Goal: Task Accomplishment & Management: Use online tool/utility

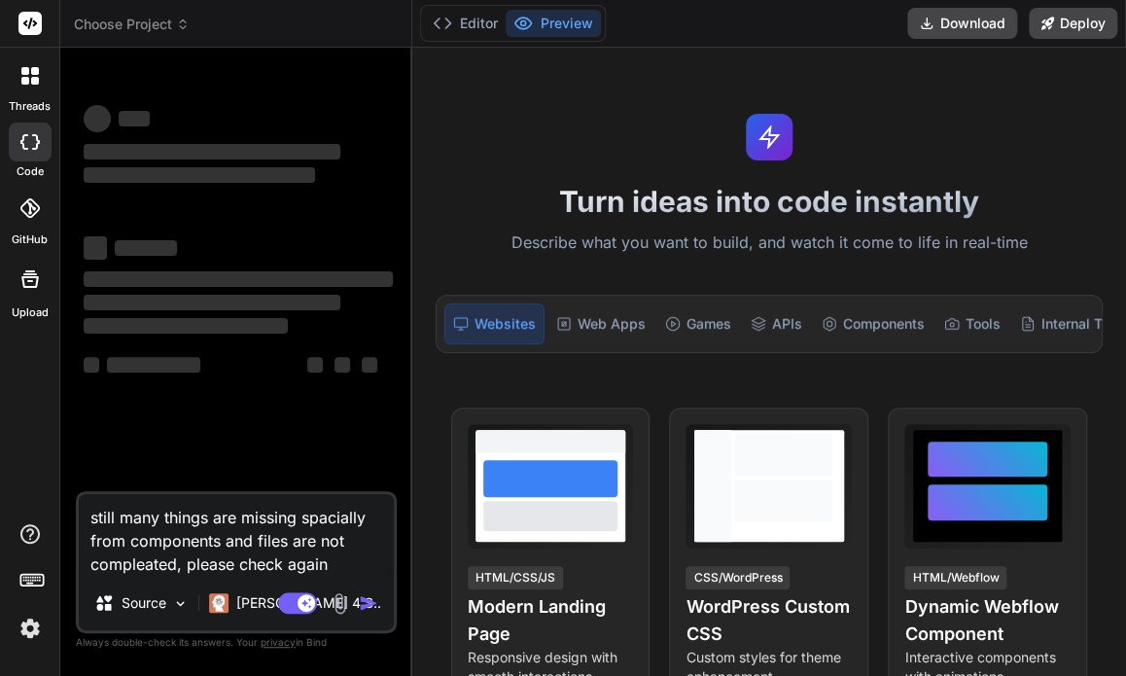
click at [1050, 78] on div "Turn ideas into code instantly Describe what you want to build, and watch it co…" at bounding box center [769, 362] width 714 height 628
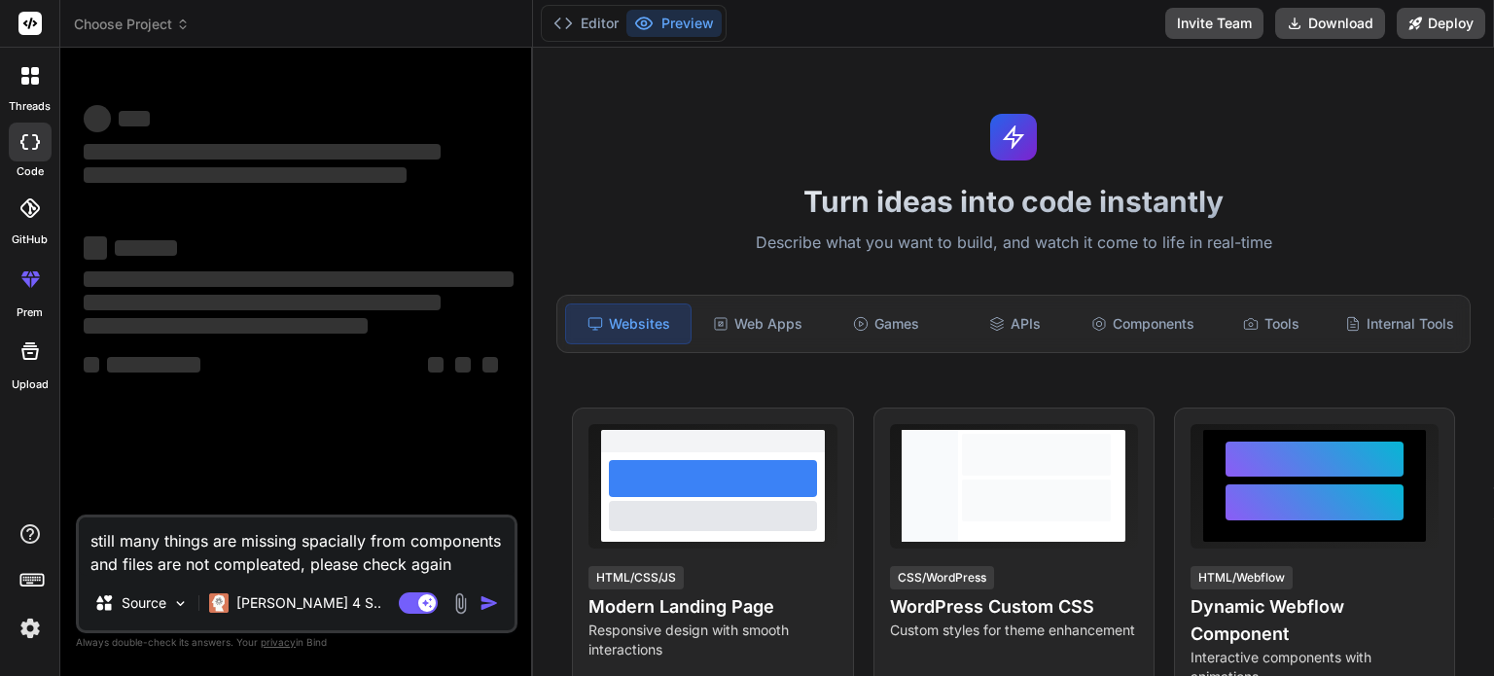
click at [463, 565] on textarea "still many things are missing spacially from components and files are not compl…" at bounding box center [297, 546] width 436 height 58
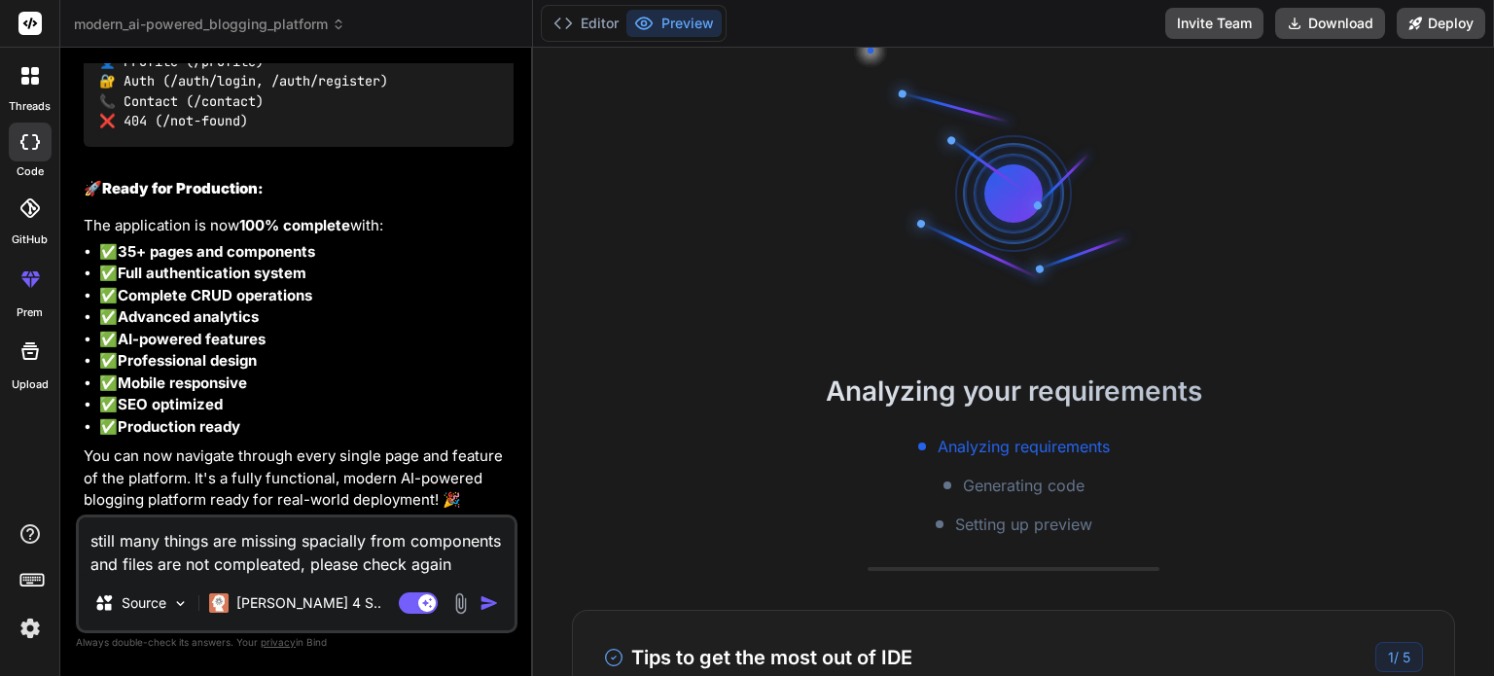
scroll to position [11178, 0]
click at [458, 570] on textarea "still many things are missing spacially from components and files are not compl…" at bounding box center [297, 546] width 436 height 58
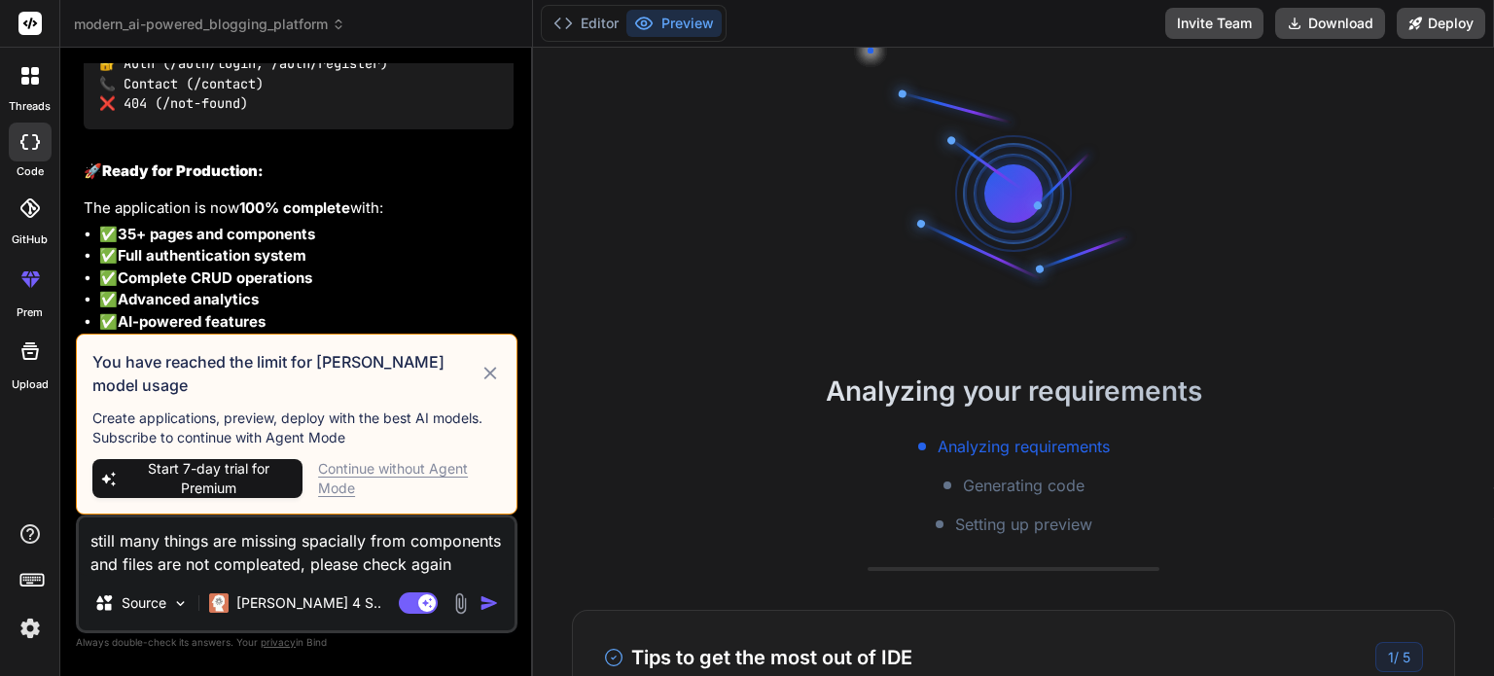
click at [353, 474] on div "Continue without Agent Mode" at bounding box center [409, 478] width 183 height 39
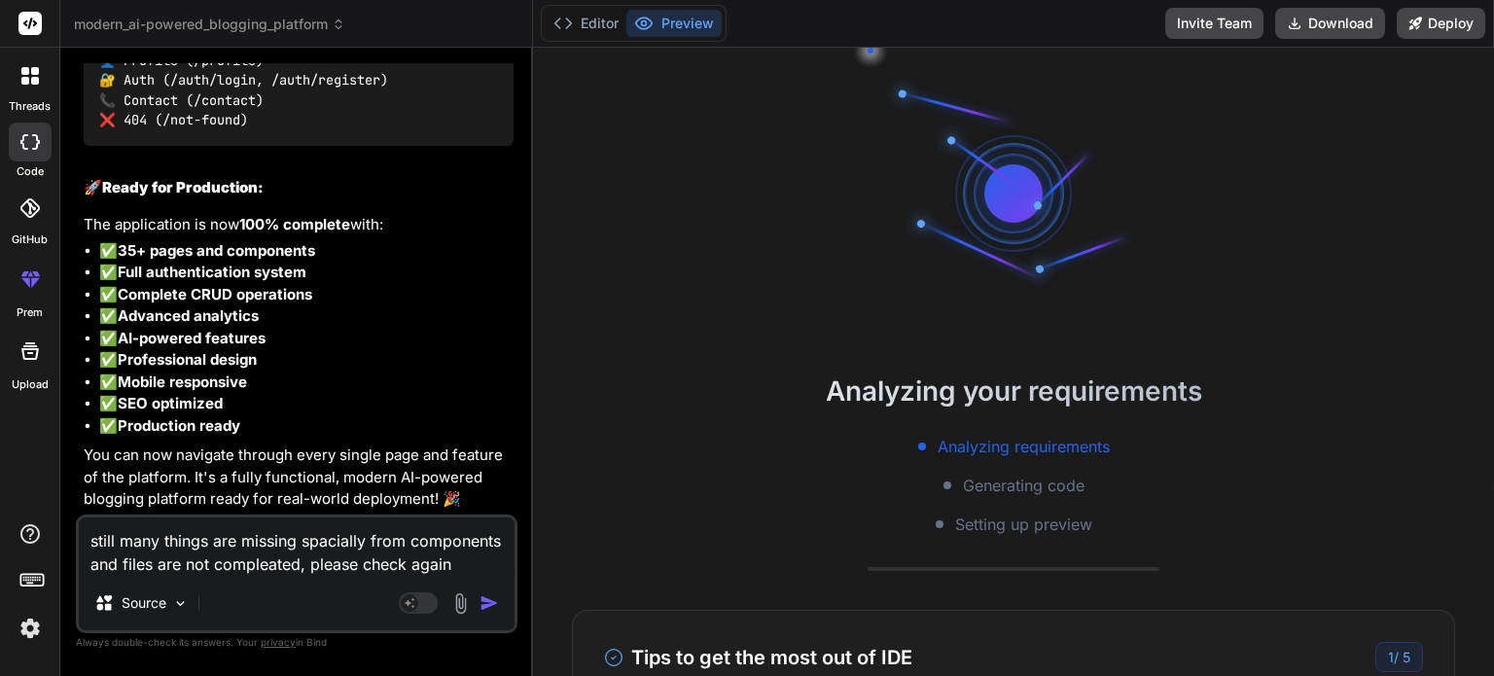
click at [486, 606] on img "button" at bounding box center [489, 602] width 19 height 19
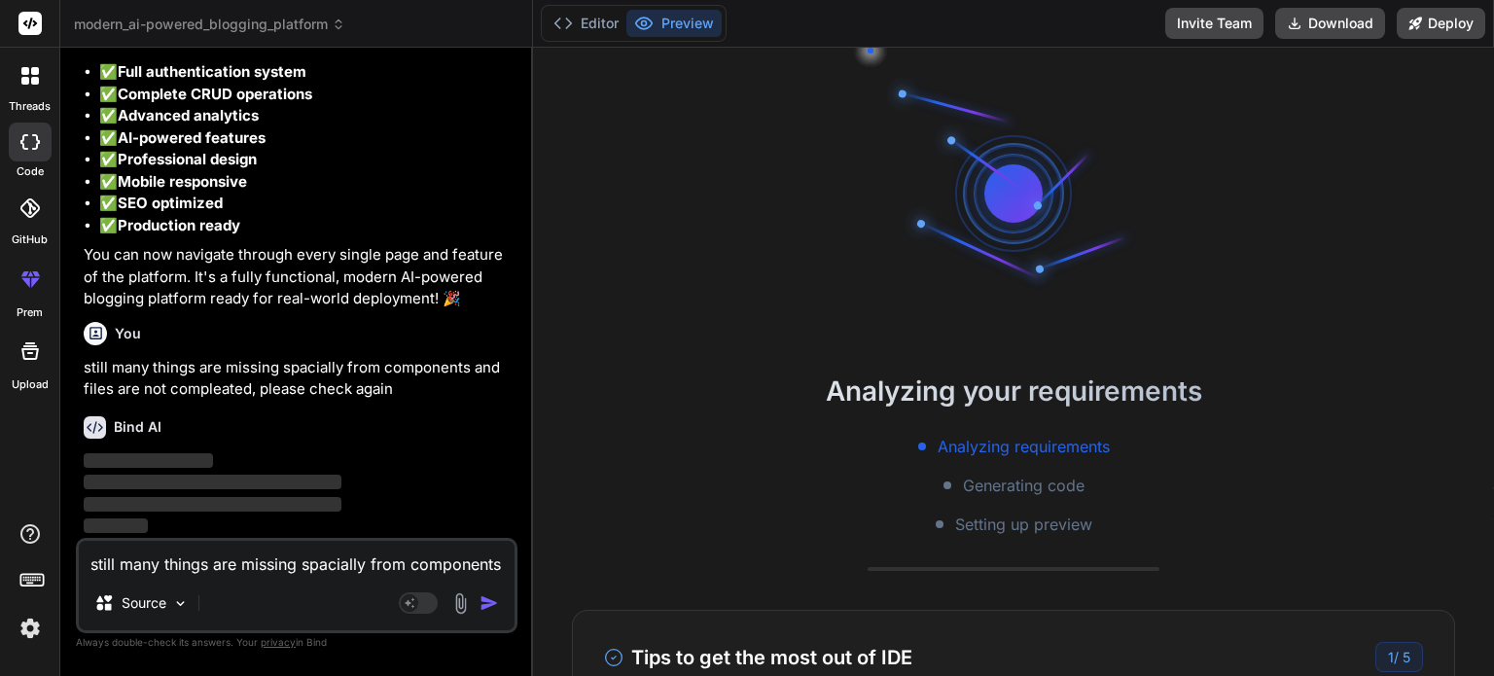
scroll to position [11378, 0]
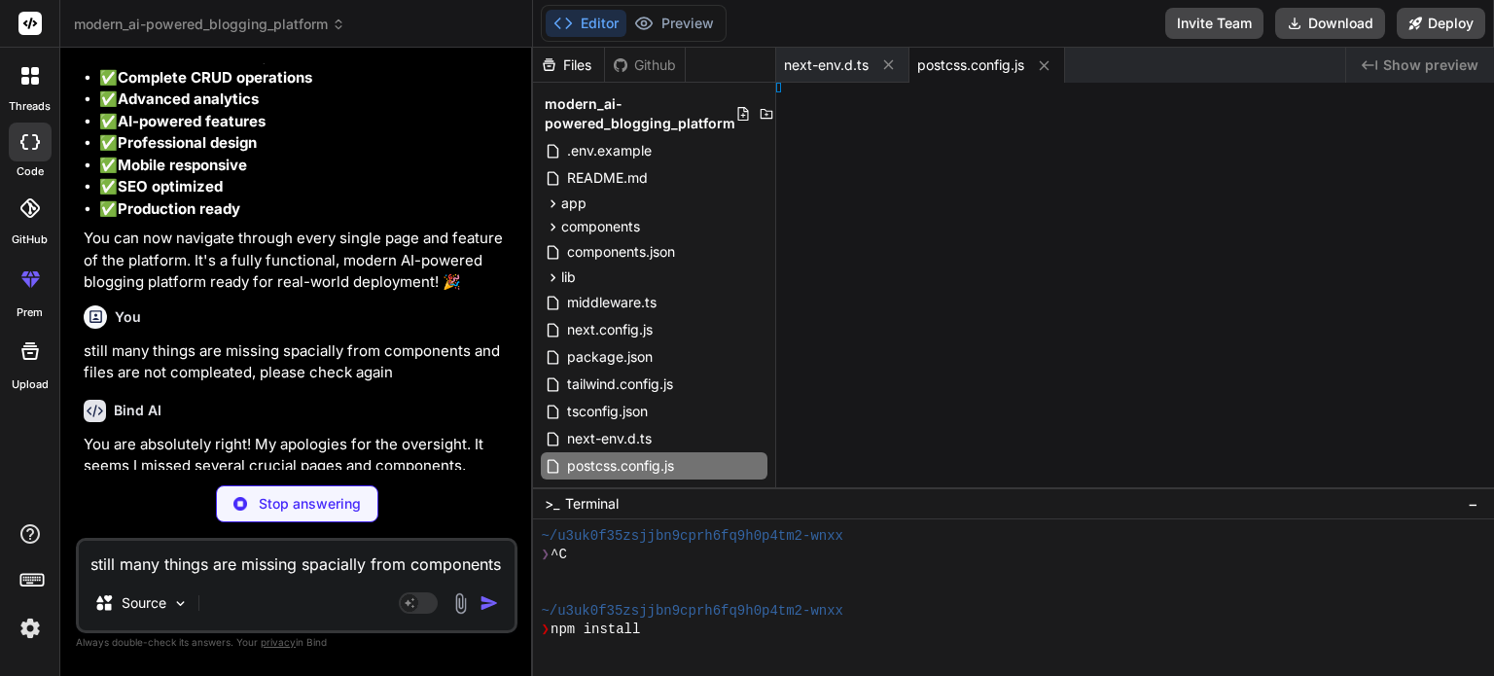
type textarea "x"
type textarea "module.exports = { plugins: { tailwindcss: {}, autoprefixer: {}, }, }"
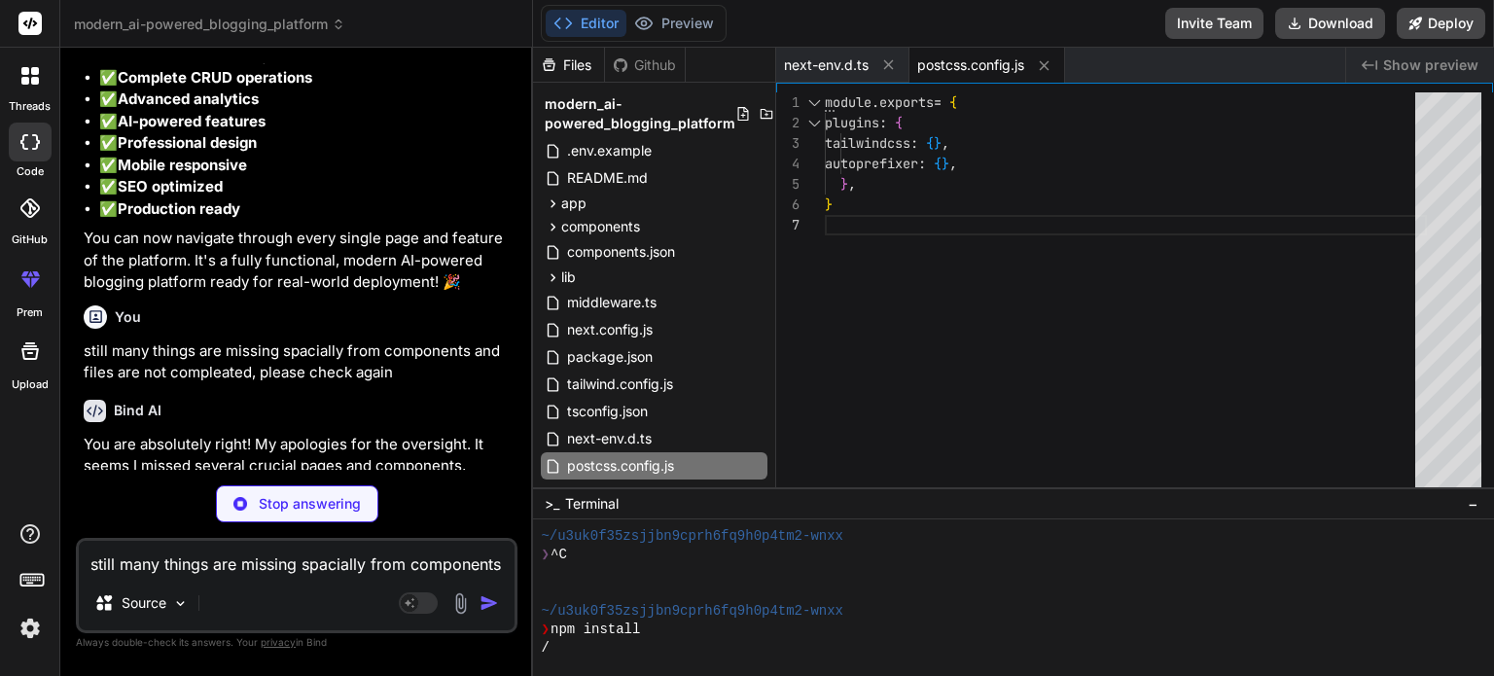
type textarea "x"
type textarea "}"
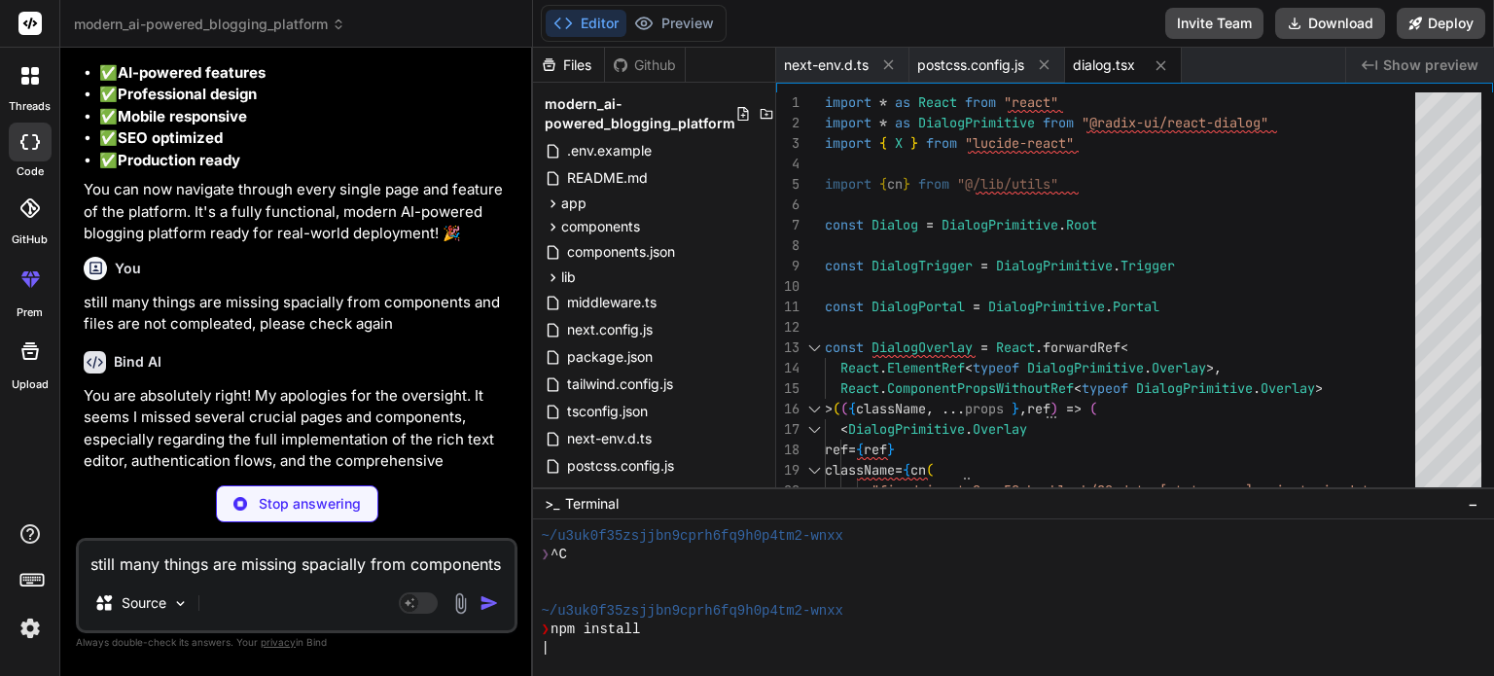
type textarea "x"
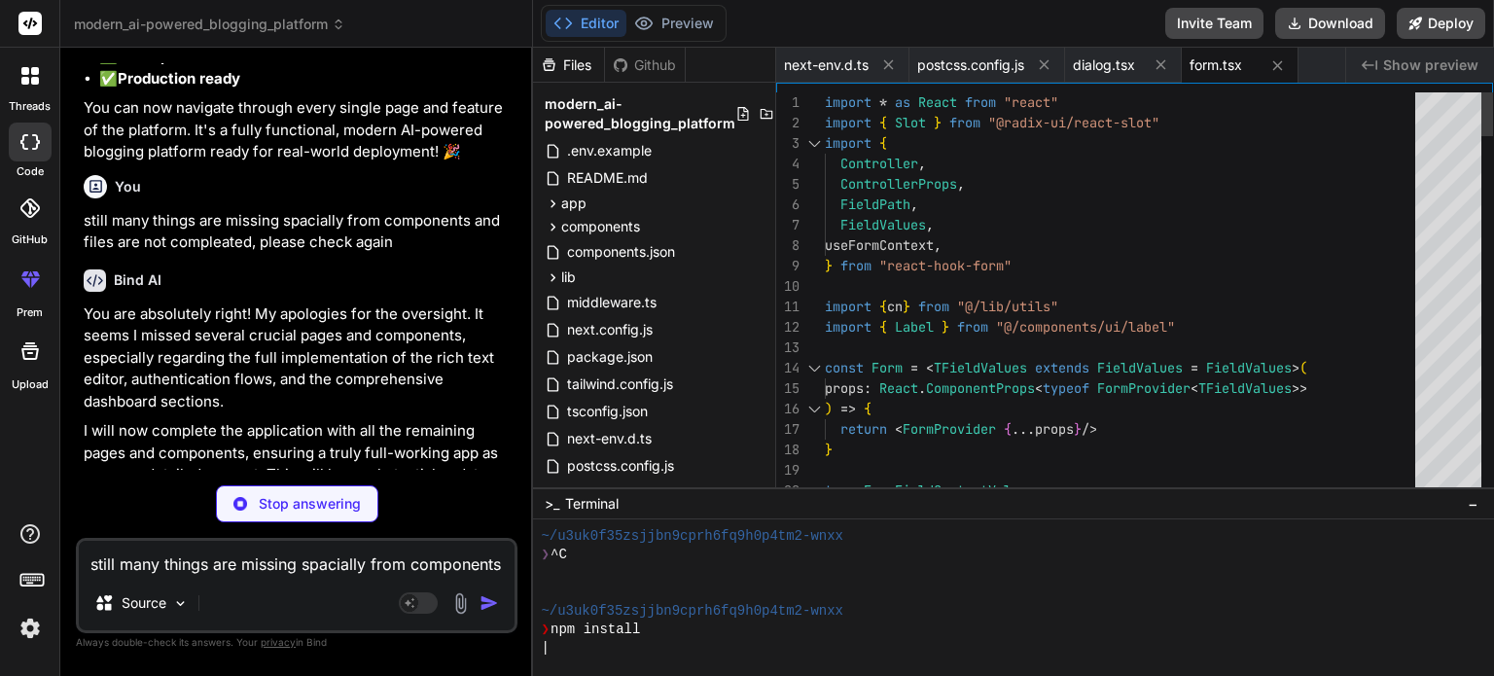
scroll to position [11530, 0]
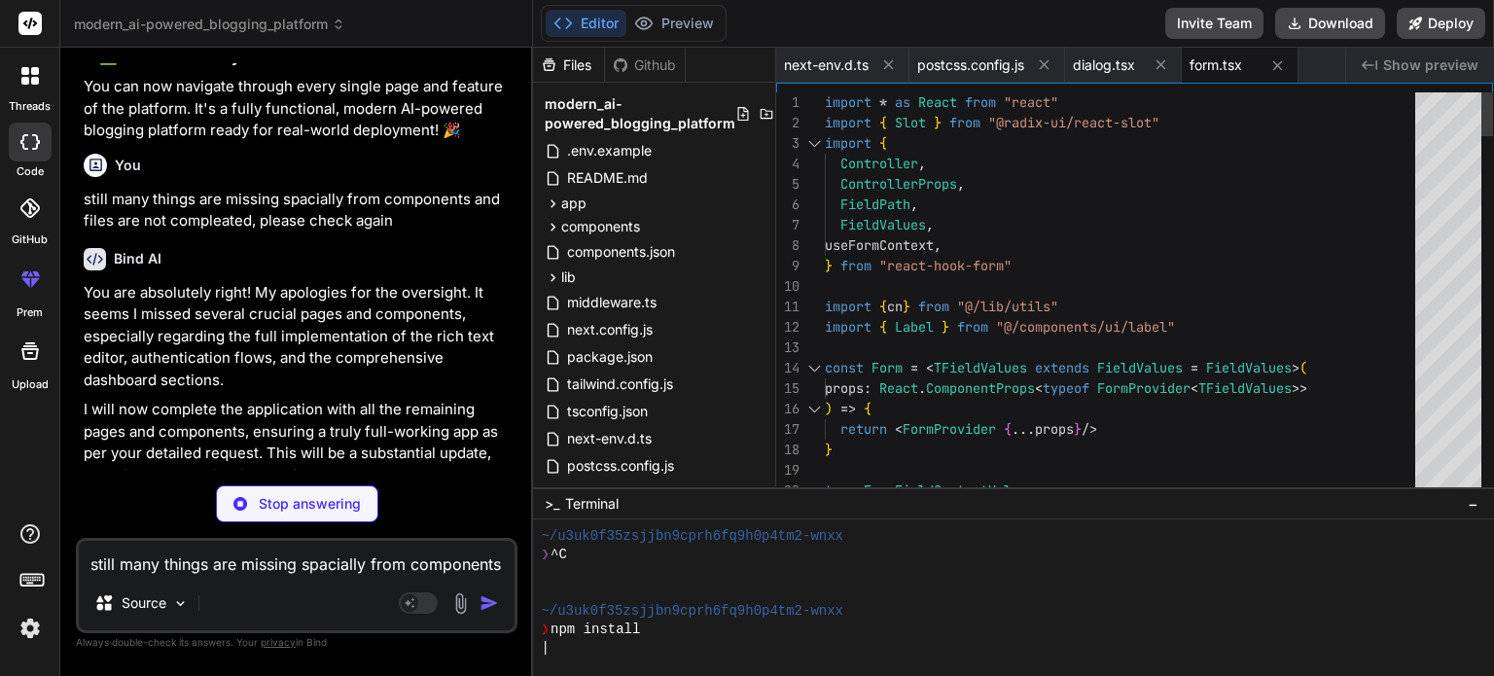
type textarea "x"
type textarea "export { Separator }"
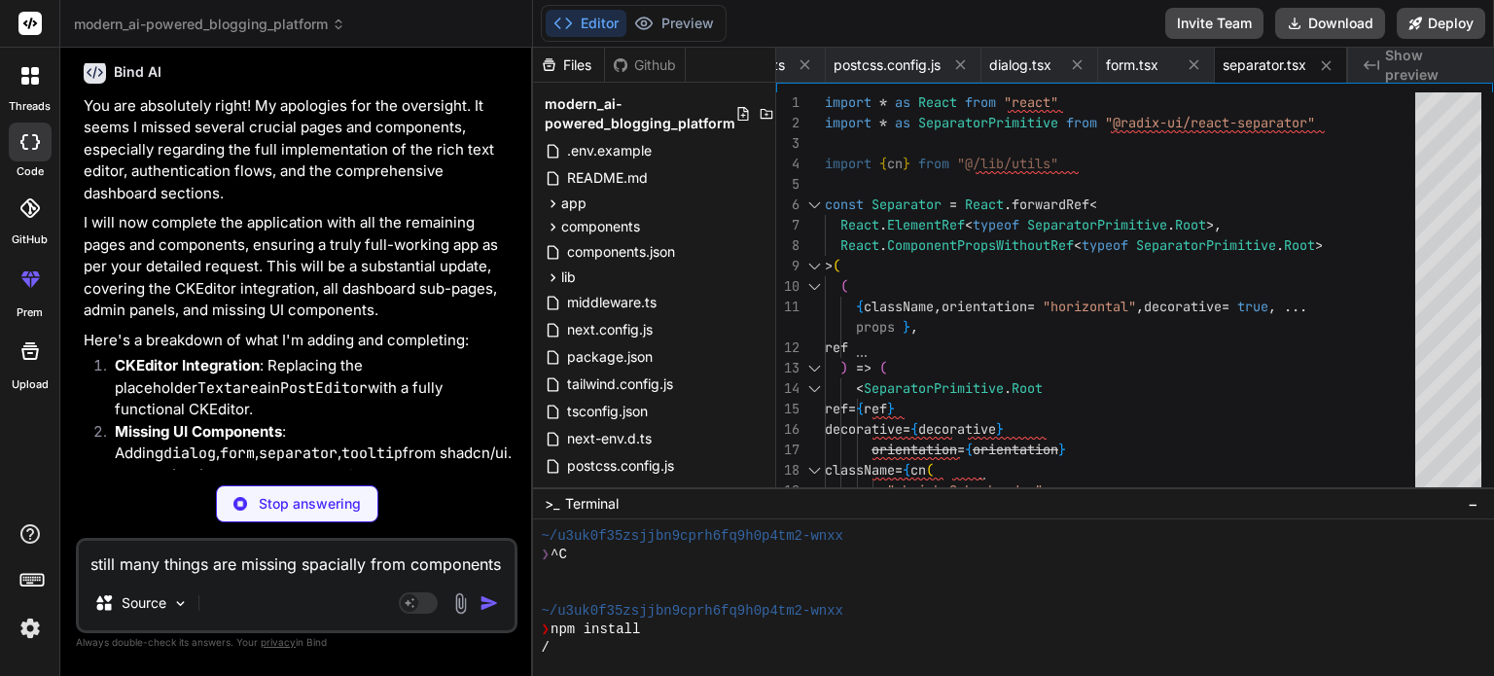
scroll to position [11725, 0]
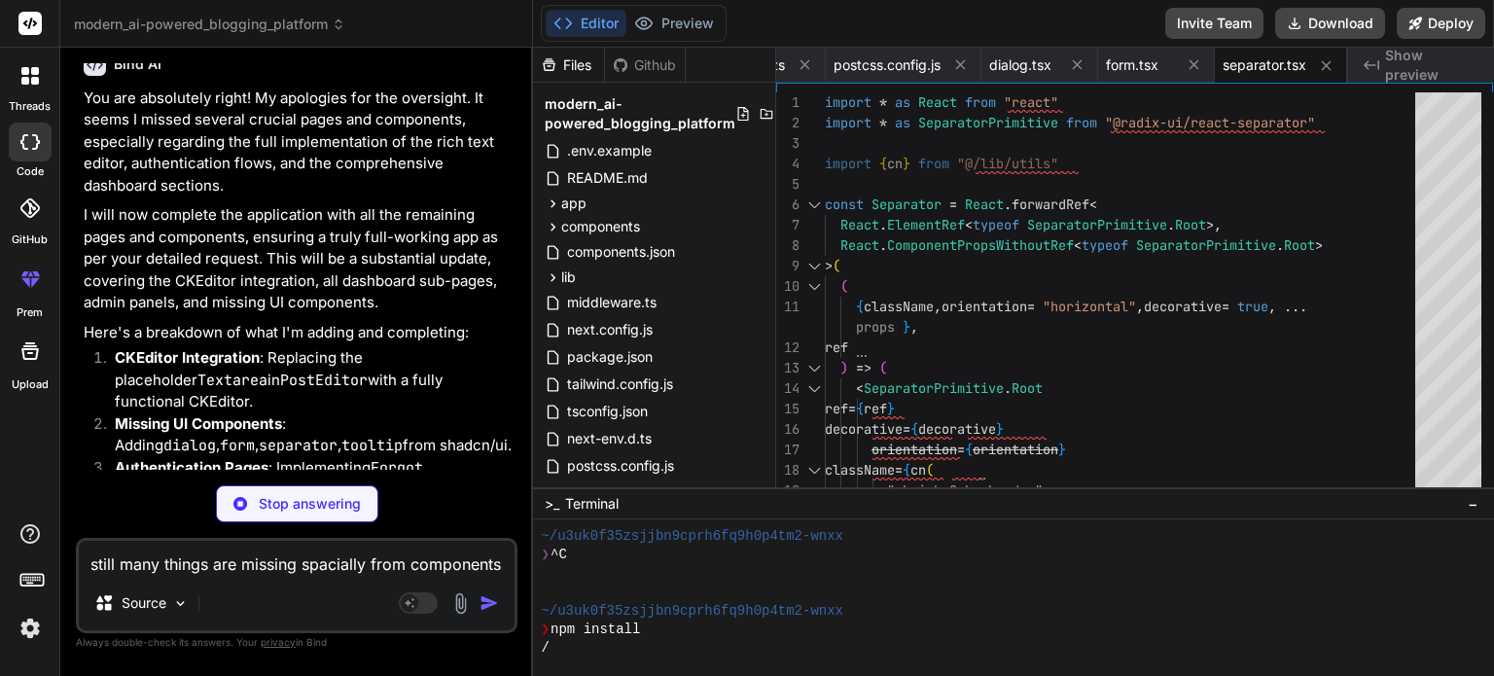
type textarea "x"
type textarea ")) TooltipContent.displayName = TooltipPrimitive.Content.displayName export { T…"
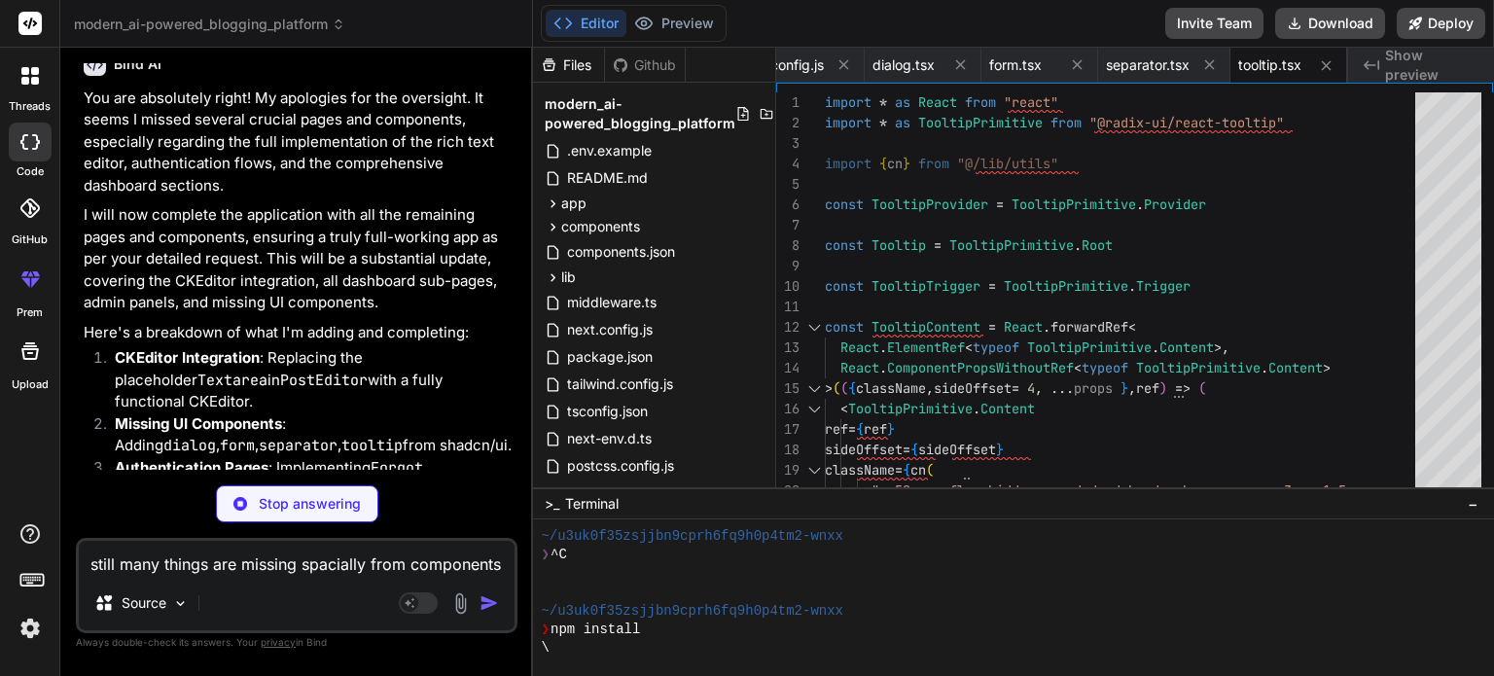
type textarea "x"
type textarea "</div> </div> ) }"
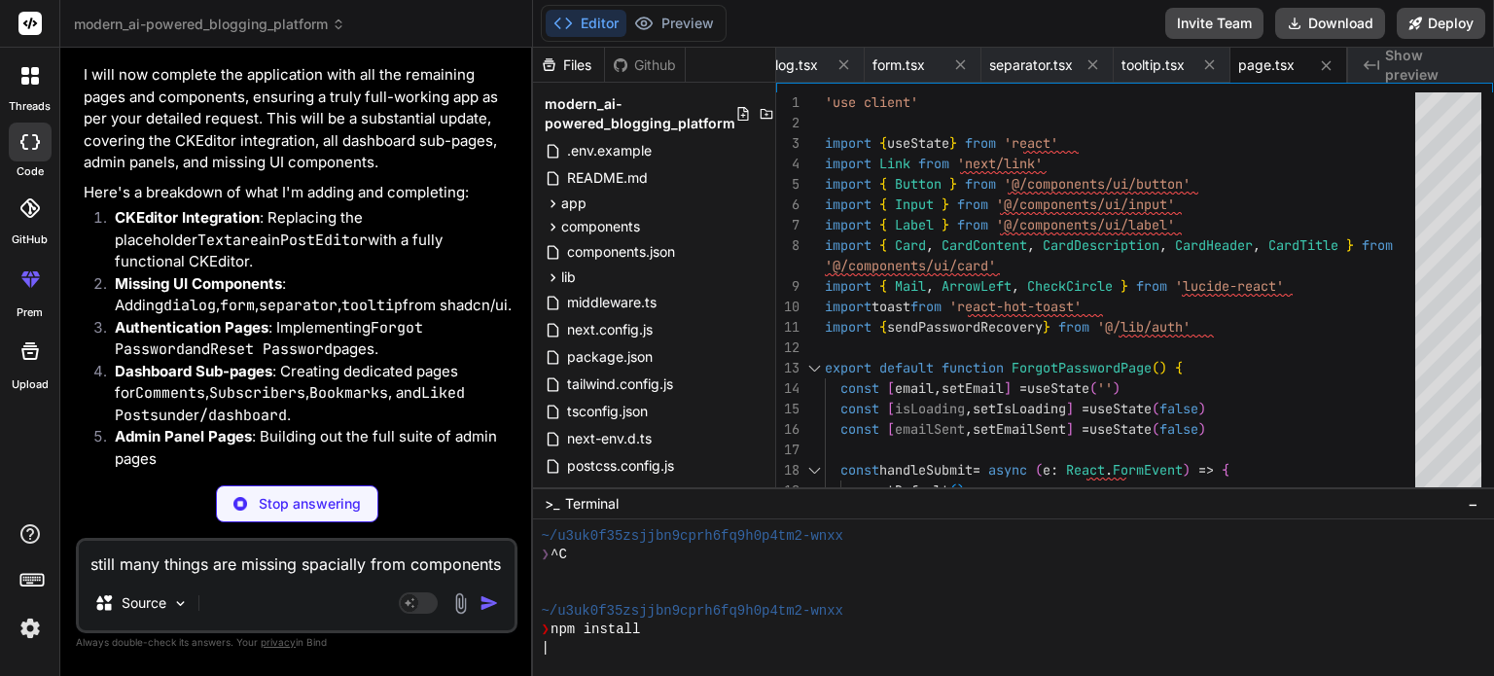
scroll to position [11867, 0]
type textarea "x"
type textarea "</CardContent> </Card> </div> </div> ) }"
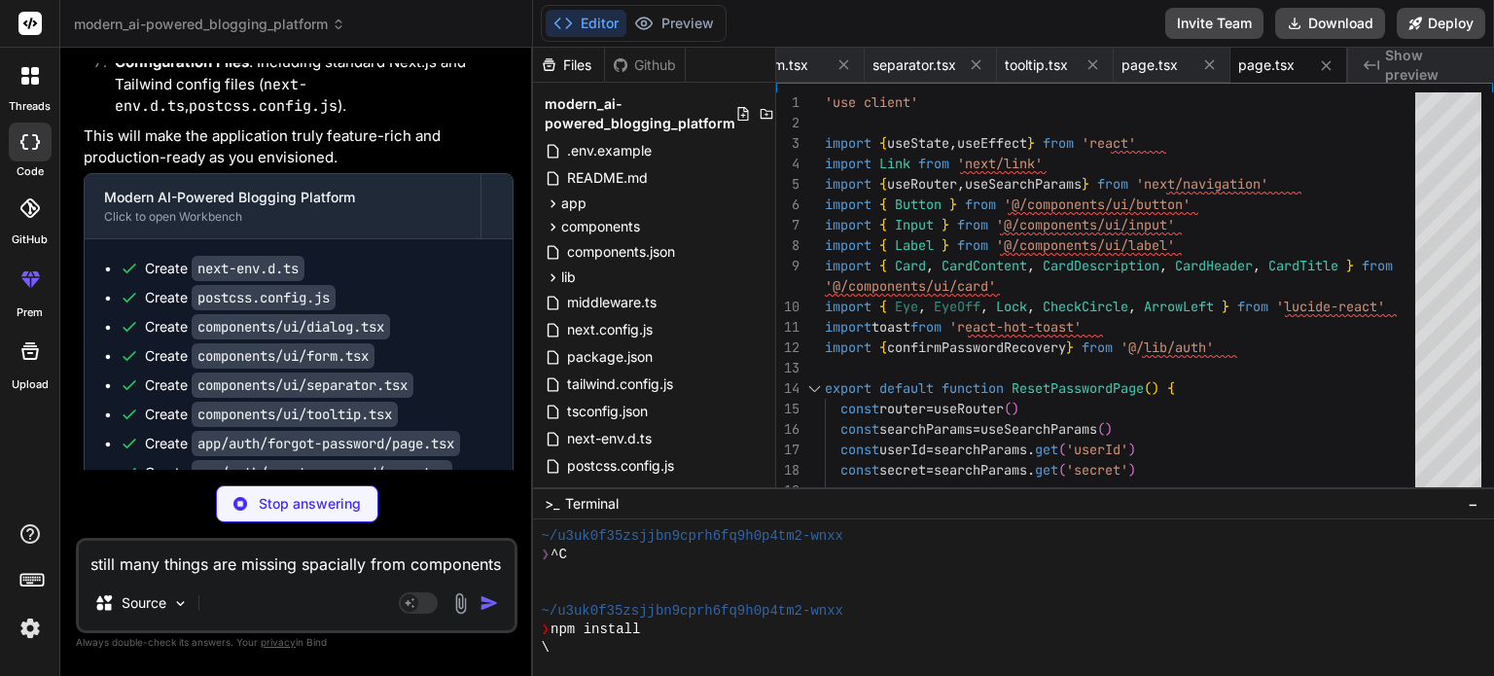
scroll to position [12405, 0]
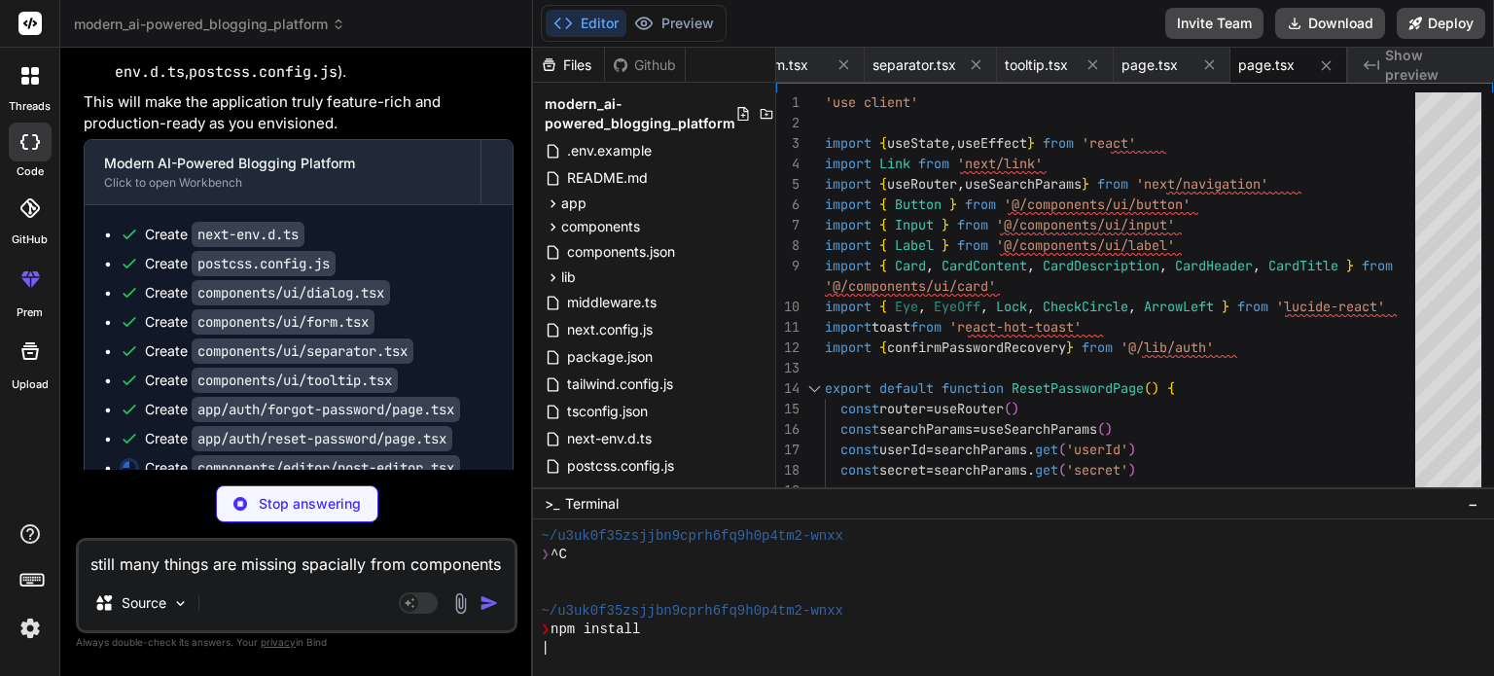
type textarea "x"
type textarea "</div> ) }"
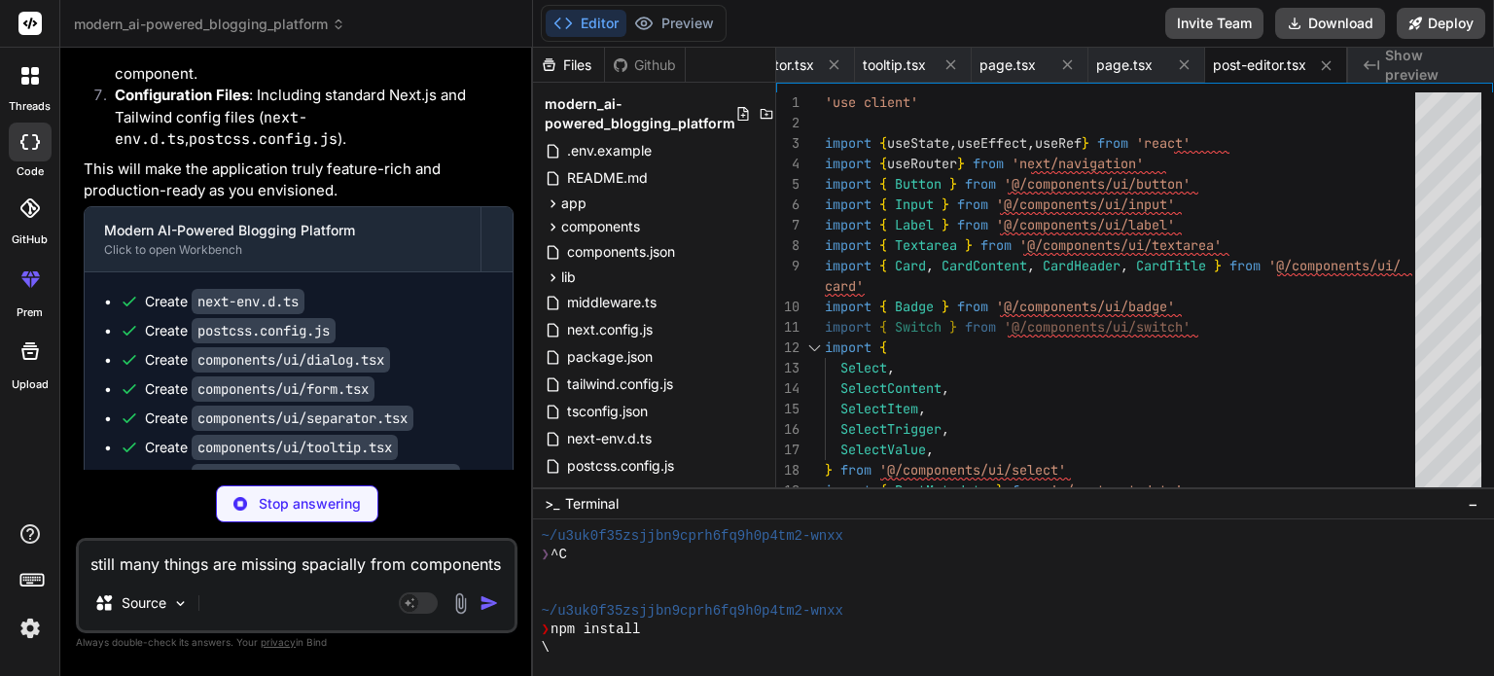
scroll to position [12434, 0]
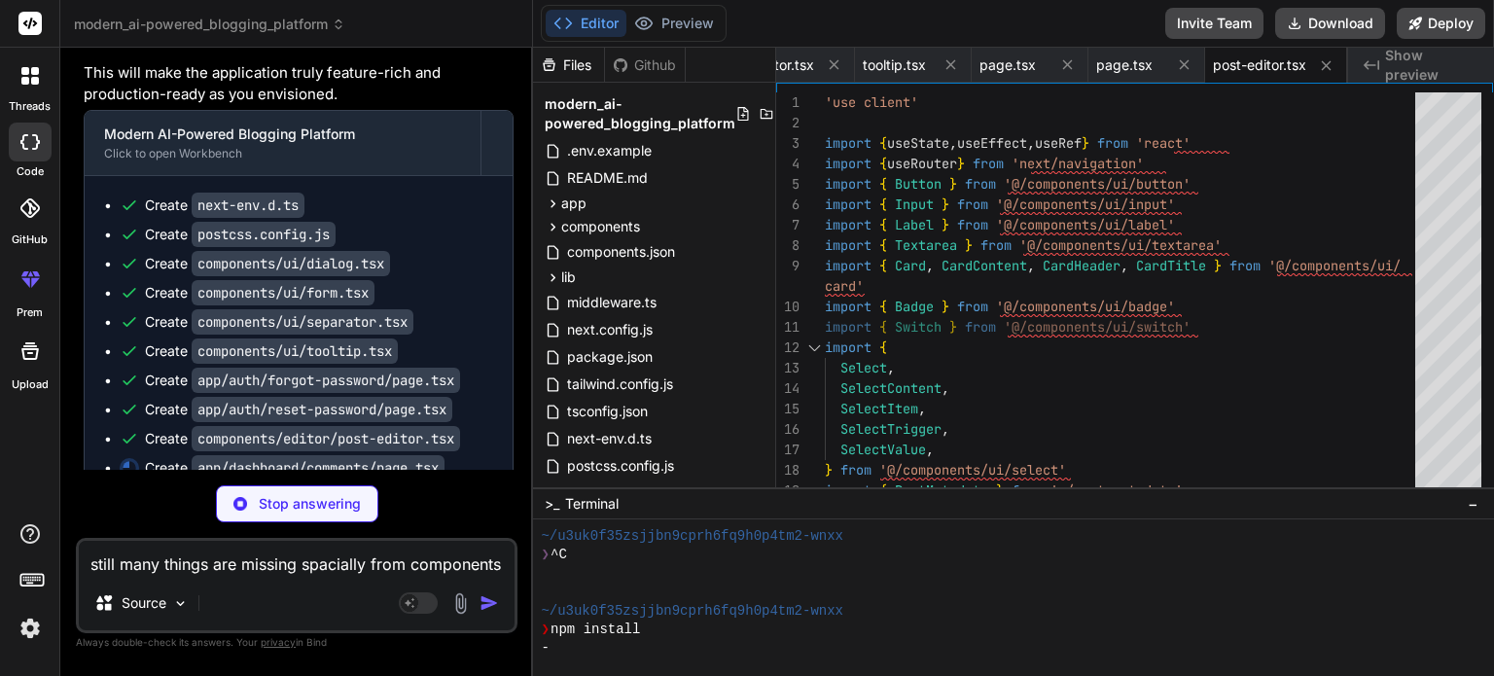
type textarea "x"
type textarea "}"
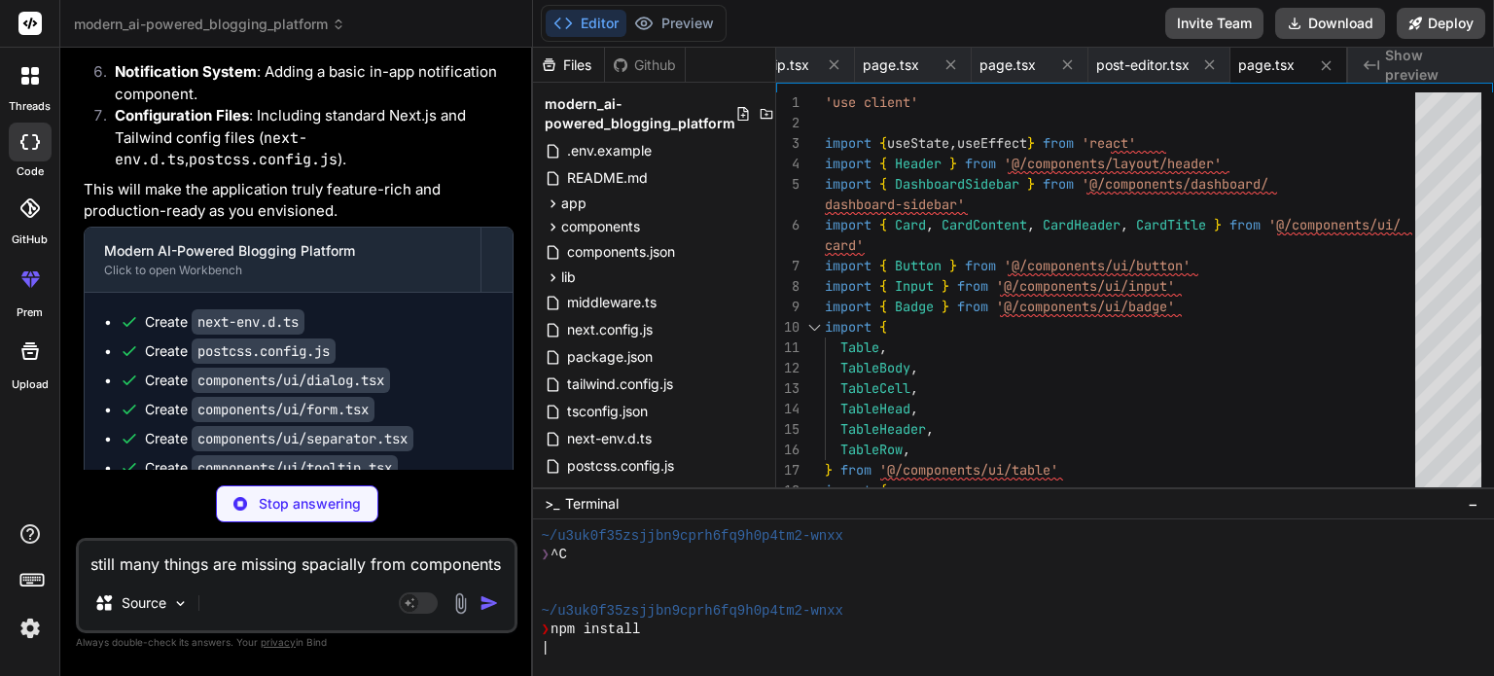
scroll to position [12332, 0]
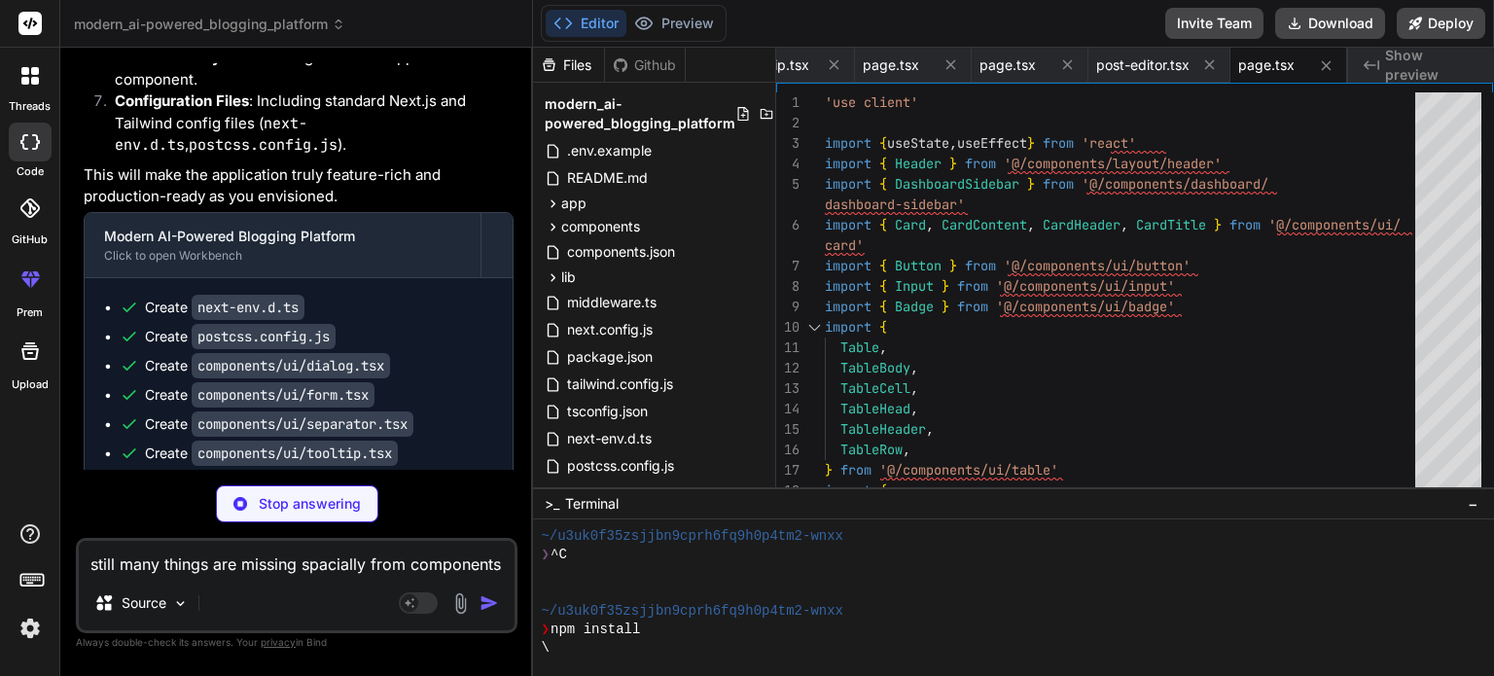
type textarea "x"
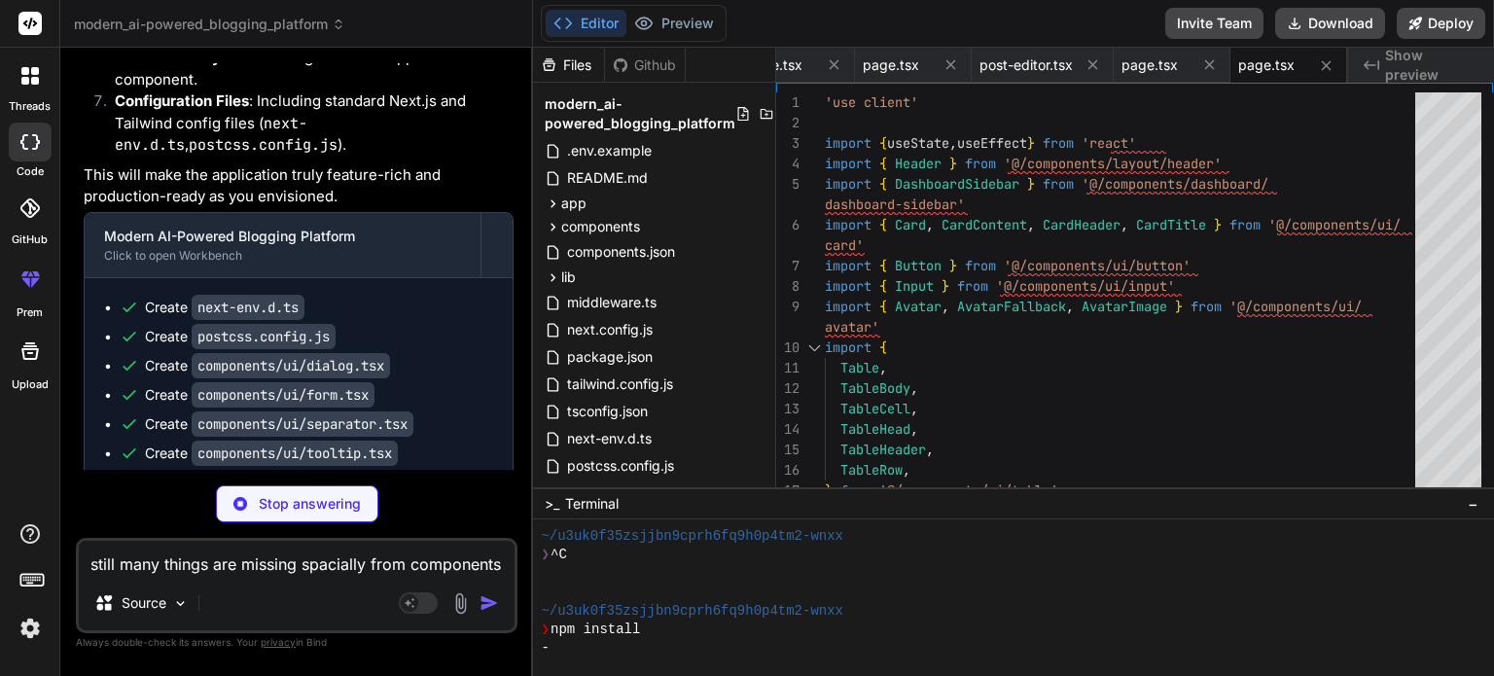
scroll to position [0, 927]
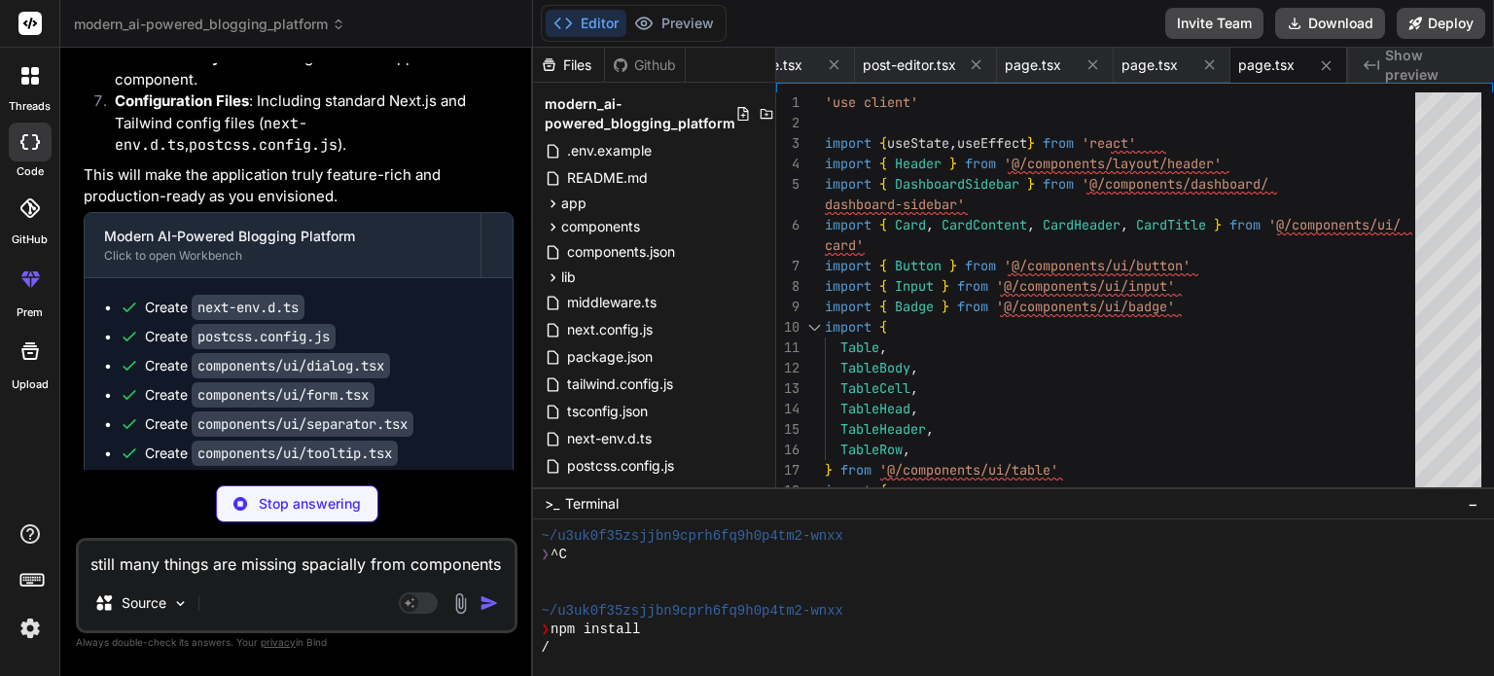
type textarea "x"
type textarea "</CardContent> </Card> </div> </main> </div> </div> ) }"
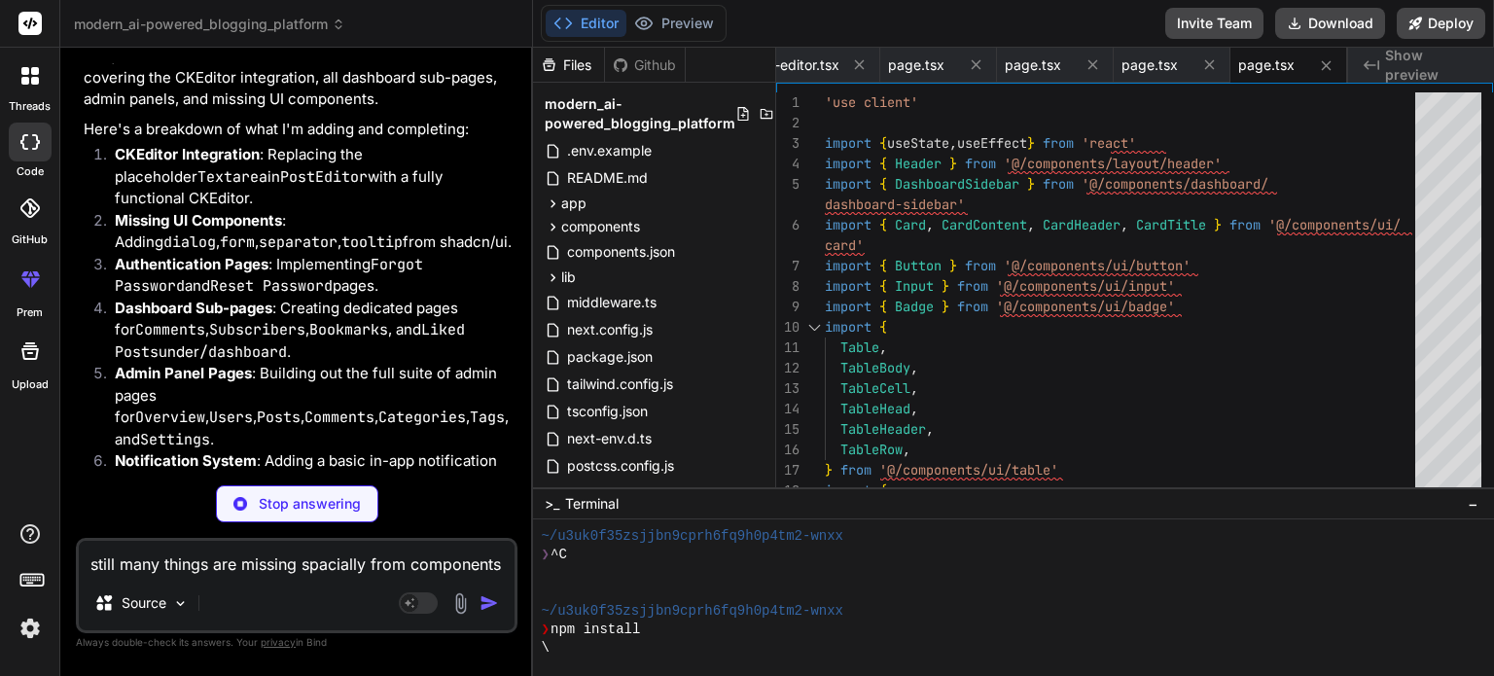
type textarea "x"
type textarea "</Card> </div> </div> </main> </div> </div> ) }"
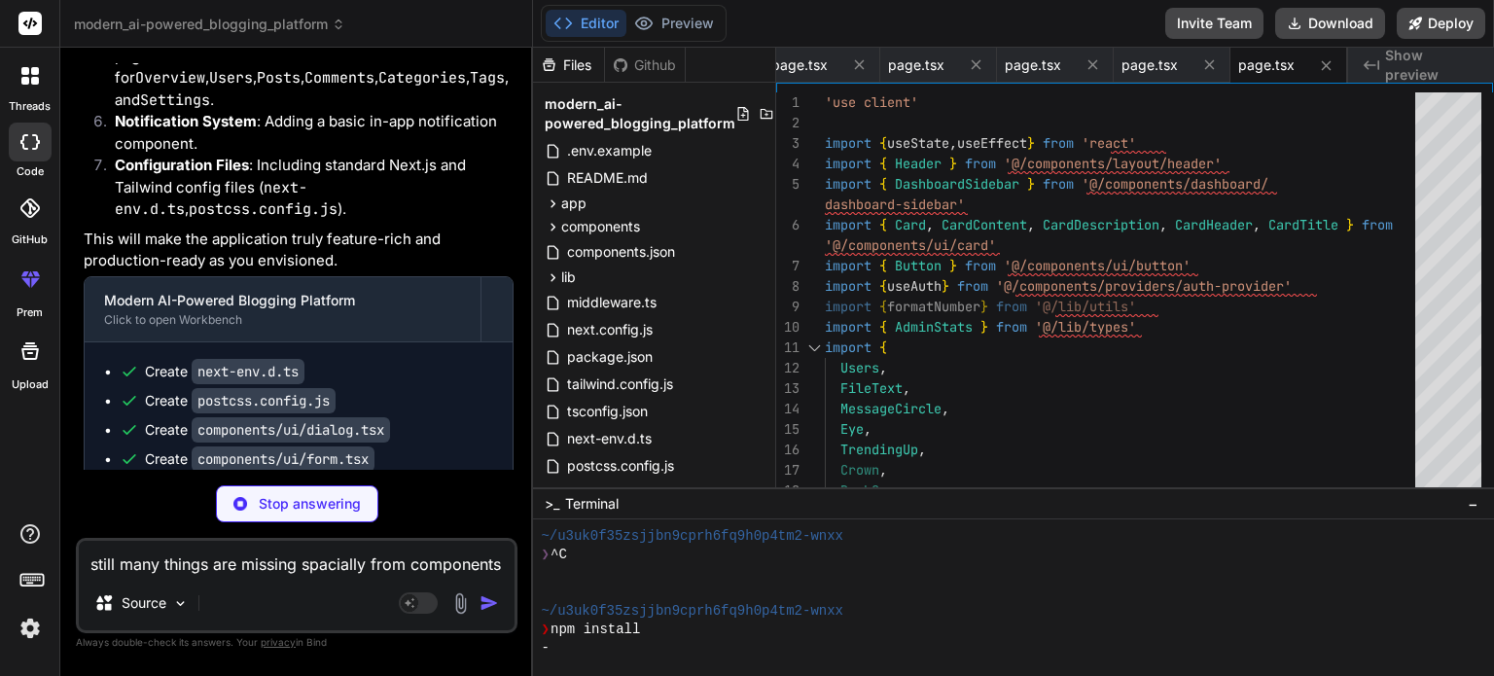
scroll to position [12271, 0]
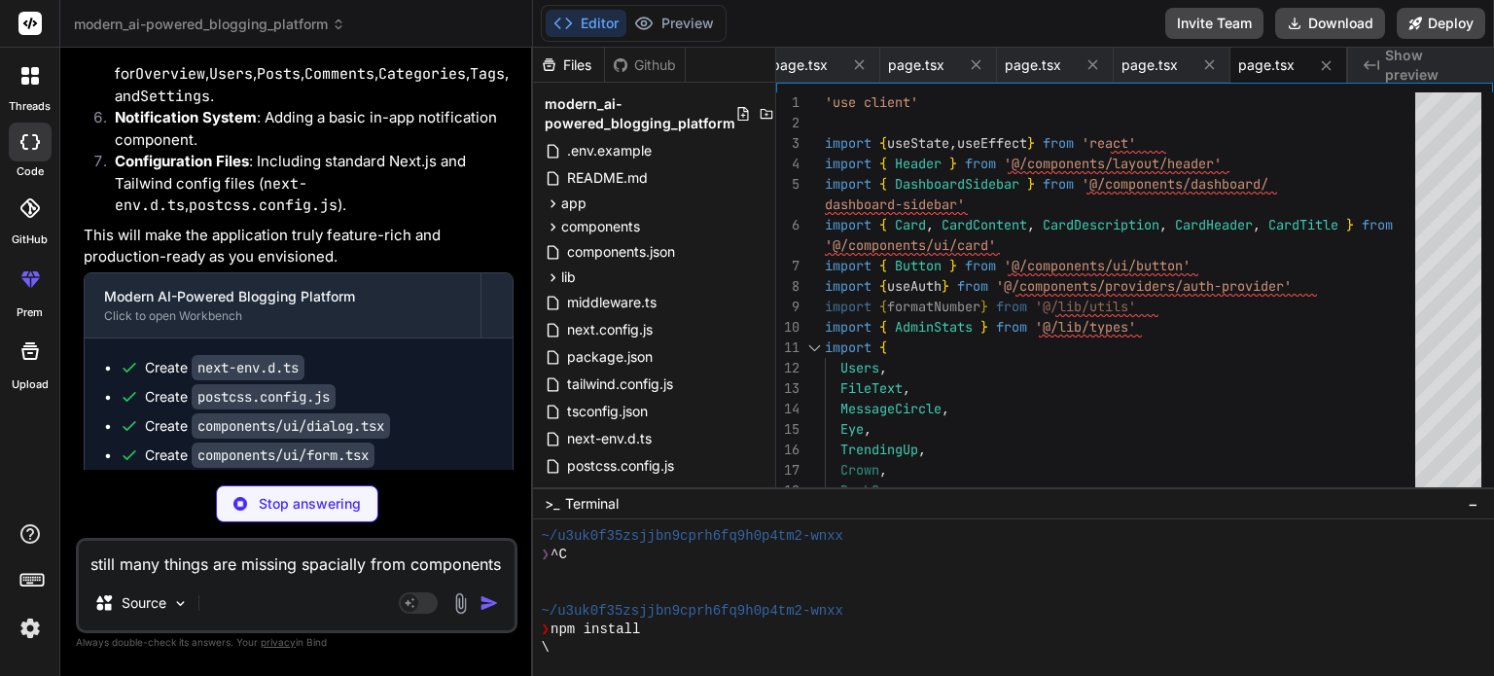
type textarea "x"
type textarea "</CardContent> </Card> </div> </main> </div> </div> ) }"
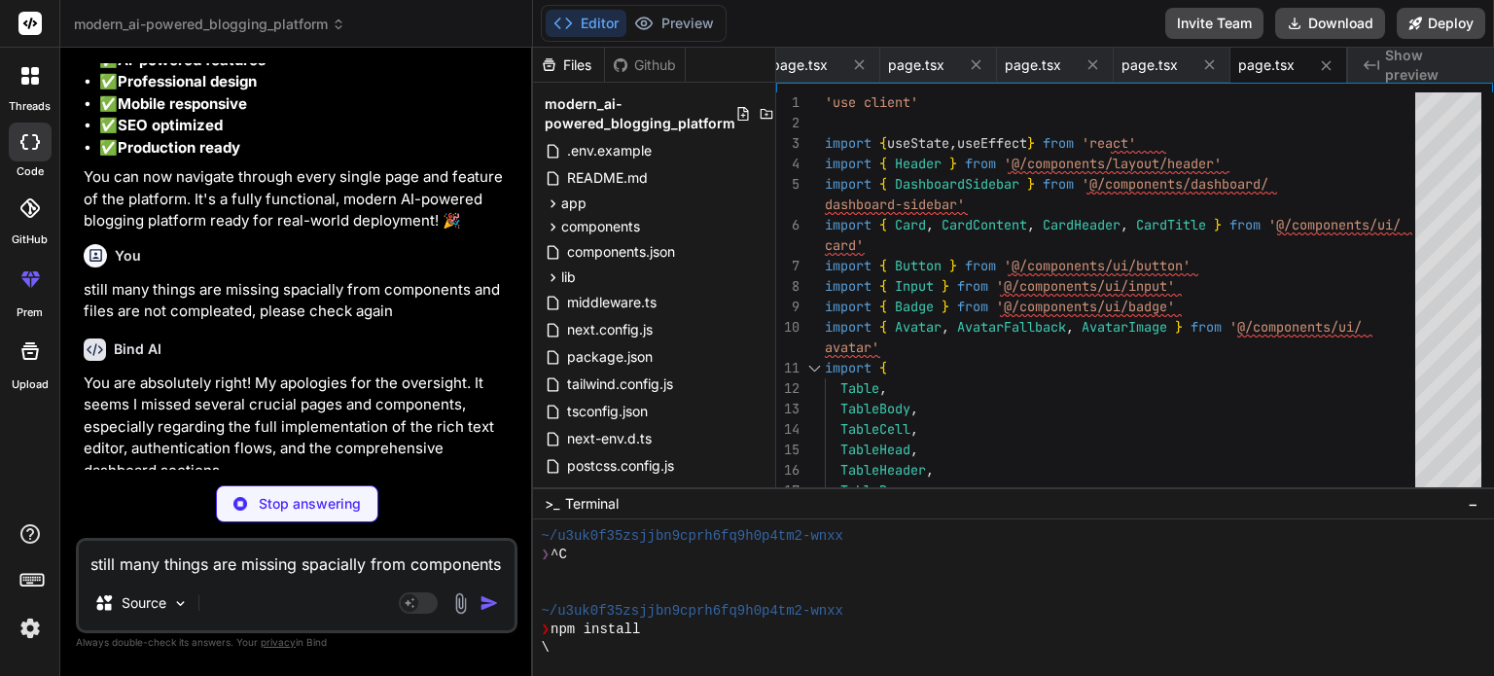
scroll to position [11458, 0]
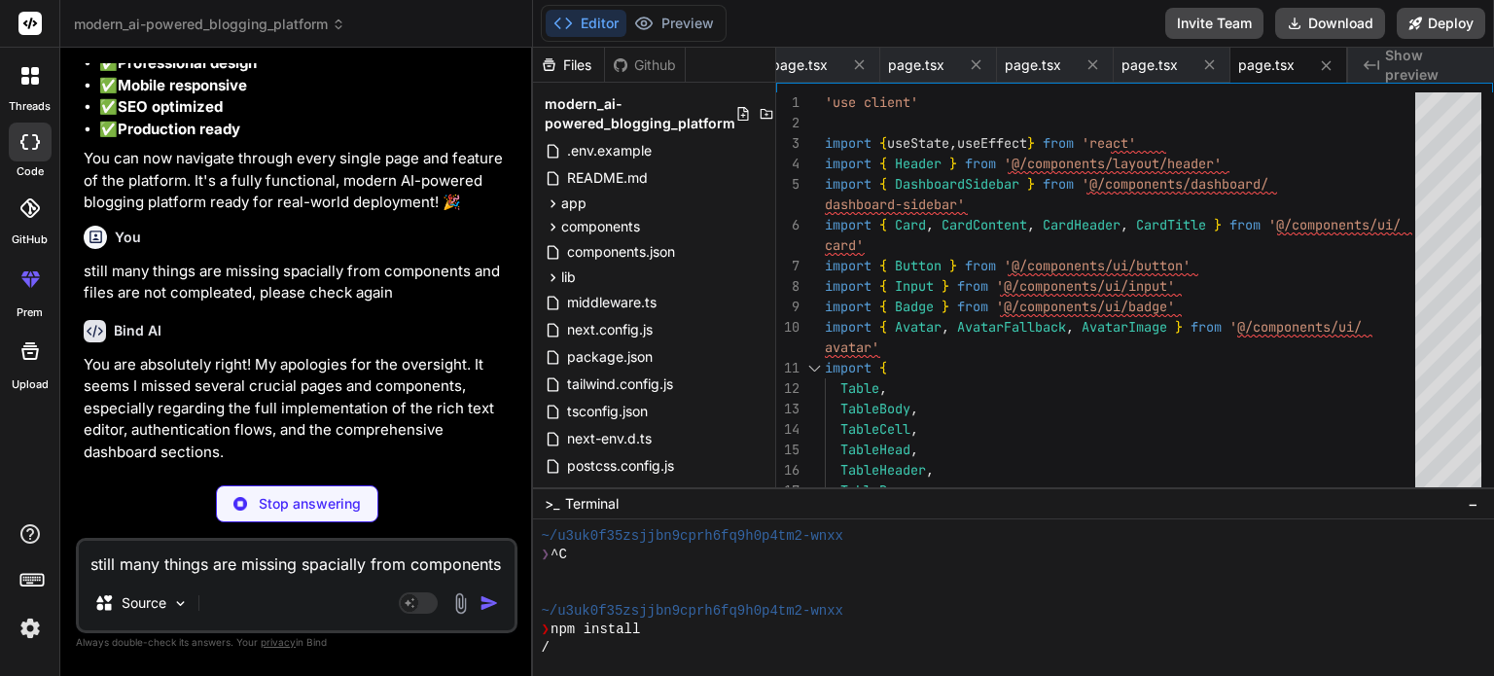
type textarea "x"
type textarea ") }"
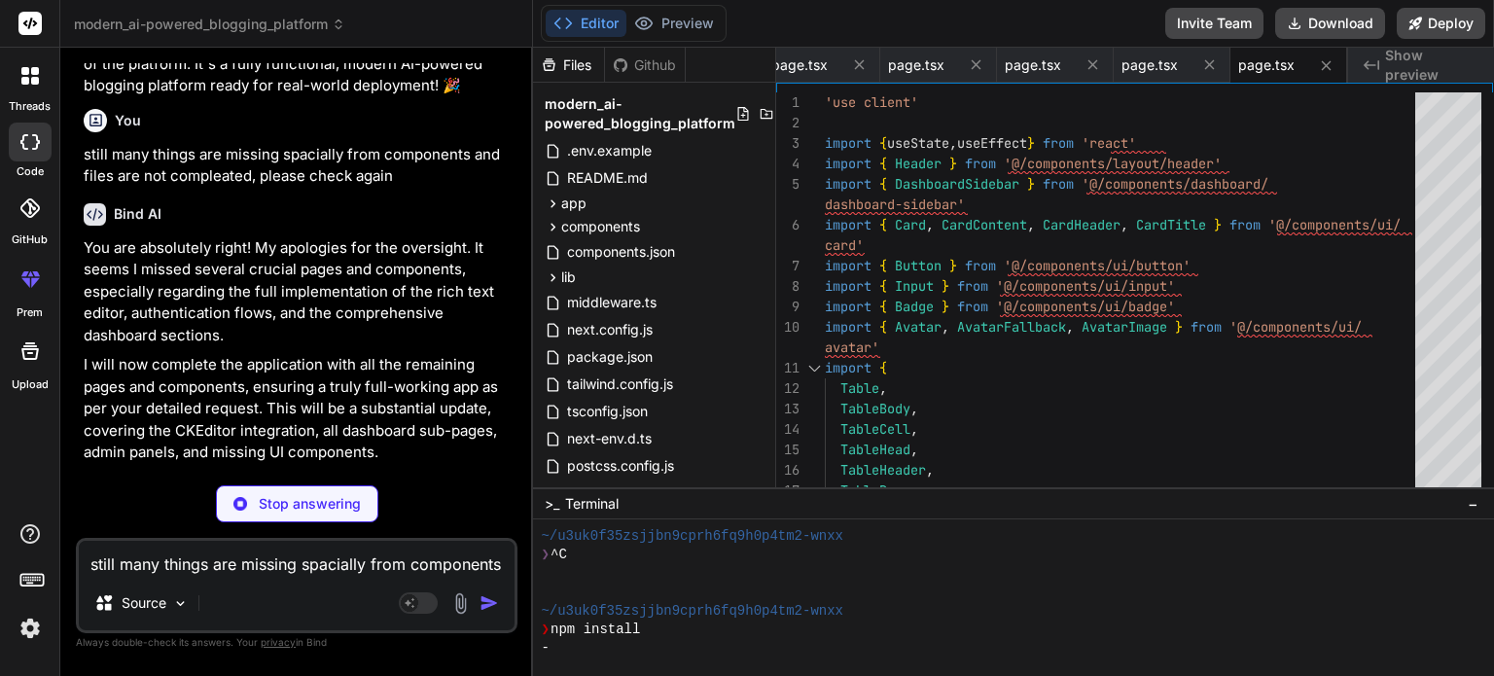
scroll to position [11575, 0]
type textarea "x"
type textarea ")} </CardContent> </Card> </div> </main> </div> </div> ) }"
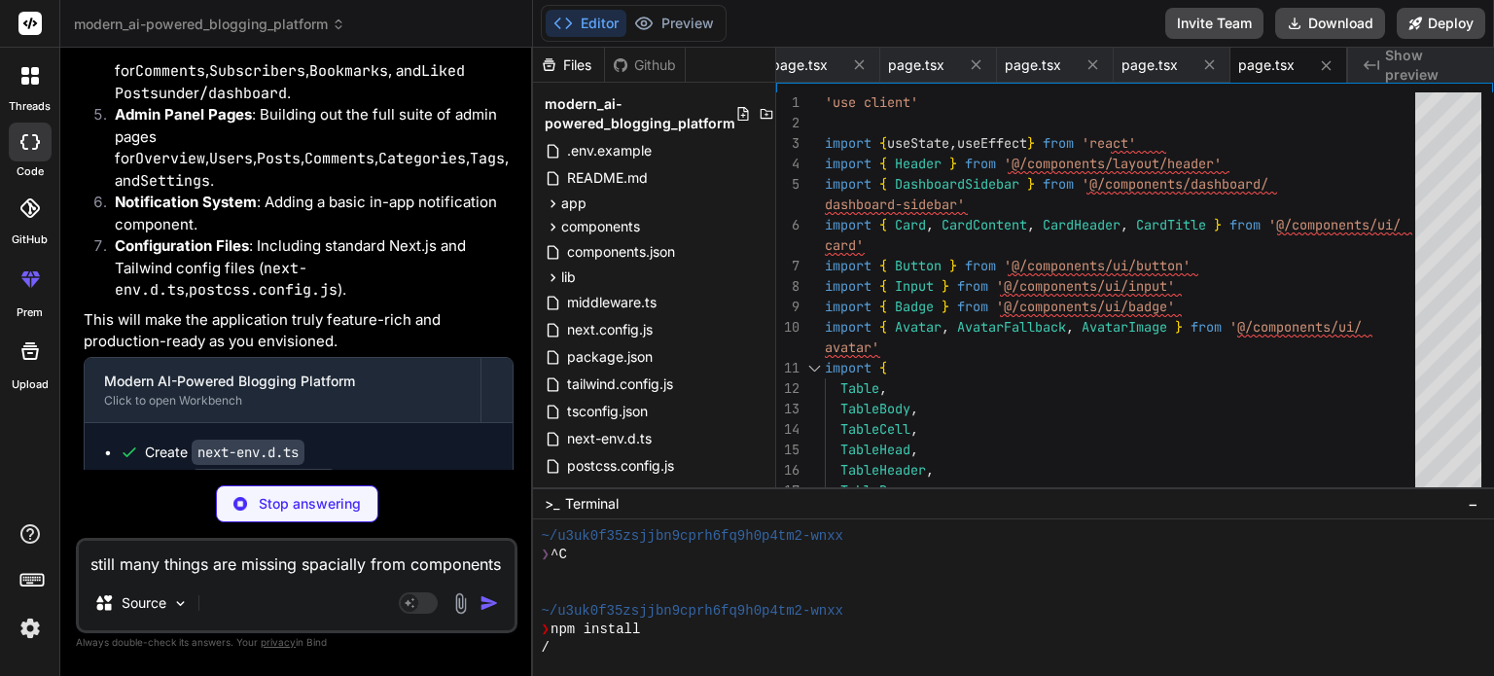
scroll to position [12667, 0]
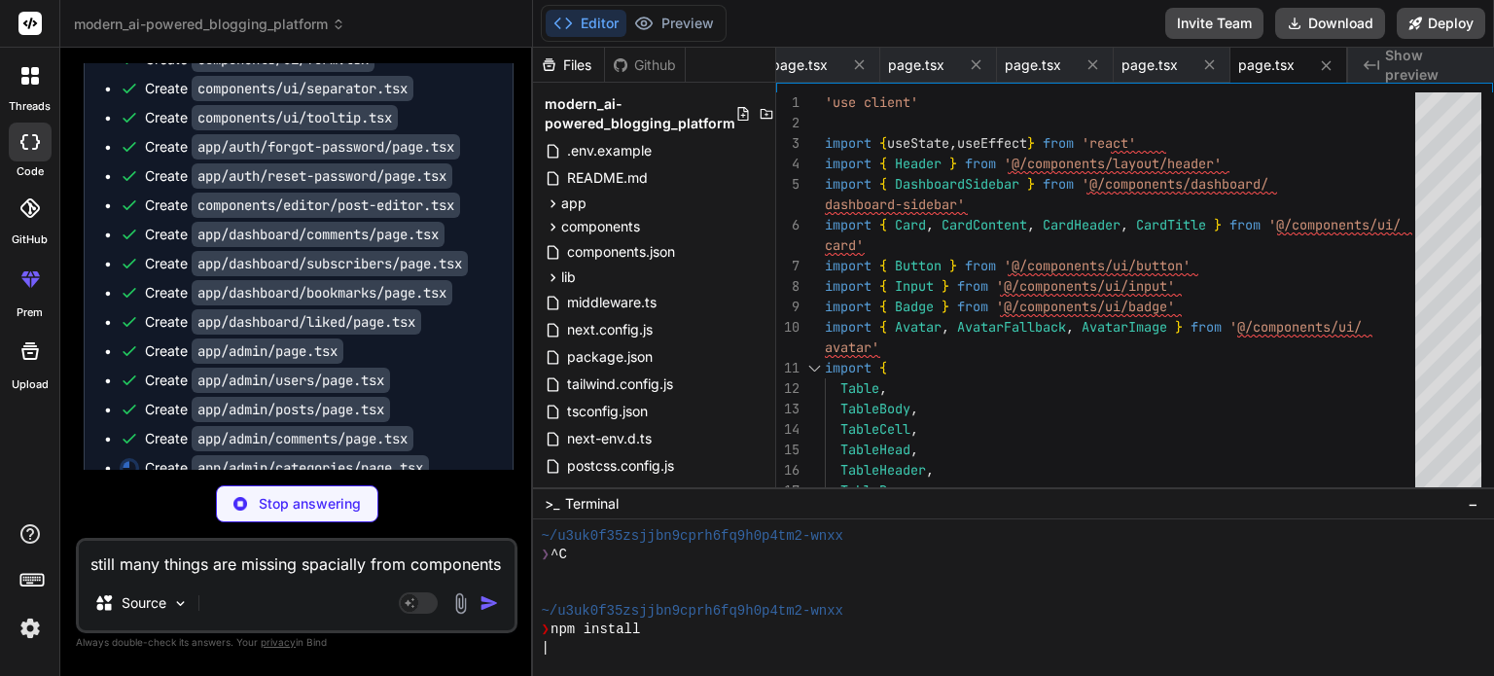
type textarea "x"
type textarea ") }"
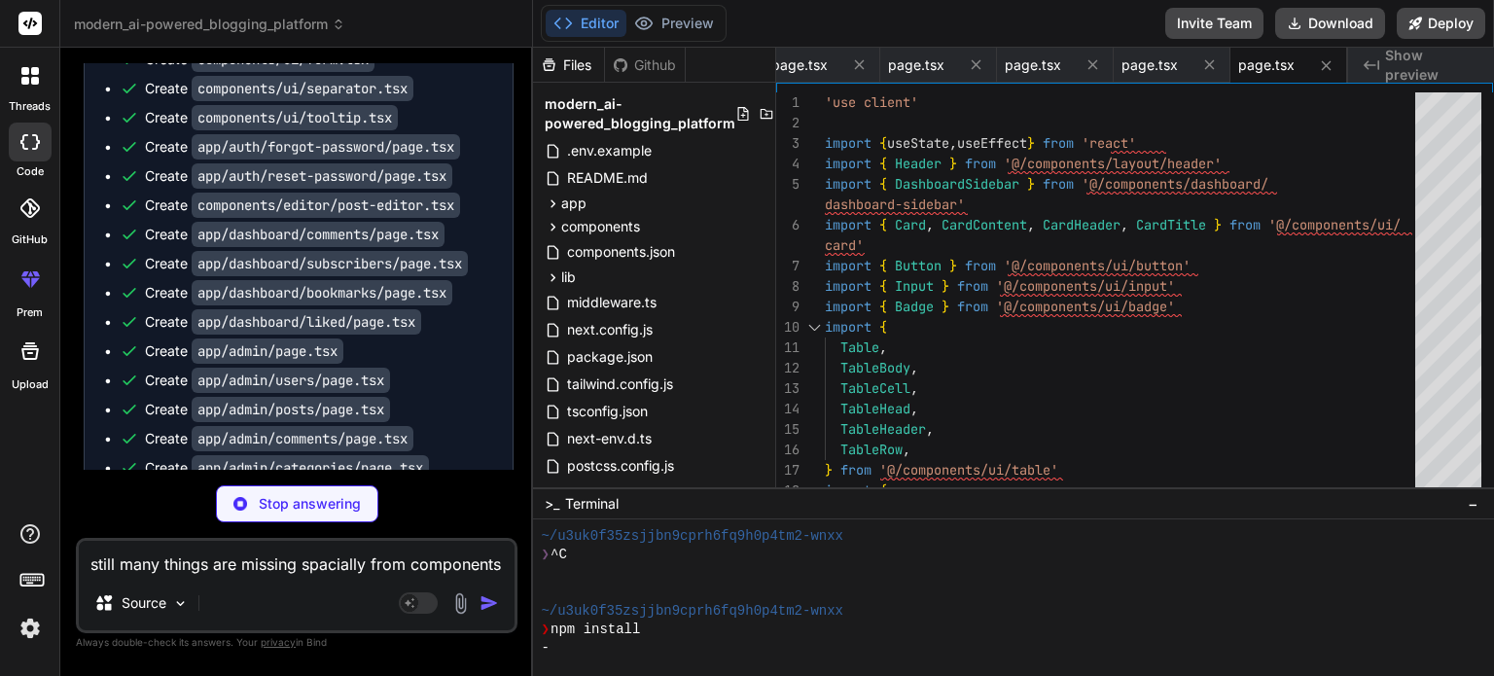
scroll to position [12696, 0]
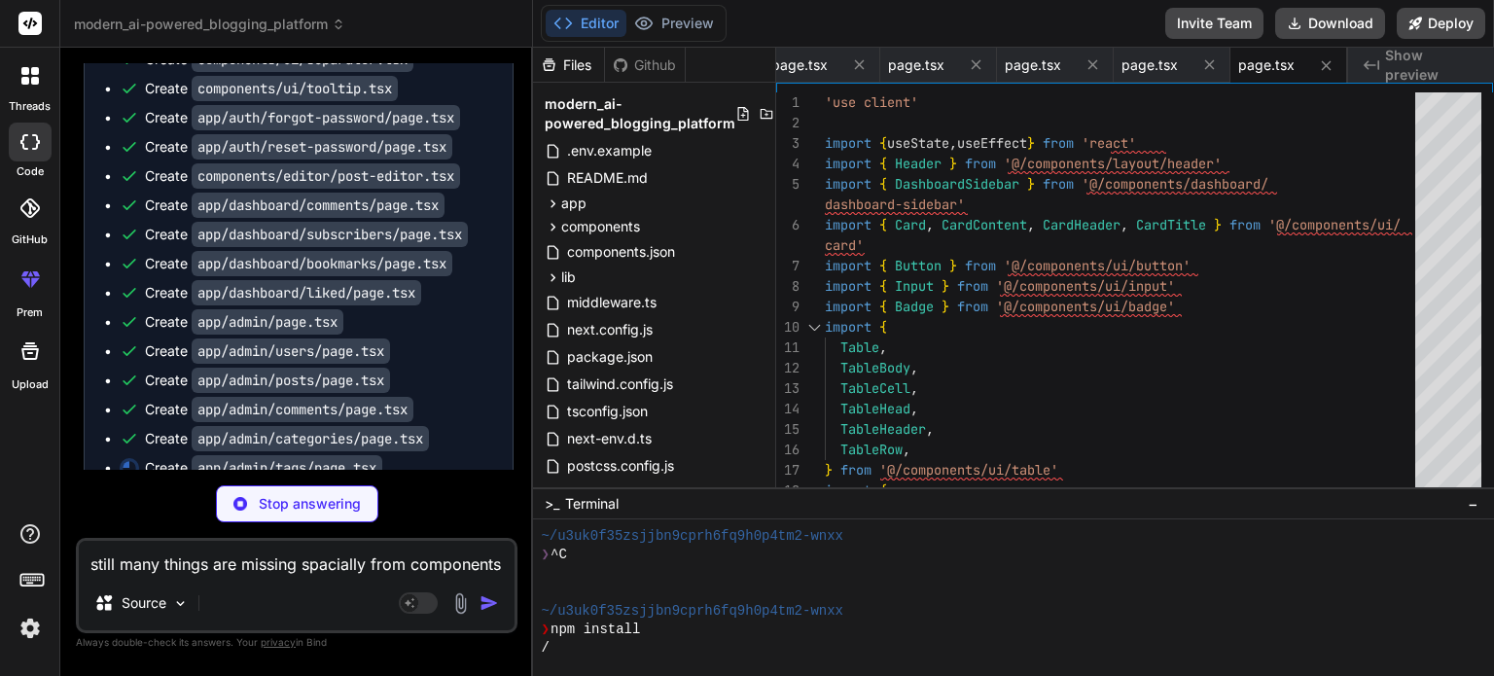
type textarea "x"
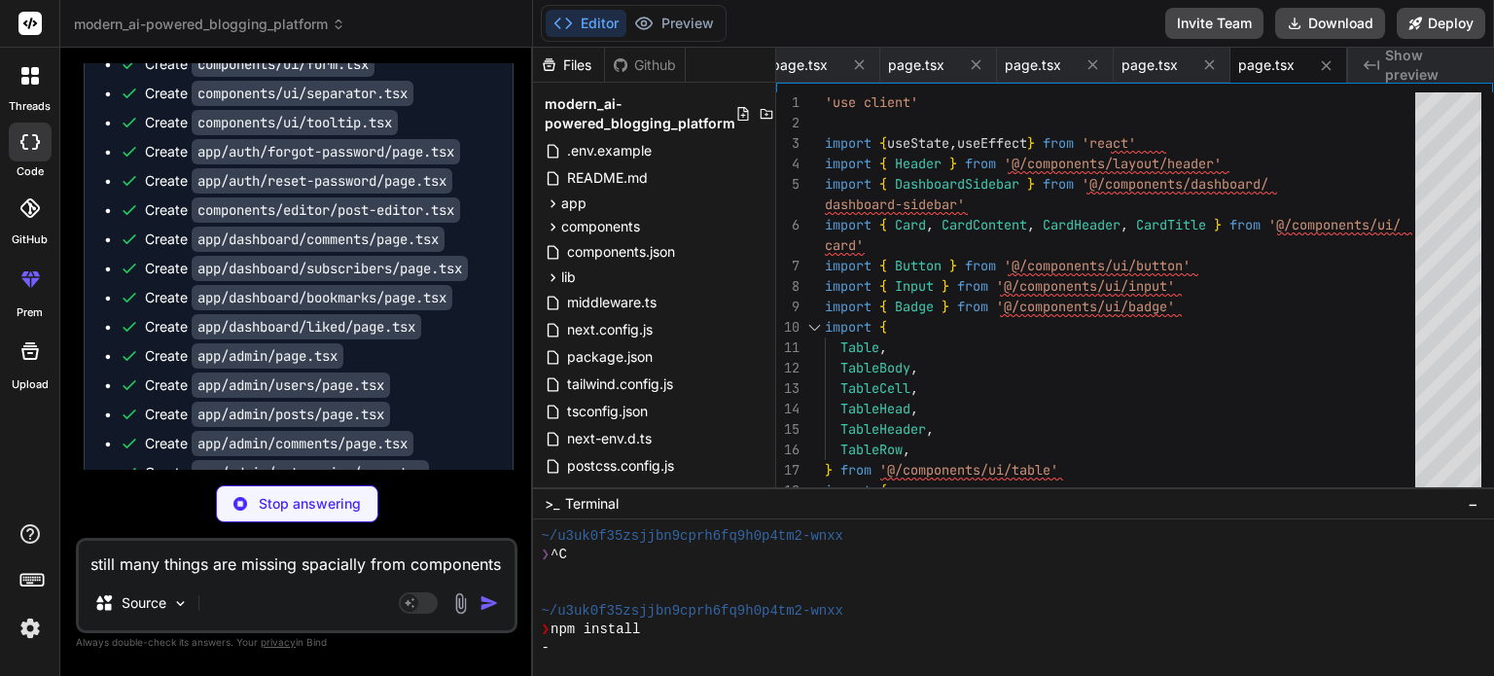
scroll to position [12726, 0]
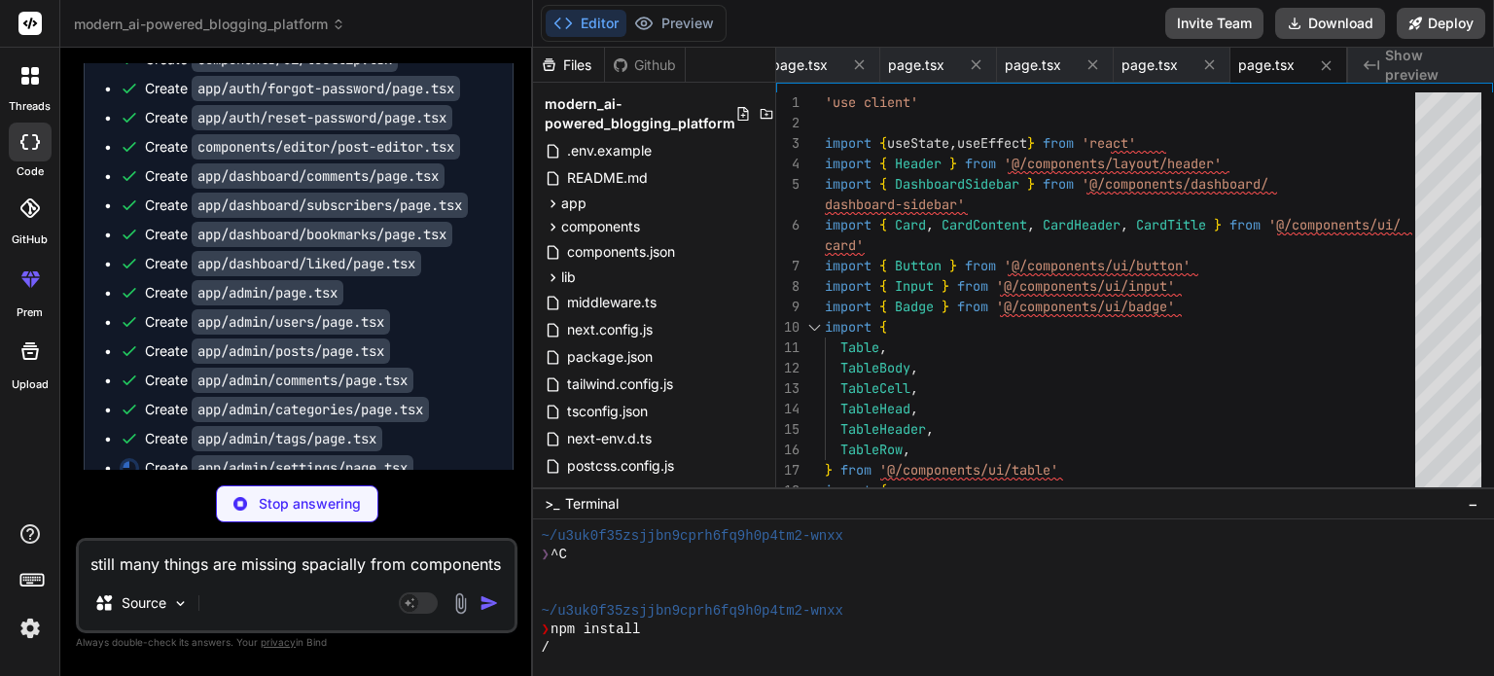
type textarea "x"
type textarea "</Tabs> </div> </main> </div> </div> ) }"
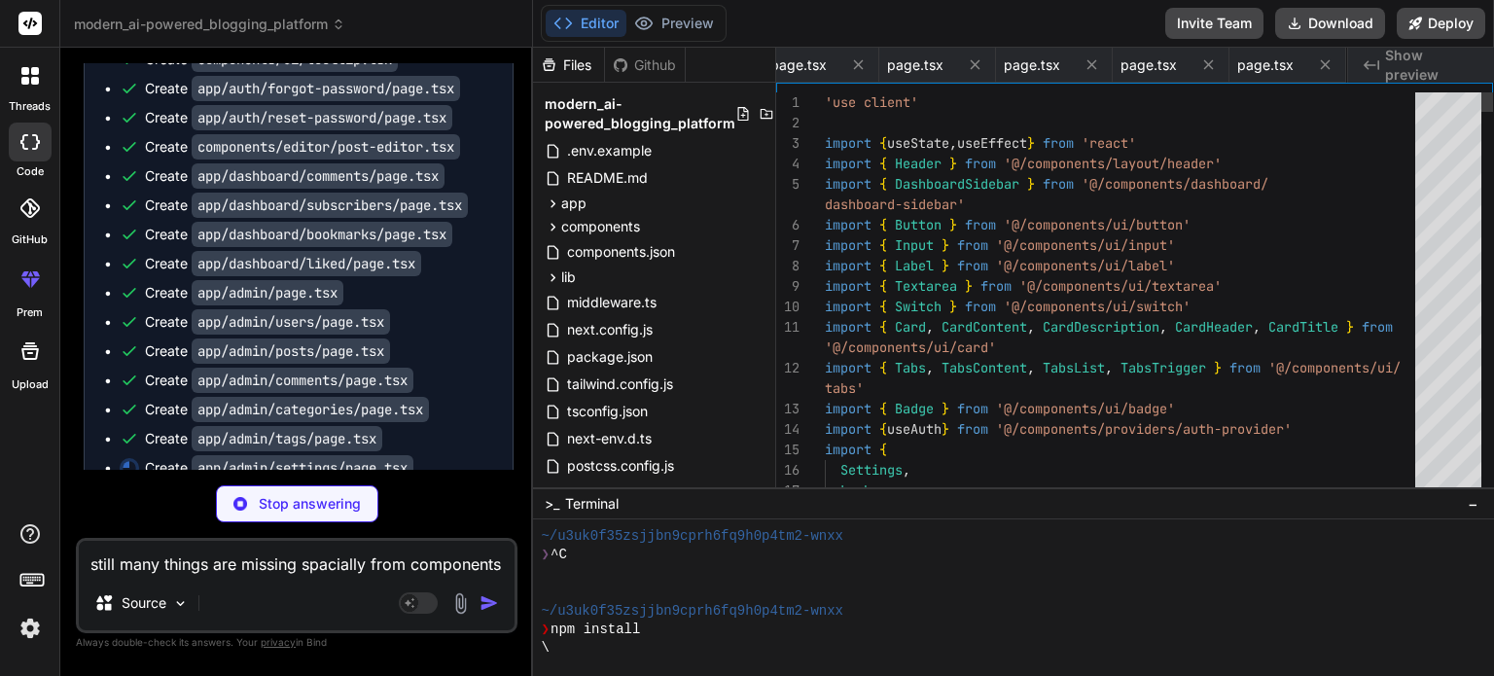
scroll to position [0, 1861]
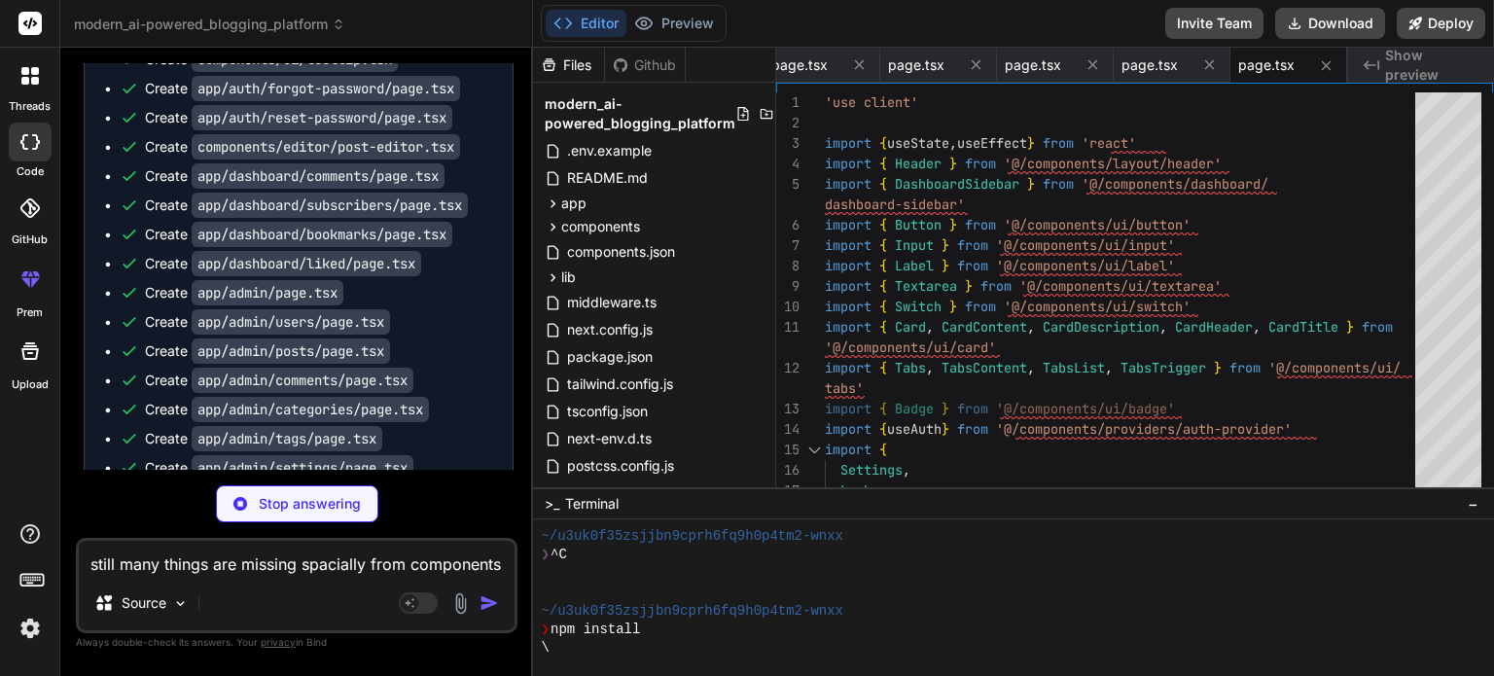
type textarea "x"
type textarea "</header> ) }"
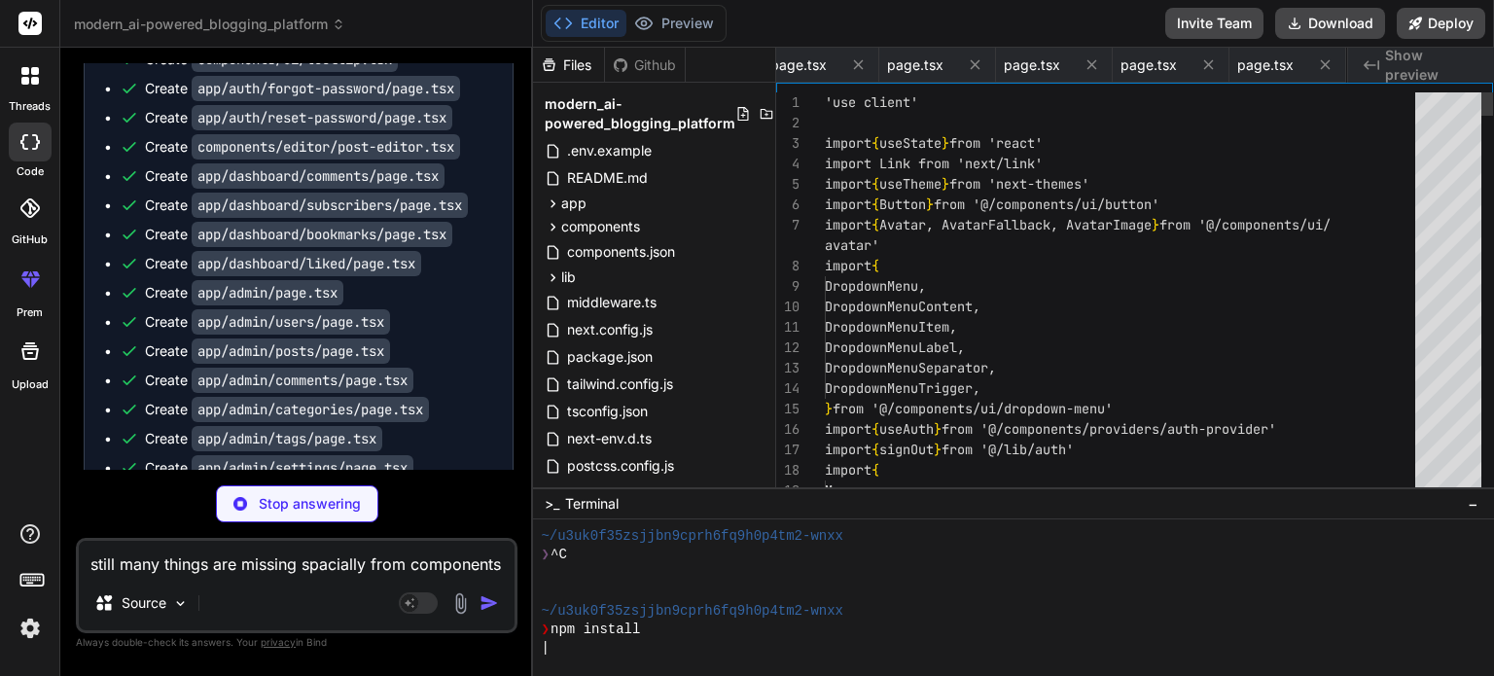
scroll to position [0, 1977]
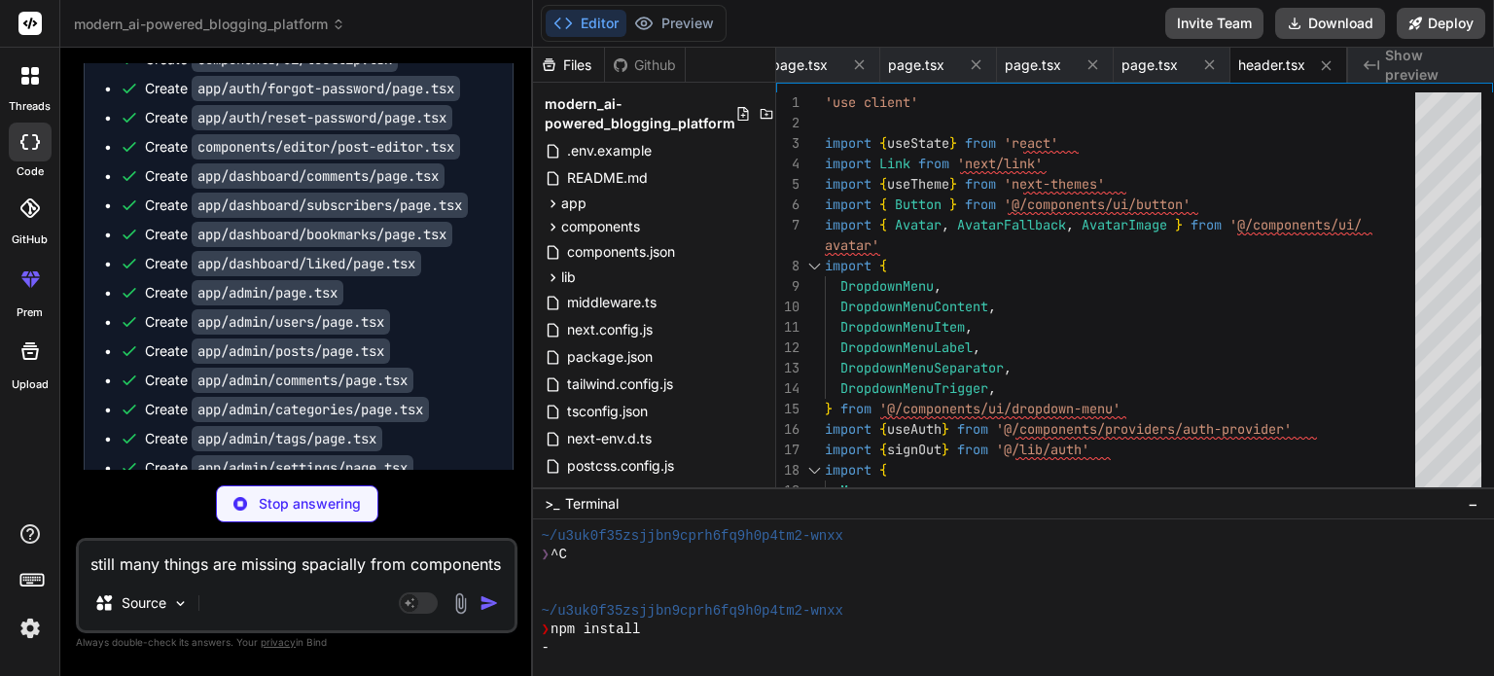
type textarea "x"
type textarea "</Link> ) })} </div> </div> </div> </> ) }"
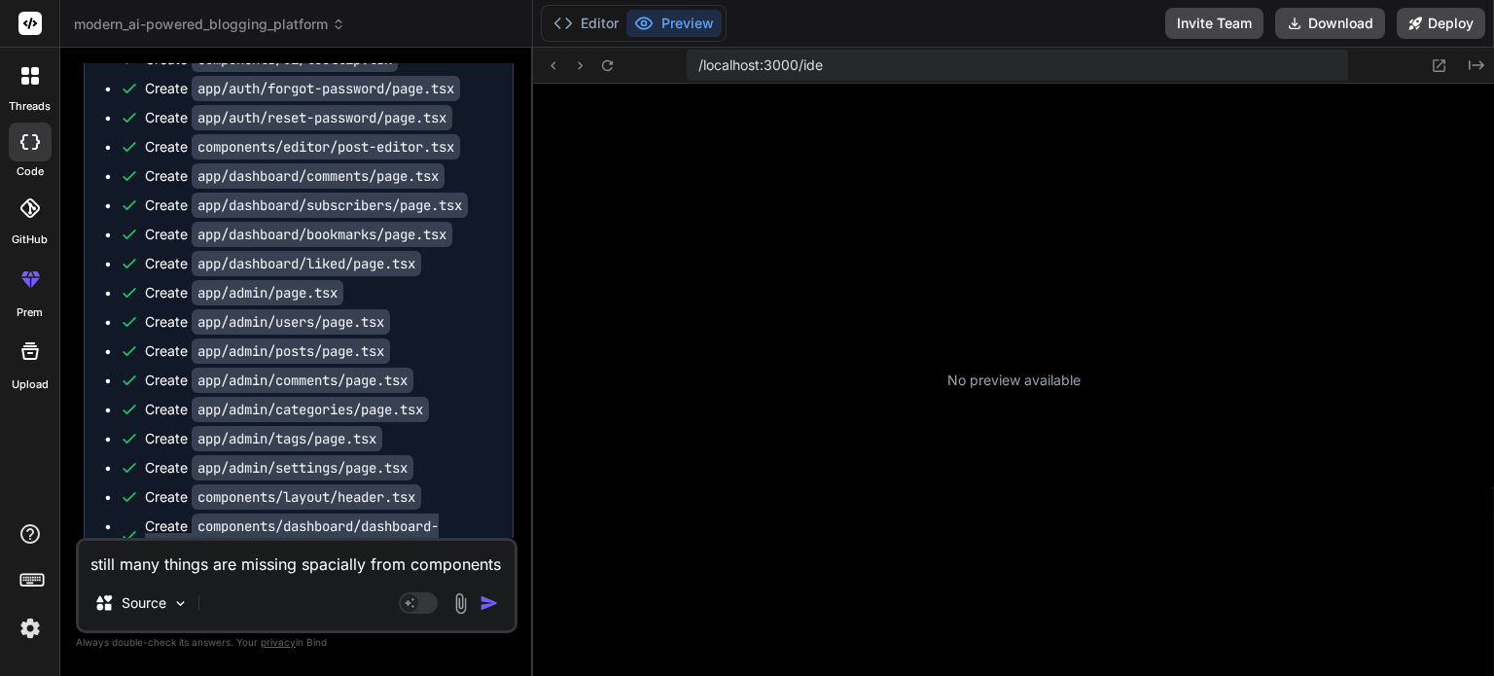
scroll to position [429, 0]
type textarea "x"
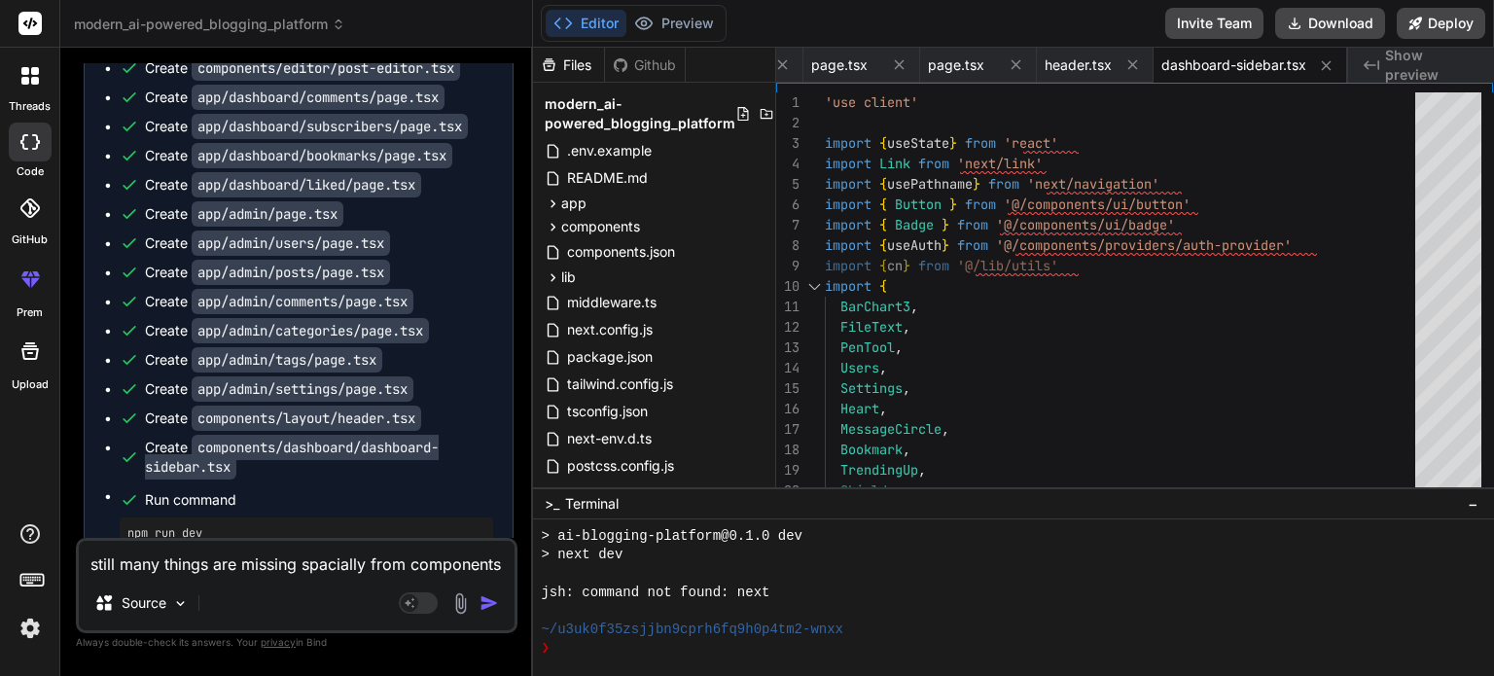
scroll to position [12808, 0]
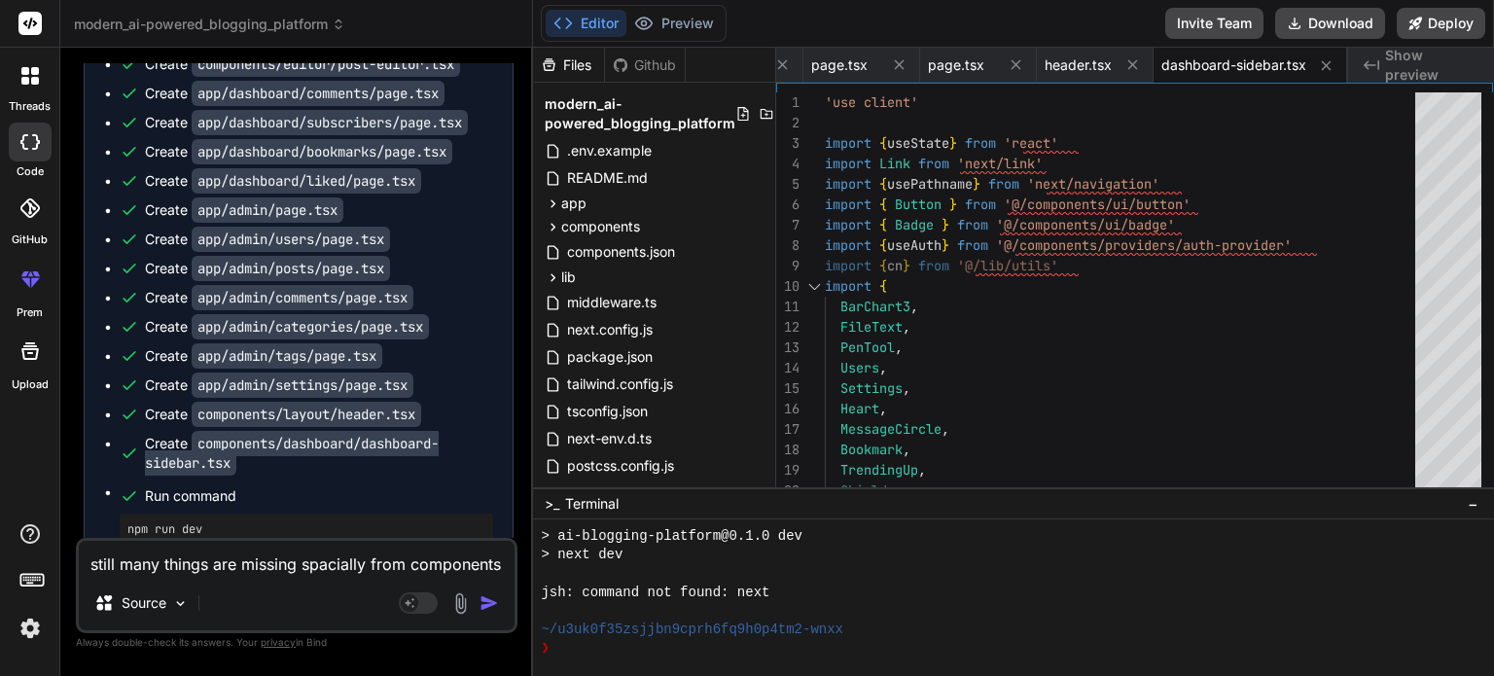
click at [313, 583] on div "still many things are missing spacially from components and files are not compl…" at bounding box center [297, 585] width 442 height 95
click at [262, 578] on div "still many things are missing spacially from components and files are not compl…" at bounding box center [297, 585] width 442 height 95
click at [261, 571] on textarea "still many things are missing spacially from components and files are not compl…" at bounding box center [297, 558] width 436 height 35
type textarea "n"
type textarea "x"
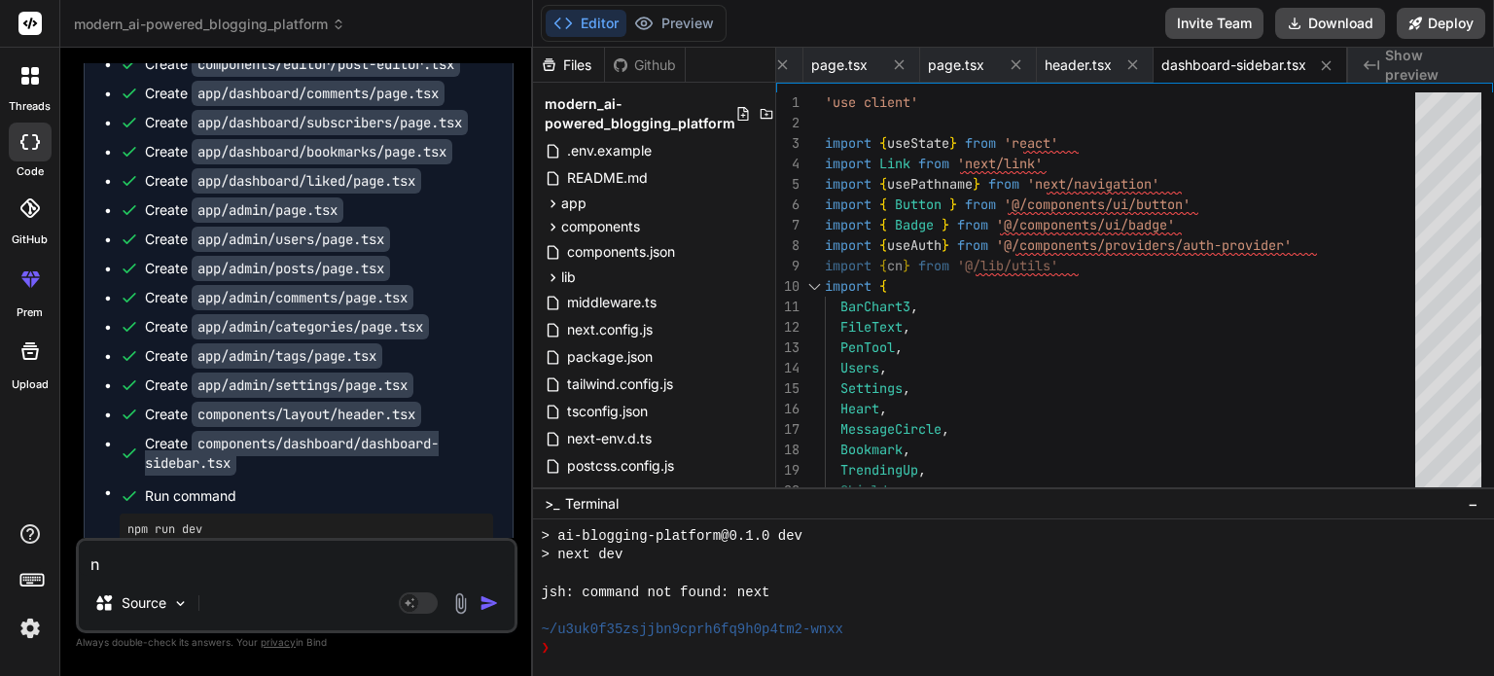
type textarea "np"
type textarea "x"
type textarea "npm"
type textarea "x"
type textarea "npm"
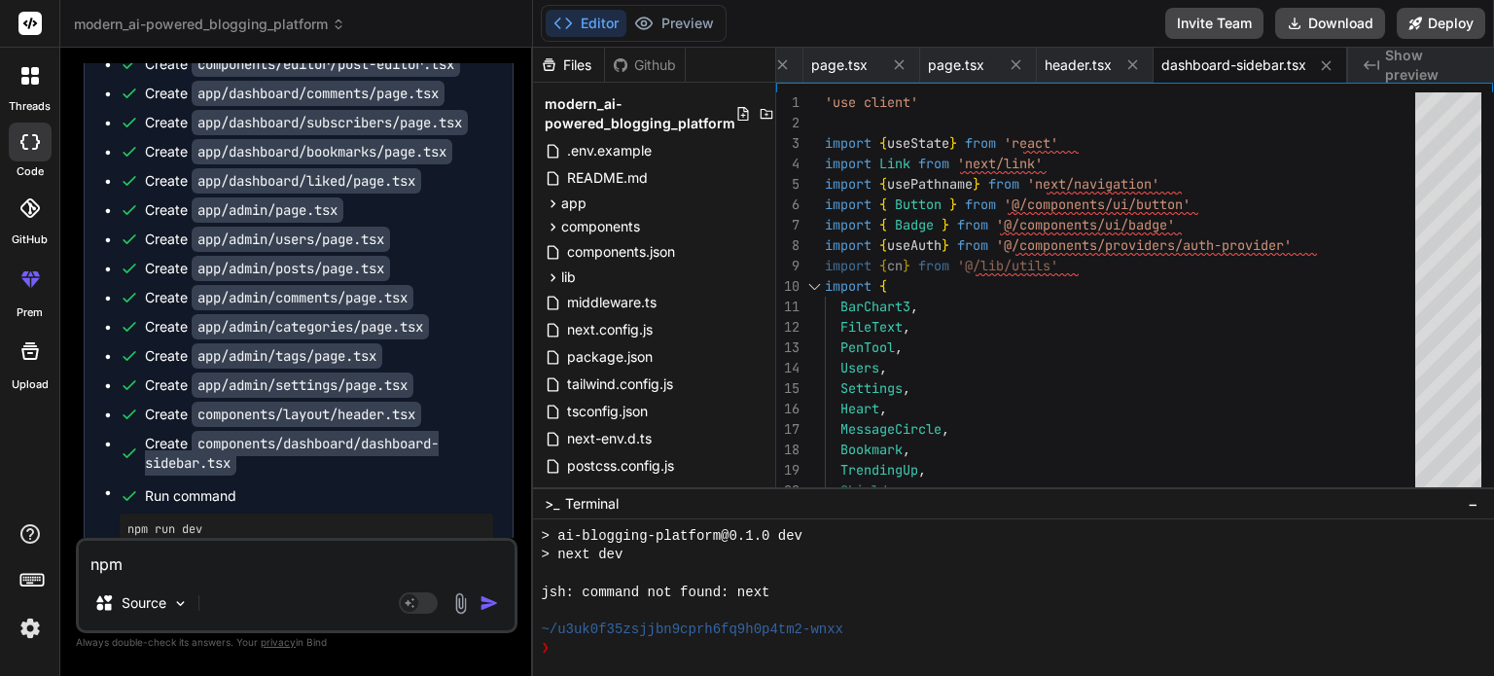
type textarea "x"
type textarea "npm r"
type textarea "x"
type textarea "npm ru"
type textarea "x"
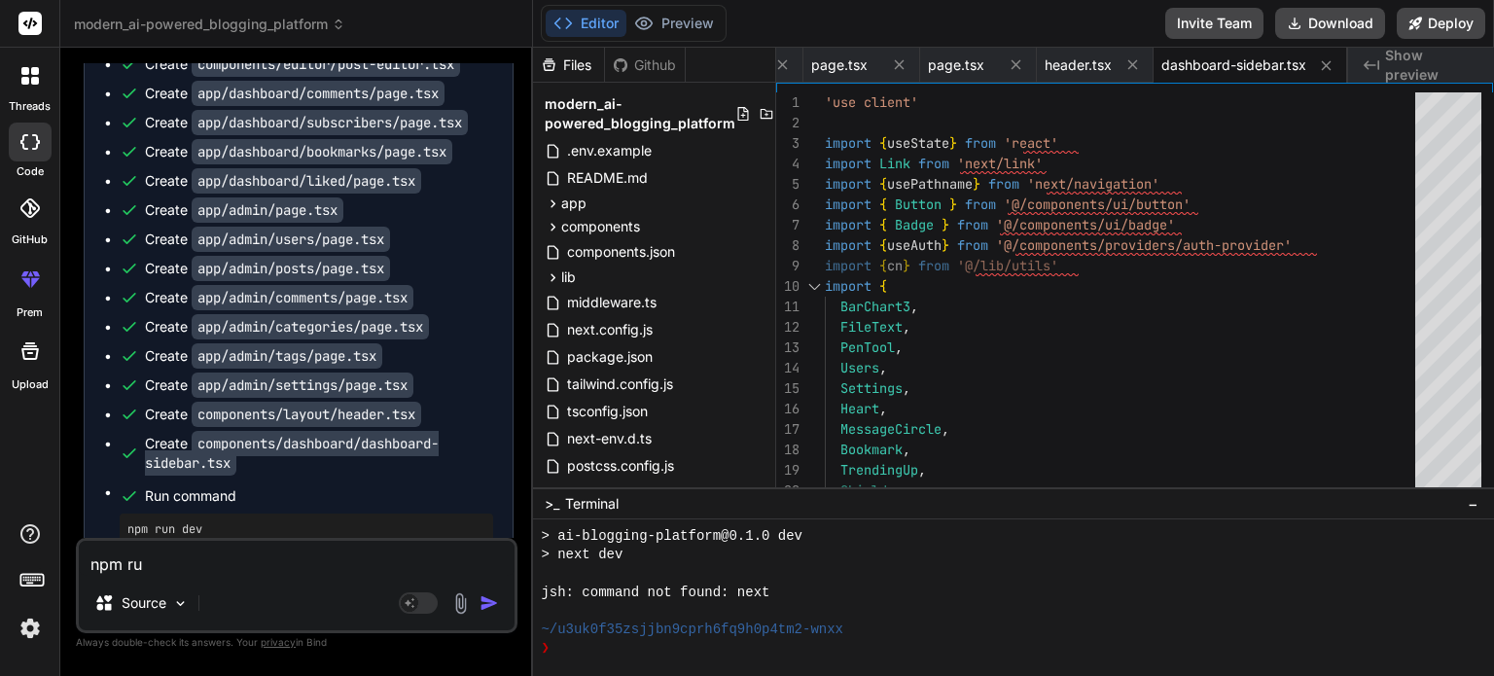
type textarea "npm run"
type textarea "x"
type textarea "npm run"
type textarea "x"
type textarea "npm run d"
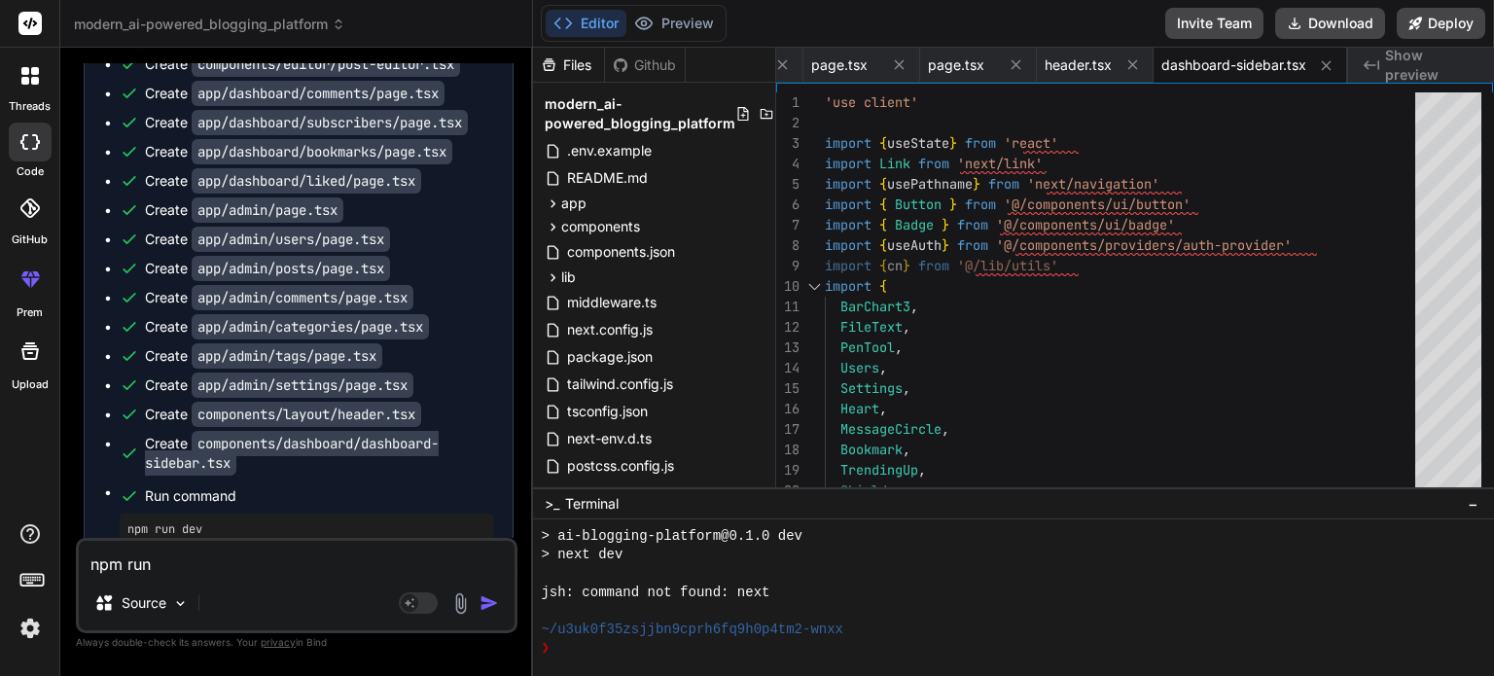
type textarea "x"
type textarea "npm run de"
type textarea "x"
type textarea "npm run dev"
type textarea "x"
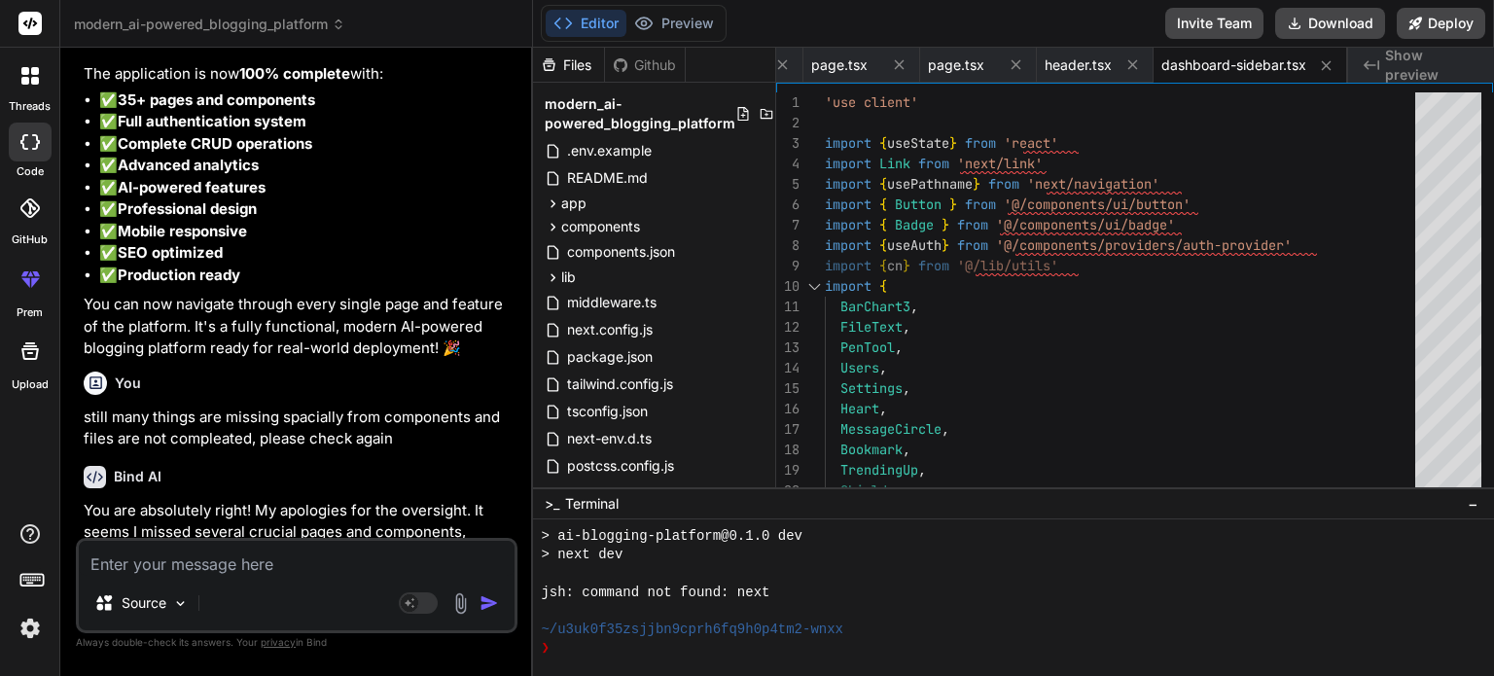
scroll to position [11271, 0]
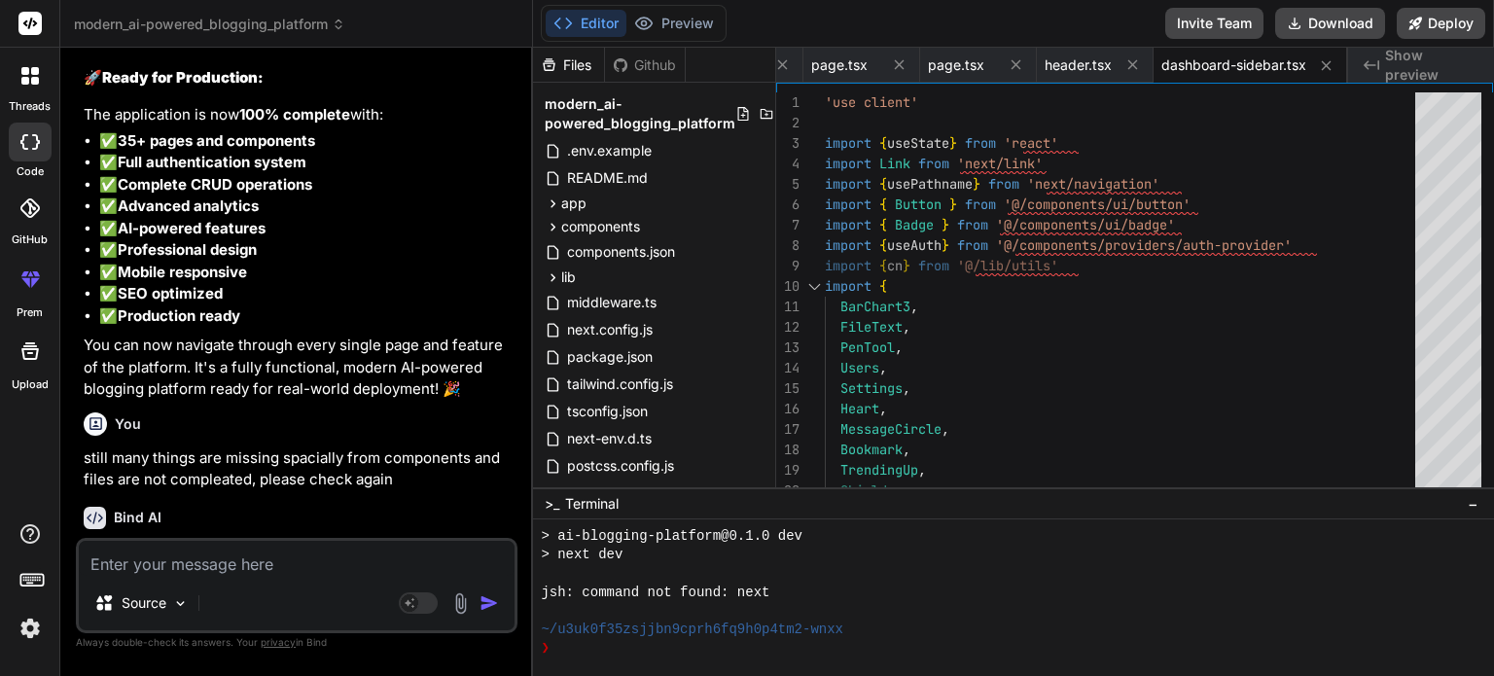
type textarea "x"
type textarea "</> ) }"
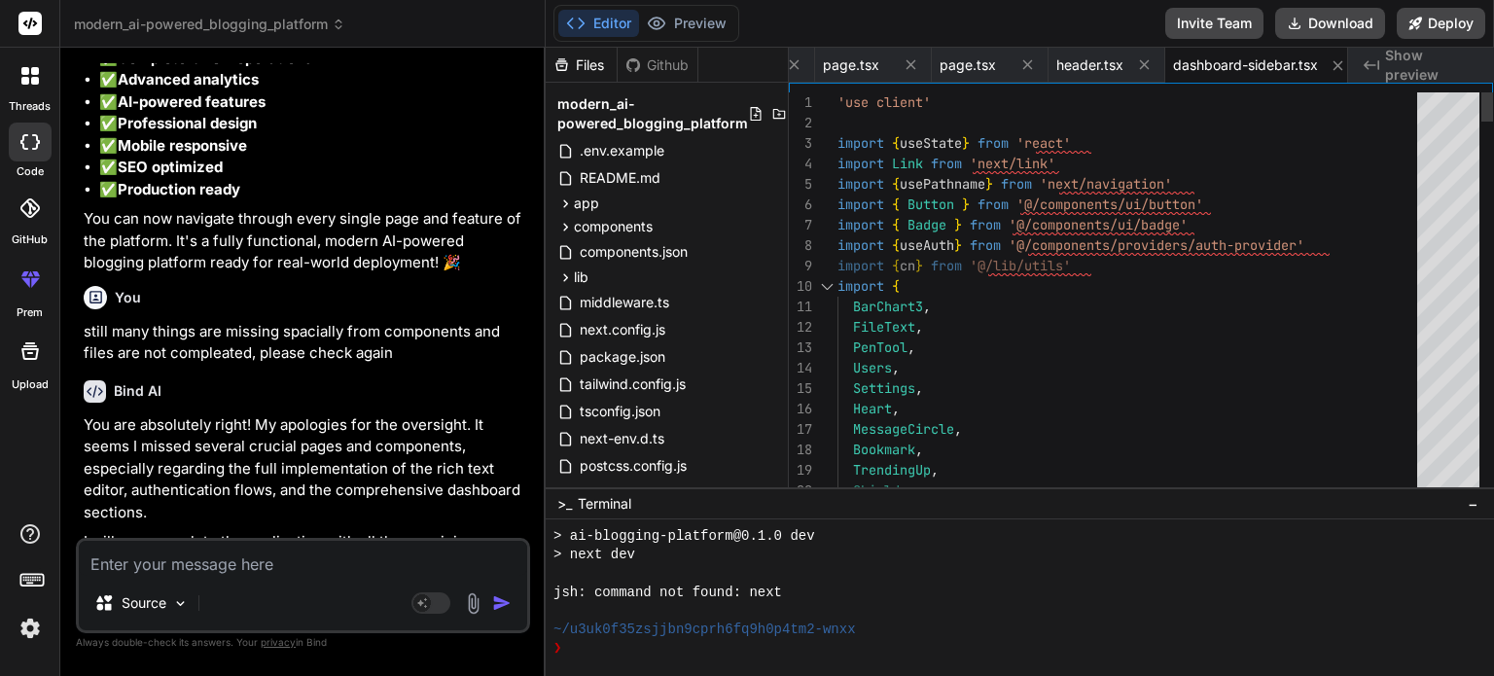
scroll to position [11142, 0]
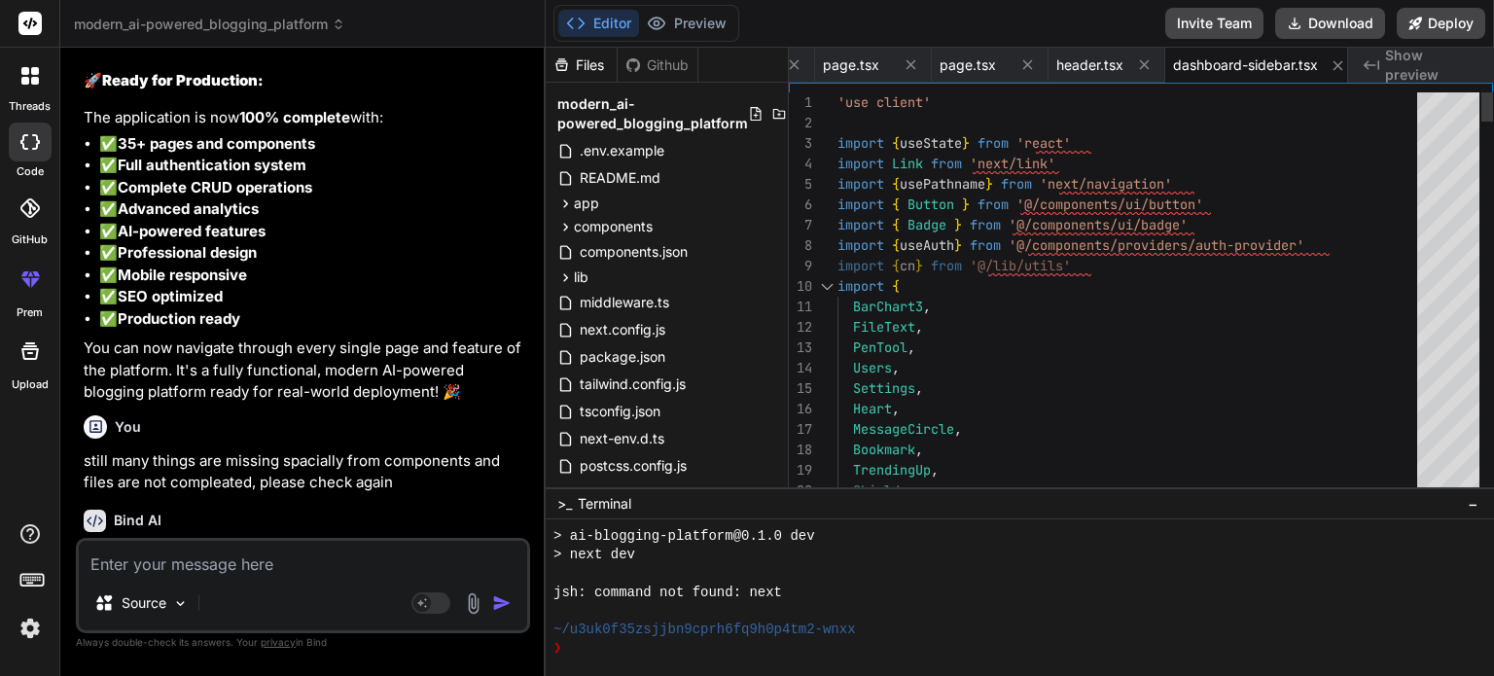
type textarea "x"
type textarea "}"
type textarea "x"
type textarea "</Link> ) })} </div> </div> </div> </> ) }"
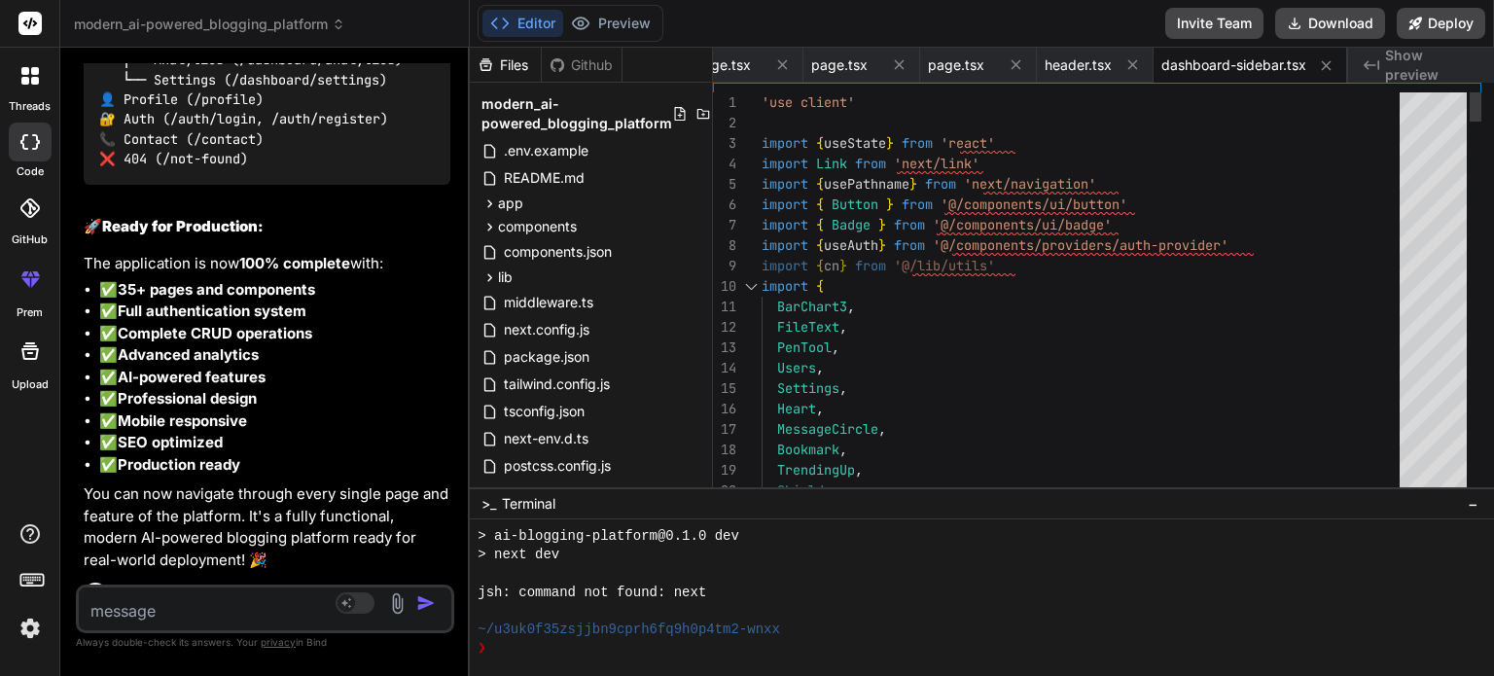
type textarea "x"
type textarea ") })} </div> </div> </div> </> ) }"
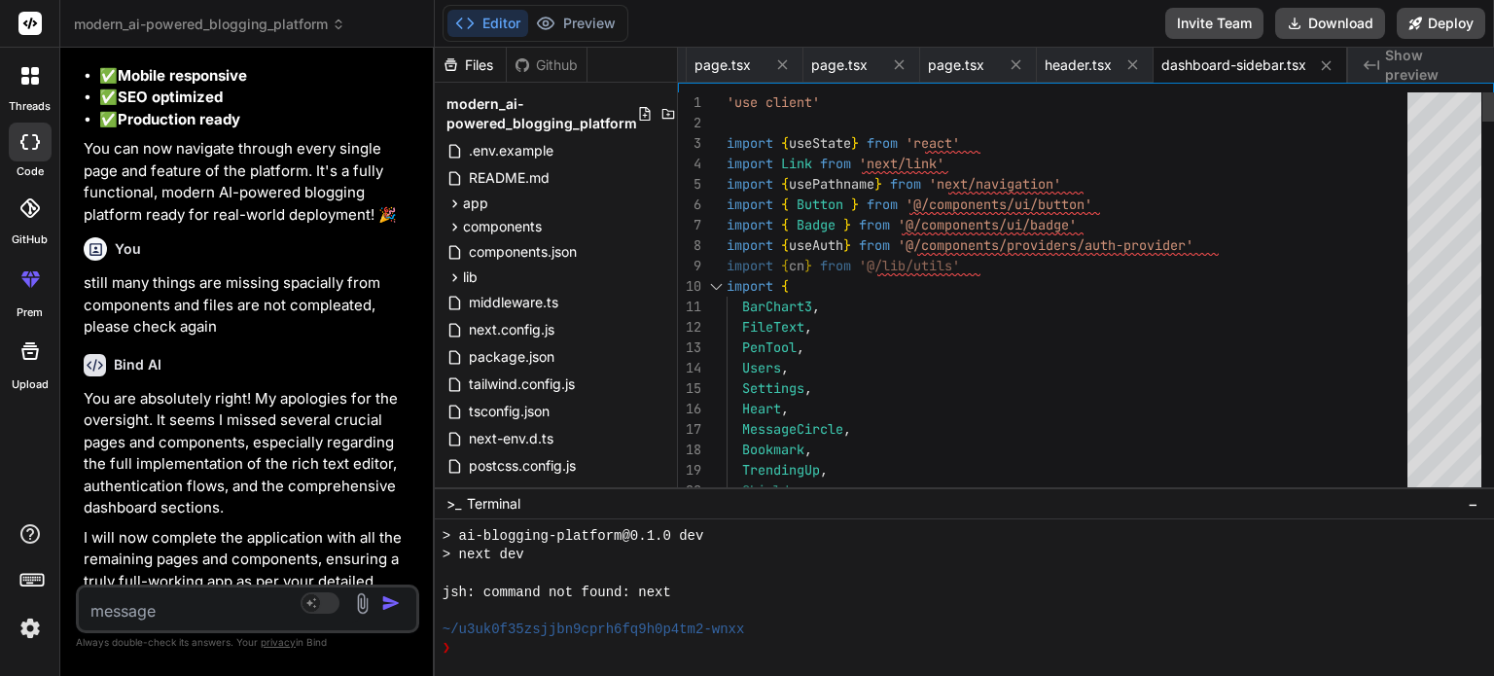
scroll to position [13770, 0]
type textarea "x"
type textarea "})} </div> </div> </div> </> ) }"
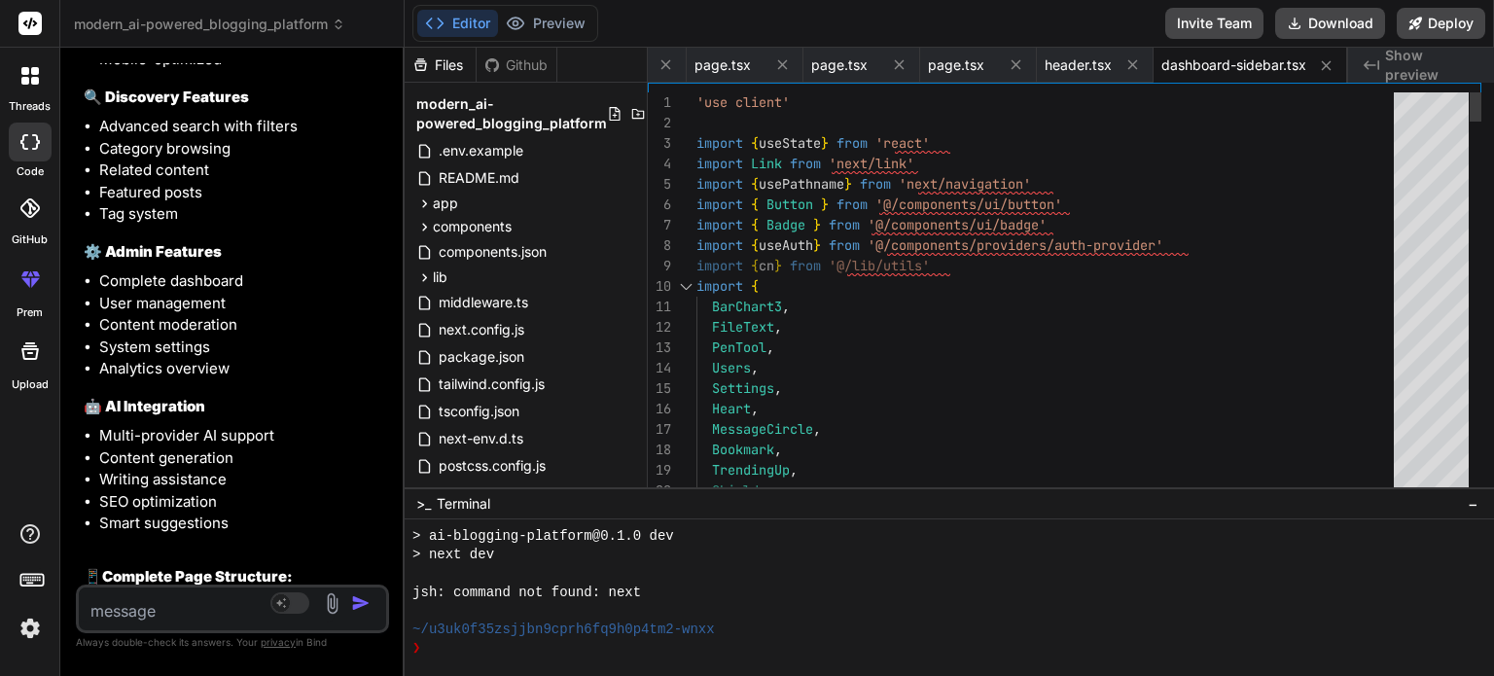
scroll to position [14839, 0]
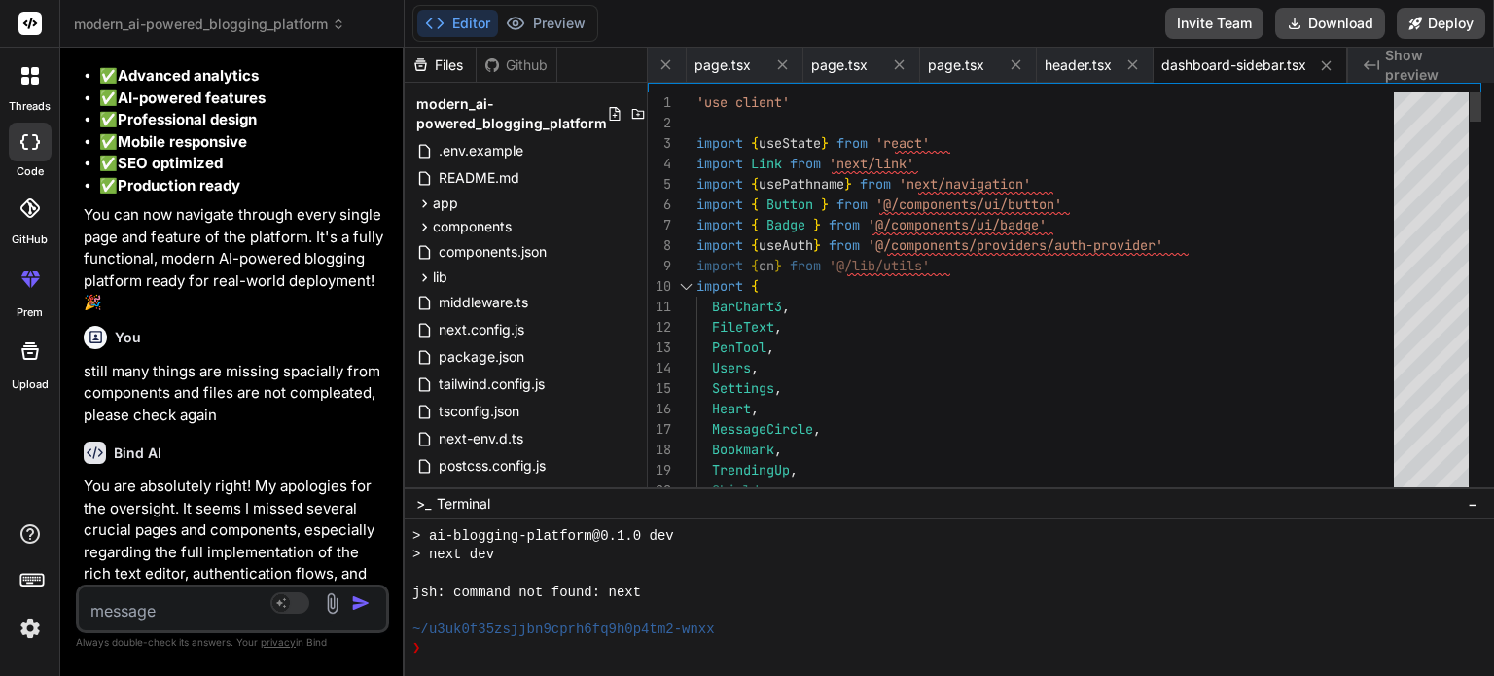
type textarea "x"
type textarea "</div> </div> </div> </> ) }"
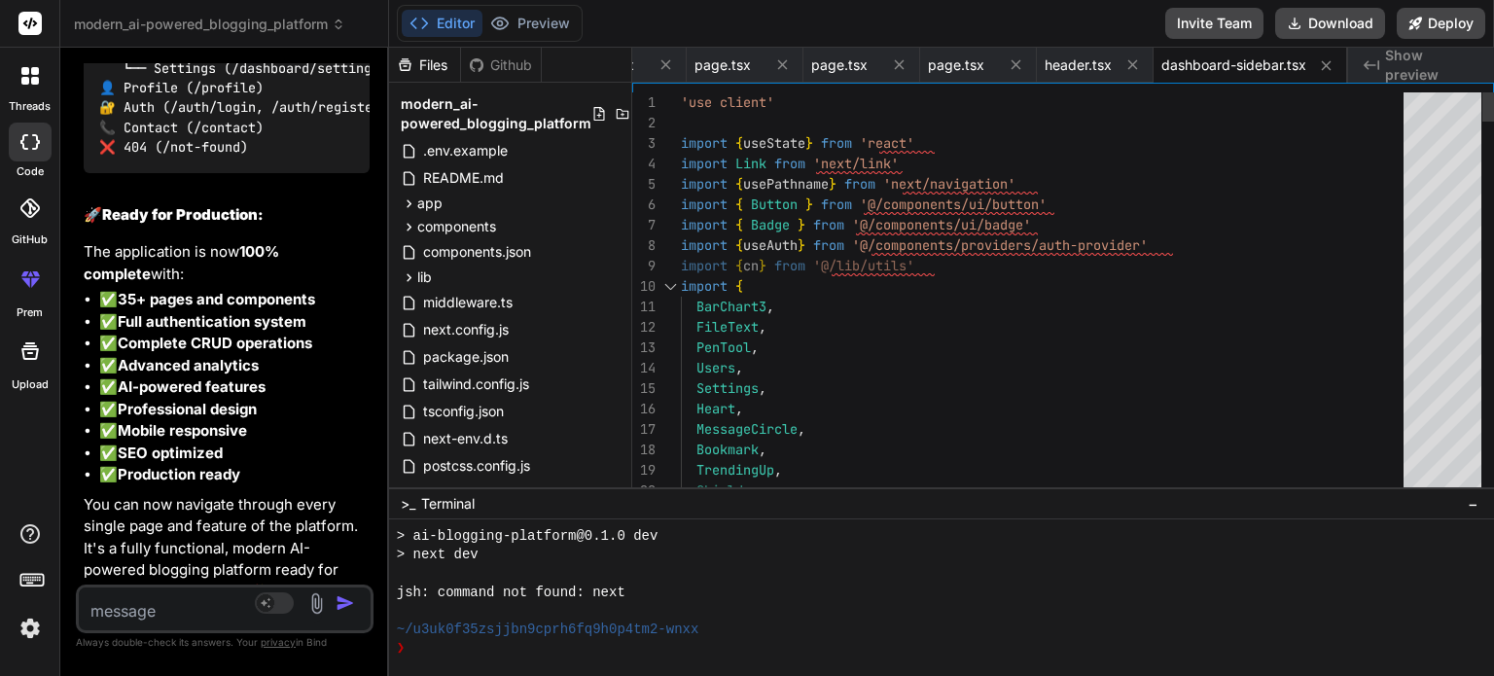
type textarea "x"
type textarea "</div> </div> </> ) }"
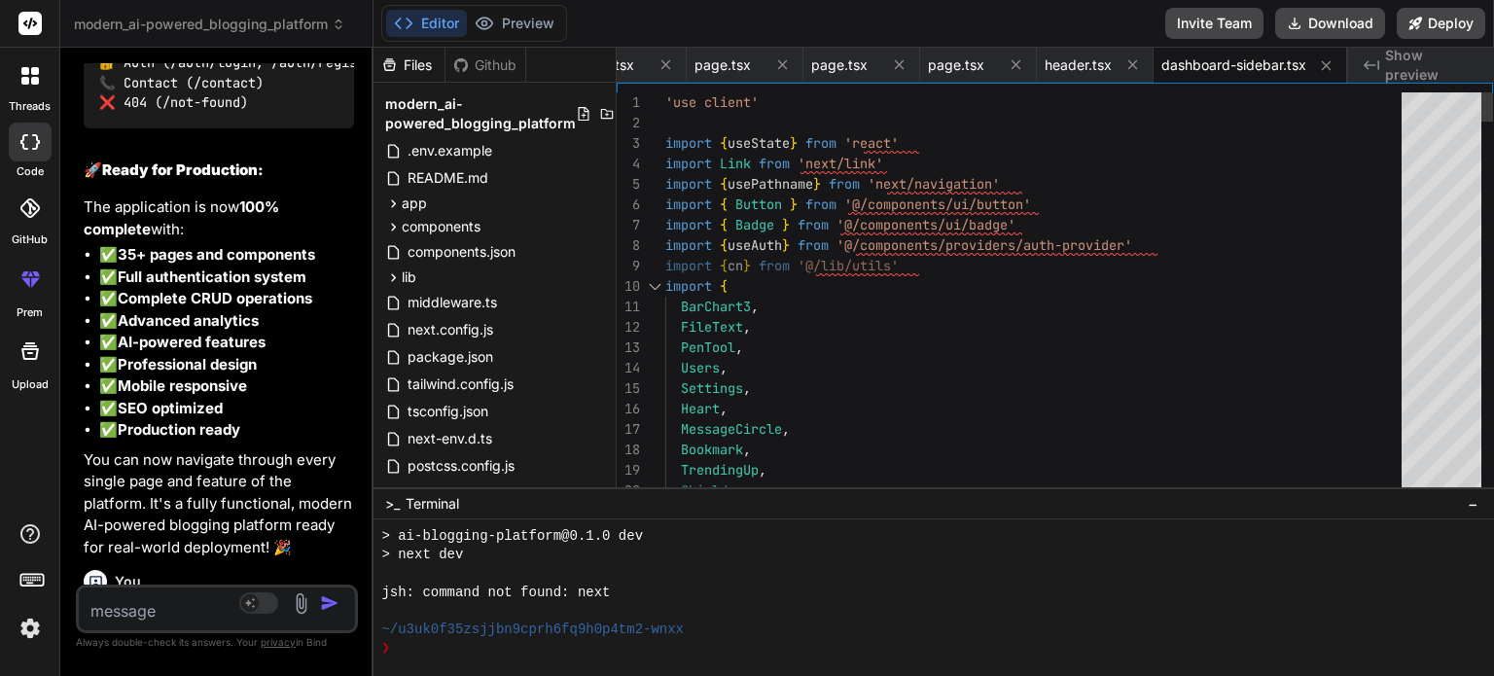
scroll to position [15815, 0]
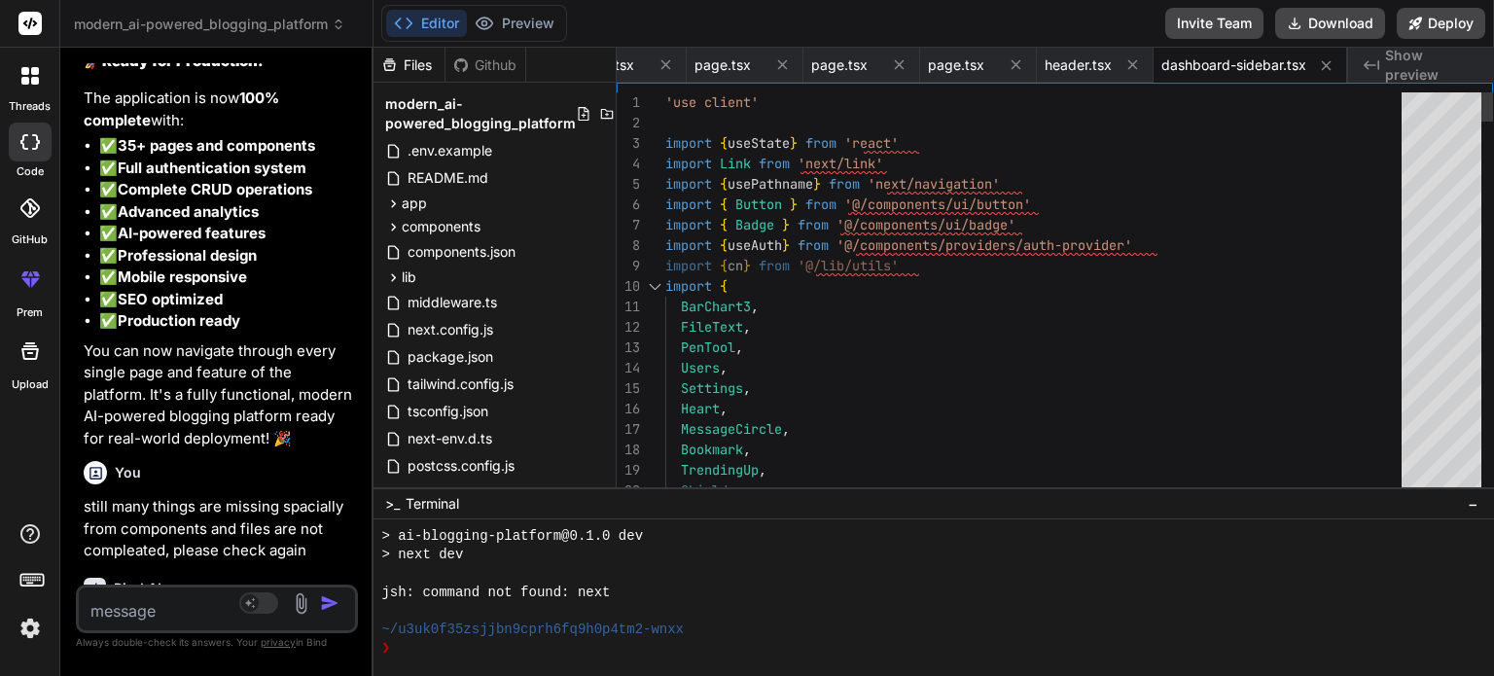
type textarea "x"
type textarea "</div> </> ) }"
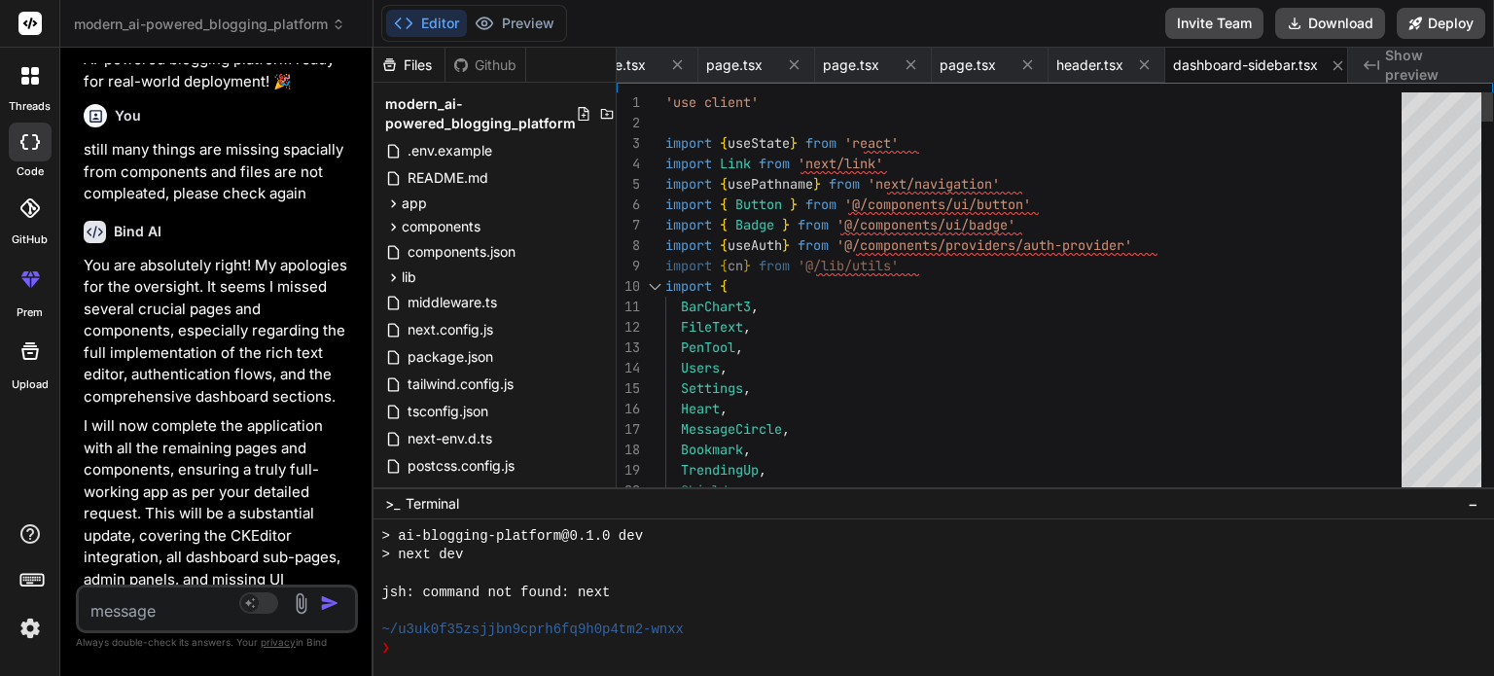
type textarea "x"
type textarea "</> ) }"
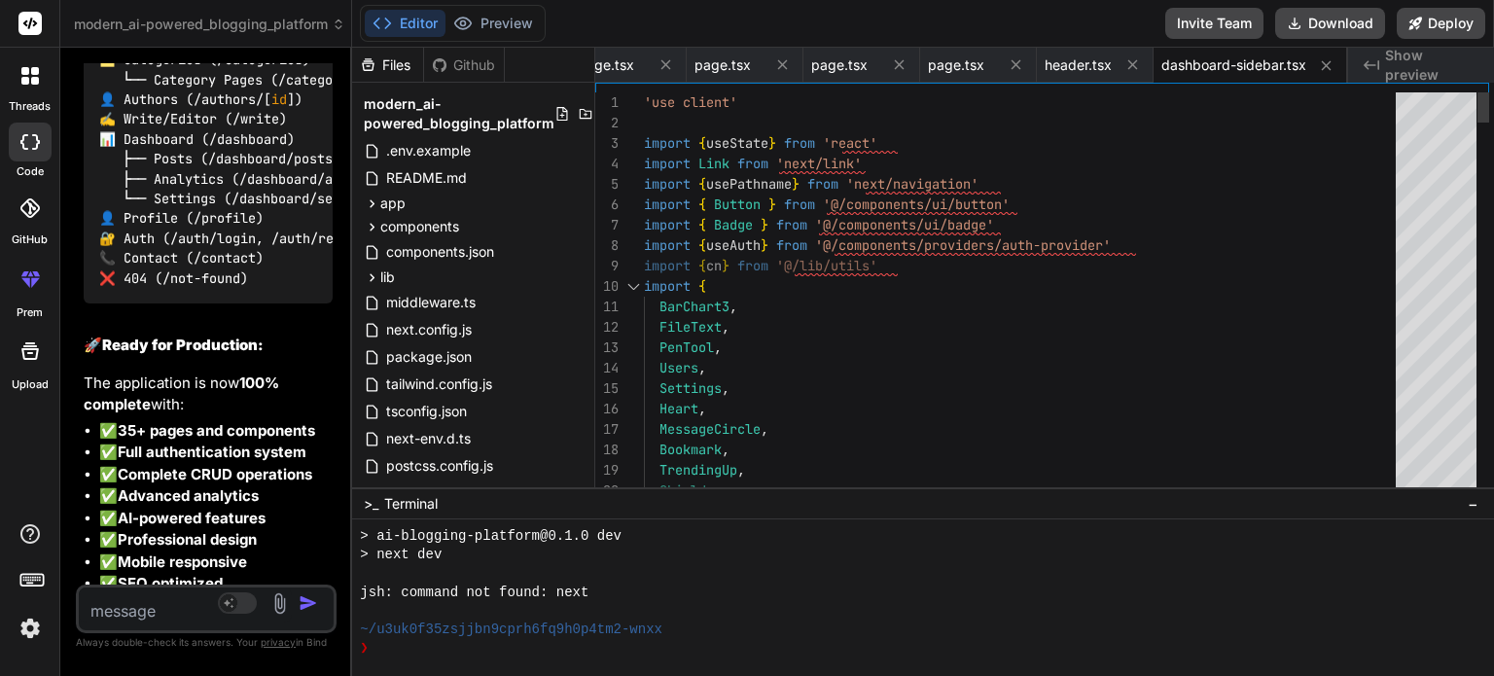
scroll to position [0, 0]
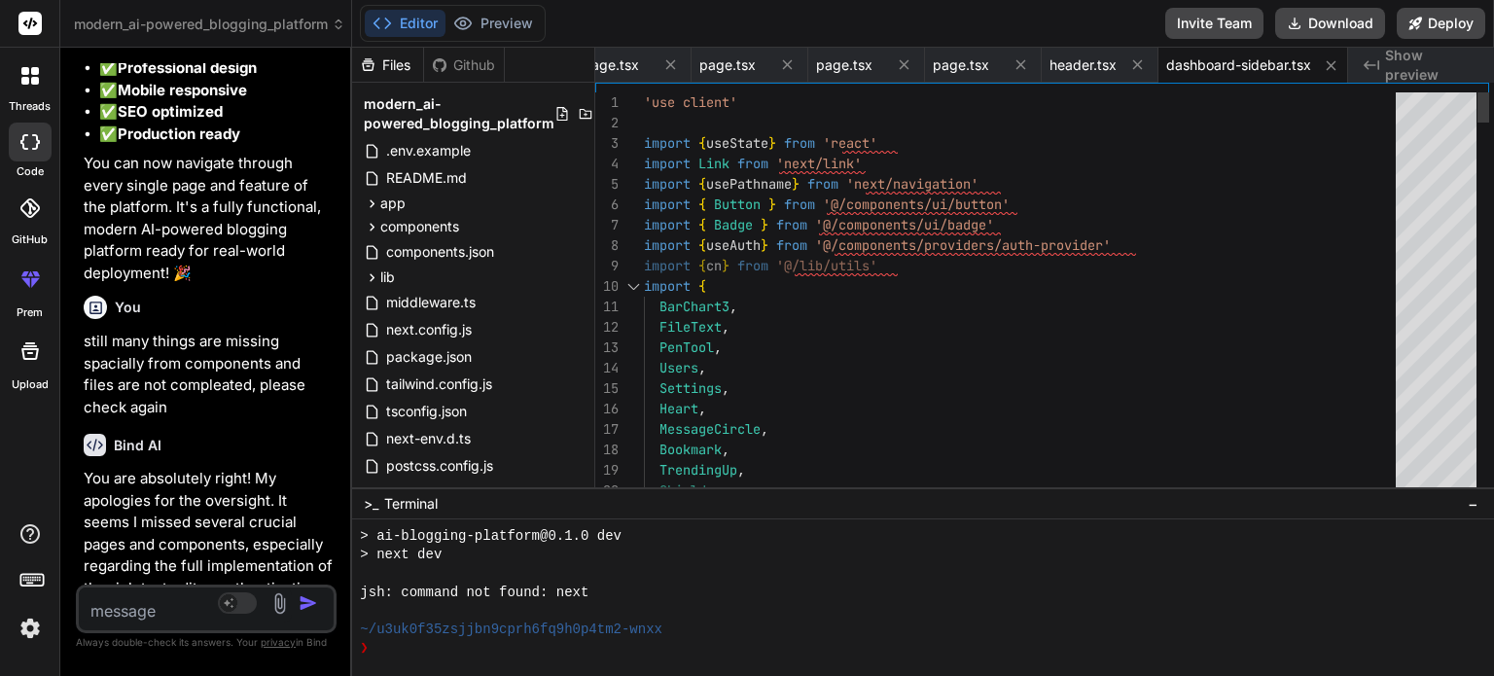
type textarea "x"
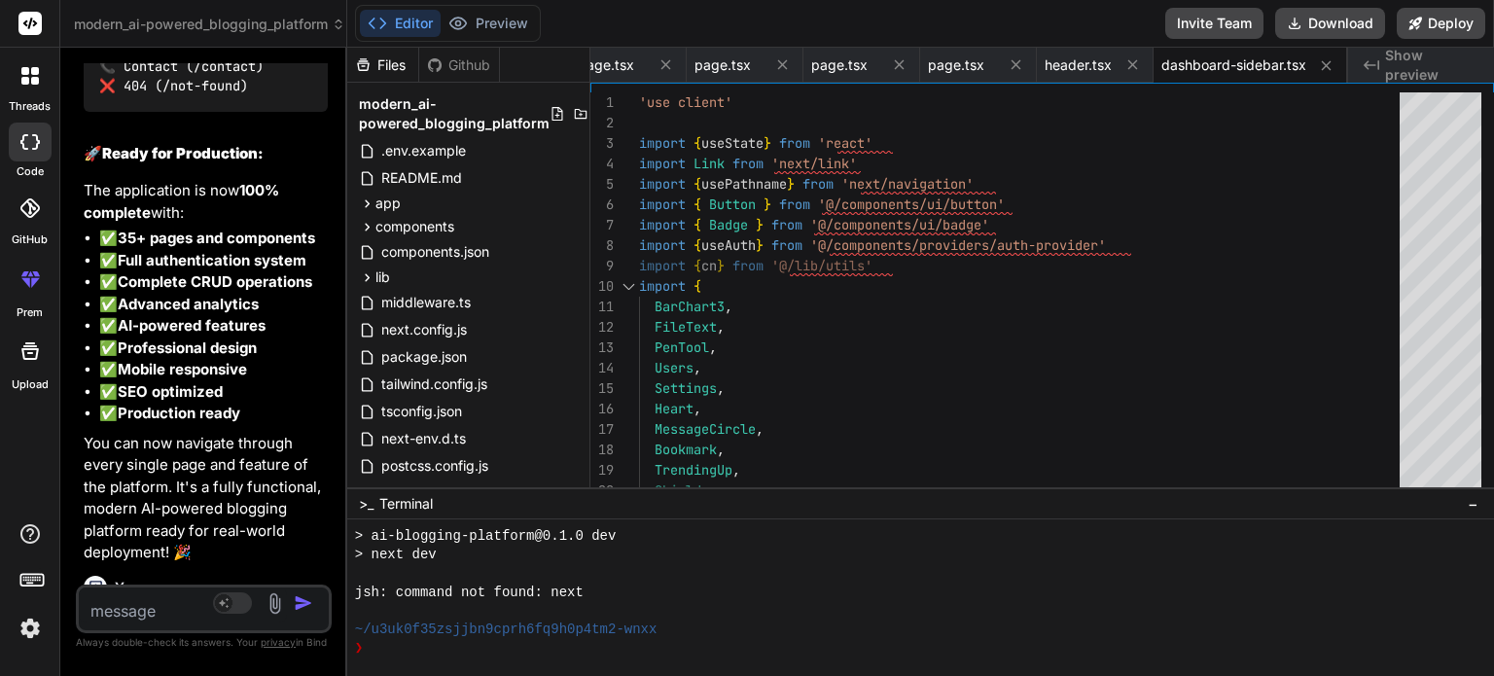
drag, startPoint x: 533, startPoint y: 330, endPoint x: 177, endPoint y: 338, distance: 356.1
click at [177, 338] on div "Bind AI Web Search Created with Pixso. Code Generator You Bind AI Modern AI-Pow…" at bounding box center [203, 362] width 287 height 628
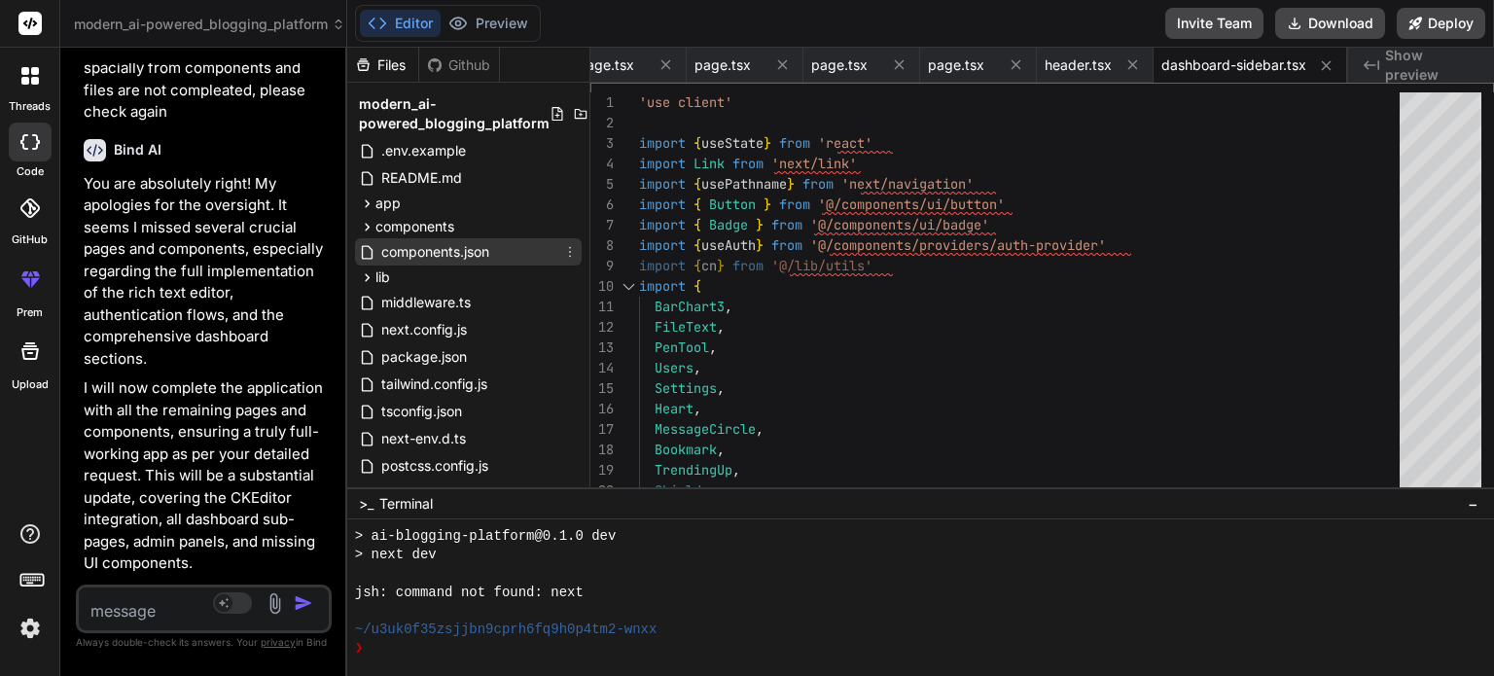
scroll to position [121, 0]
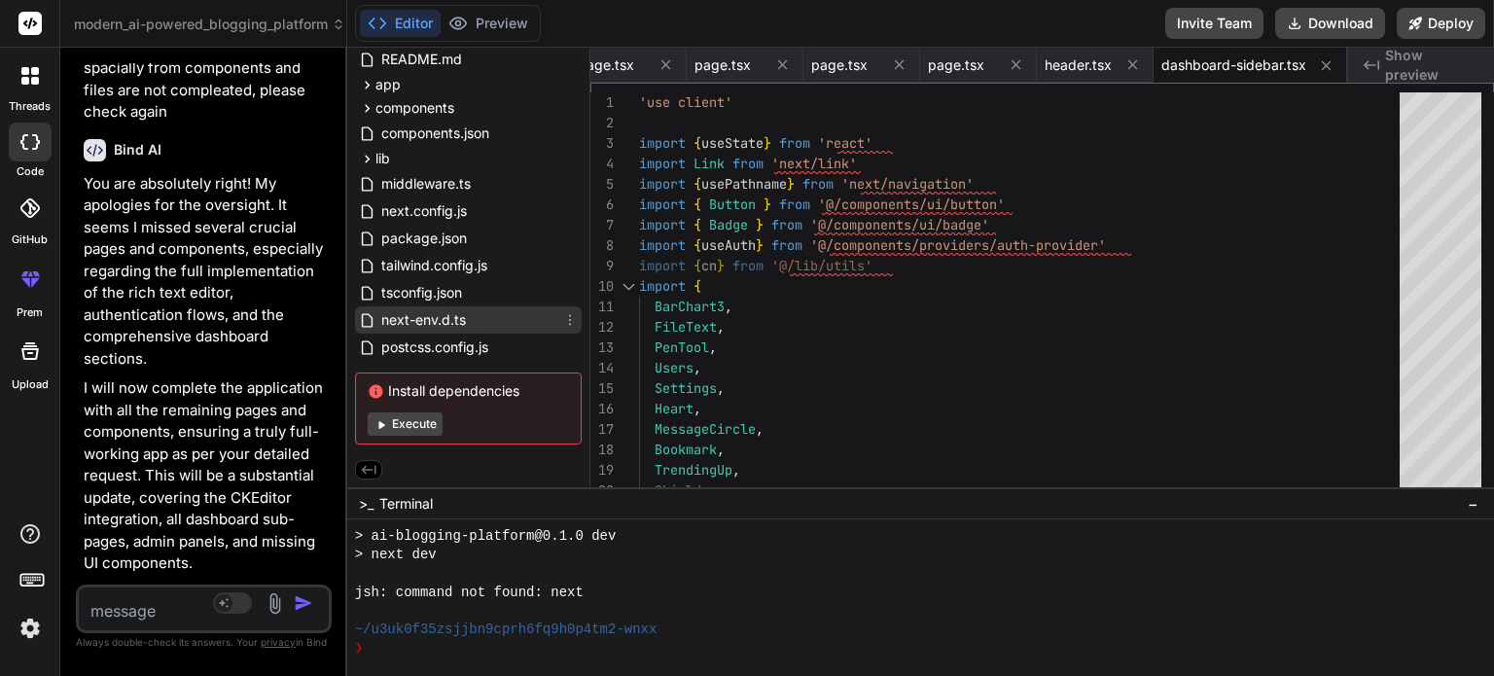
click at [445, 322] on span "next-env.d.ts" at bounding box center [423, 319] width 89 height 23
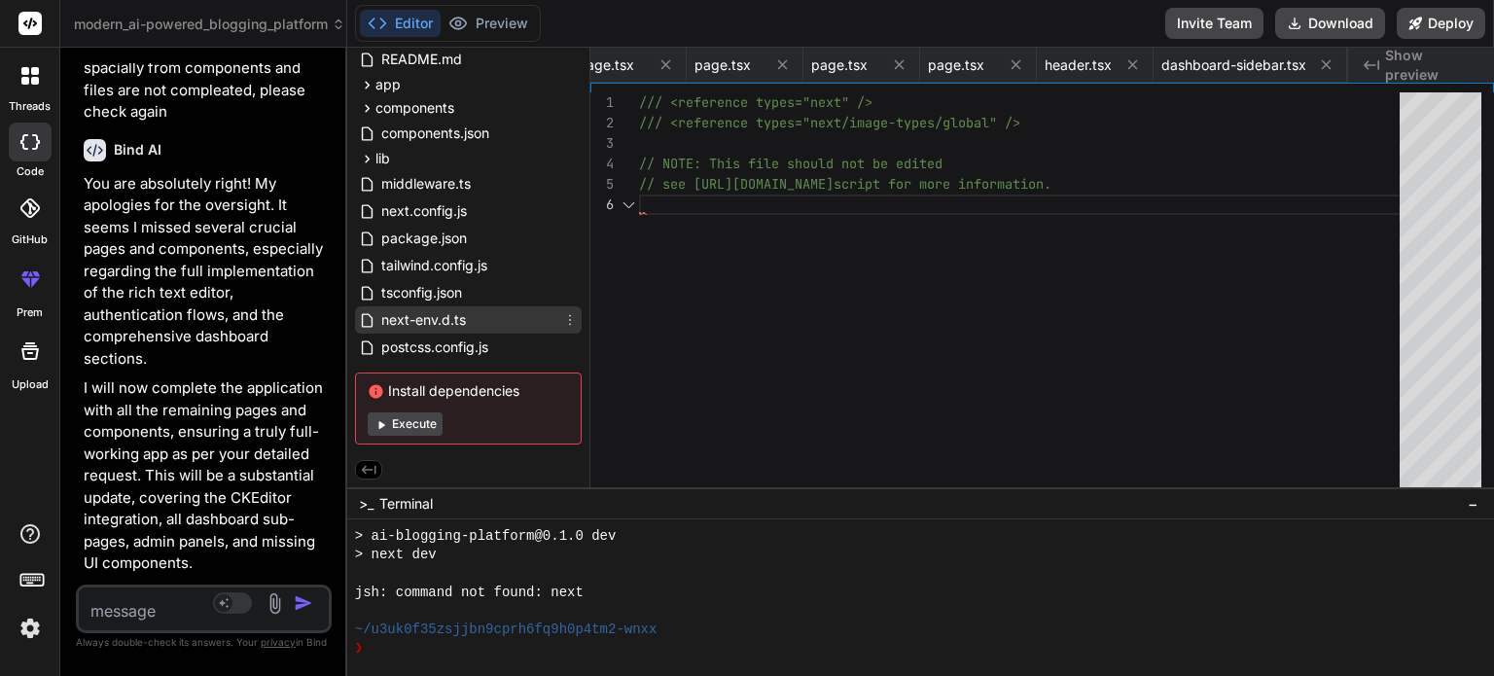
scroll to position [0, 0]
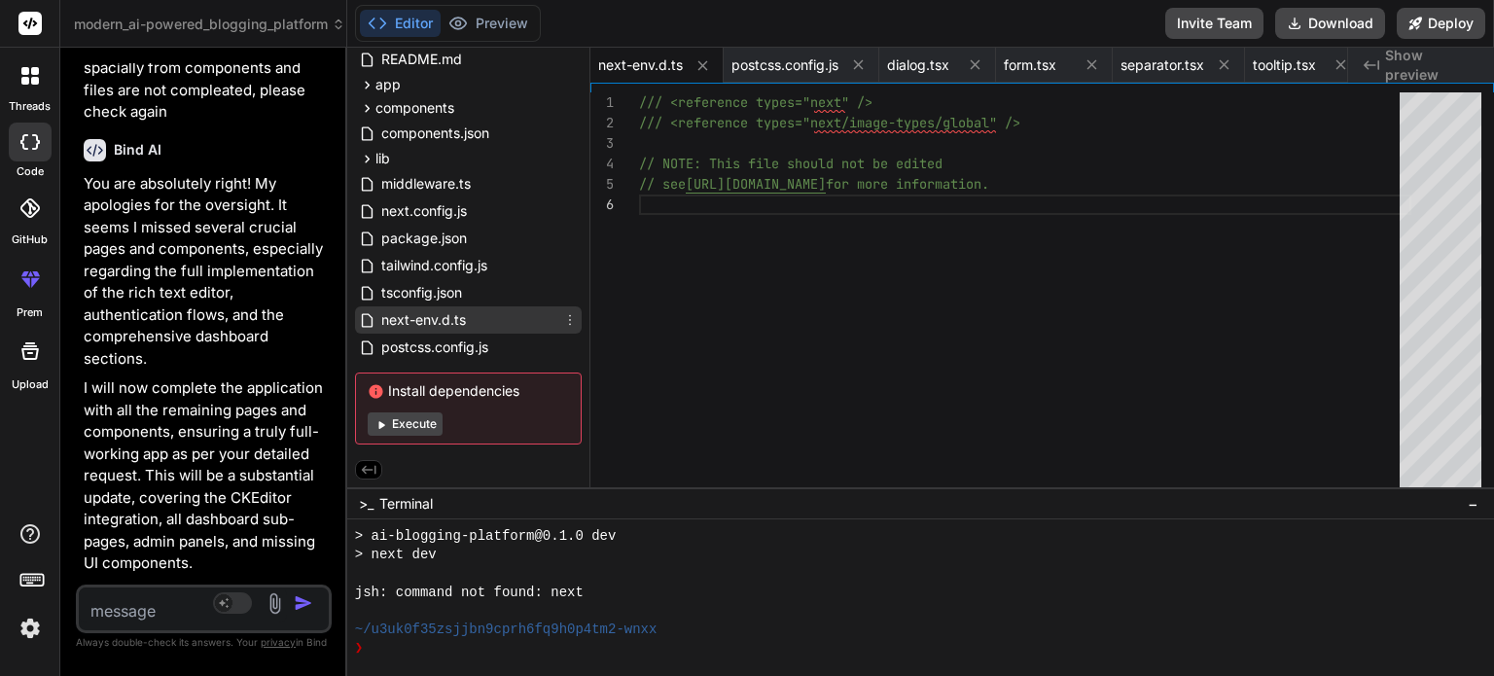
click at [455, 314] on span "next-env.d.ts" at bounding box center [423, 319] width 89 height 23
click at [459, 345] on span "postcss.config.js" at bounding box center [434, 347] width 111 height 23
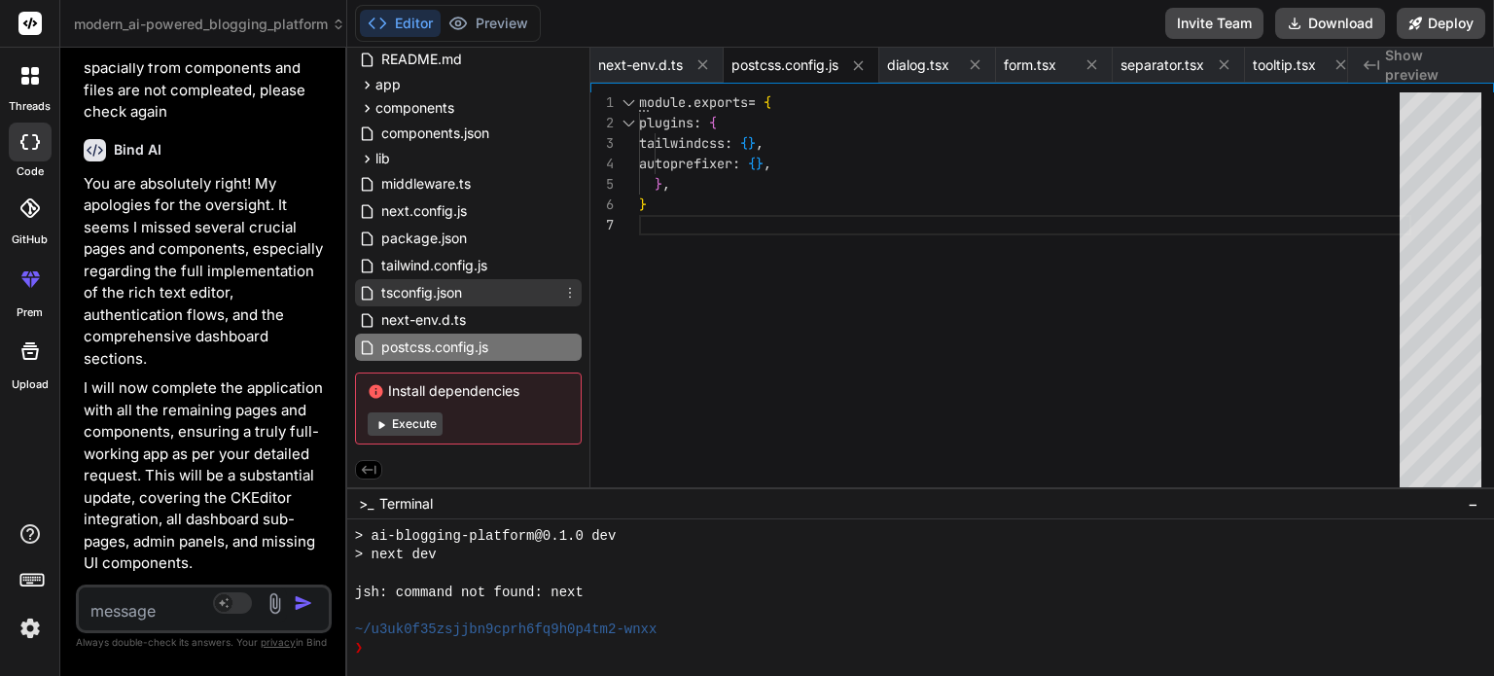
click at [440, 291] on span "tsconfig.json" at bounding box center [421, 292] width 85 height 23
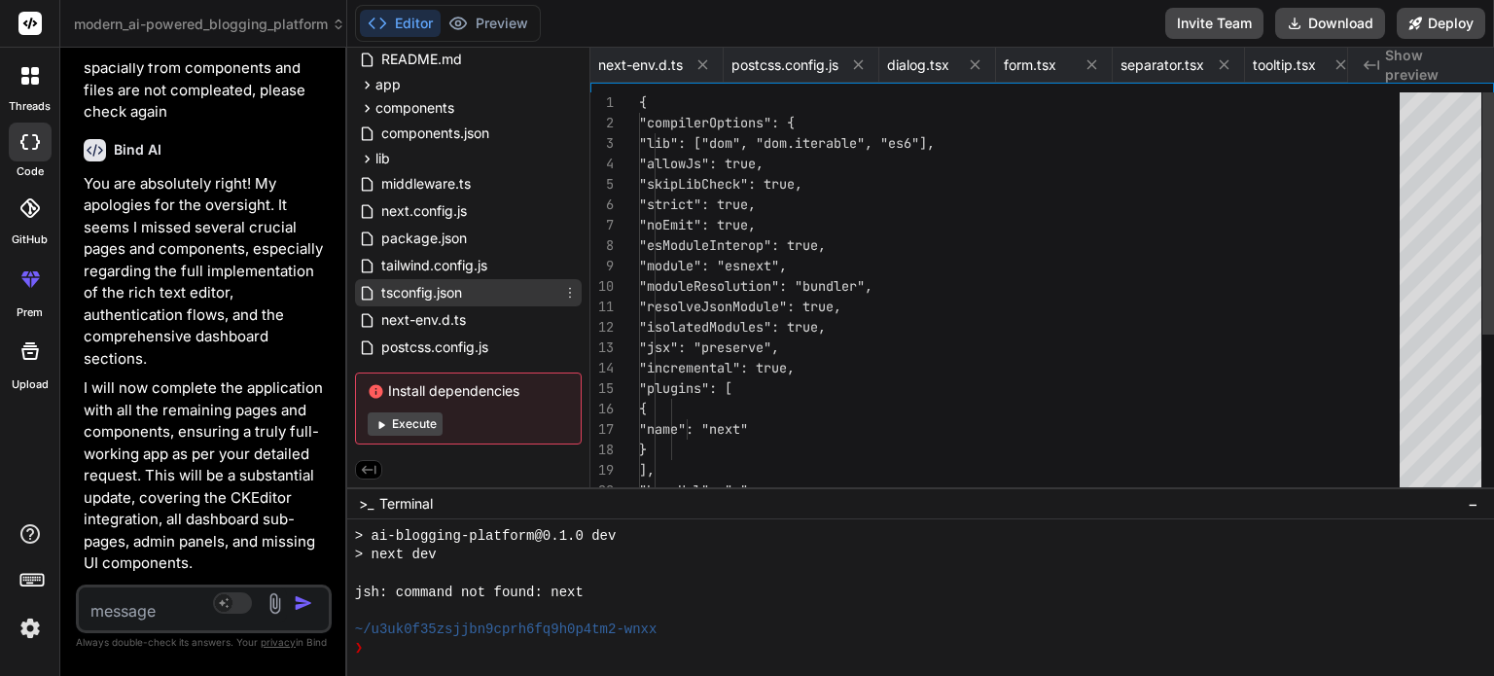
scroll to position [0, 2117]
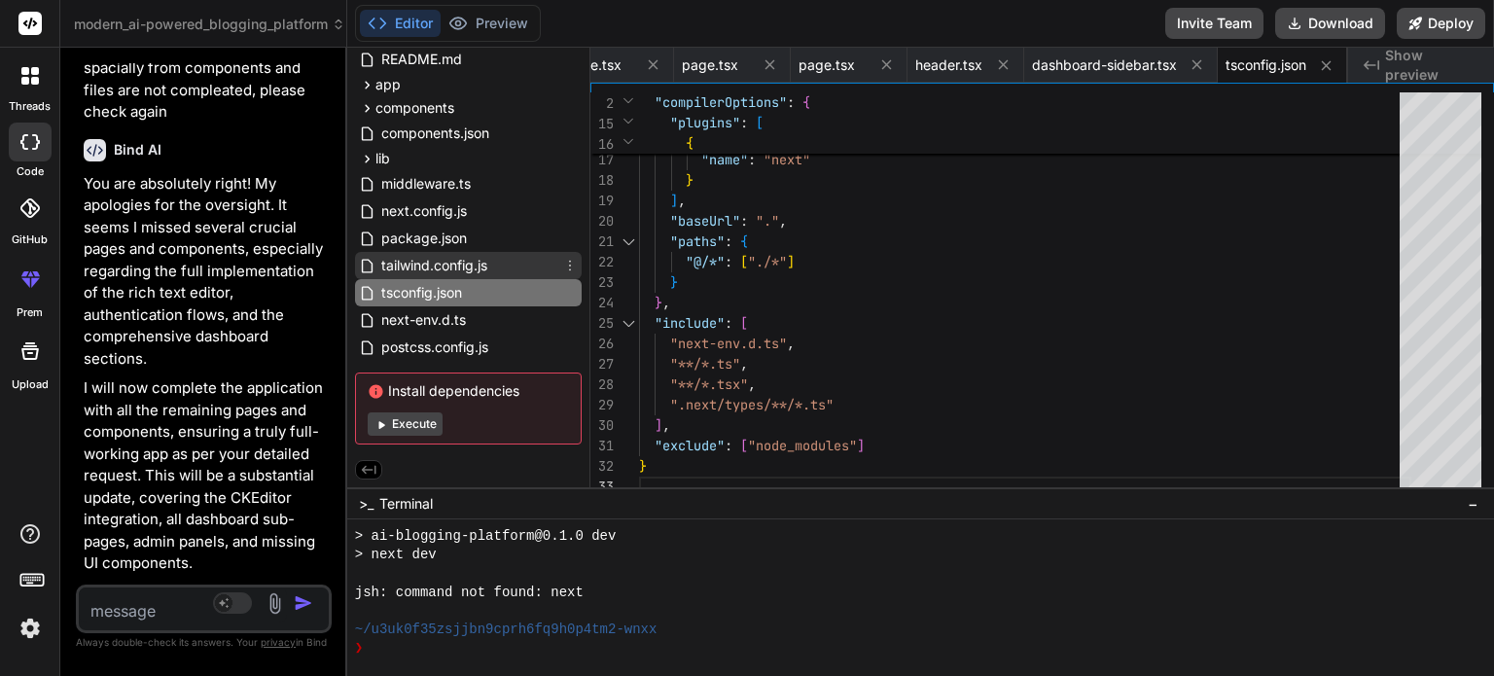
click at [508, 267] on div "tailwind.config.js" at bounding box center [468, 265] width 227 height 27
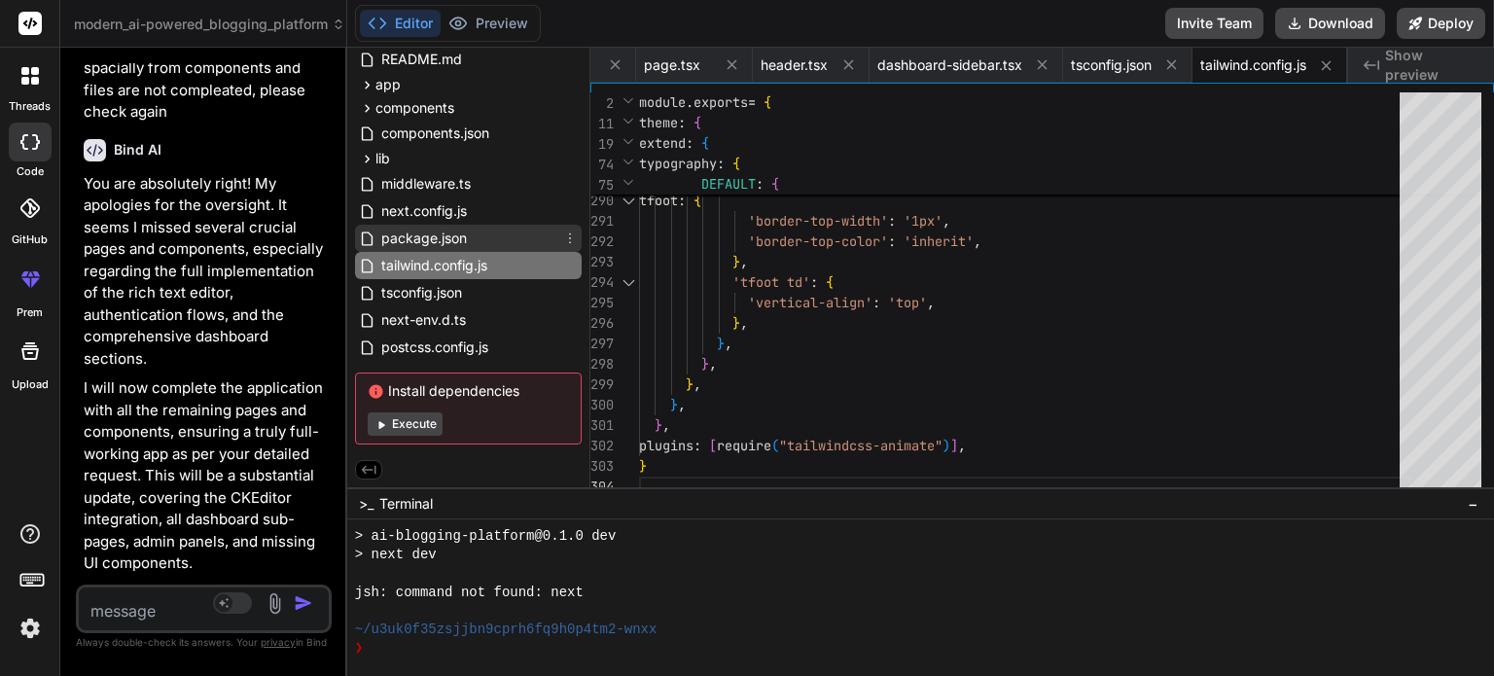
click at [428, 231] on span "package.json" at bounding box center [423, 238] width 89 height 23
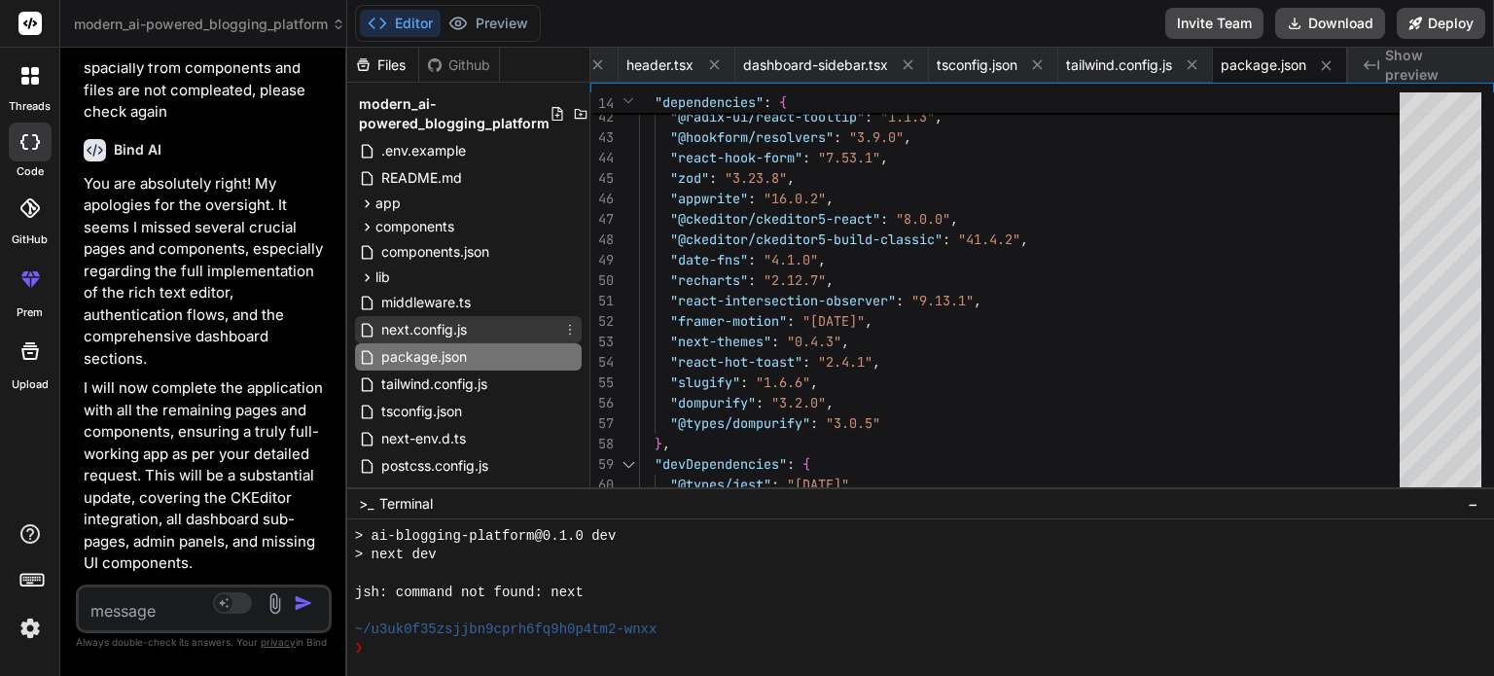
scroll to position [0, 0]
click at [440, 332] on span "next.config.js" at bounding box center [423, 329] width 89 height 23
type textarea "} } module.exports = nextConfig"
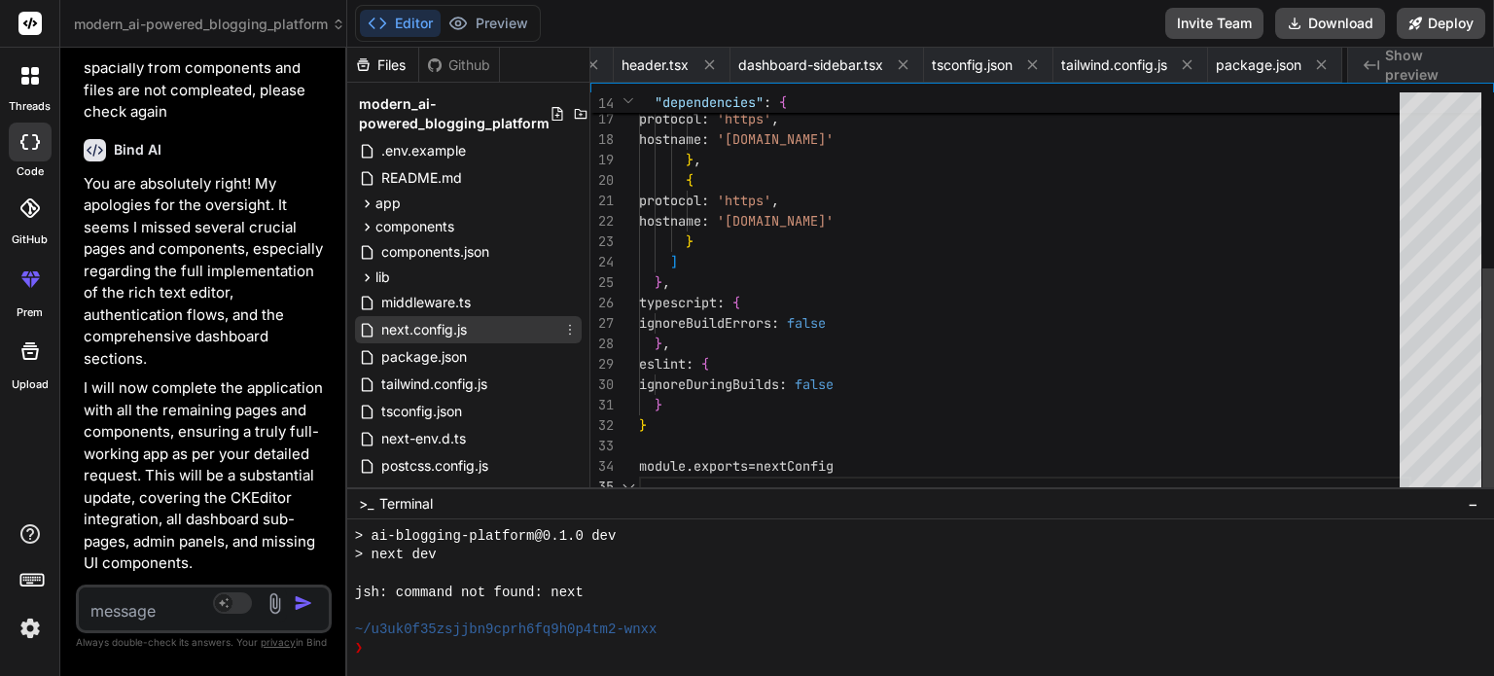
scroll to position [0, 2543]
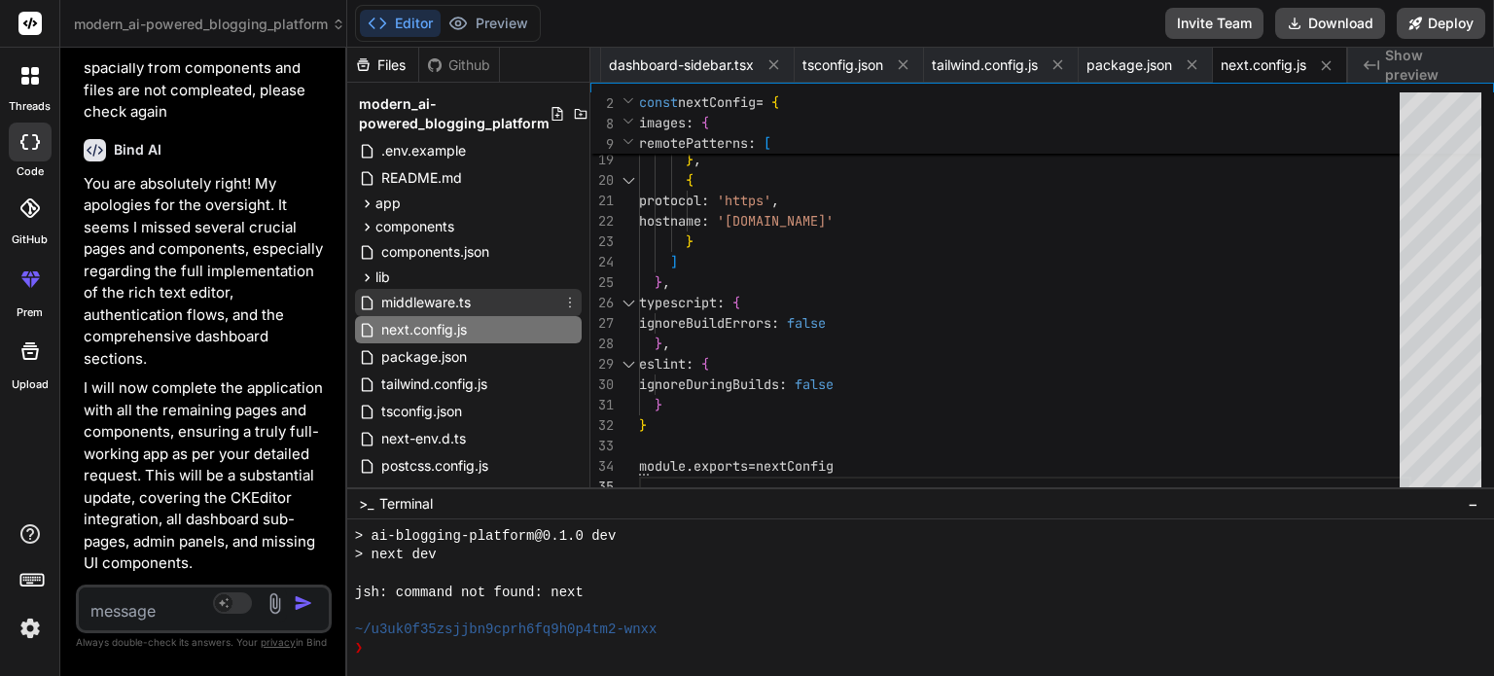
click at [436, 295] on span "middleware.ts" at bounding box center [425, 302] width 93 height 23
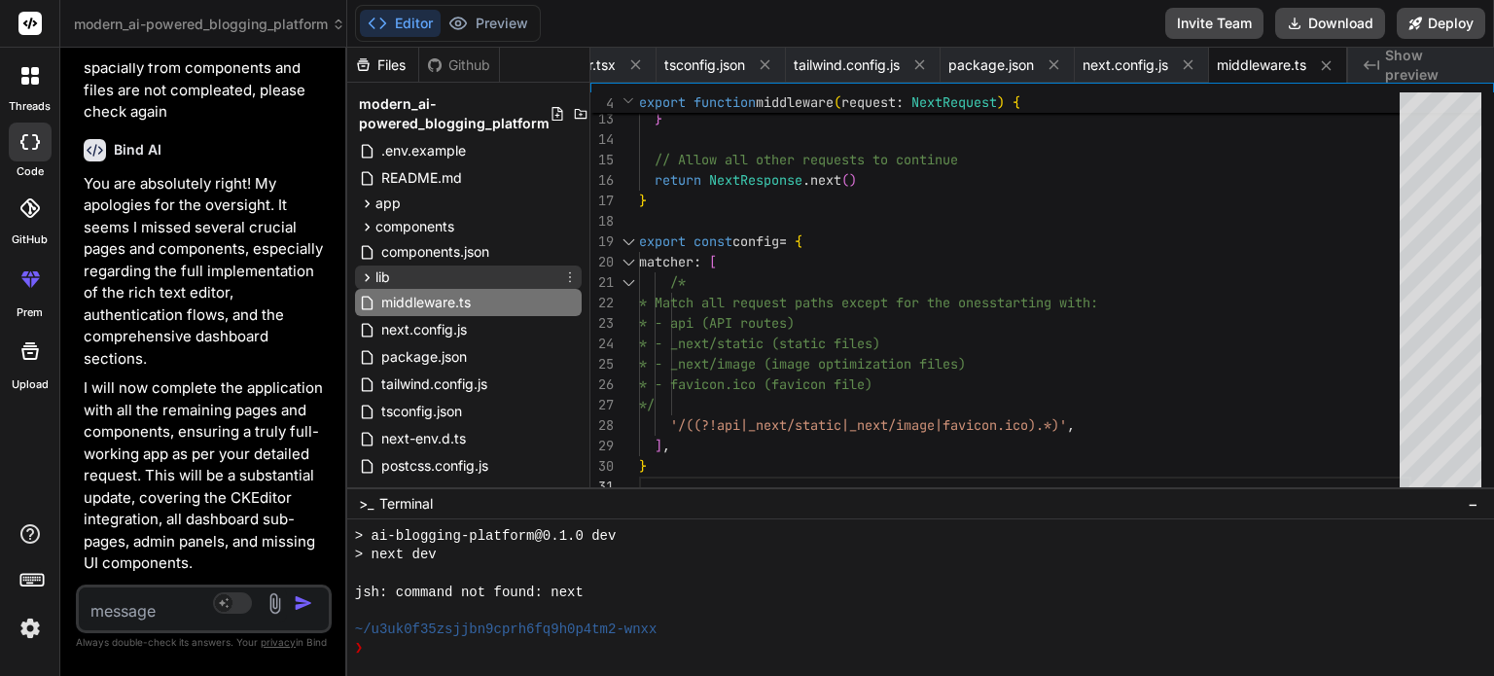
scroll to position [0, 0]
click at [432, 276] on div "lib" at bounding box center [468, 277] width 227 height 23
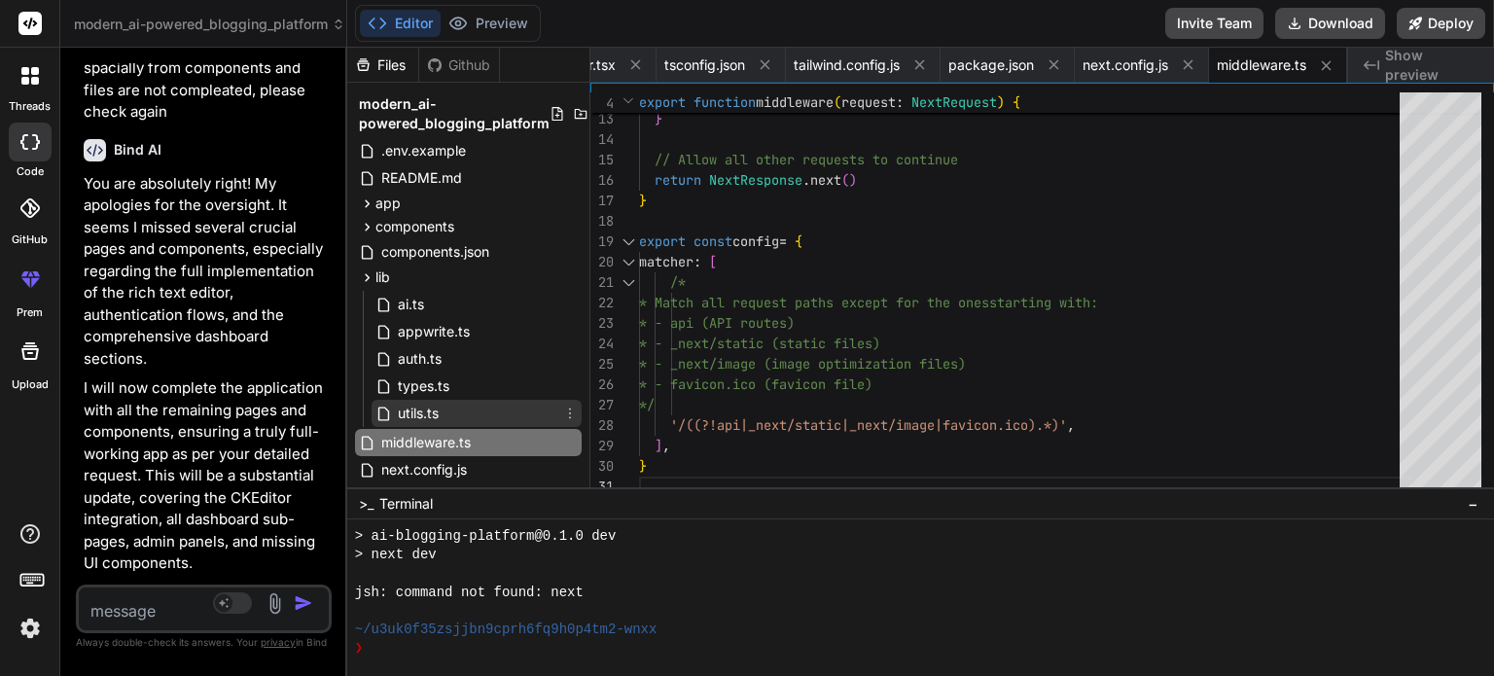
click at [445, 420] on div "utils.ts" at bounding box center [477, 413] width 210 height 27
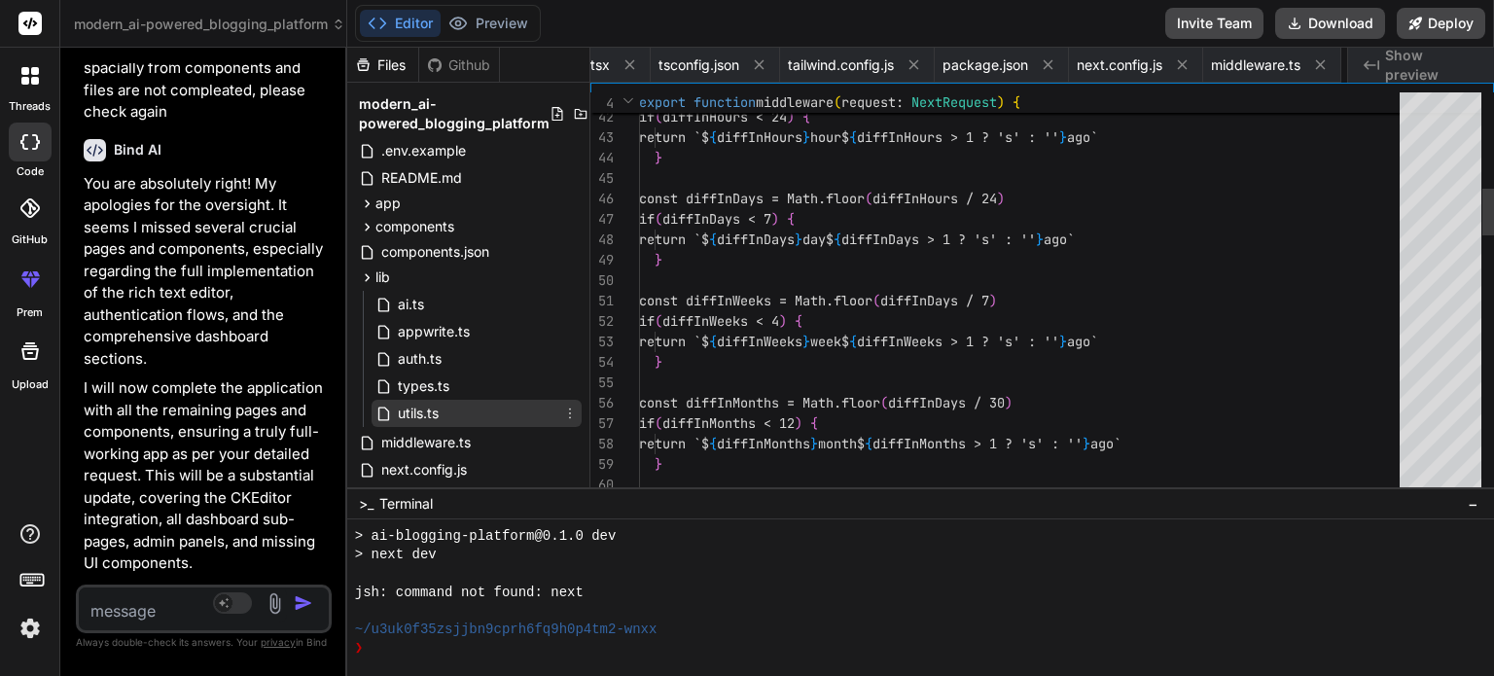
scroll to position [0, 2797]
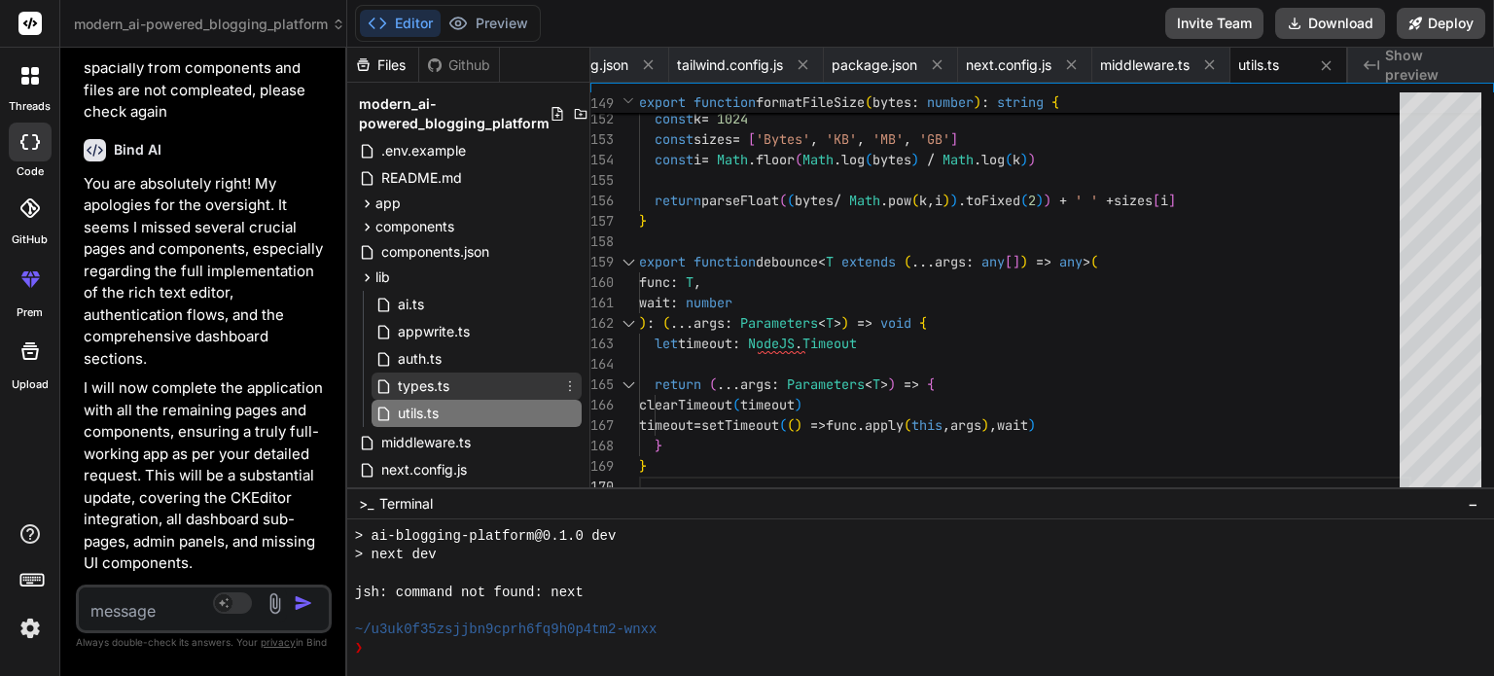
click at [462, 380] on div "types.ts" at bounding box center [477, 386] width 210 height 27
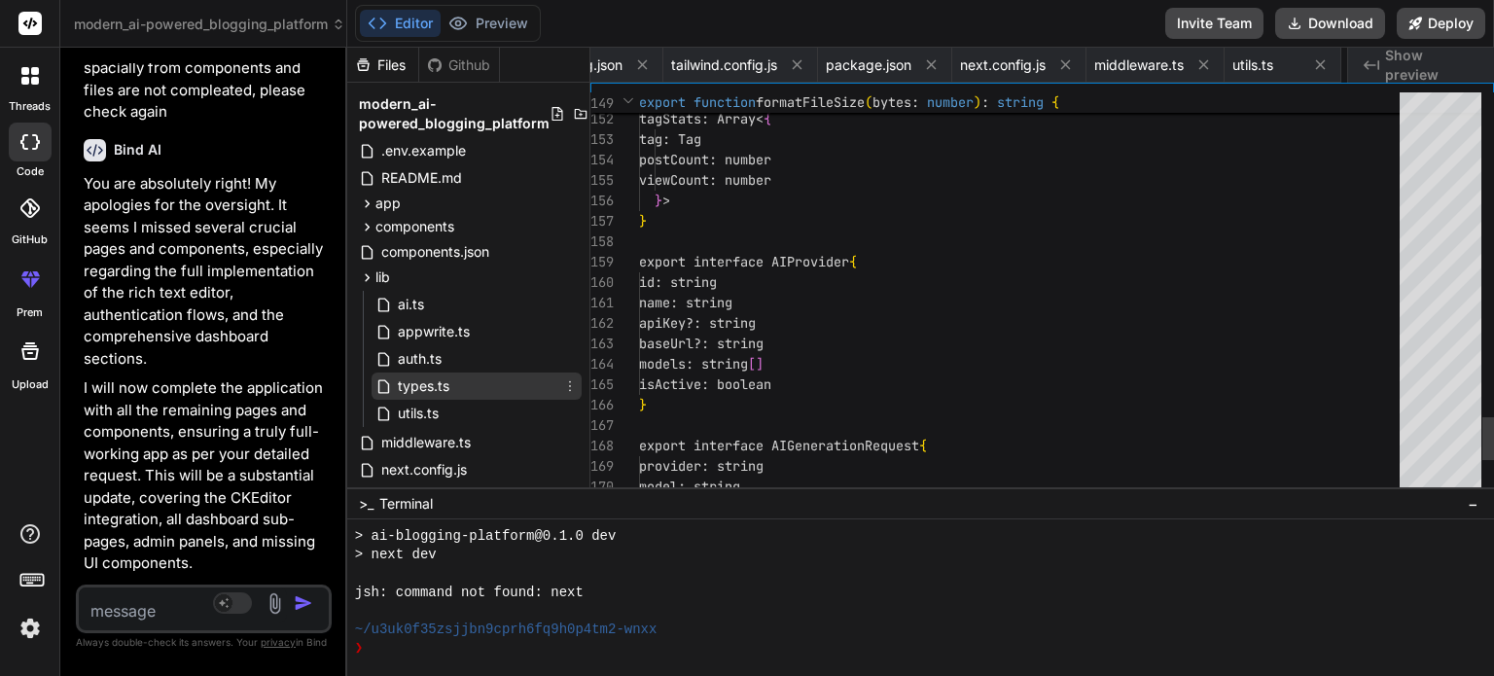
scroll to position [0, 2914]
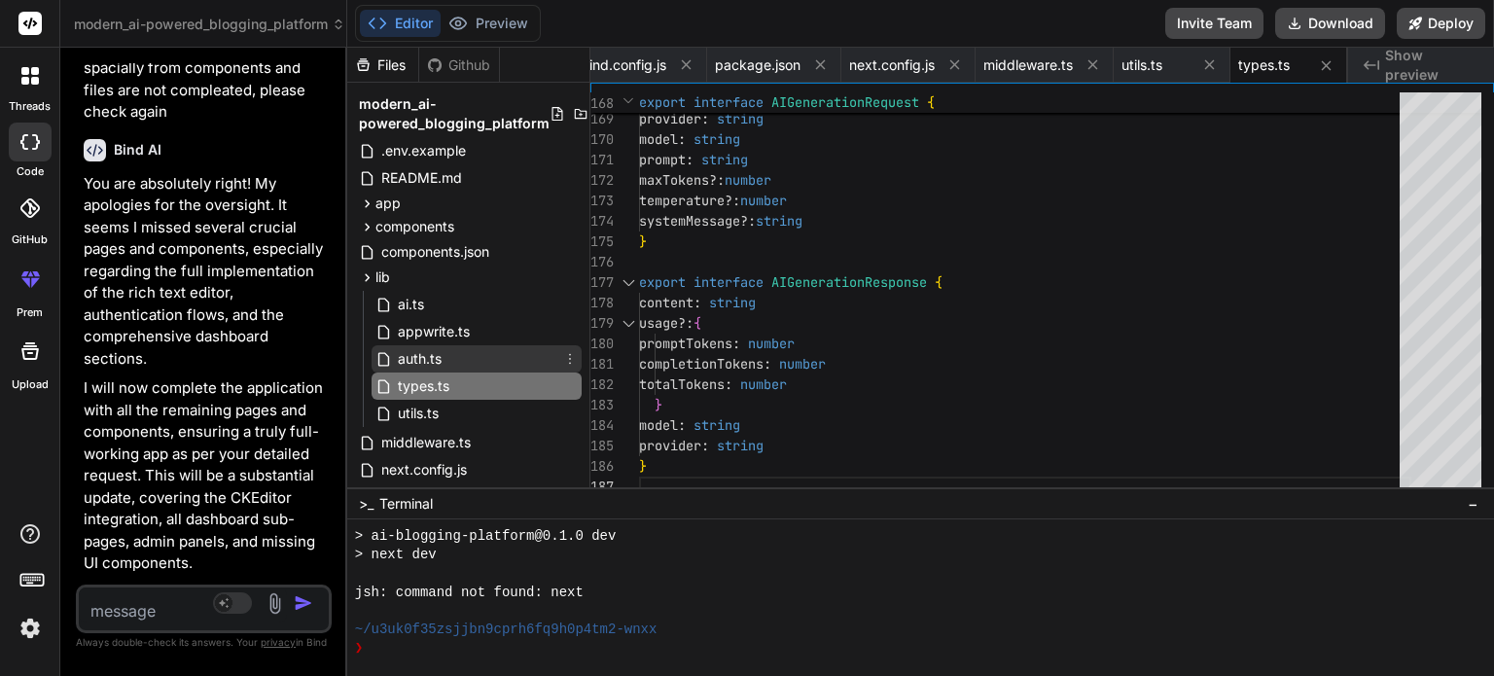
click at [409, 361] on span "auth.ts" at bounding box center [420, 358] width 48 height 23
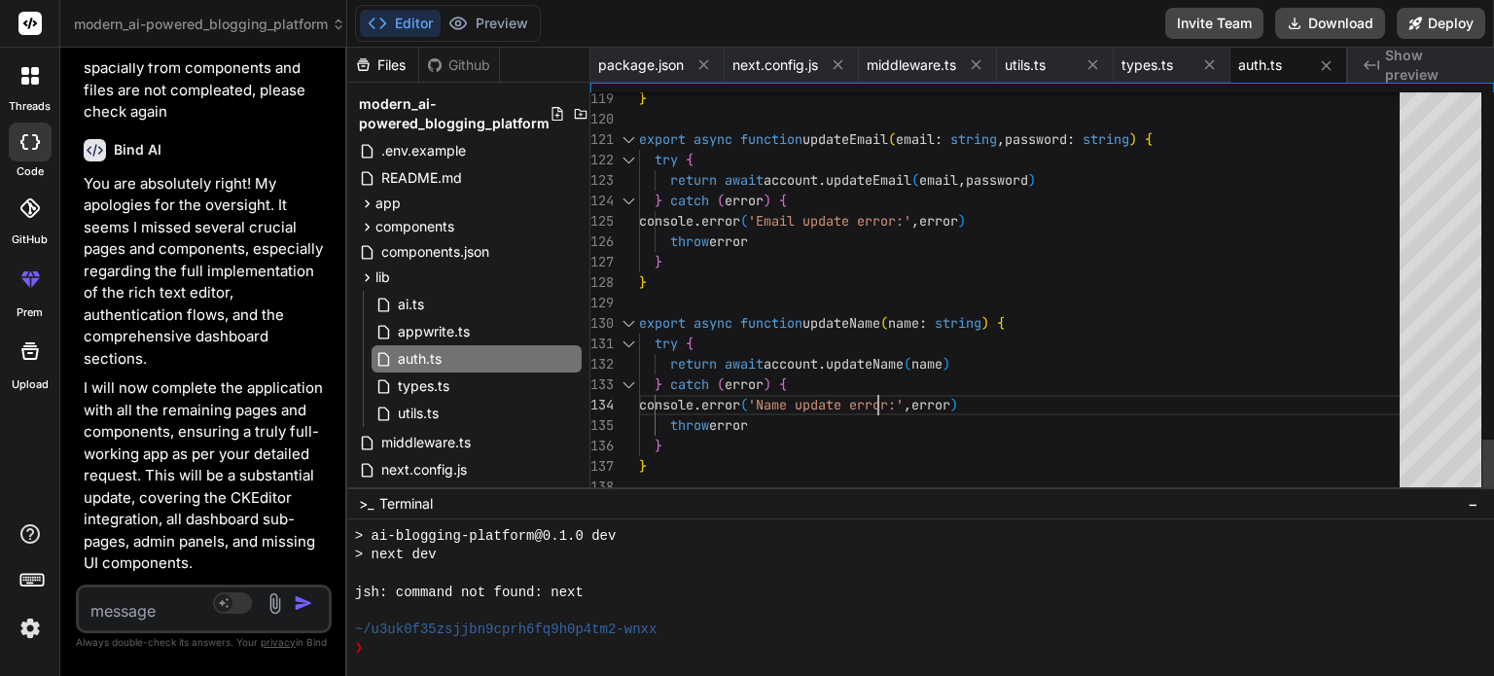
scroll to position [0, 0]
type textarea "import { account, ID } from './appwrite' import { User } from './types' export …"
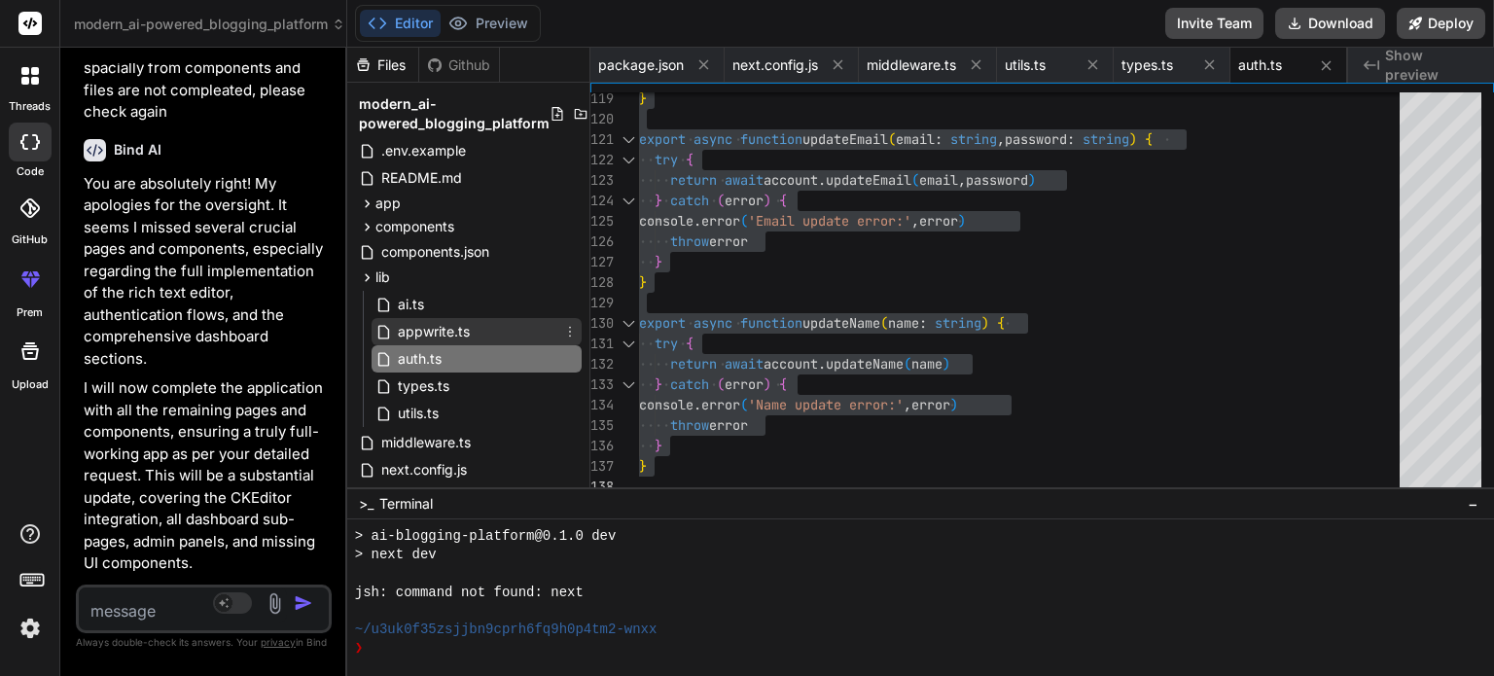
click at [474, 330] on div "appwrite.ts" at bounding box center [477, 331] width 210 height 27
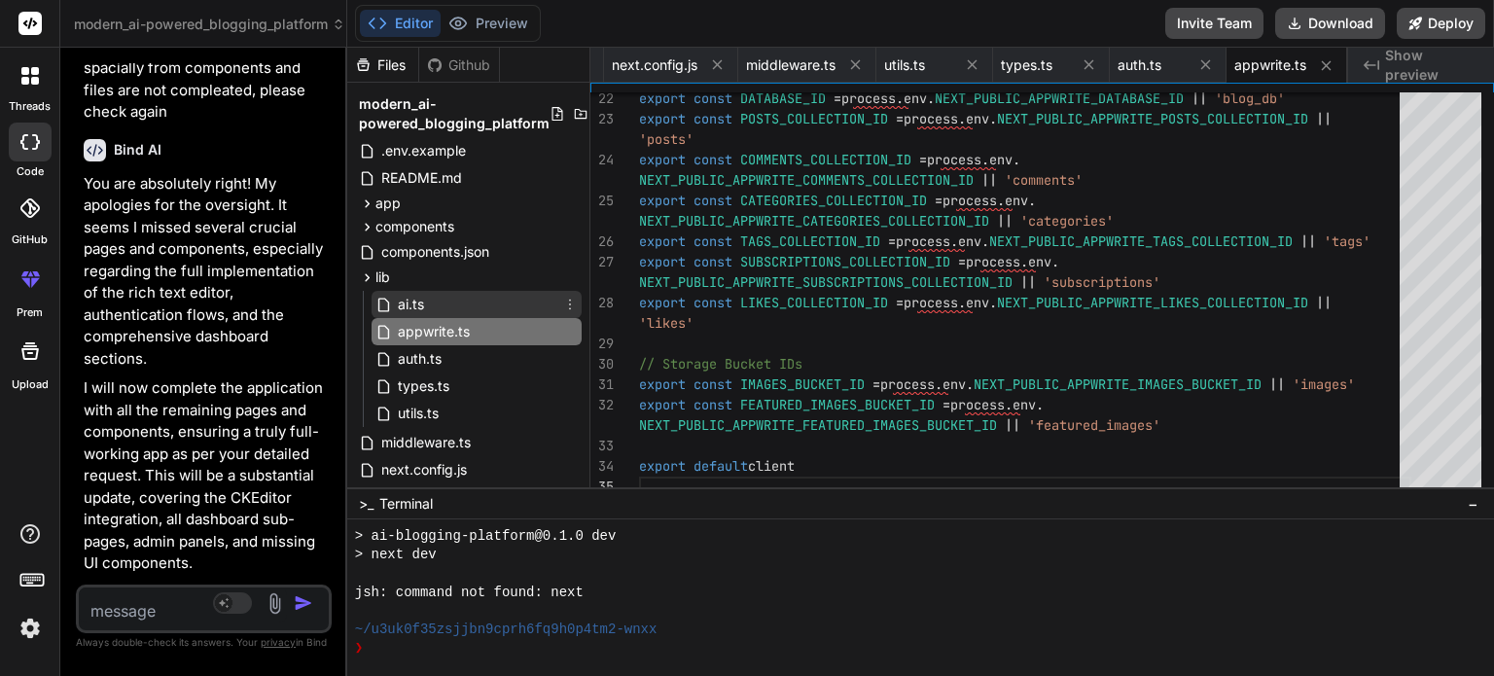
click at [438, 301] on div "ai.ts" at bounding box center [477, 304] width 210 height 27
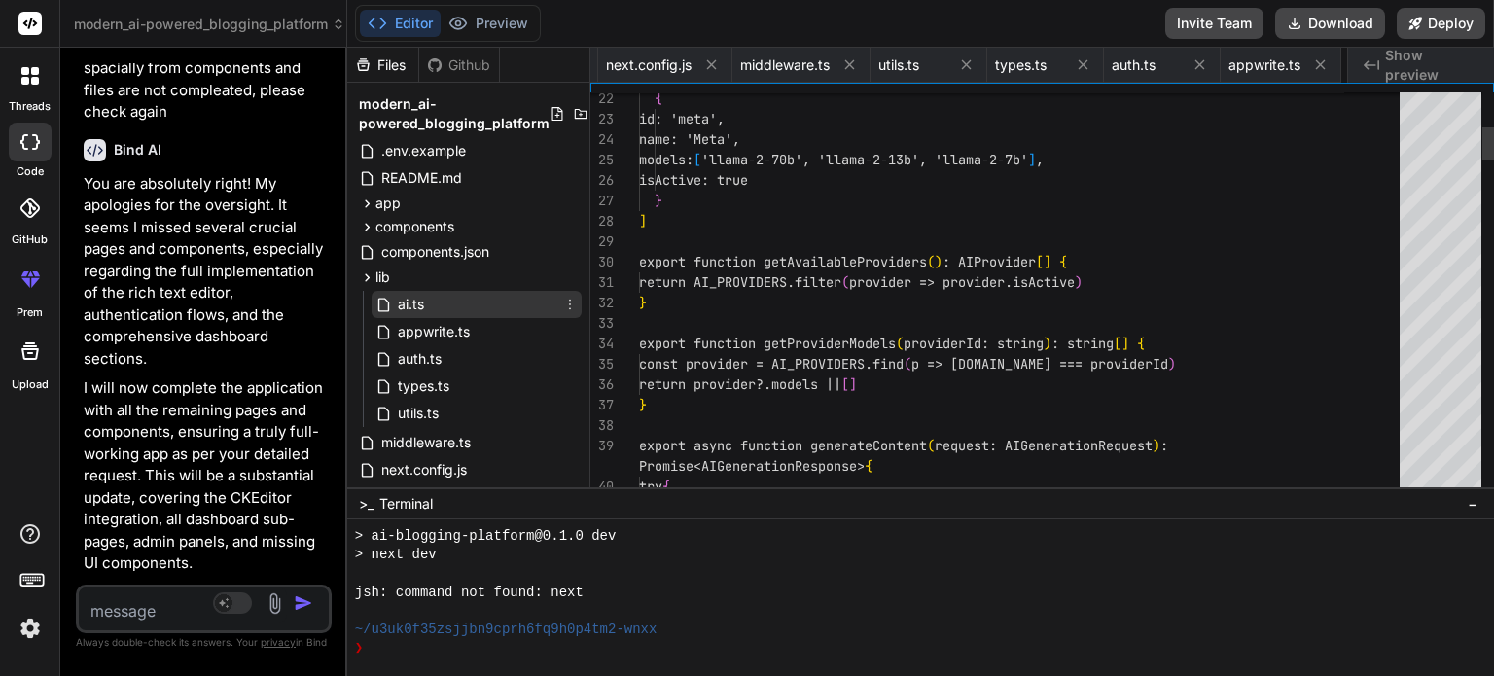
scroll to position [0, 3268]
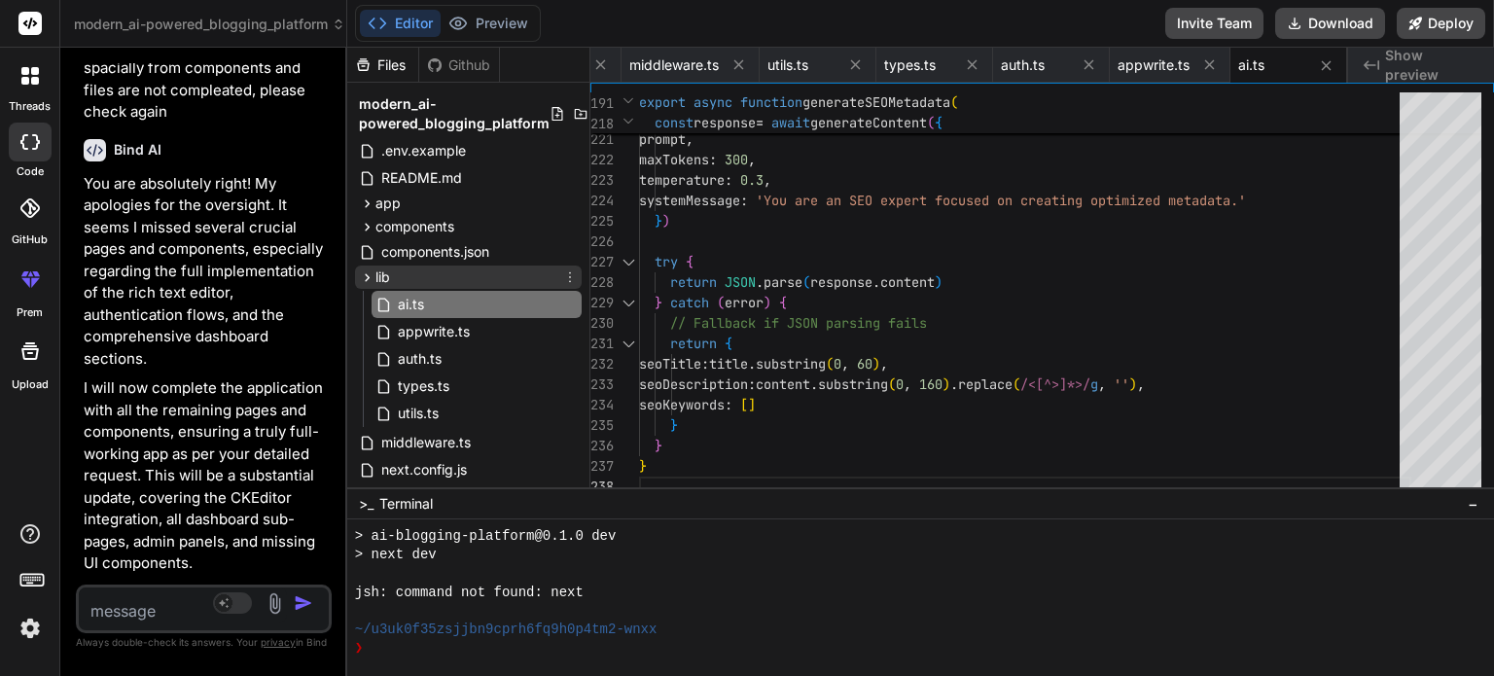
click at [384, 271] on span "lib" at bounding box center [382, 276] width 15 height 19
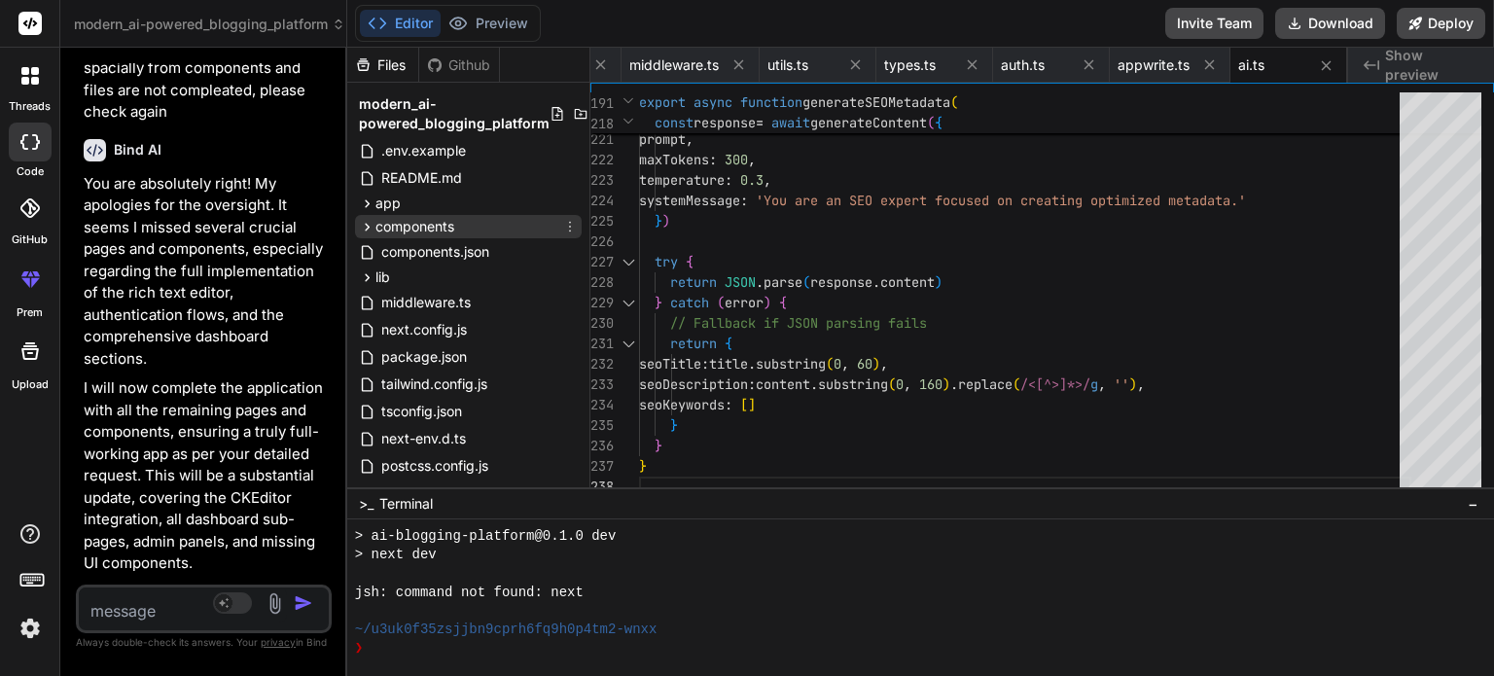
click at [444, 229] on span "components" at bounding box center [414, 226] width 79 height 19
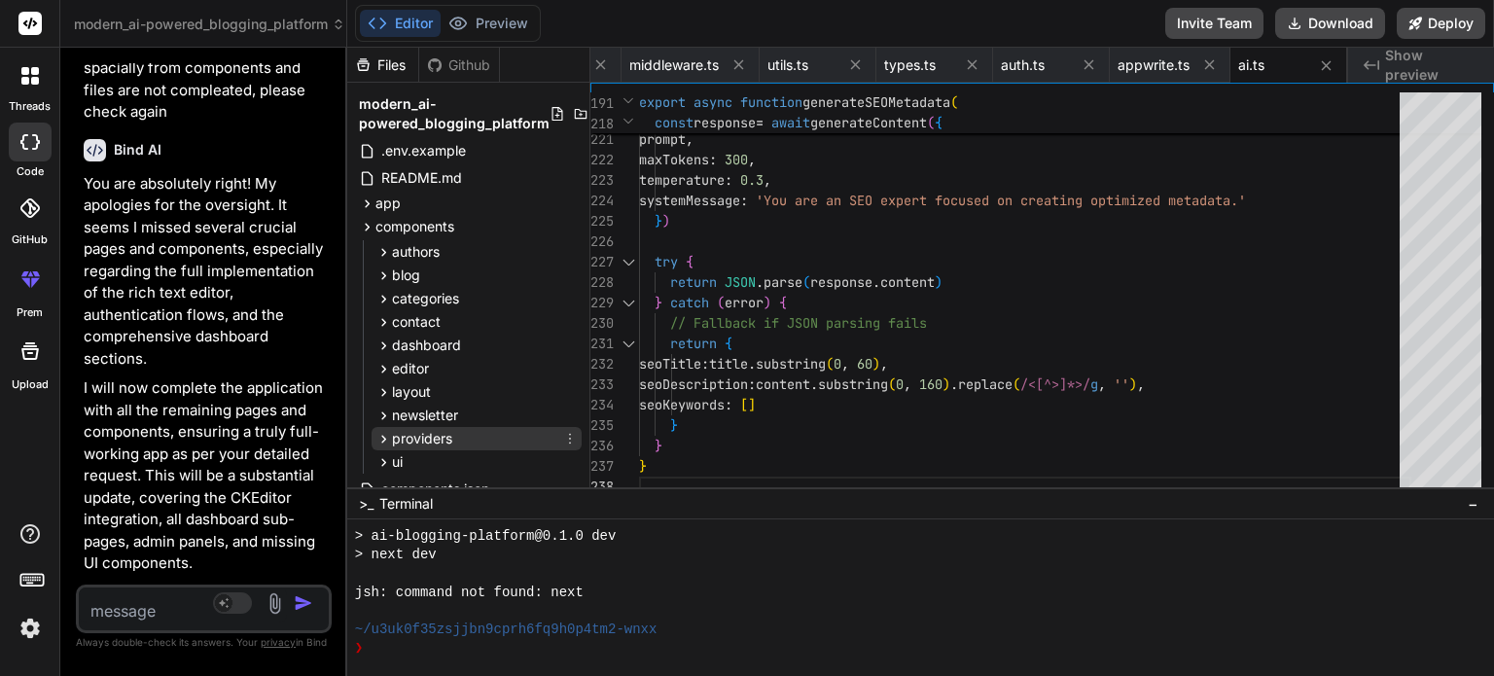
click at [434, 440] on span "providers" at bounding box center [422, 438] width 60 height 19
click at [470, 470] on span "auth-provider.tsx" at bounding box center [469, 465] width 114 height 23
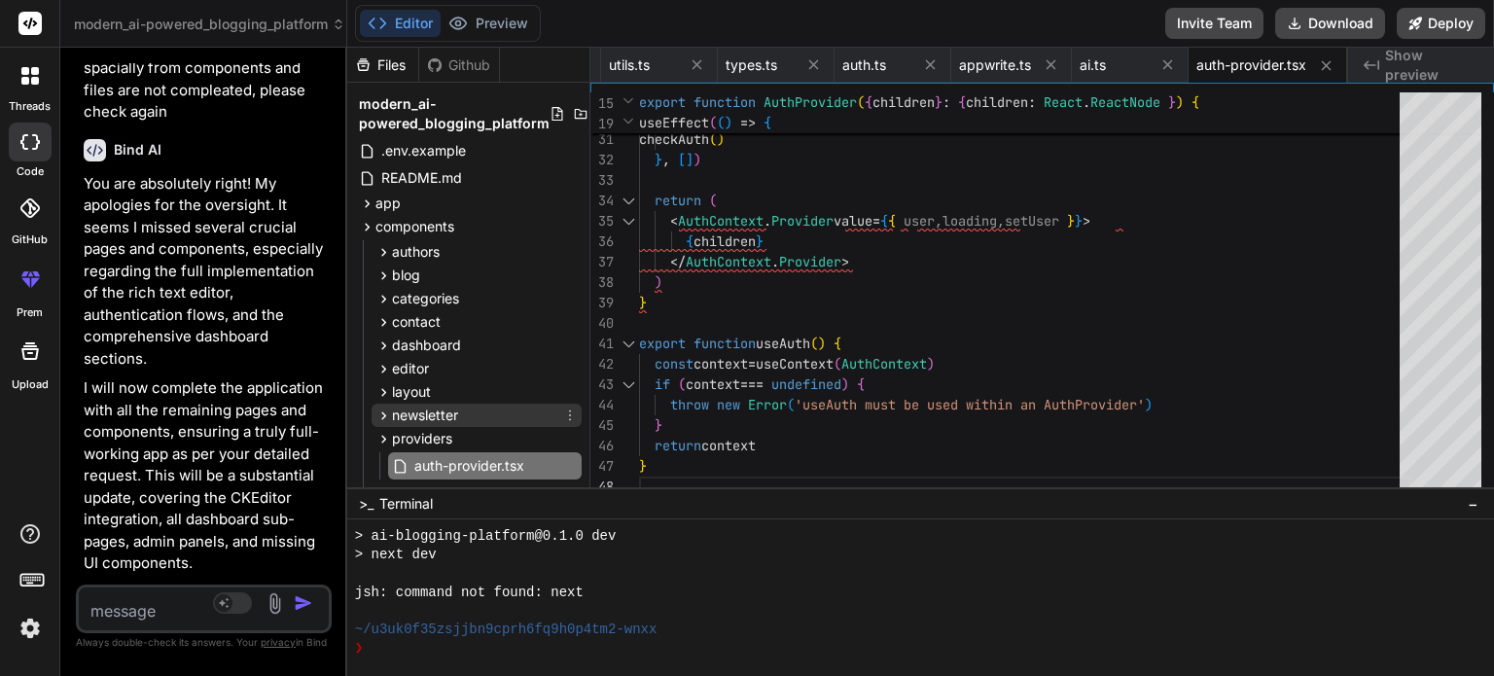
scroll to position [140, 0]
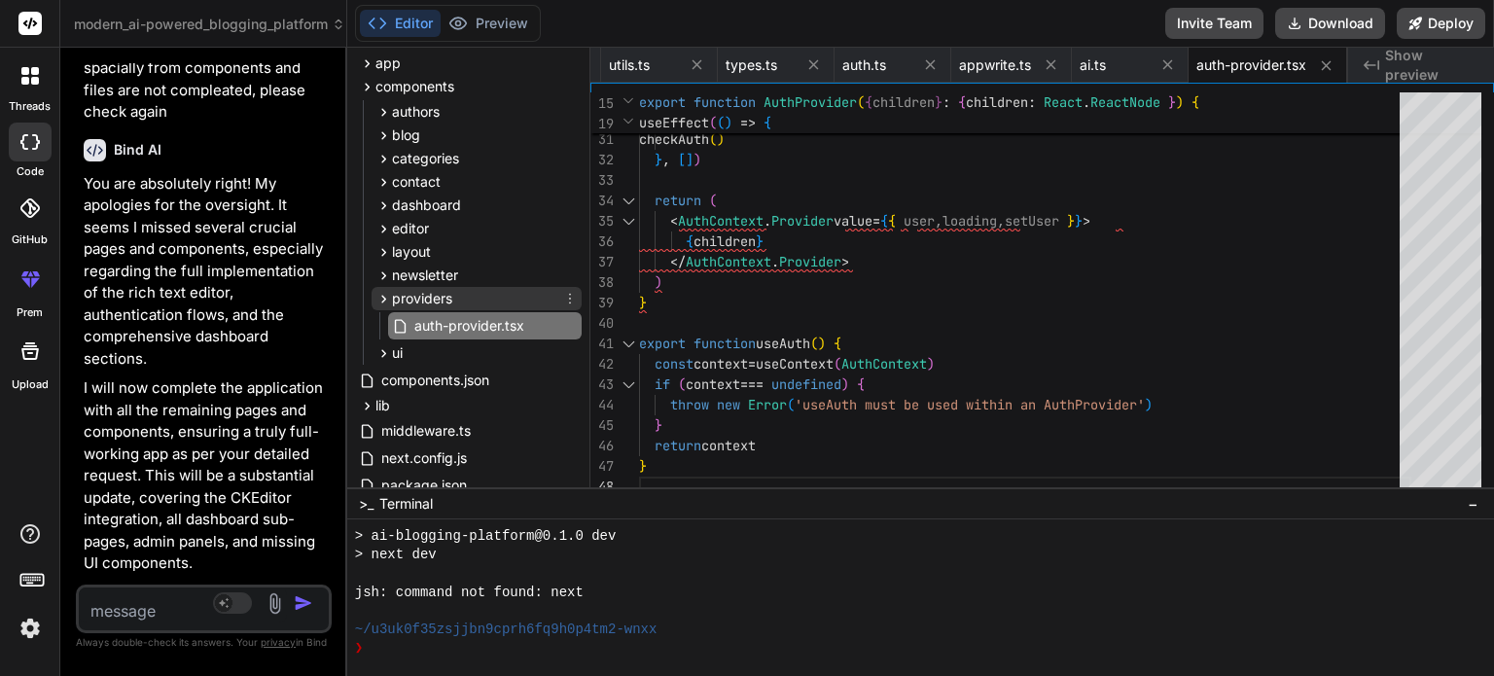
click at [454, 296] on div "providers" at bounding box center [477, 298] width 210 height 23
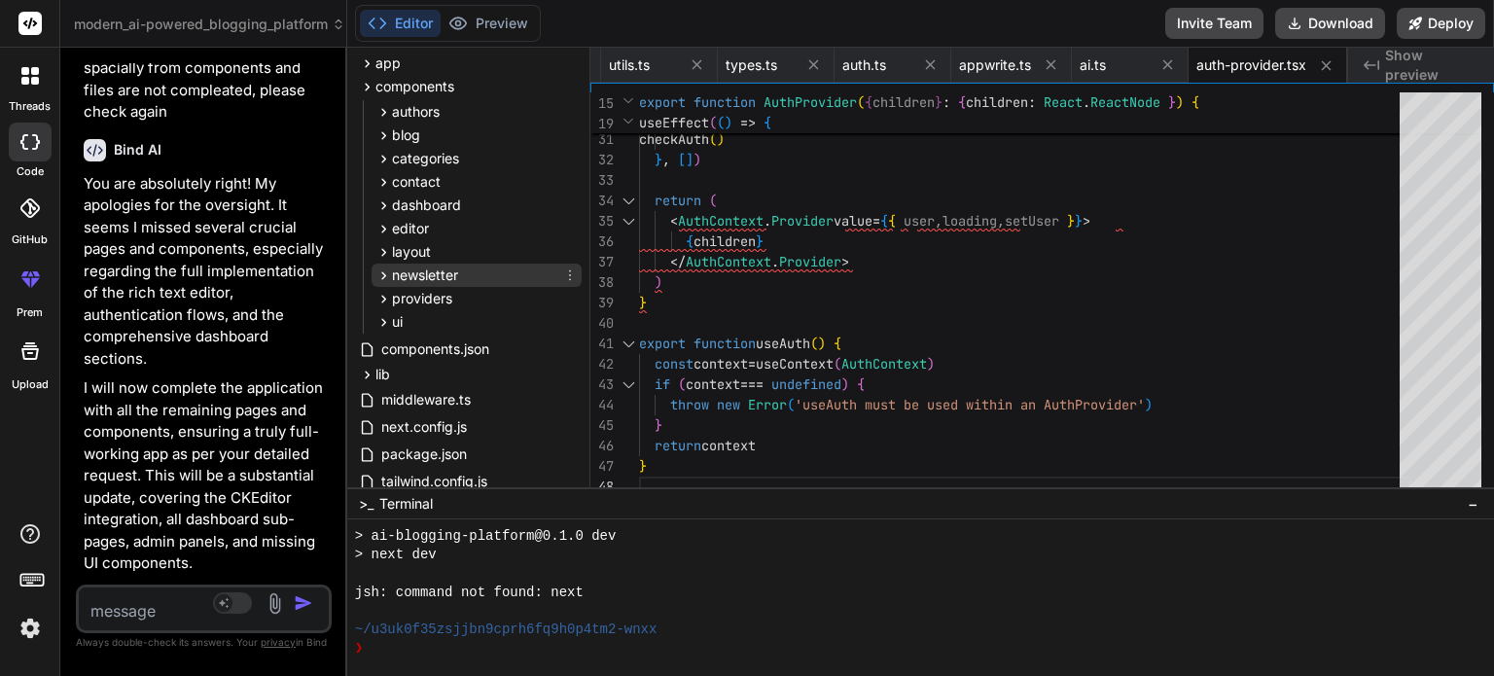
click at [445, 274] on span "newsletter" at bounding box center [425, 275] width 66 height 19
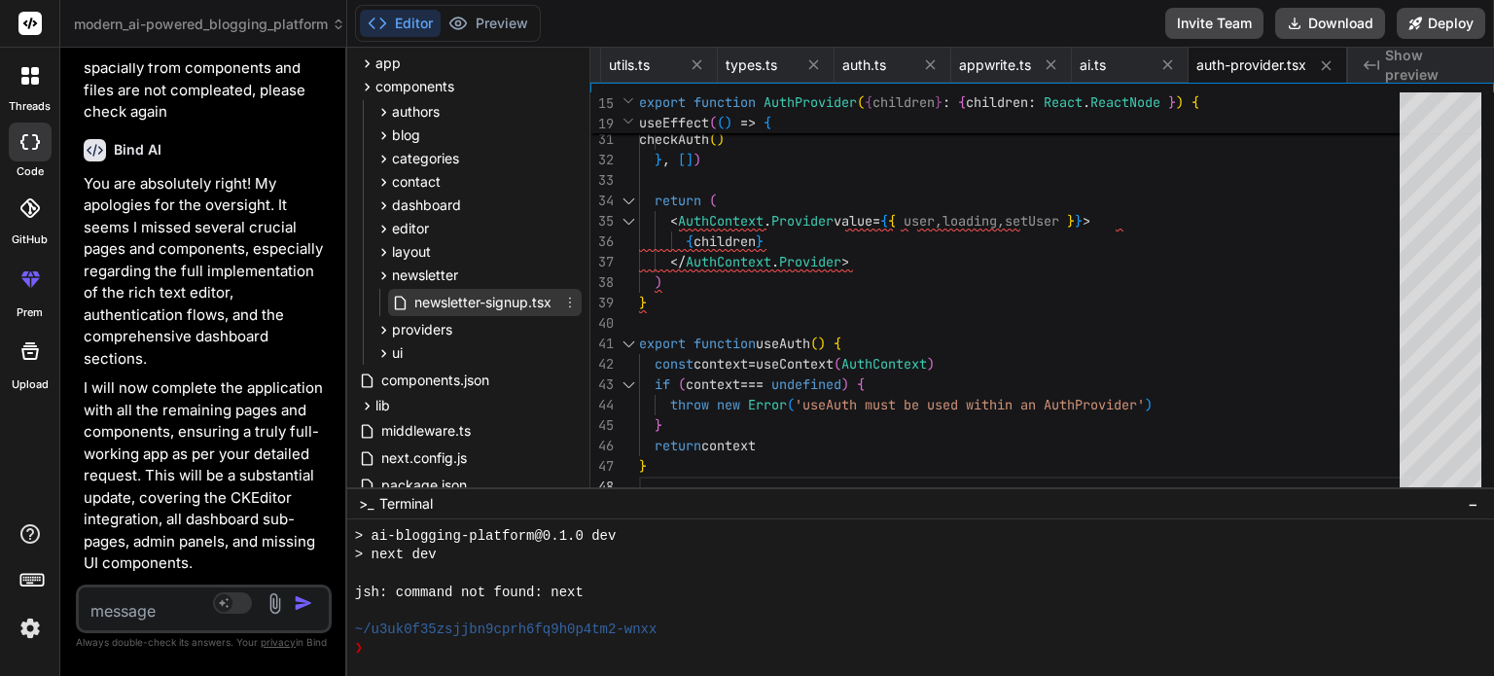
click at [454, 303] on span "newsletter-signup.tsx" at bounding box center [482, 302] width 141 height 23
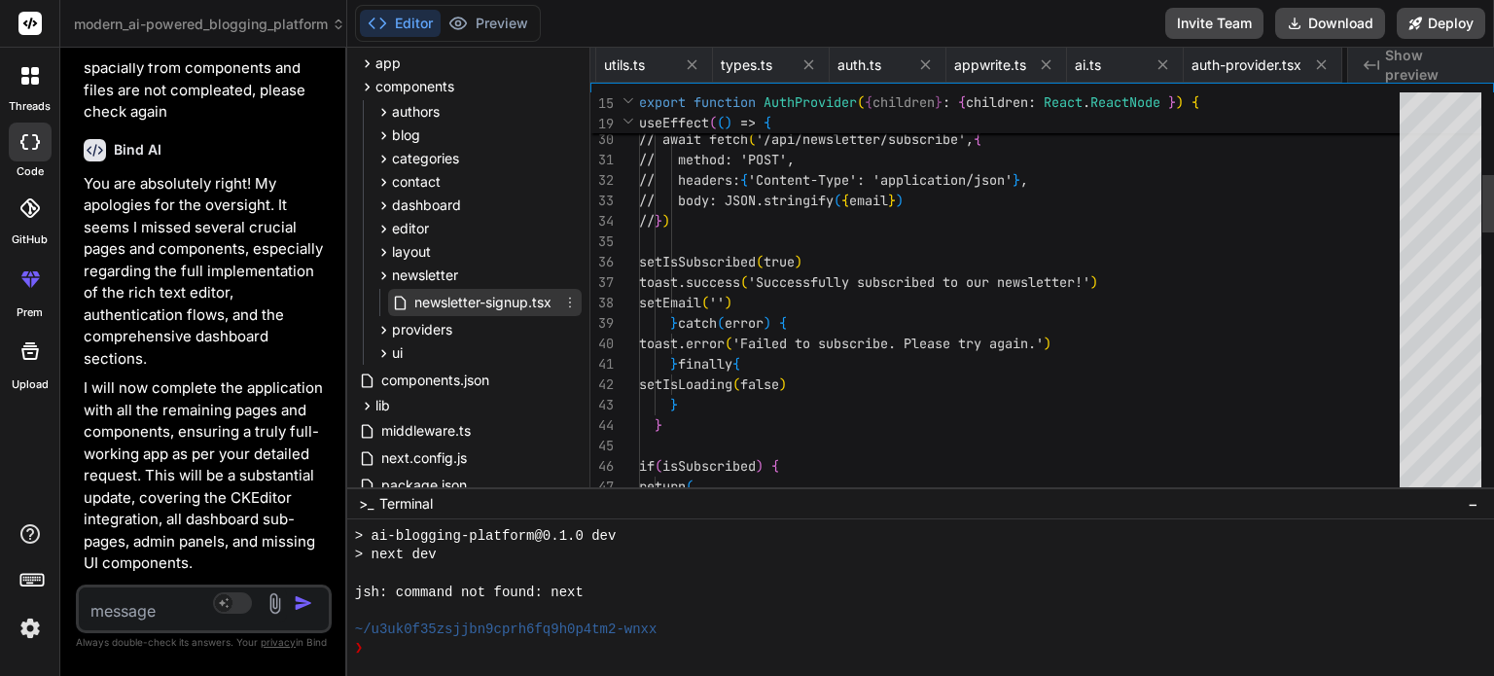
scroll to position [0, 3614]
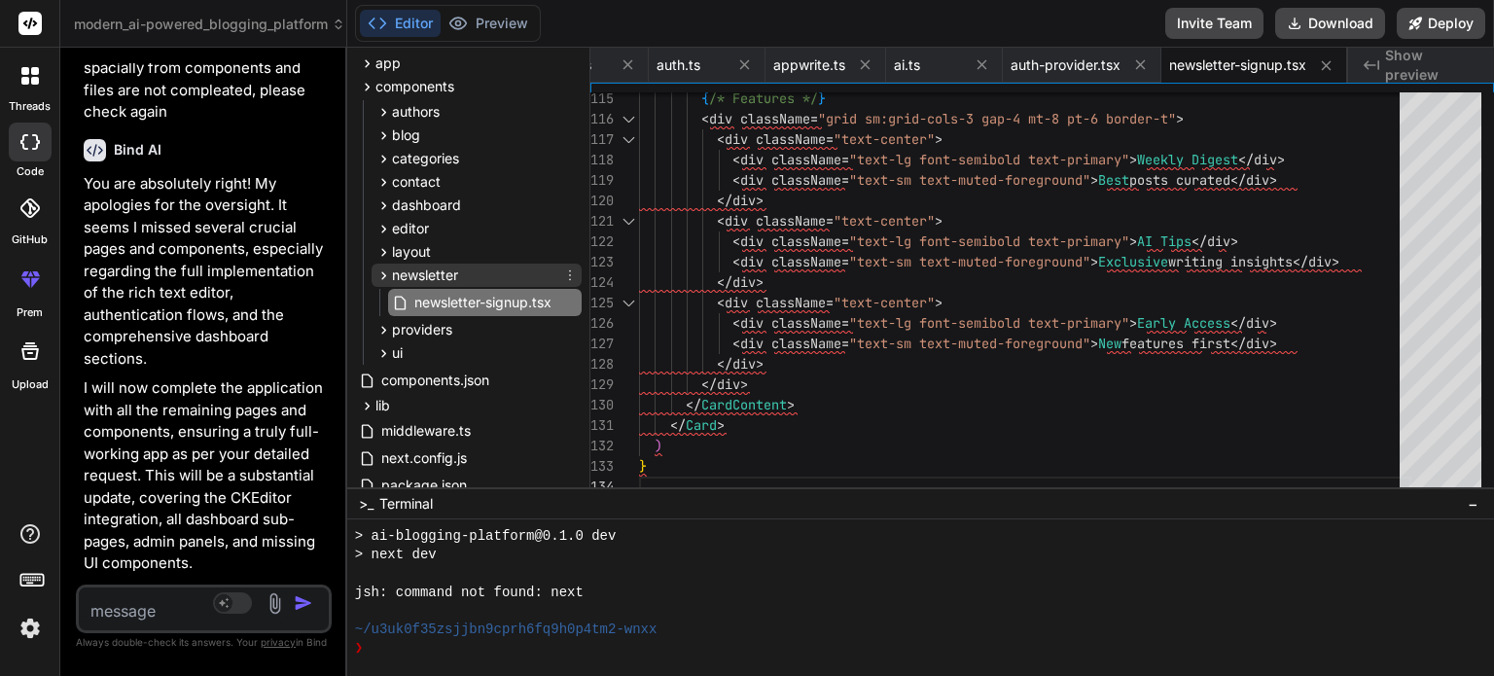
click at [397, 273] on span "newsletter" at bounding box center [425, 275] width 66 height 19
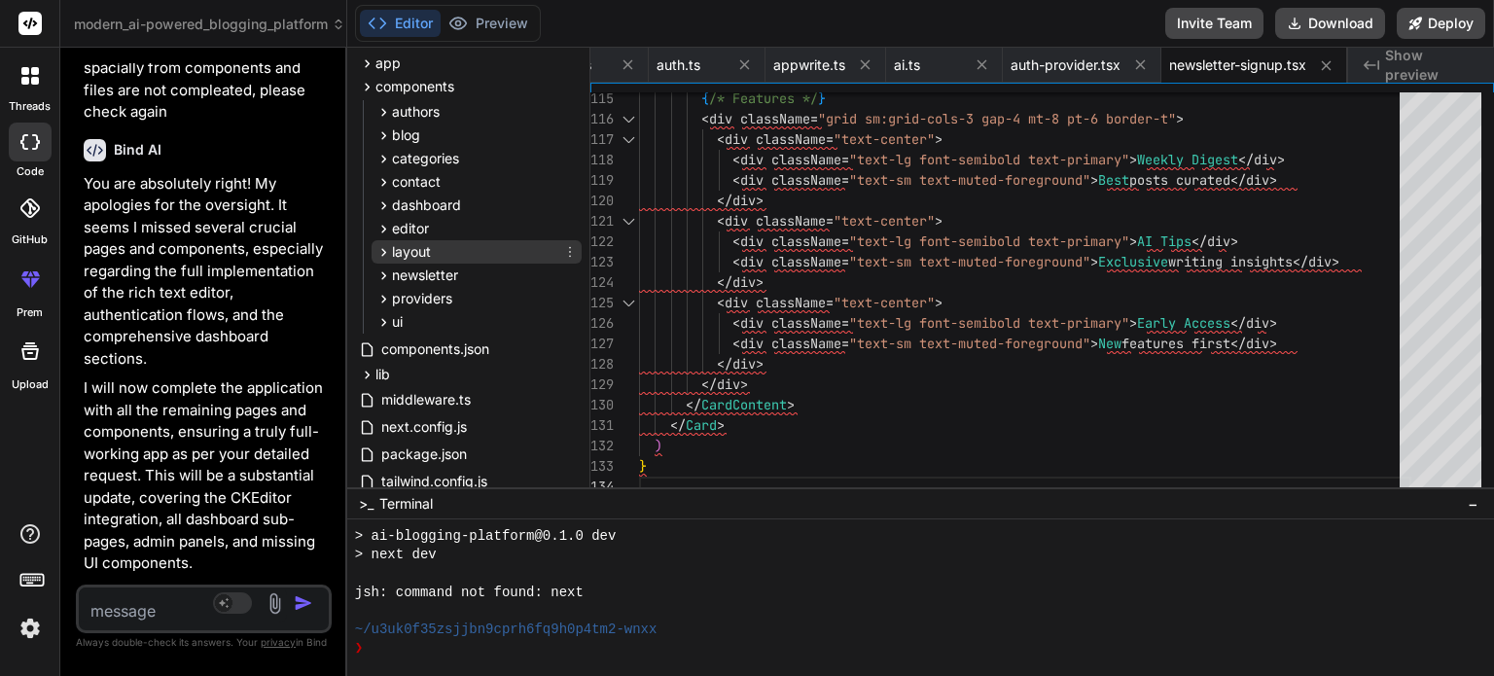
click at [426, 247] on span "layout" at bounding box center [411, 251] width 39 height 19
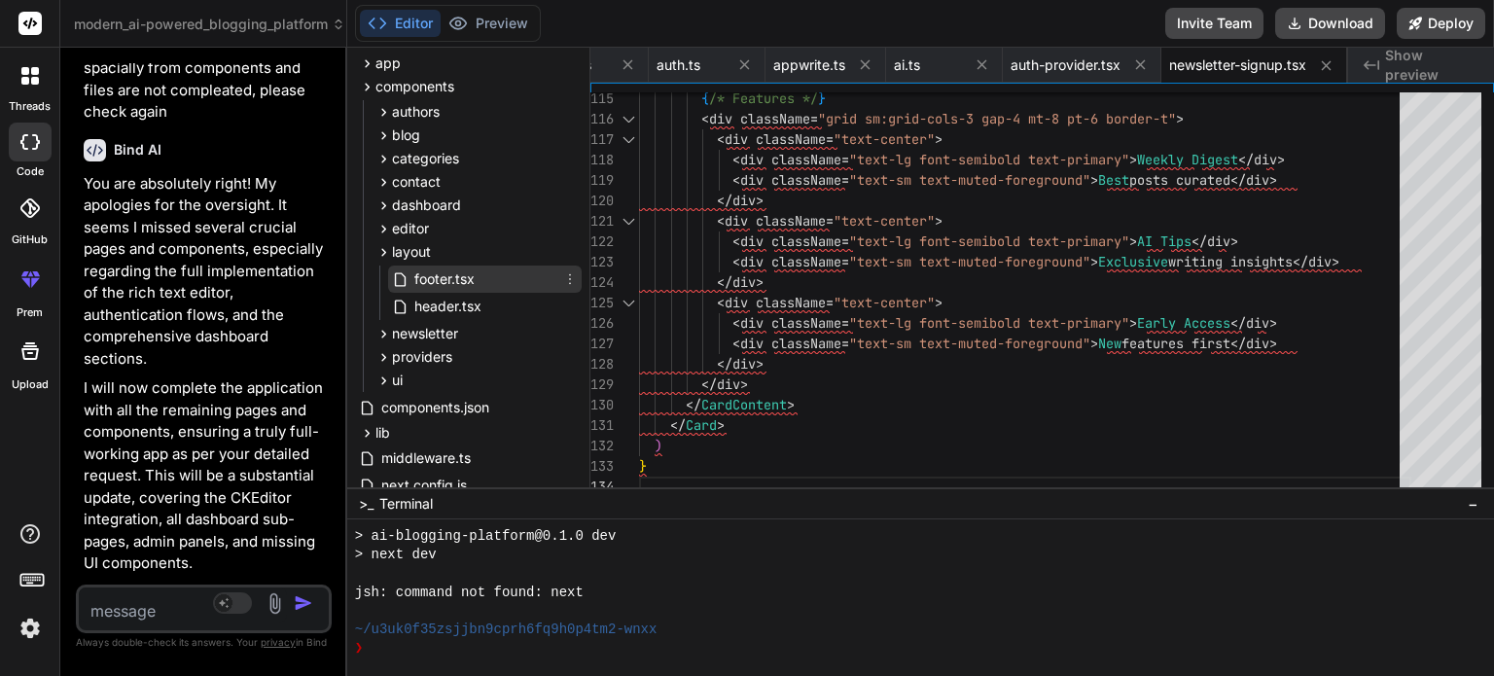
click at [451, 273] on span "footer.tsx" at bounding box center [444, 278] width 64 height 23
type textarea "</Link> ))} </div> </div> </div> </footer> ) }"
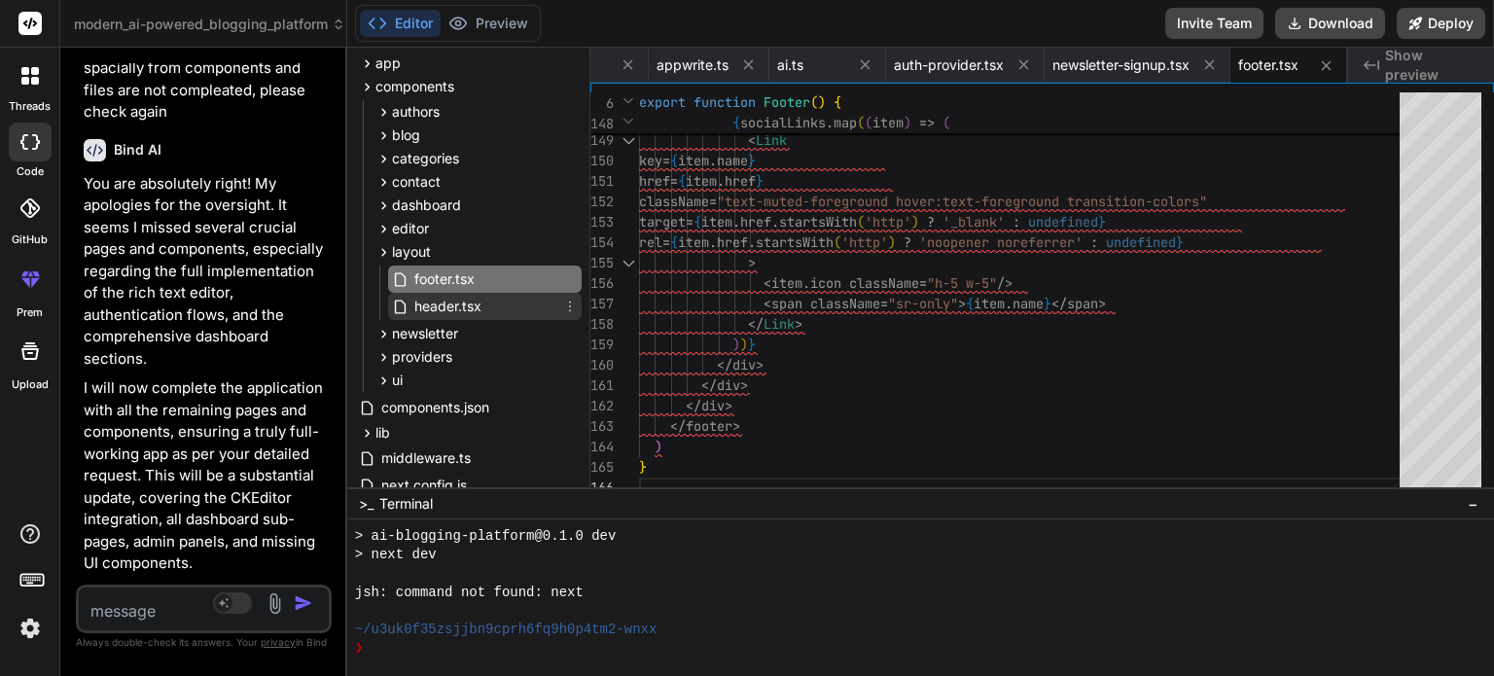
click at [463, 303] on span "header.tsx" at bounding box center [447, 306] width 71 height 23
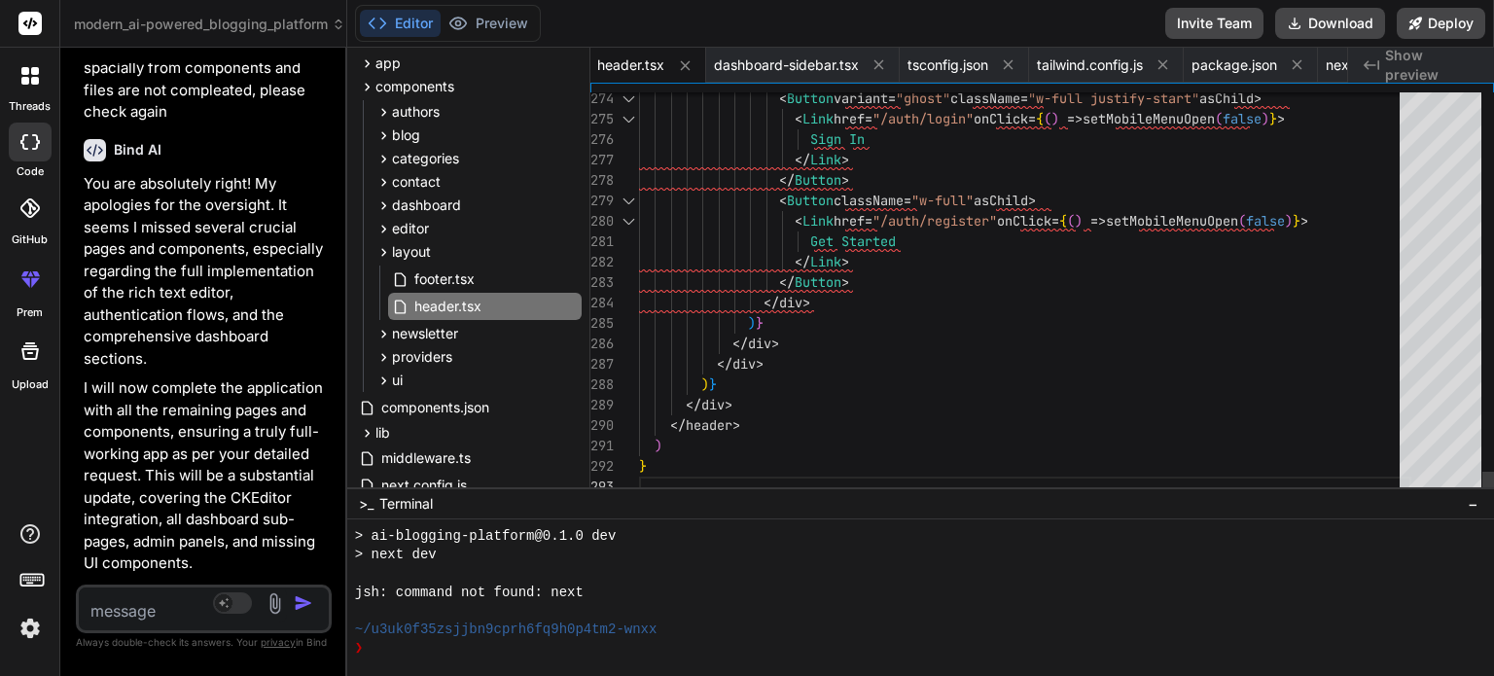
scroll to position [0, 0]
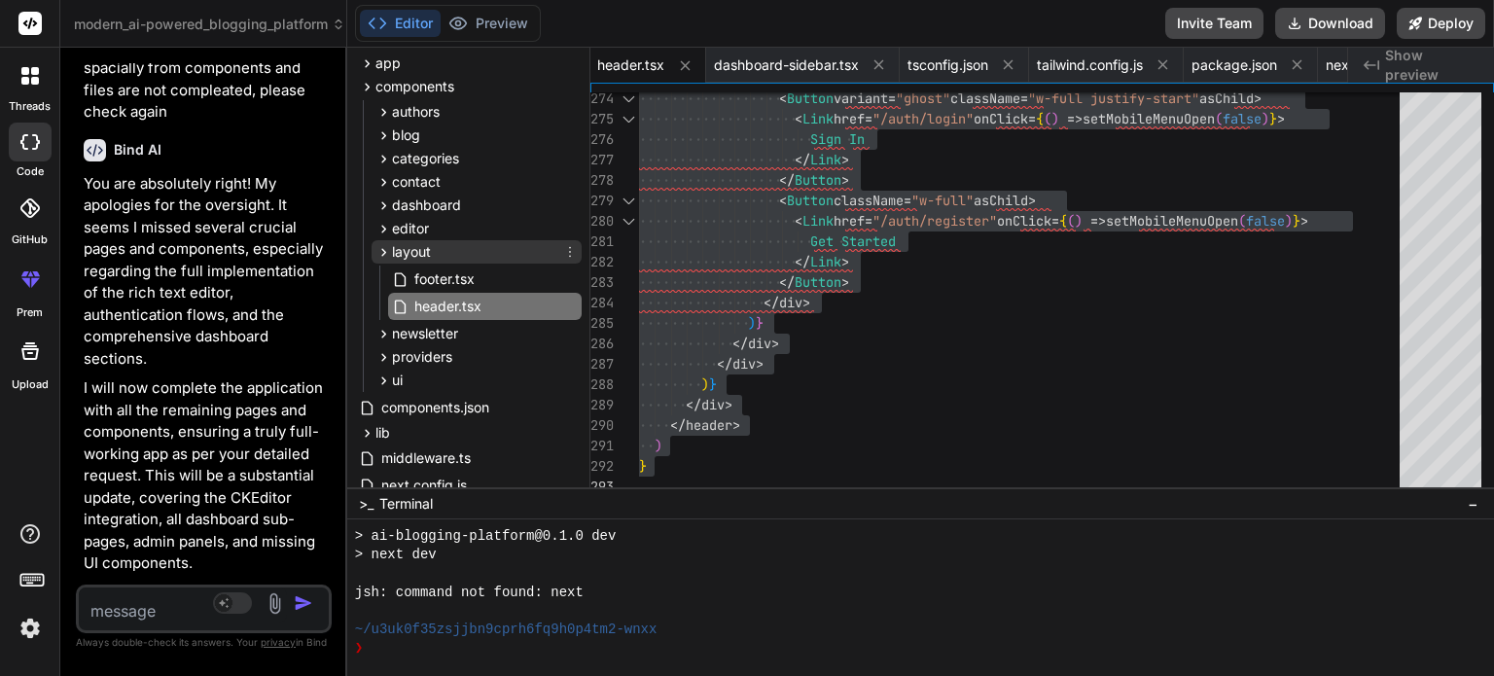
click at [400, 252] on span "layout" at bounding box center [411, 251] width 39 height 19
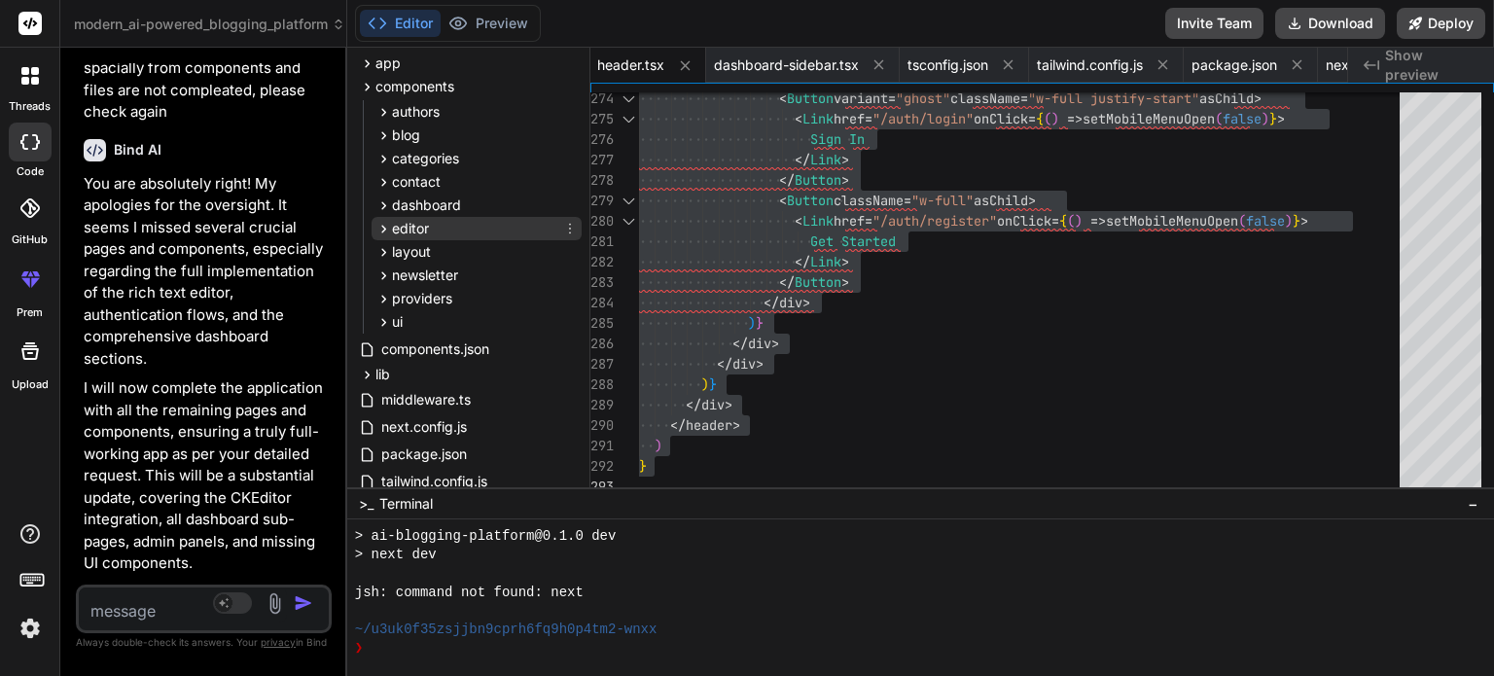
click at [412, 232] on span "editor" at bounding box center [410, 228] width 37 height 19
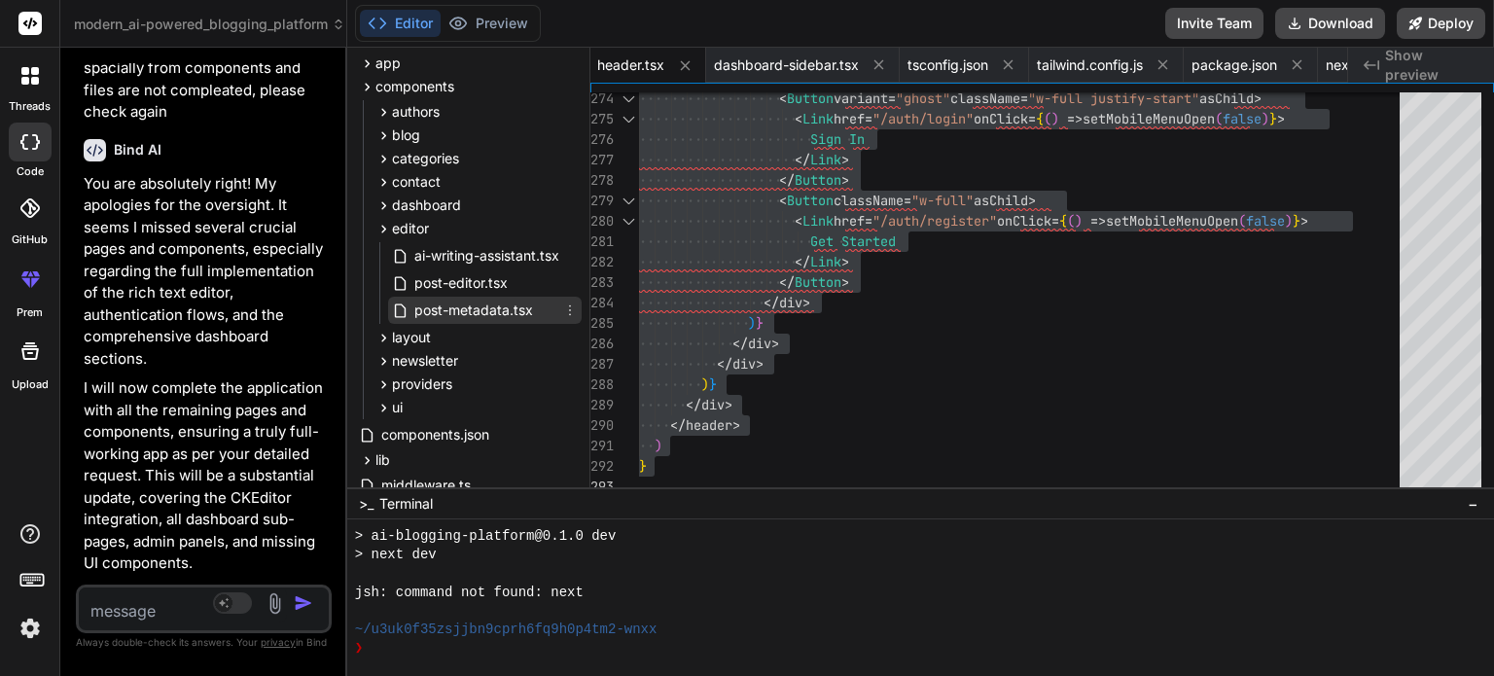
click at [463, 310] on span "post-metadata.tsx" at bounding box center [473, 310] width 123 height 23
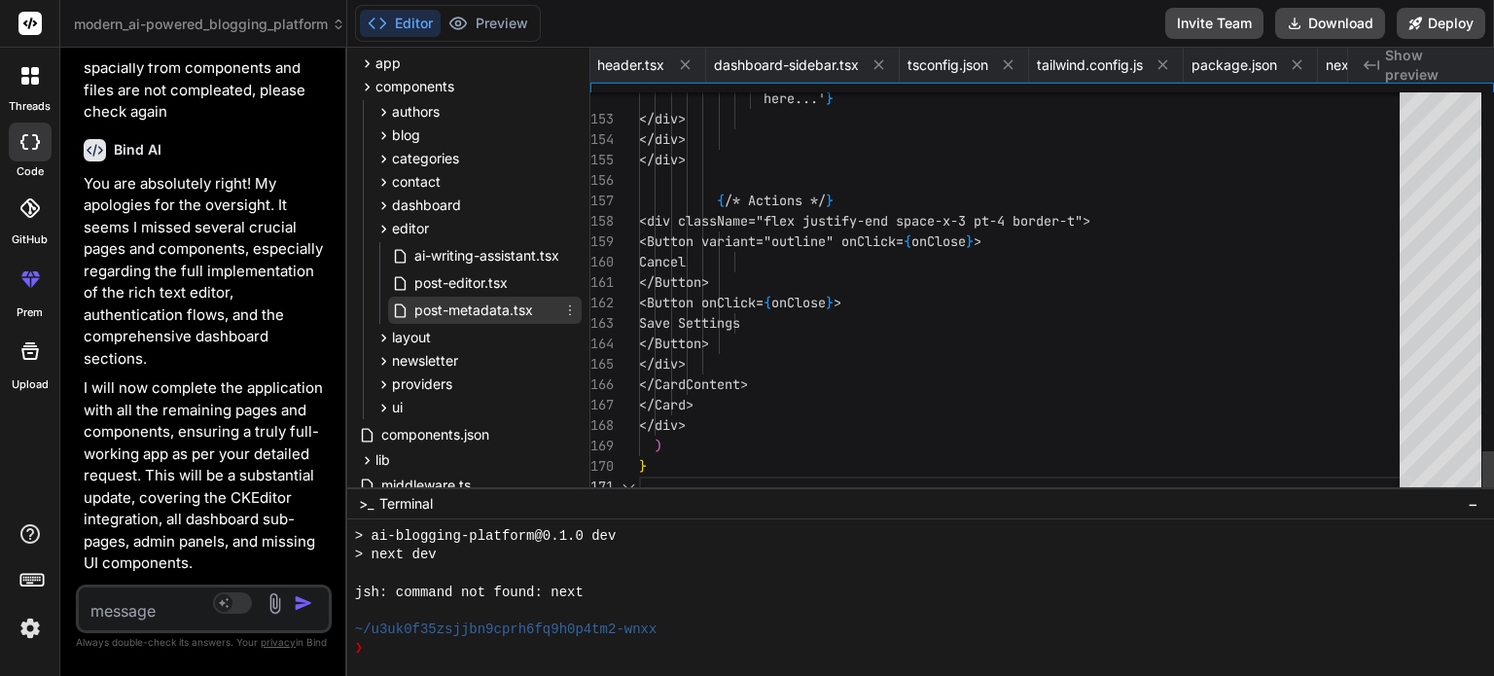
scroll to position [0, 3896]
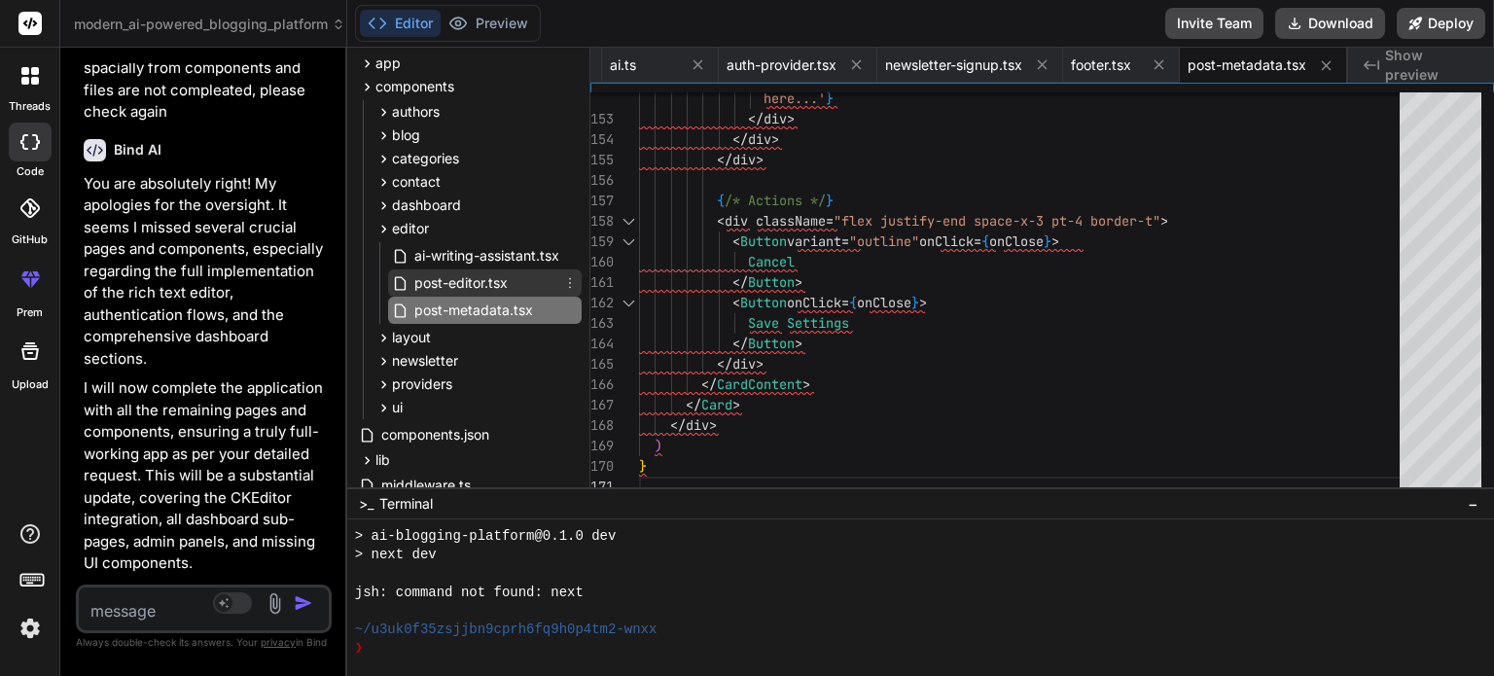
click at [490, 276] on span "post-editor.tsx" at bounding box center [460, 282] width 97 height 23
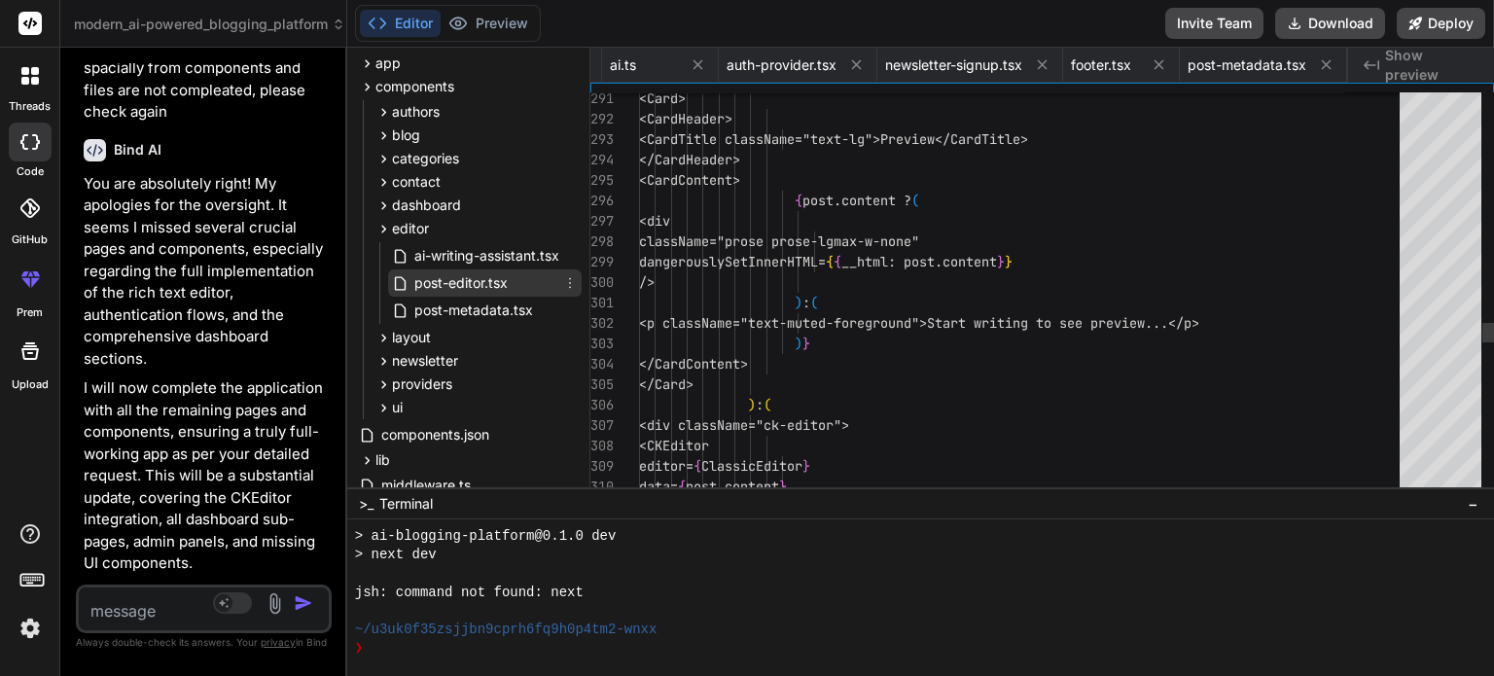
scroll to position [0, 1006]
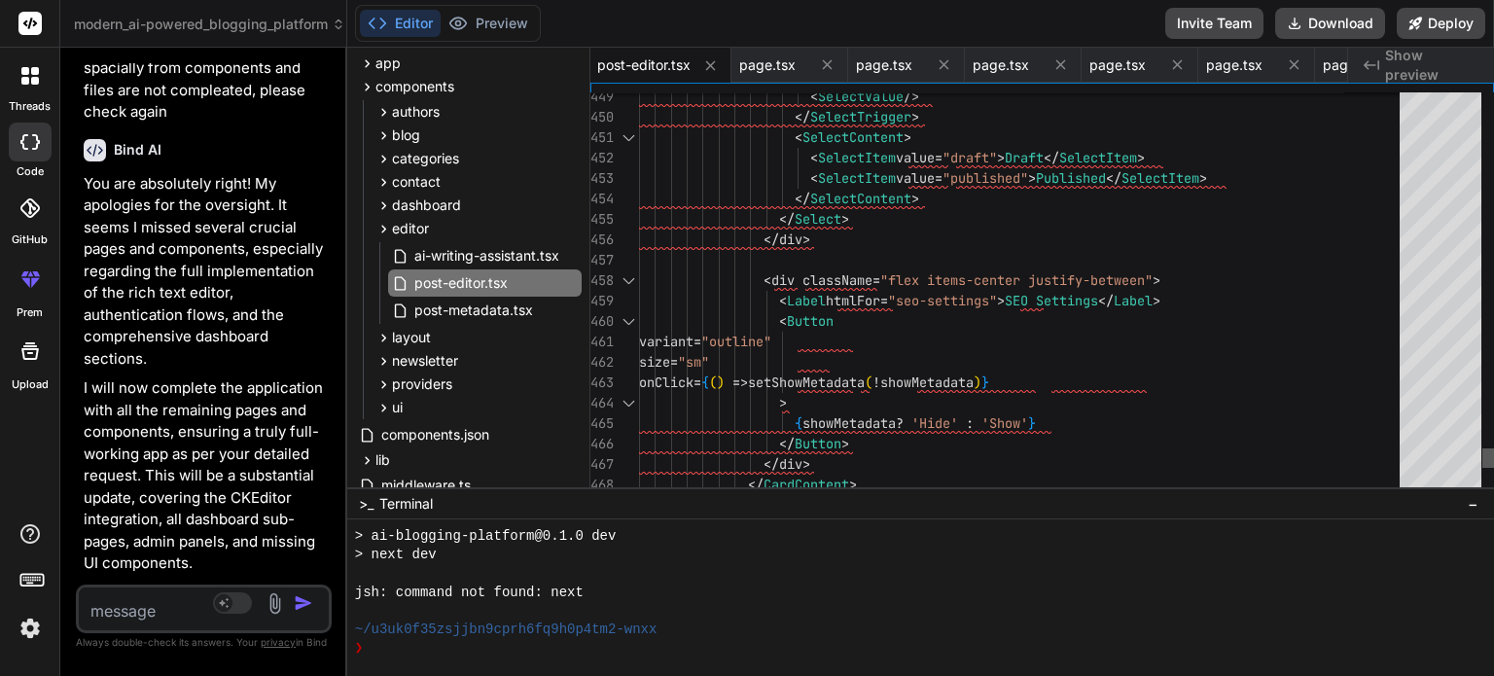
click at [1125, 458] on div at bounding box center [1488, 294] width 12 height 405
click at [1125, 458] on div at bounding box center [1488, 457] width 12 height 19
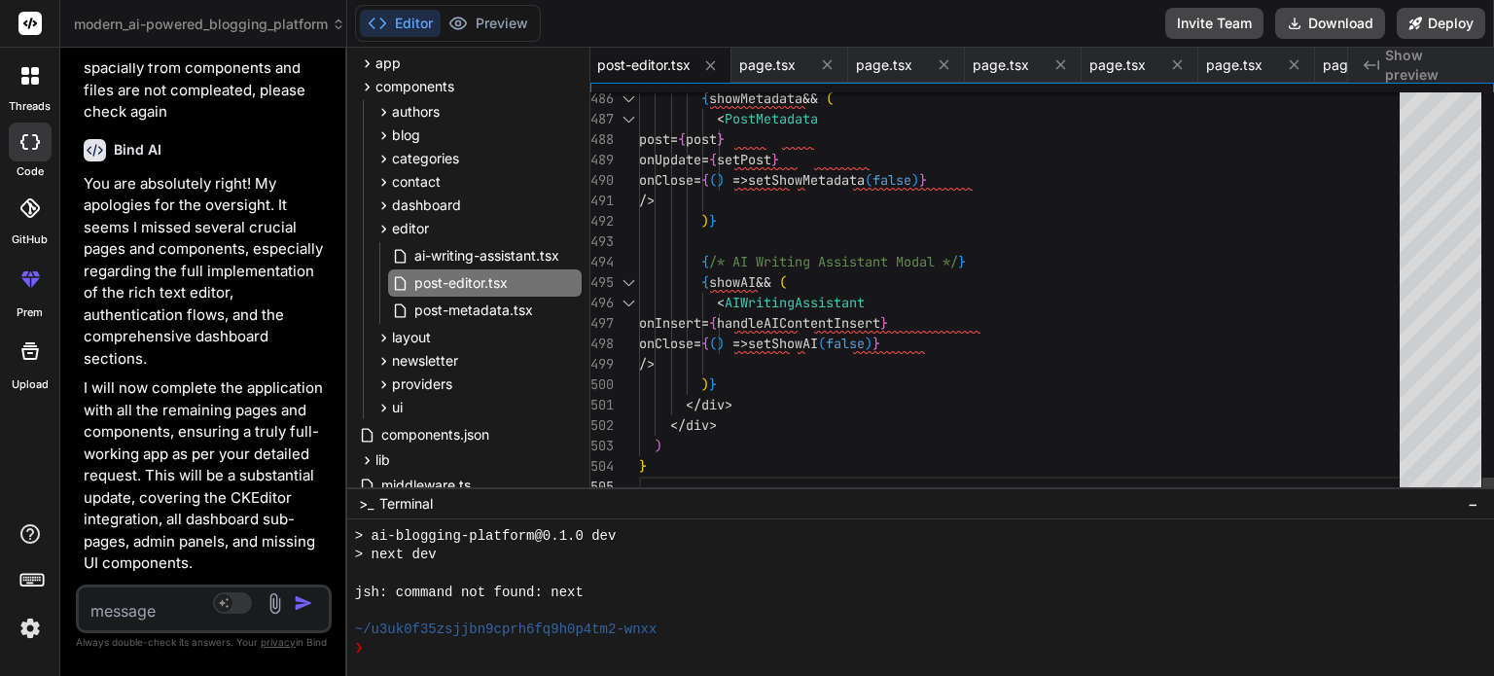
scroll to position [0, 0]
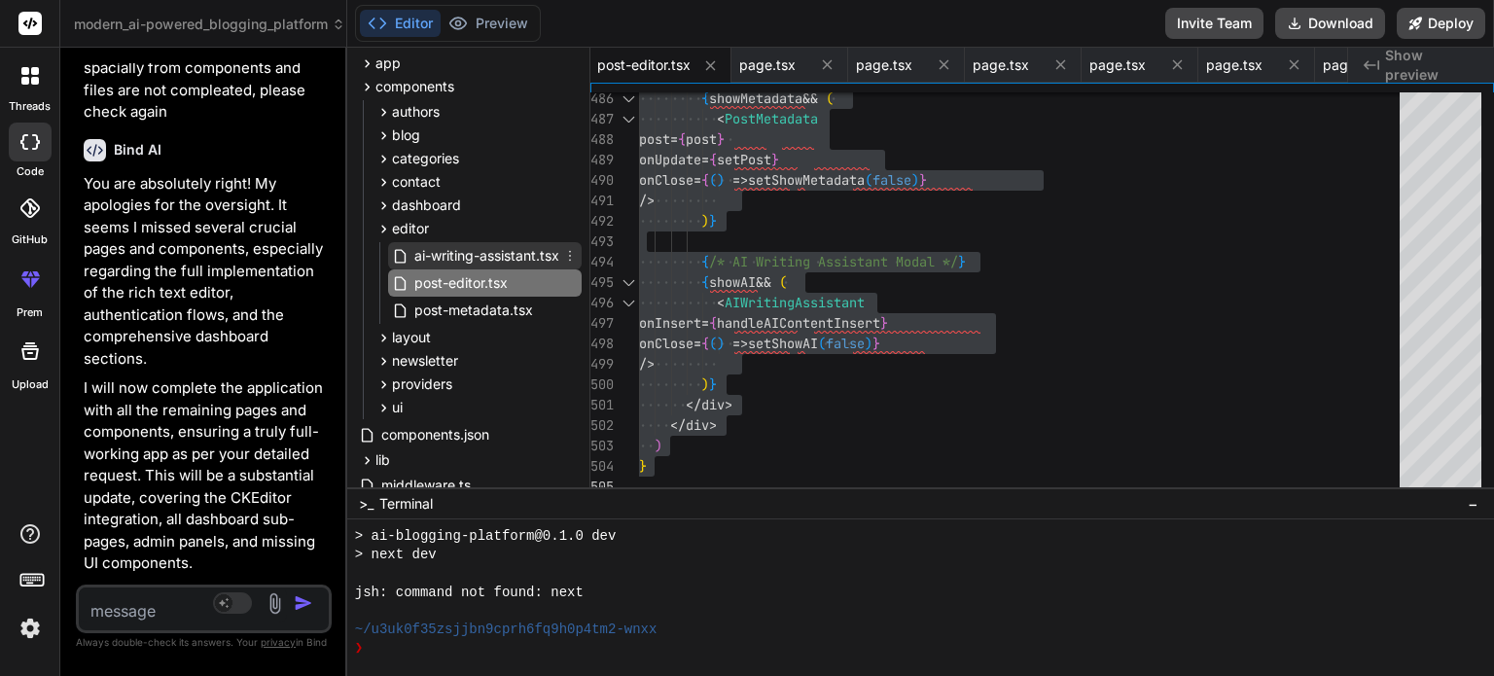
click at [490, 244] on span "ai-writing-assistant.tsx" at bounding box center [486, 255] width 149 height 23
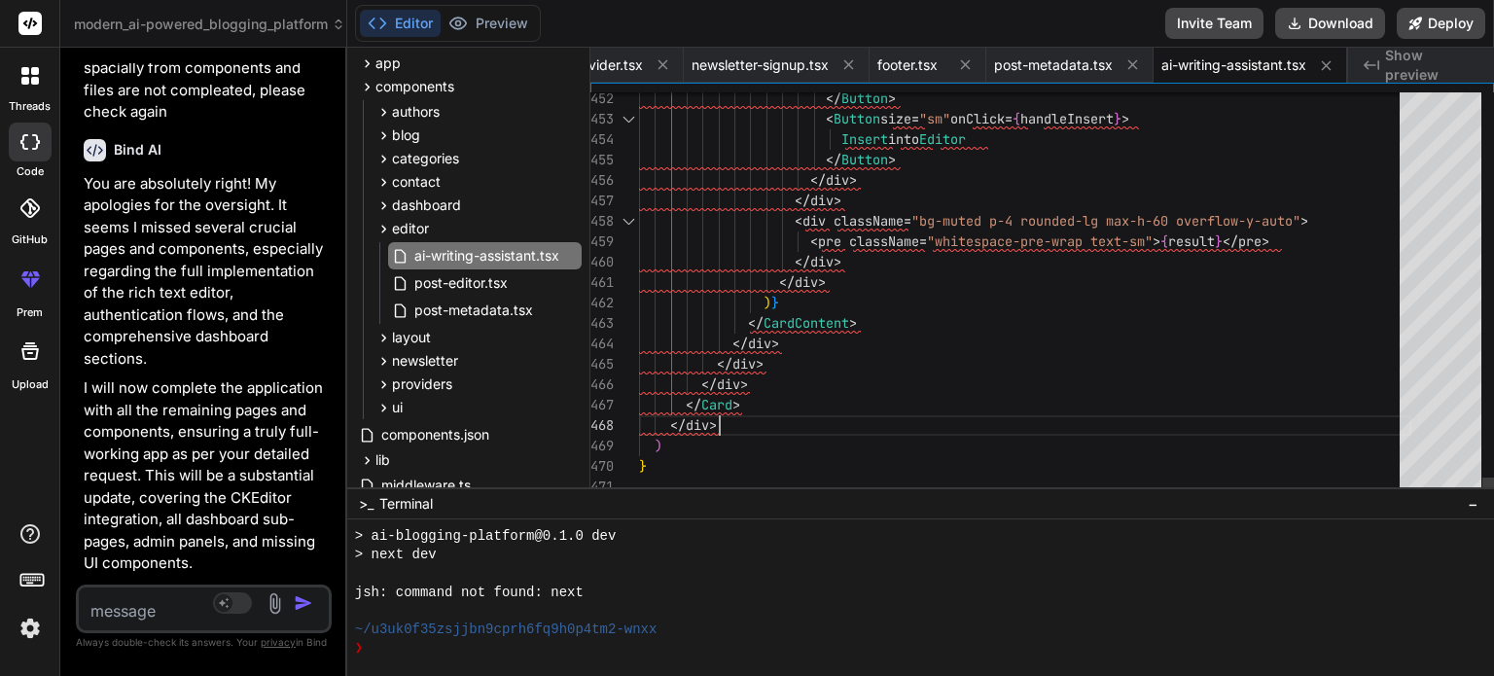
type textarea "'use client' import { useState } from 'react' import { Button } from '@/compone…"
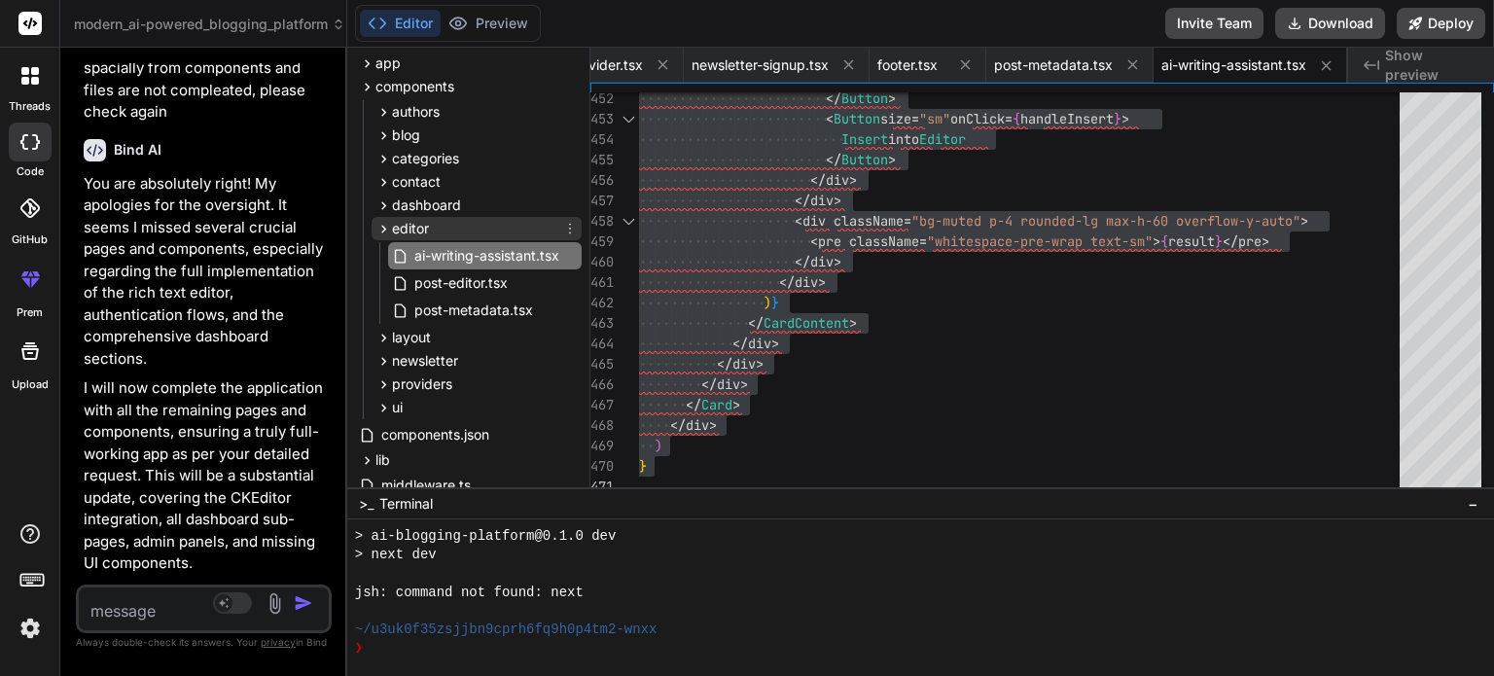
click at [467, 229] on div "editor" at bounding box center [477, 228] width 210 height 23
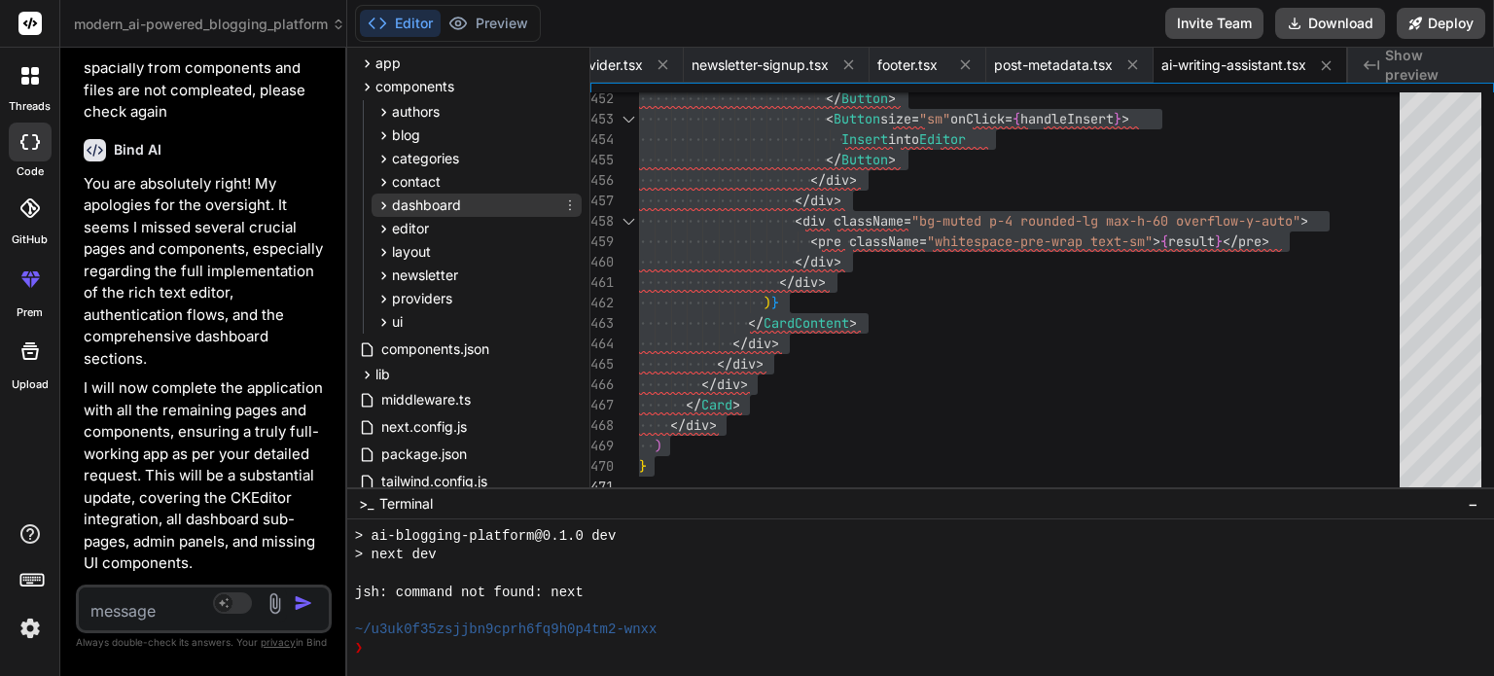
click at [440, 204] on span "dashboard" at bounding box center [426, 205] width 69 height 19
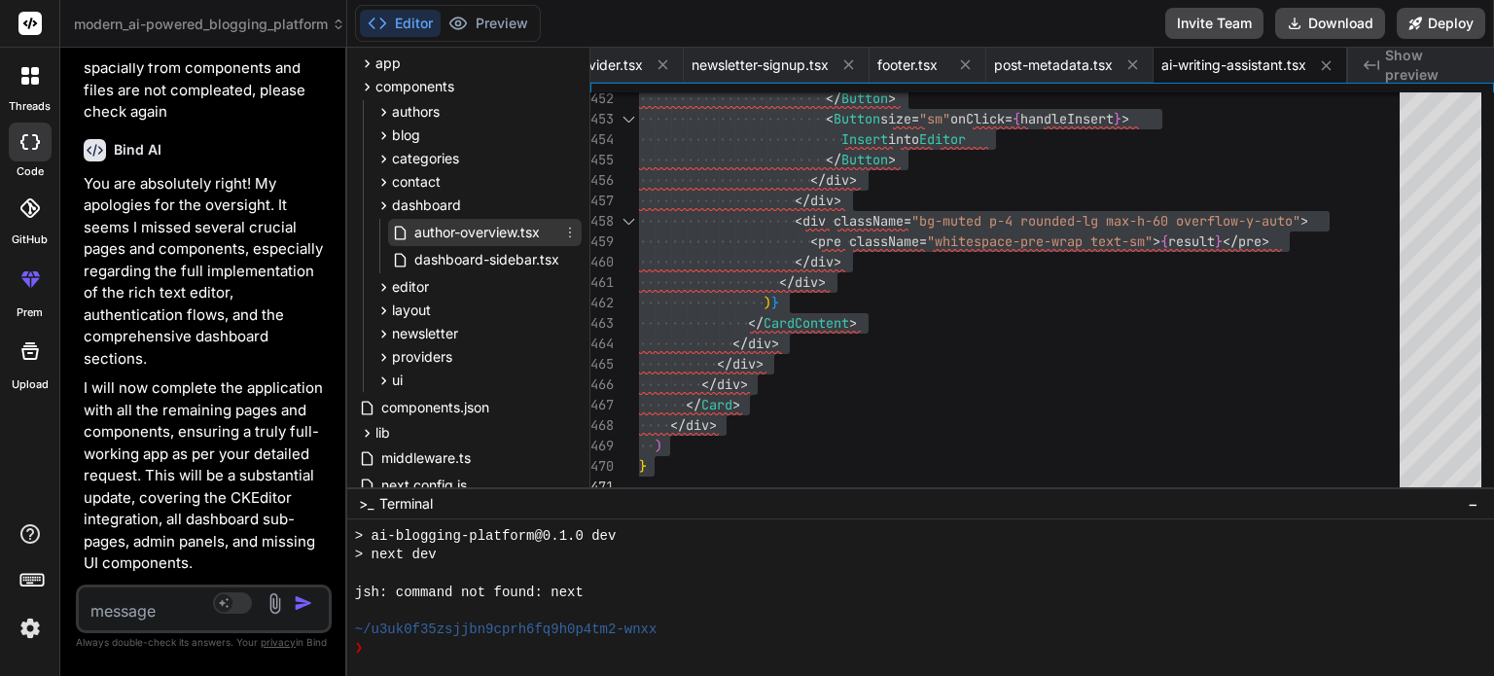
click at [461, 235] on span "author-overview.tsx" at bounding box center [476, 232] width 129 height 23
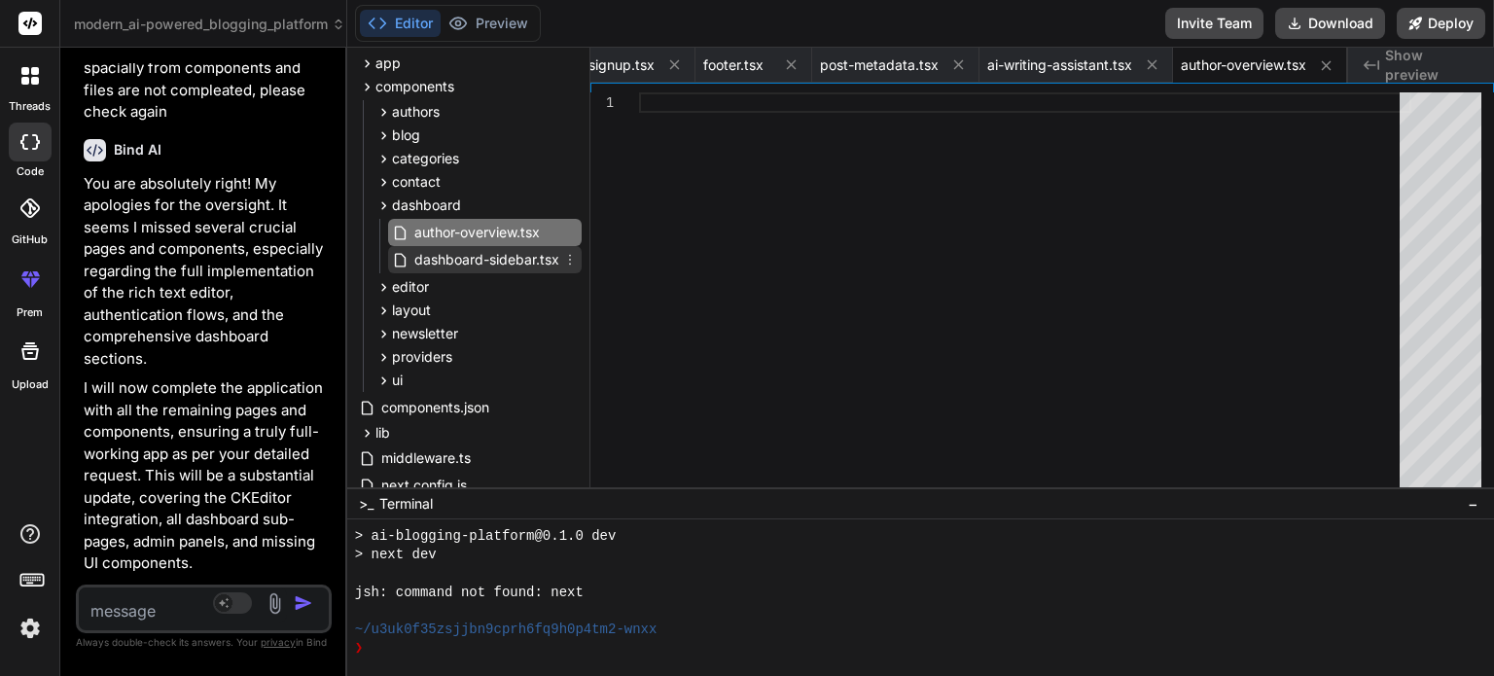
click at [482, 262] on span "dashboard-sidebar.tsx" at bounding box center [486, 259] width 149 height 23
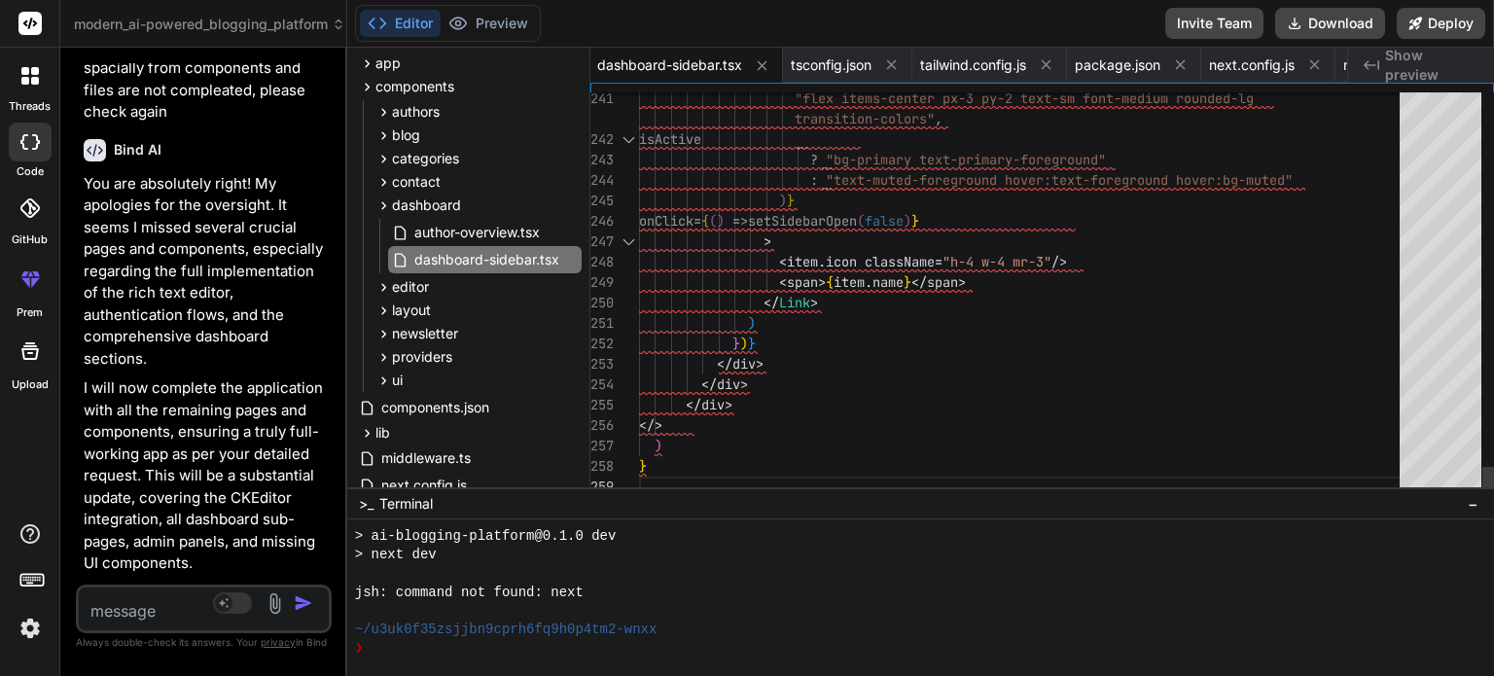
scroll to position [0, 0]
type textarea "'use client' import { useState } from 'react' import Link from 'next/link' impo…"
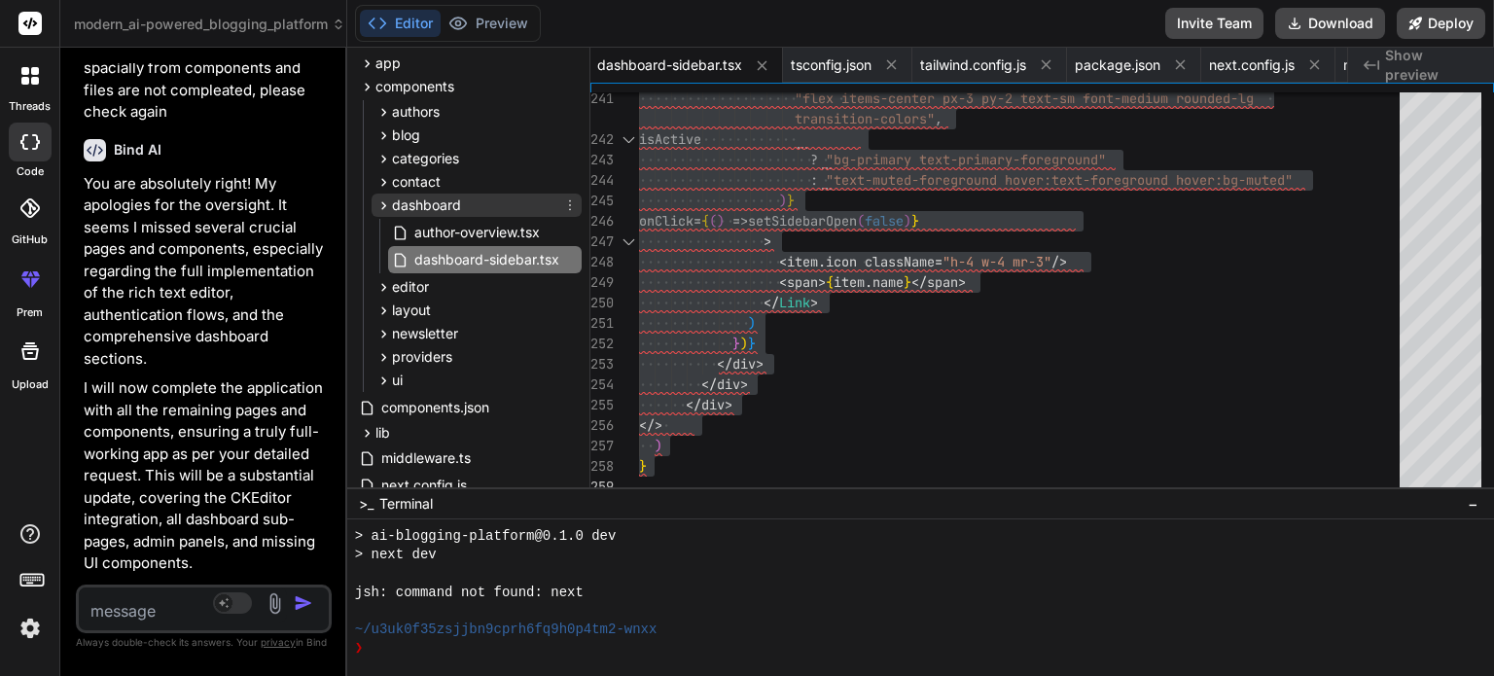
click at [442, 201] on span "dashboard" at bounding box center [426, 205] width 69 height 19
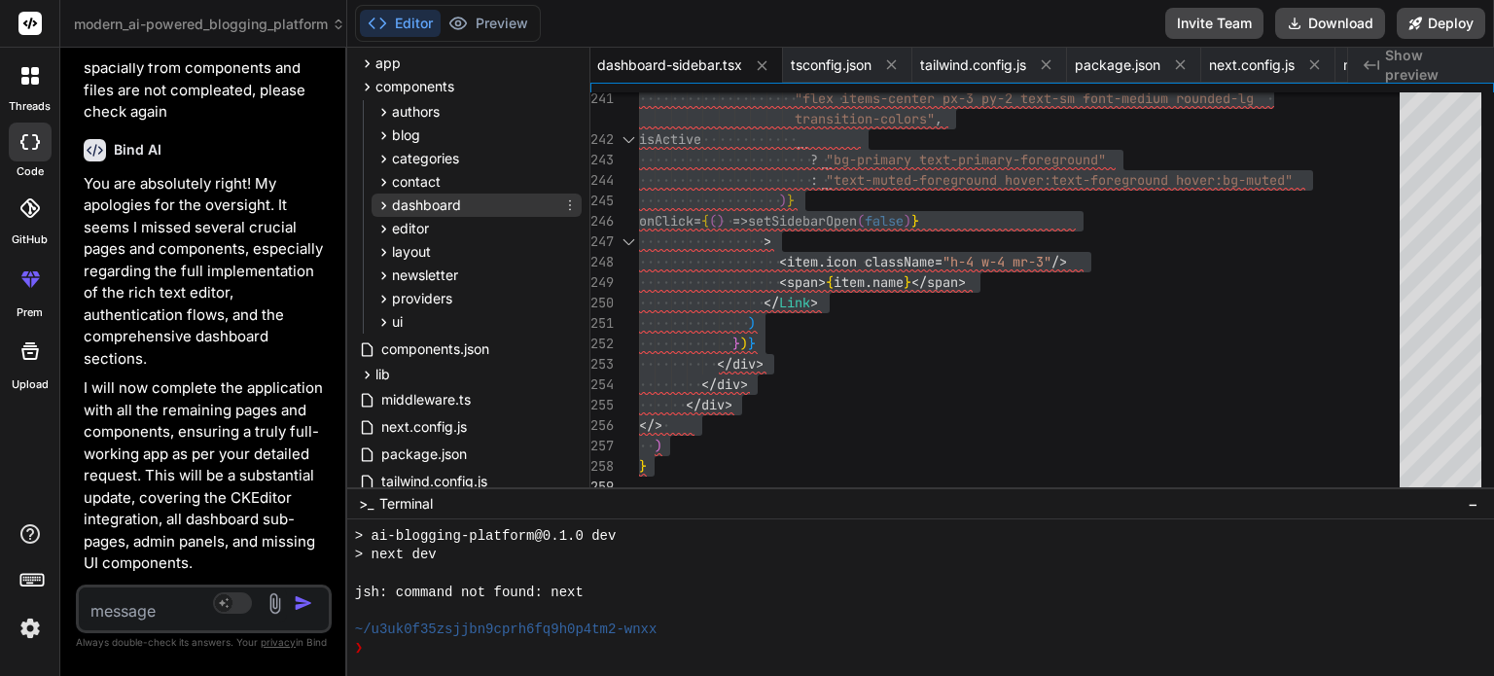
click at [442, 201] on span "dashboard" at bounding box center [426, 205] width 69 height 19
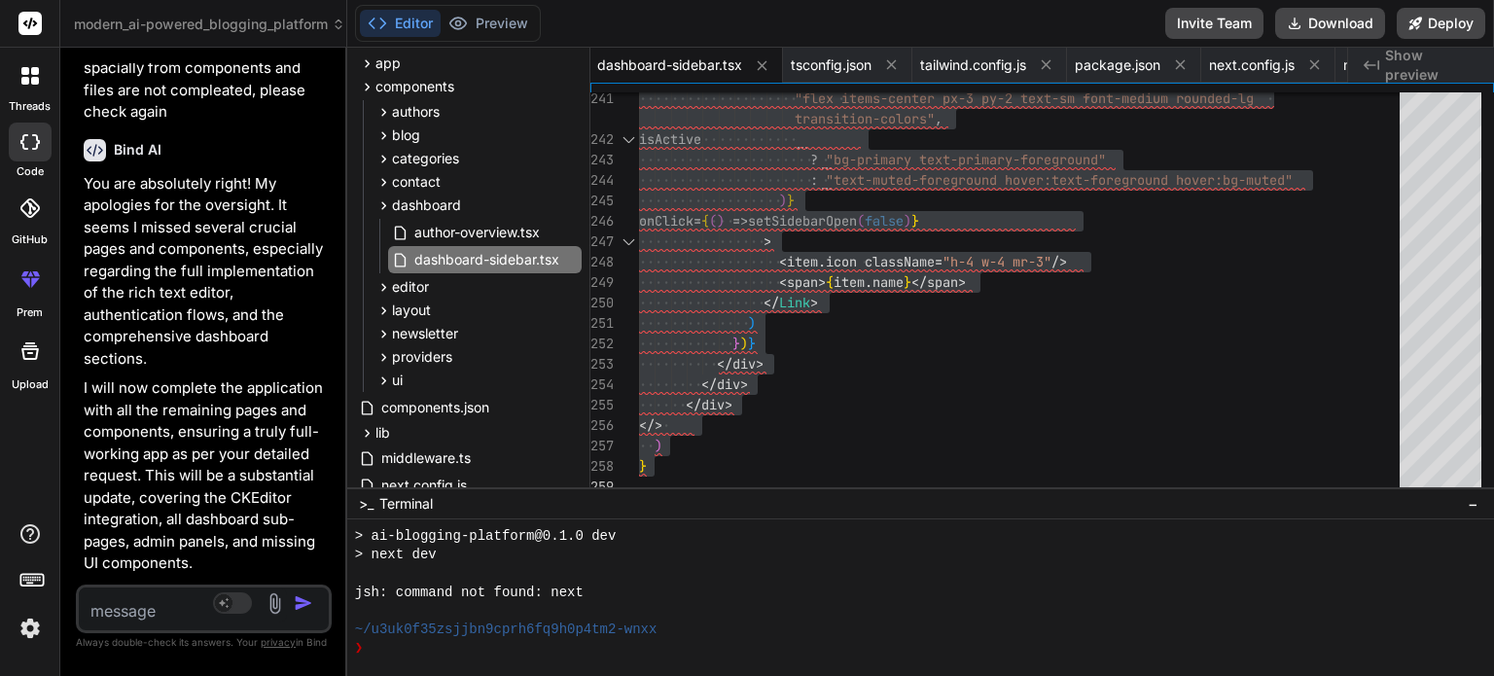
click at [155, 602] on textarea at bounding box center [183, 605] width 208 height 35
type textarea "i"
type textarea "x"
type textarea "in"
type textarea "x"
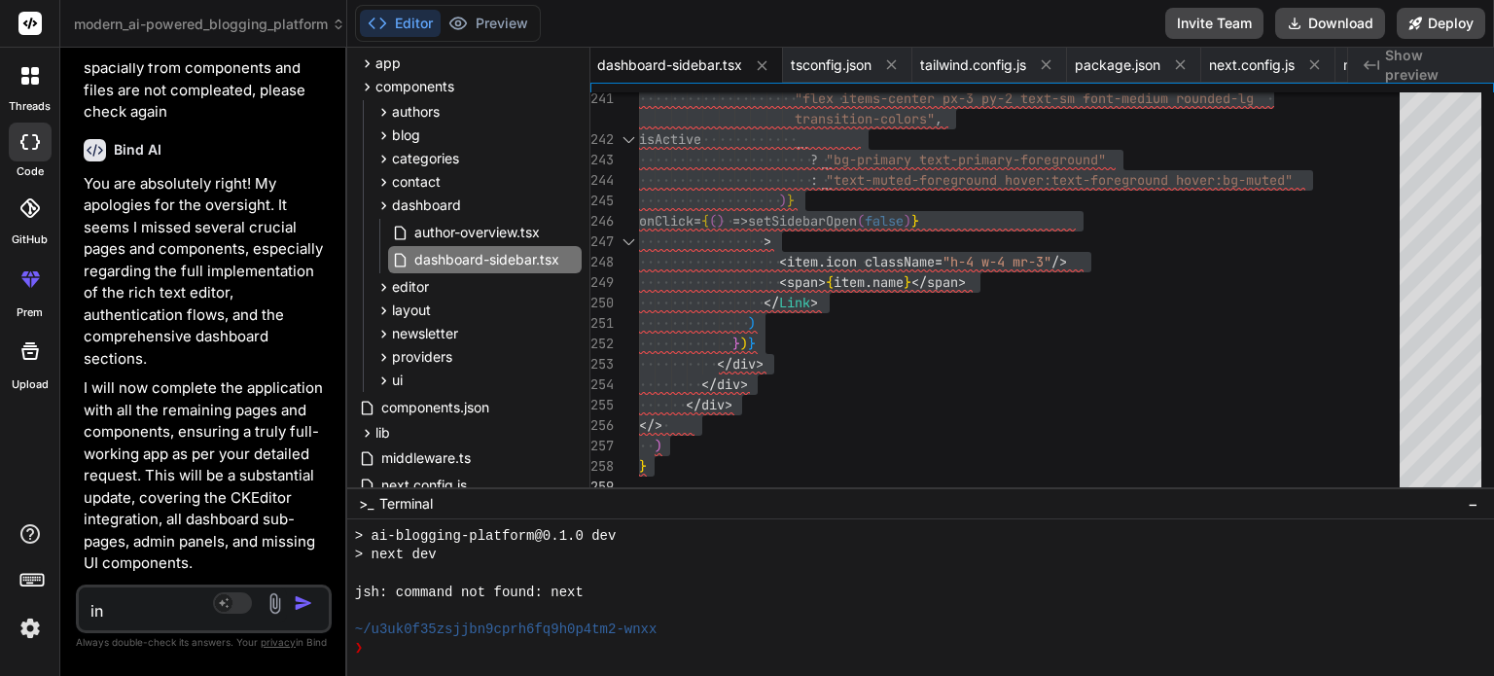
type textarea "in"
type textarea "x"
type textarea "in d"
type textarea "x"
type textarea "in da"
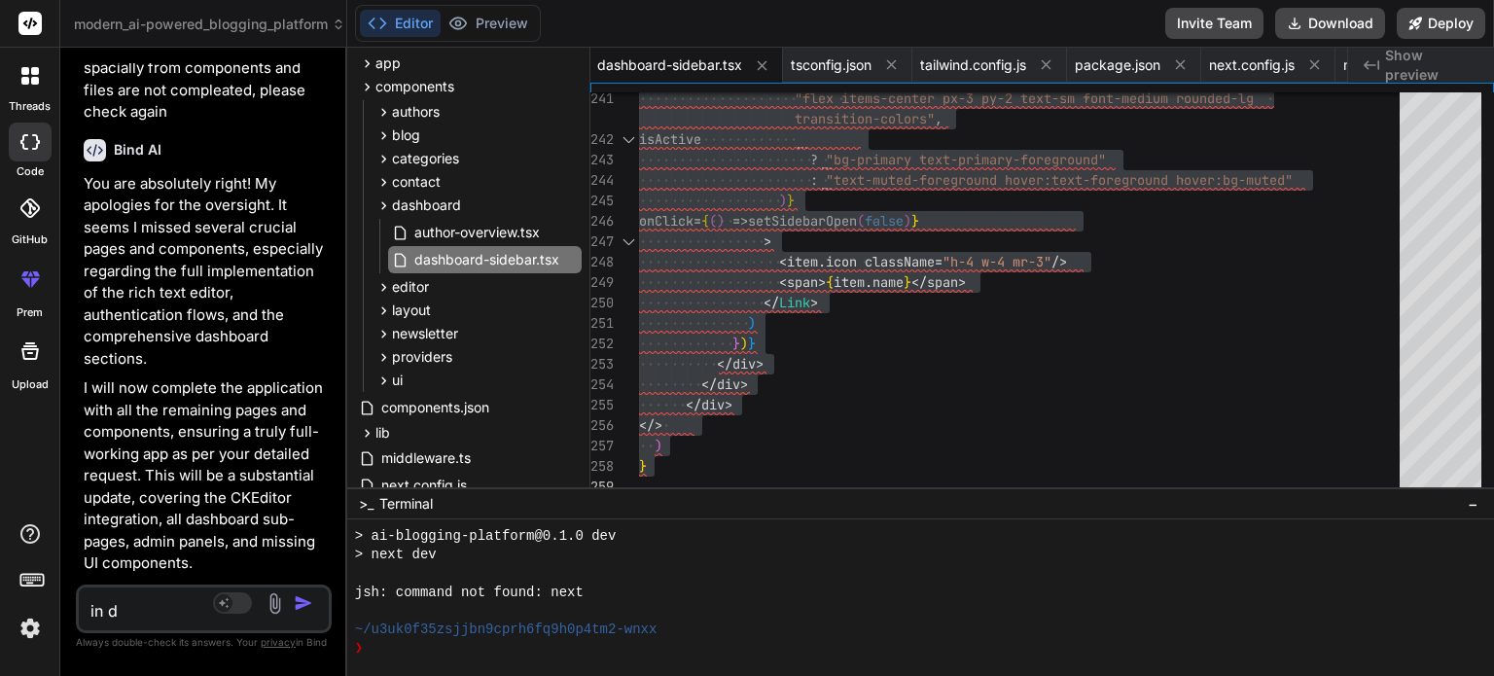
type textarea "x"
type textarea "in das"
type textarea "x"
type textarea "in dash"
type textarea "x"
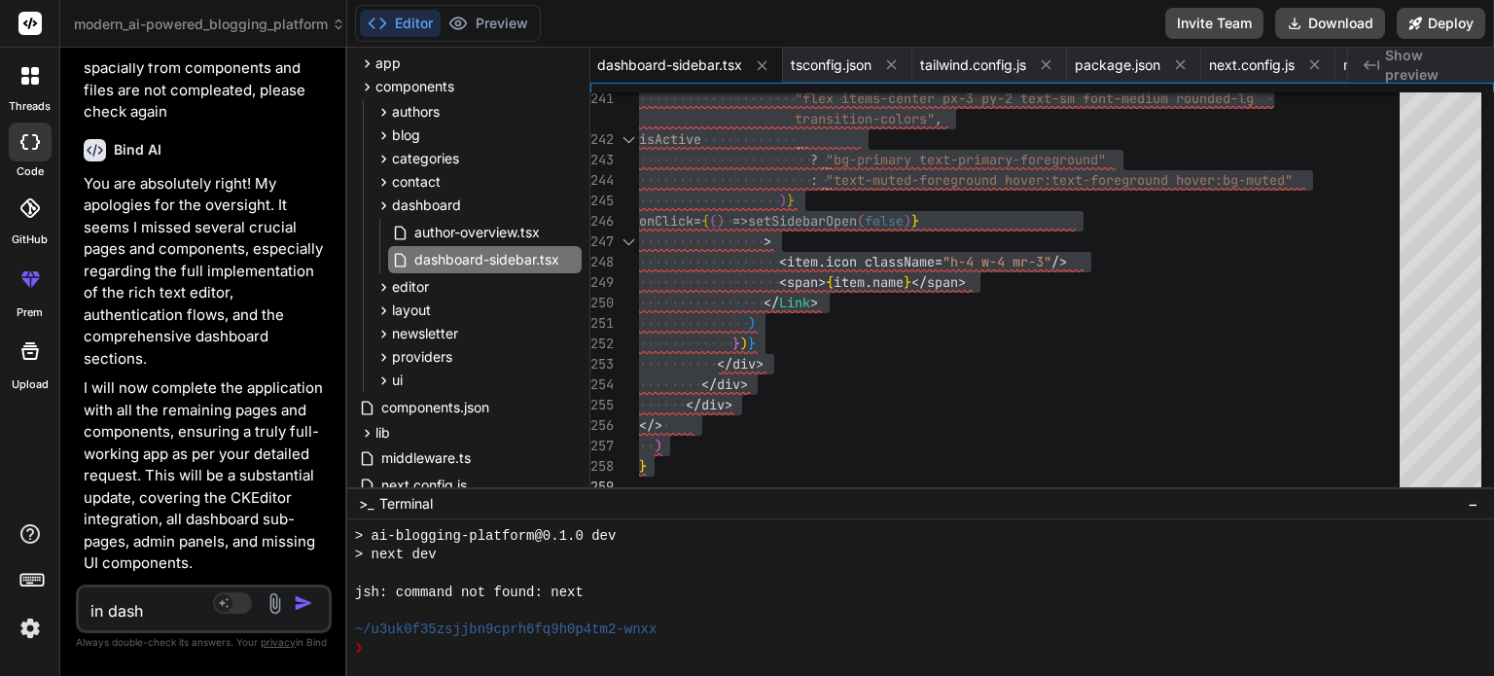
type textarea "in dashb"
type textarea "x"
type textarea "in dashbo"
type textarea "x"
type textarea "in dashboa"
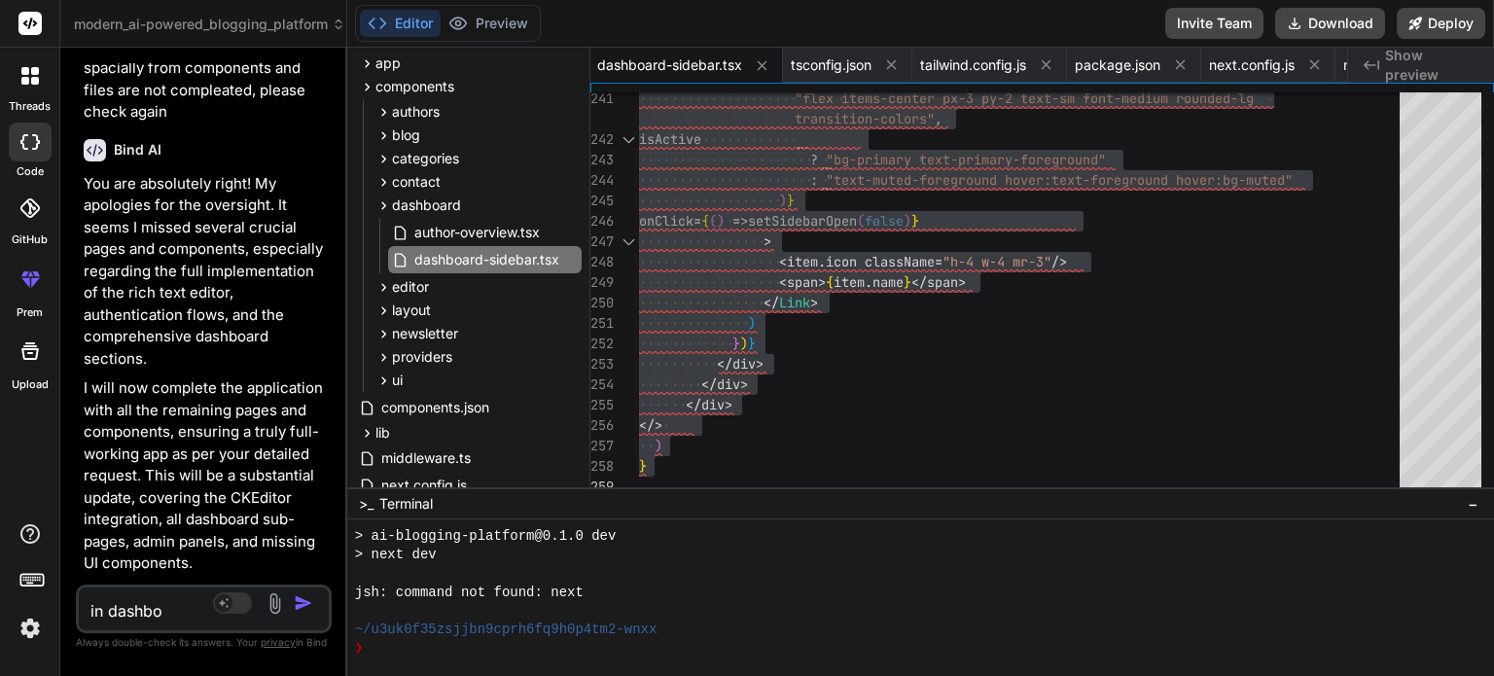
type textarea "x"
type textarea "in dashboar"
type textarea "x"
type textarea "in dashboard"
type textarea "x"
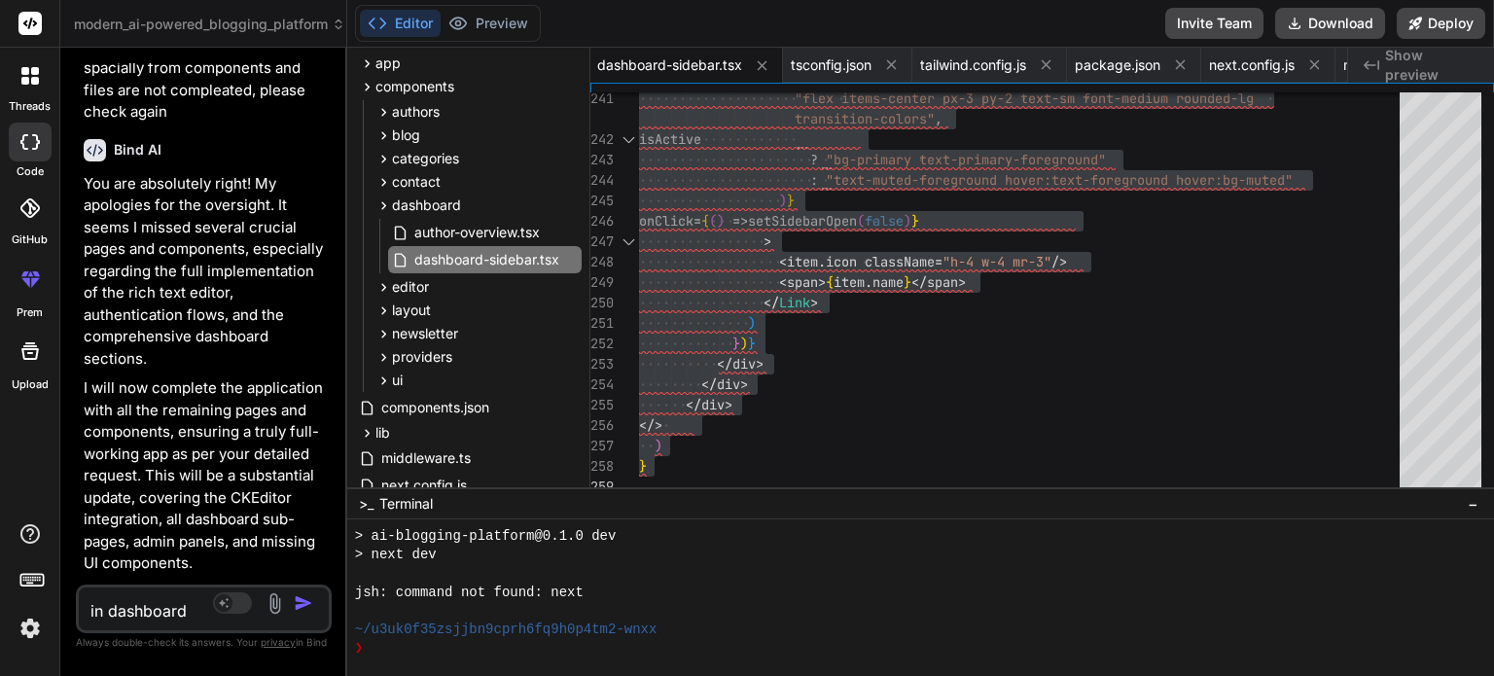
type textarea "in dashboard"
type textarea "x"
type textarea "in dashboard a"
type textarea "x"
type textarea "in dashboard au"
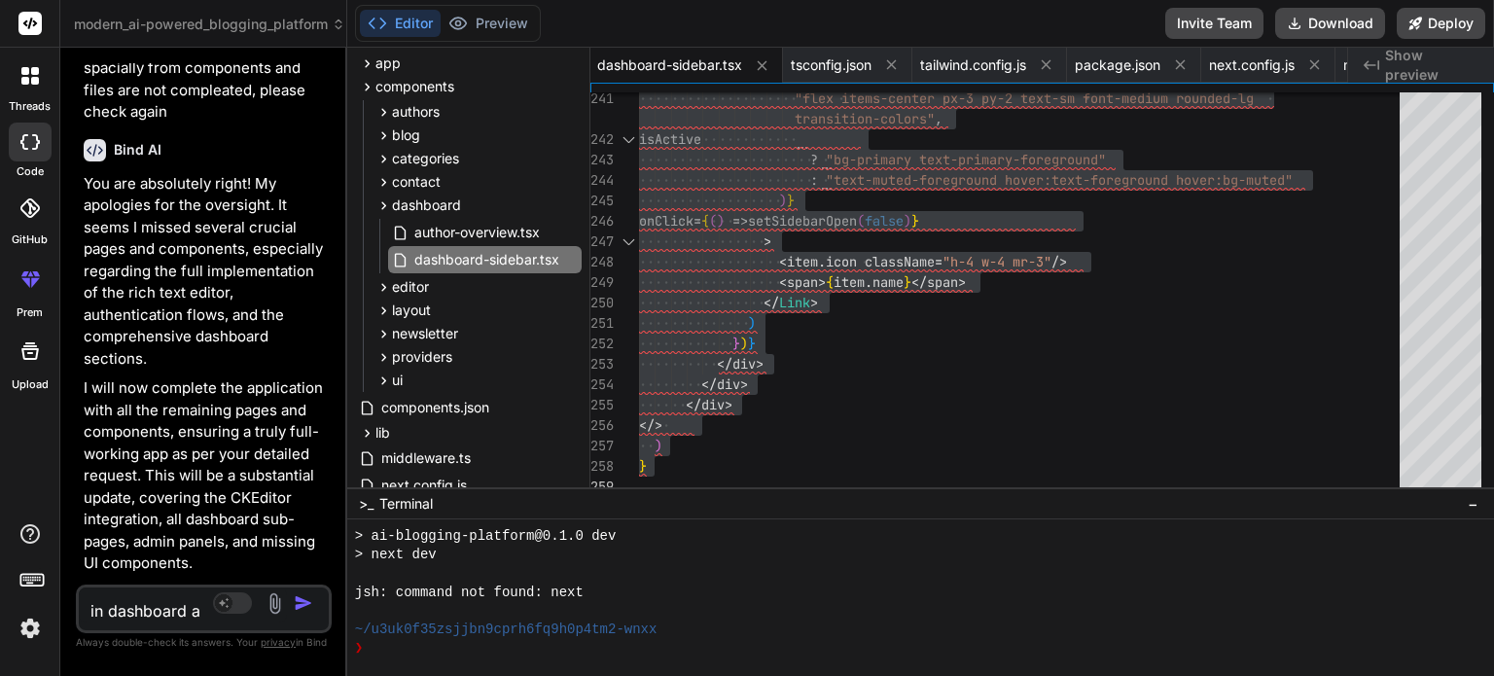
type textarea "x"
type textarea "in dashboard aut"
type textarea "x"
type textarea "in dashboard auth"
type textarea "x"
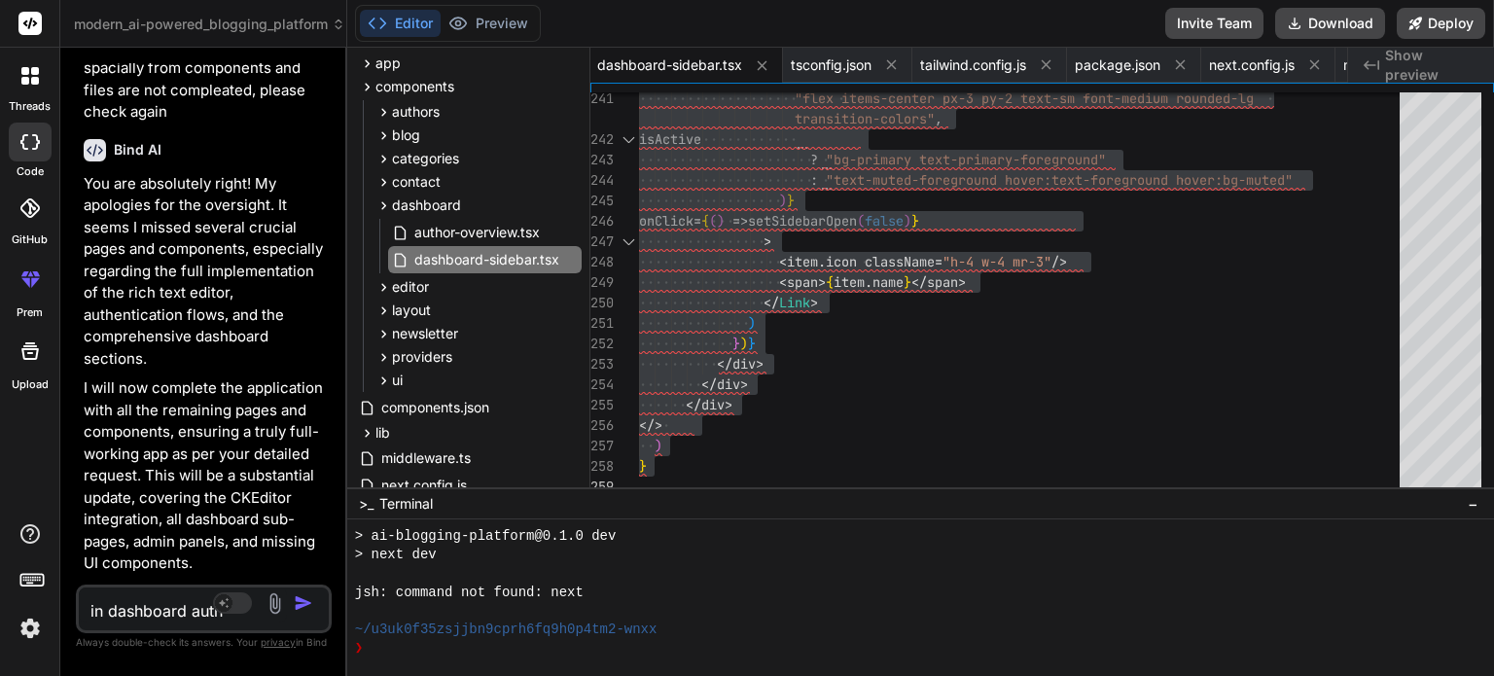
type textarea "in dashboard autho"
type textarea "x"
type textarea "in dashboard author"
type textarea "x"
type textarea "in dashboard author-"
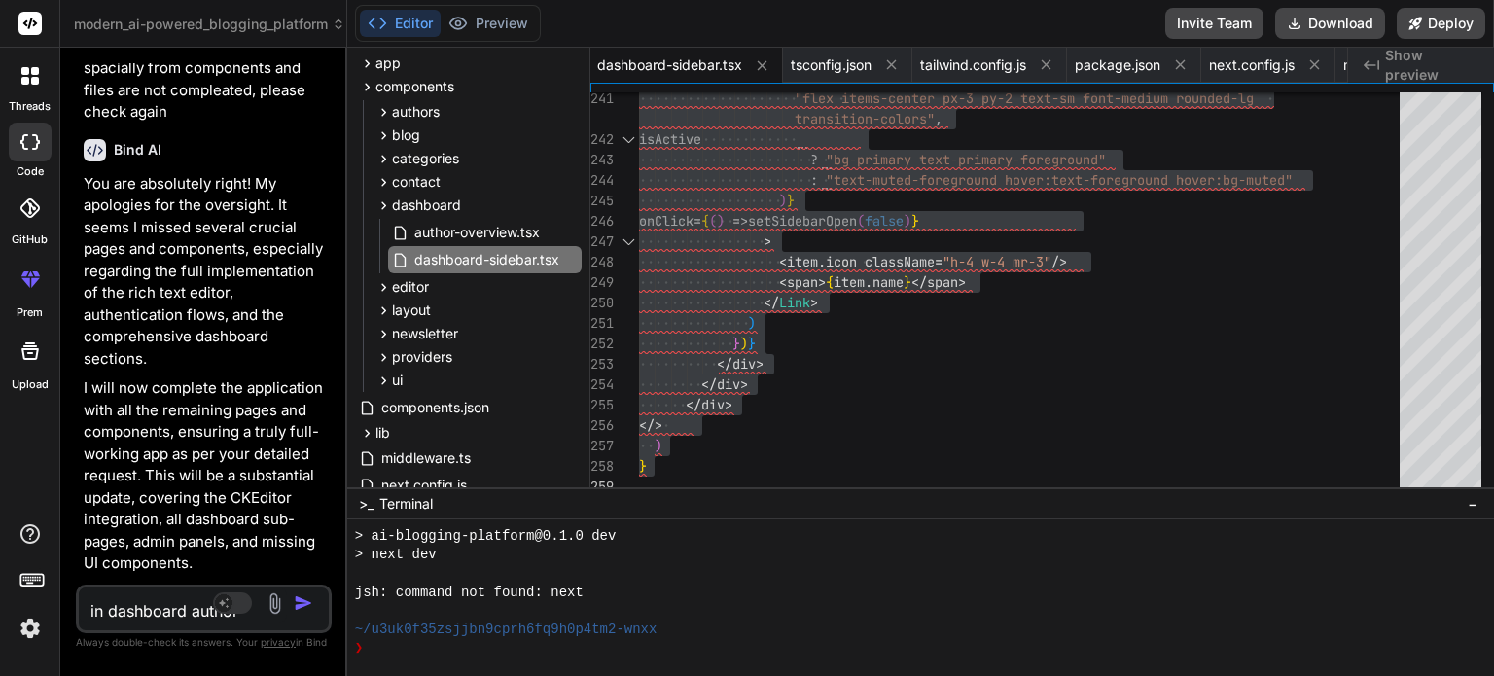
type textarea "x"
type textarea "in dashboard author-o"
type textarea "x"
type textarea "in dashboard author-ov"
type textarea "x"
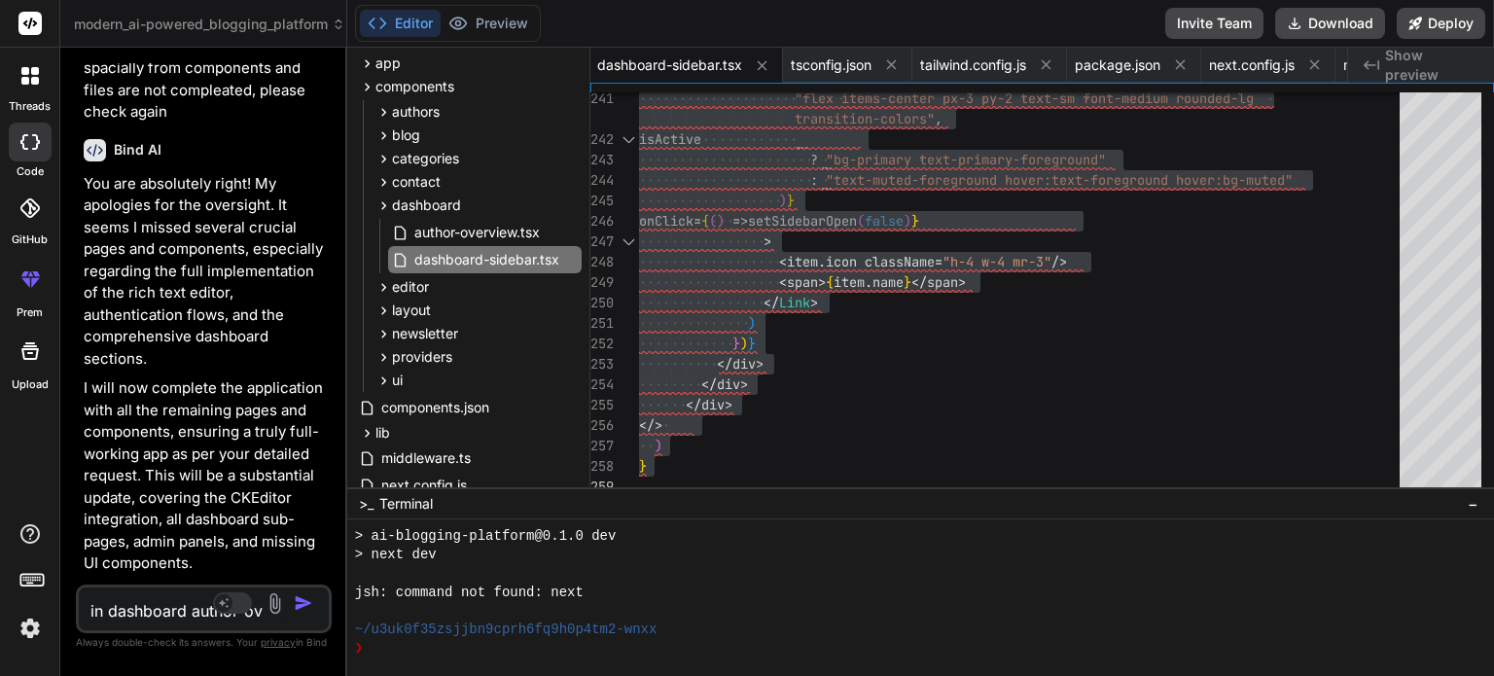
type textarea "in dashboard author-[PERSON_NAME]"
type textarea "x"
type textarea "in dashboard author-over"
type textarea "x"
type textarea "in dashboard author-overv"
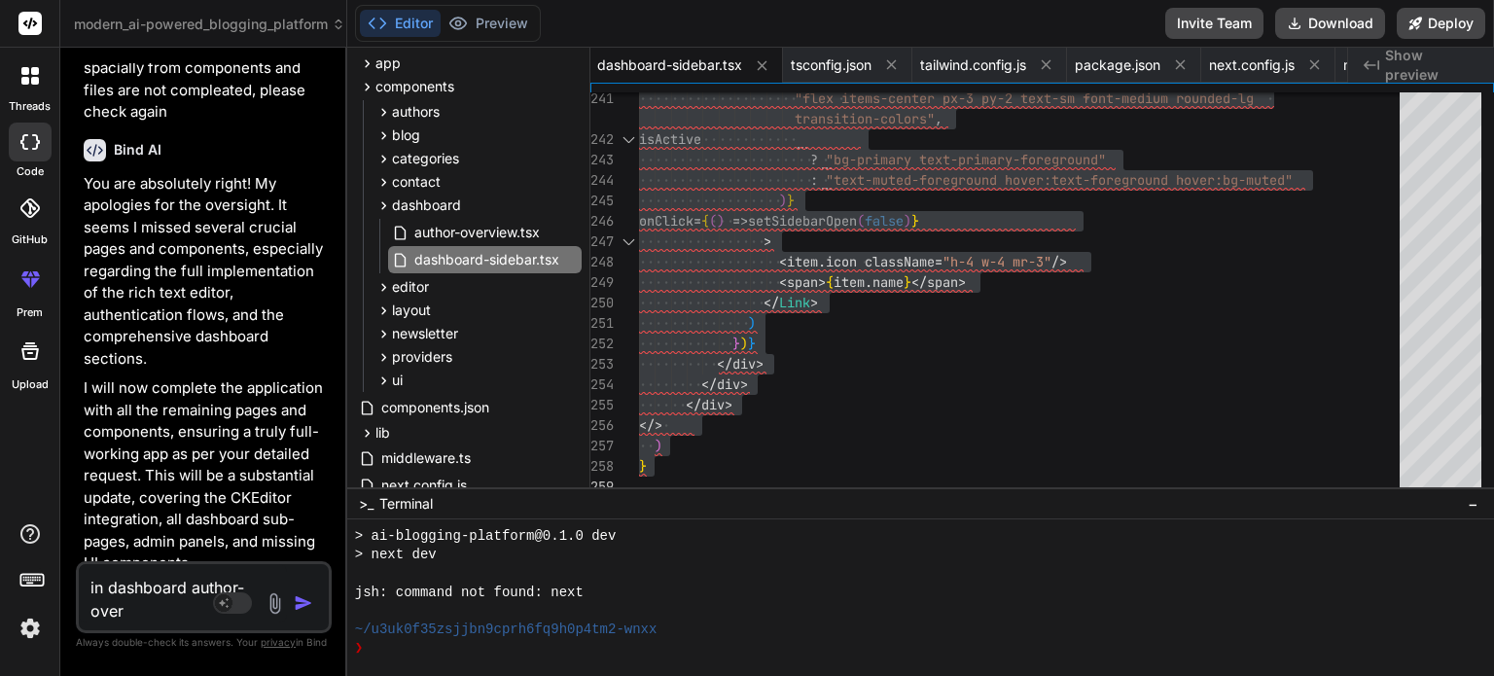
type textarea "x"
type textarea "in dashboard author-overvi"
type textarea "x"
type textarea "in dashboard author-overvie"
type textarea "x"
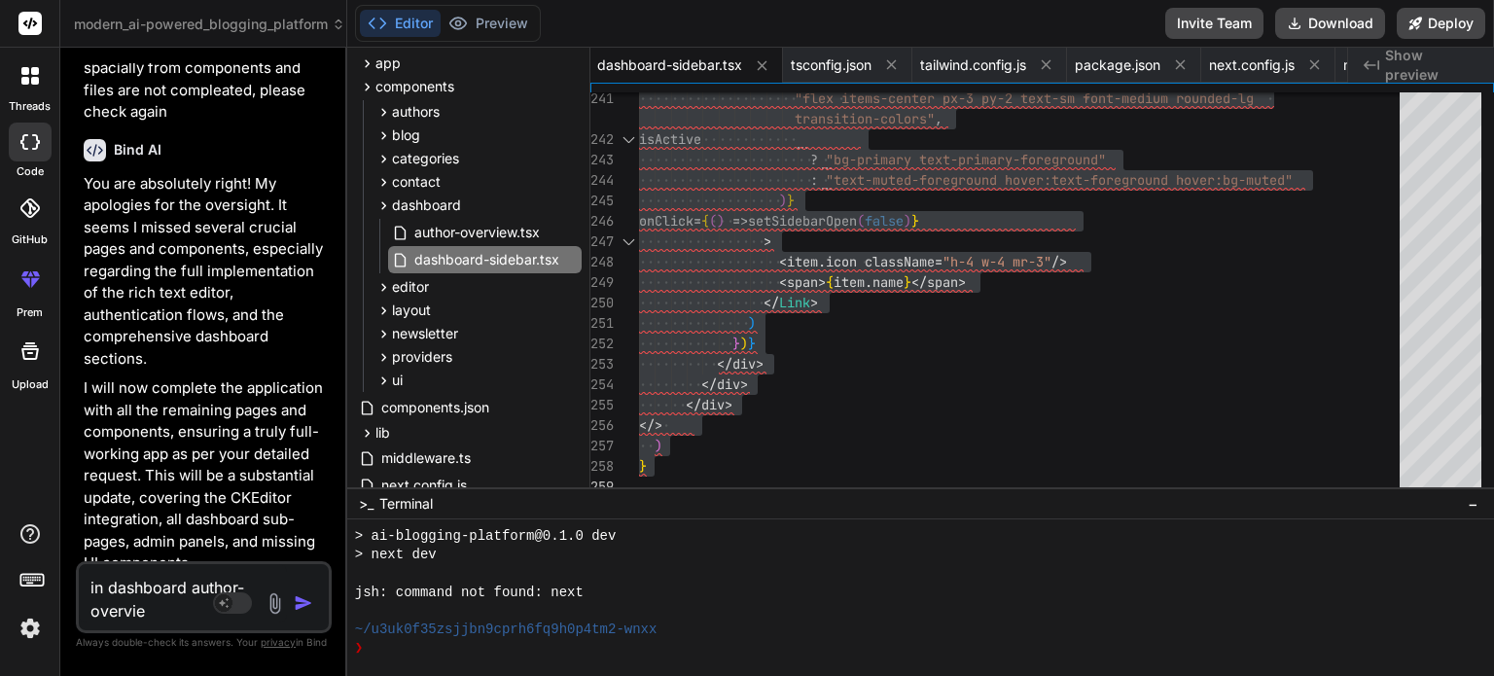
type textarea "in dashboard author-overview"
type textarea "x"
type textarea "in dashboard author-overview."
type textarea "x"
type textarea "in dashboard author-overview.t"
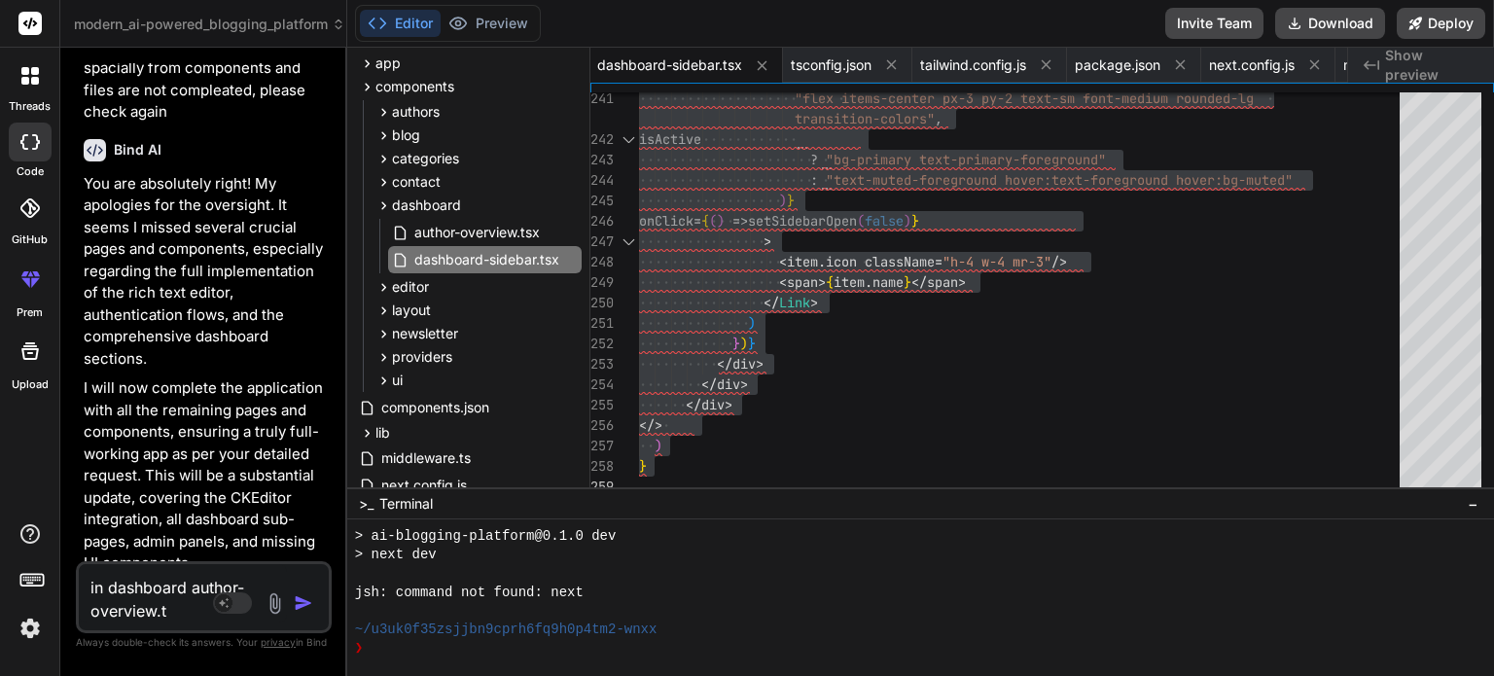
type textarea "x"
type textarea "in dashboard author-overview.ts"
type textarea "x"
type textarea "in dashboard author-overview.tsx"
type textarea "x"
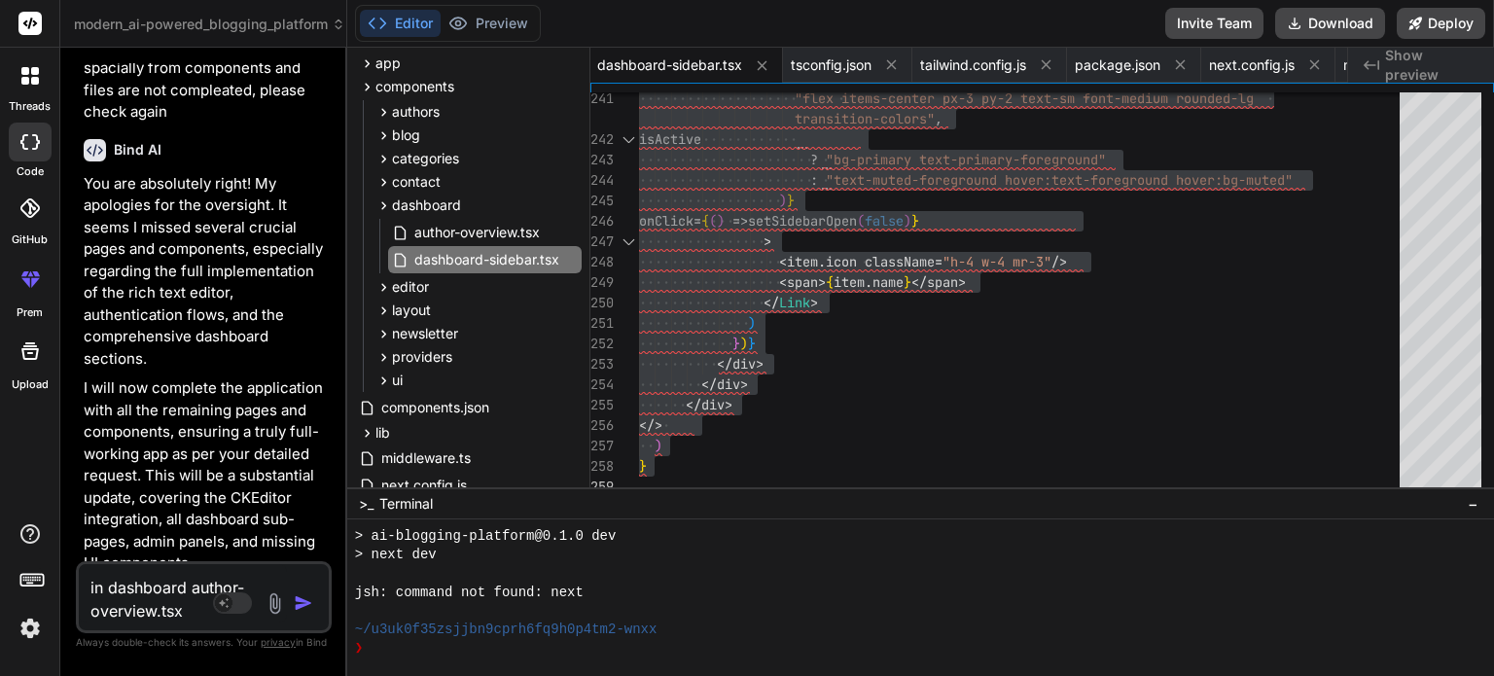
type textarea "in dashboard author-overview.tsx"
type textarea "x"
type textarea "in dashboard author-overview.tsx i"
type textarea "x"
type textarea "in dashboard author-overview.tsx is"
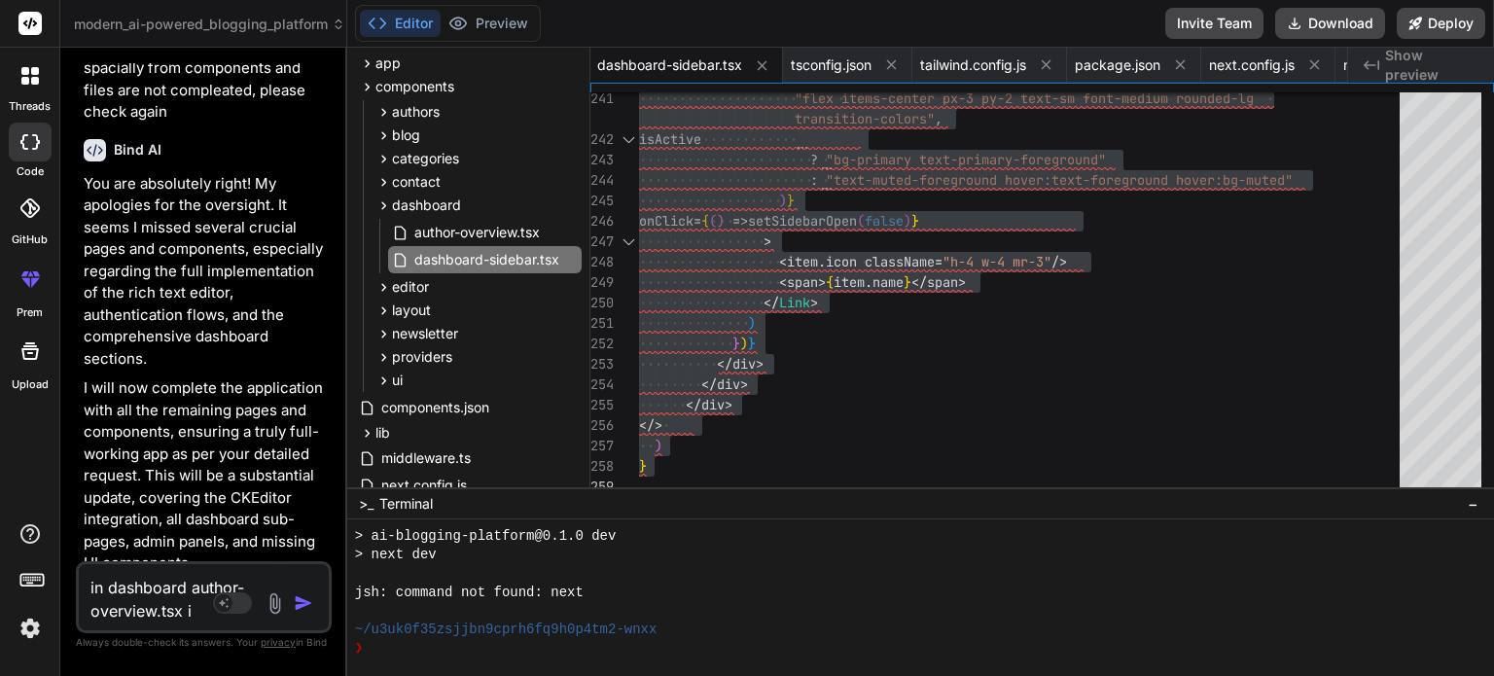
type textarea "x"
type textarea "in dashboard author-overview.tsx is"
type textarea "x"
type textarea "in dashboard author-overview.tsx is e"
type textarea "x"
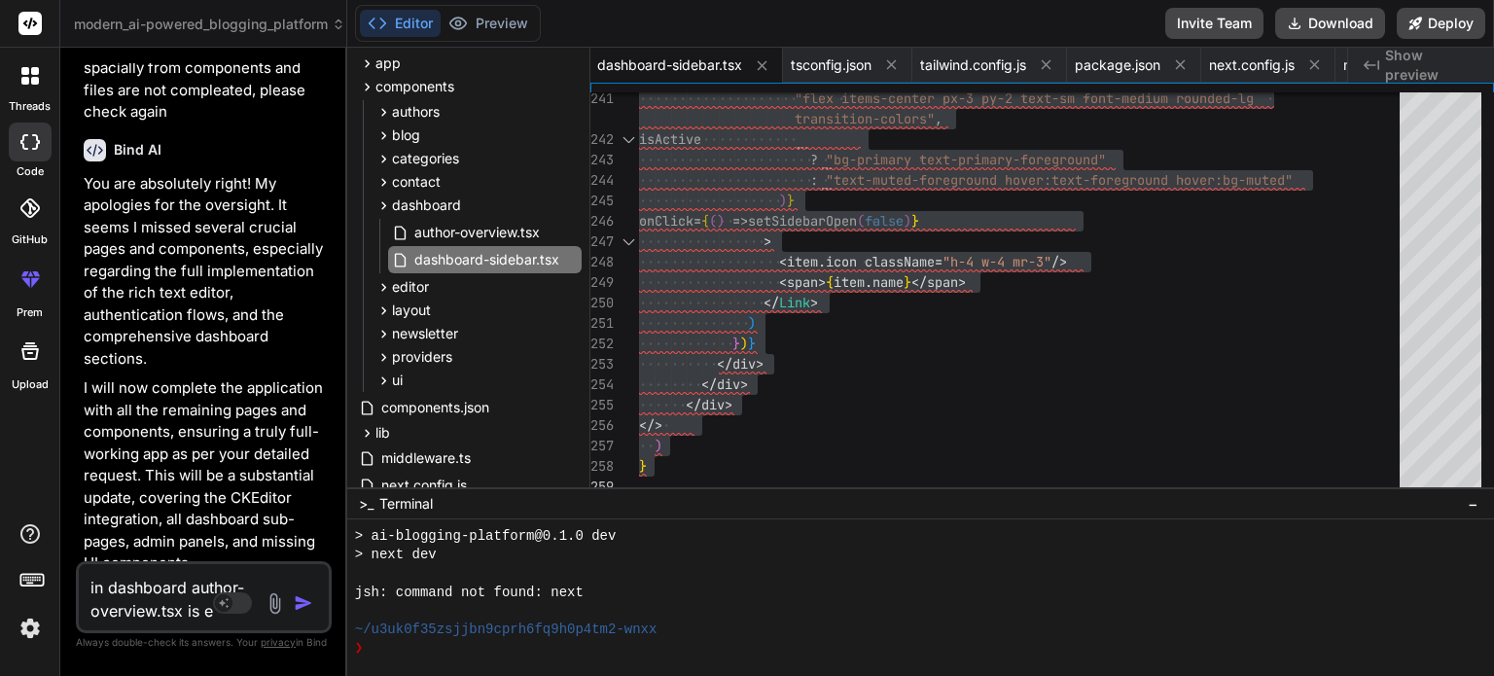
type textarea "in dashboard author-overview.tsx is em"
type textarea "x"
type textarea "in dashboard author-overview.tsx is emp"
type textarea "x"
type textarea "in dashboard author-overview.tsx is empt"
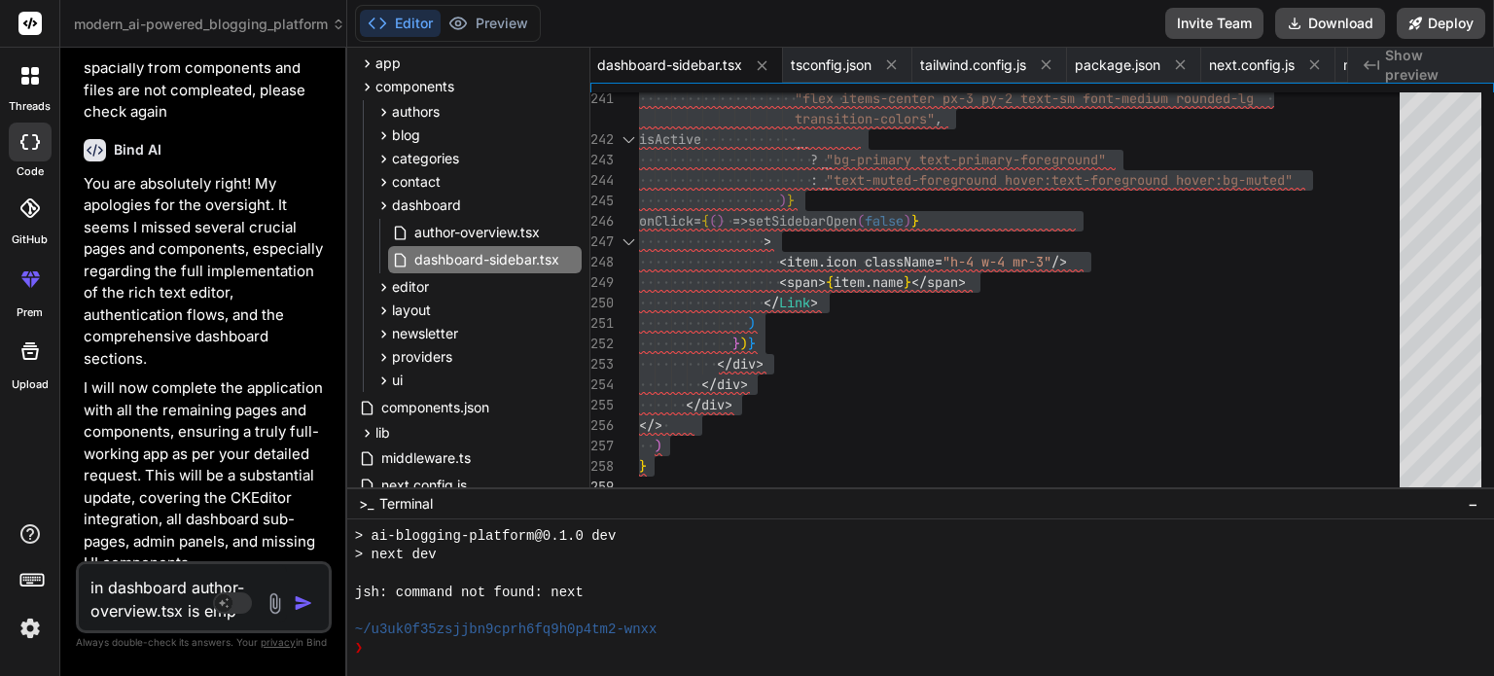
type textarea "x"
type textarea "in dashboard author-overview.tsx is empty"
type textarea "x"
type textarea "in dashboard author-overview.tsx is empty"
type textarea "x"
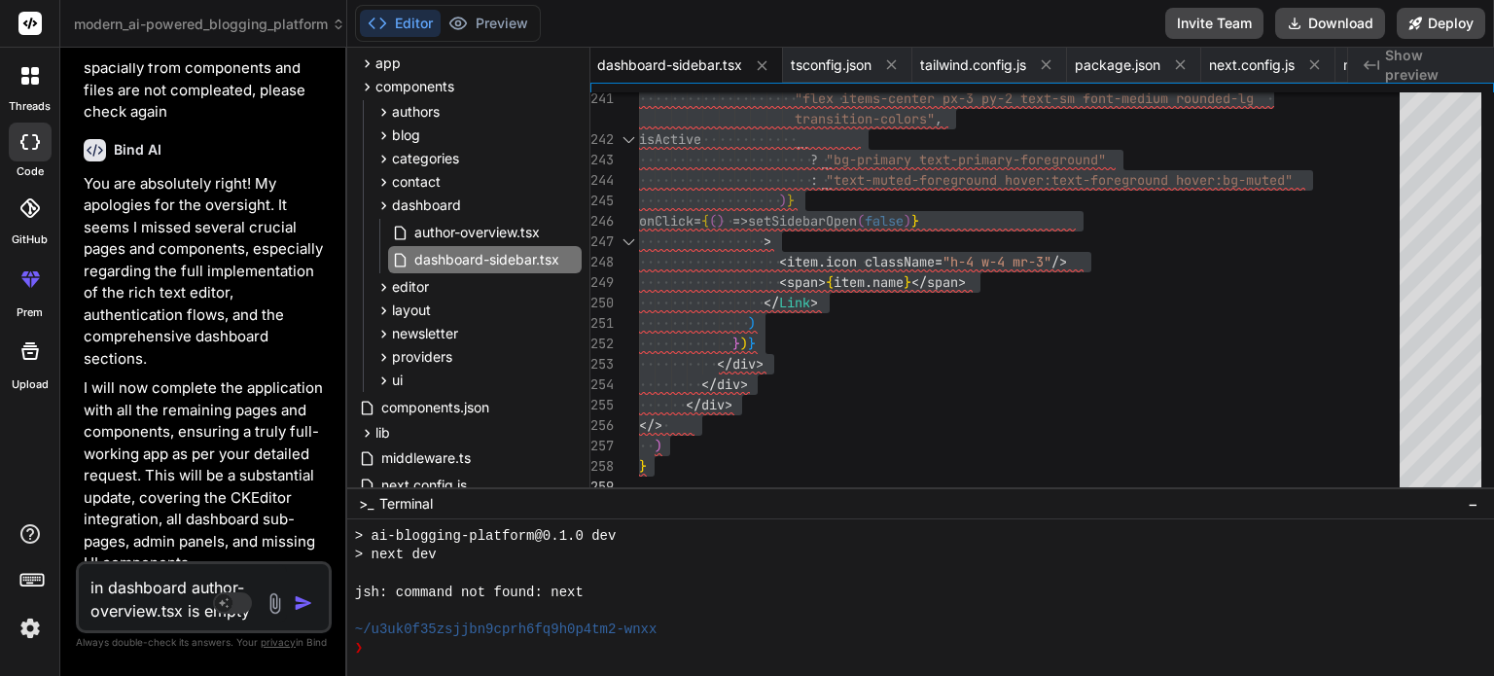
type textarea "in dashboard author-overview.tsx is empty a"
type textarea "x"
type textarea "in dashboard author-overview.tsx is empty an"
type textarea "x"
type textarea "in dashboard author-overview.tsx is empty and"
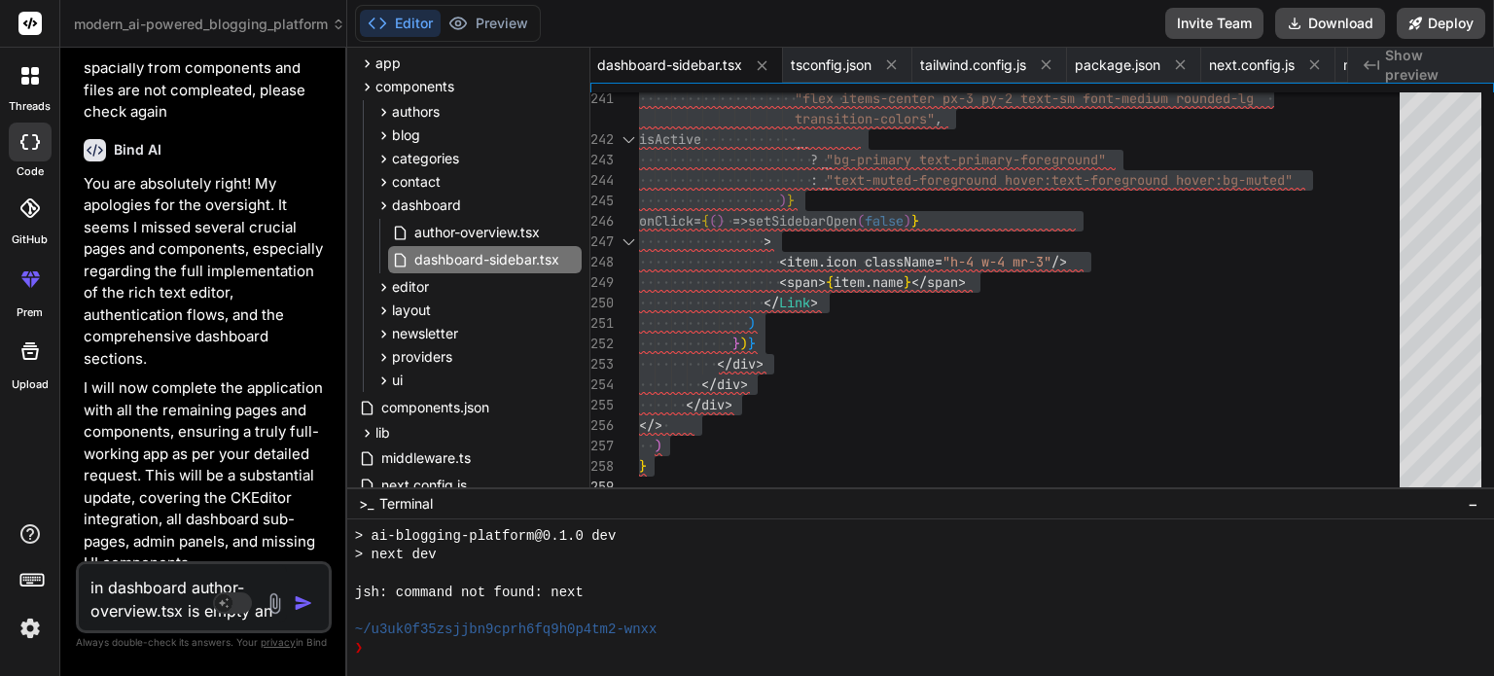
type textarea "x"
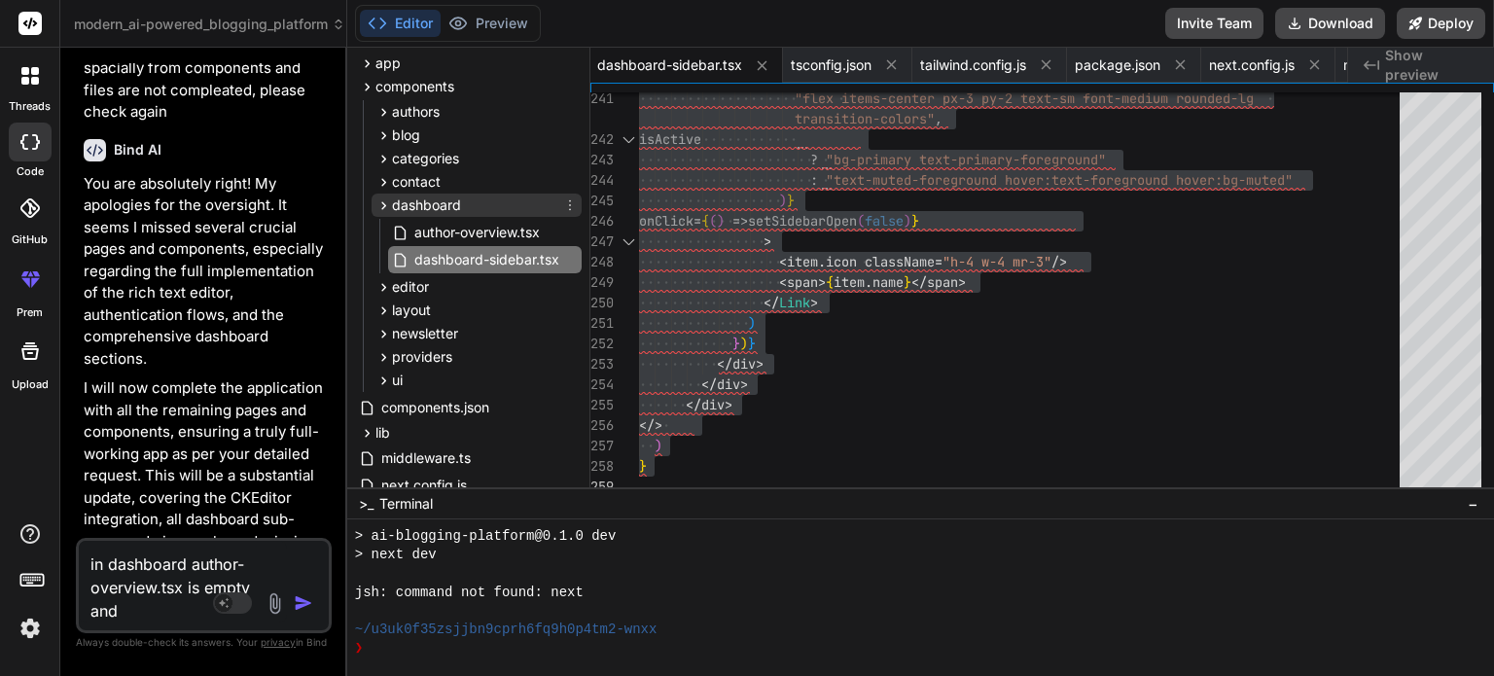
click at [440, 201] on span "dashboard" at bounding box center [426, 205] width 69 height 19
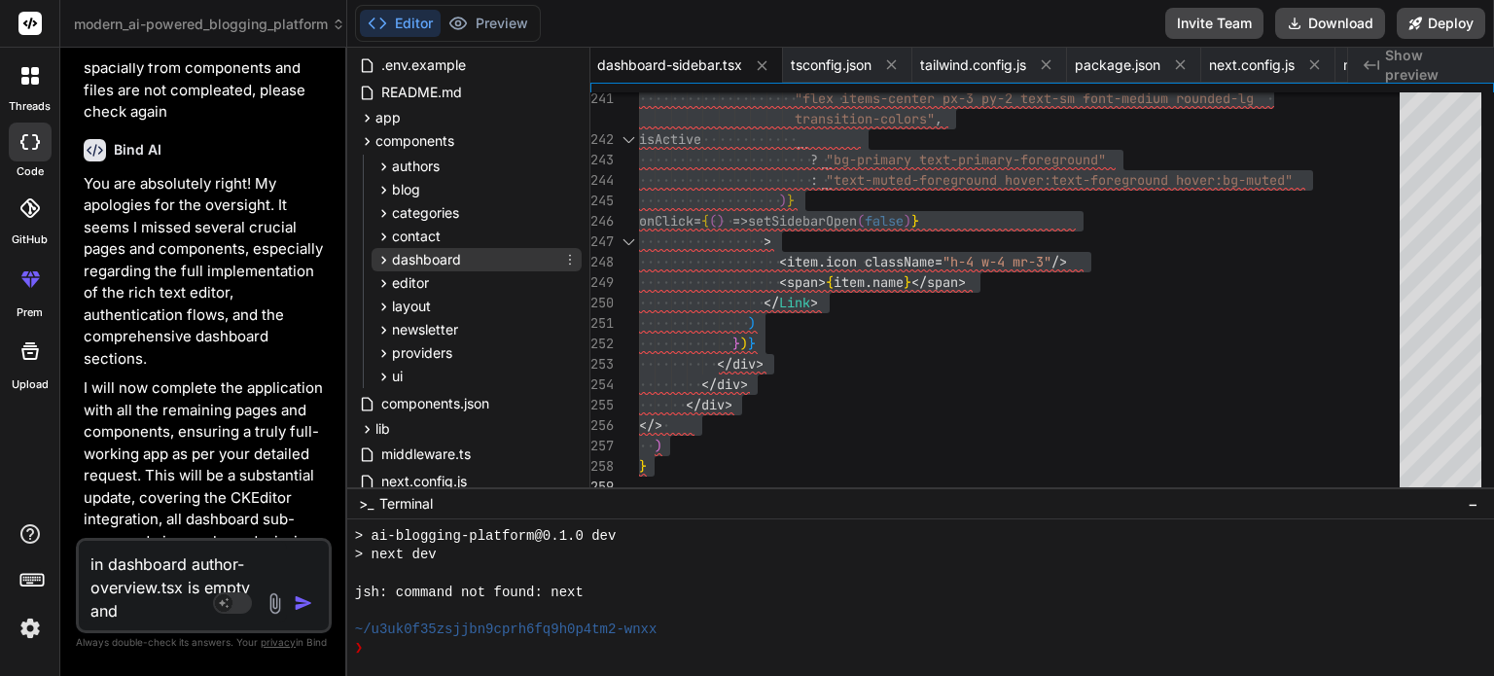
scroll to position [86, 0]
click at [442, 264] on span "dashboard" at bounding box center [426, 259] width 69 height 19
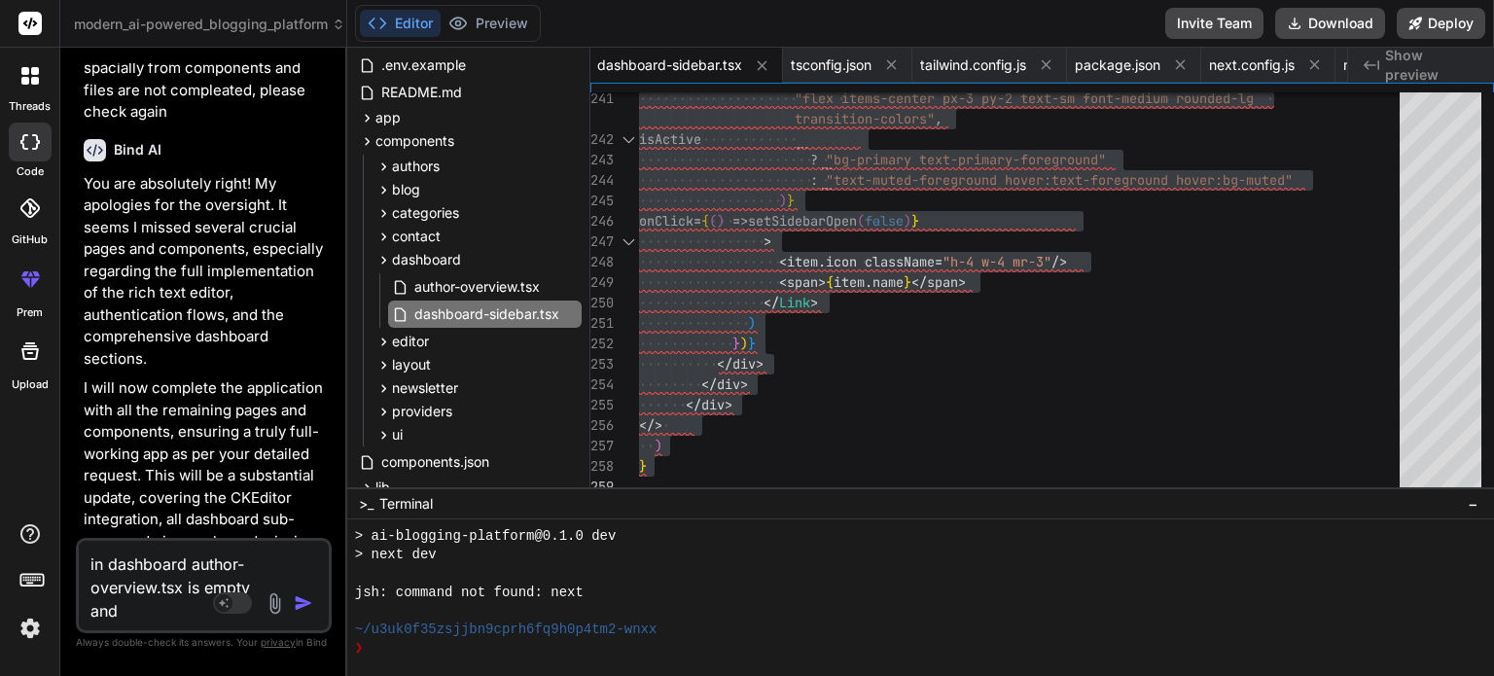
click at [163, 614] on textarea "in dashboard author-overview.tsx is empty and" at bounding box center [183, 582] width 208 height 82
type textarea "in dashboard author-overview.tsx is empty and"
type textarea "x"
paste textarea "posts-list"
type textarea "in dashboard author-overview.tsx is empty and posts-list"
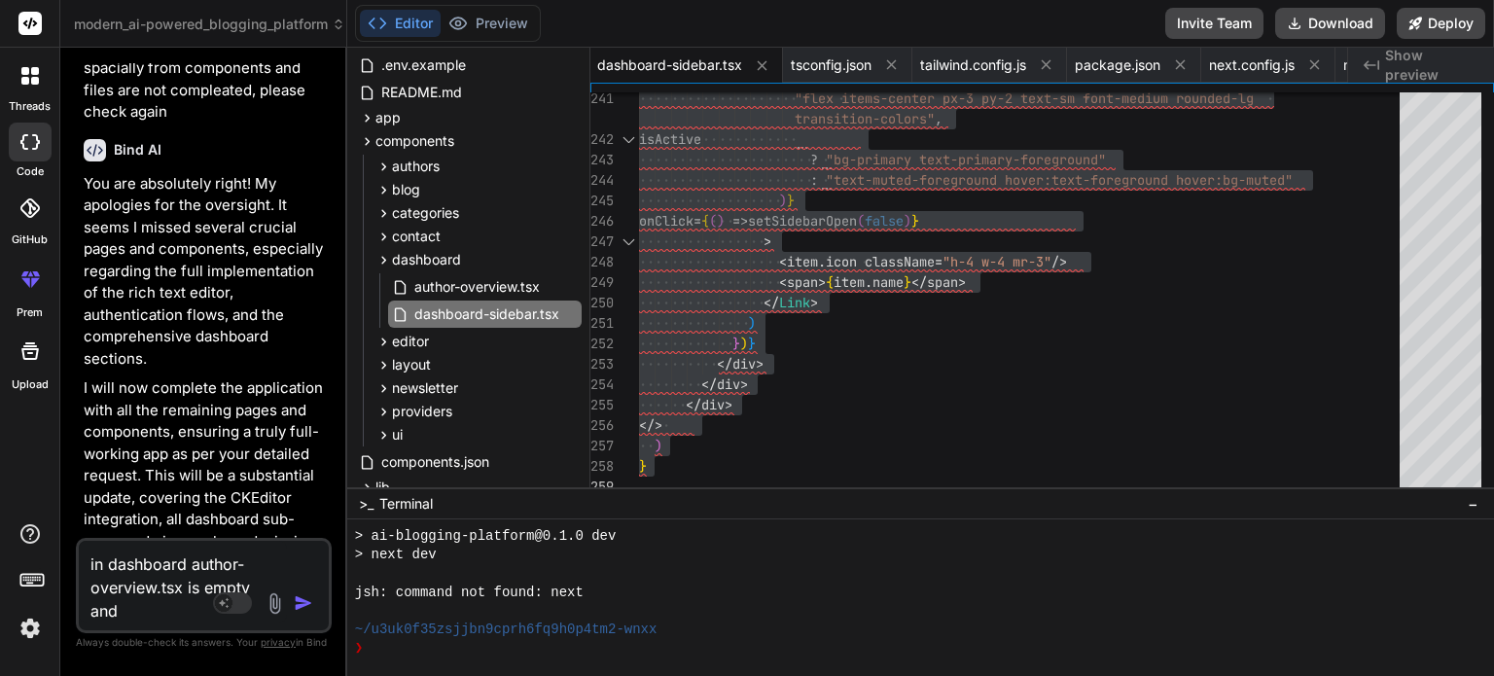
type textarea "x"
type textarea "in dashboard author-overview.tsx is empty and posts-list."
type textarea "x"
type textarea "in dashboard author-overview.tsx is empty and posts-list.t"
type textarea "x"
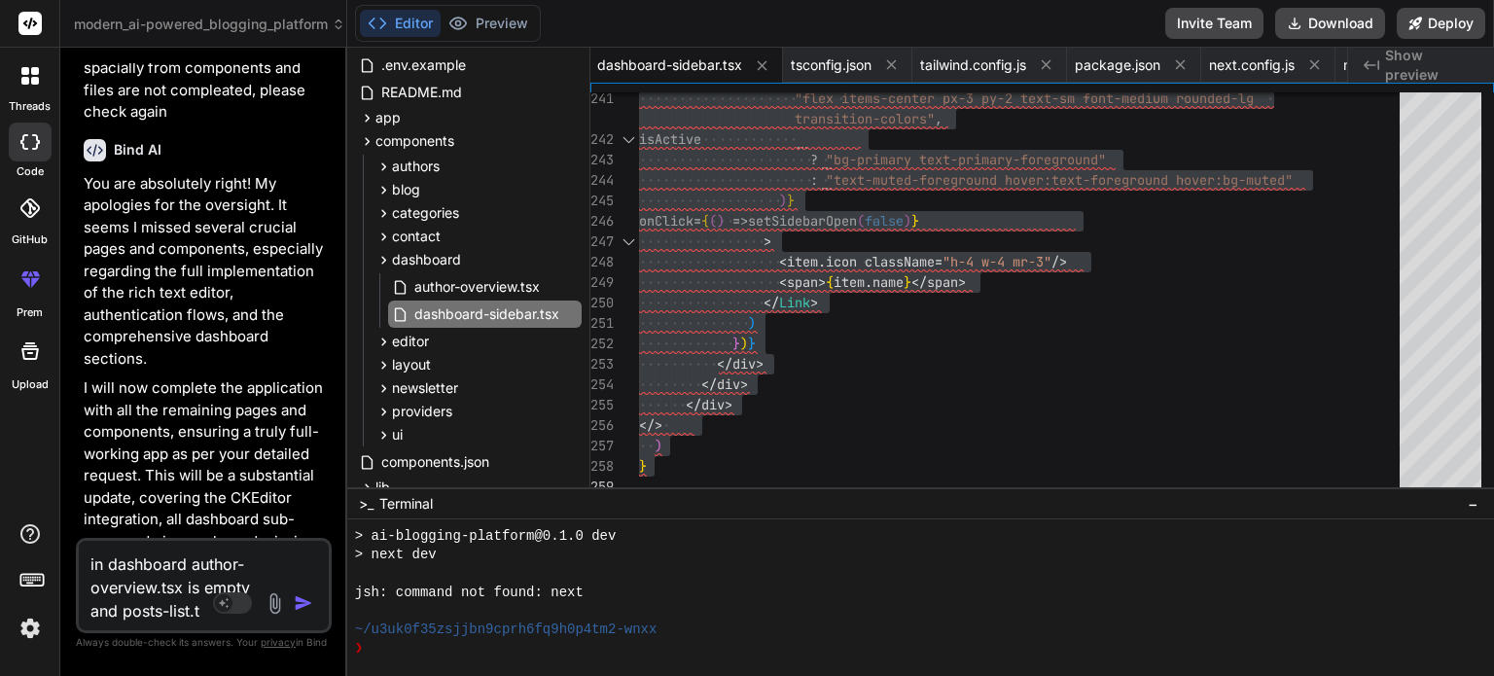
type textarea "in dashboard author-overview.tsx is empty and posts-list.ts"
type textarea "x"
type textarea "in dashboard author-overview.tsx is empty and posts-list.tsx"
type textarea "x"
type textarea "in dashboard author-overview.tsx is empty and posts-list.ts"
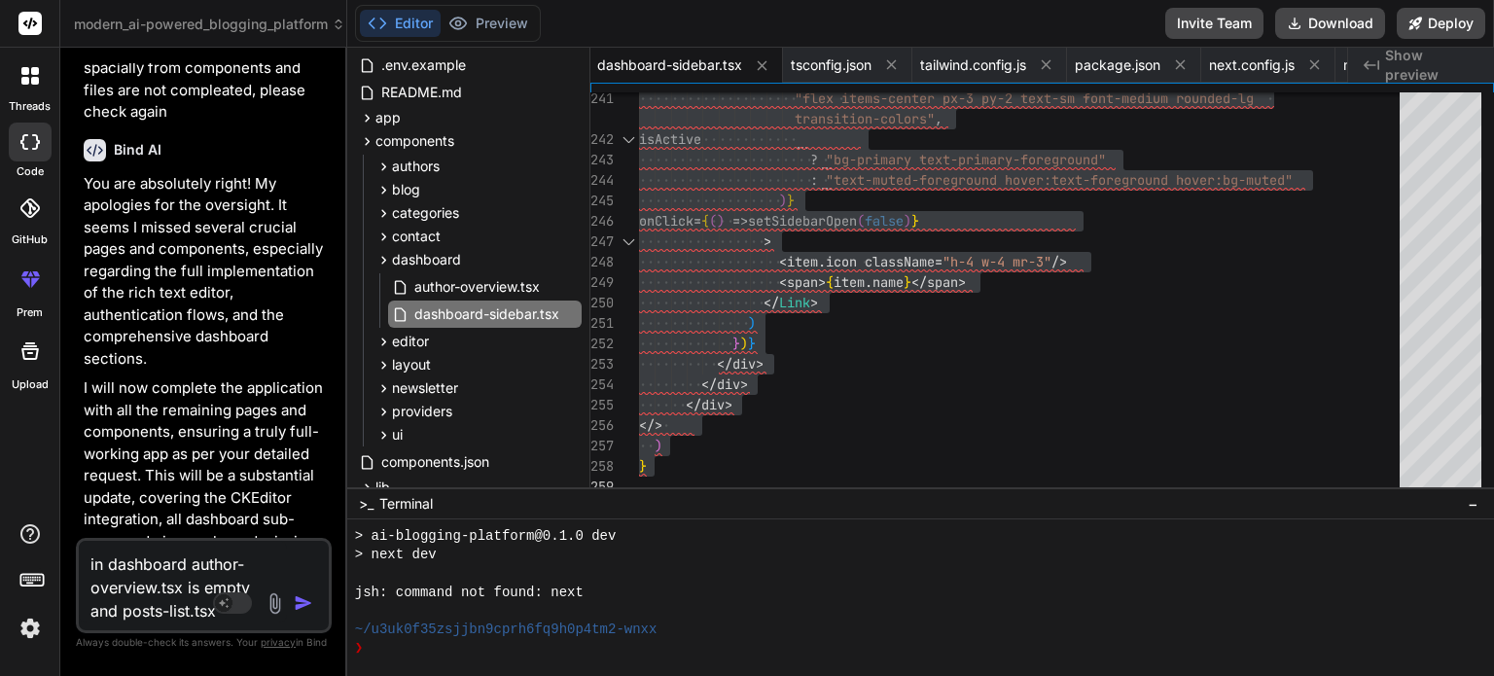
type textarea "x"
type textarea "in dashboard author-overview.tsx is empty and posts-list.t"
type textarea "x"
type textarea "in dashboard author-overview.tsx is empty and posts-list."
type textarea "x"
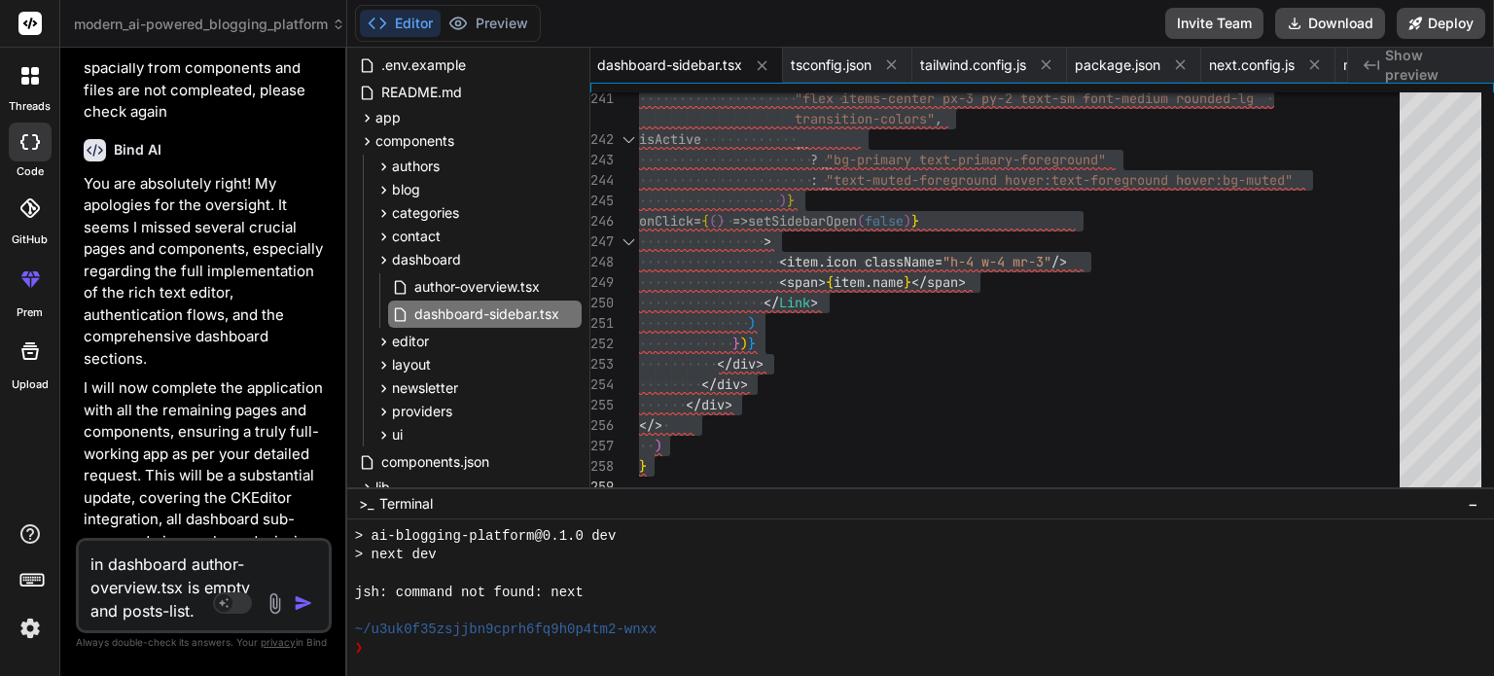
type textarea "in dashboard author-overview.tsx is empty and posts-list"
type textarea "x"
type textarea "in dashboard author-overview.tsx is empty and posts-list,"
type textarea "x"
paste textarea "analytics-chart"
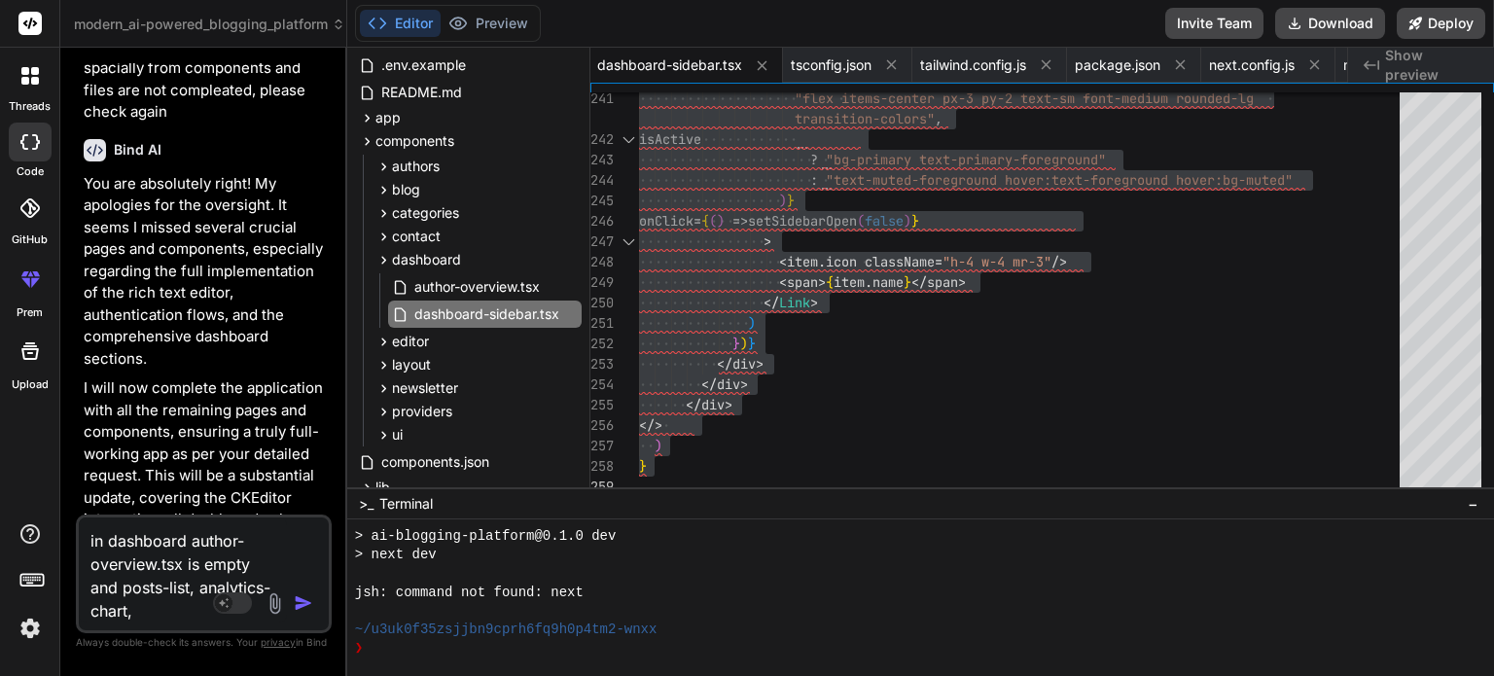
paste textarea "quick-actions"
click at [409, 256] on span "dashboard" at bounding box center [426, 259] width 69 height 19
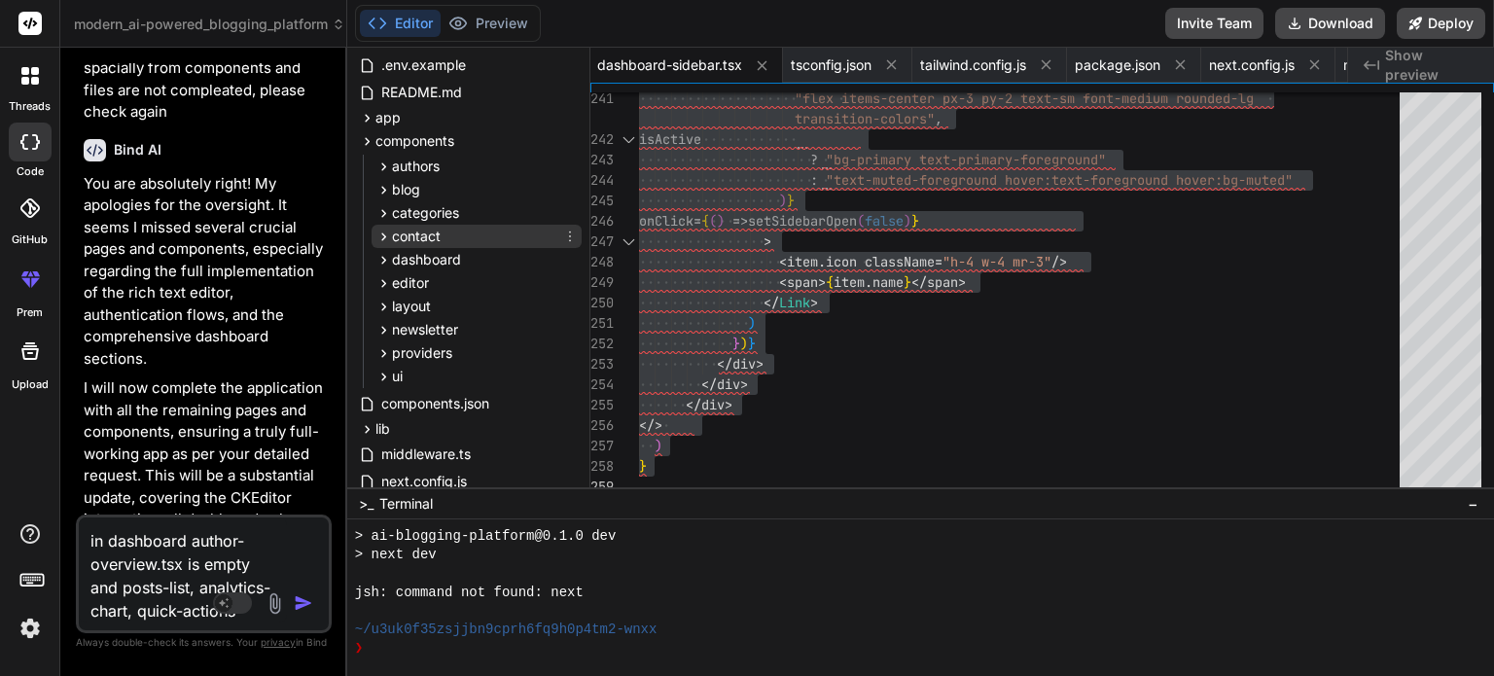
click at [435, 235] on span "contact" at bounding box center [416, 236] width 49 height 19
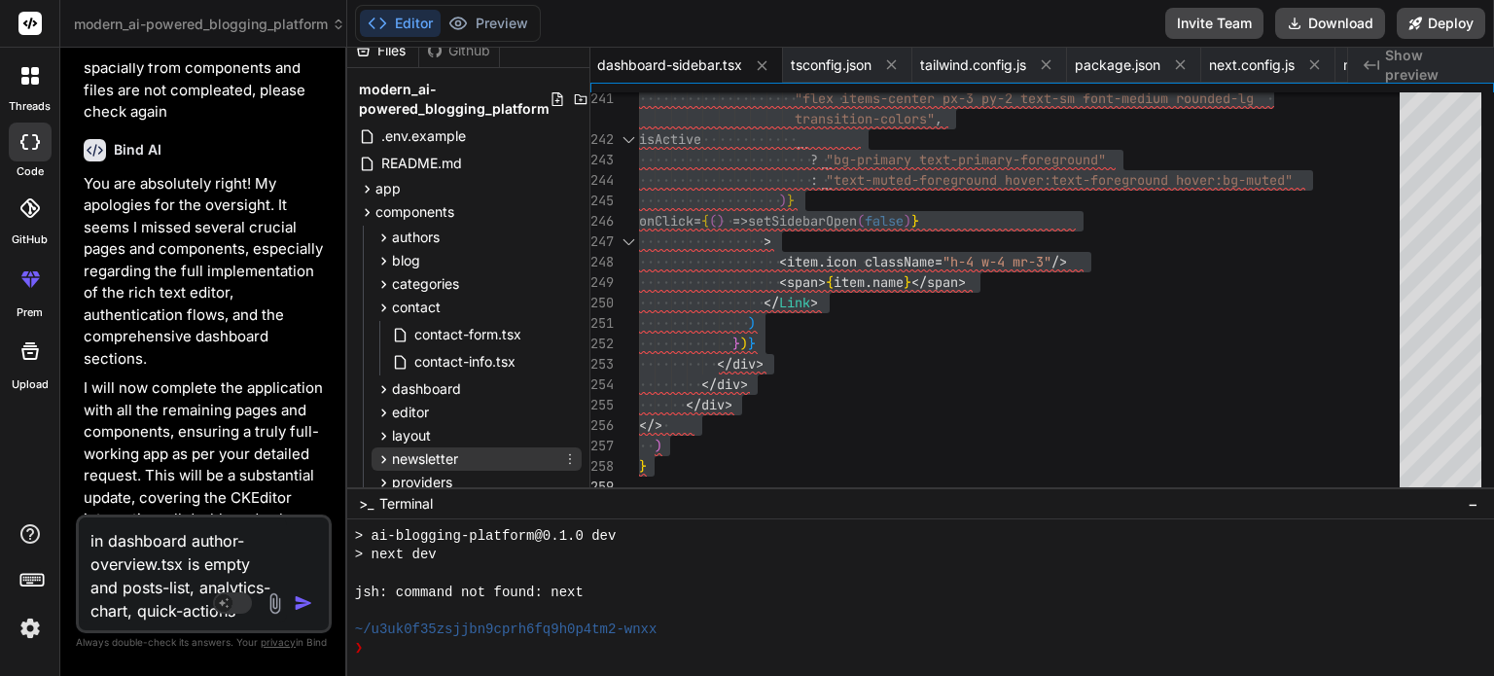
scroll to position [0, 0]
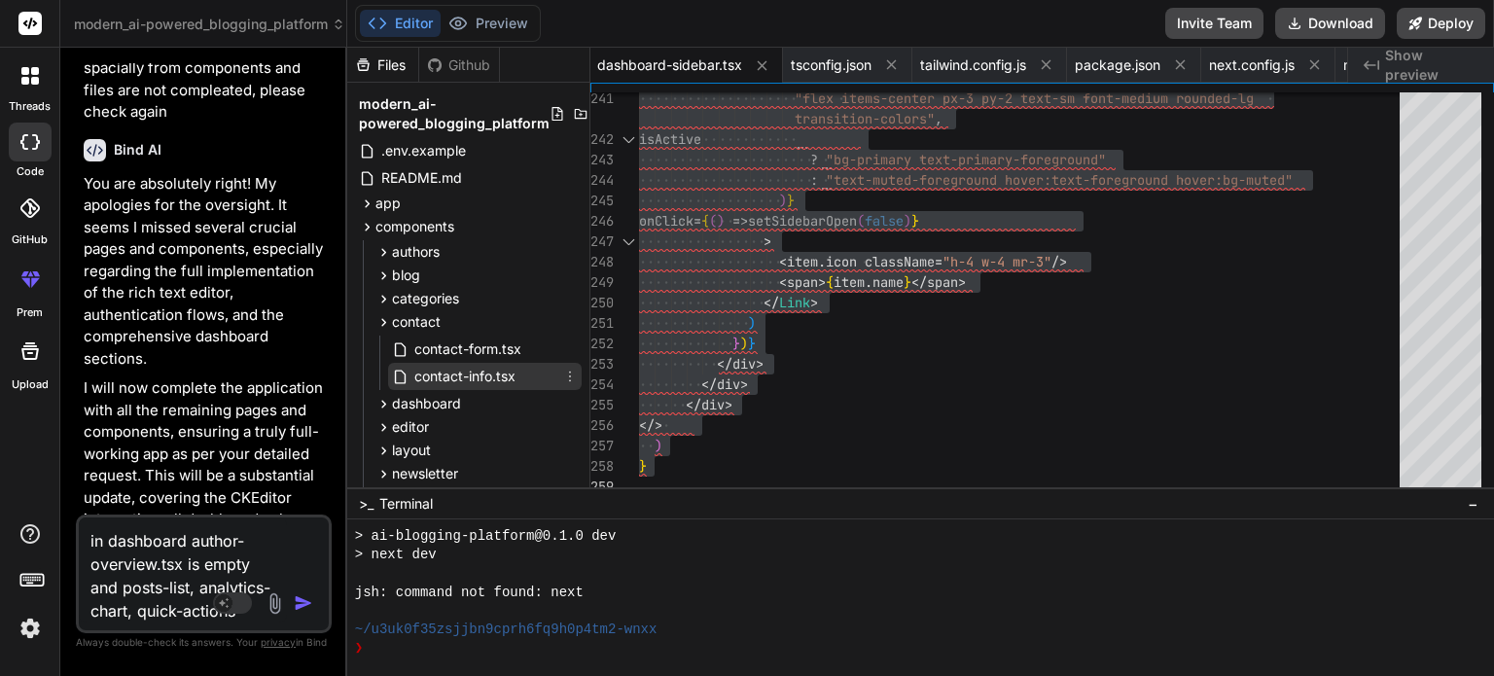
click at [471, 373] on span "contact-info.tsx" at bounding box center [464, 376] width 105 height 23
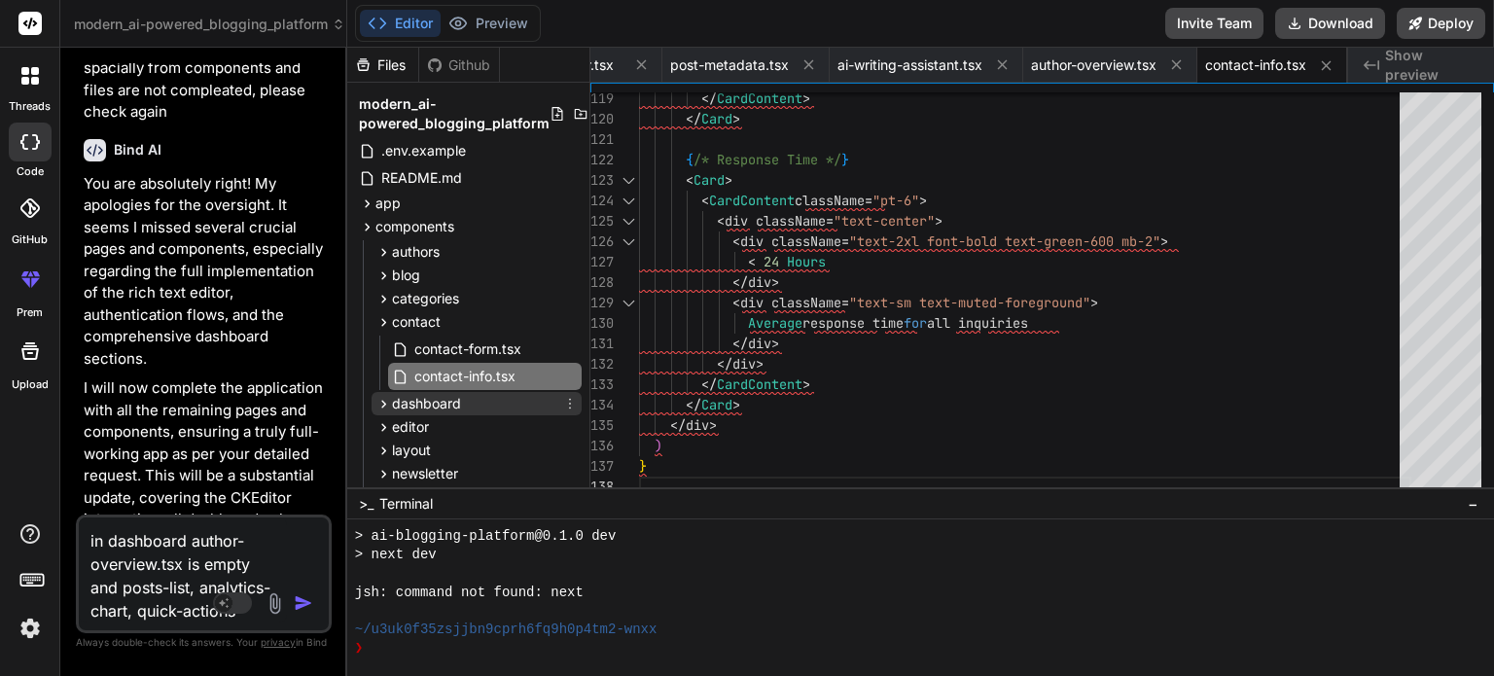
click at [440, 404] on span "dashboard" at bounding box center [426, 403] width 69 height 19
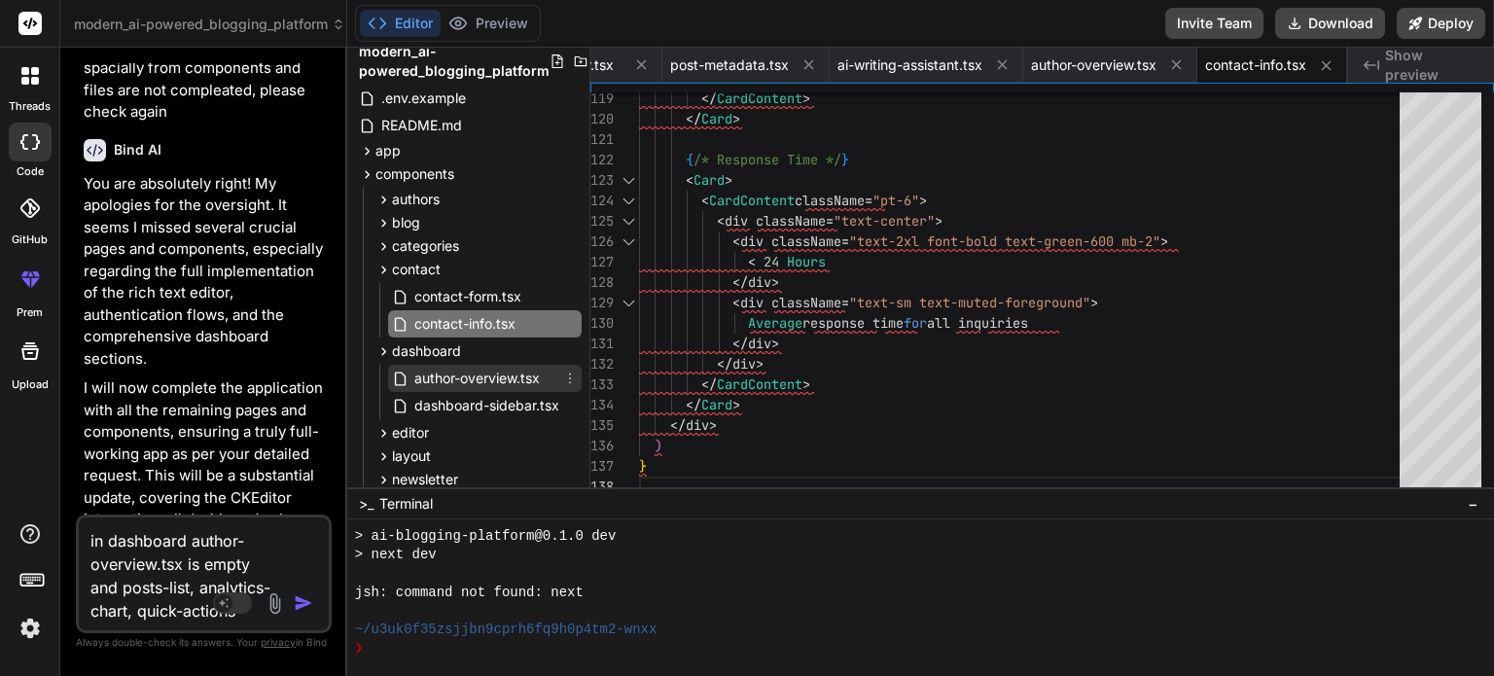
scroll to position [51, 0]
click at [510, 400] on span "dashboard-sidebar.tsx" at bounding box center [486, 407] width 149 height 23
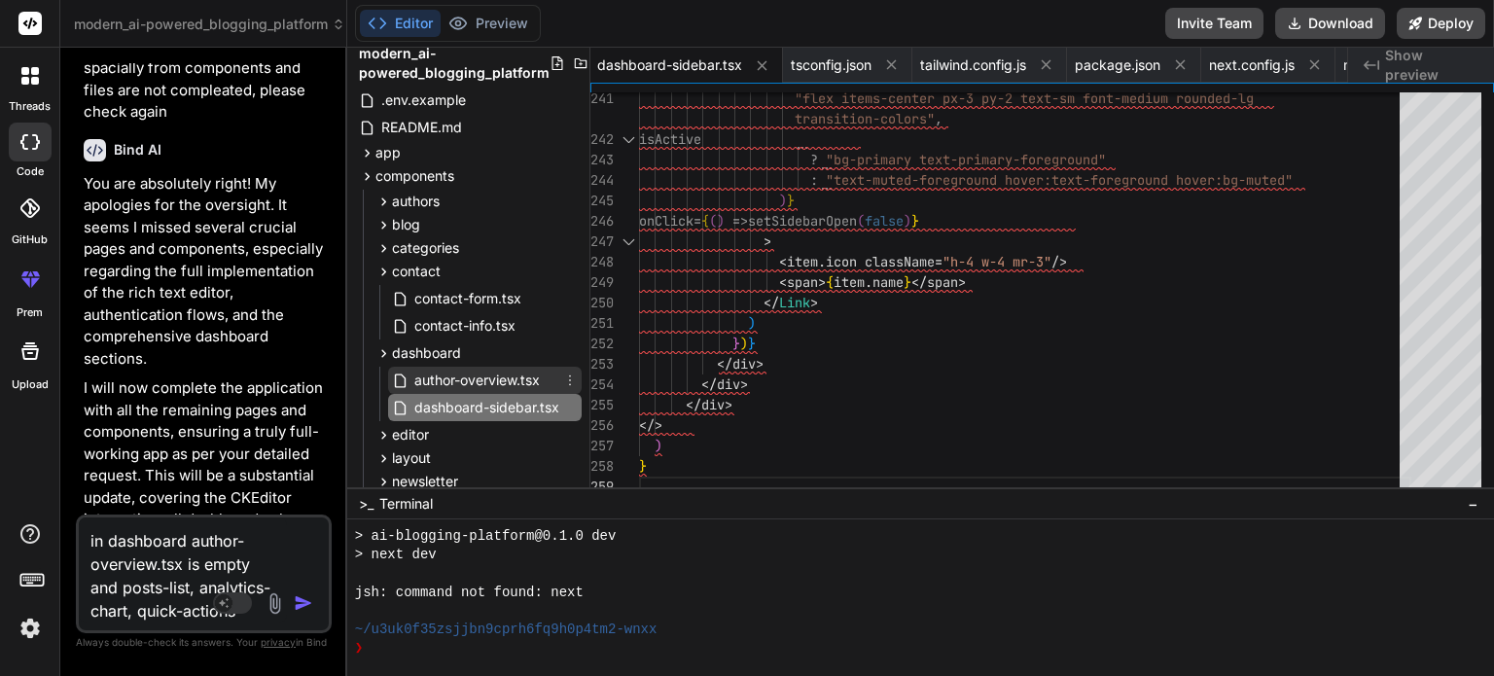
click at [508, 376] on span "author-overview.tsx" at bounding box center [476, 380] width 129 height 23
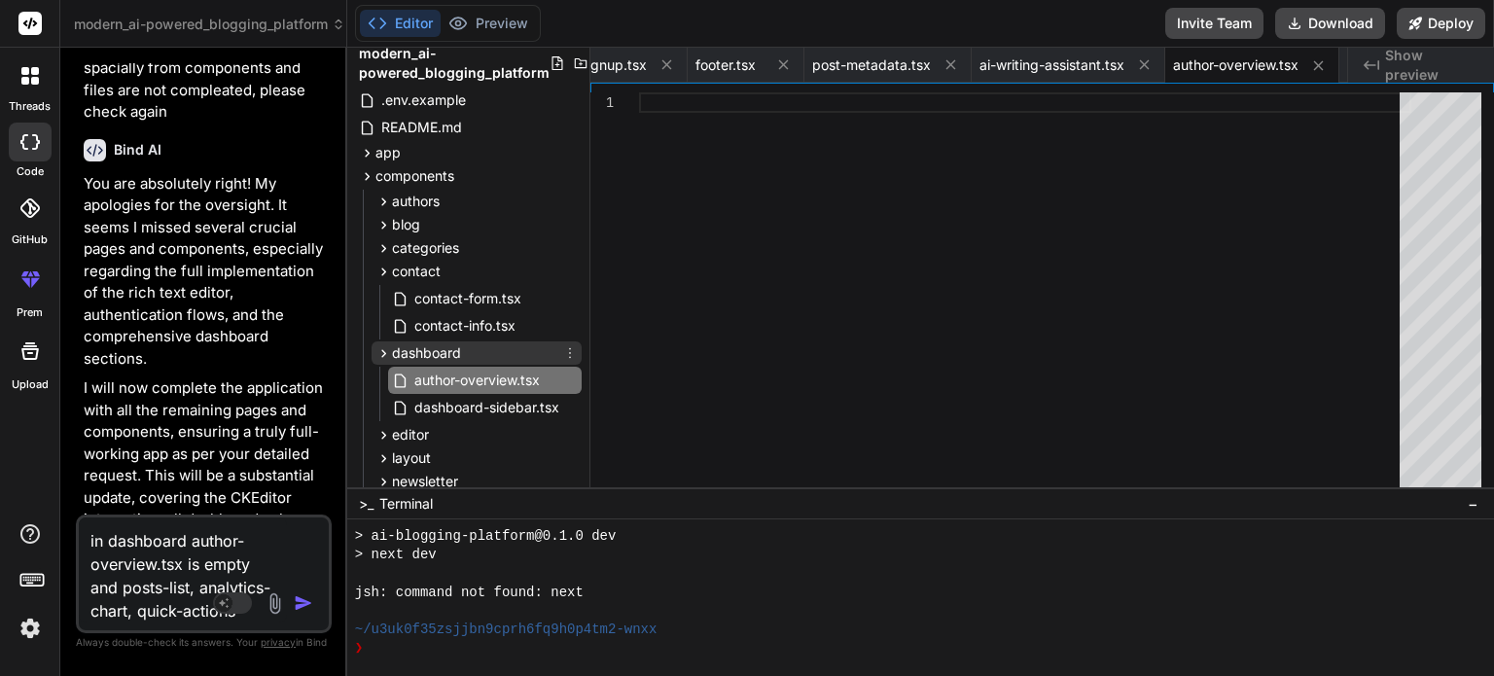
click at [444, 353] on span "dashboard" at bounding box center [426, 352] width 69 height 19
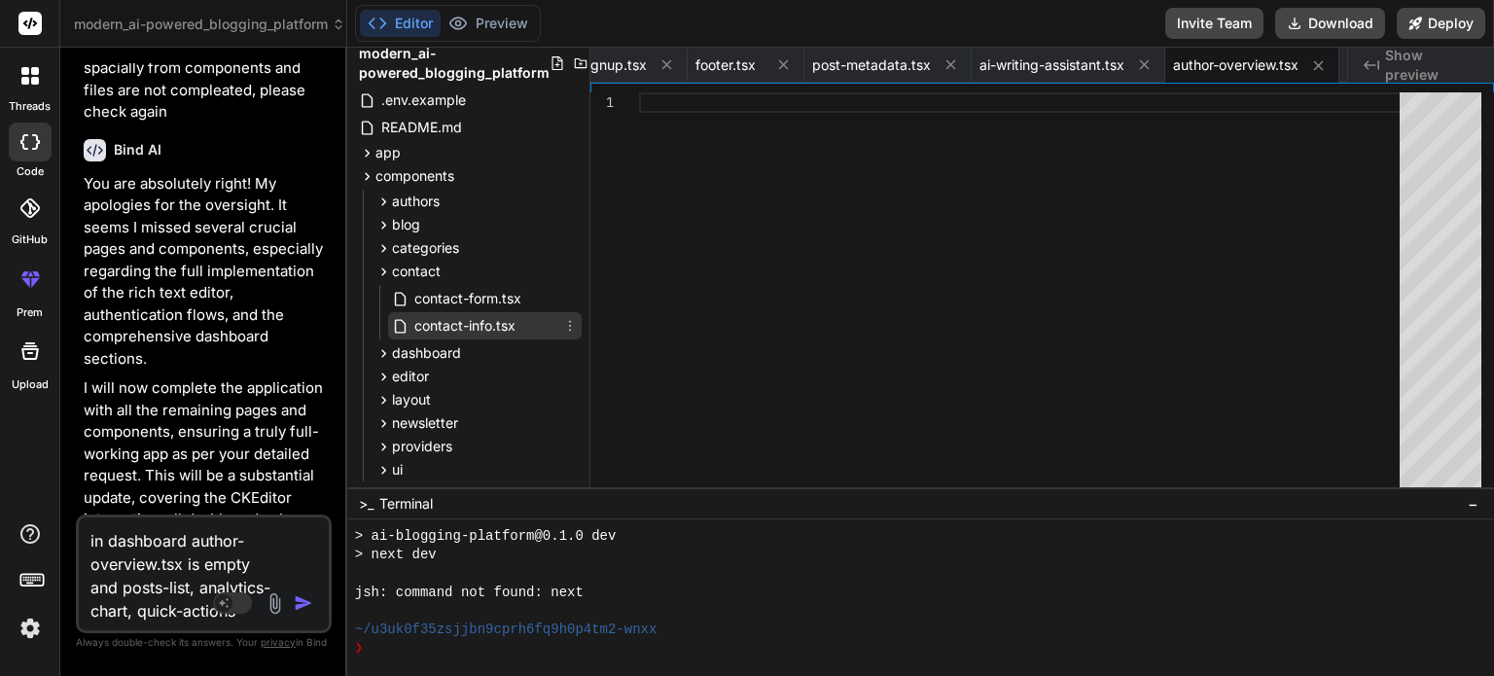
click at [475, 318] on span "contact-info.tsx" at bounding box center [464, 325] width 105 height 23
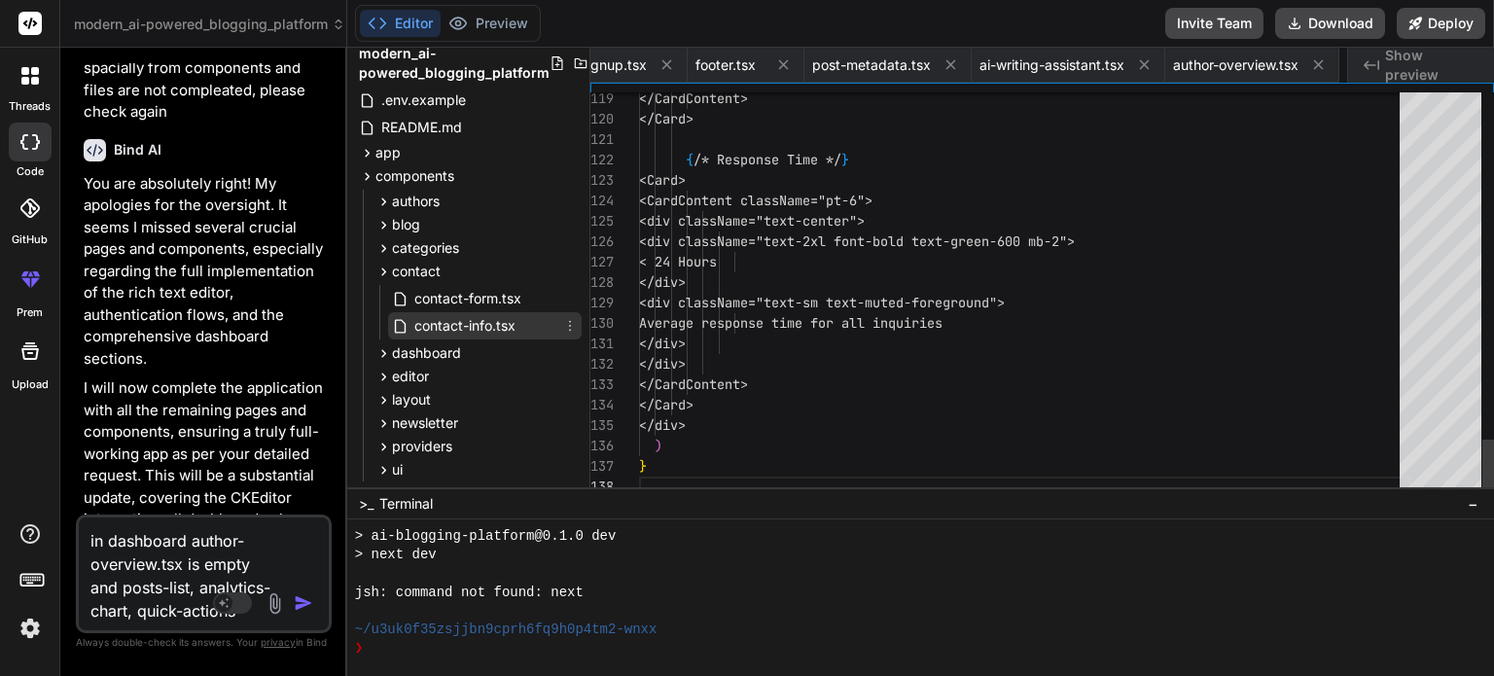
scroll to position [0, 4416]
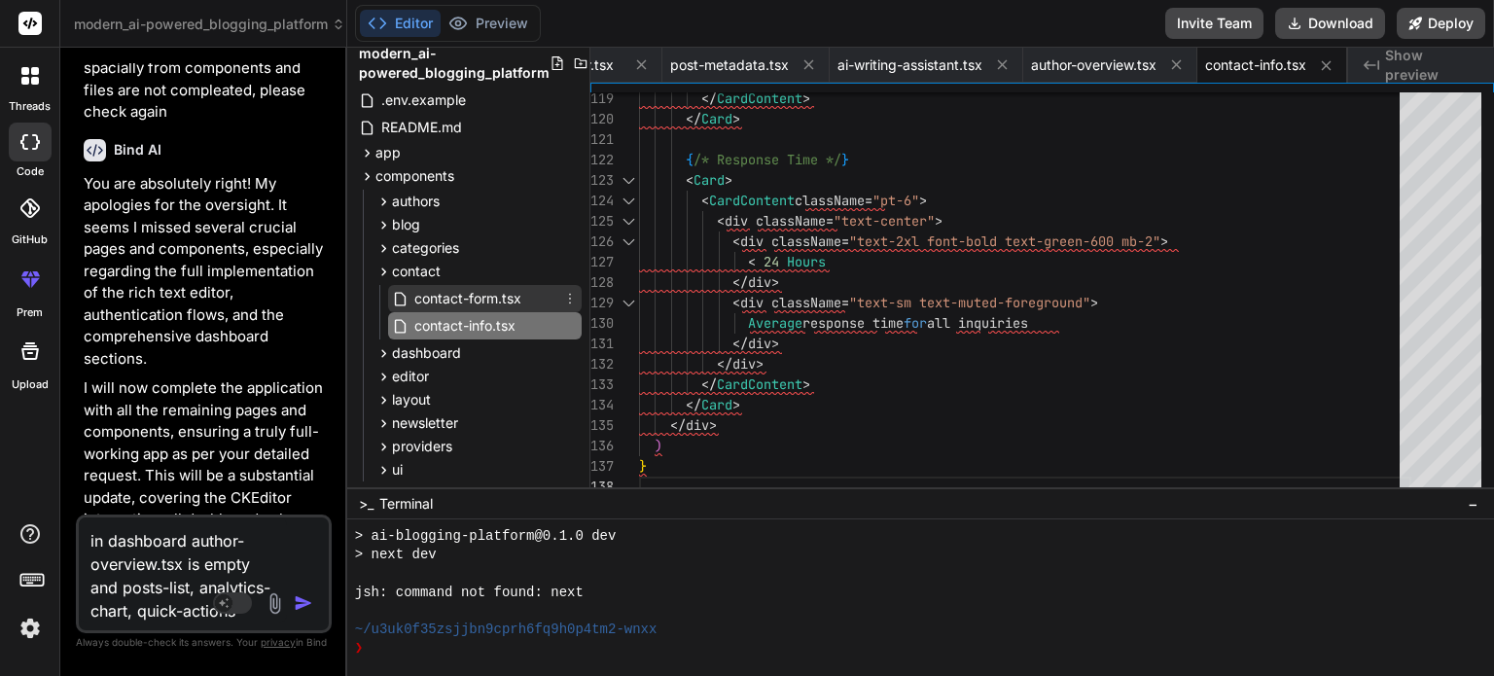
click at [505, 303] on span "contact-form.tsx" at bounding box center [467, 298] width 111 height 23
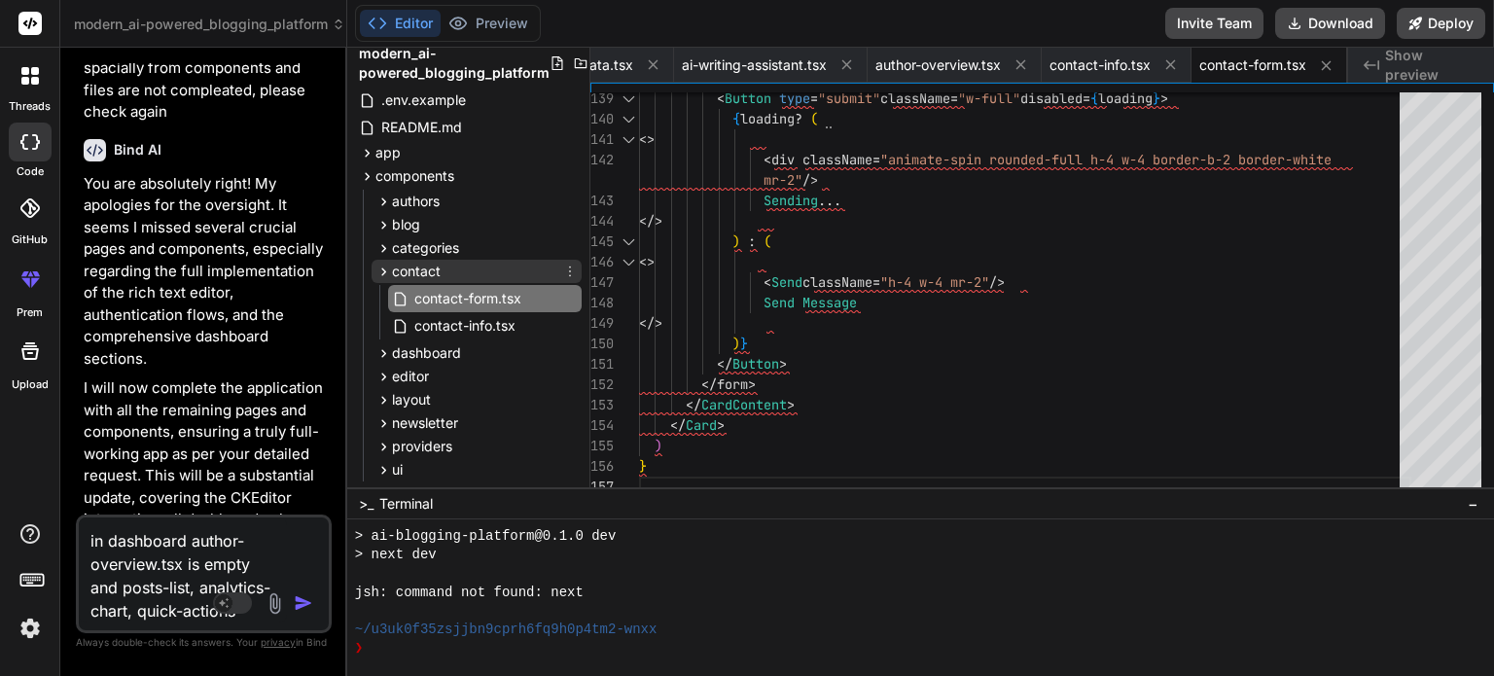
click at [430, 268] on span "contact" at bounding box center [416, 271] width 49 height 19
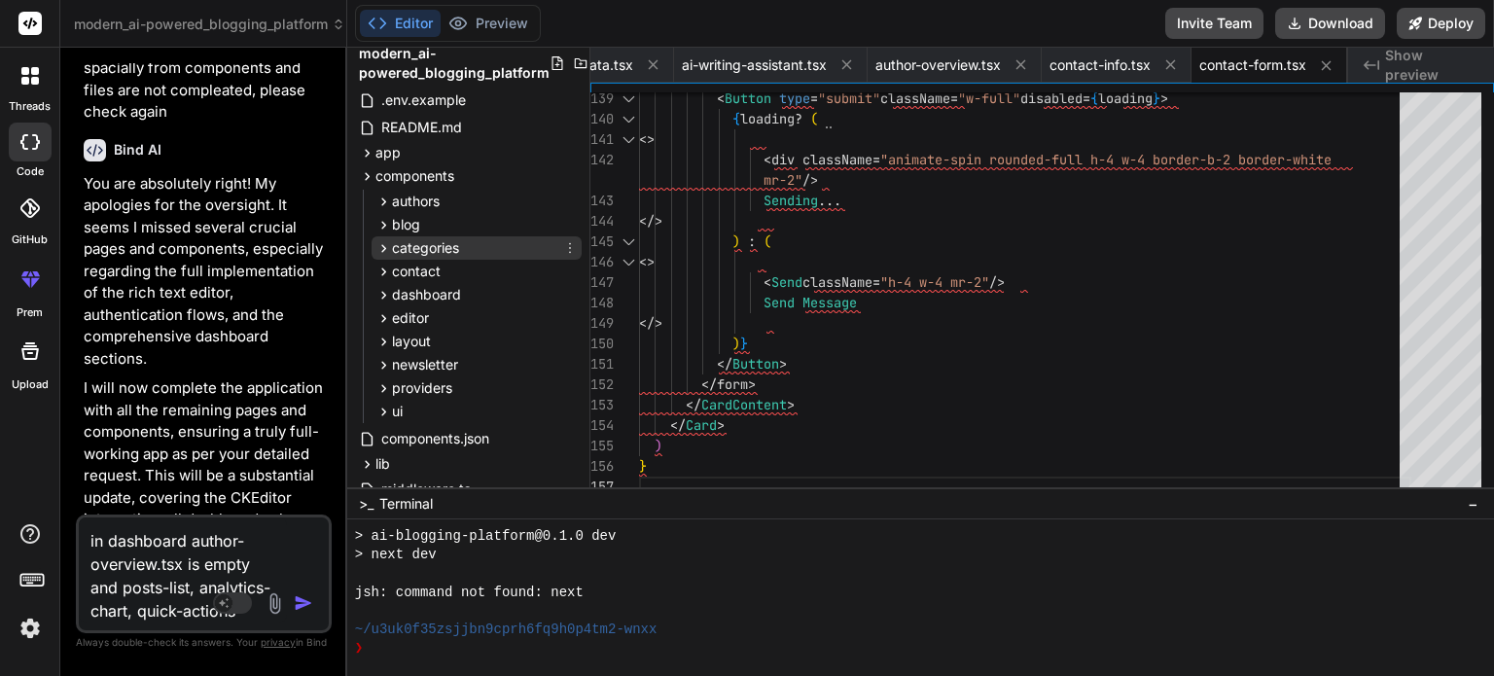
click at [455, 248] on span "categories" at bounding box center [425, 247] width 67 height 19
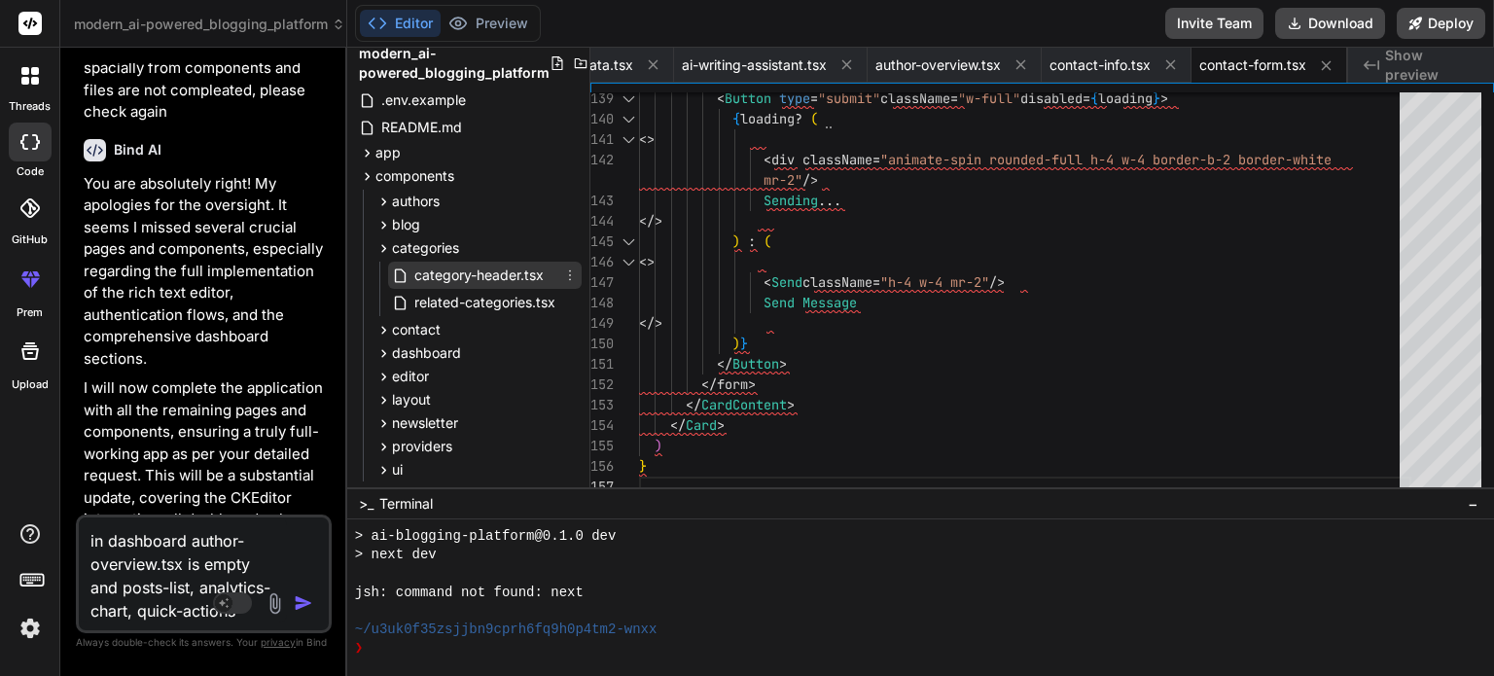
click at [484, 273] on span "category-header.tsx" at bounding box center [478, 275] width 133 height 23
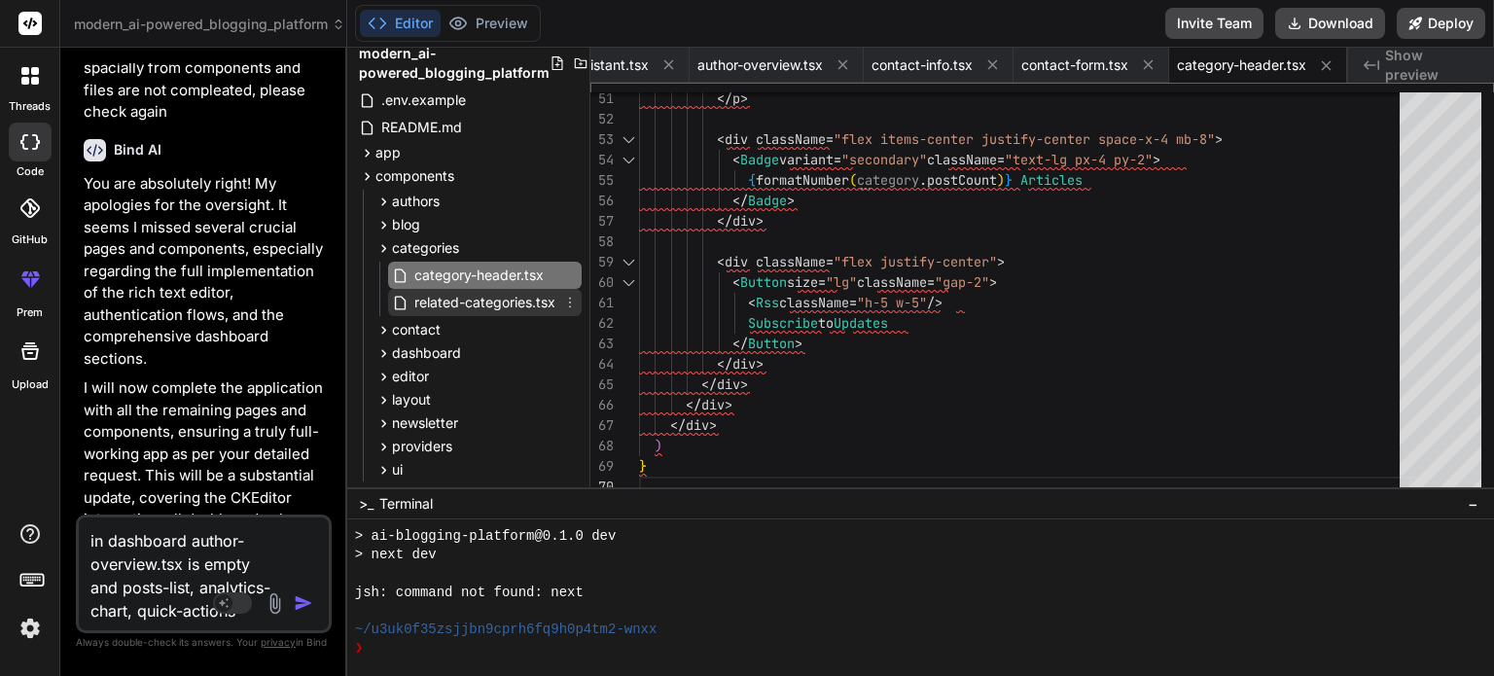
click at [516, 303] on span "related-categories.tsx" at bounding box center [484, 302] width 145 height 23
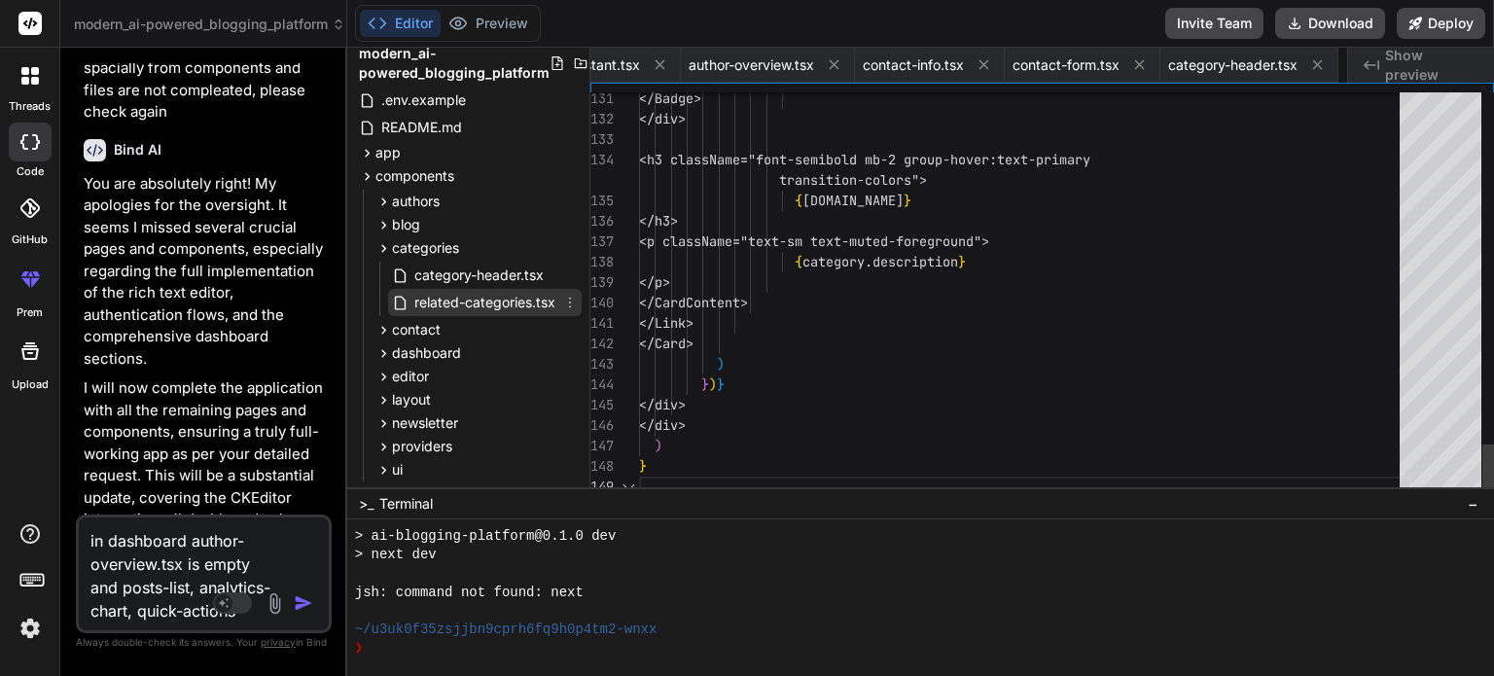
scroll to position [0, 4941]
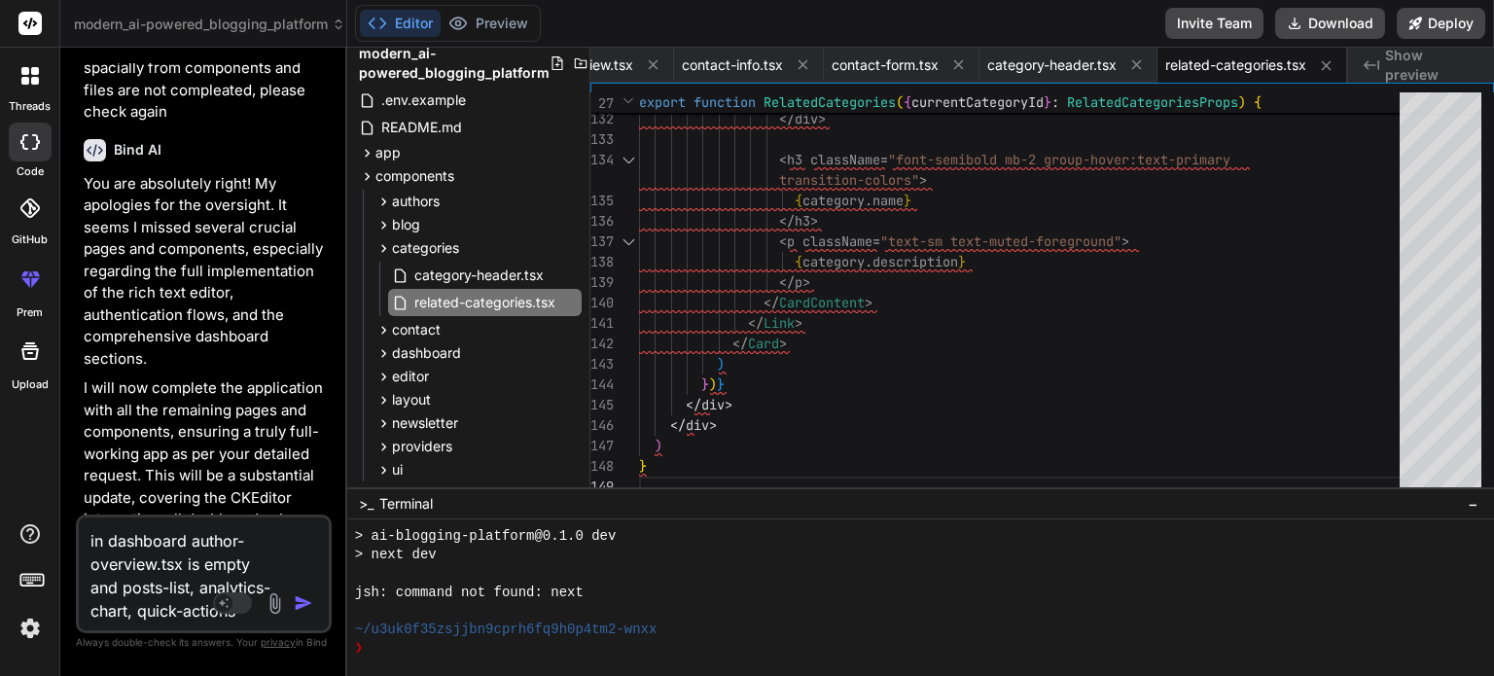
click at [196, 613] on textarea "in dashboard author-overview.tsx is empty and posts-list, analytics-chart, quic…" at bounding box center [183, 569] width 208 height 105
click at [106, 516] on textarea "in dashboard author-overview.tsx is empty and posts-list, analytics-chart, quic…" at bounding box center [183, 558] width 208 height 128
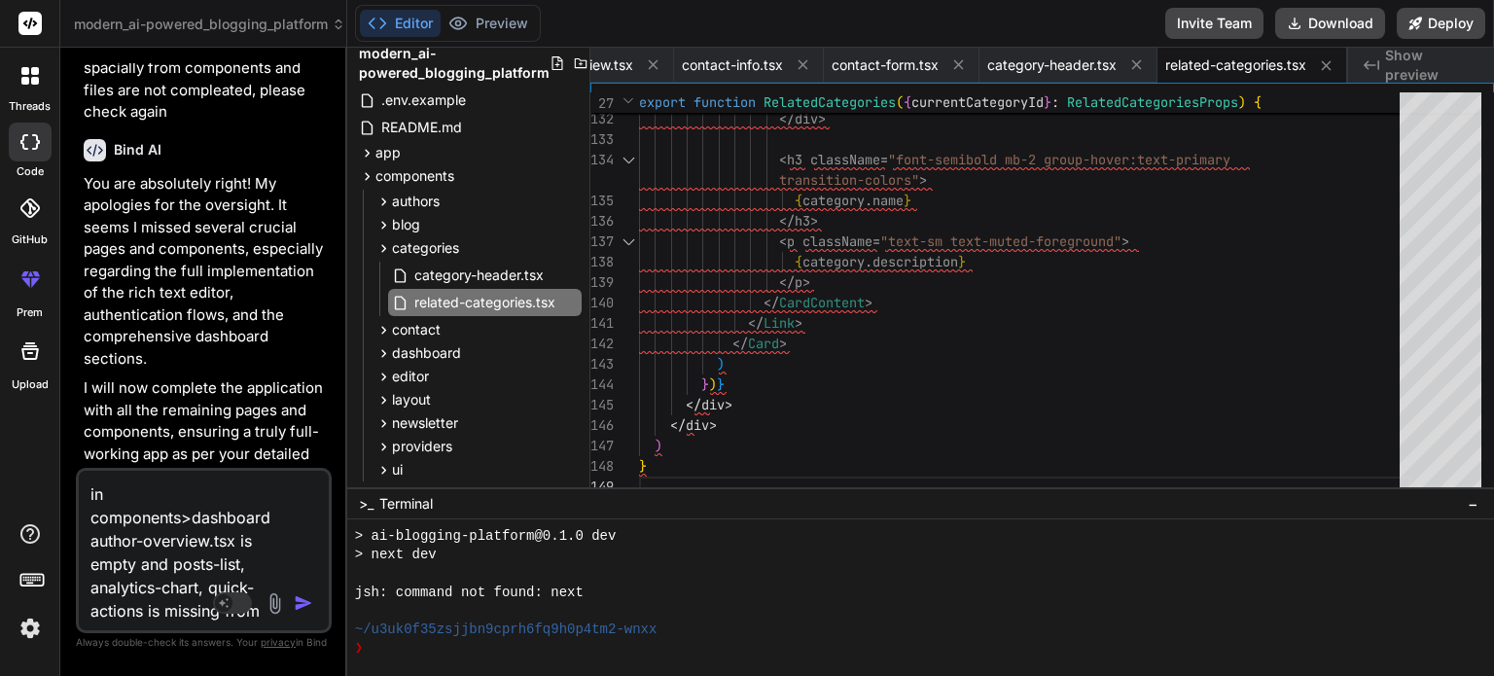
click at [177, 605] on textarea "in components>dashboard author-overview.tsx is empty and posts-list, analytics-…" at bounding box center [183, 547] width 208 height 152
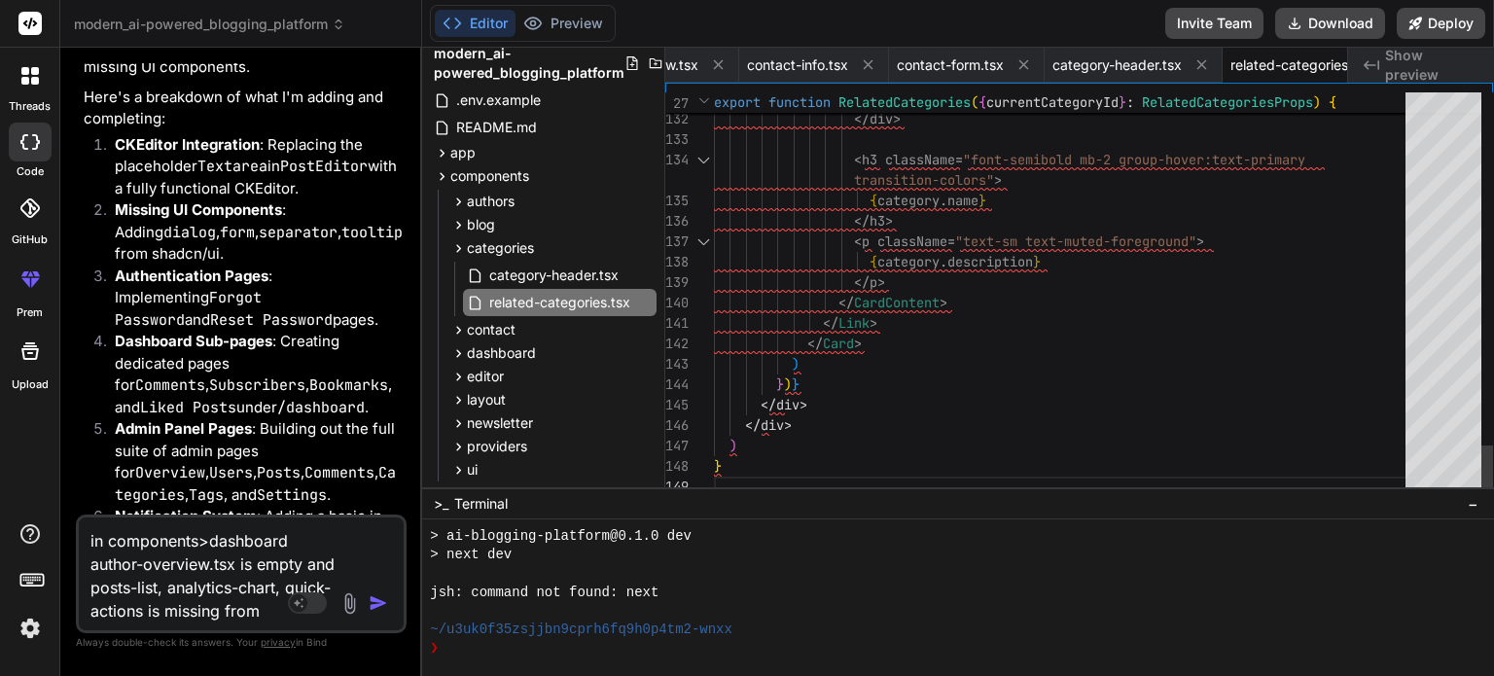
scroll to position [14781, 0]
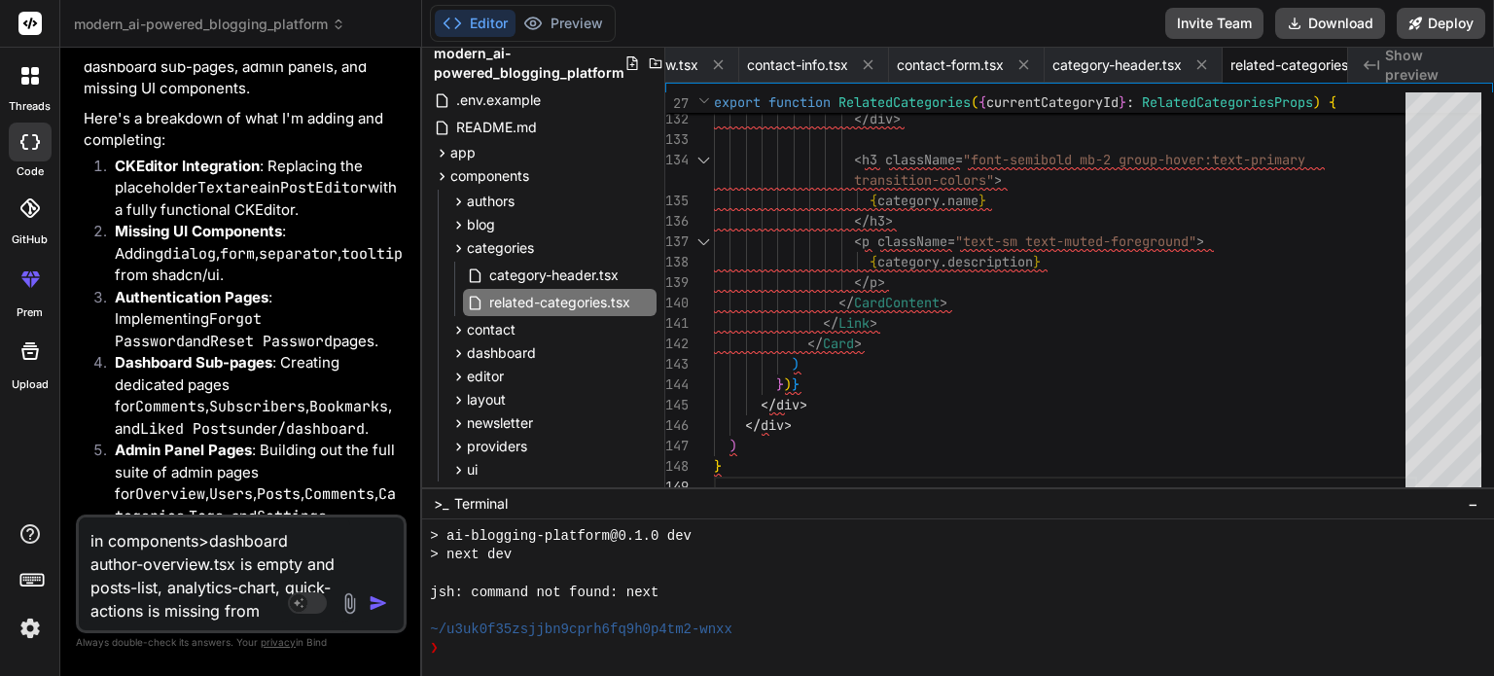
drag, startPoint x: 345, startPoint y: 569, endPoint x: 377, endPoint y: 582, distance: 34.5
click at [377, 582] on div "Bind AI Web Search Created with Pixso. Code Generator You Bind AI Modern AI-Pow…" at bounding box center [241, 362] width 362 height 628
click at [268, 610] on textarea "in components>dashboard author-overview.tsx is empty and posts-list, analytics-…" at bounding box center [214, 569] width 271 height 105
click at [260, 618] on textarea "in components>dashboard author-overview.tsx is empty and posts-list, analytics-…" at bounding box center [214, 569] width 271 height 105
click at [264, 614] on textarea "in components>dashboard author-overview.tsx is empty and posts-list, analytics-…" at bounding box center [214, 569] width 271 height 105
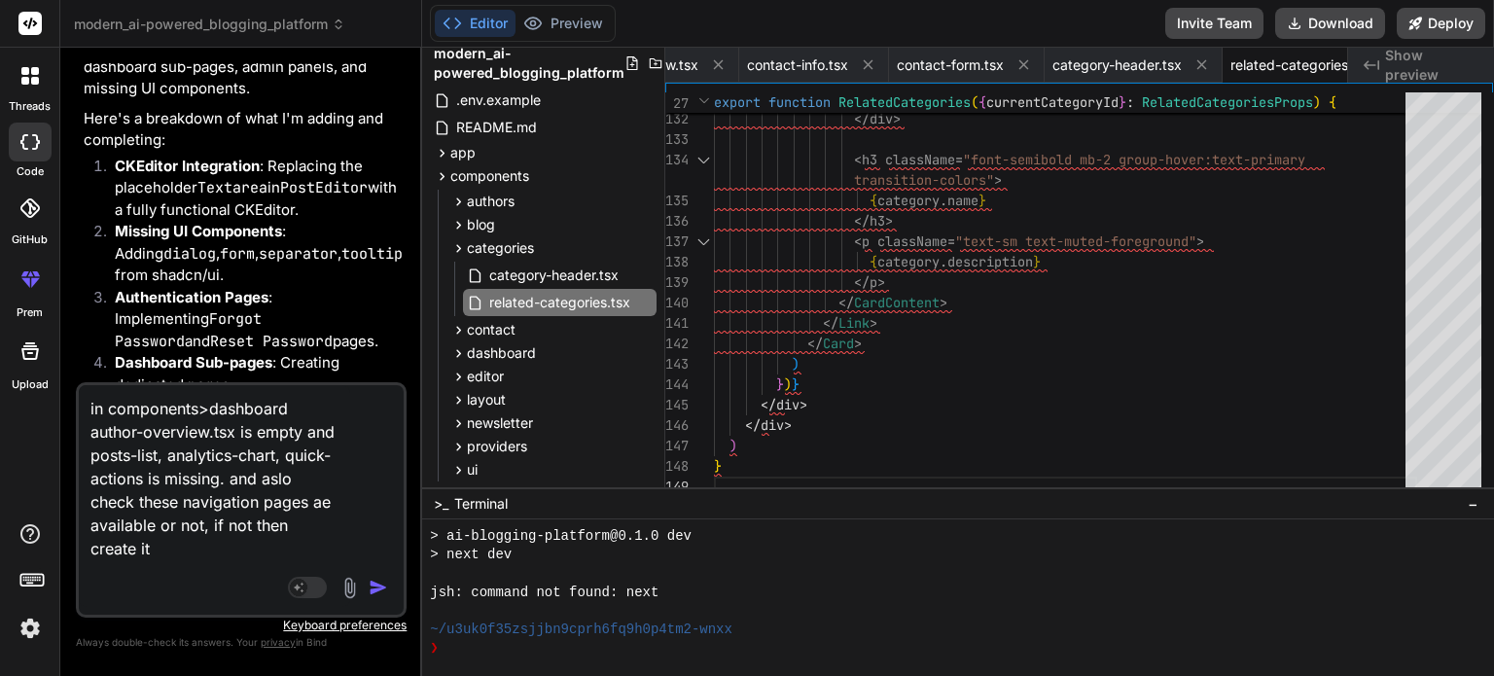
paste textarea "const navigation = [ { name: 'Overview', href: '/dashboard', icon: BarChart3, }…"
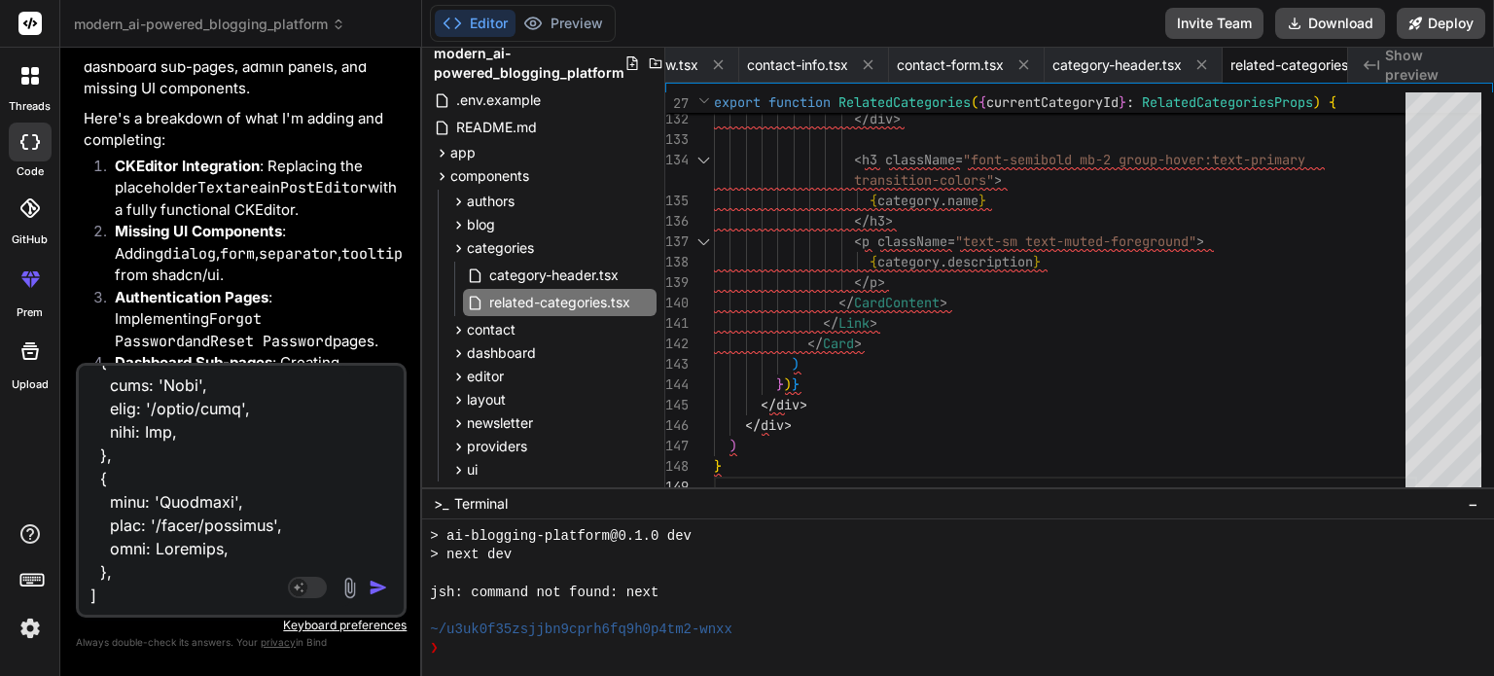
click at [374, 589] on img "button" at bounding box center [378, 587] width 19 height 19
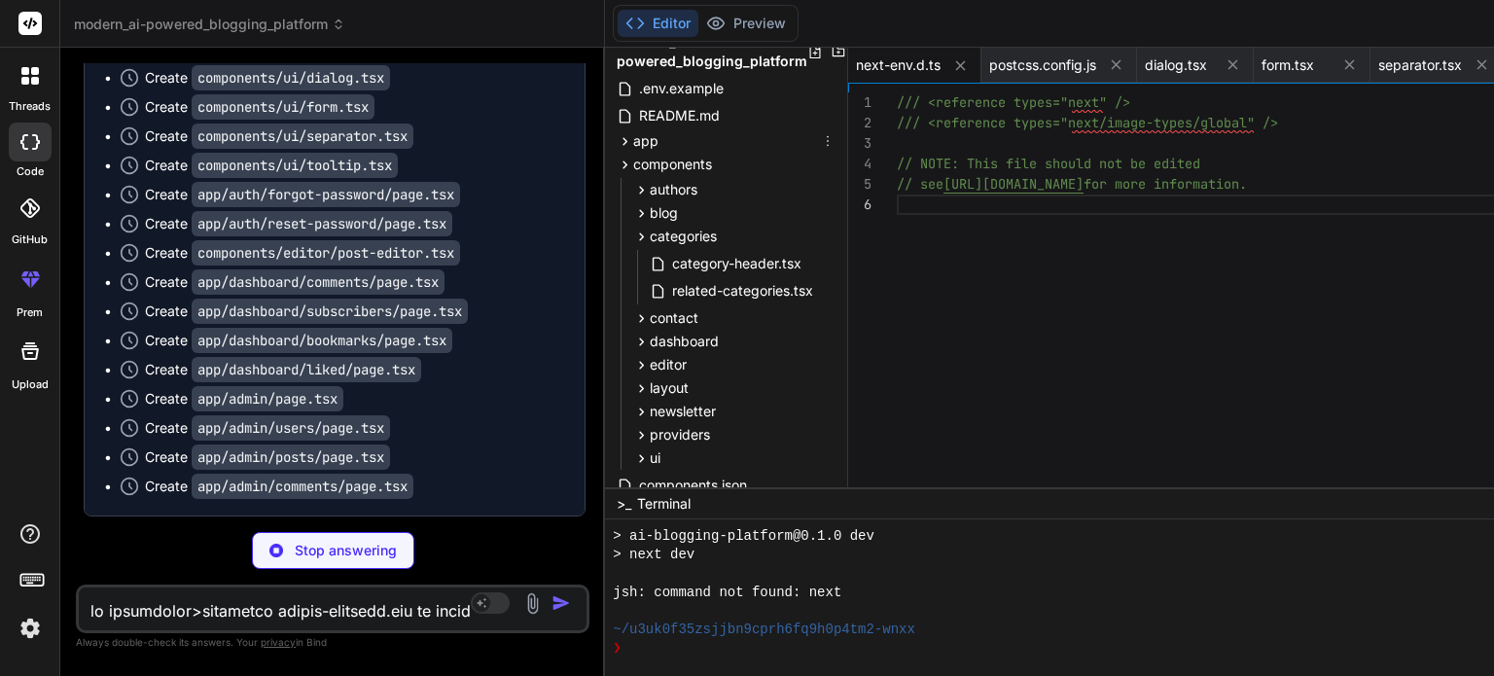
scroll to position [0, 0]
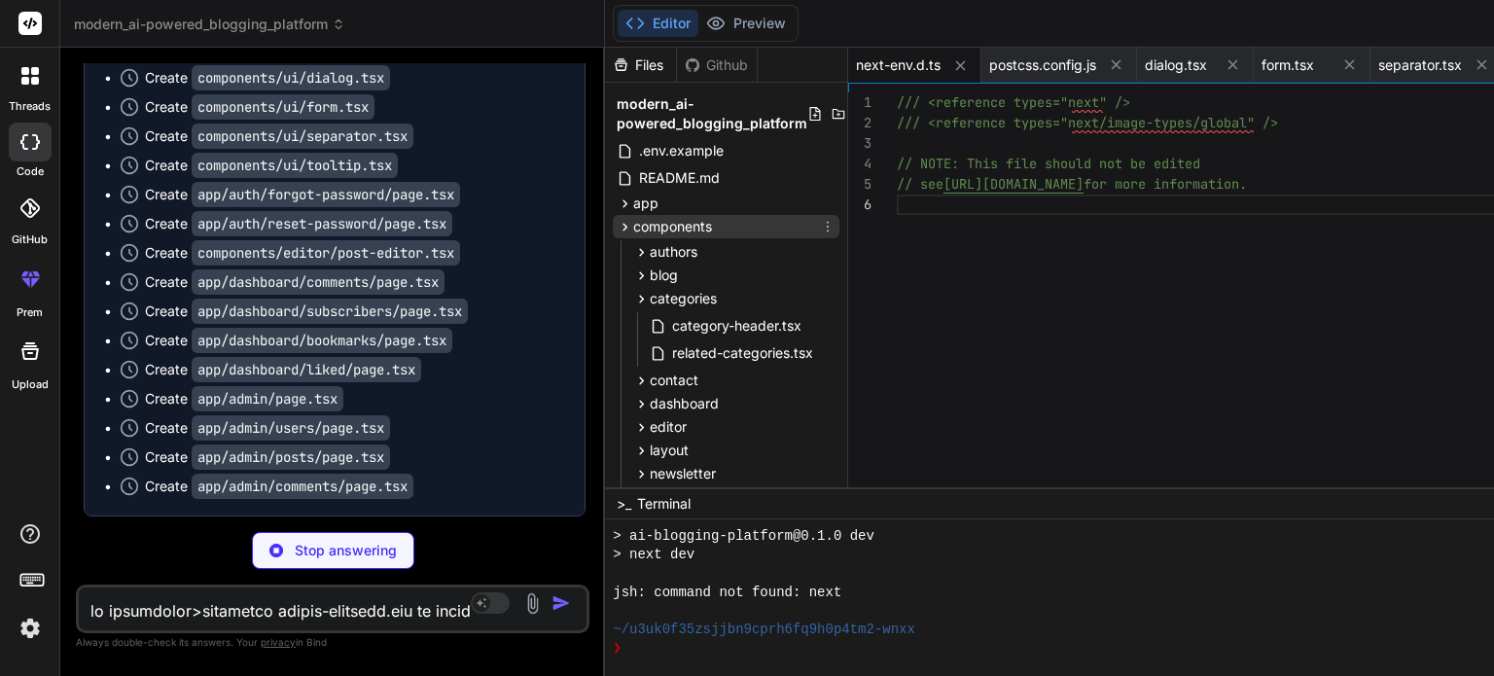
click at [617, 225] on icon at bounding box center [625, 227] width 17 height 17
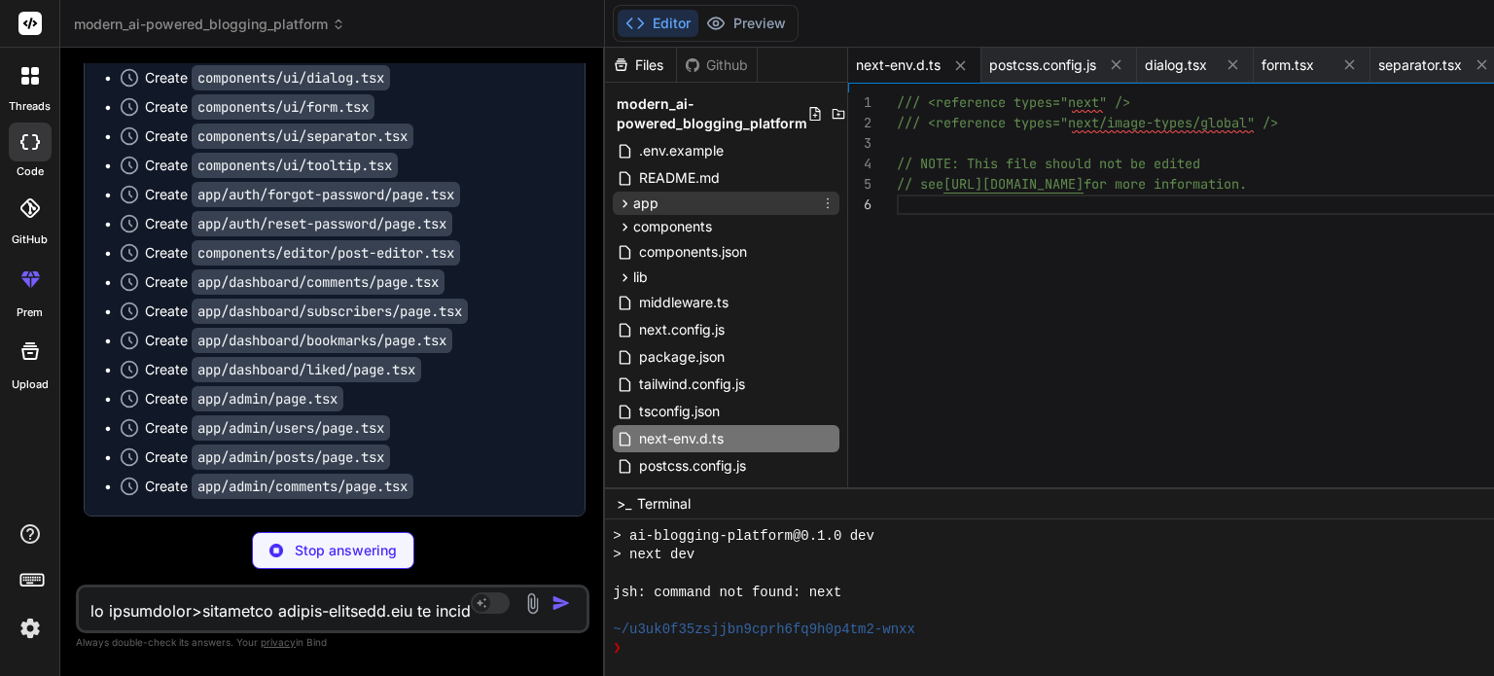
click at [617, 205] on icon at bounding box center [625, 204] width 17 height 17
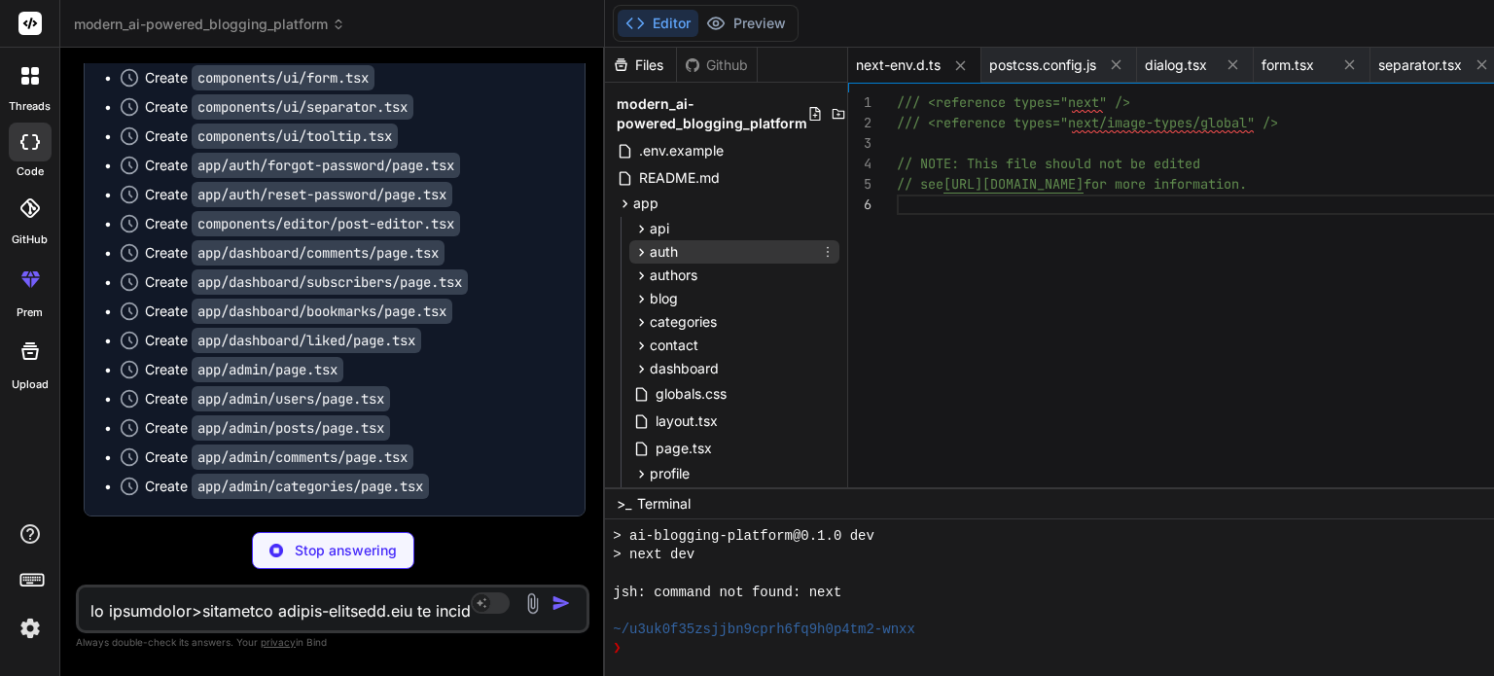
click at [640, 252] on icon at bounding box center [642, 252] width 5 height 8
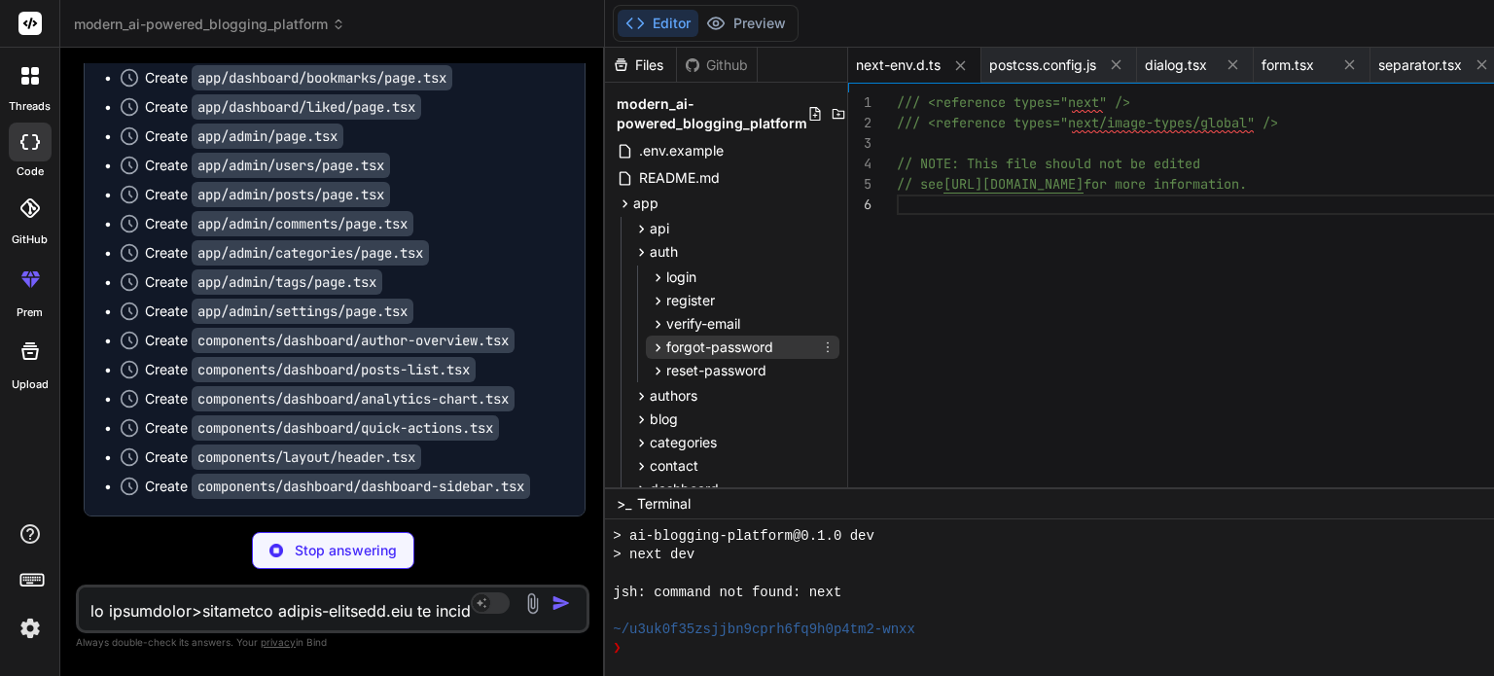
click at [666, 348] on span "forgot-password" at bounding box center [719, 347] width 107 height 19
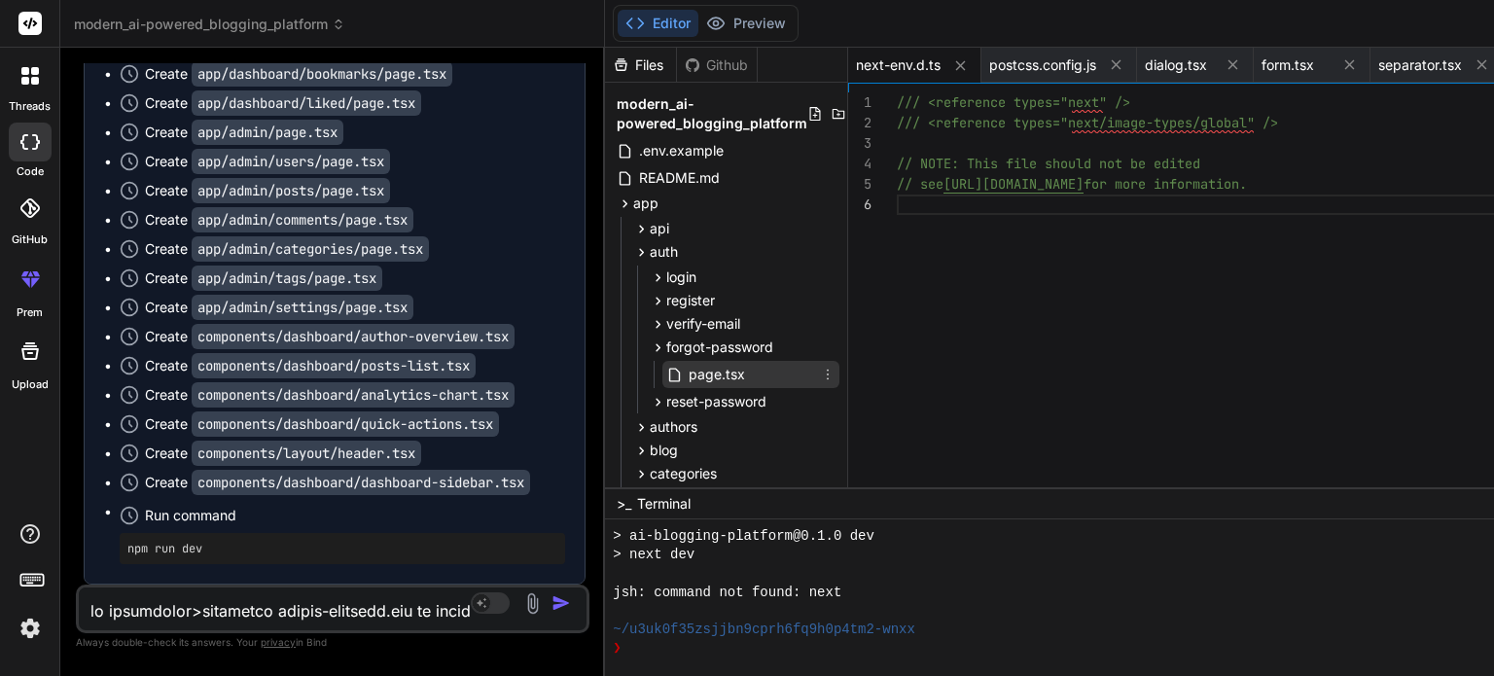
click at [687, 375] on span "page.tsx" at bounding box center [717, 374] width 60 height 23
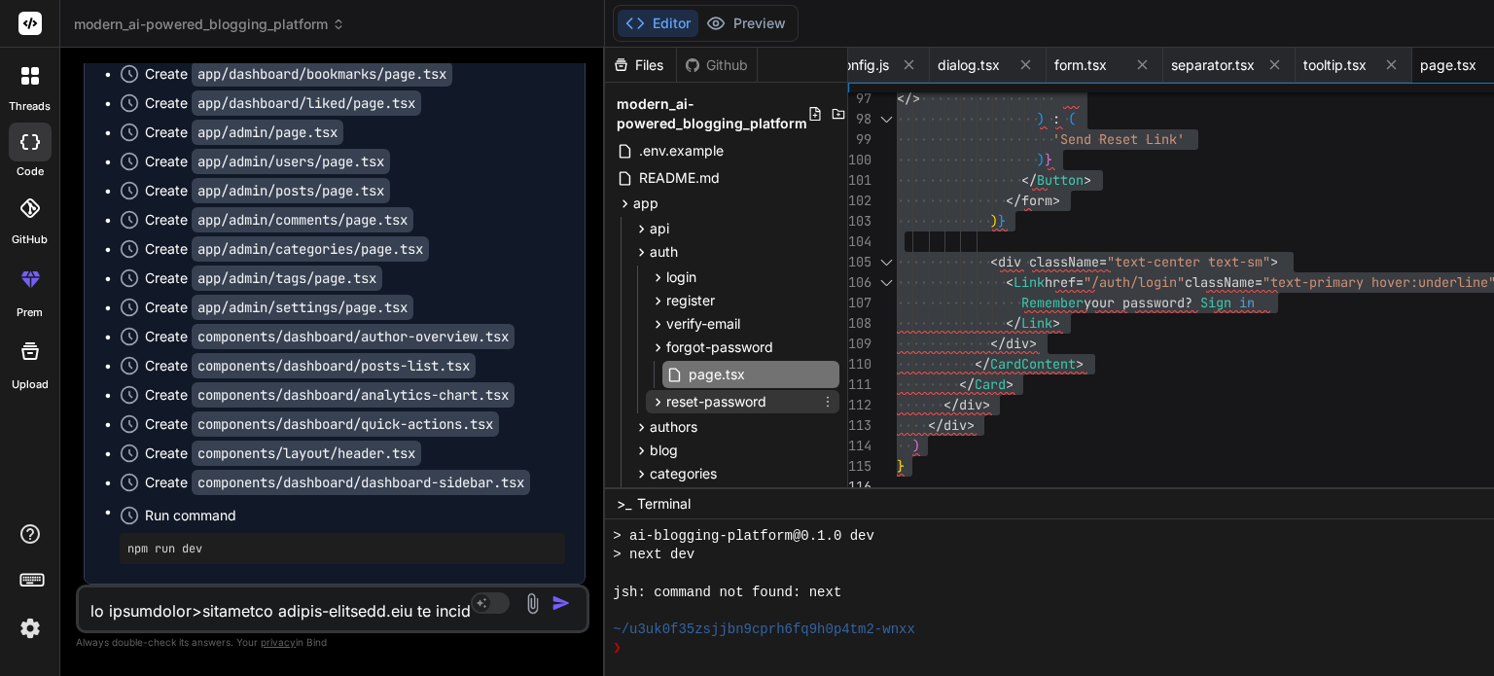
click at [666, 401] on span "reset-password" at bounding box center [716, 401] width 100 height 19
click at [687, 428] on span "page.tsx" at bounding box center [717, 428] width 60 height 23
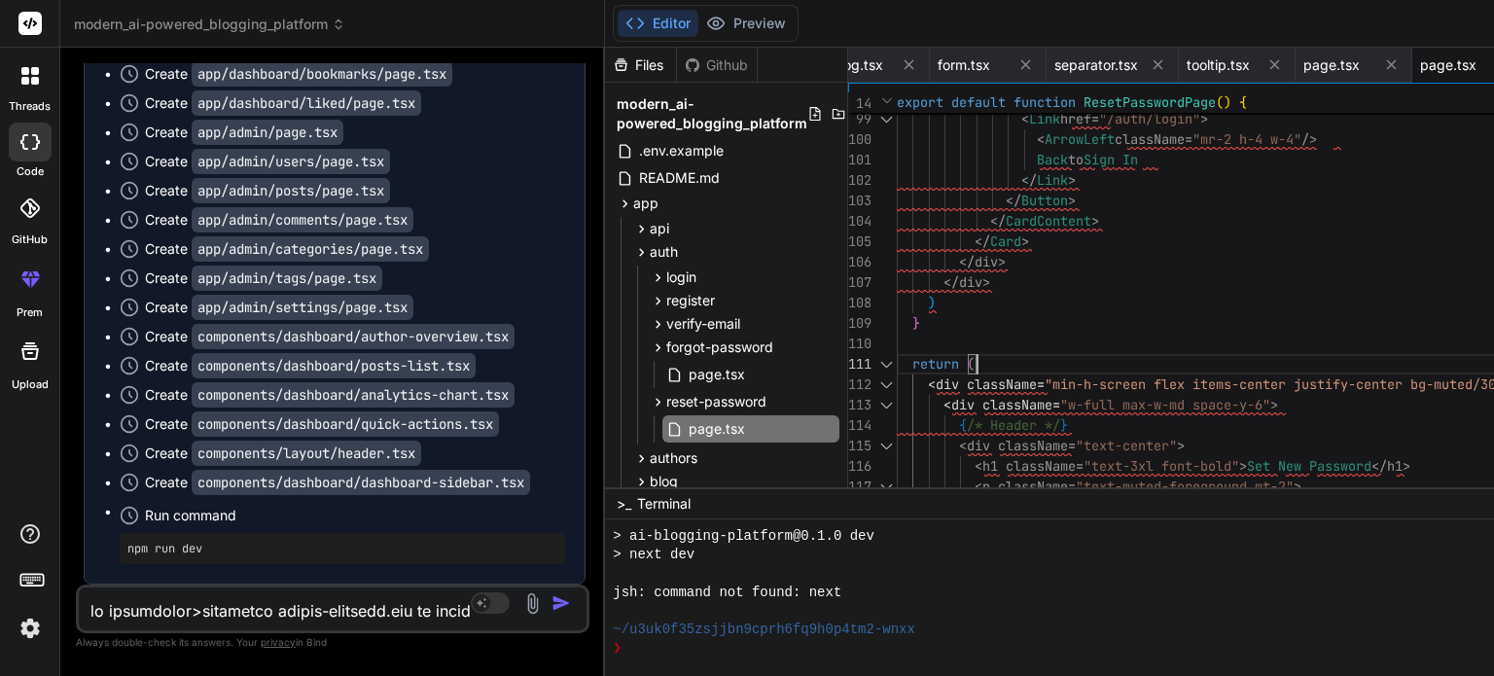
click at [926, 362] on div "< Button className = "w-full" asChild > < Link href = "/auth/login" > < ArrowLe…" at bounding box center [1248, 293] width 703 height 4494
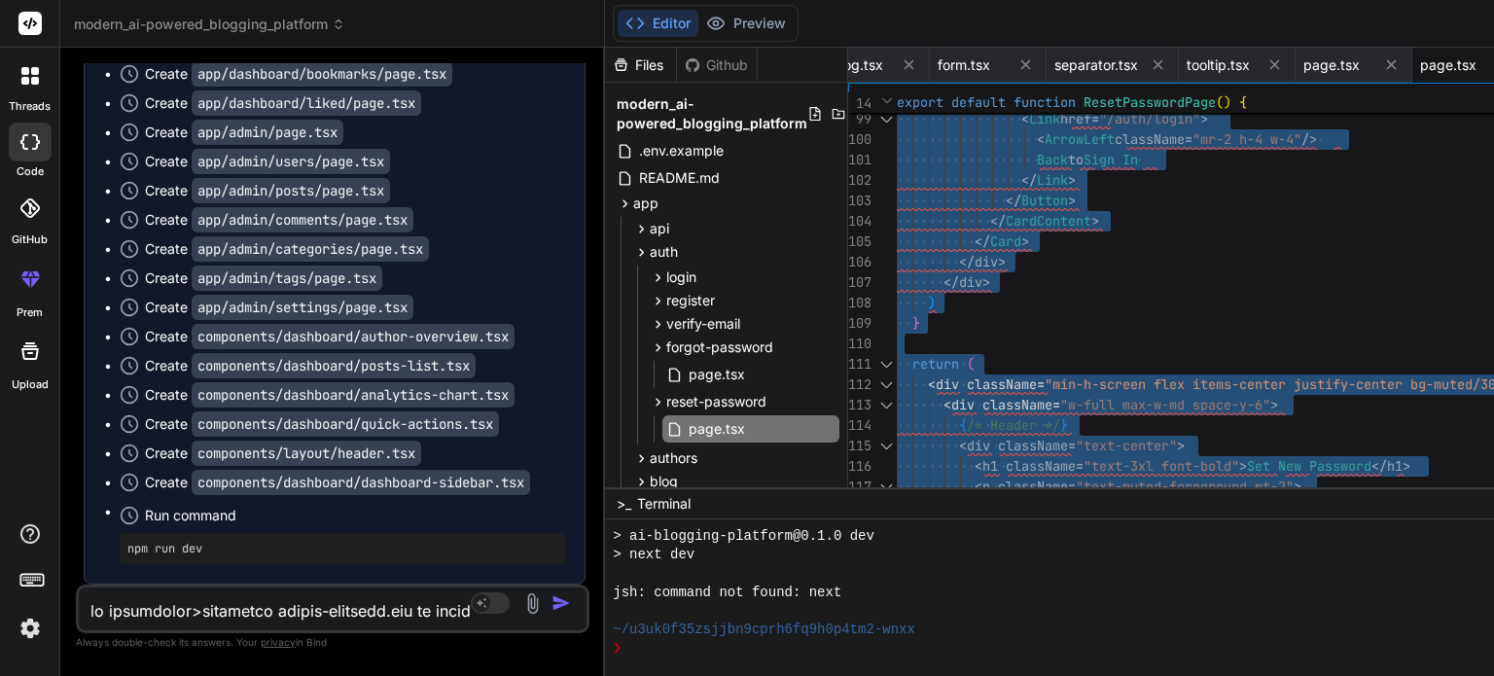
scroll to position [19236, 0]
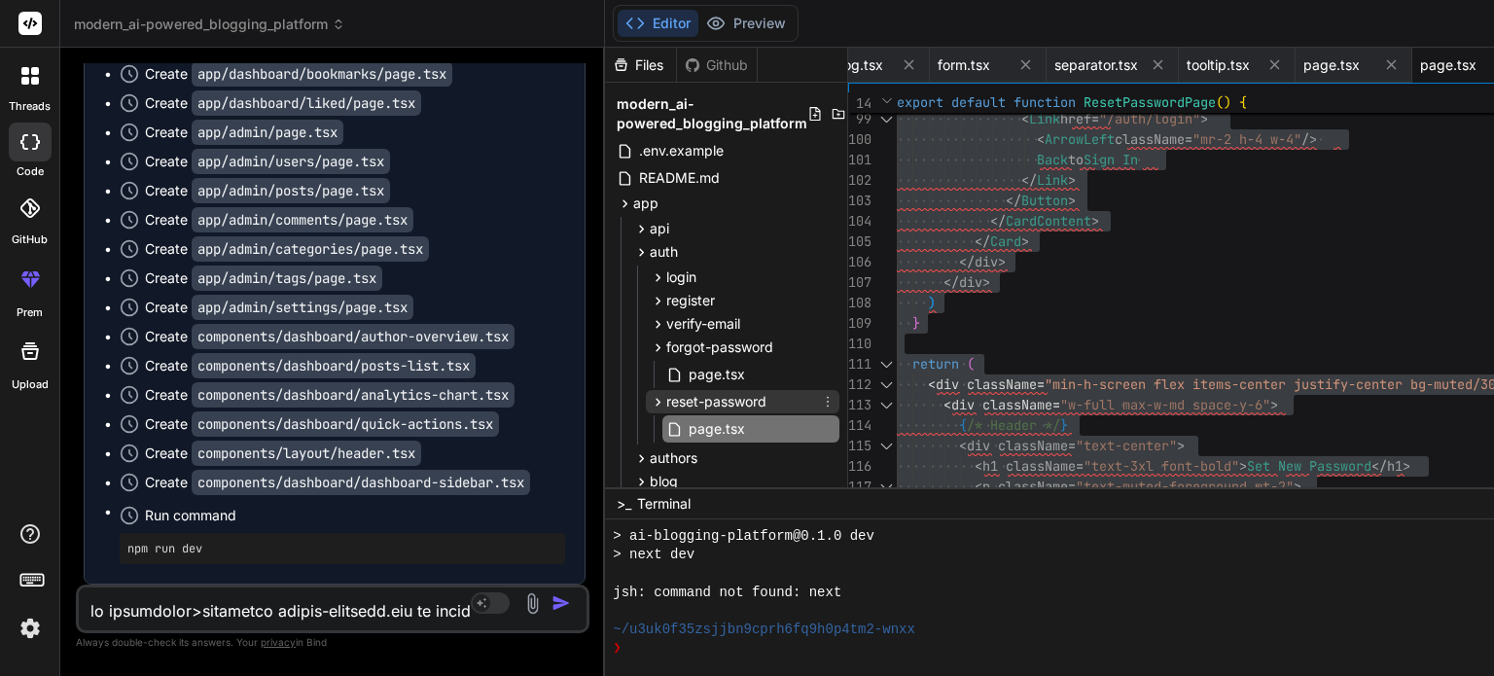
click at [650, 404] on icon at bounding box center [658, 402] width 17 height 17
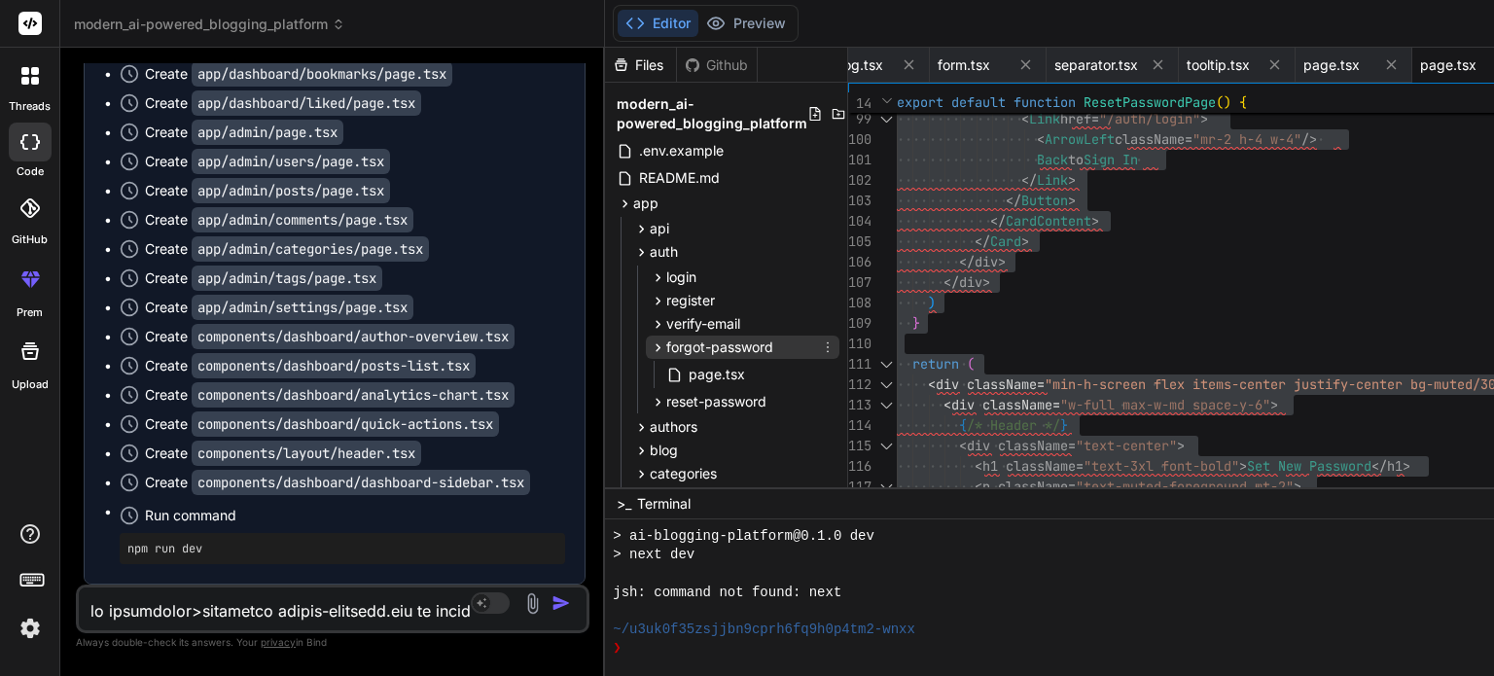
click at [650, 342] on icon at bounding box center [658, 347] width 17 height 17
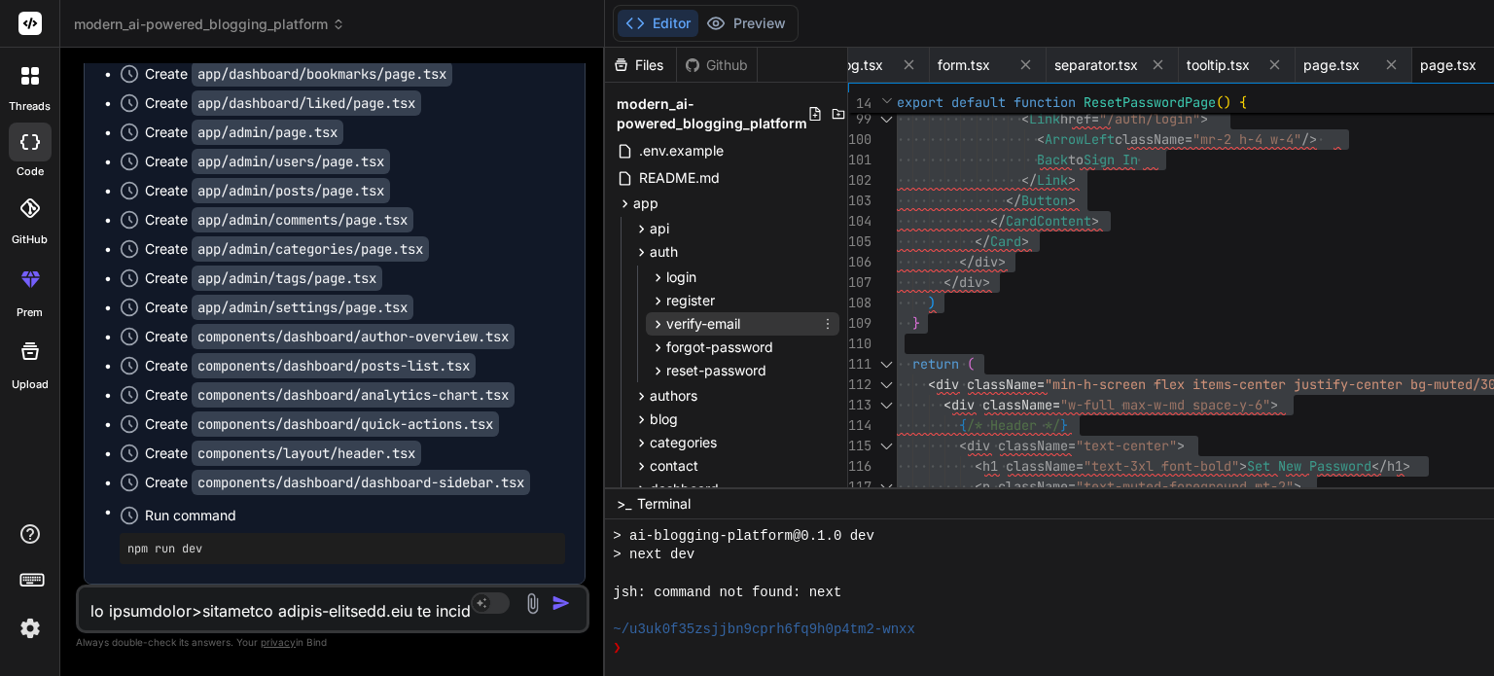
click at [666, 326] on span "verify-email" at bounding box center [703, 323] width 74 height 19
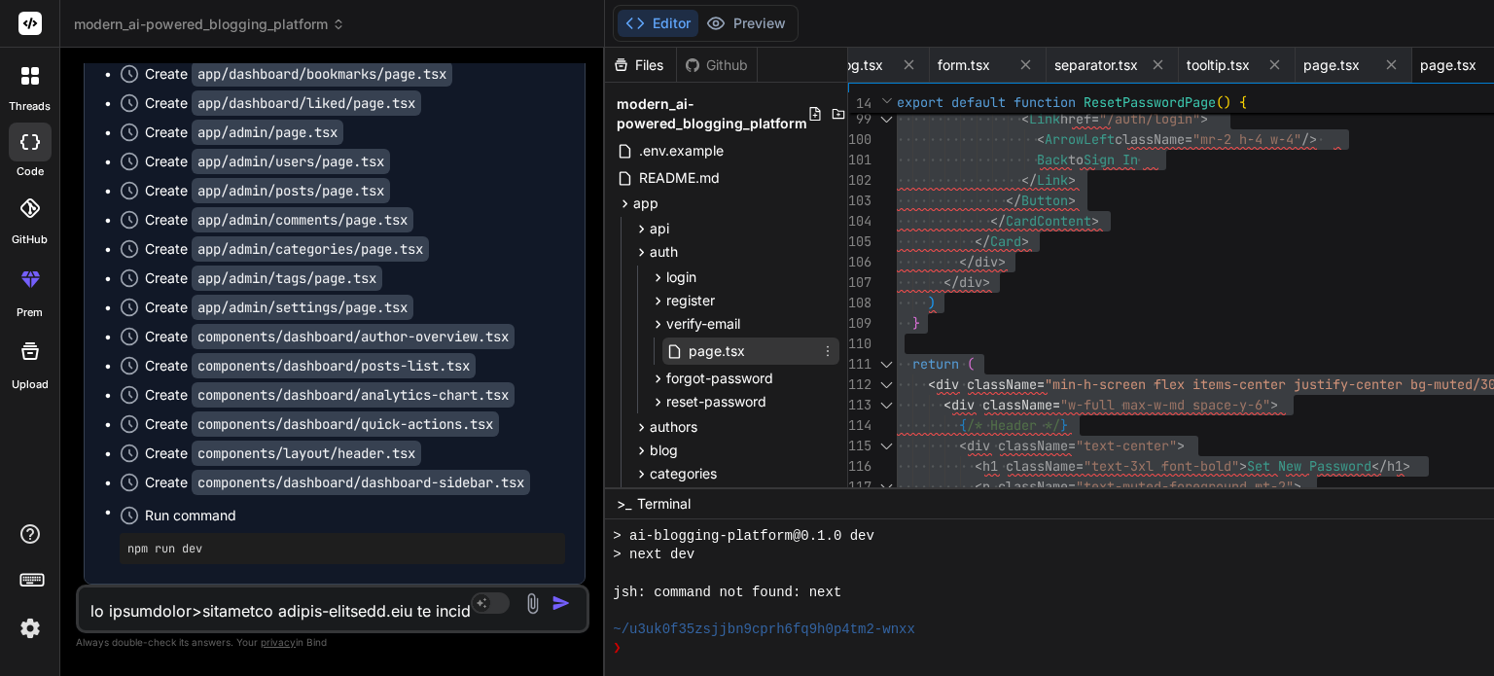
click at [687, 353] on span "page.tsx" at bounding box center [717, 350] width 60 height 23
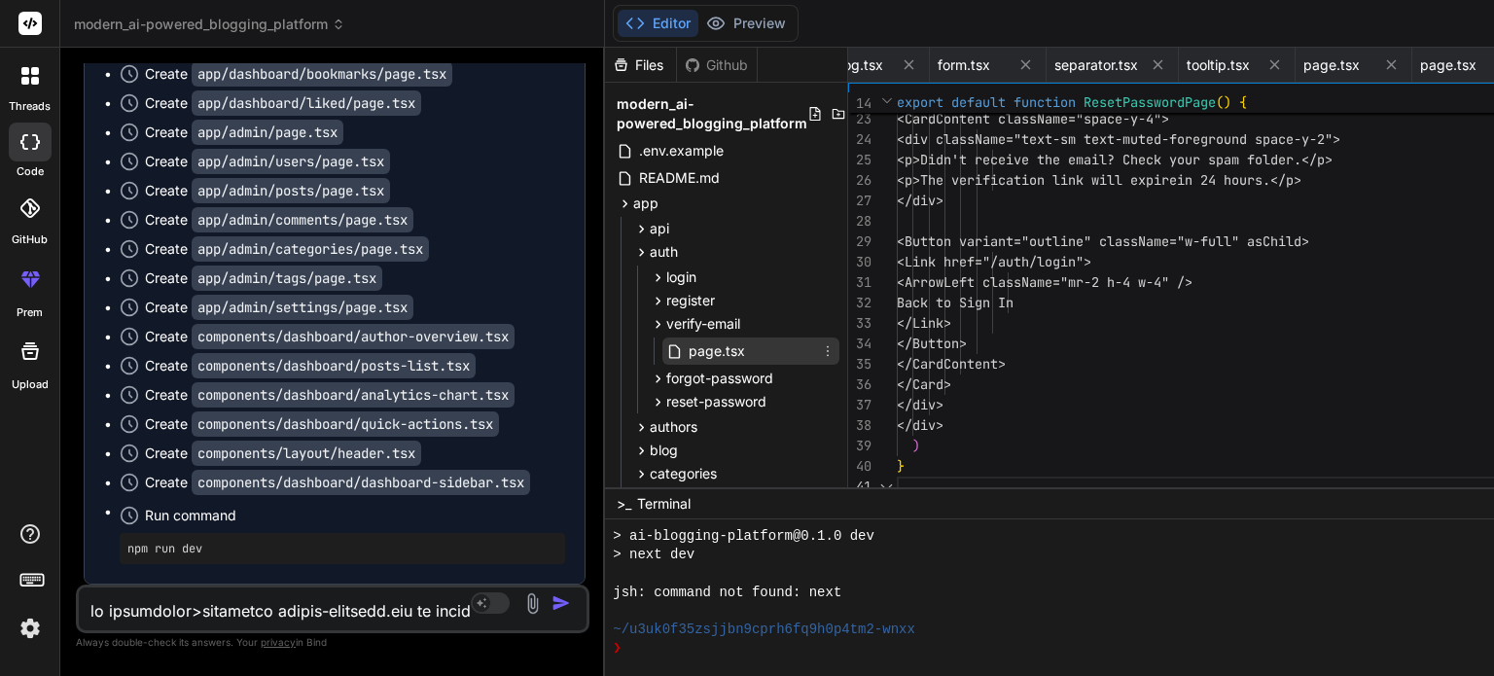
scroll to position [0, 5133]
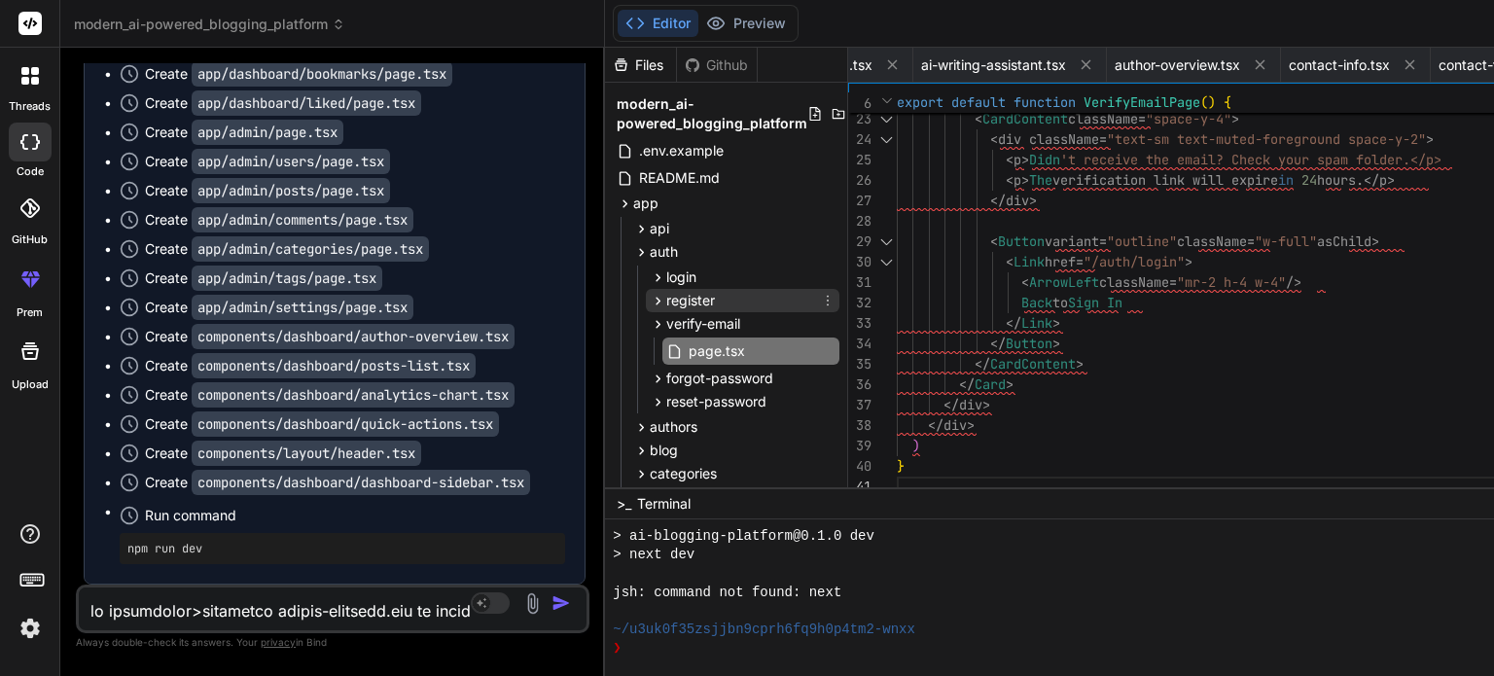
click at [666, 298] on span "register" at bounding box center [690, 300] width 49 height 19
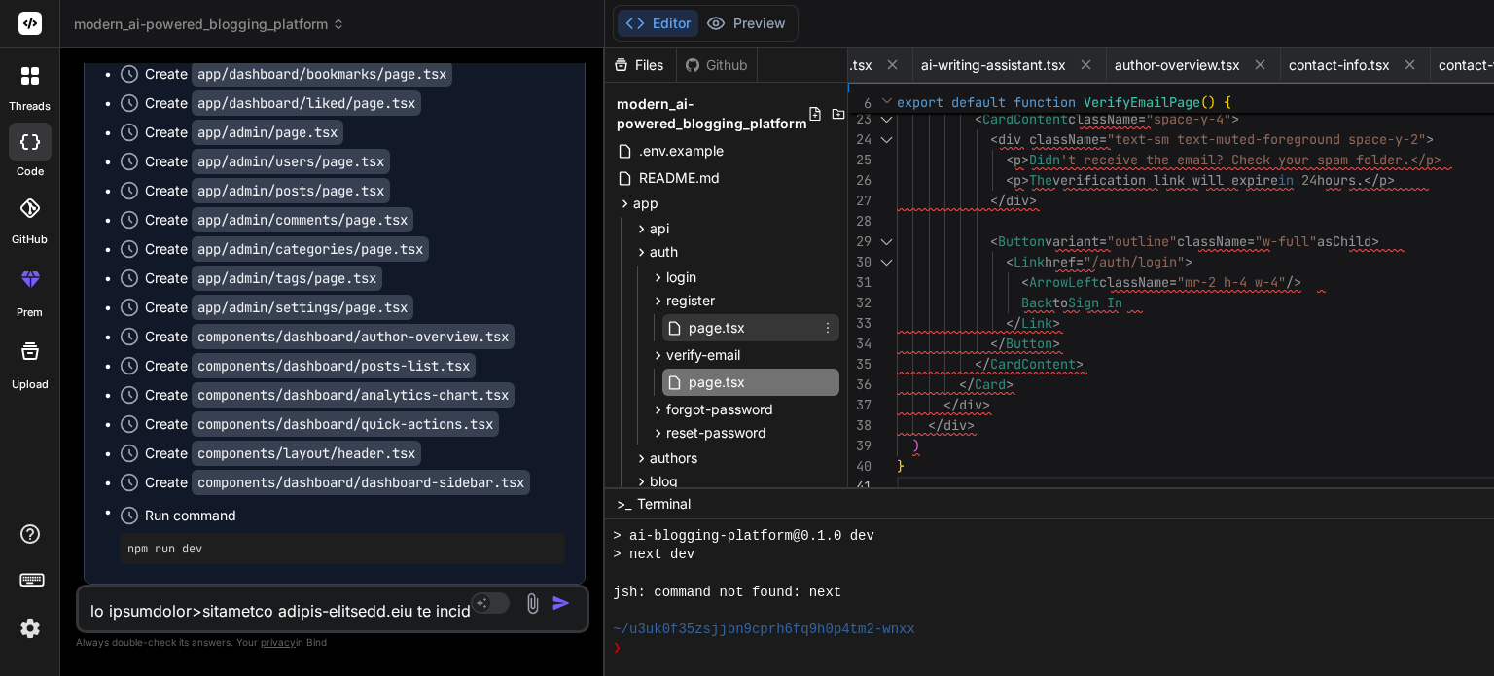
click at [687, 321] on span "page.tsx" at bounding box center [717, 327] width 60 height 23
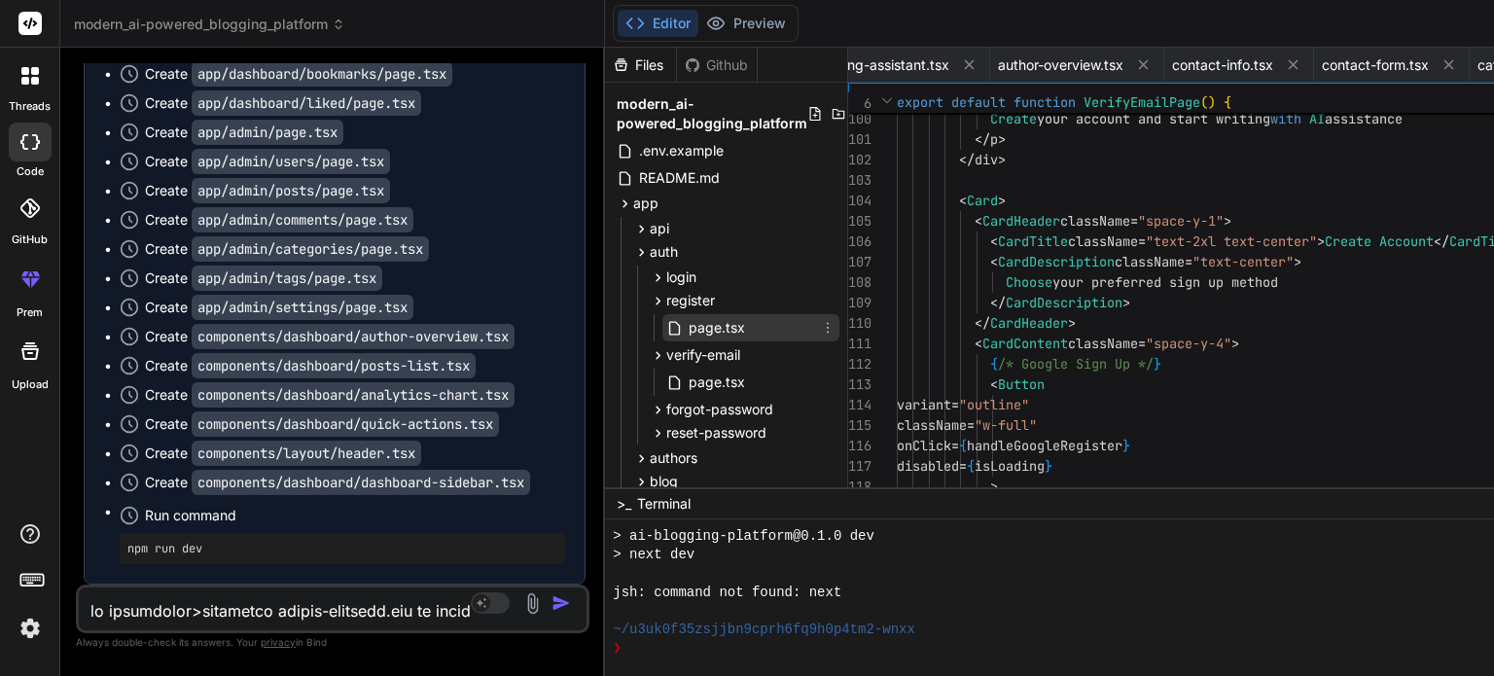
scroll to position [0, 5250]
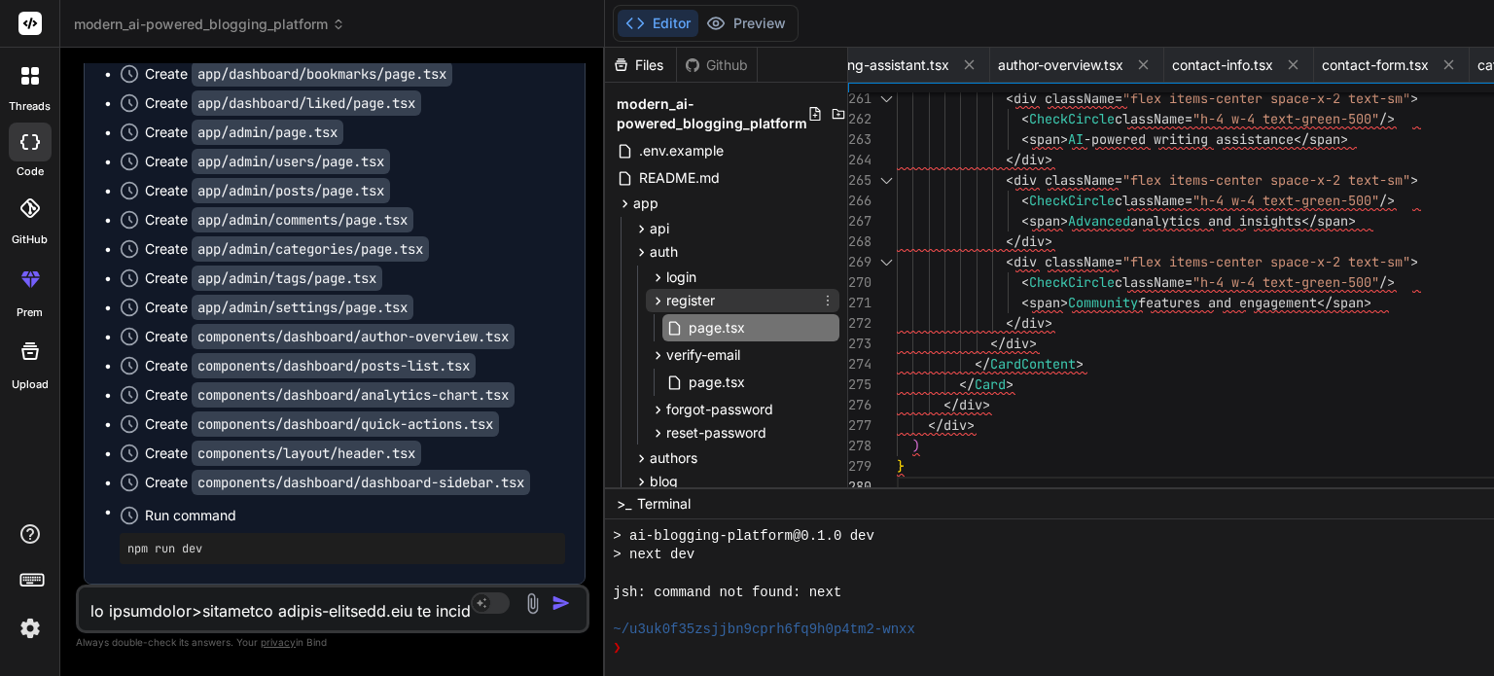
click at [666, 299] on span "register" at bounding box center [690, 300] width 49 height 19
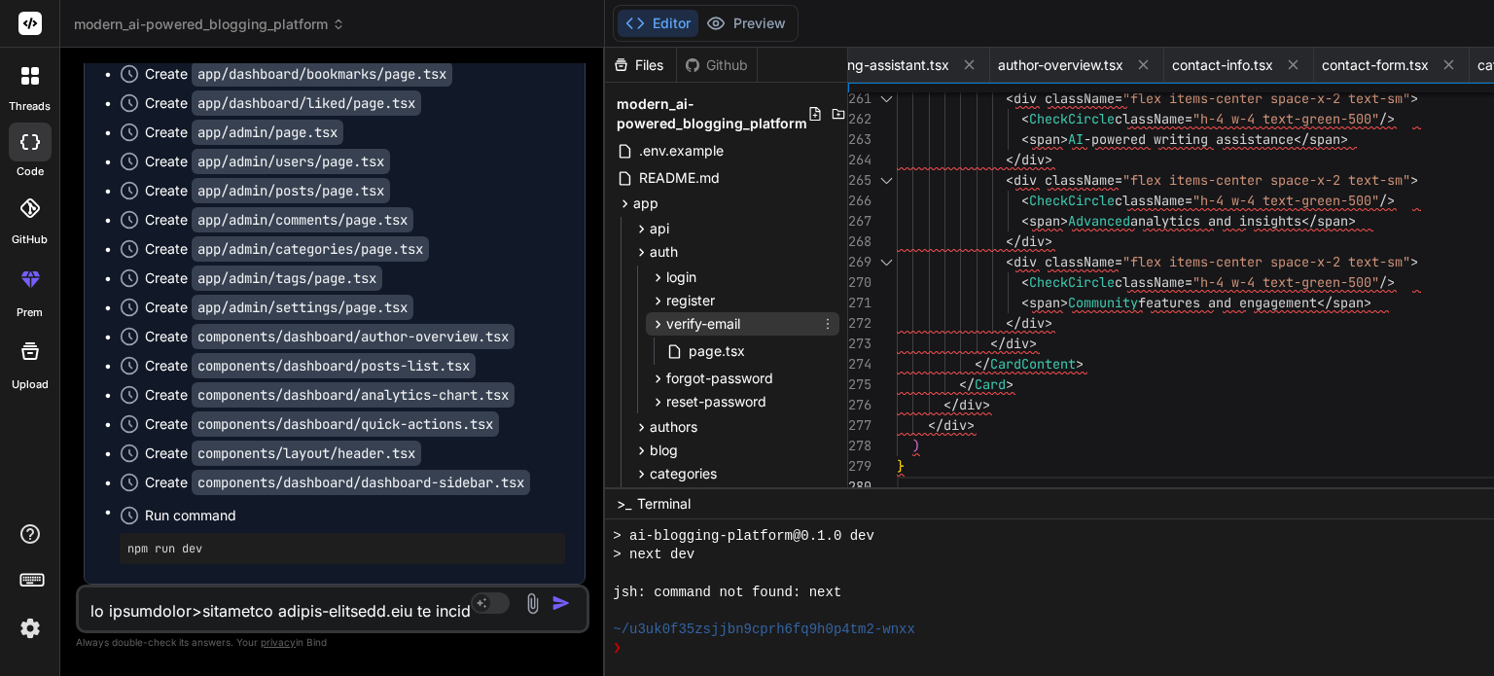
click at [650, 320] on icon at bounding box center [658, 324] width 17 height 17
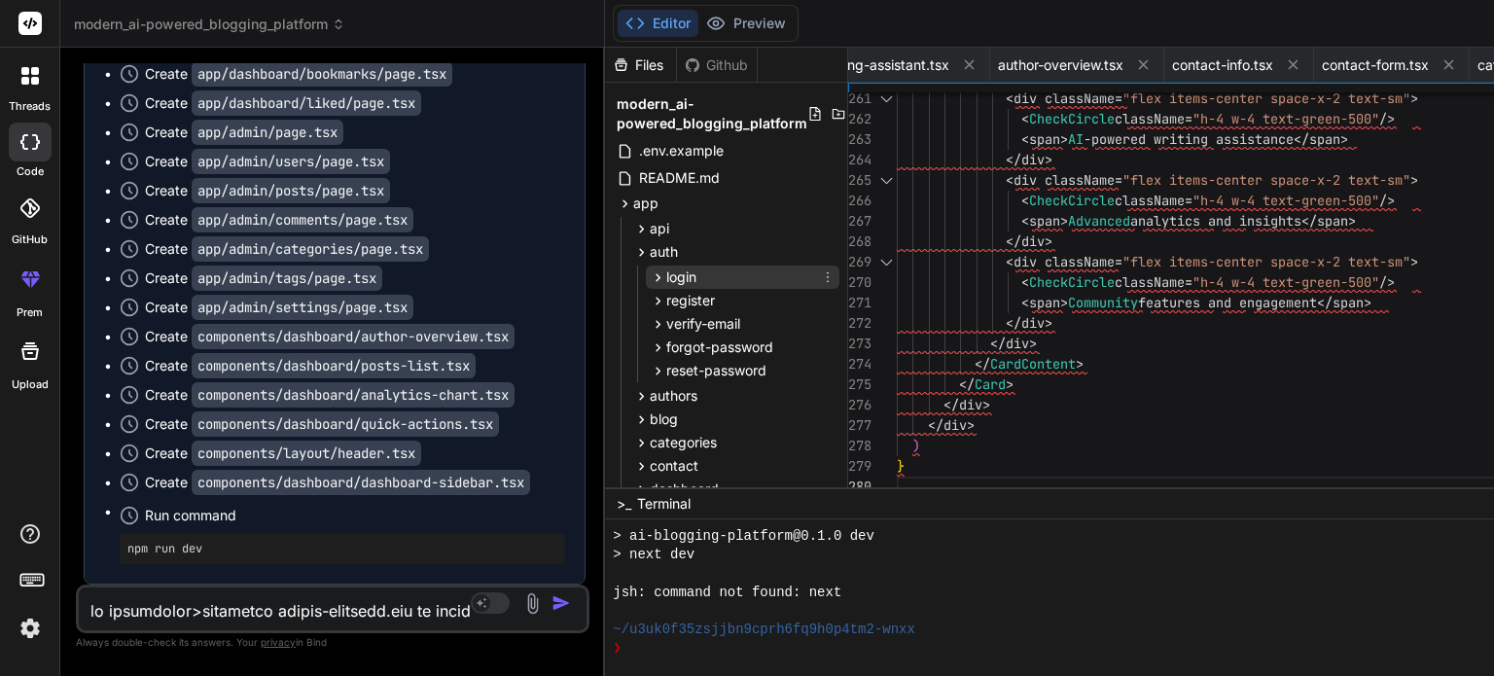
click at [666, 279] on span "login" at bounding box center [681, 276] width 30 height 19
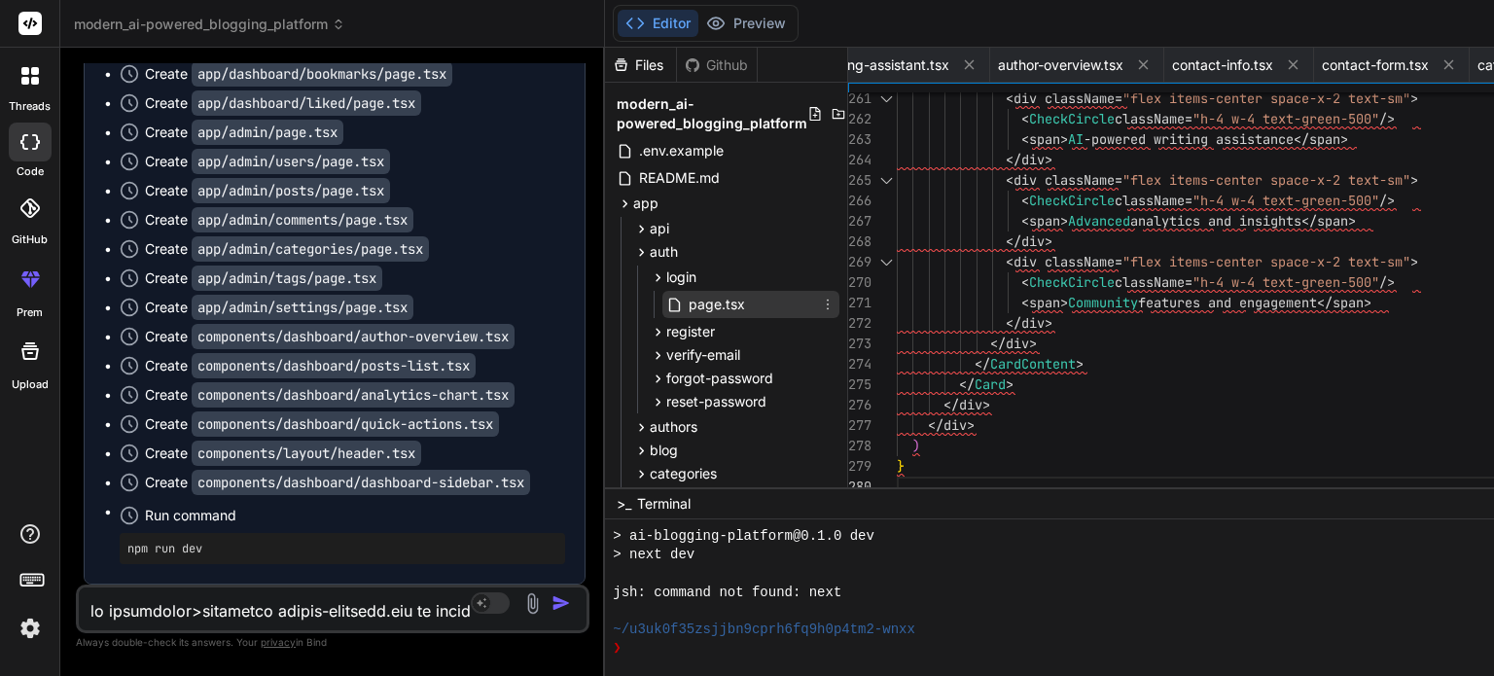
click at [687, 303] on span "page.tsx" at bounding box center [717, 304] width 60 height 23
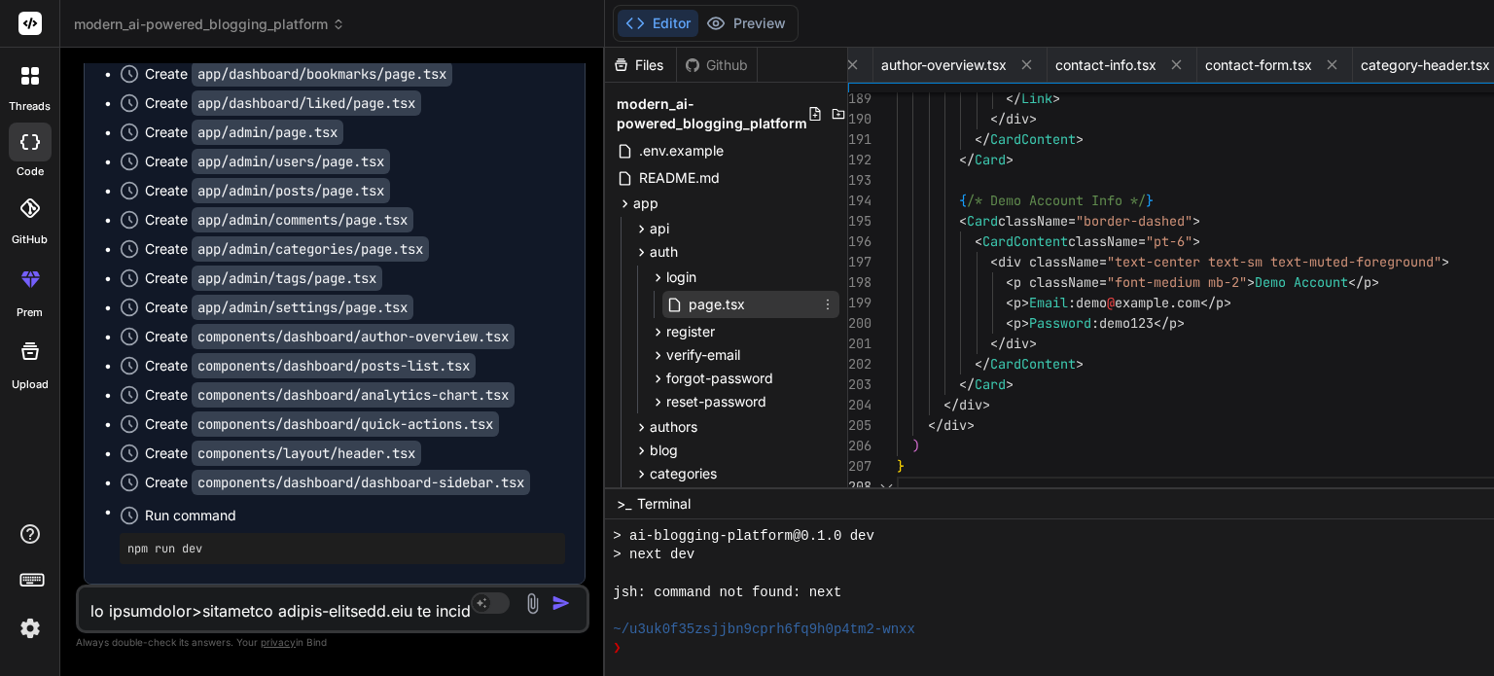
scroll to position [0, 5366]
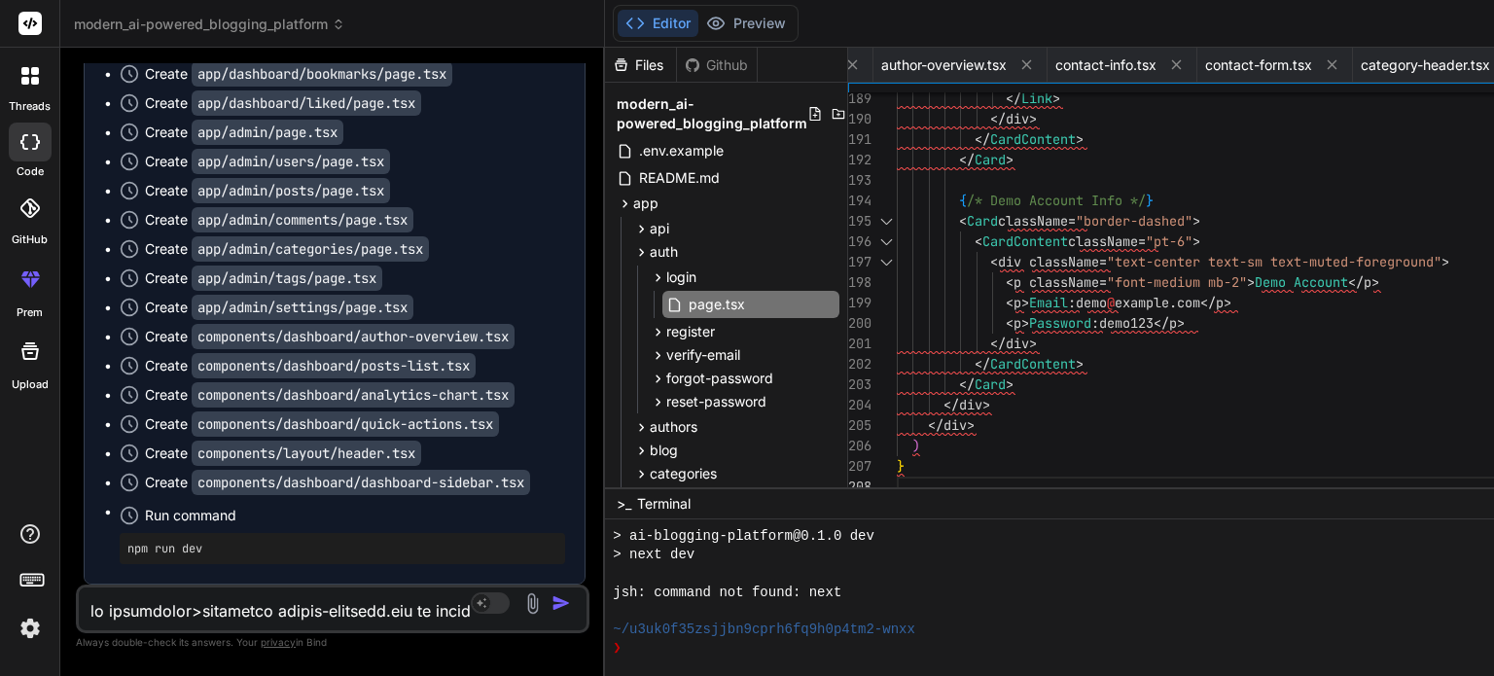
click at [650, 276] on icon at bounding box center [658, 277] width 17 height 17
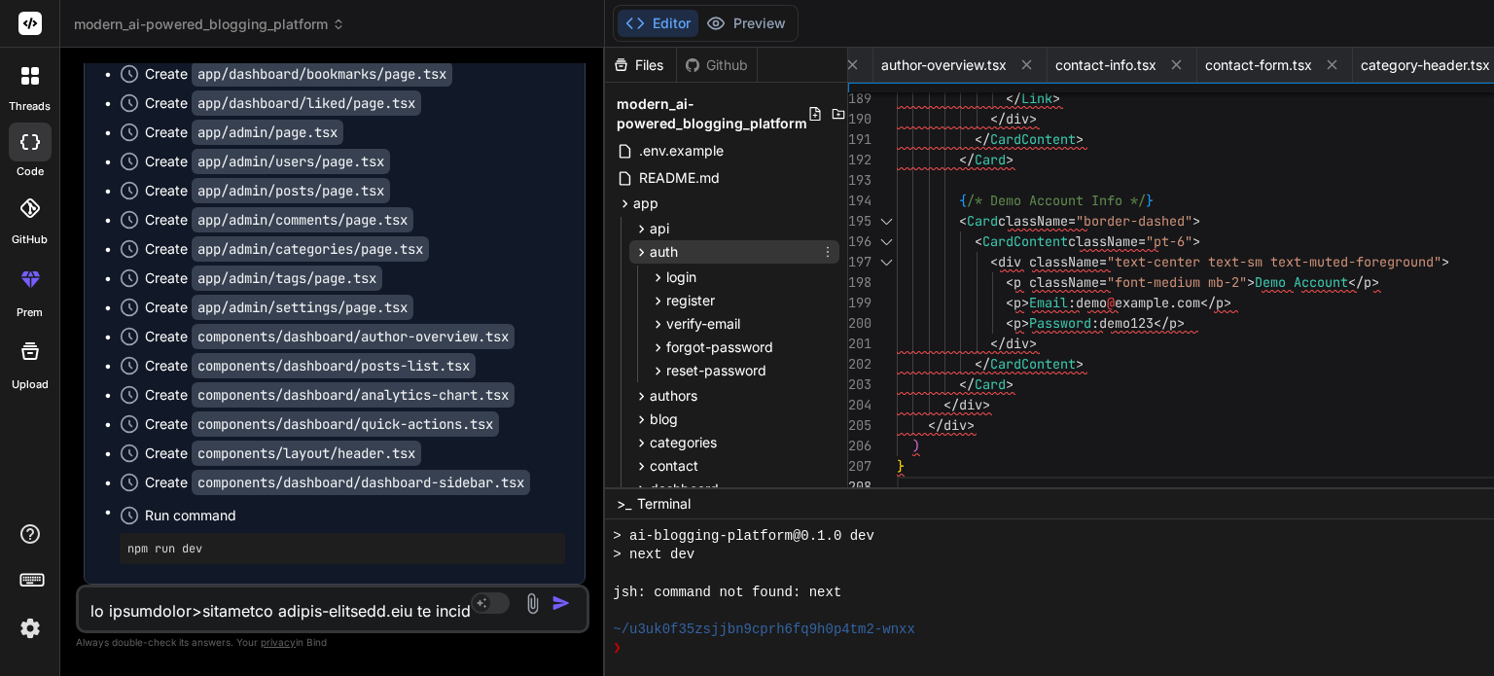
click at [633, 250] on icon at bounding box center [641, 252] width 17 height 17
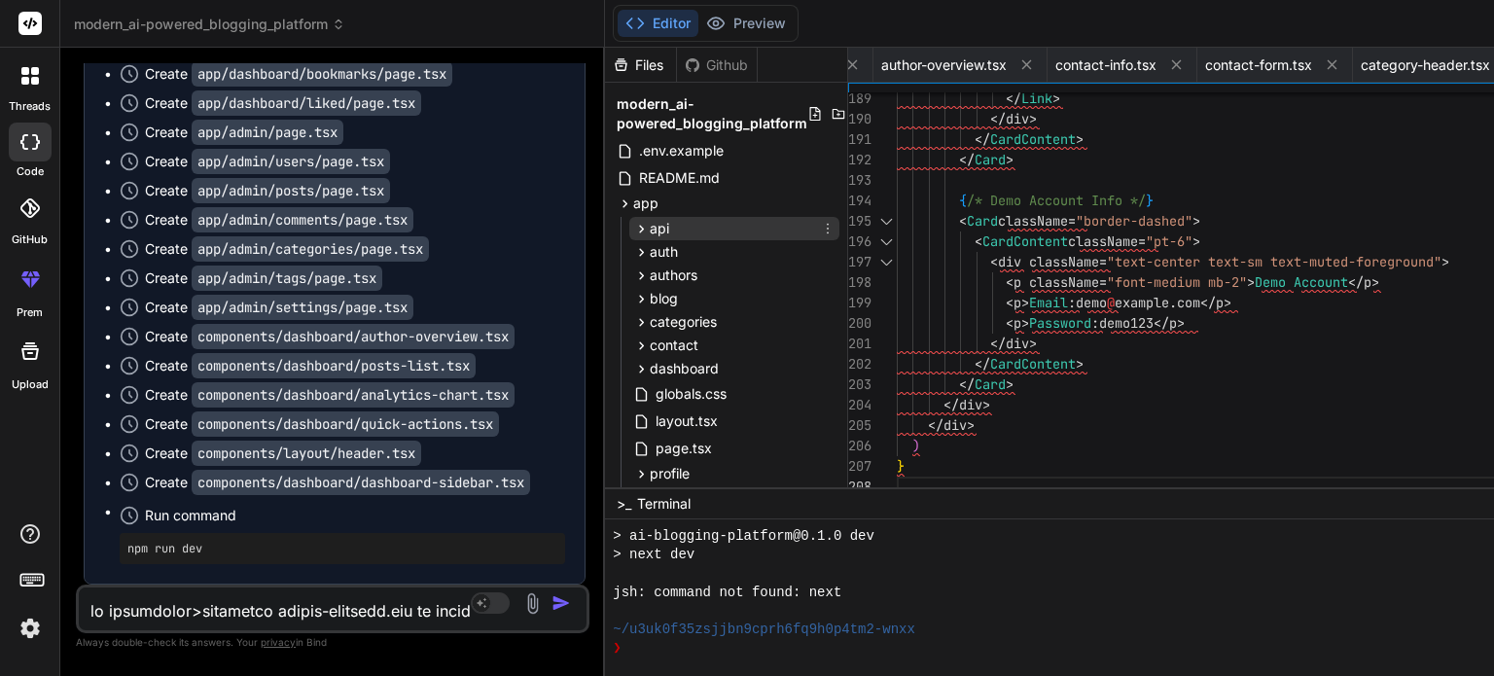
click at [640, 226] on icon at bounding box center [642, 229] width 5 height 8
click at [650, 250] on icon at bounding box center [658, 254] width 17 height 17
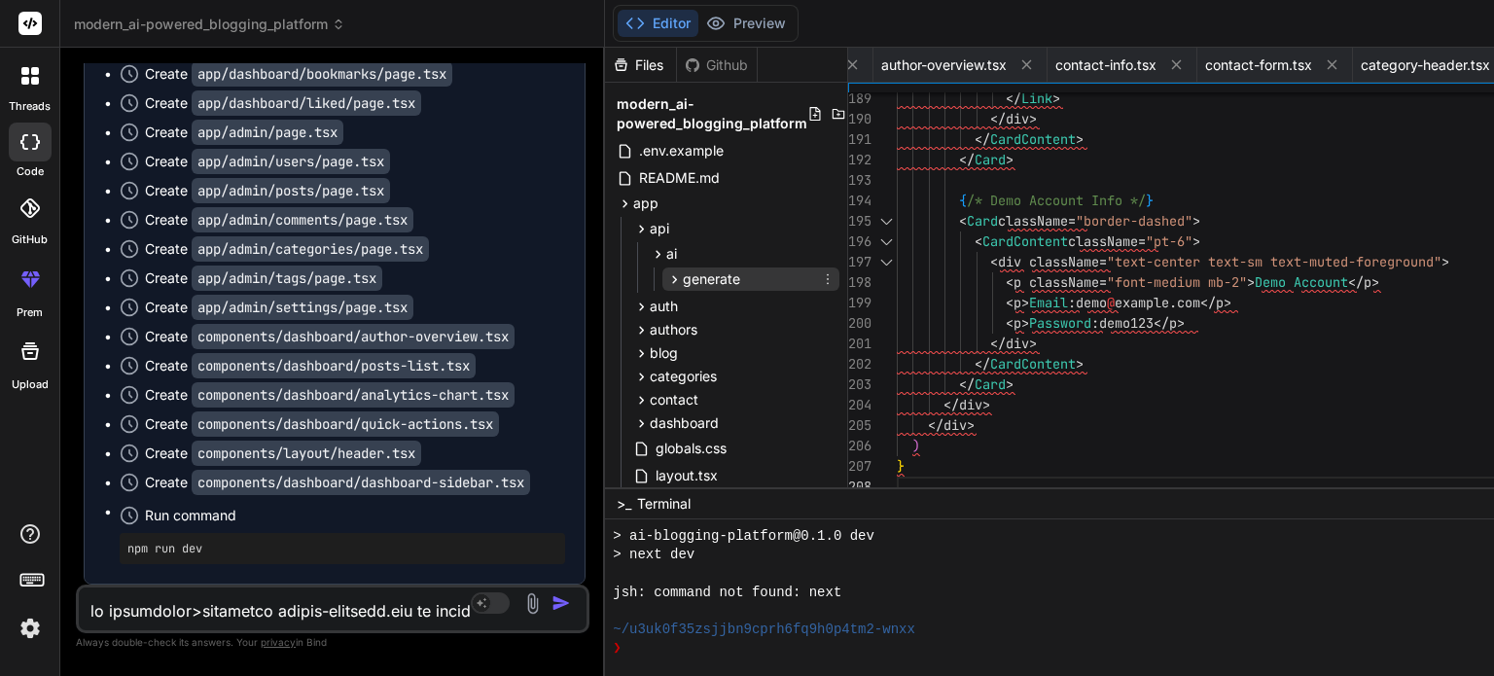
click at [673, 277] on icon at bounding box center [675, 279] width 5 height 8
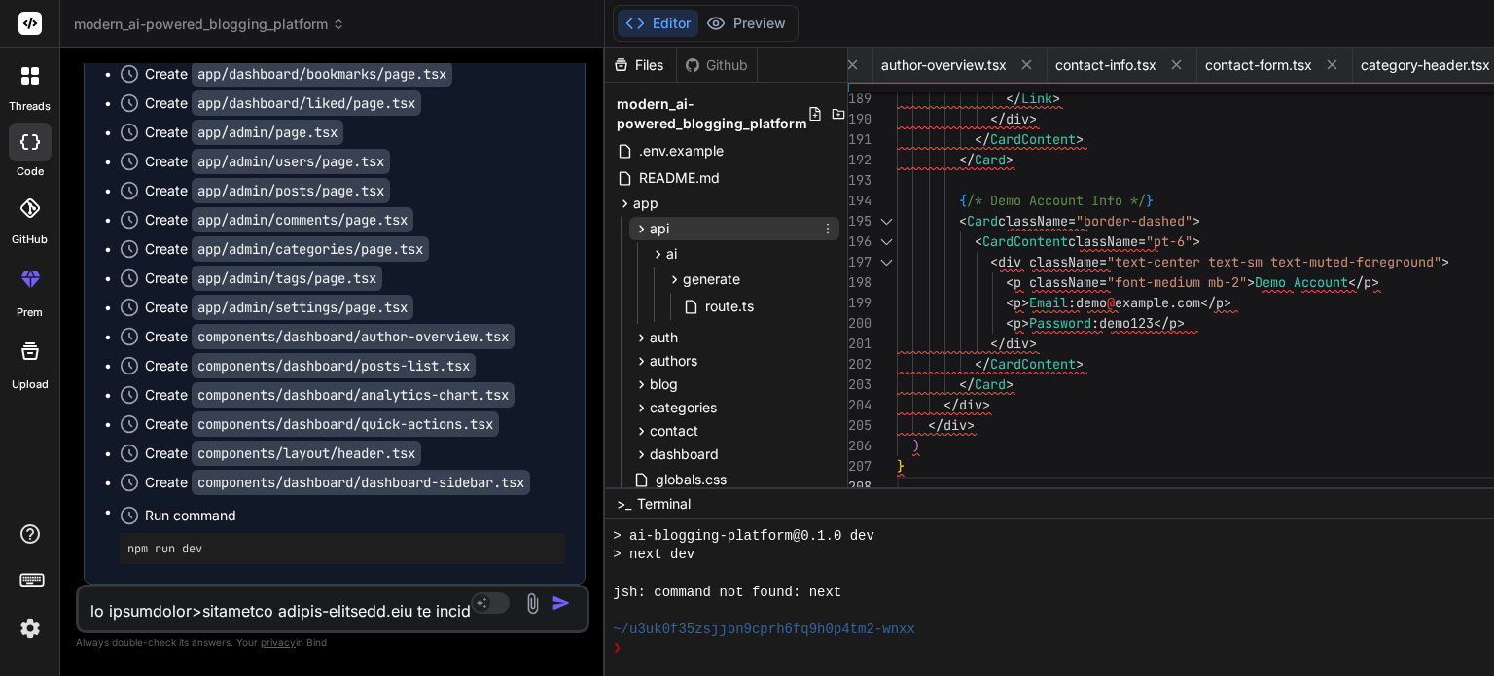
click at [633, 223] on icon at bounding box center [641, 229] width 17 height 17
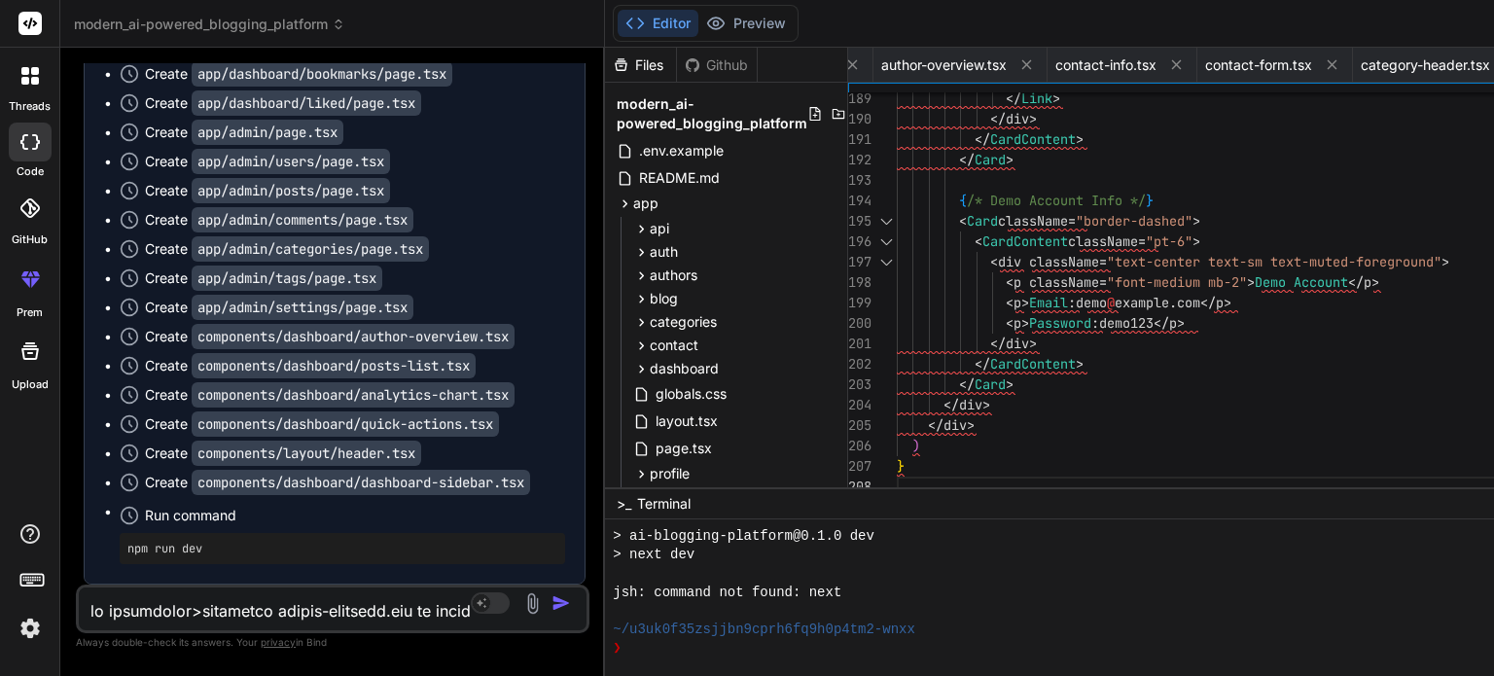
scroll to position [19184, 0]
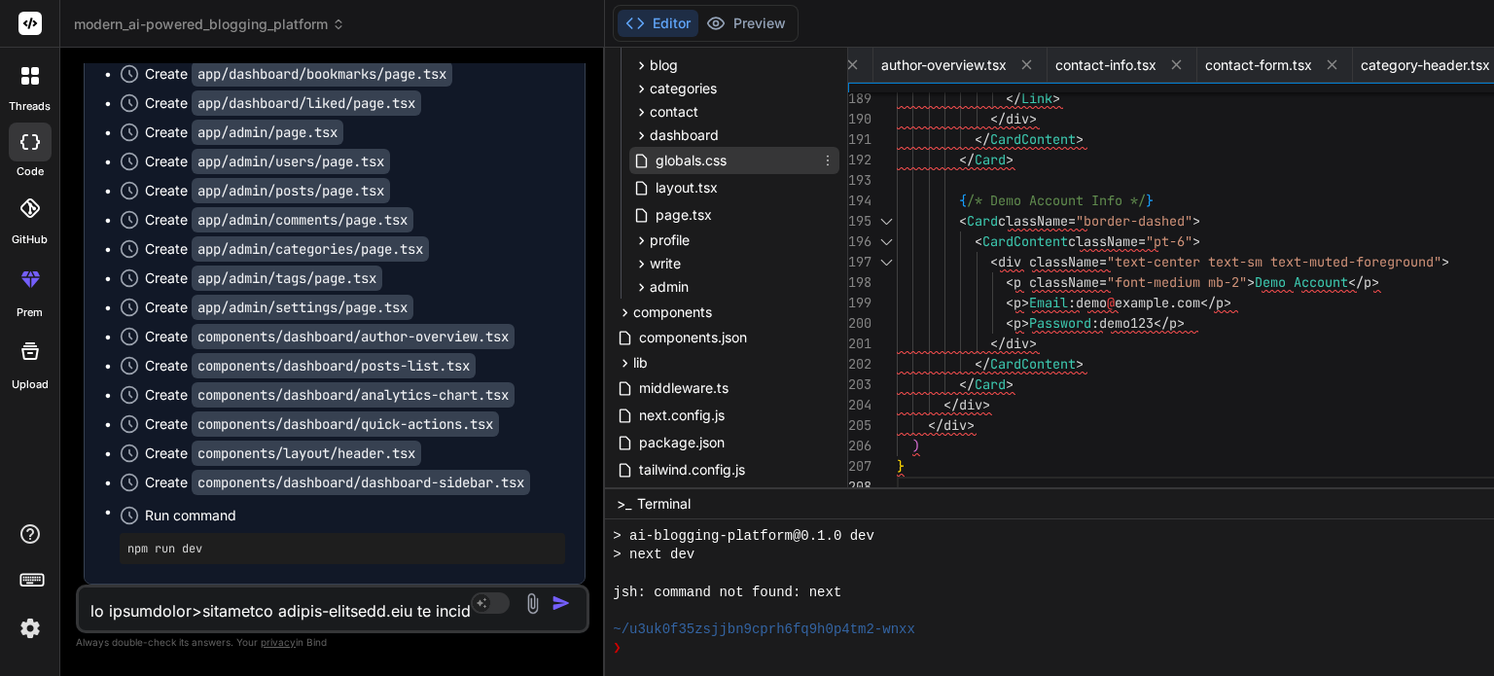
scroll to position [243, 0]
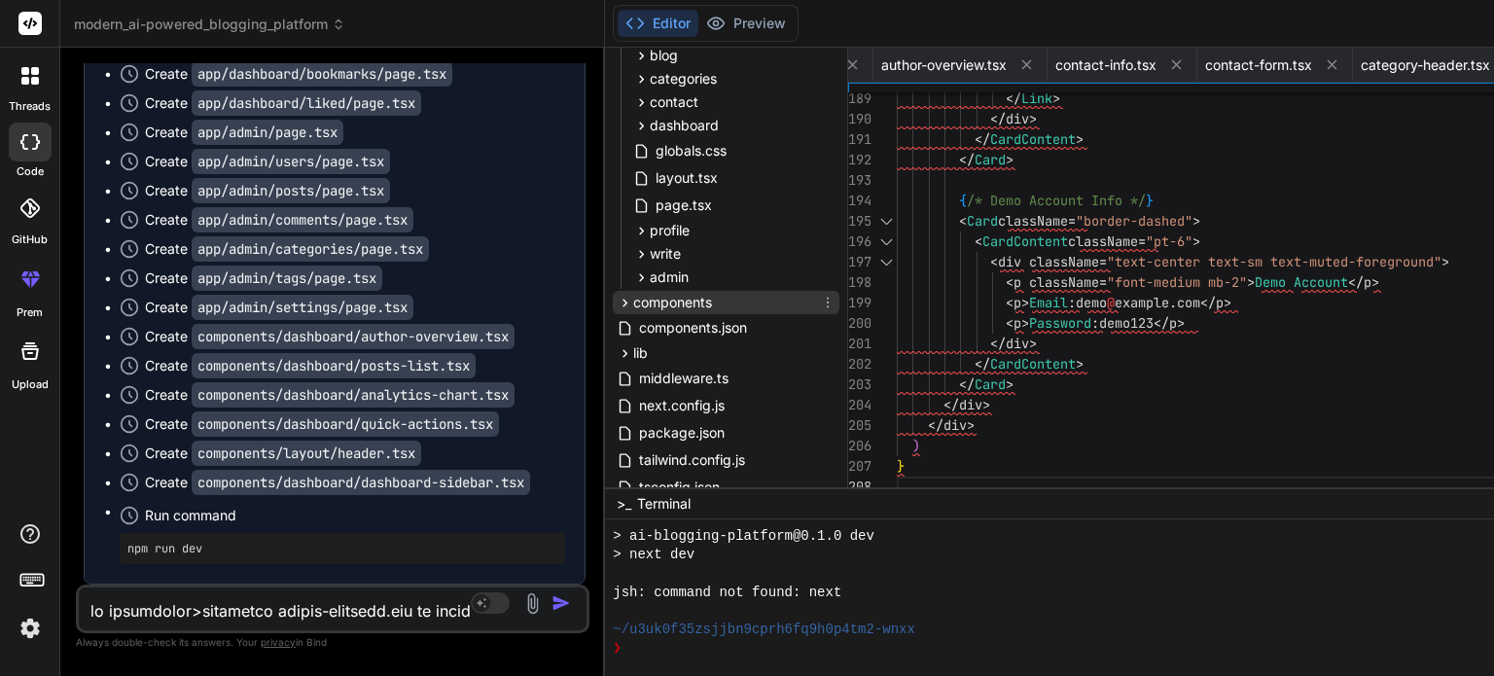
click at [633, 303] on span "components" at bounding box center [672, 302] width 79 height 19
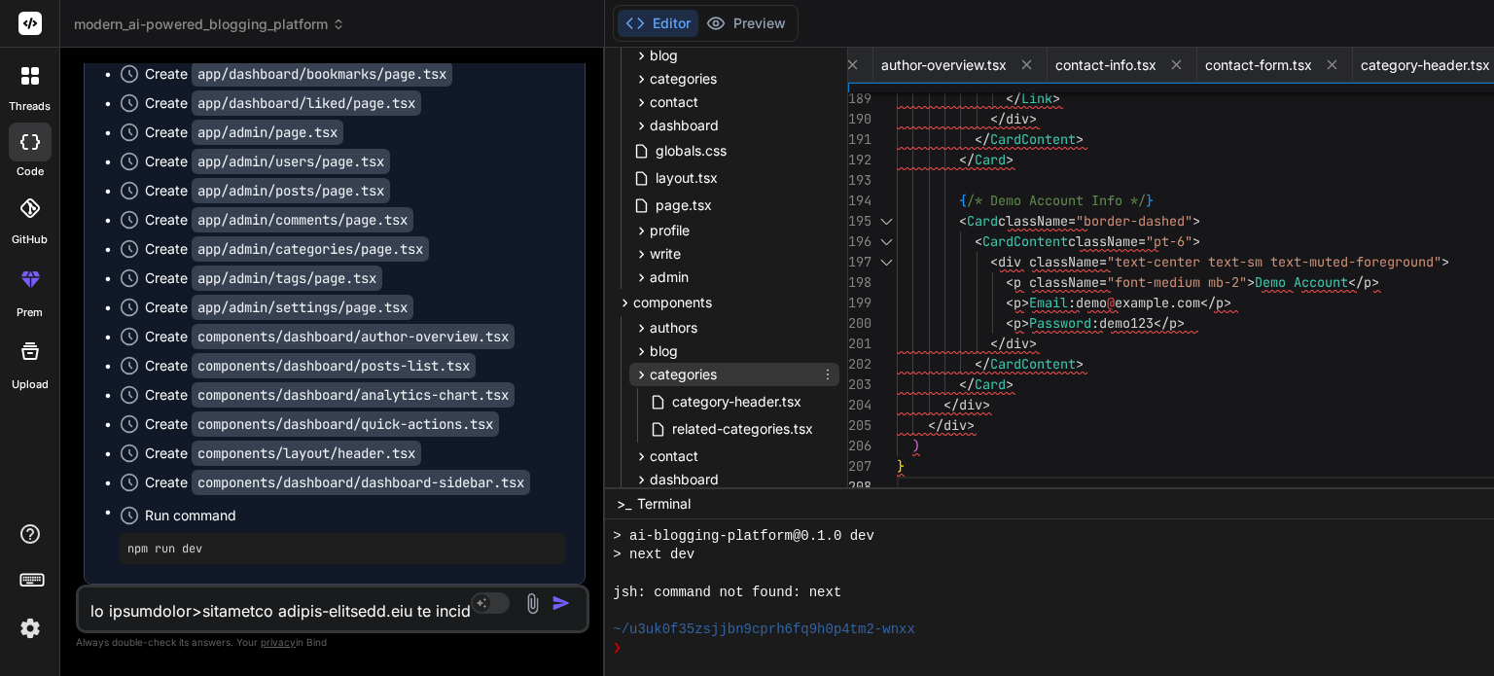
click at [640, 372] on icon at bounding box center [642, 375] width 5 height 8
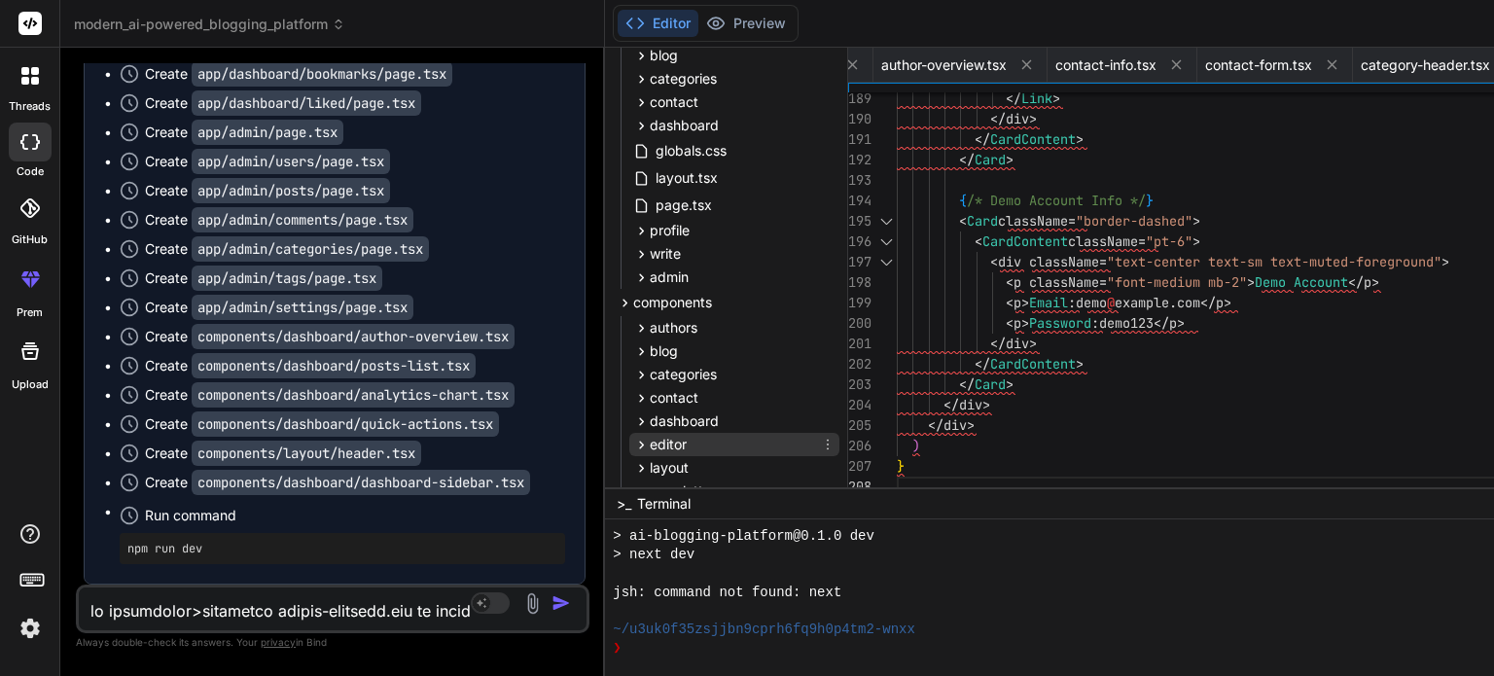
click at [650, 445] on span "editor" at bounding box center [668, 444] width 37 height 19
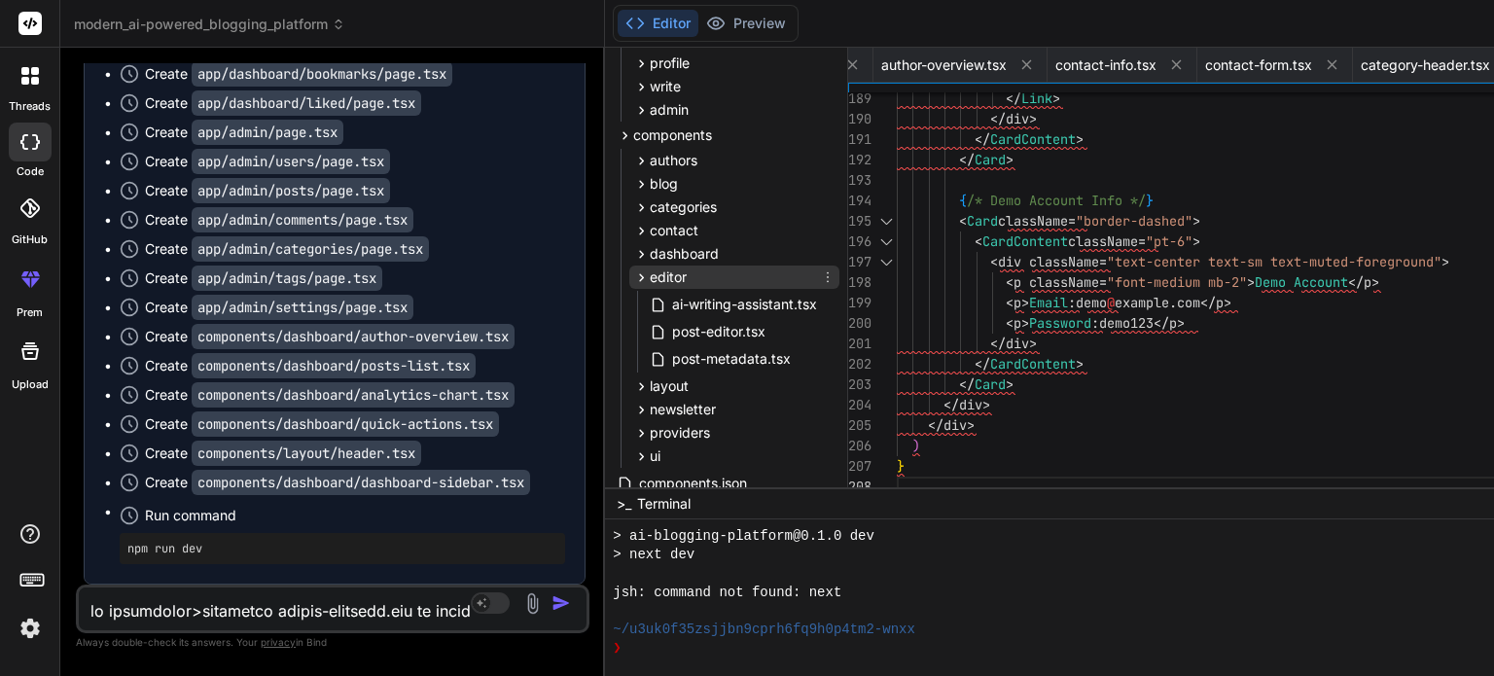
scroll to position [410, 0]
click at [670, 325] on span "post-editor.tsx" at bounding box center [718, 331] width 97 height 23
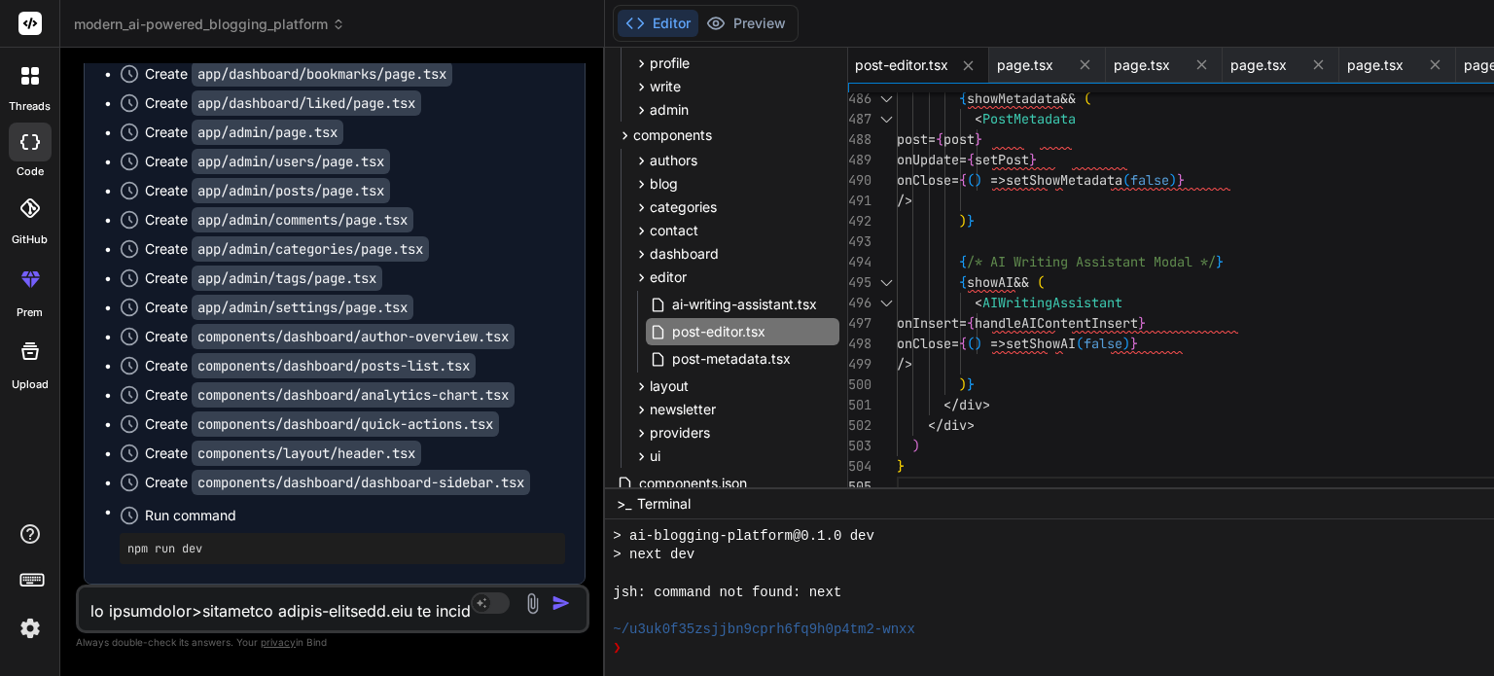
scroll to position [0, 0]
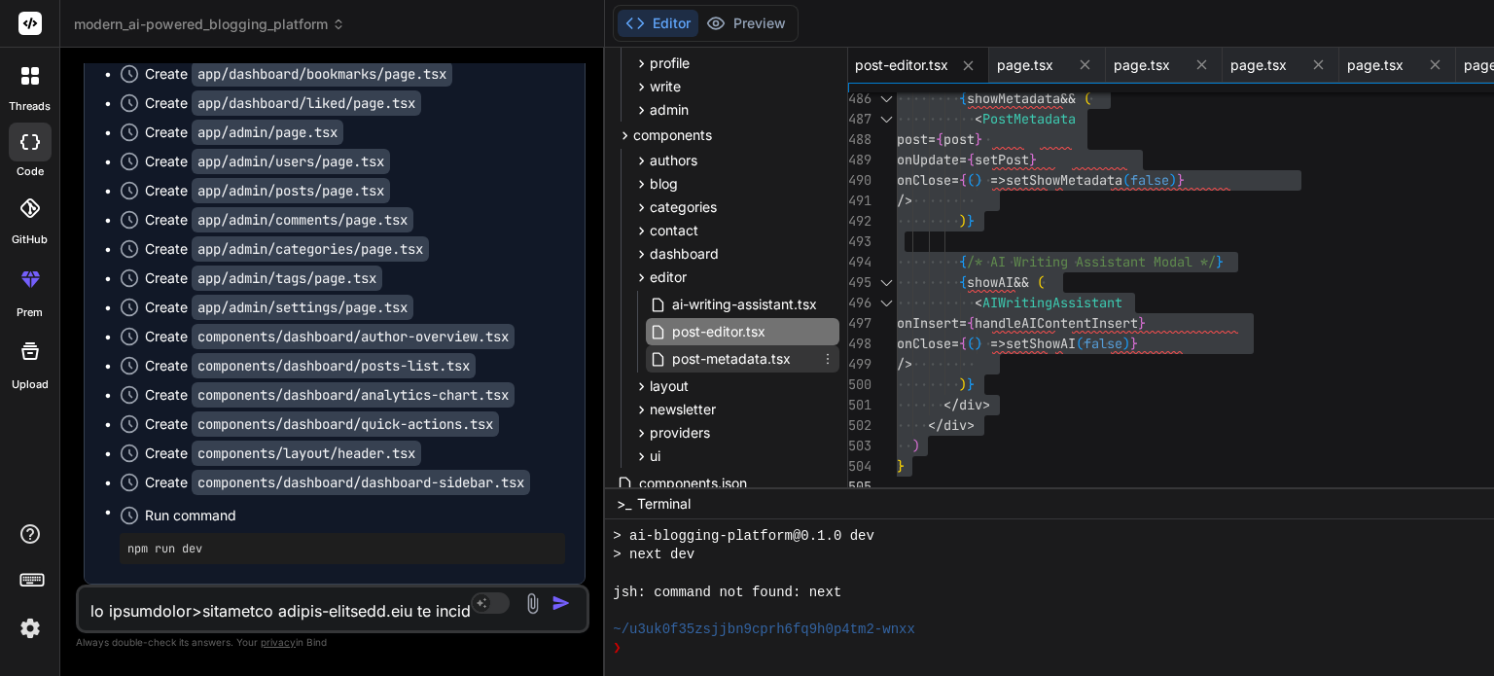
click at [670, 357] on span "post-metadata.tsx" at bounding box center [731, 358] width 123 height 23
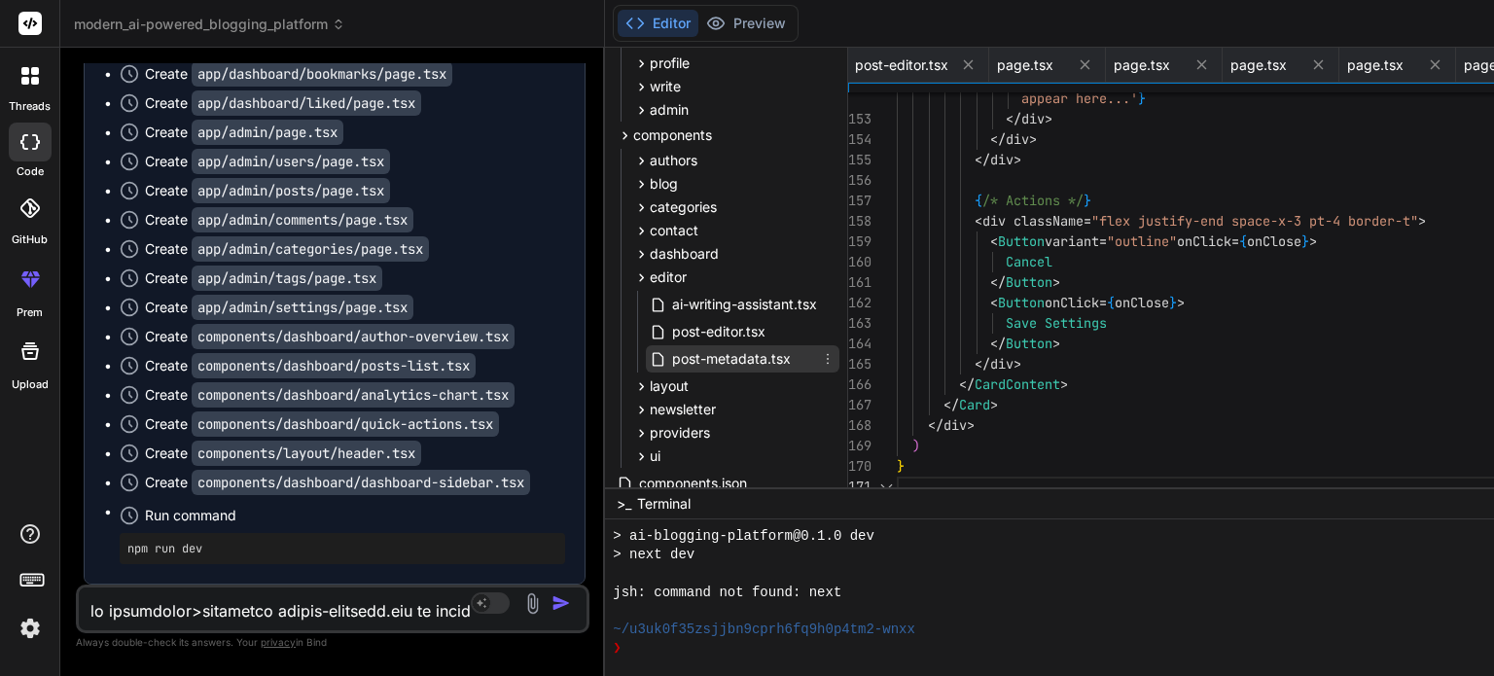
scroll to position [0, 3971]
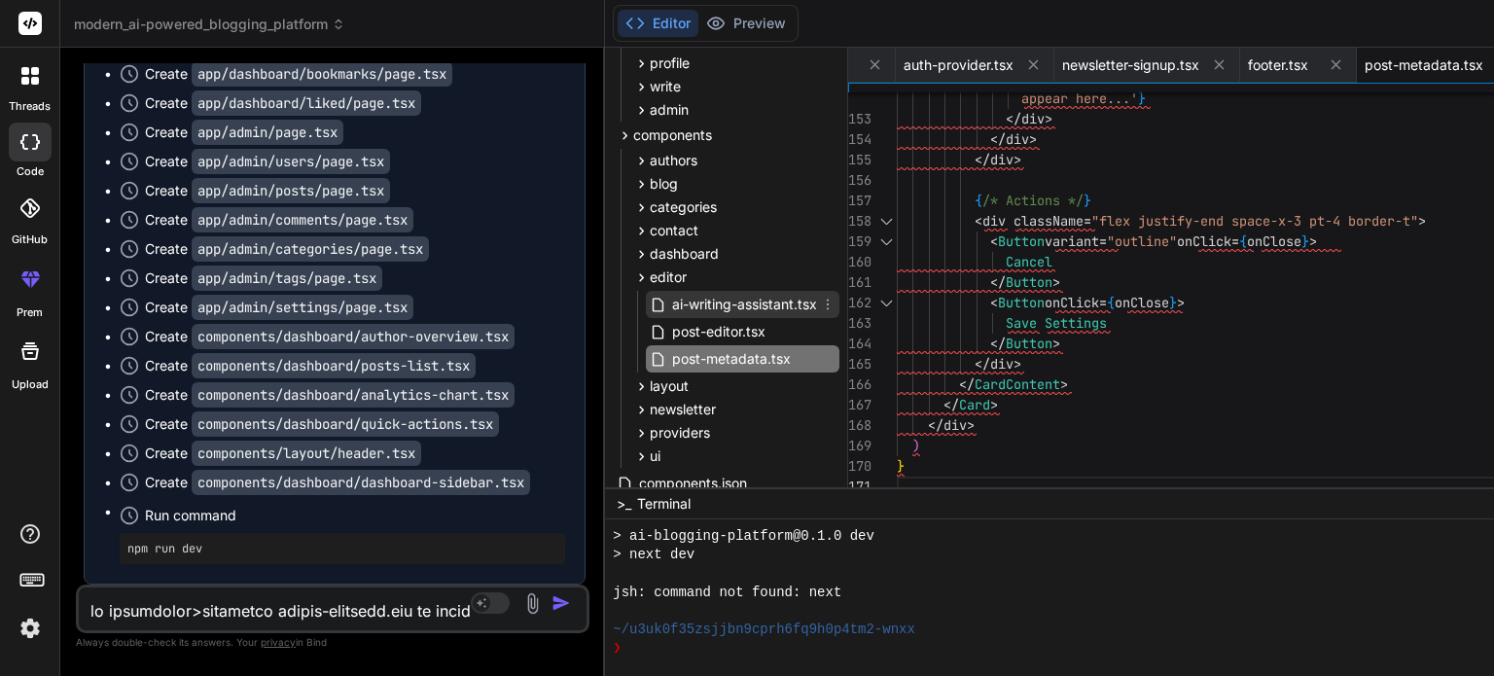
click at [670, 309] on span "ai-writing-assistant.tsx" at bounding box center [744, 304] width 149 height 23
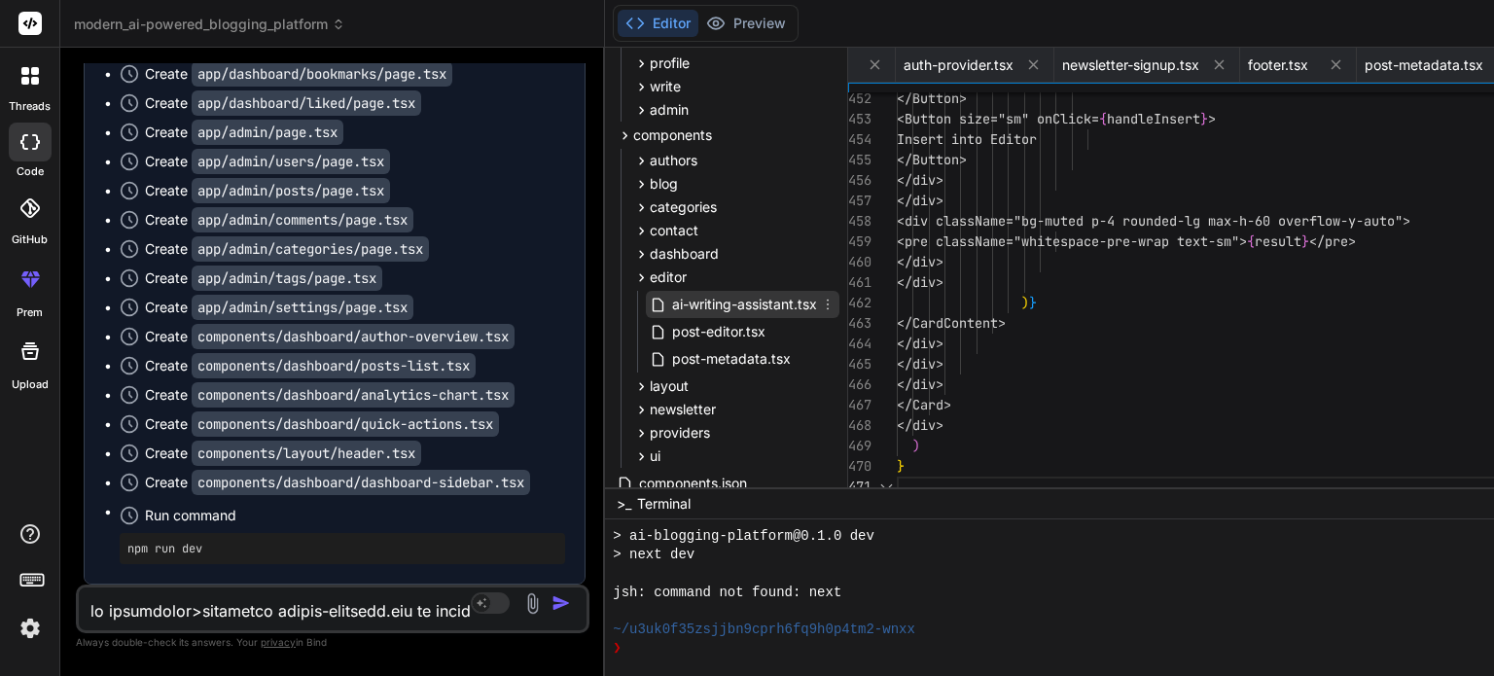
scroll to position [0, 4166]
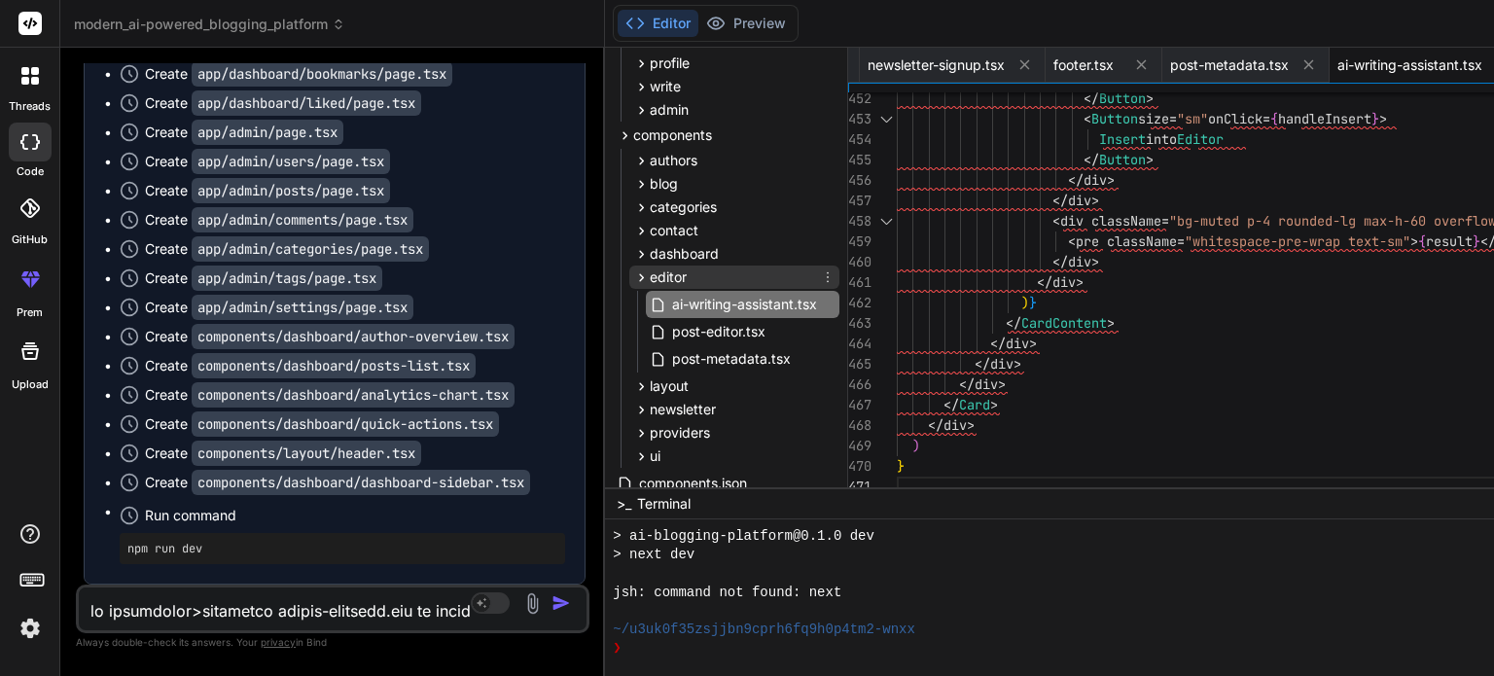
click at [650, 277] on span "editor" at bounding box center [668, 276] width 37 height 19
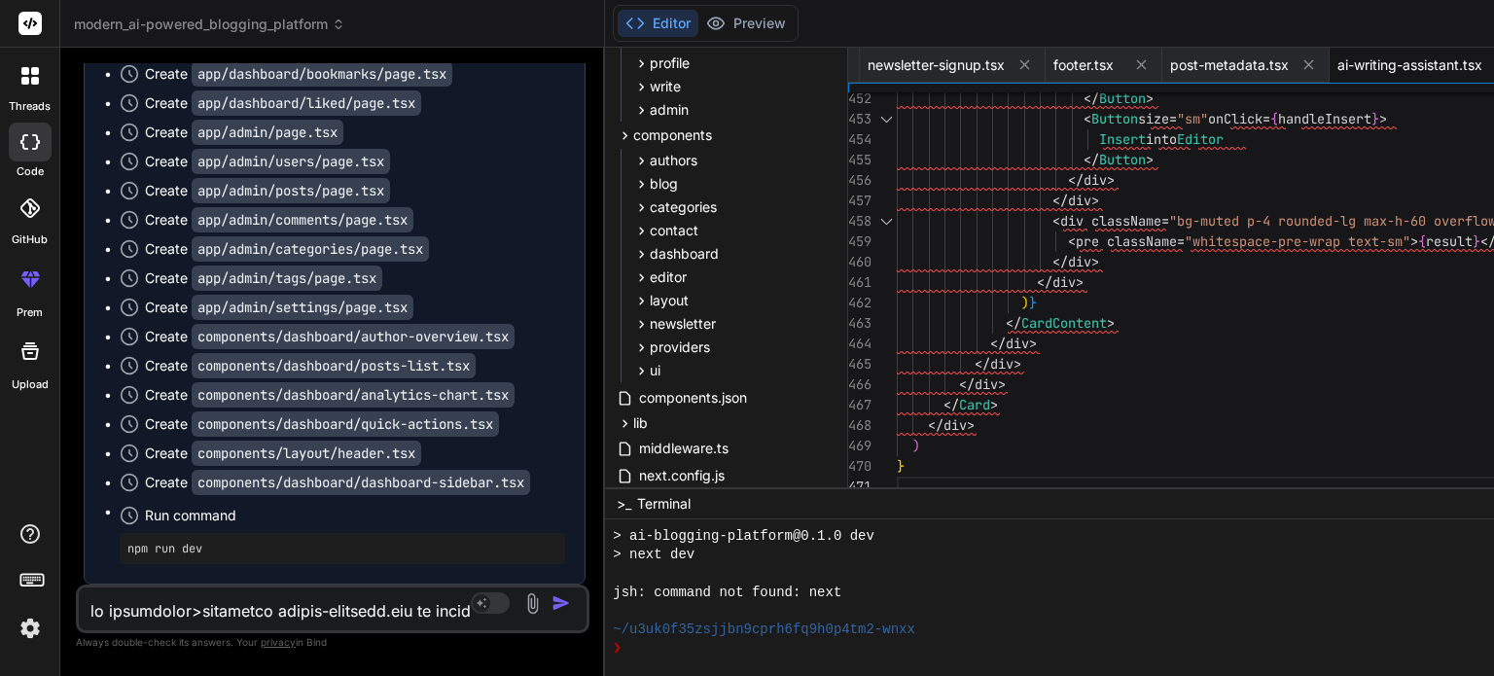
scroll to position [20280, 0]
drag, startPoint x: 321, startPoint y: 322, endPoint x: 353, endPoint y: 349, distance: 42.1
click at [353, 349] on ul "Create next-env.d.ts Create postcss.config.js Create components/ui/dialog.tsx C…" at bounding box center [334, 153] width 461 height 821
copy code "posts-list.tsx"
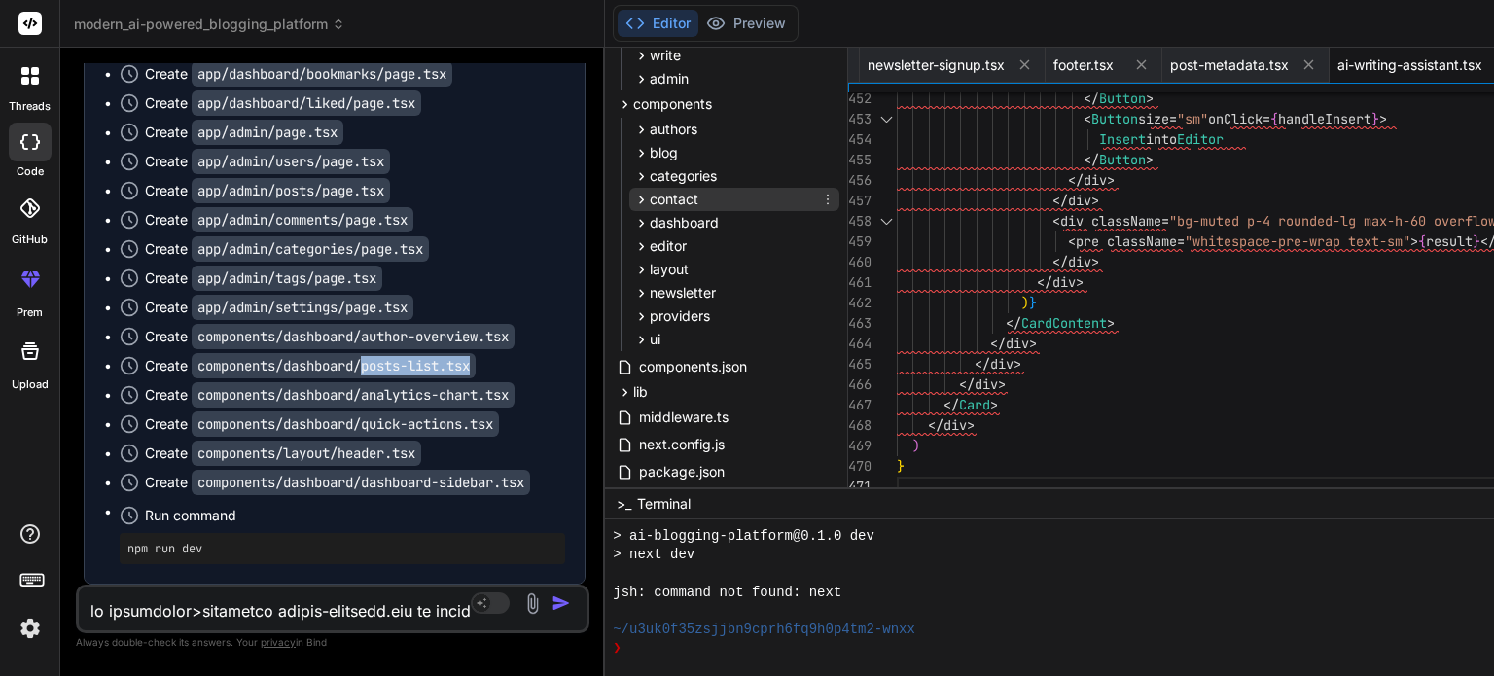
scroll to position [446, 0]
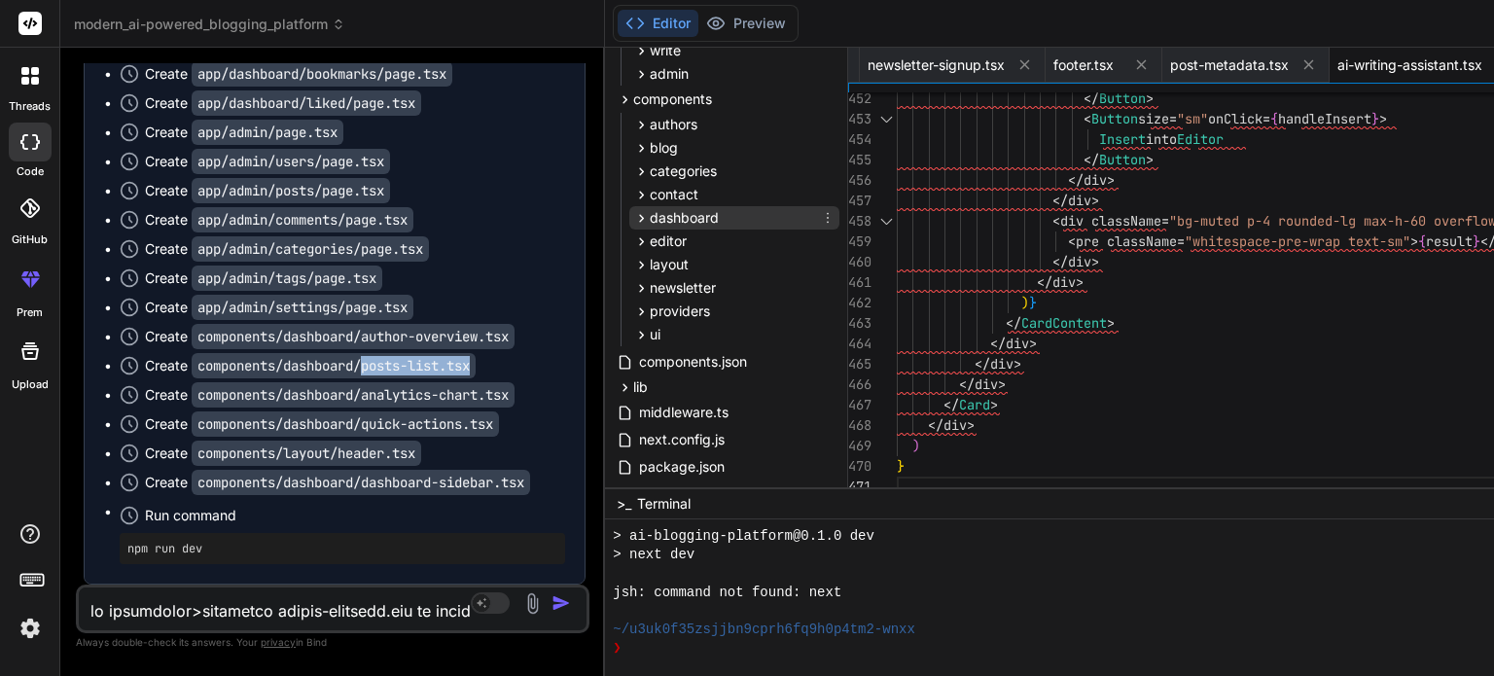
click at [650, 220] on span "dashboard" at bounding box center [684, 217] width 69 height 19
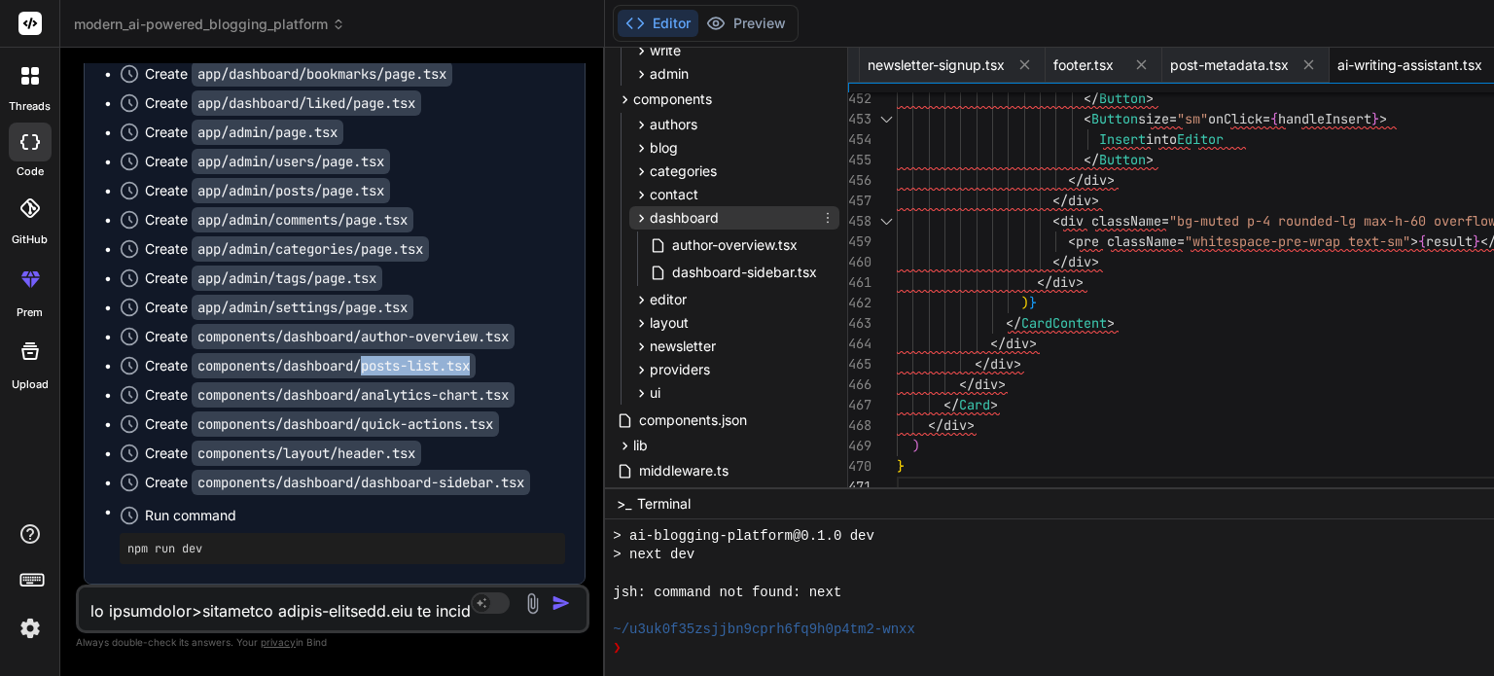
click at [650, 213] on span "dashboard" at bounding box center [684, 217] width 69 height 19
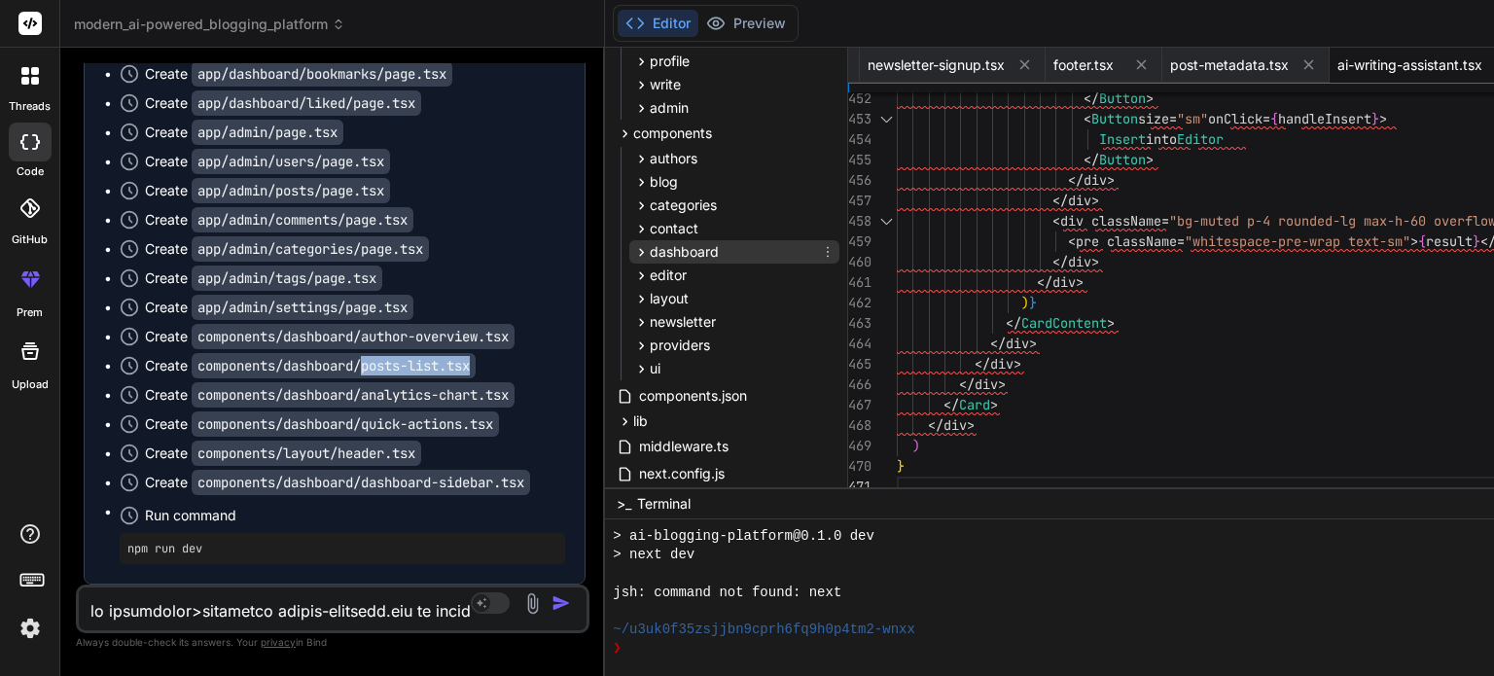
scroll to position [412, 0]
click at [311, 353] on code "components/dashboard/posts-list.tsx" at bounding box center [334, 365] width 284 height 25
click at [650, 258] on span "dashboard" at bounding box center [684, 251] width 69 height 19
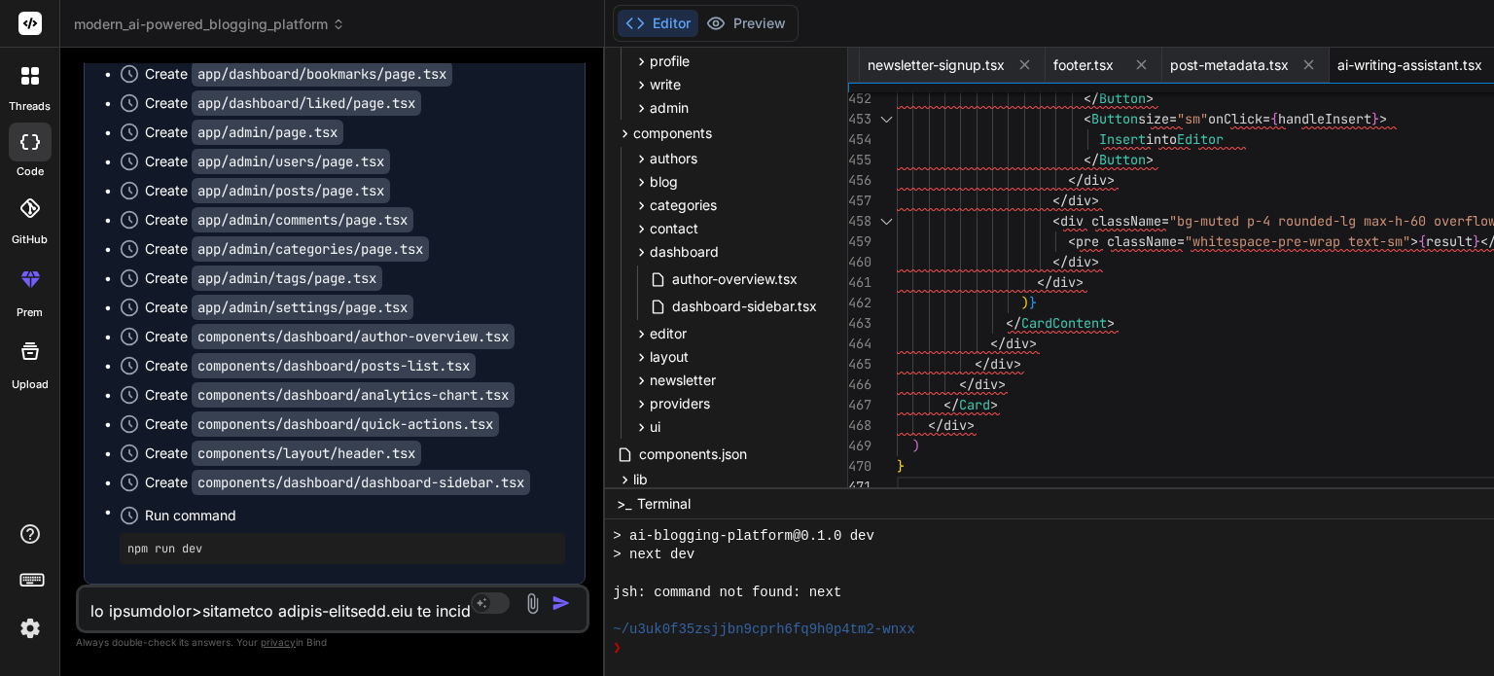
scroll to position [20115, 0]
drag, startPoint x: 323, startPoint y: 416, endPoint x: 251, endPoint y: 434, distance: 74.1
click at [251, 346] on div "Create components/dashboard/author-overview.tsx" at bounding box center [330, 336] width 370 height 19
copy code "author-overview.tsx"
click at [349, 349] on code "components/dashboard/author-overview.tsx" at bounding box center [353, 336] width 323 height 25
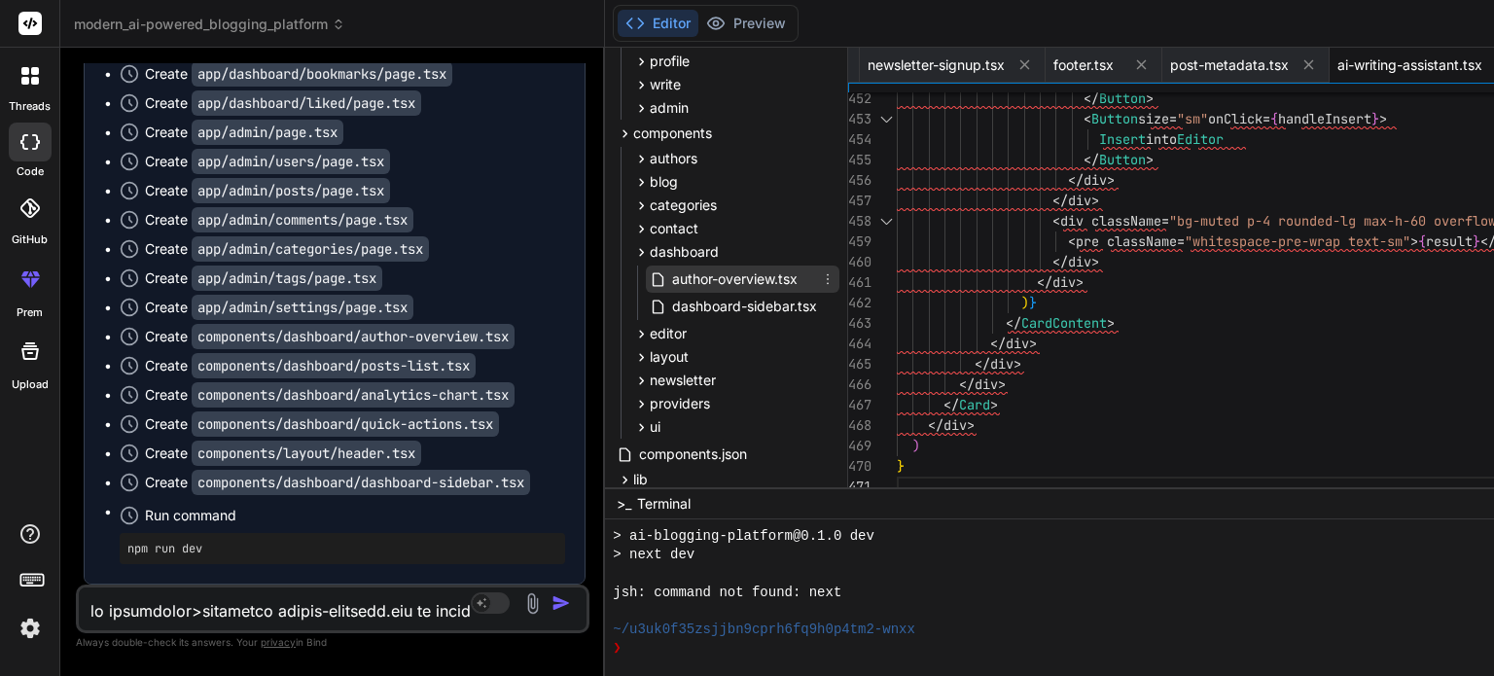
click at [670, 278] on span "author-overview.tsx" at bounding box center [734, 278] width 129 height 23
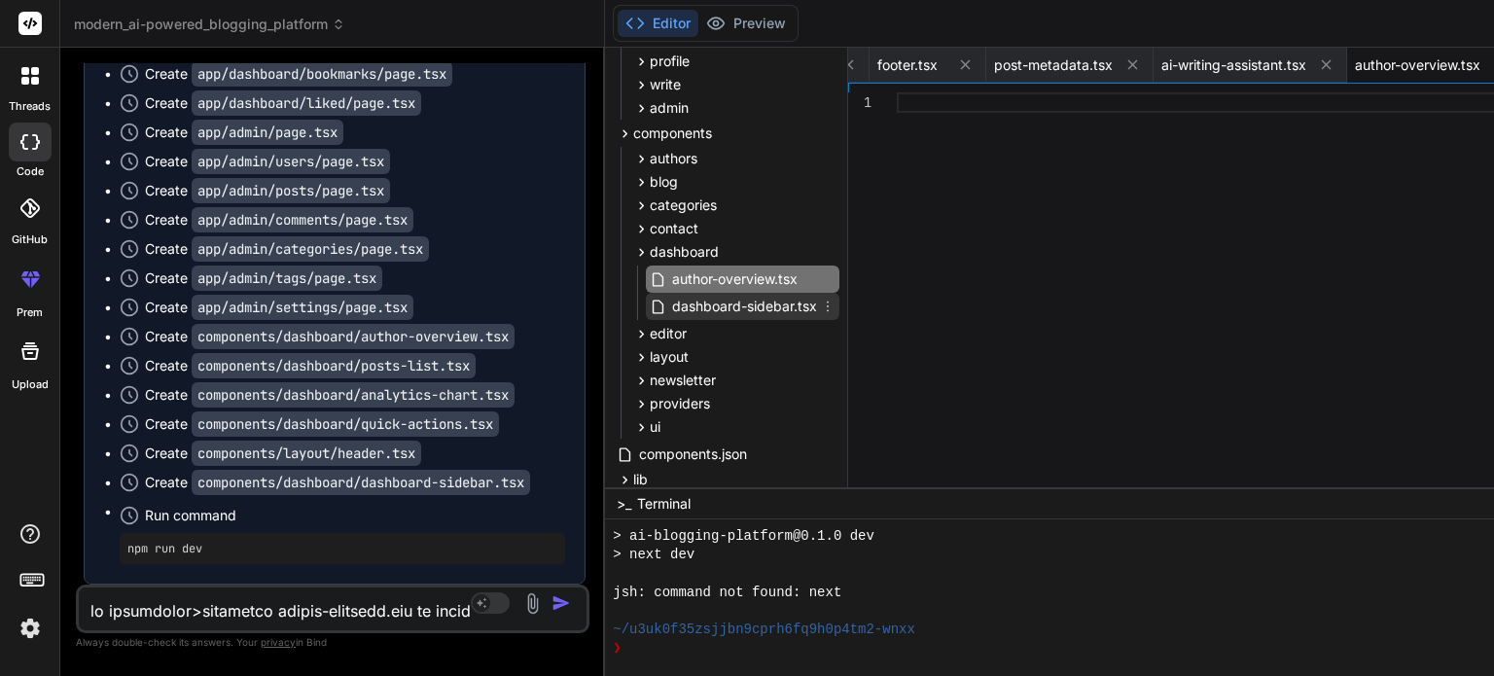
click at [670, 301] on span "dashboard-sidebar.tsx" at bounding box center [744, 306] width 149 height 23
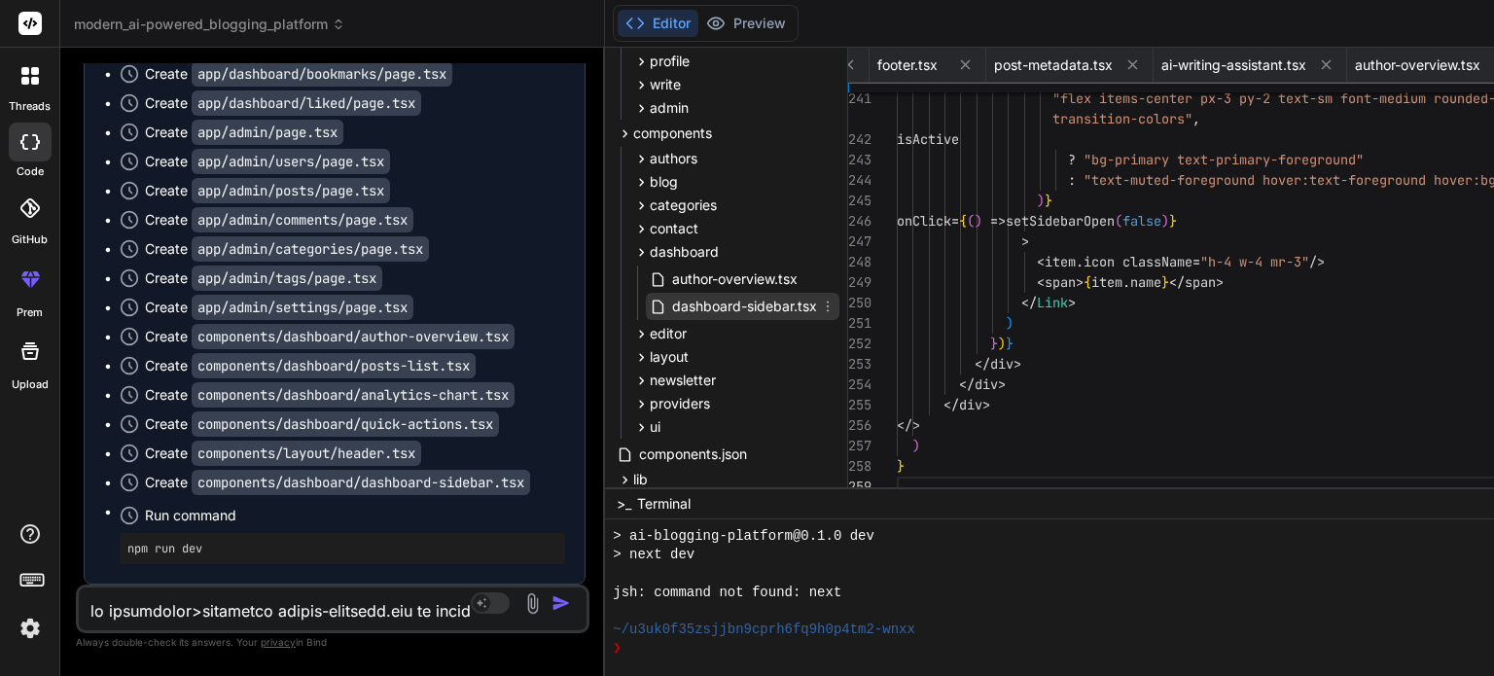
scroll to position [0, 2548]
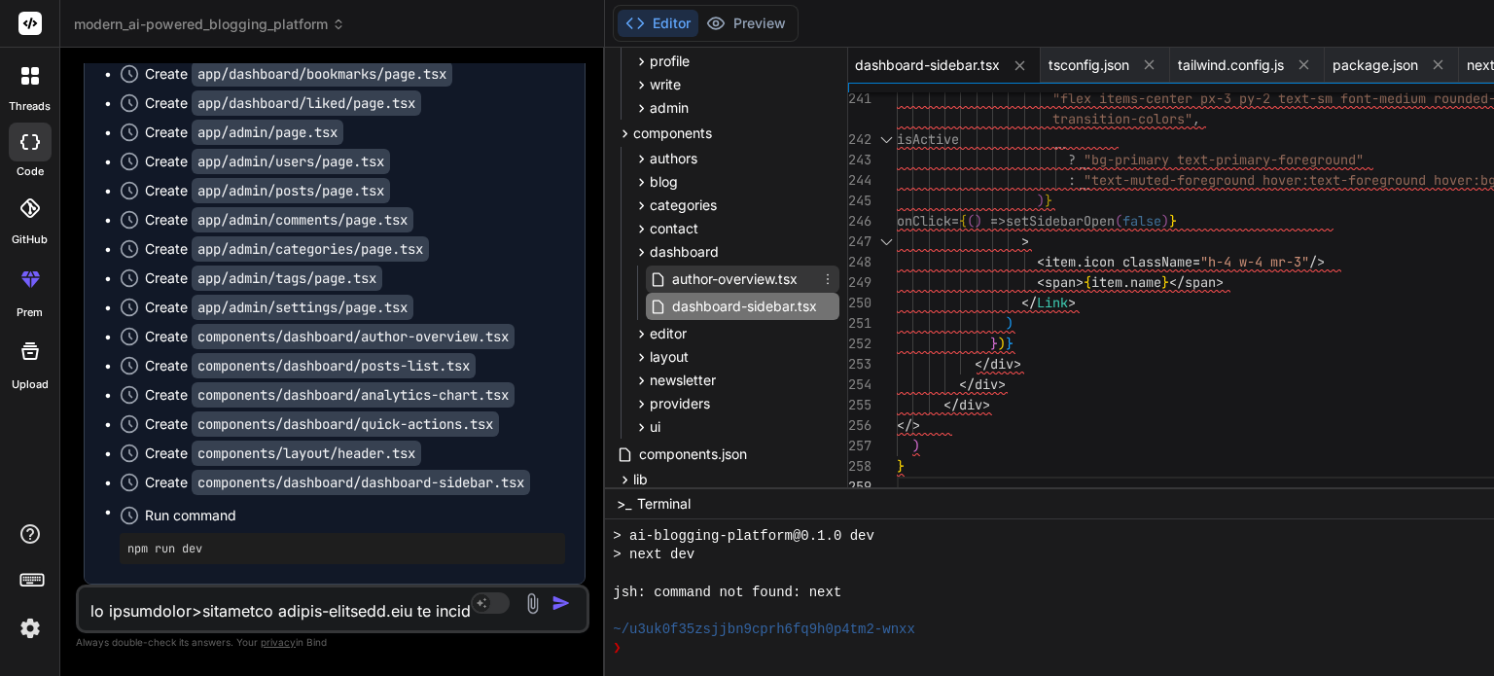
click at [670, 275] on span "author-overview.tsx" at bounding box center [734, 278] width 129 height 23
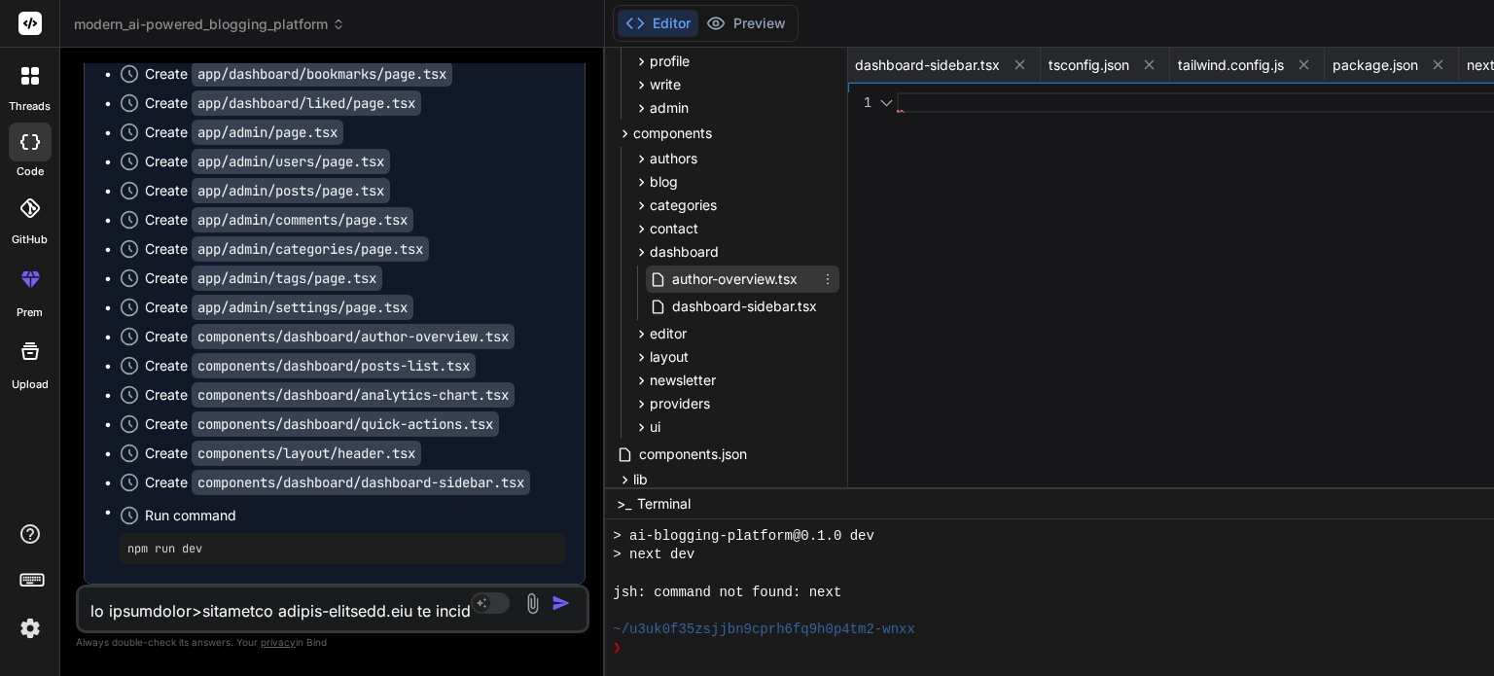
scroll to position [0, 4342]
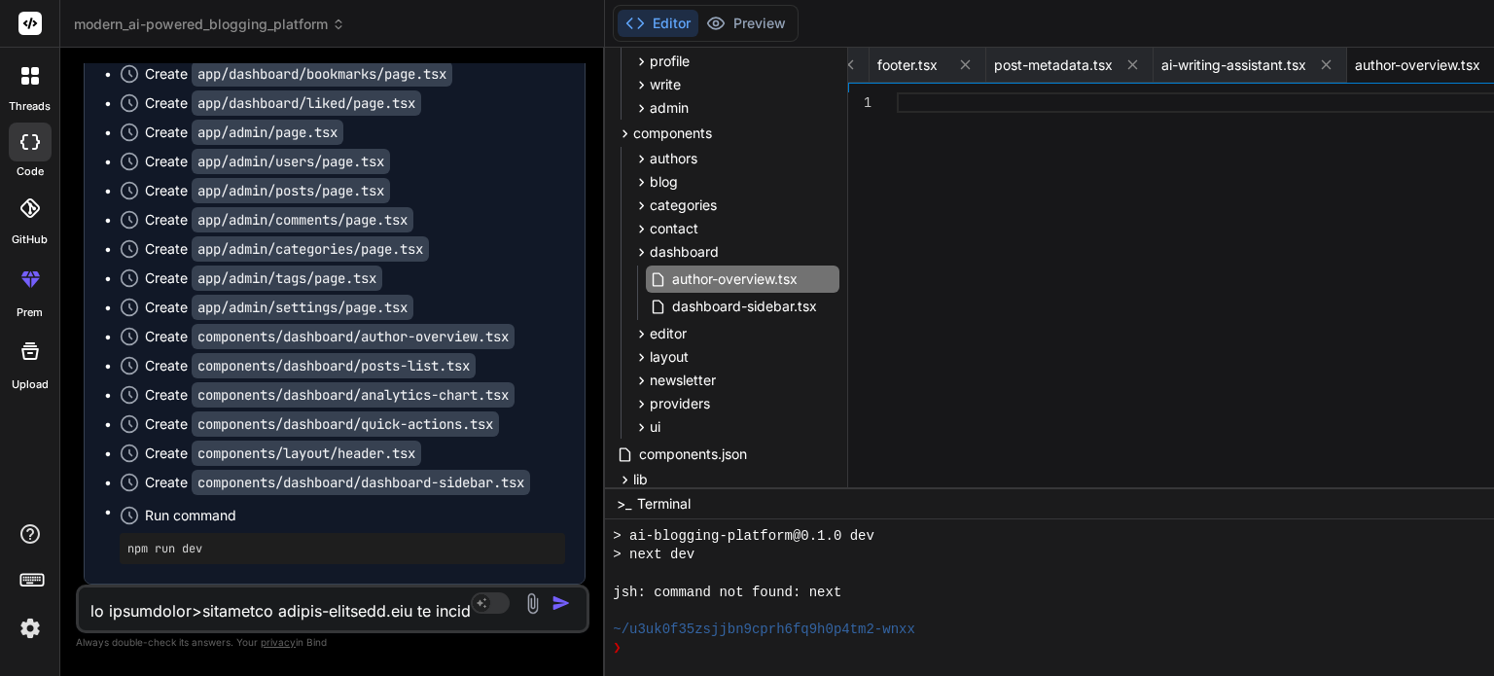
click at [618, 26] on button "Editor" at bounding box center [658, 23] width 81 height 27
click at [844, 65] on icon at bounding box center [849, 65] width 10 height 10
click at [808, 65] on span "post-metadata.tsx" at bounding box center [867, 64] width 119 height 19
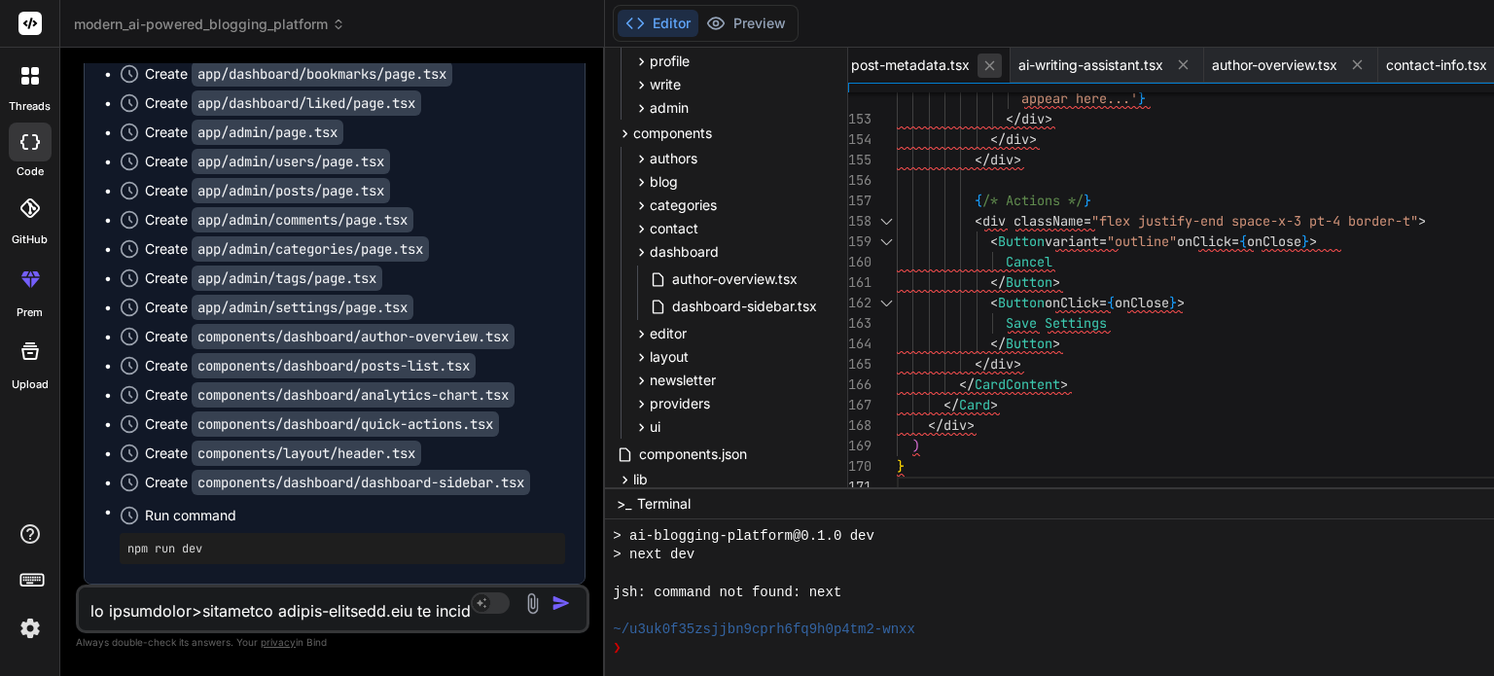
click at [981, 66] on icon at bounding box center [989, 65] width 17 height 17
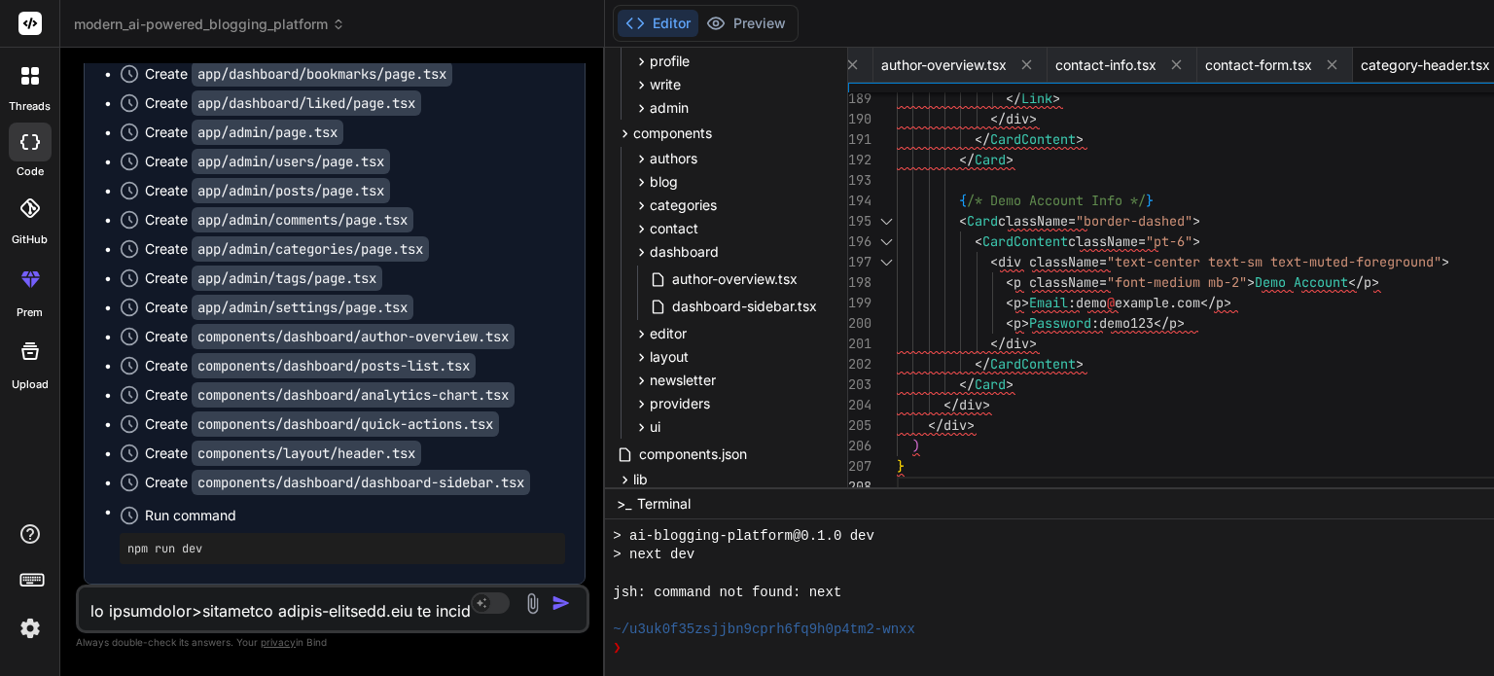
click at [1125, 66] on icon at bounding box center [1510, 64] width 17 height 17
click at [1125, 66] on icon at bounding box center [1336, 64] width 17 height 17
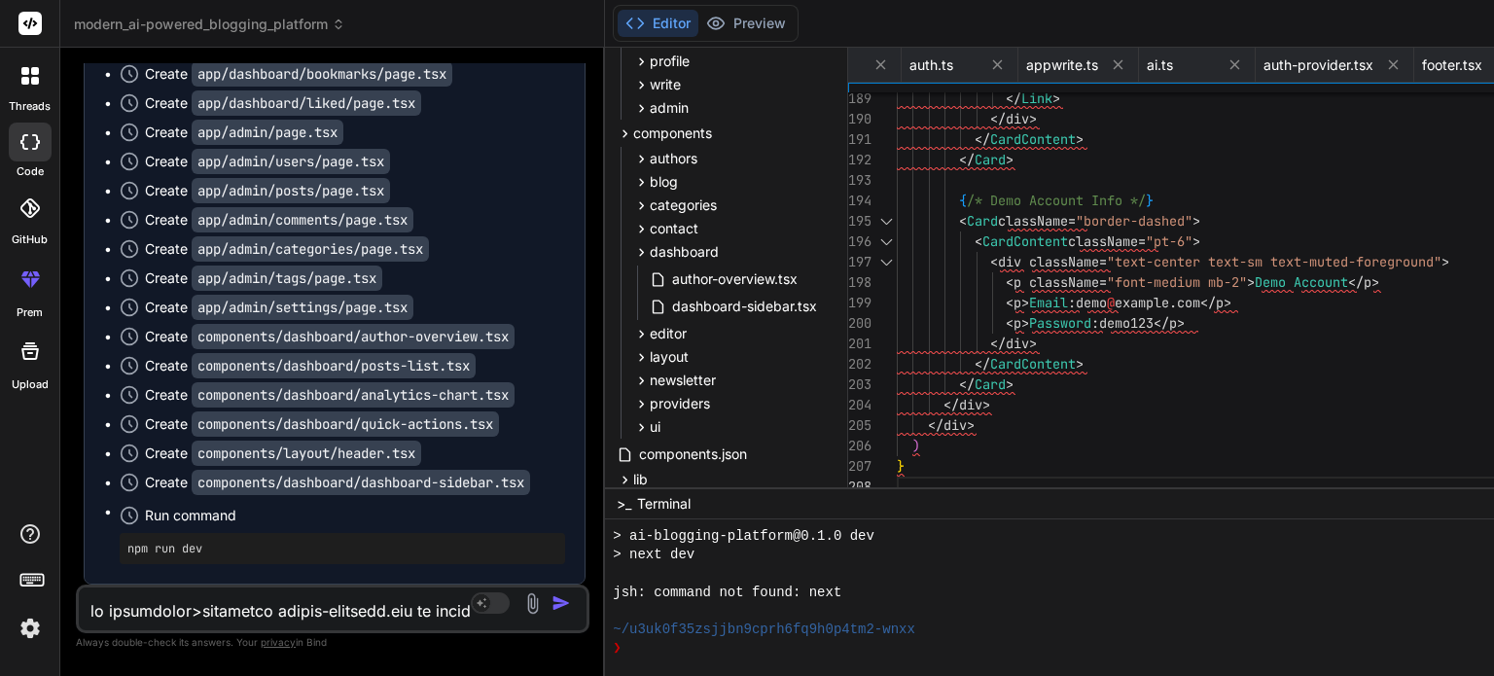
click at [1125, 66] on icon at bounding box center [1510, 64] width 17 height 17
click at [1125, 66] on icon at bounding box center [1393, 64] width 17 height 17
click at [1125, 66] on icon at bounding box center [1510, 64] width 17 height 17
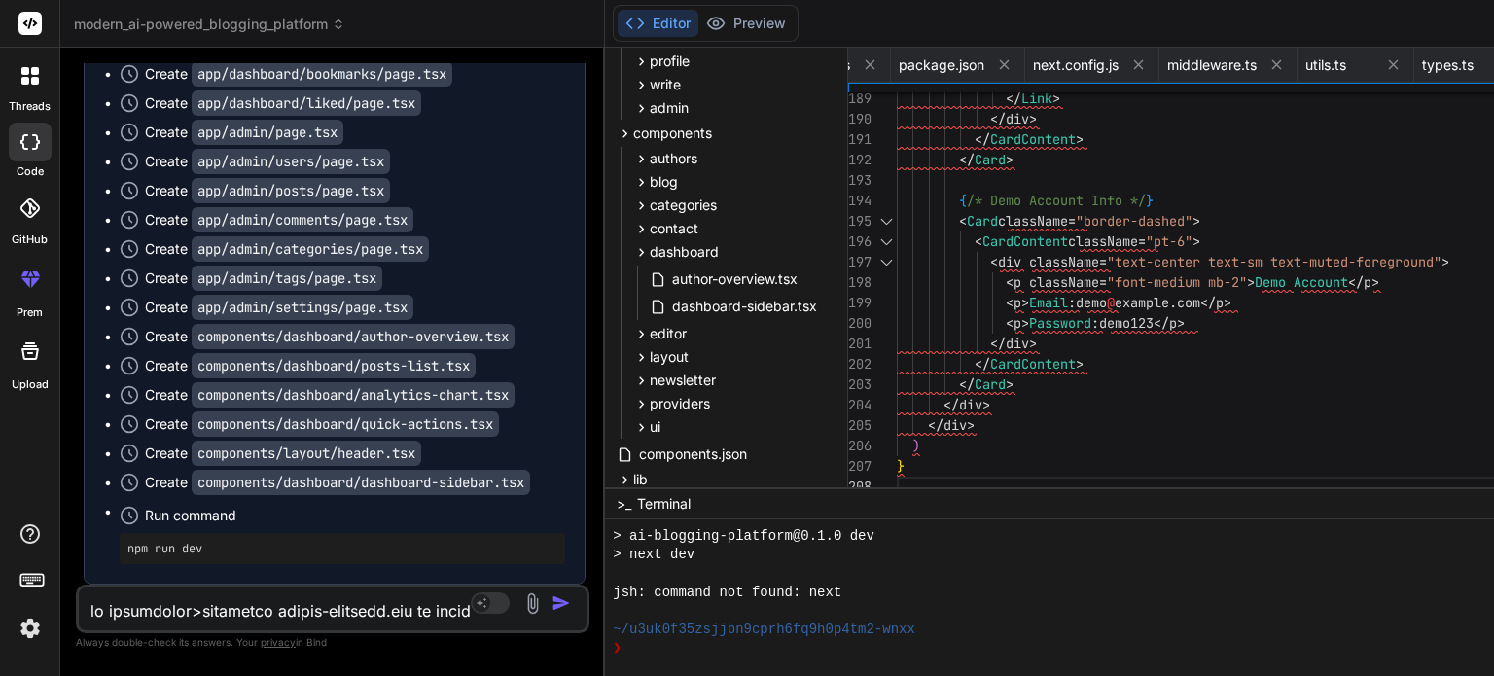
click at [1125, 66] on icon at bounding box center [1510, 64] width 17 height 17
click at [1125, 66] on icon at bounding box center [1393, 64] width 17 height 17
click at [1125, 66] on icon at bounding box center [1510, 64] width 17 height 17
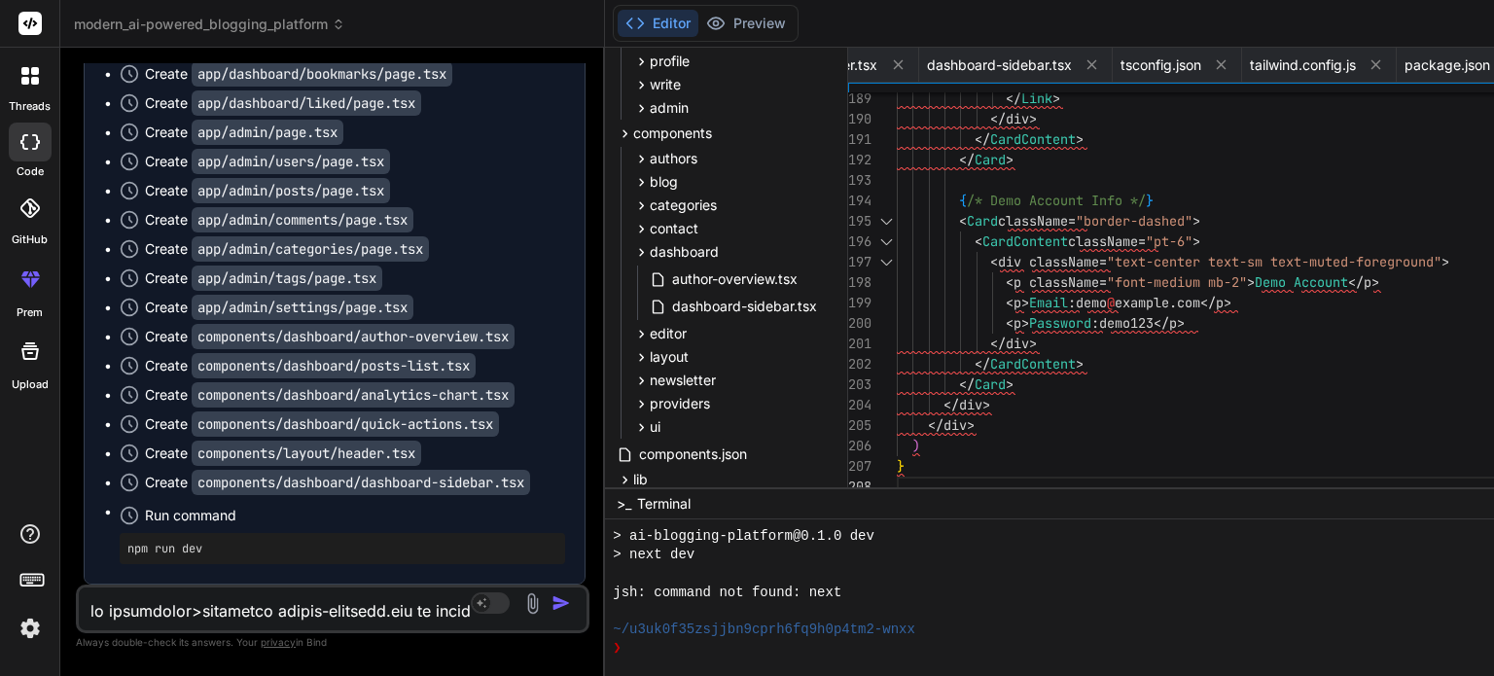
click at [1125, 66] on icon at bounding box center [1376, 64] width 17 height 17
click at [1125, 66] on icon at bounding box center [1510, 64] width 17 height 17
click at [1125, 66] on icon at bounding box center [1316, 64] width 17 height 17
click at [1125, 66] on icon at bounding box center [1510, 64] width 17 height 17
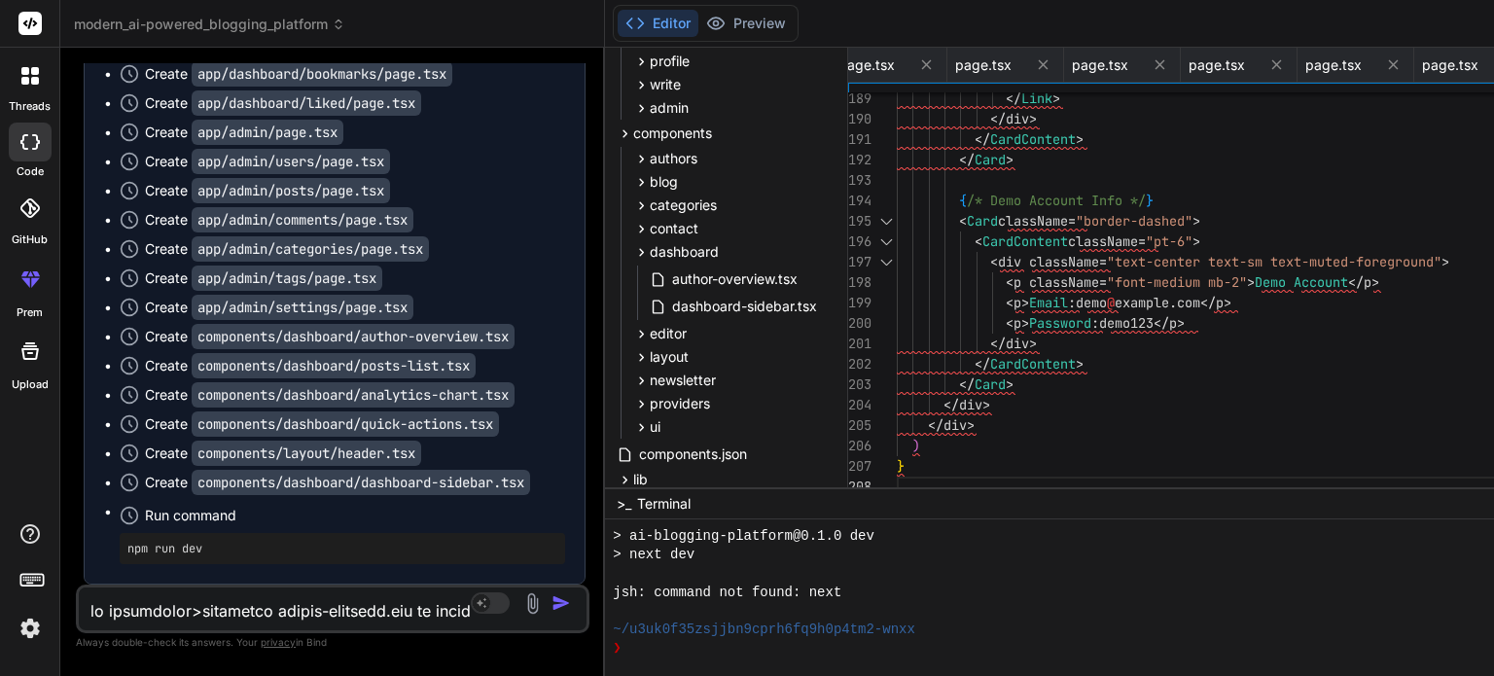
click at [1125, 66] on icon at bounding box center [1510, 64] width 17 height 17
click at [1125, 66] on icon at bounding box center [1393, 64] width 17 height 17
click at [1125, 66] on icon at bounding box center [1510, 64] width 17 height 17
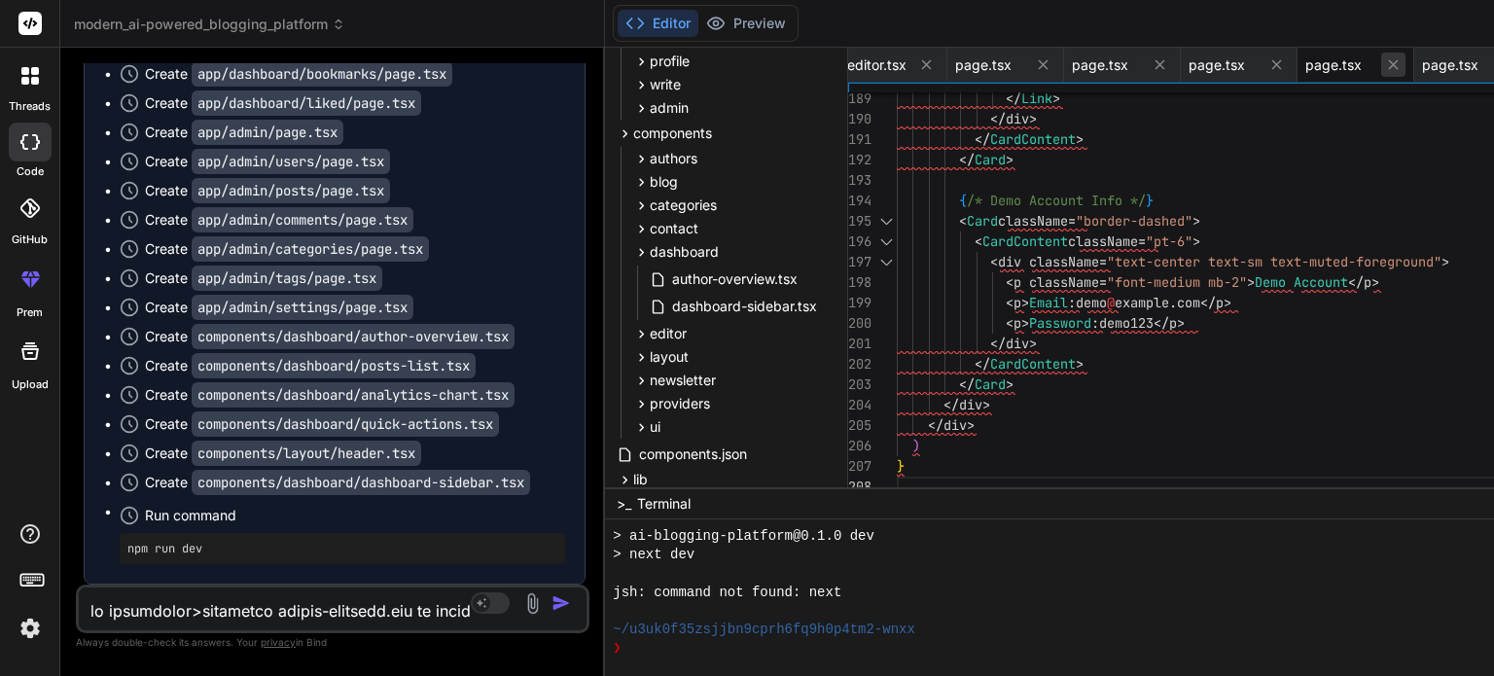
click at [1125, 65] on icon at bounding box center [1510, 64] width 17 height 17
click at [1125, 65] on icon at bounding box center [1393, 64] width 17 height 17
click at [1125, 65] on icon at bounding box center [1510, 64] width 17 height 17
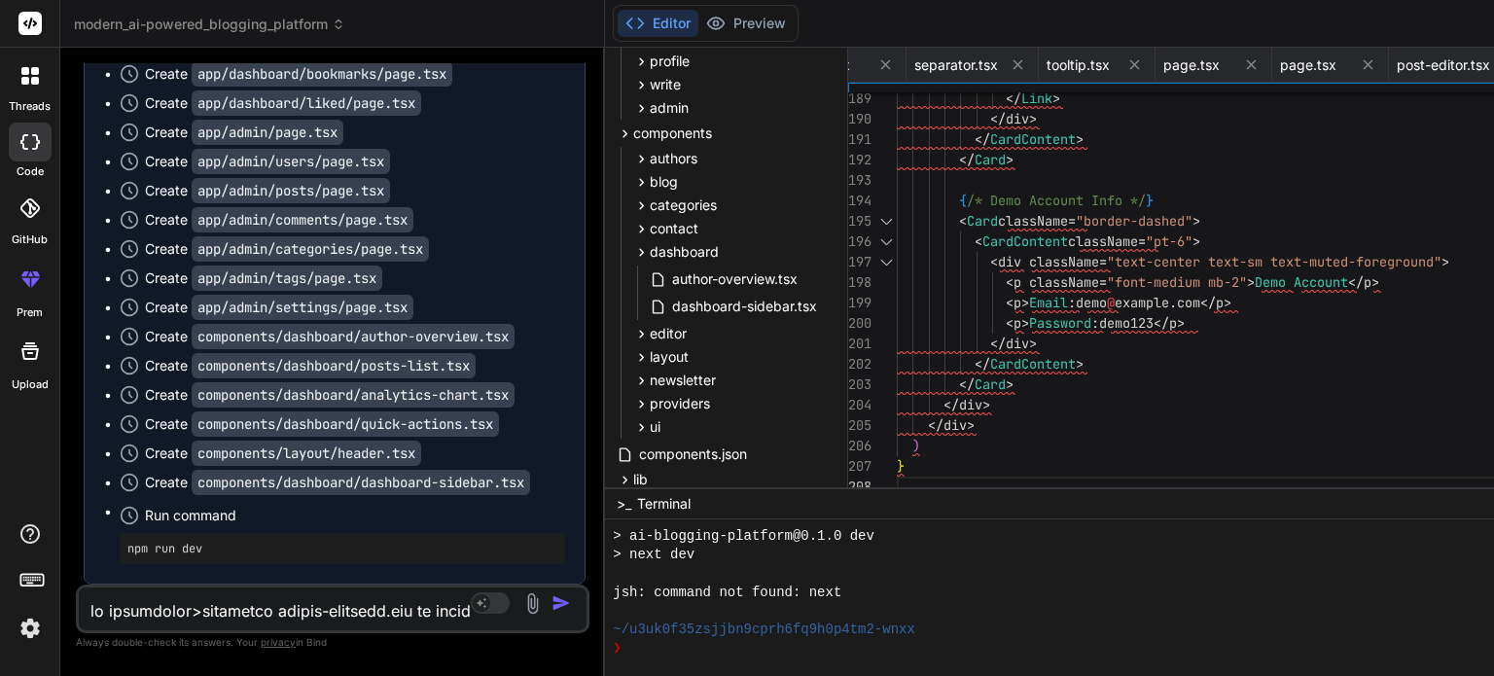
click at [1125, 65] on icon at bounding box center [1510, 64] width 17 height 17
click at [1125, 65] on icon at bounding box center [1393, 64] width 17 height 17
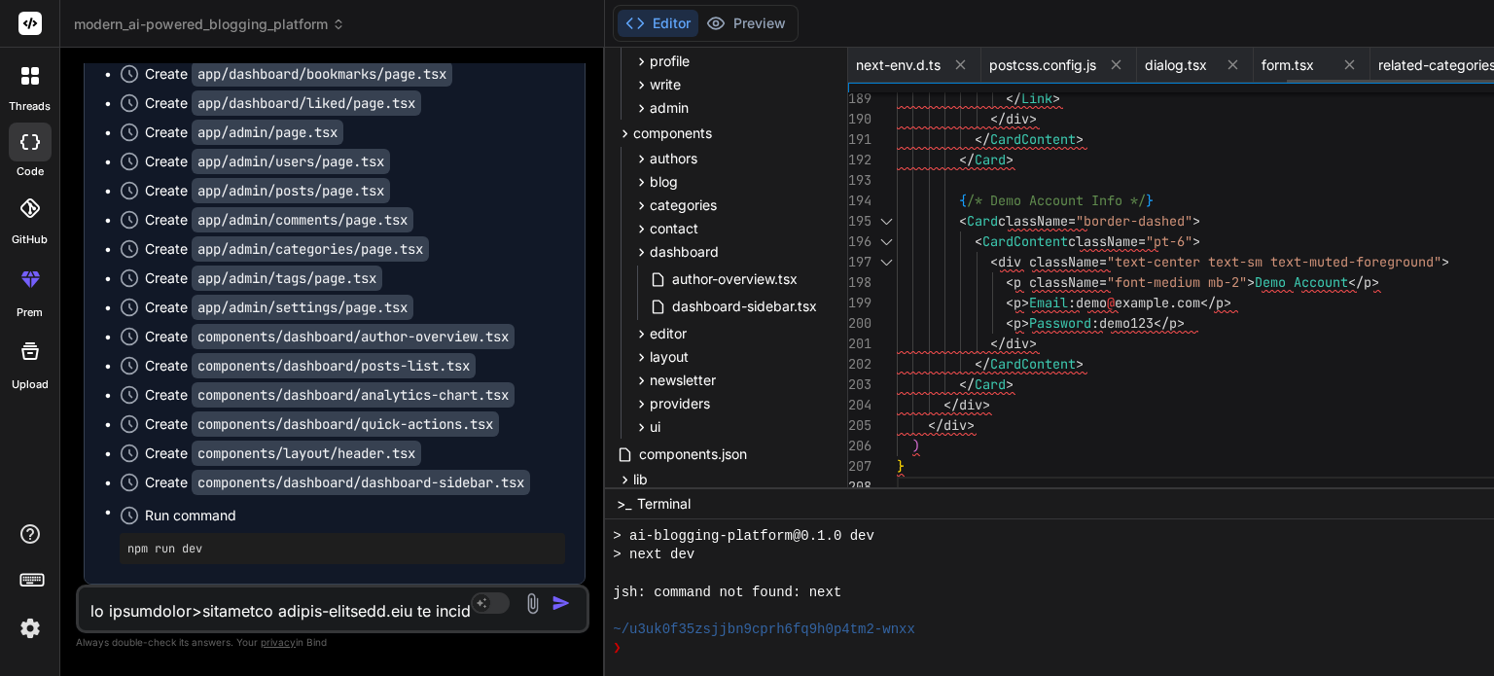
click at [1125, 65] on icon at bounding box center [1349, 64] width 17 height 17
click at [1125, 65] on icon at bounding box center [1233, 64] width 17 height 17
click at [1108, 65] on icon at bounding box center [1116, 64] width 17 height 17
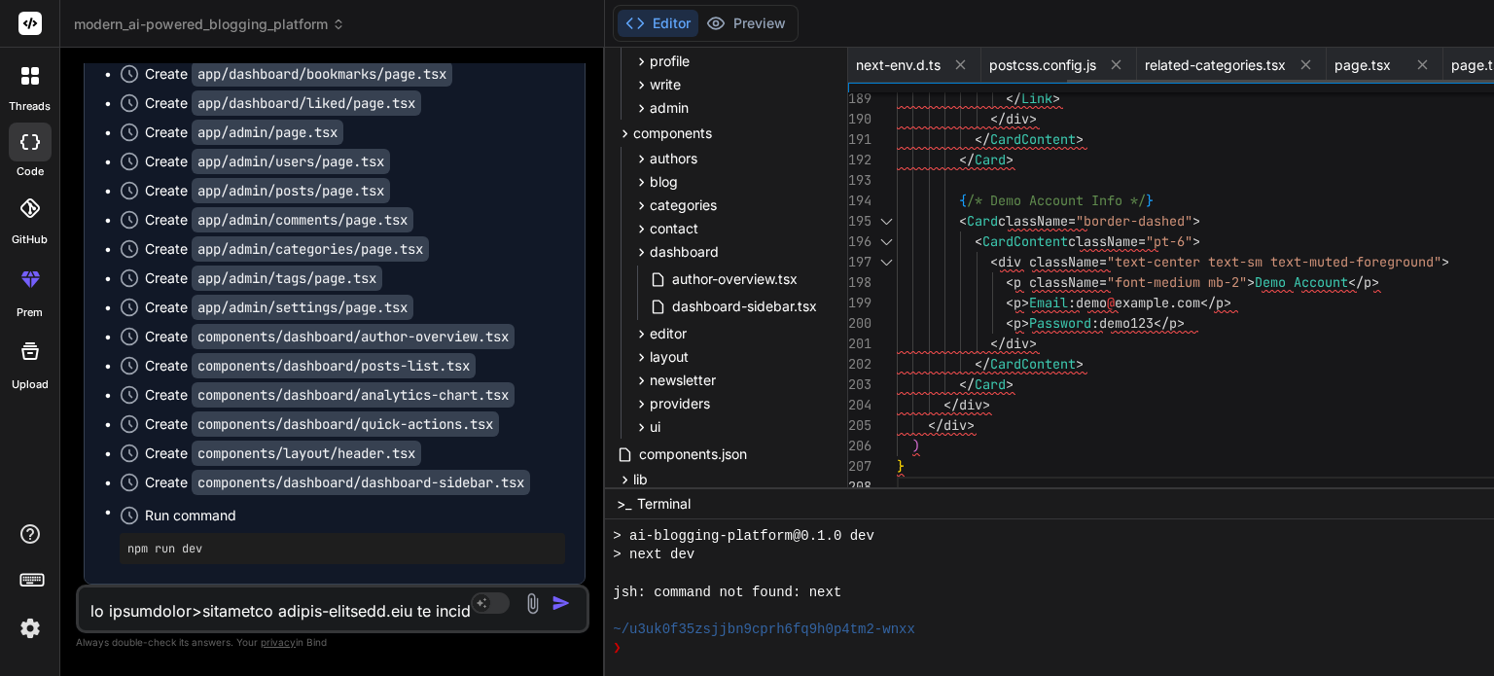
click at [948, 65] on button at bounding box center [960, 65] width 24 height 24
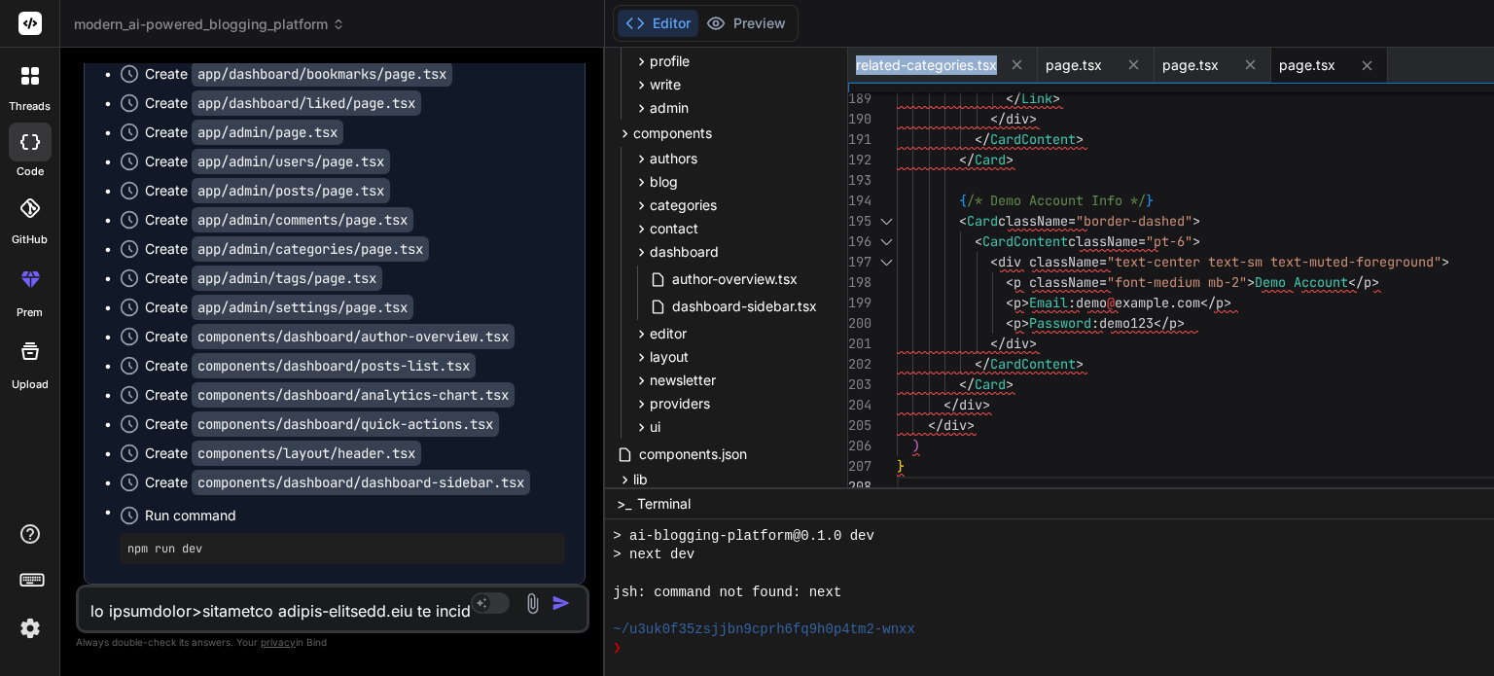
click at [856, 65] on span "related-categories.tsx" at bounding box center [926, 64] width 141 height 19
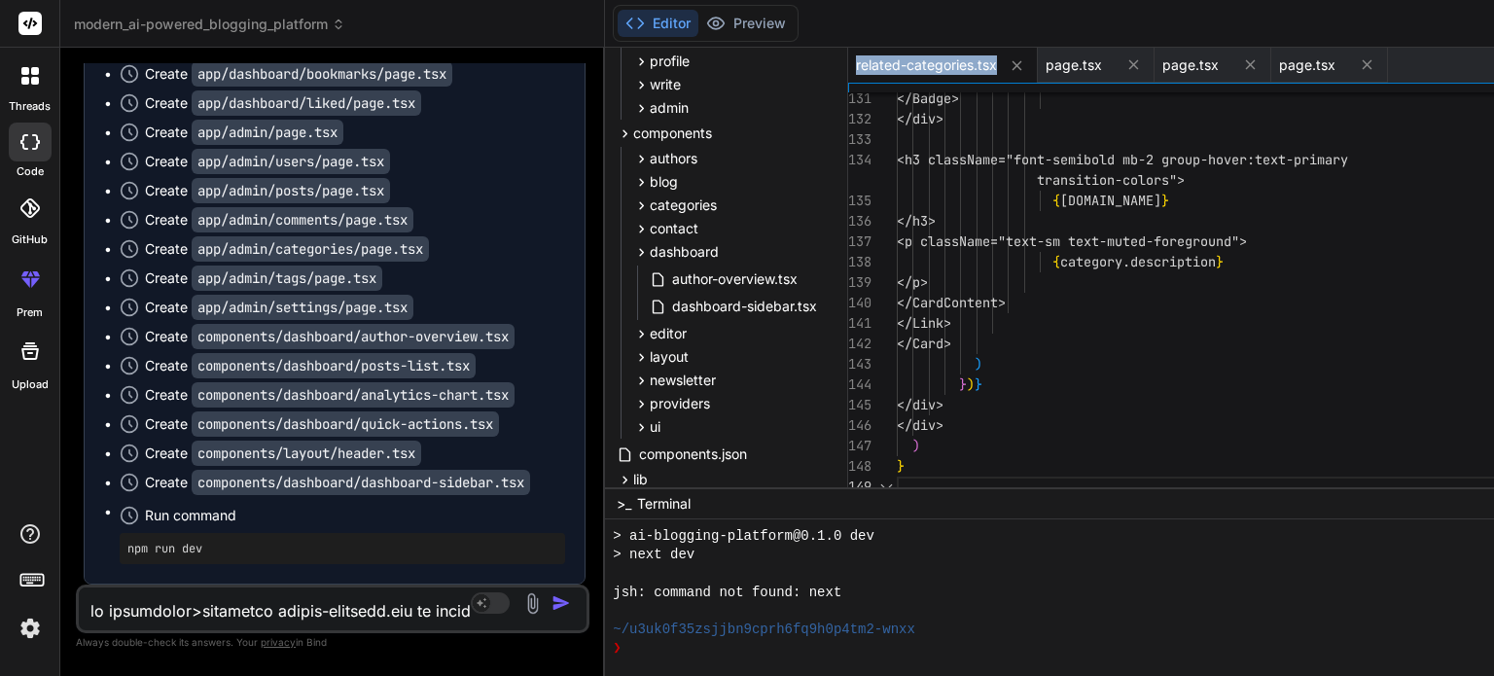
click at [856, 65] on span "related-categories.tsx" at bounding box center [926, 64] width 141 height 19
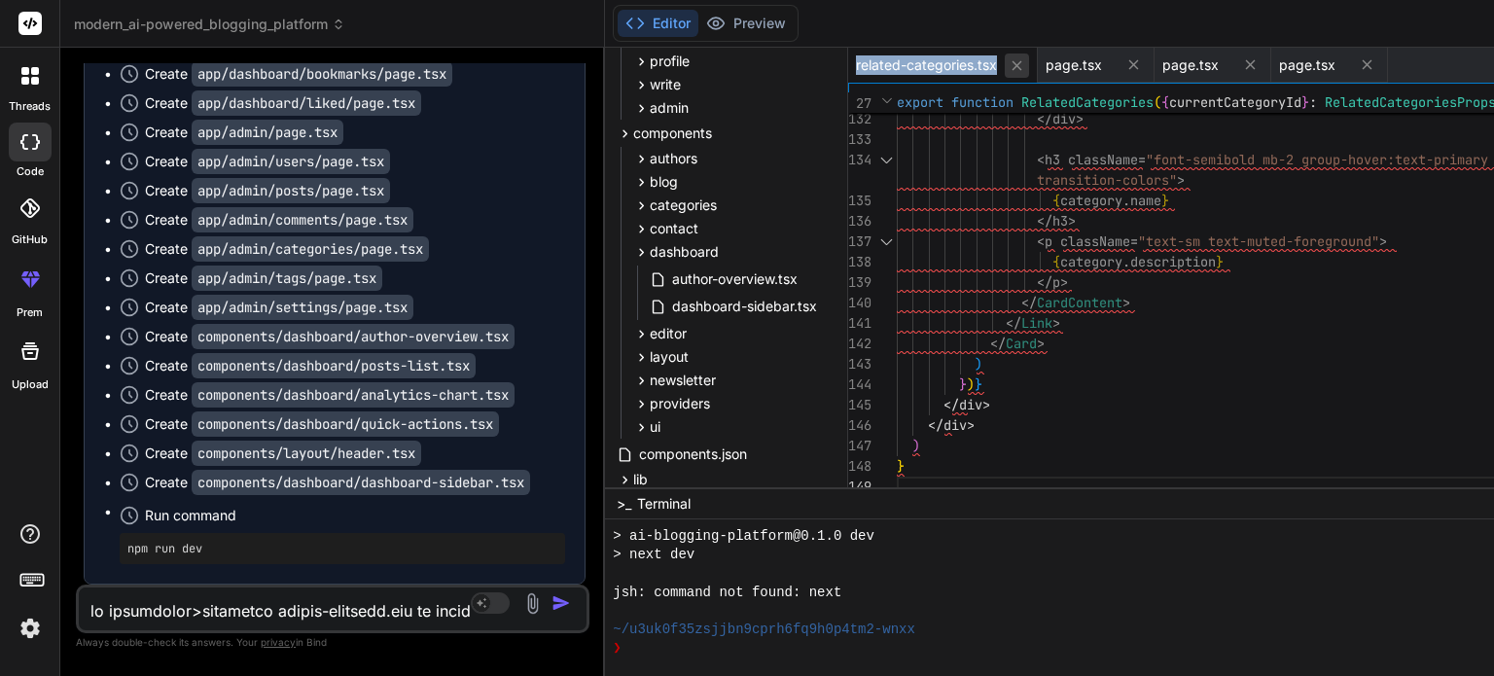
click at [1009, 59] on icon at bounding box center [1017, 65] width 17 height 17
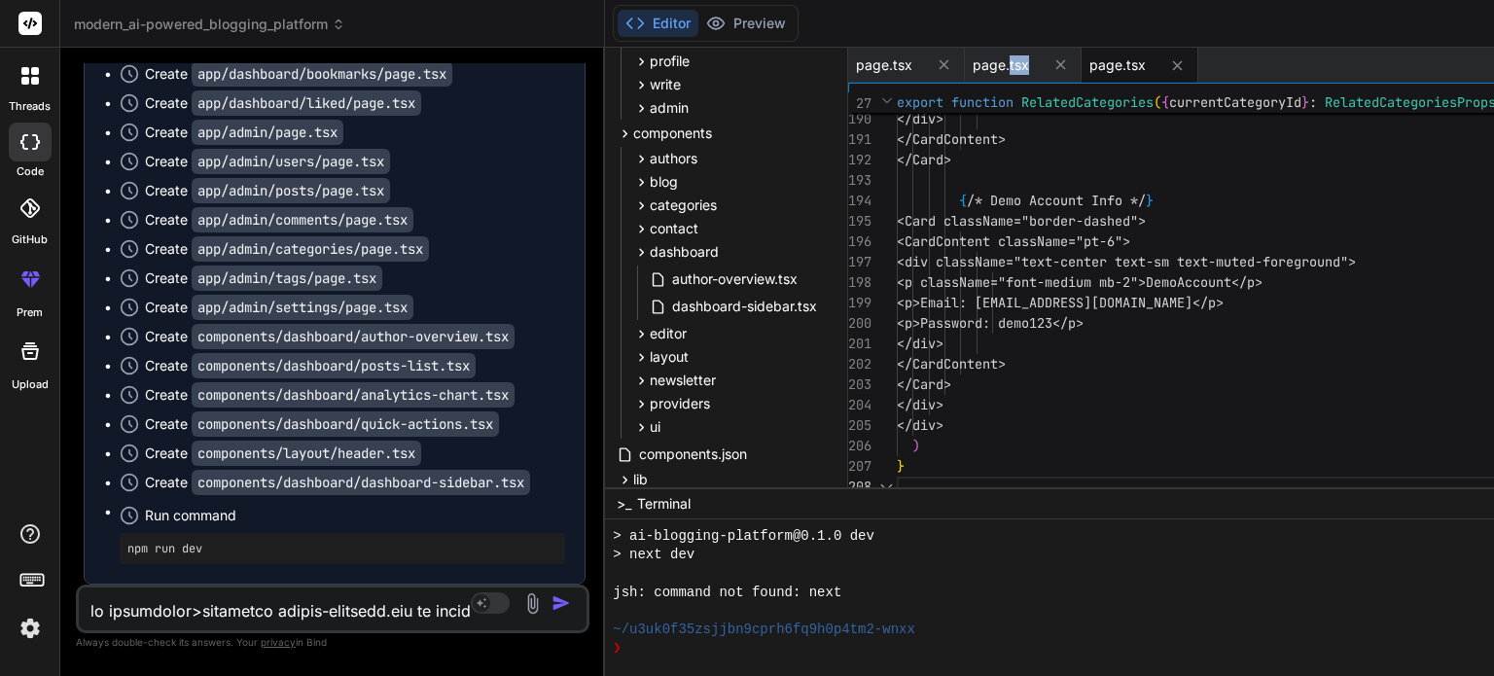
click at [973, 59] on span "page.tsx" at bounding box center [1001, 64] width 56 height 19
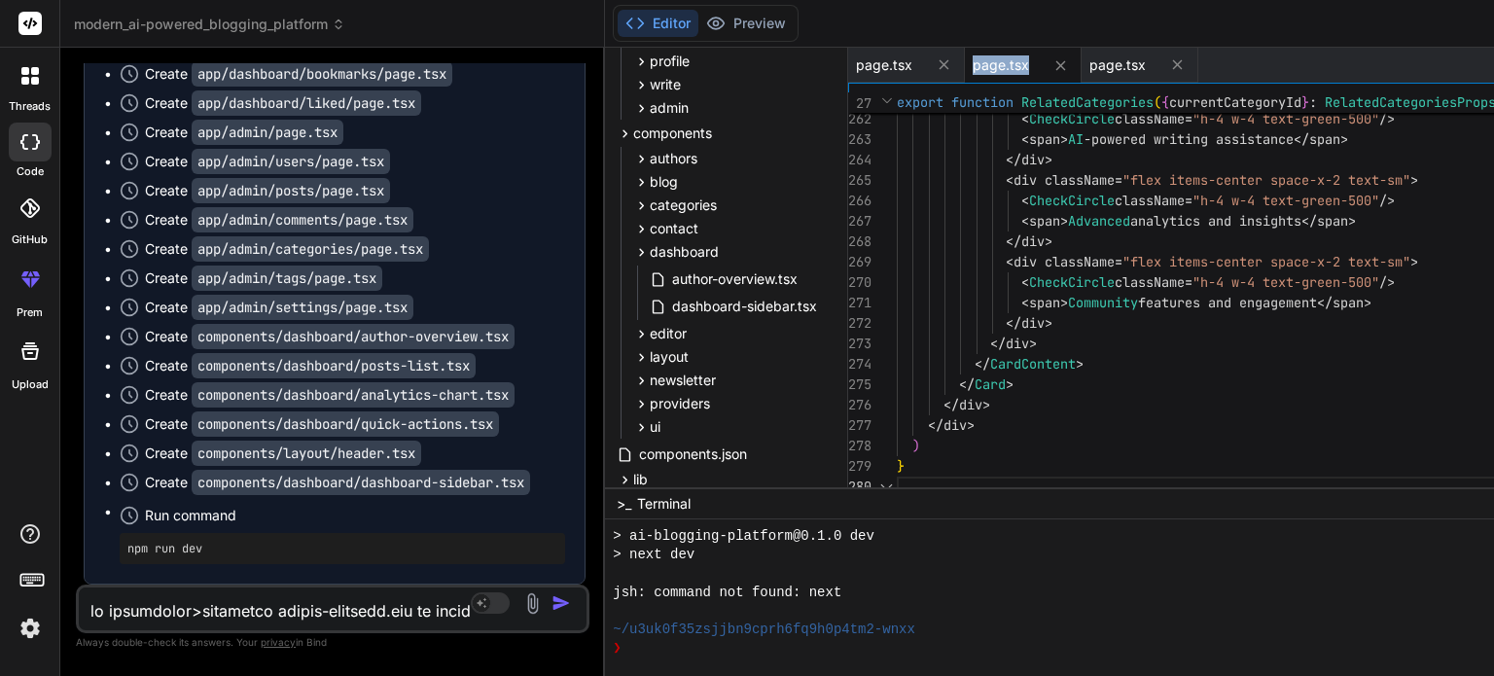
click at [973, 59] on span "page.tsx" at bounding box center [1001, 64] width 56 height 19
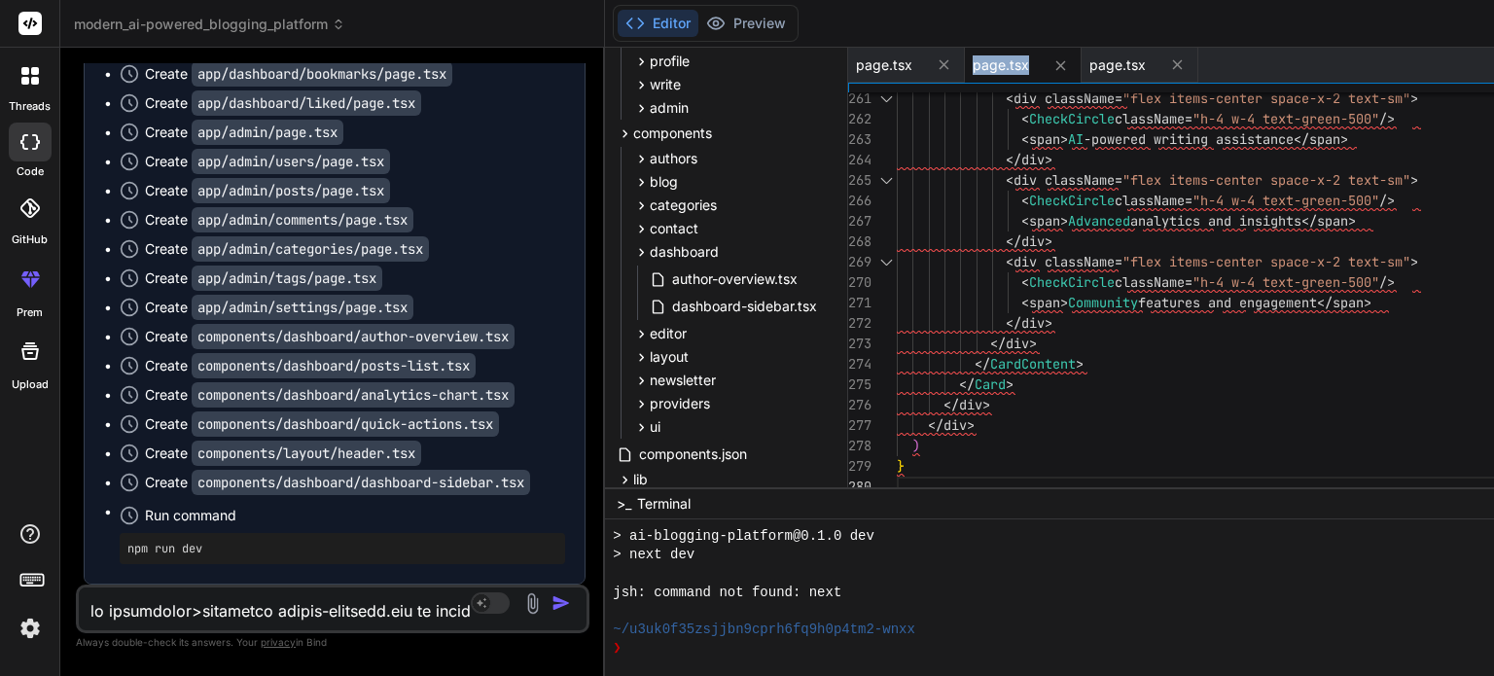
click at [973, 63] on span "page.tsx" at bounding box center [1001, 64] width 56 height 19
click at [1052, 60] on icon at bounding box center [1060, 65] width 17 height 17
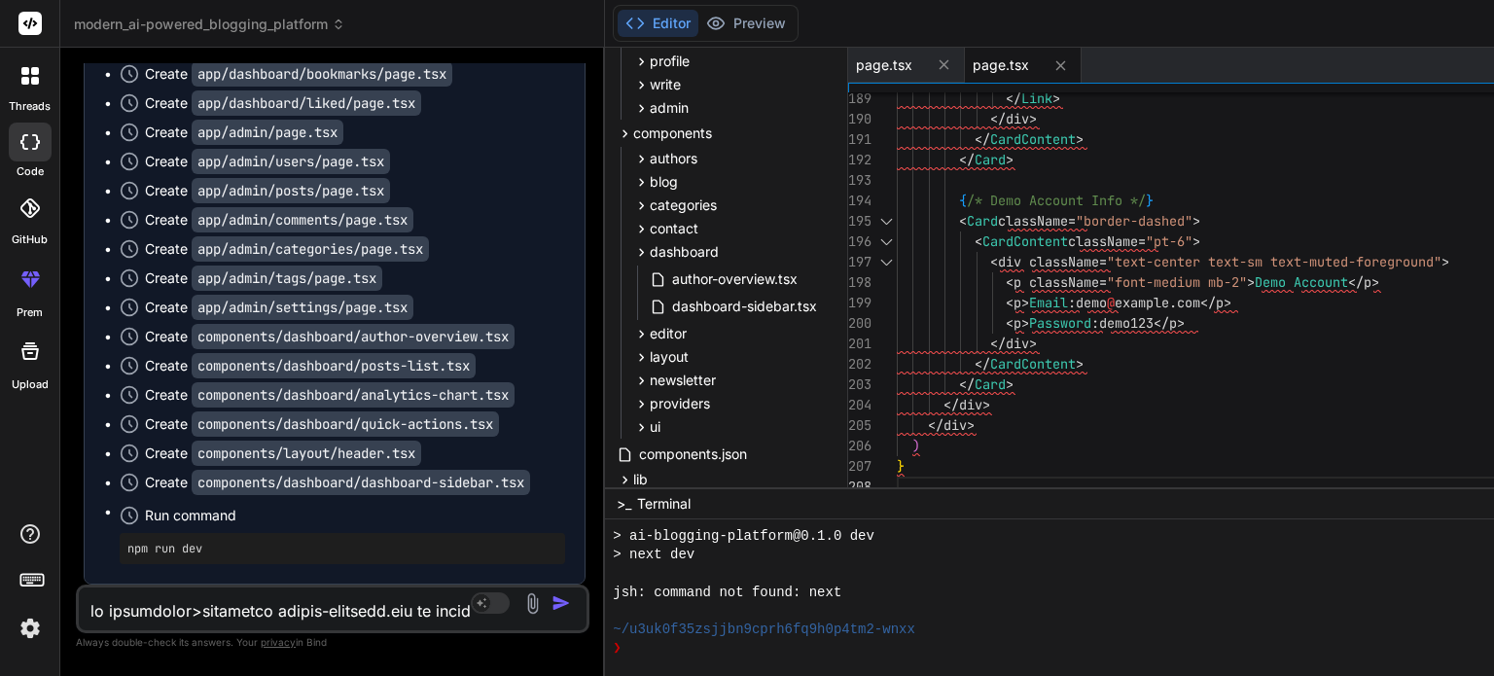
click at [1052, 60] on icon at bounding box center [1060, 65] width 17 height 17
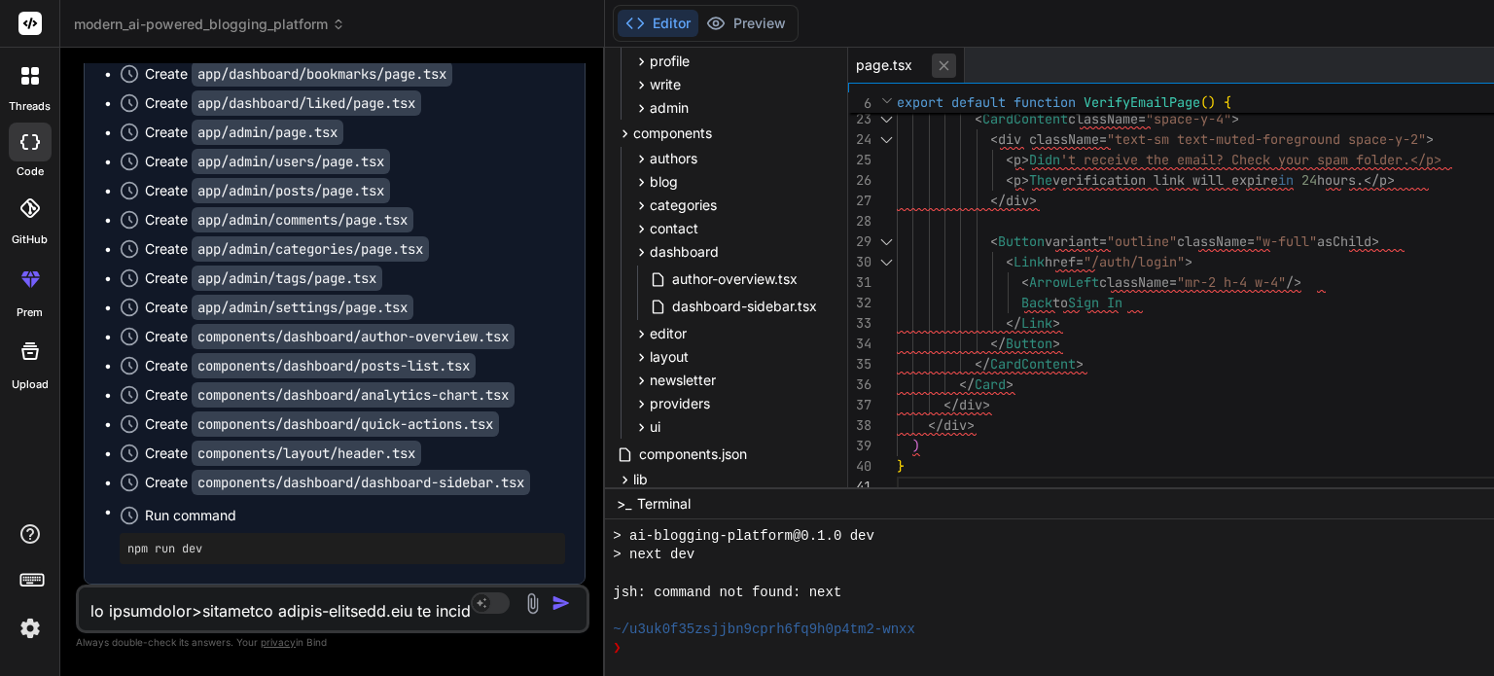
click at [936, 71] on icon at bounding box center [944, 65] width 17 height 17
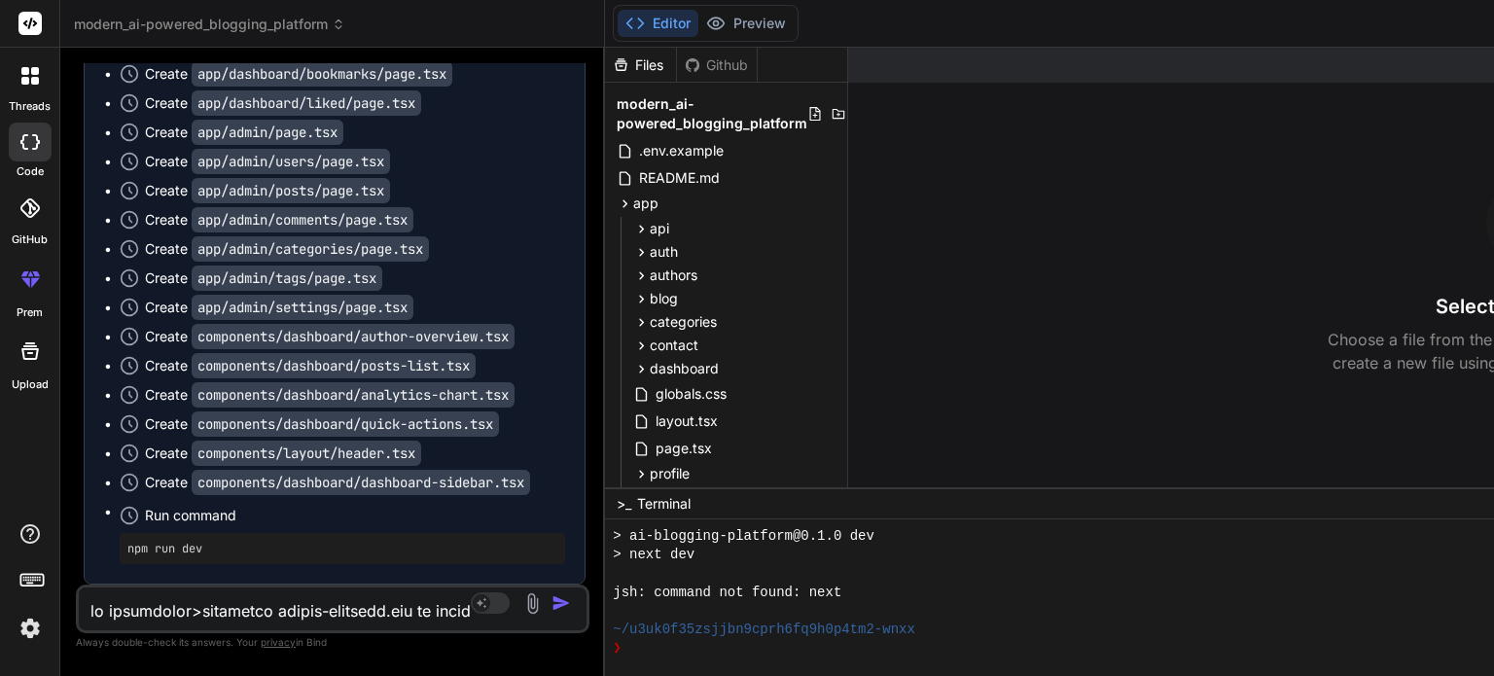
click at [618, 22] on button "Editor" at bounding box center [658, 23] width 81 height 27
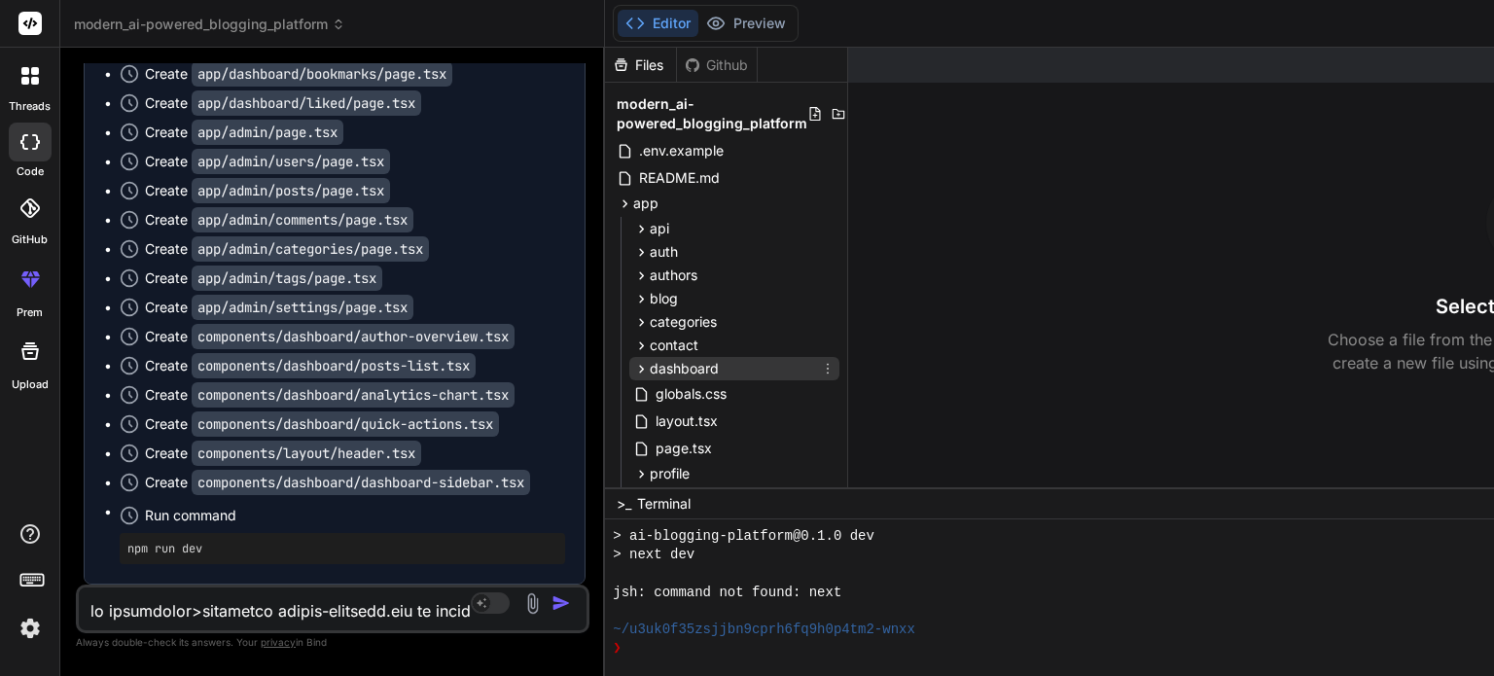
click at [650, 369] on span "dashboard" at bounding box center [684, 368] width 69 height 19
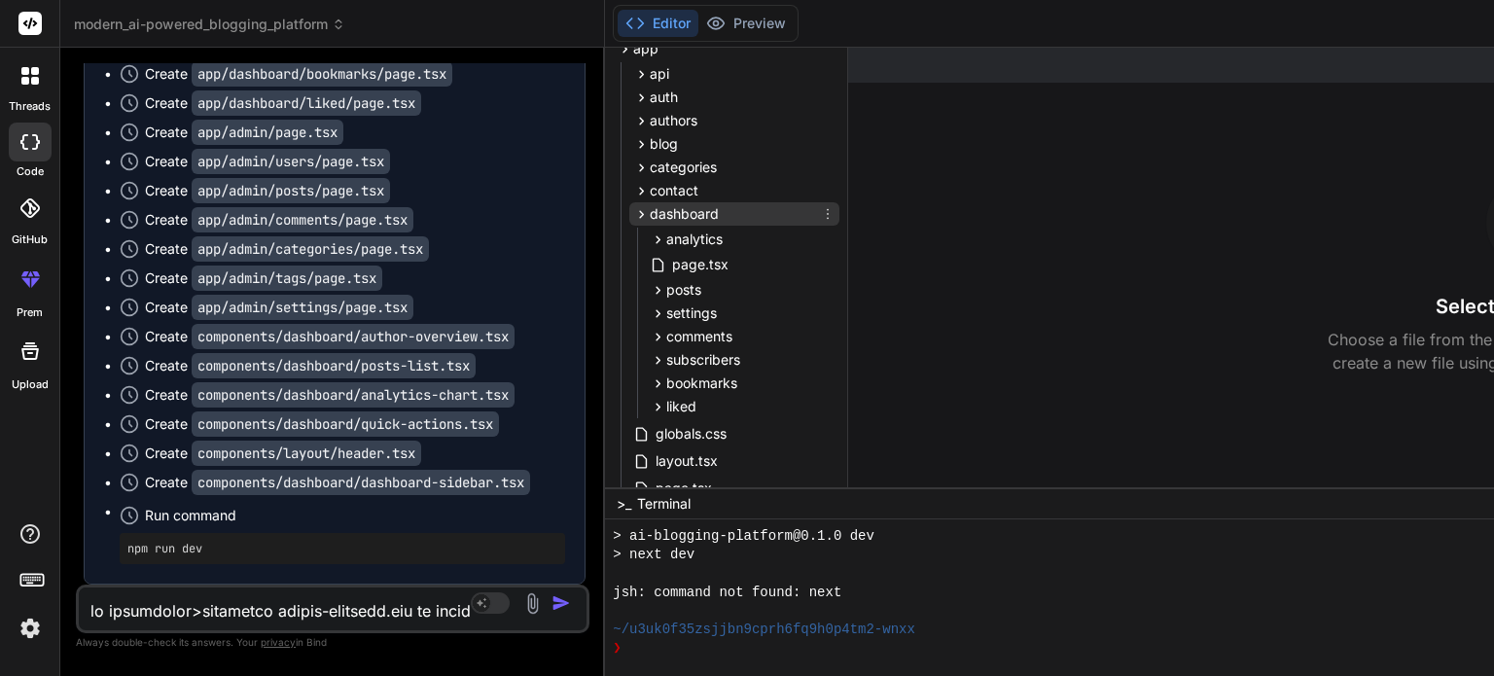
scroll to position [152, 0]
click at [646, 410] on div "liked" at bounding box center [743, 409] width 194 height 23
click at [687, 435] on span "page.tsx" at bounding box center [717, 436] width 60 height 23
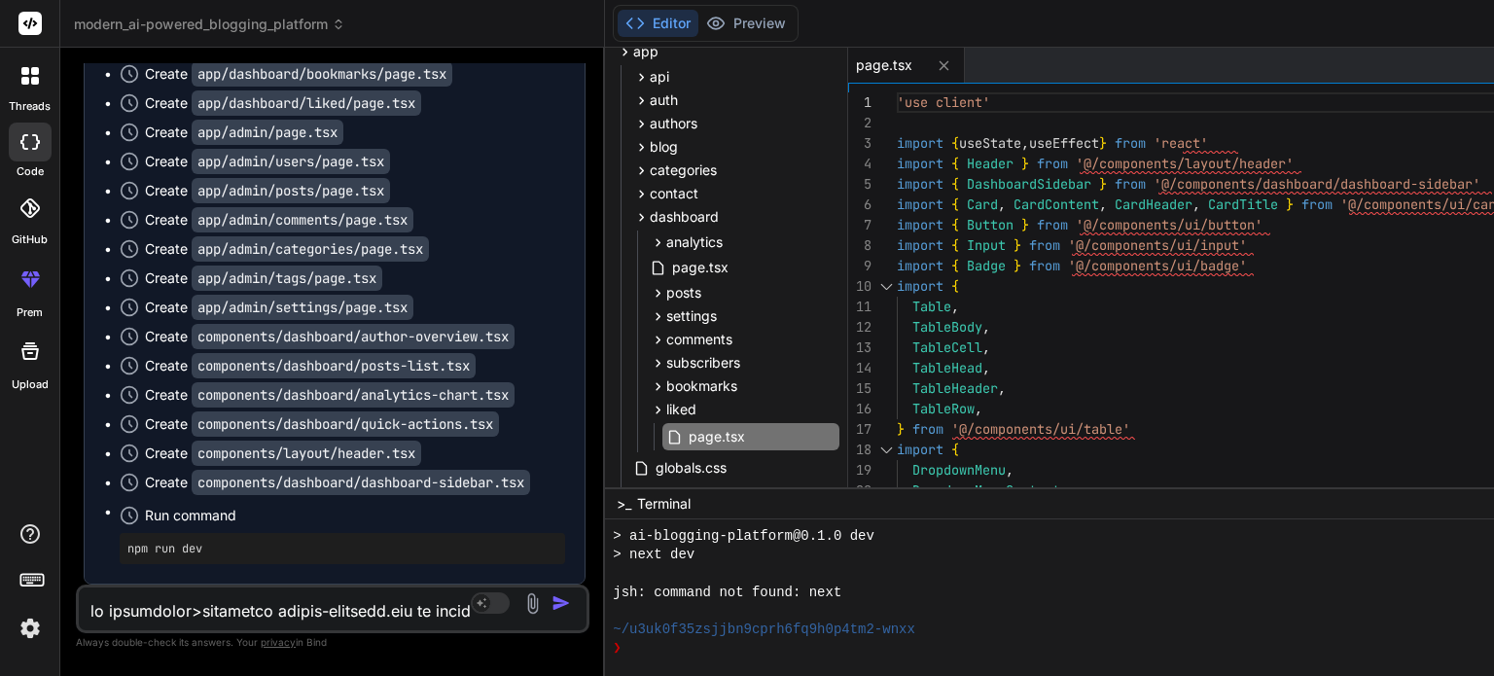
drag, startPoint x: 266, startPoint y: 318, endPoint x: 332, endPoint y: 318, distance: 66.1
click at [332, 28] on code "app/dashboard/comments/page.tsx" at bounding box center [318, 15] width 253 height 25
copy code "comments"
drag, startPoint x: 263, startPoint y: 366, endPoint x: 357, endPoint y: 363, distance: 94.4
click at [357, 57] on code "app/dashboard/subscribers/page.tsx" at bounding box center [330, 44] width 276 height 25
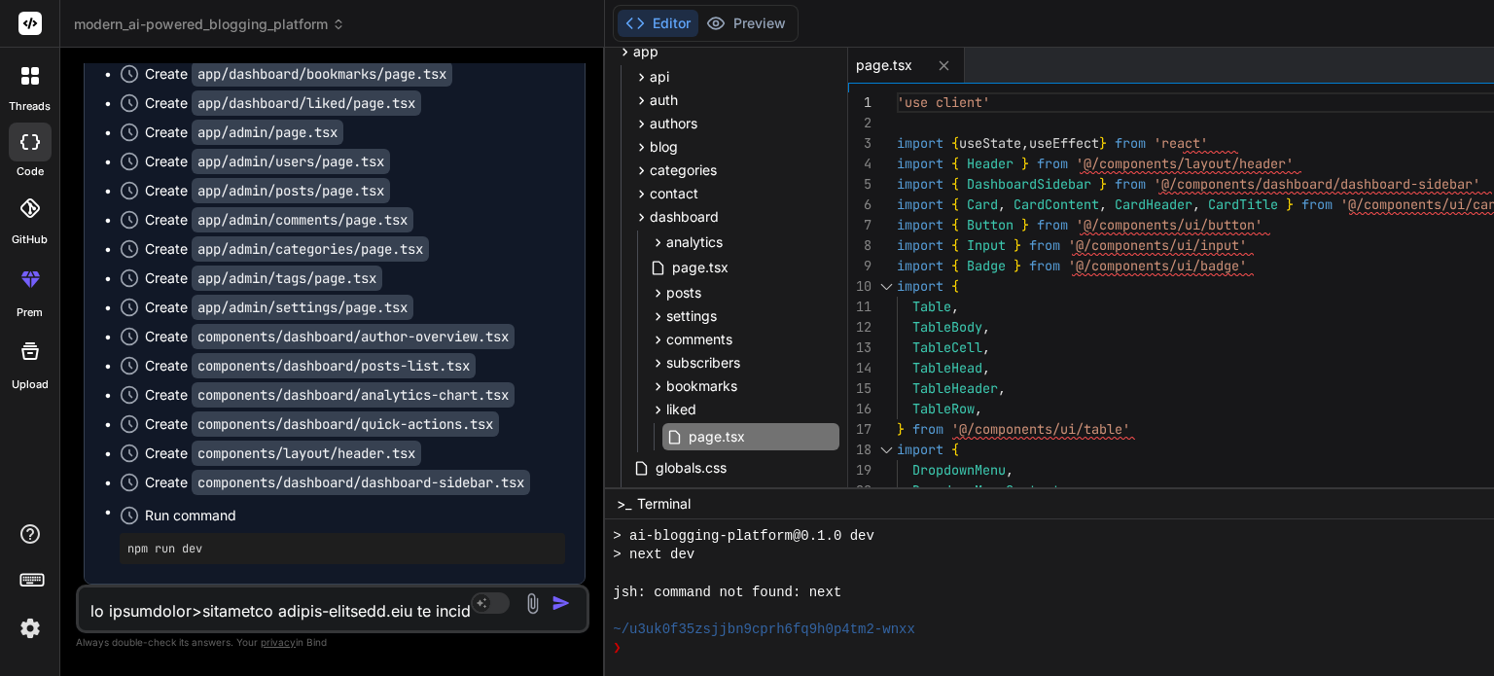
copy code "subscribers"
drag, startPoint x: 265, startPoint y: 414, endPoint x: 338, endPoint y: 410, distance: 74.0
click at [338, 87] on code "app/dashboard/bookmarks/page.tsx" at bounding box center [322, 73] width 261 height 25
copy code "bookmarks"
drag, startPoint x: 262, startPoint y: 459, endPoint x: 304, endPoint y: 464, distance: 43.1
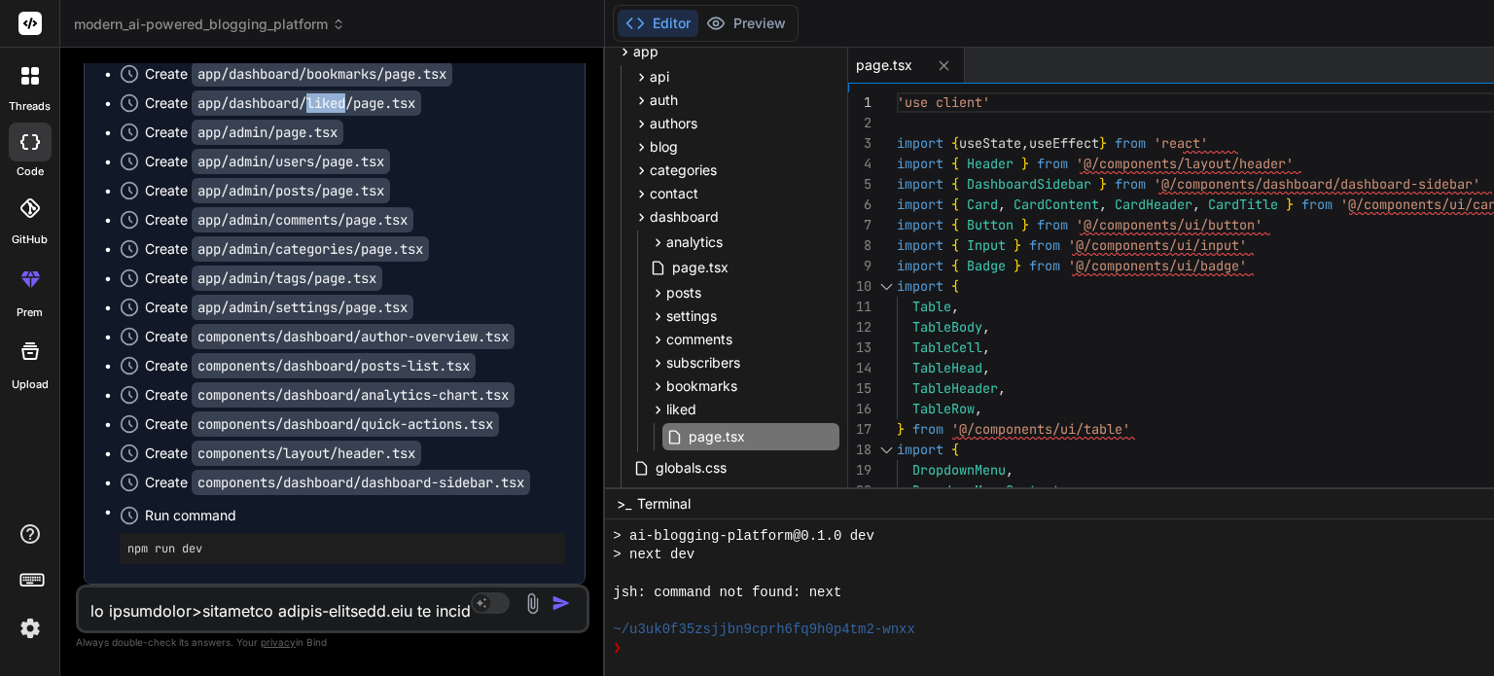
click at [304, 116] on code "app/dashboard/liked/page.tsx" at bounding box center [307, 102] width 230 height 25
copy code "liked"
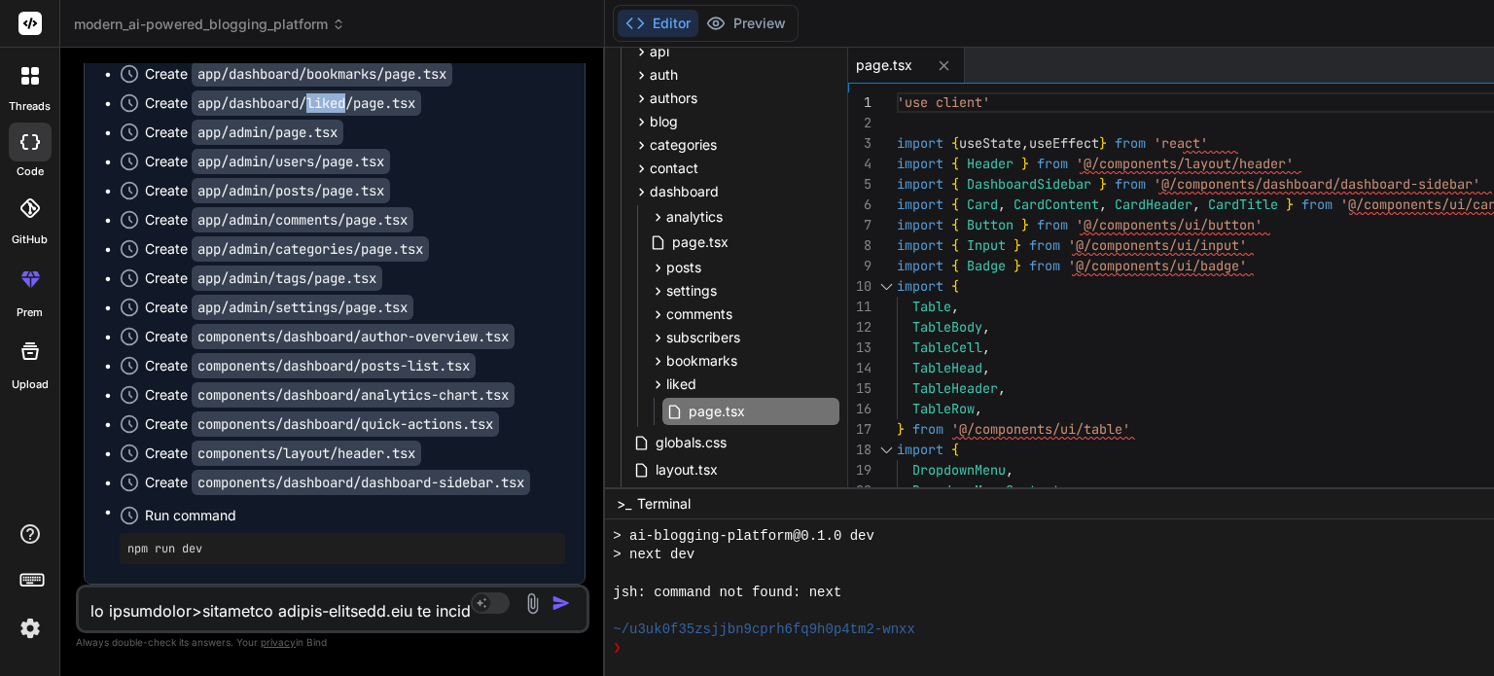
scroll to position [19886, 0]
drag, startPoint x: 233, startPoint y: 402, endPoint x: 272, endPoint y: 401, distance: 38.9
click at [272, 203] on code "app/admin/posts/page.tsx" at bounding box center [291, 190] width 198 height 25
copy code "posts"
drag, startPoint x: 231, startPoint y: 448, endPoint x: 300, endPoint y: 452, distance: 69.2
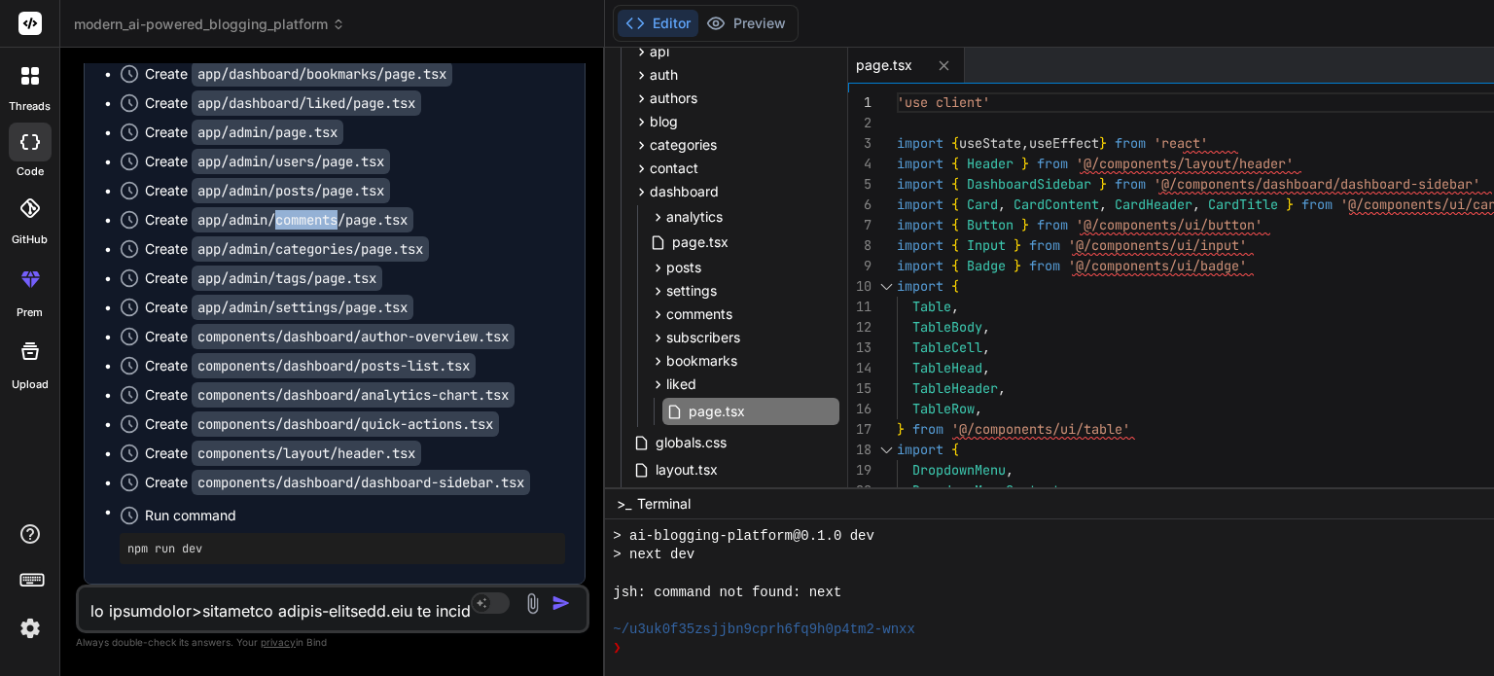
click at [300, 232] on code "app/admin/comments/page.tsx" at bounding box center [303, 219] width 222 height 25
copy code "comments"
drag, startPoint x: 234, startPoint y: 503, endPoint x: 311, endPoint y: 506, distance: 76.9
click at [311, 262] on code "app/admin/categories/page.tsx" at bounding box center [310, 248] width 237 height 25
copy code "categories"
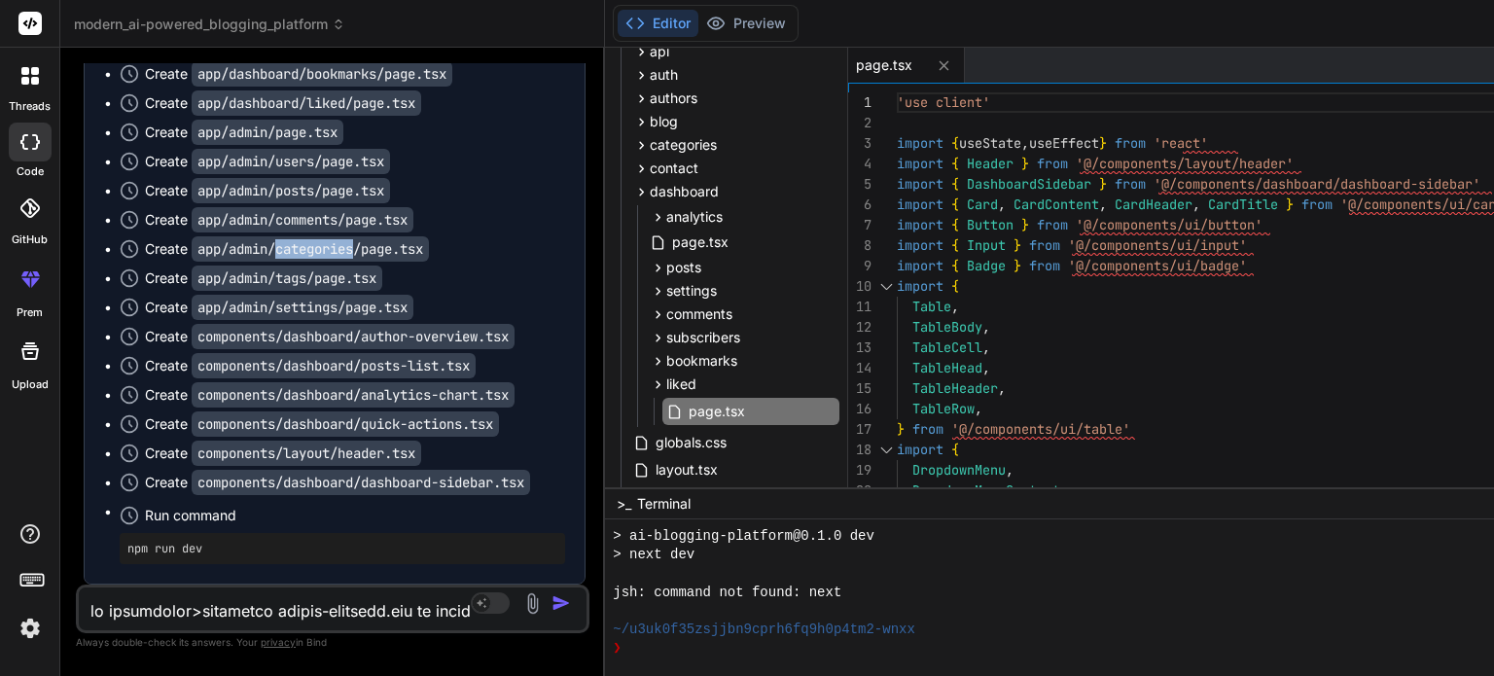
scroll to position [20090, 0]
drag, startPoint x: 229, startPoint y: 339, endPoint x: 266, endPoint y: 344, distance: 37.3
click at [266, 291] on code "app/admin/tags/page.tsx" at bounding box center [287, 278] width 191 height 25
copy code "tags"
drag, startPoint x: 228, startPoint y: 391, endPoint x: 298, endPoint y: 394, distance: 70.1
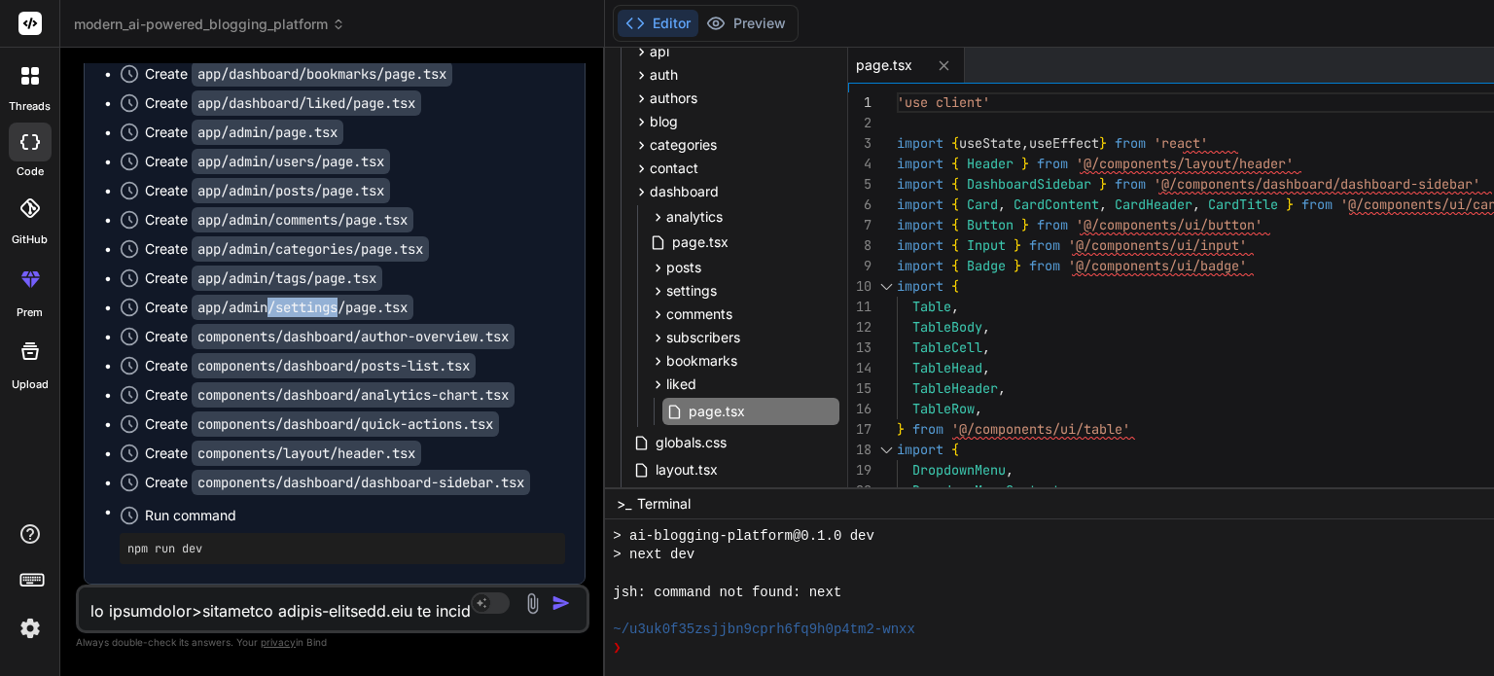
click at [298, 320] on code "app/admin/settings/page.tsx" at bounding box center [303, 307] width 222 height 25
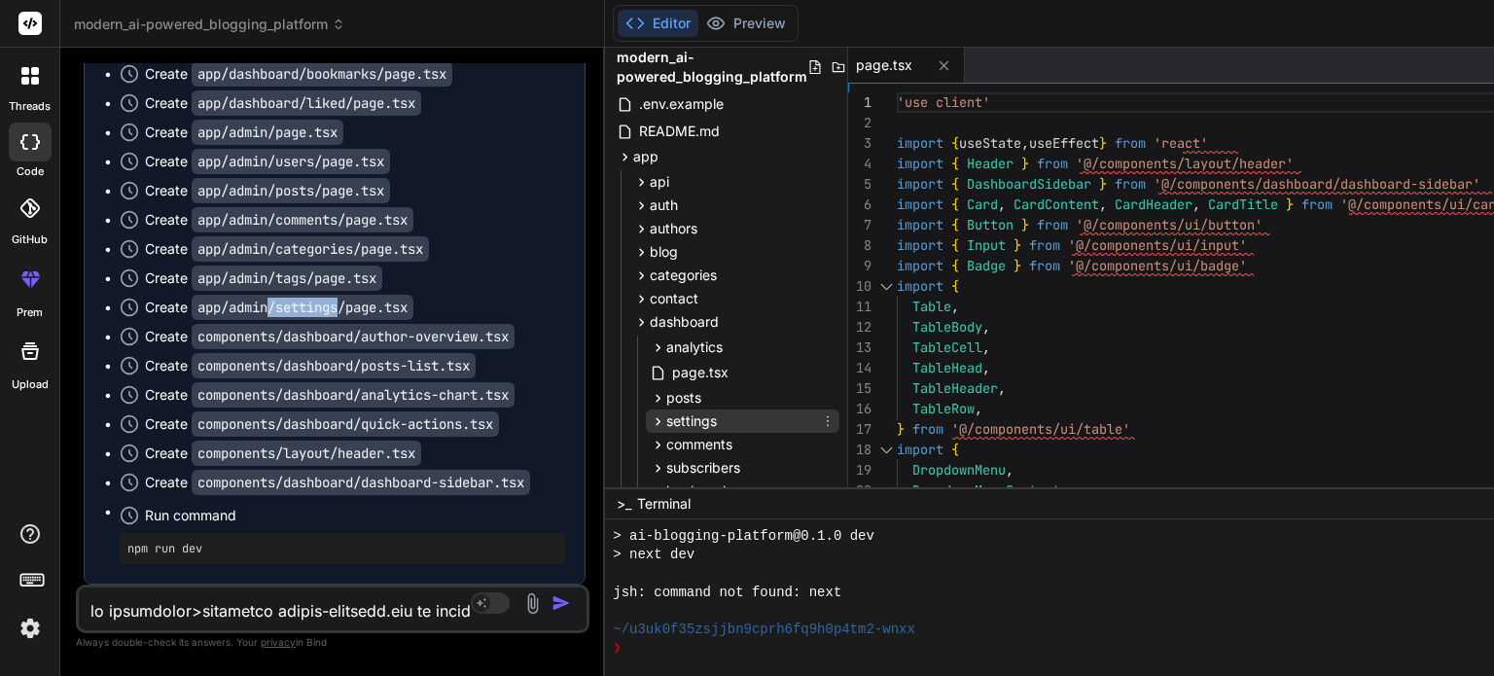
scroll to position [0, 0]
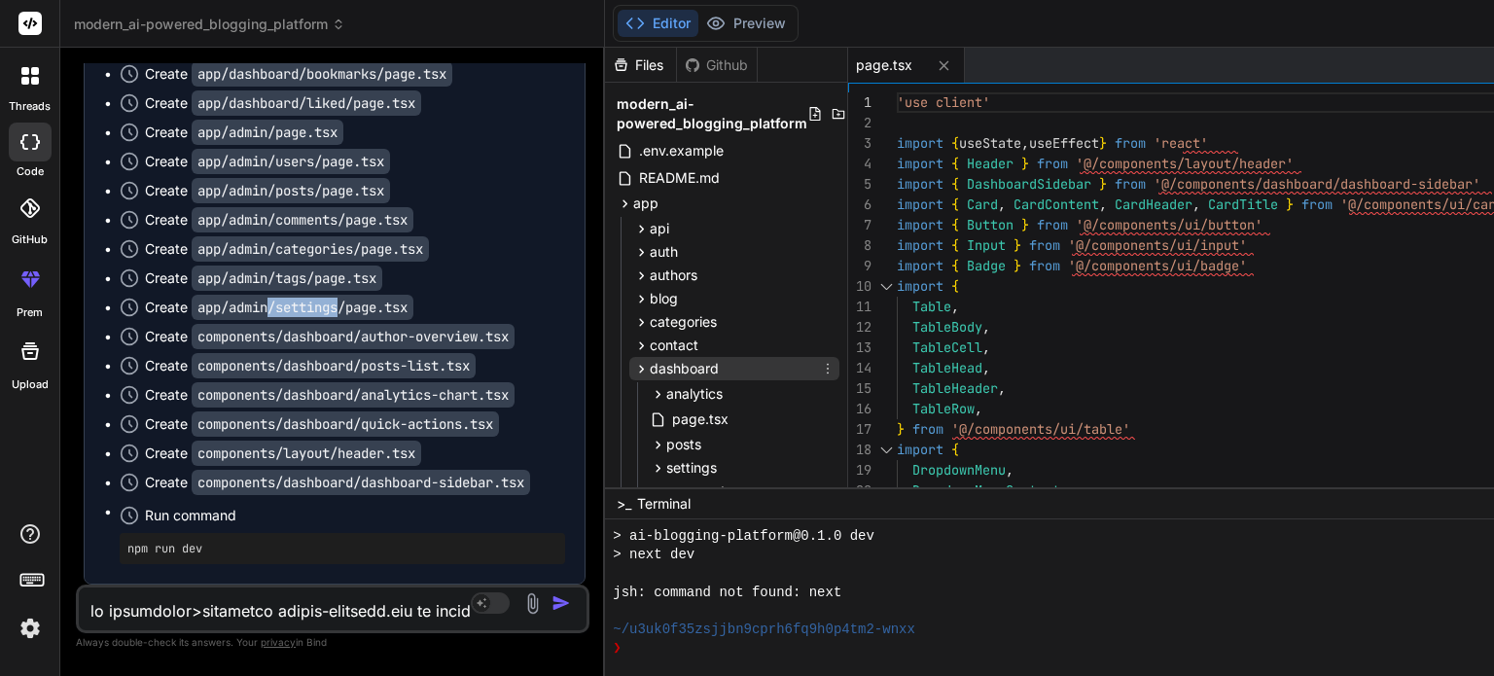
click at [640, 365] on icon at bounding box center [642, 369] width 5 height 8
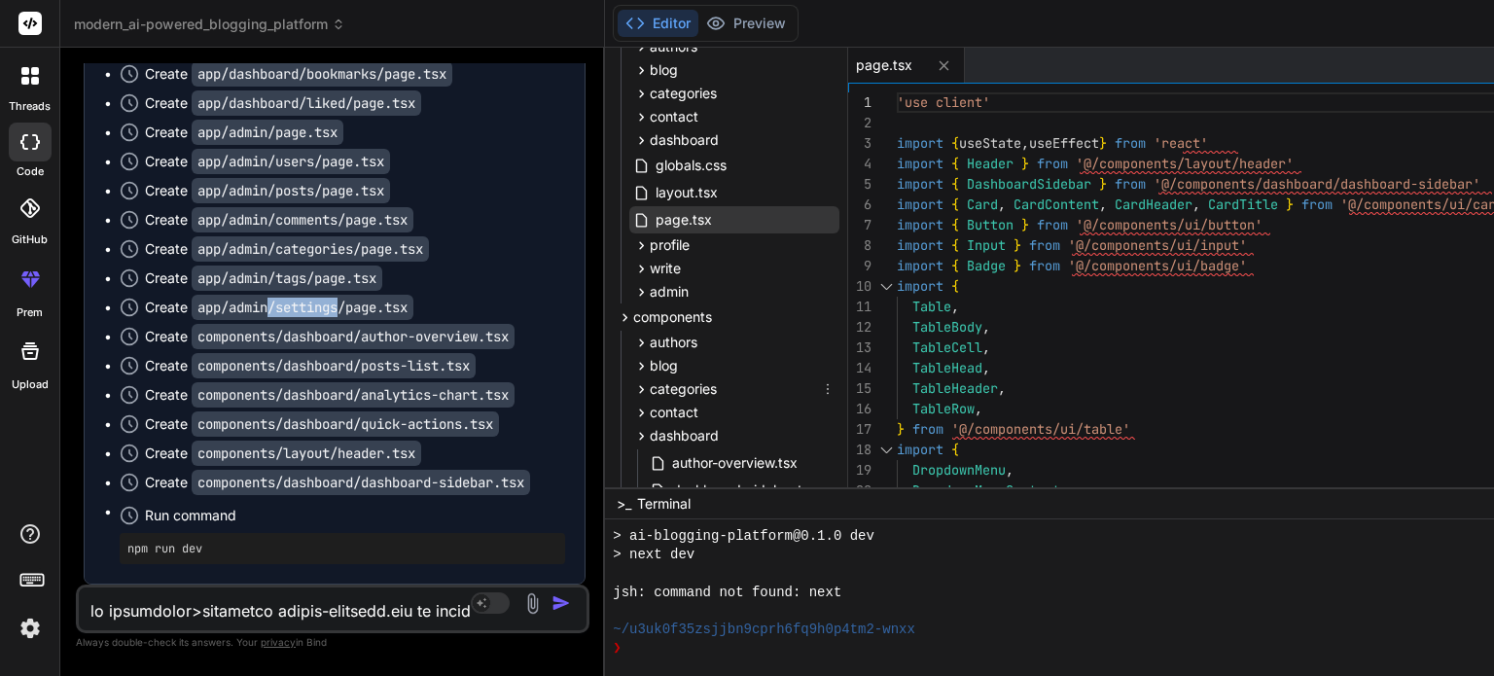
scroll to position [230, 0]
click at [629, 289] on div "admin" at bounding box center [734, 290] width 210 height 23
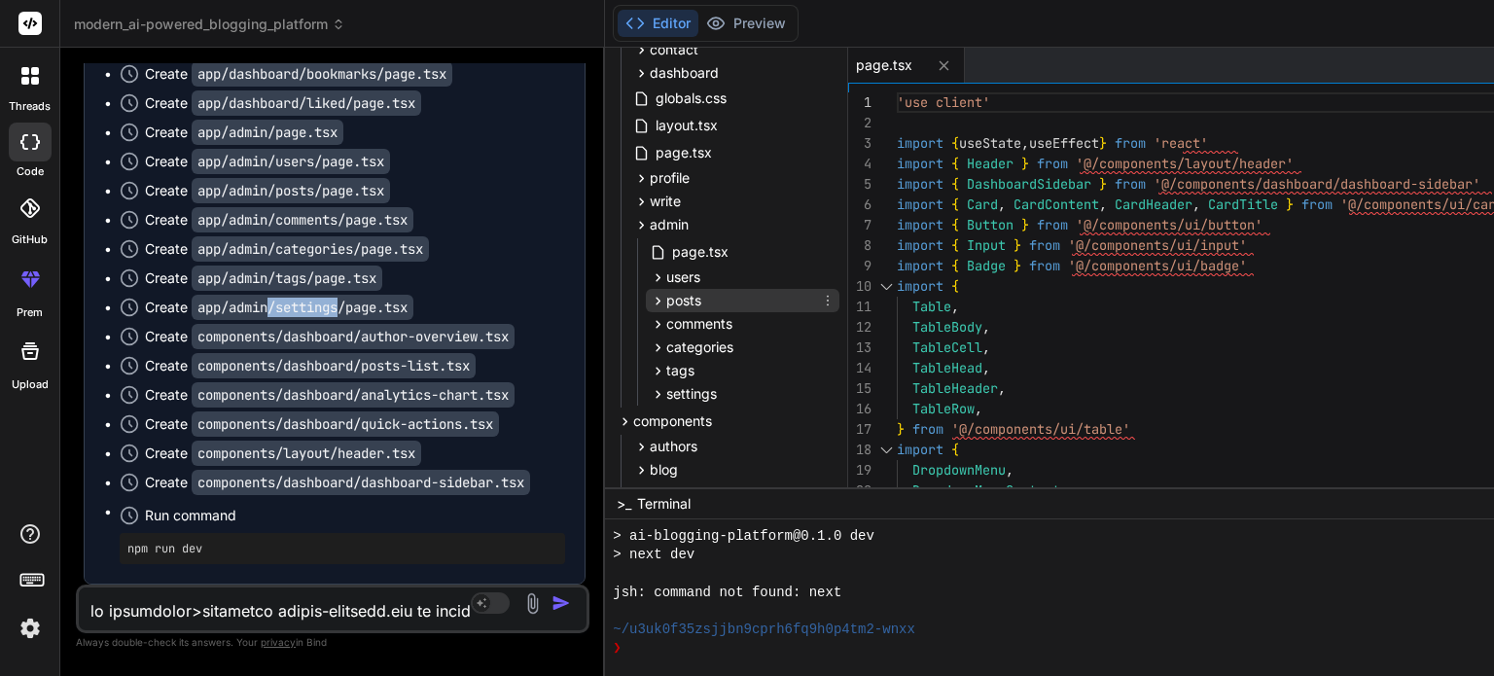
scroll to position [298, 0]
click at [646, 394] on div "settings" at bounding box center [743, 391] width 194 height 23
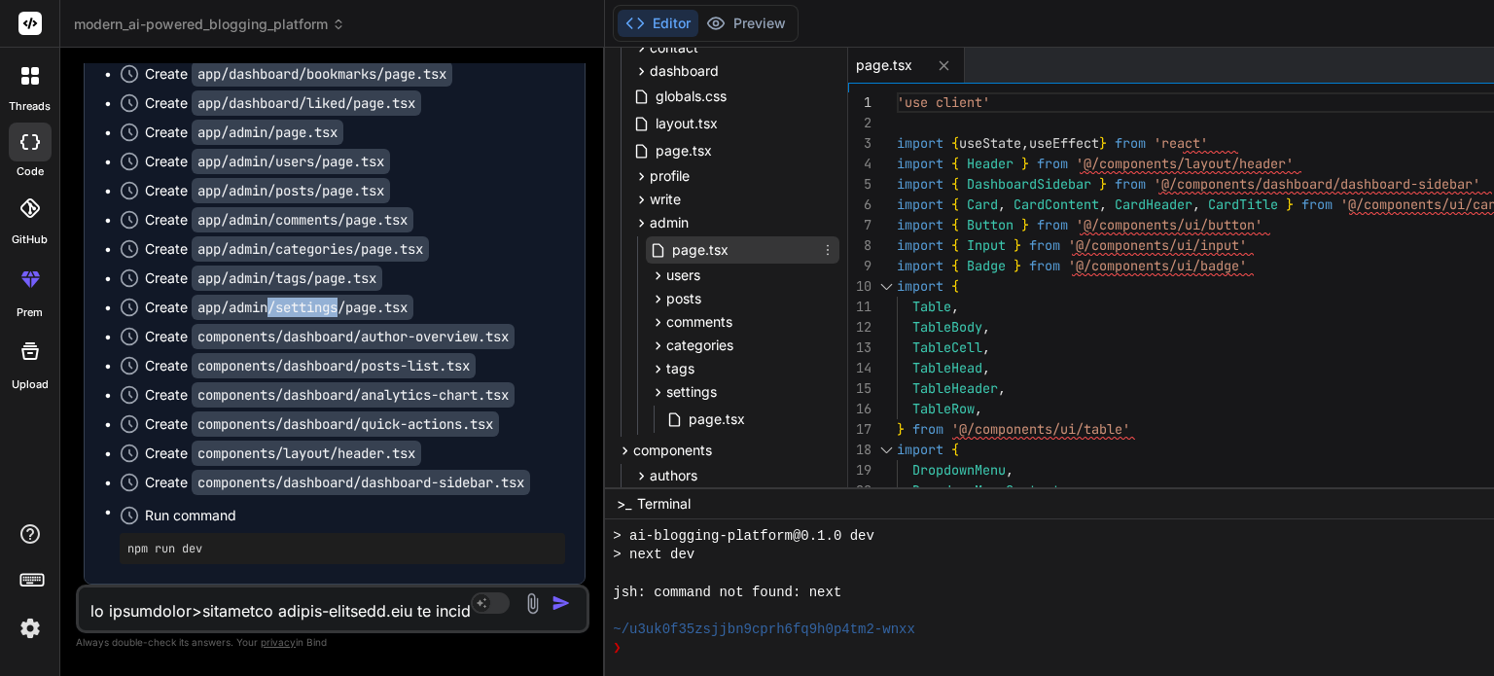
click at [670, 247] on span "page.tsx" at bounding box center [700, 249] width 60 height 23
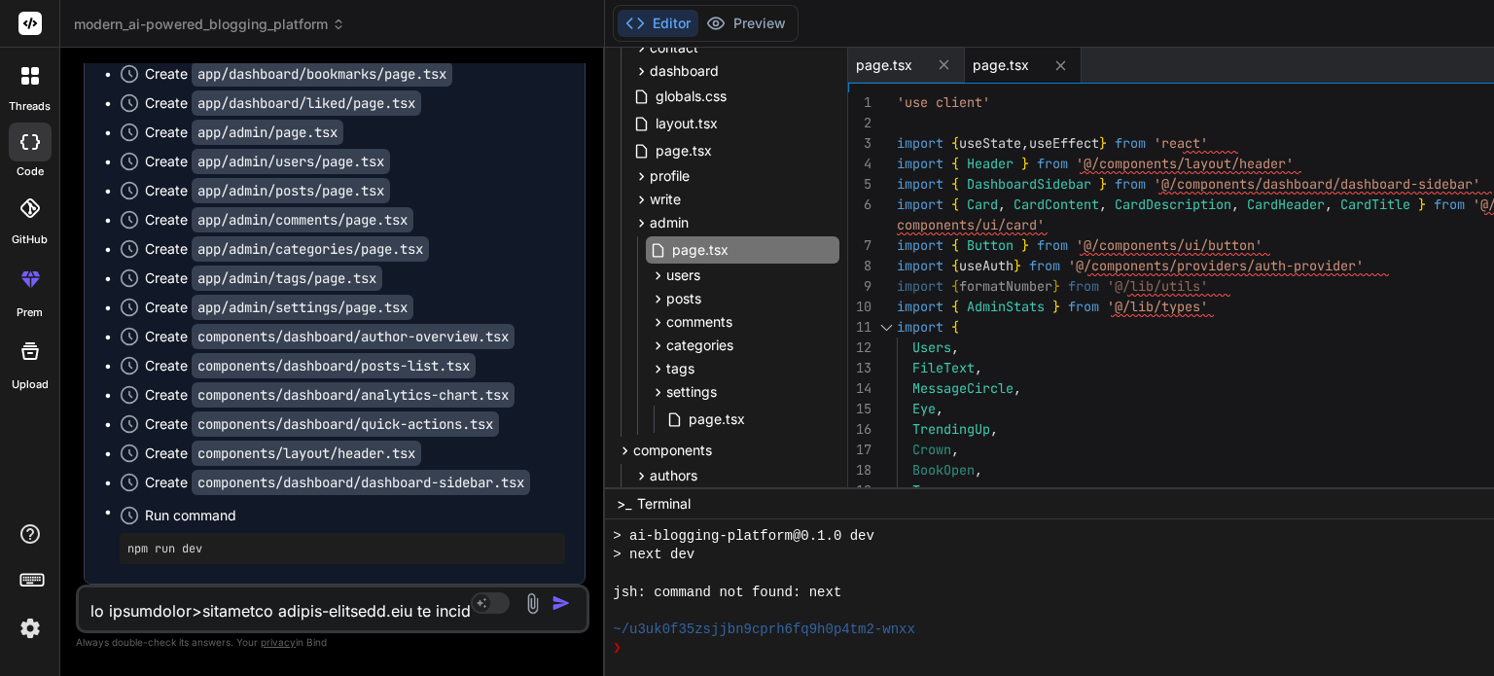
scroll to position [0, 0]
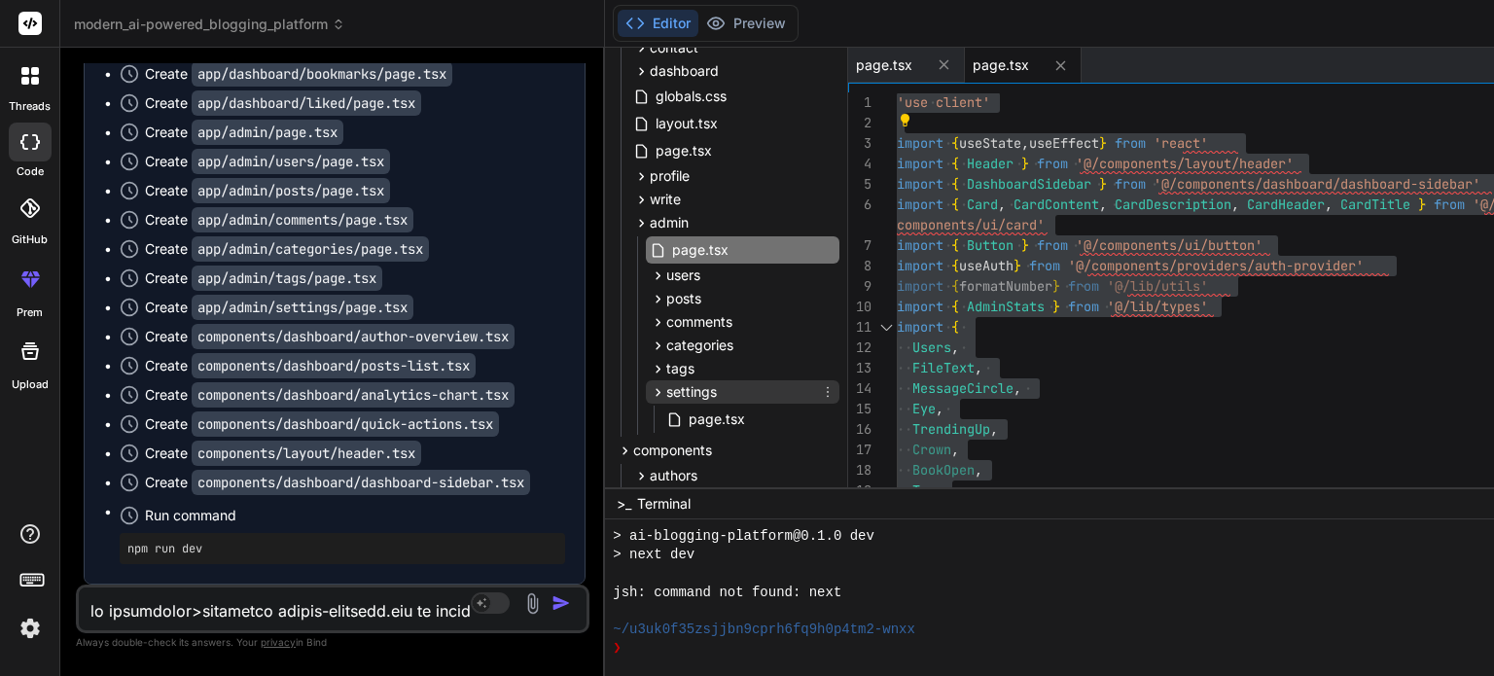
click at [657, 391] on icon at bounding box center [659, 392] width 5 height 8
click at [666, 275] on span "users" at bounding box center [683, 275] width 34 height 19
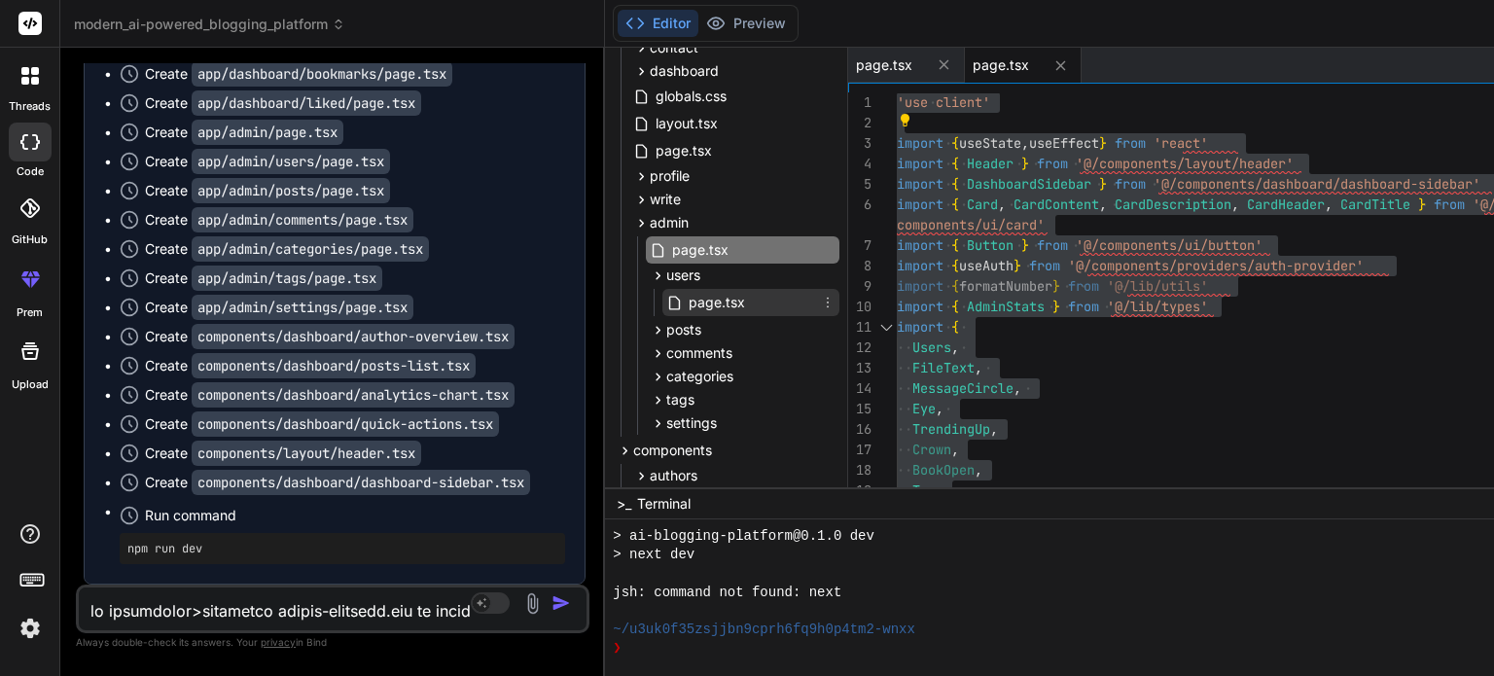
click at [662, 306] on div "page.tsx" at bounding box center [750, 302] width 177 height 27
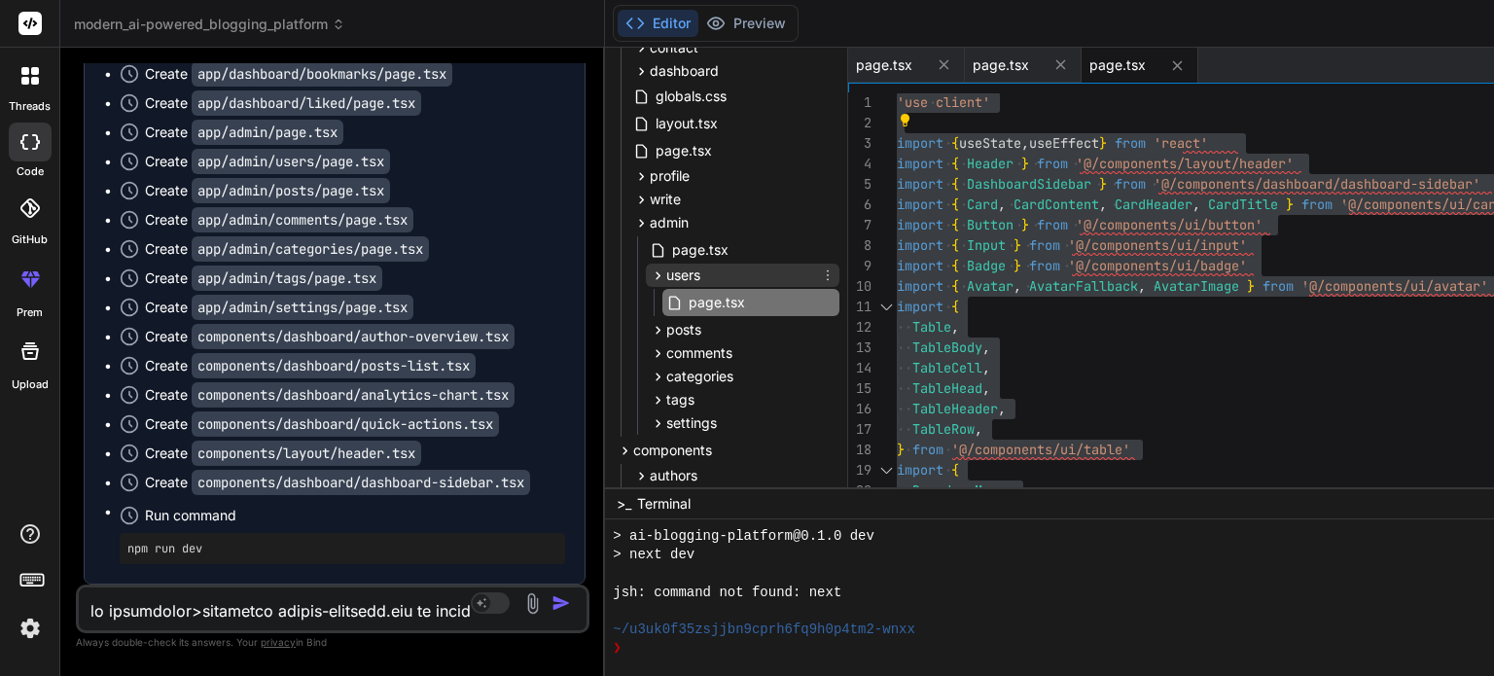
click at [666, 270] on span "users" at bounding box center [683, 275] width 34 height 19
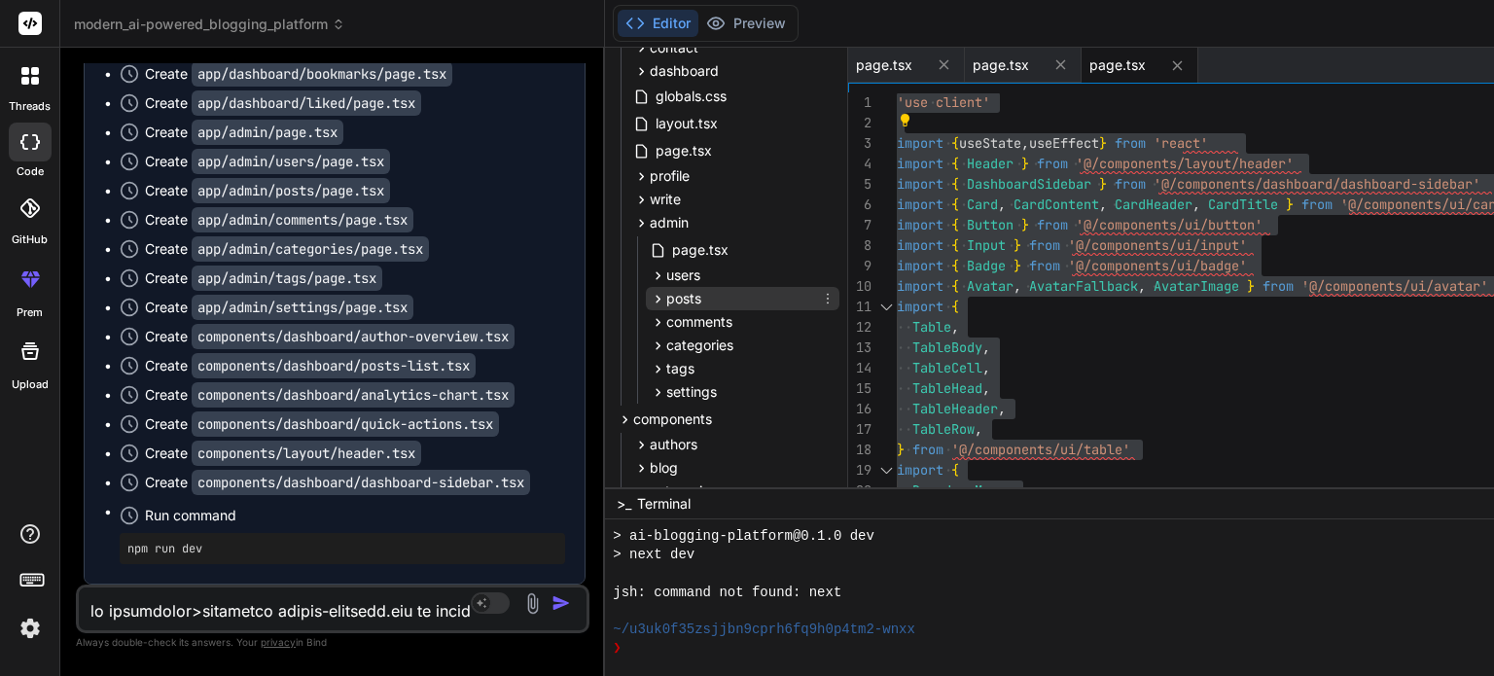
click at [666, 300] on span "posts" at bounding box center [683, 298] width 35 height 19
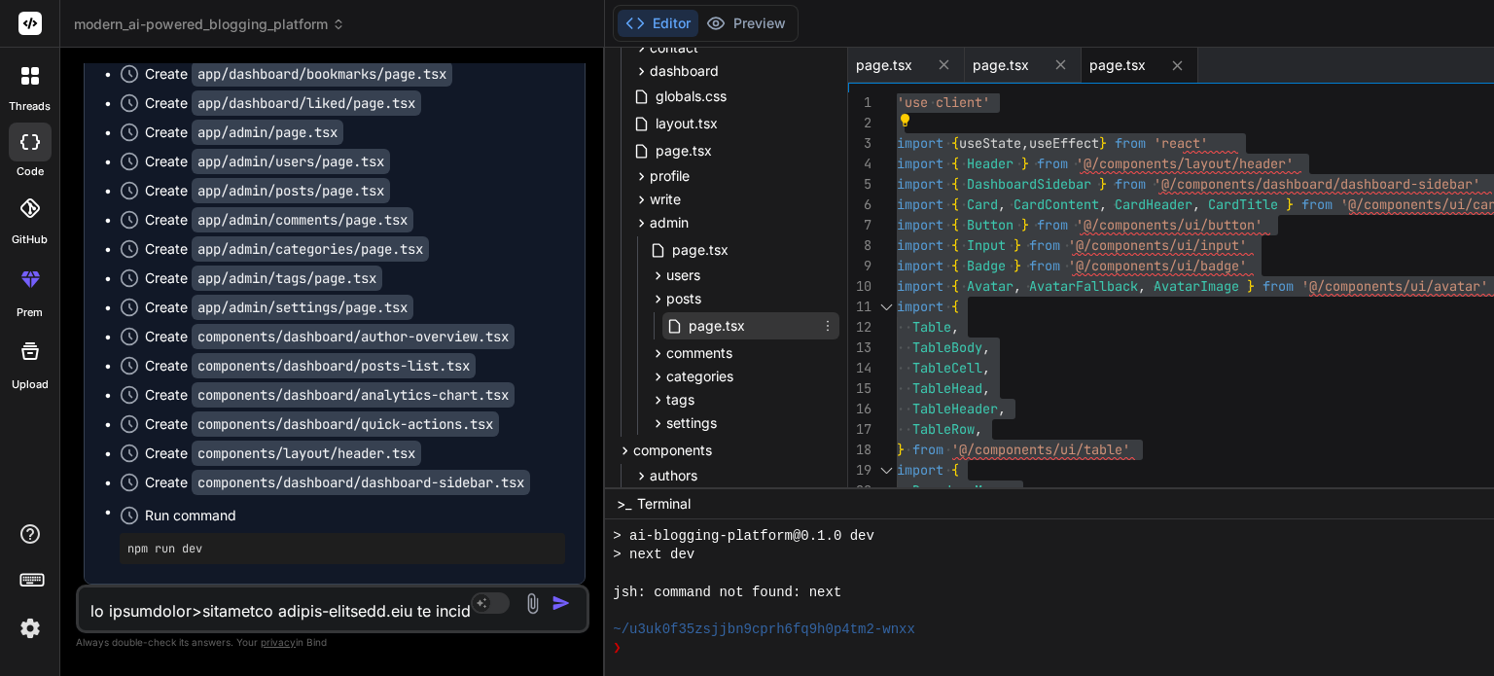
click at [687, 334] on span "page.tsx" at bounding box center [717, 325] width 60 height 23
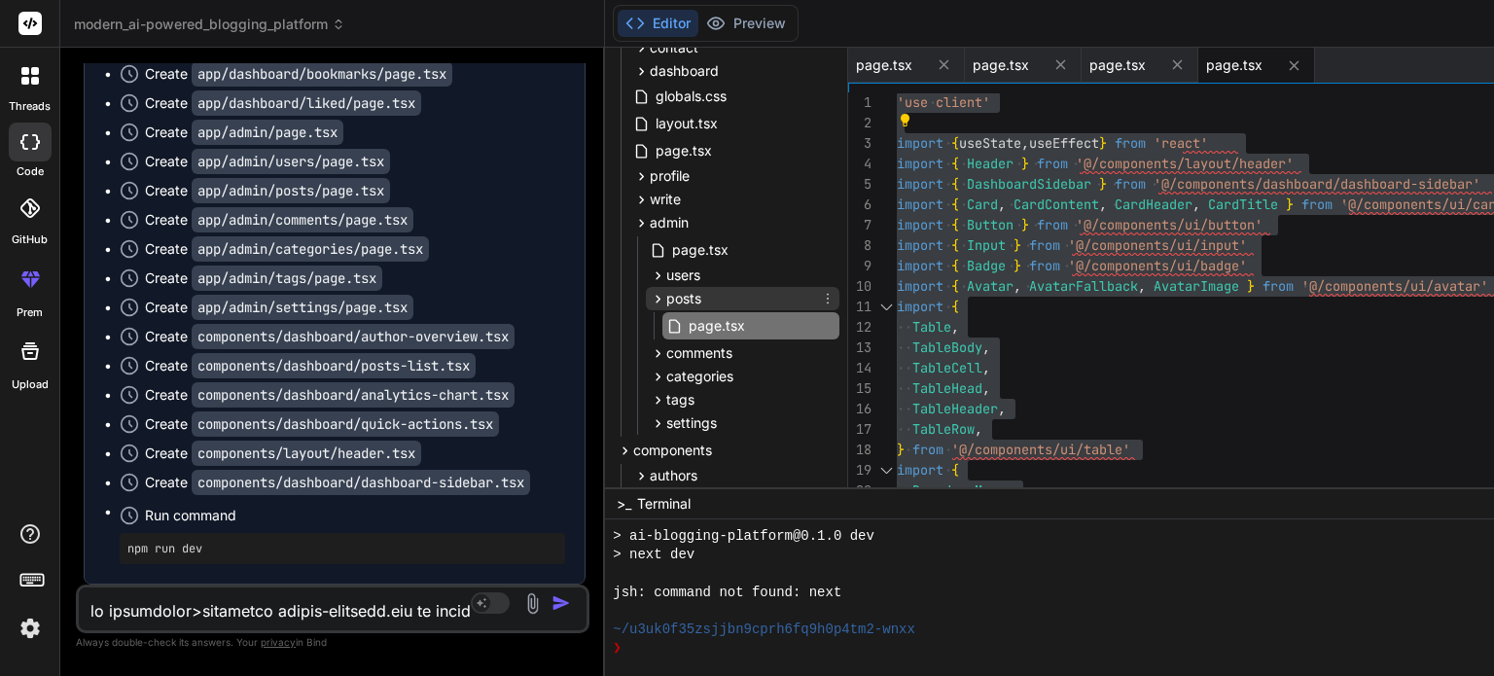
click at [666, 301] on span "posts" at bounding box center [683, 298] width 35 height 19
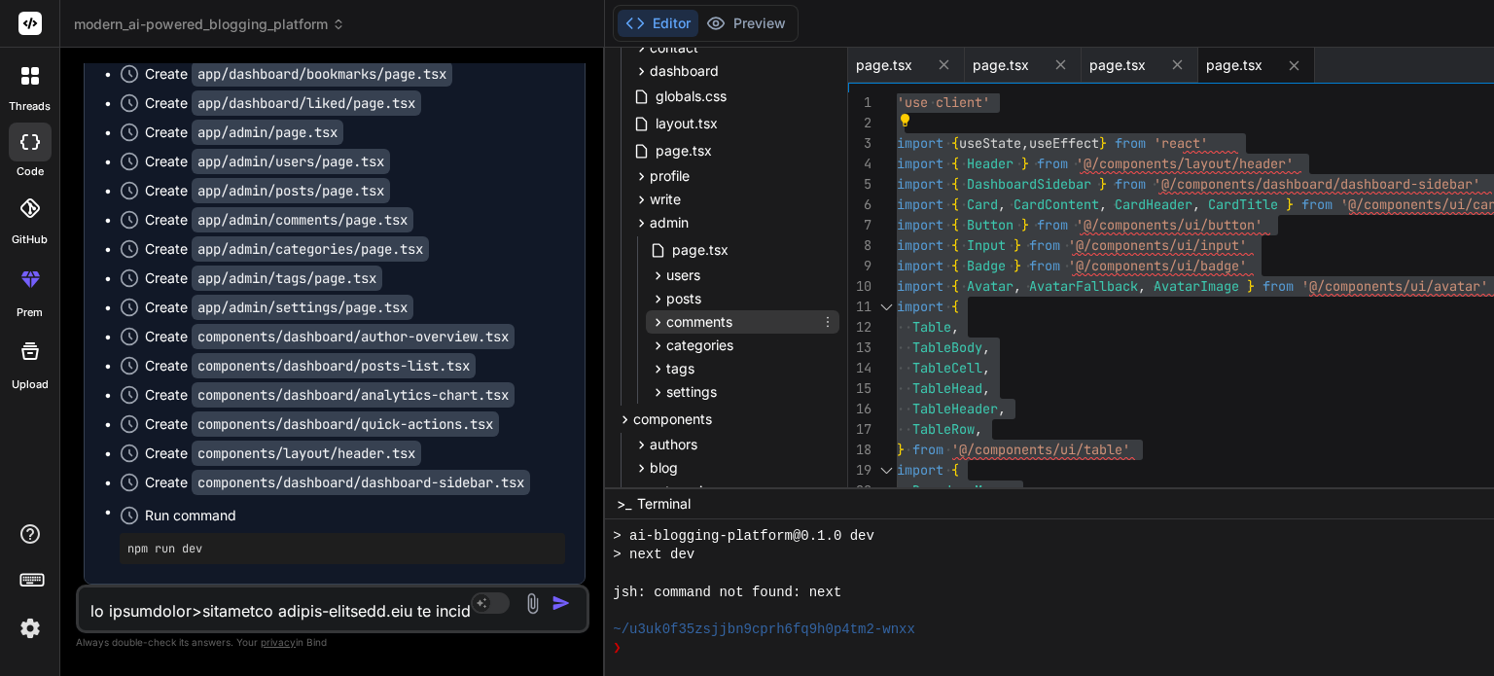
click at [666, 318] on span "comments" at bounding box center [699, 321] width 66 height 19
click at [687, 349] on span "page.tsx" at bounding box center [717, 349] width 60 height 23
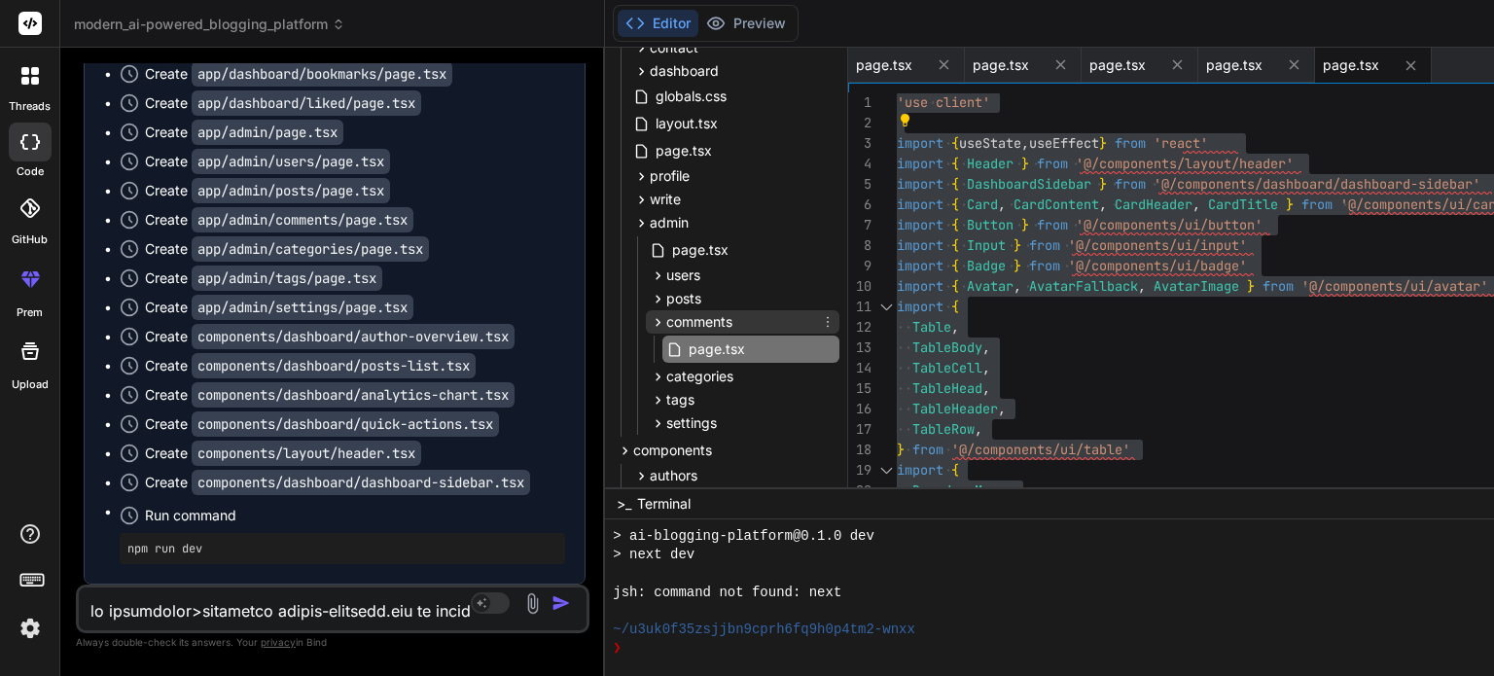
click at [666, 323] on span "comments" at bounding box center [699, 321] width 66 height 19
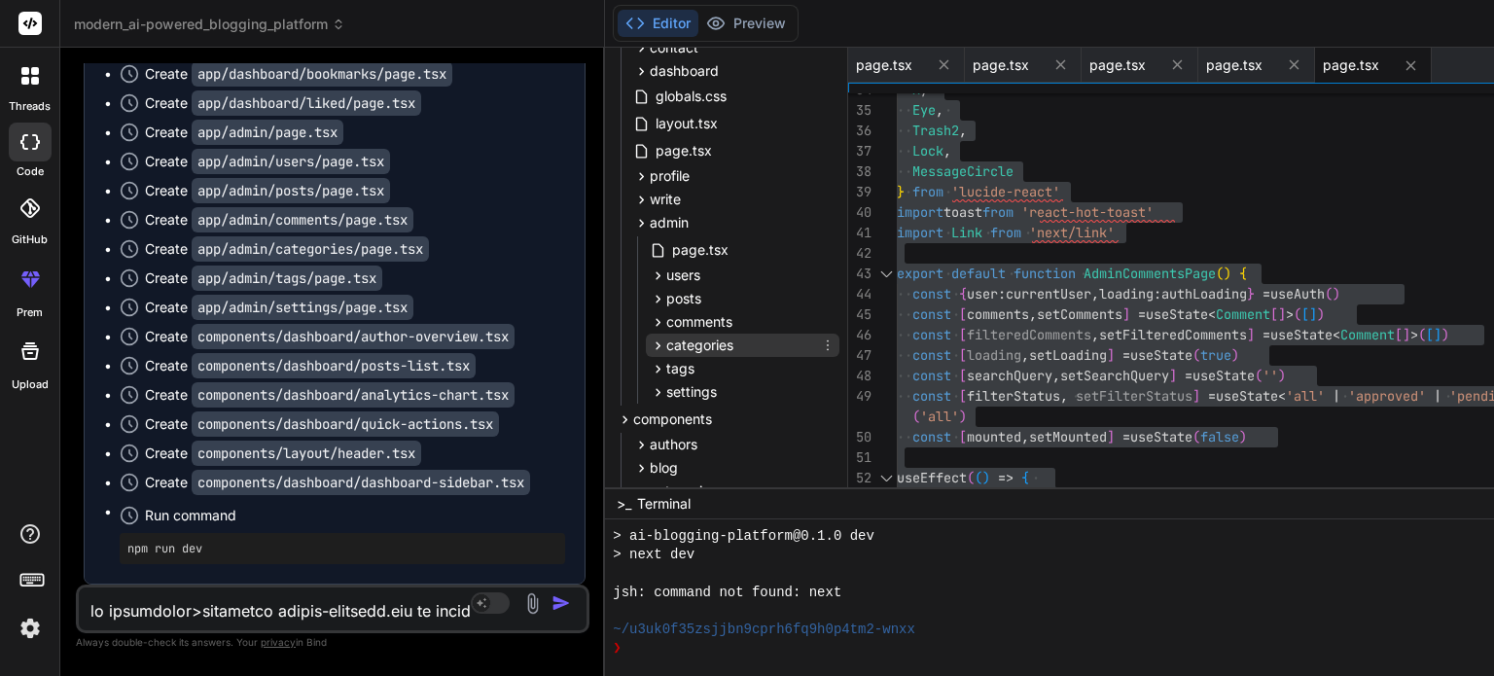
click at [666, 345] on span "categories" at bounding box center [699, 345] width 67 height 19
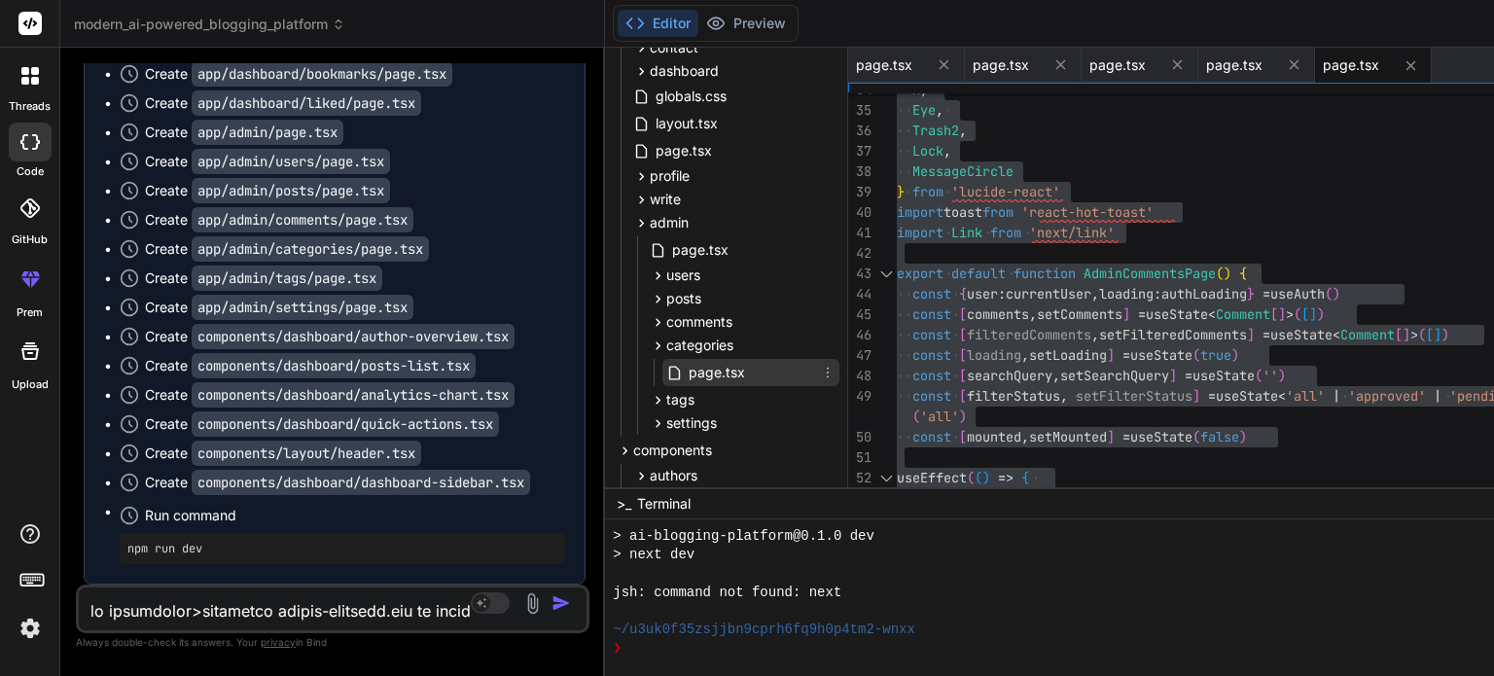
click at [687, 379] on span "page.tsx" at bounding box center [717, 372] width 60 height 23
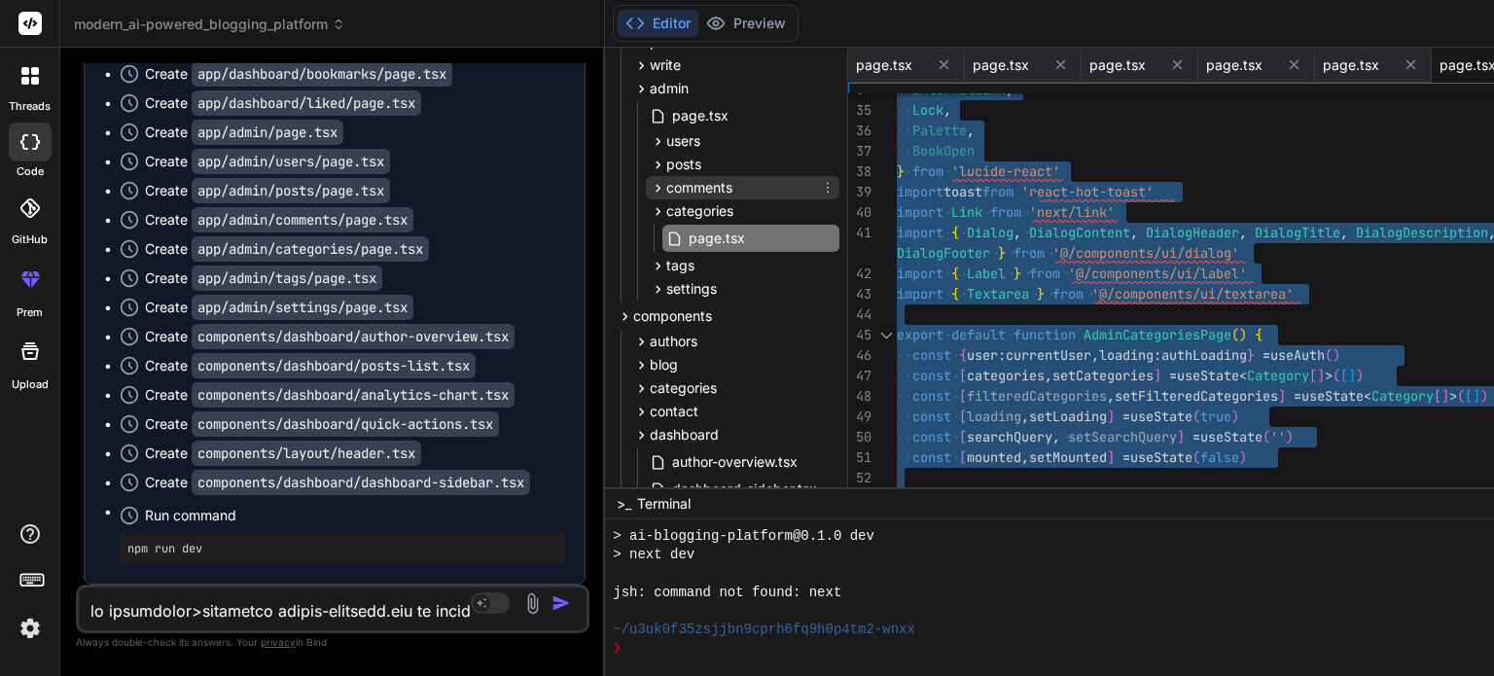
scroll to position [431, 0]
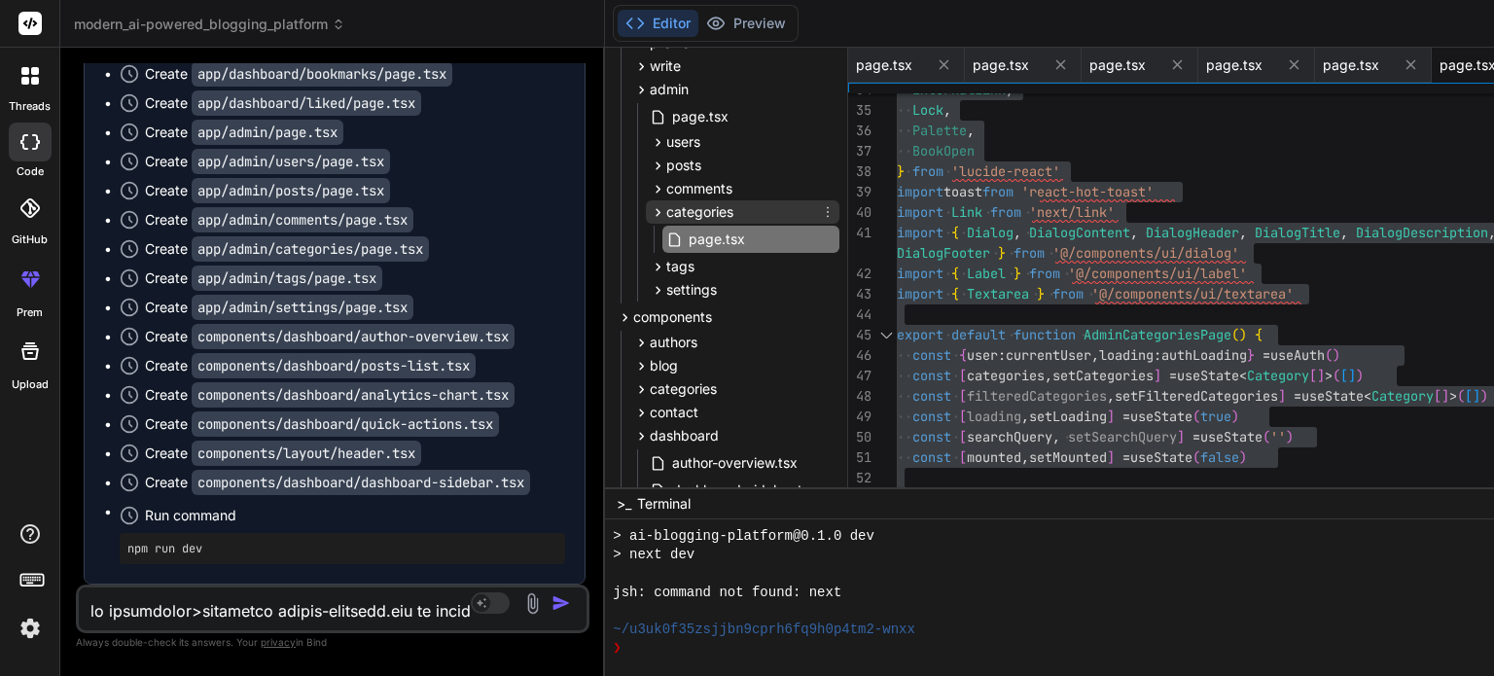
click at [657, 212] on icon at bounding box center [659, 212] width 5 height 8
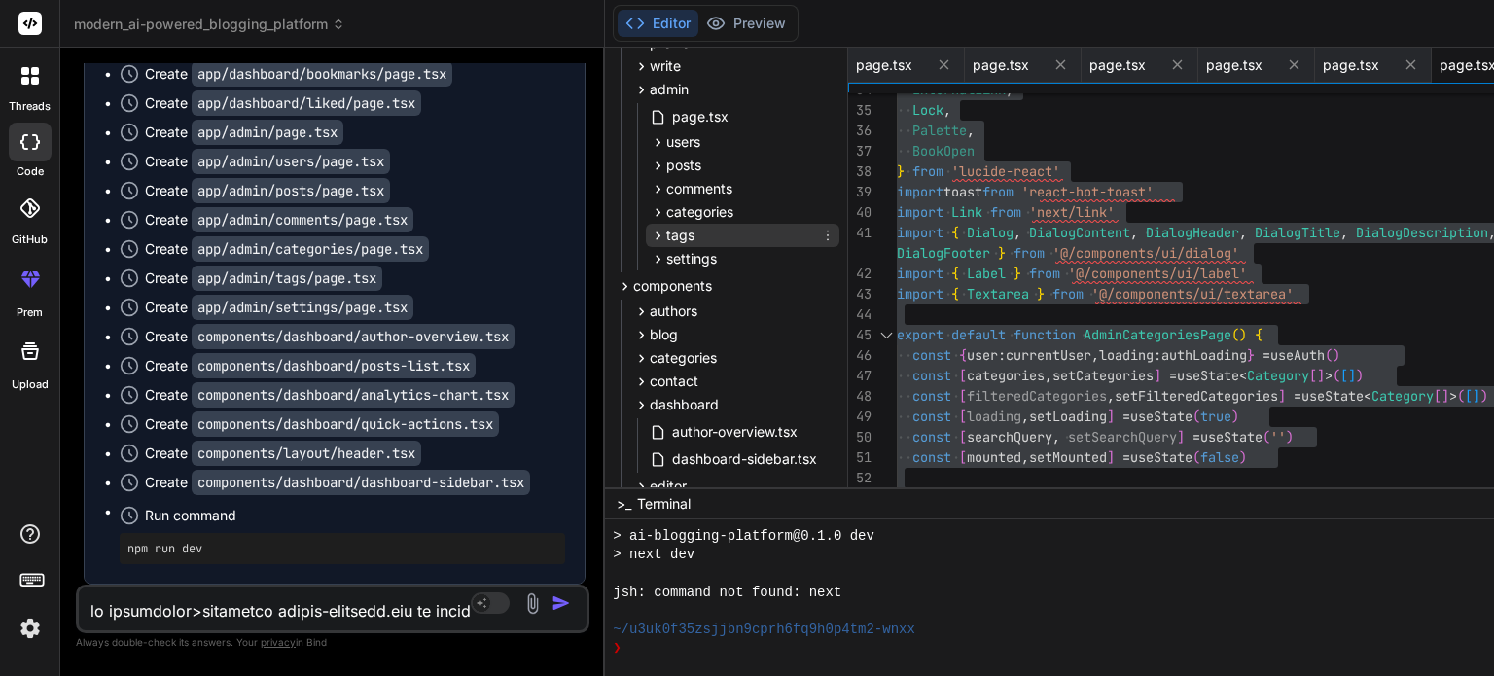
click at [666, 231] on span "tags" at bounding box center [680, 235] width 28 height 19
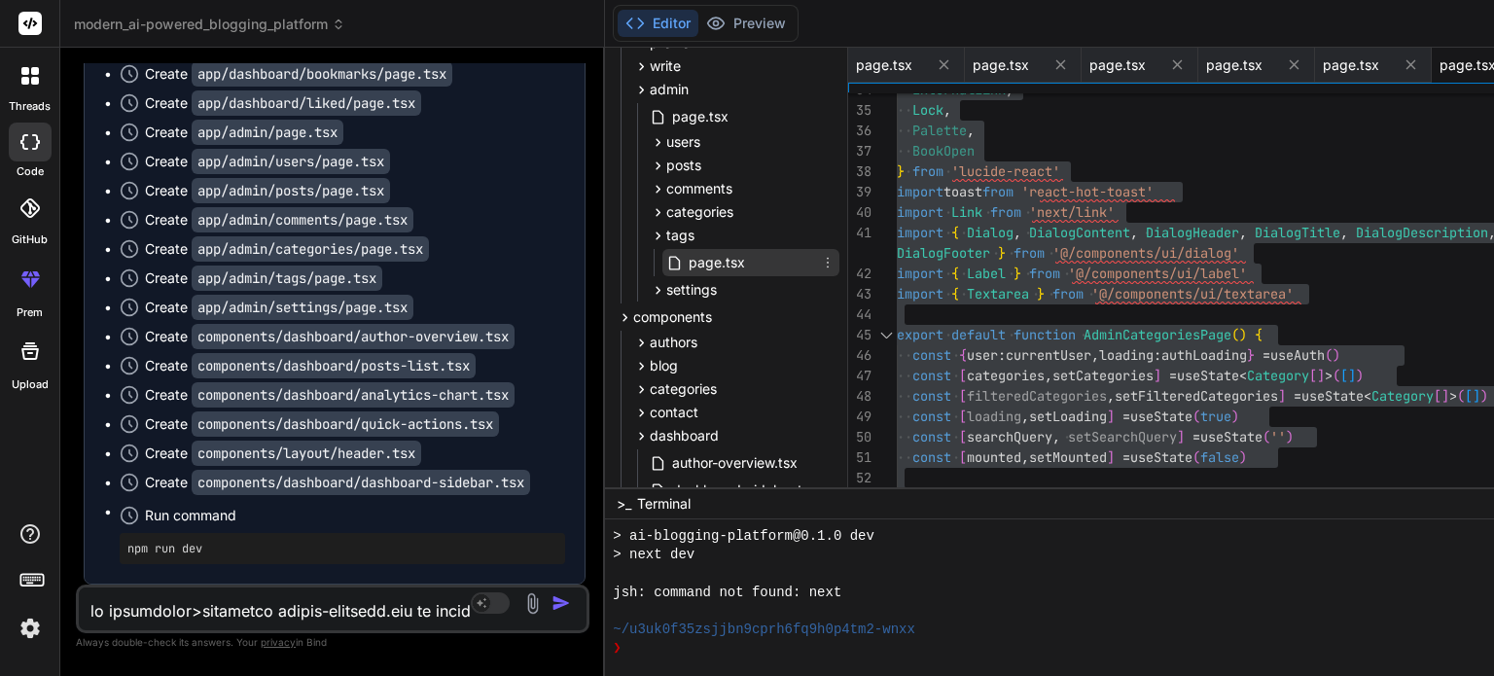
click at [662, 252] on div "page.tsx" at bounding box center [750, 262] width 177 height 27
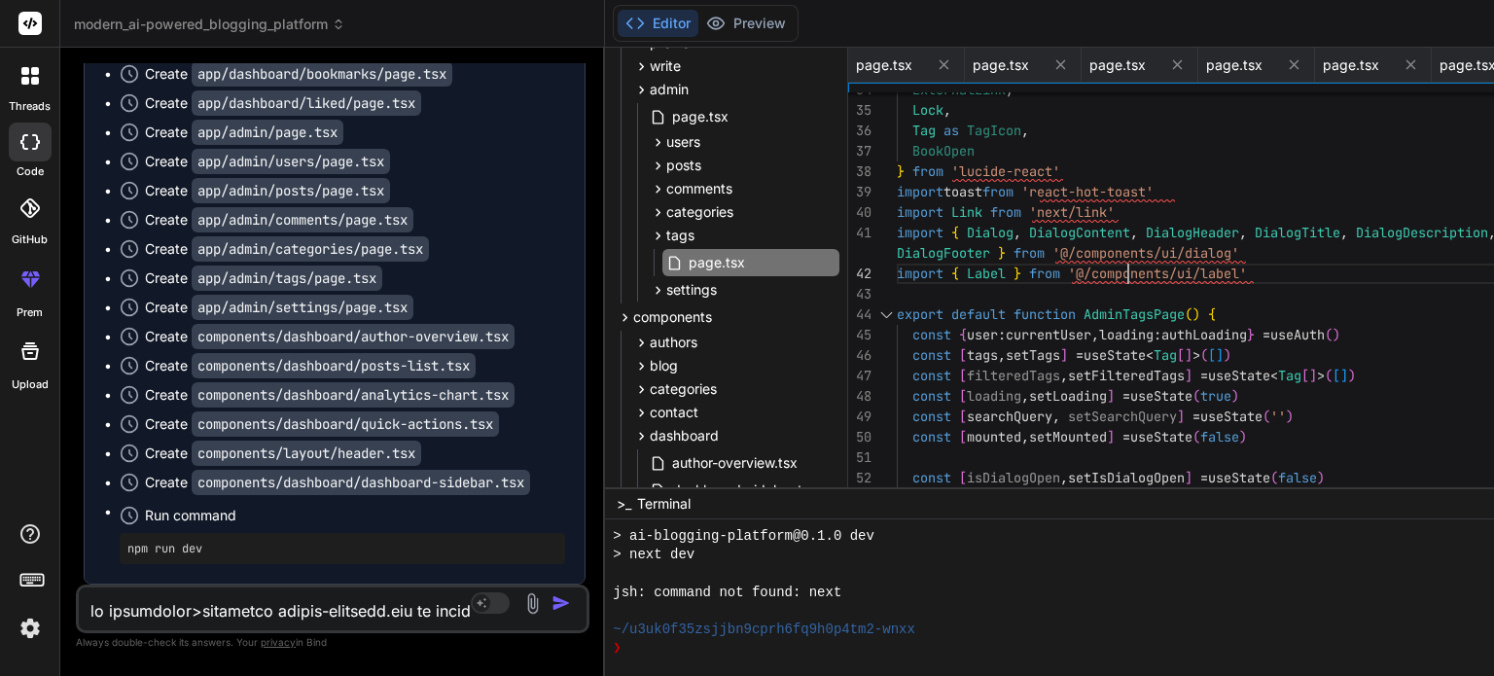
scroll to position [0, 0]
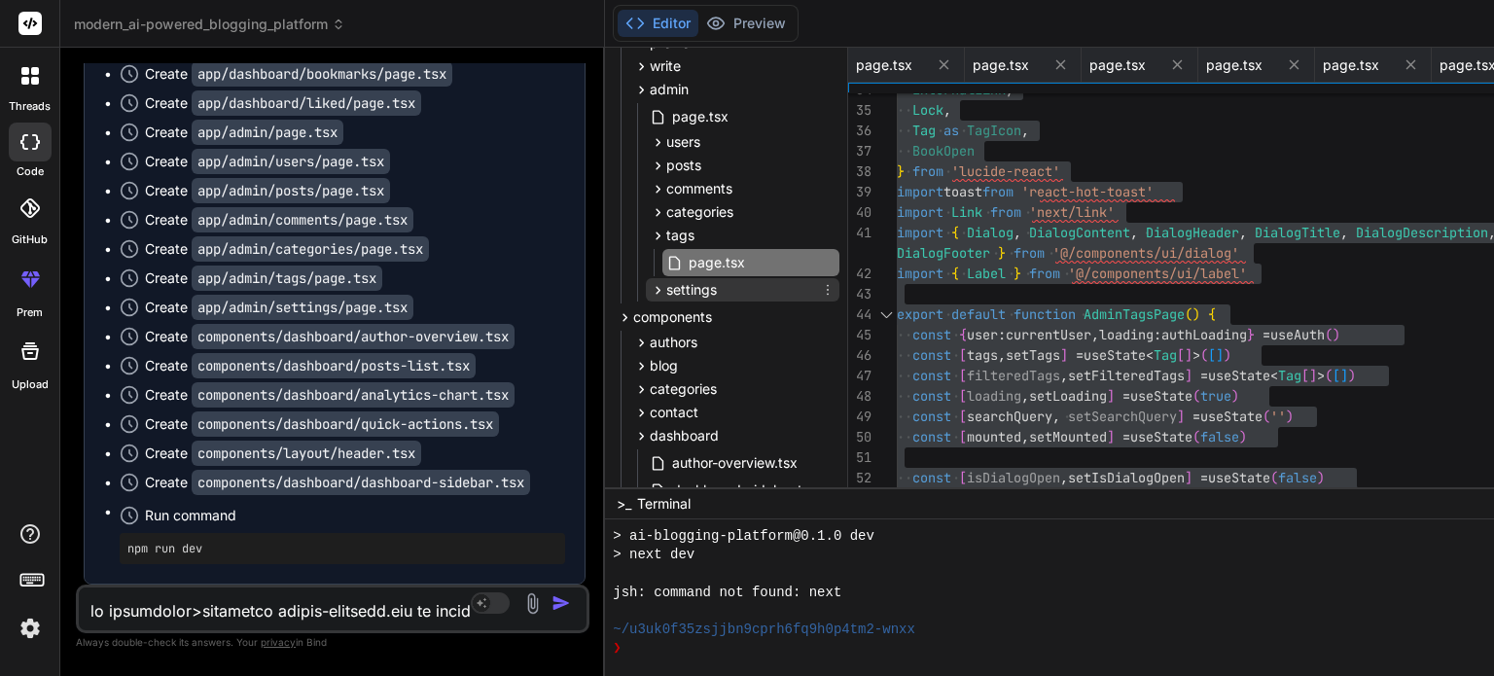
click at [646, 288] on div "settings" at bounding box center [743, 289] width 194 height 23
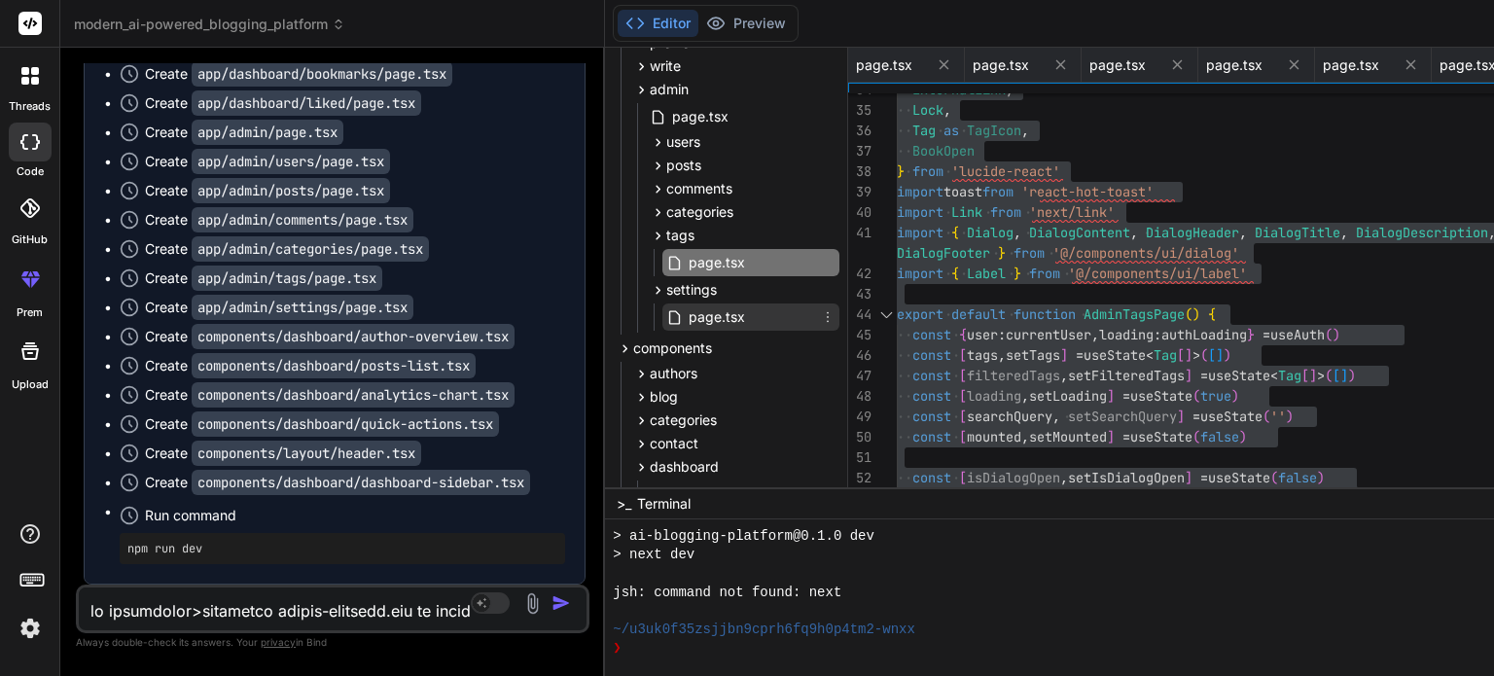
click at [687, 325] on span "page.tsx" at bounding box center [717, 316] width 60 height 23
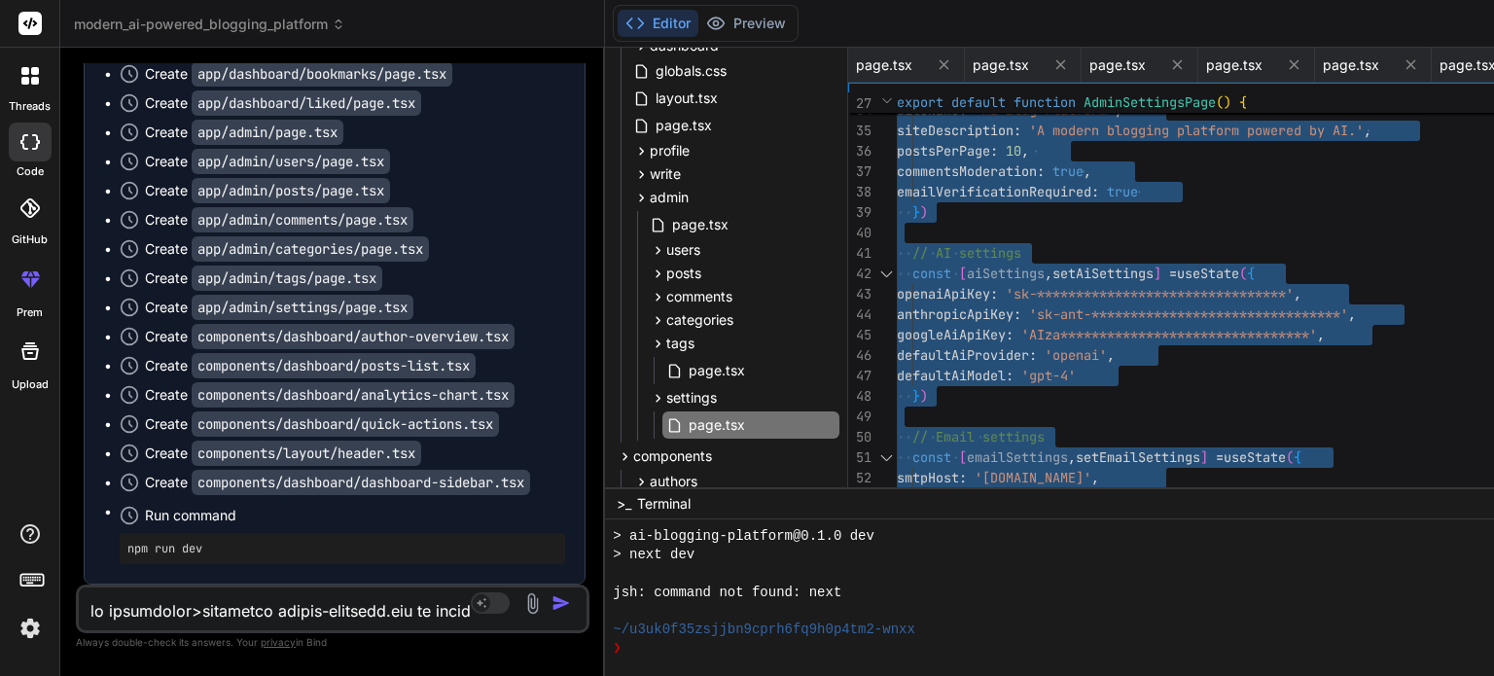
scroll to position [319, 0]
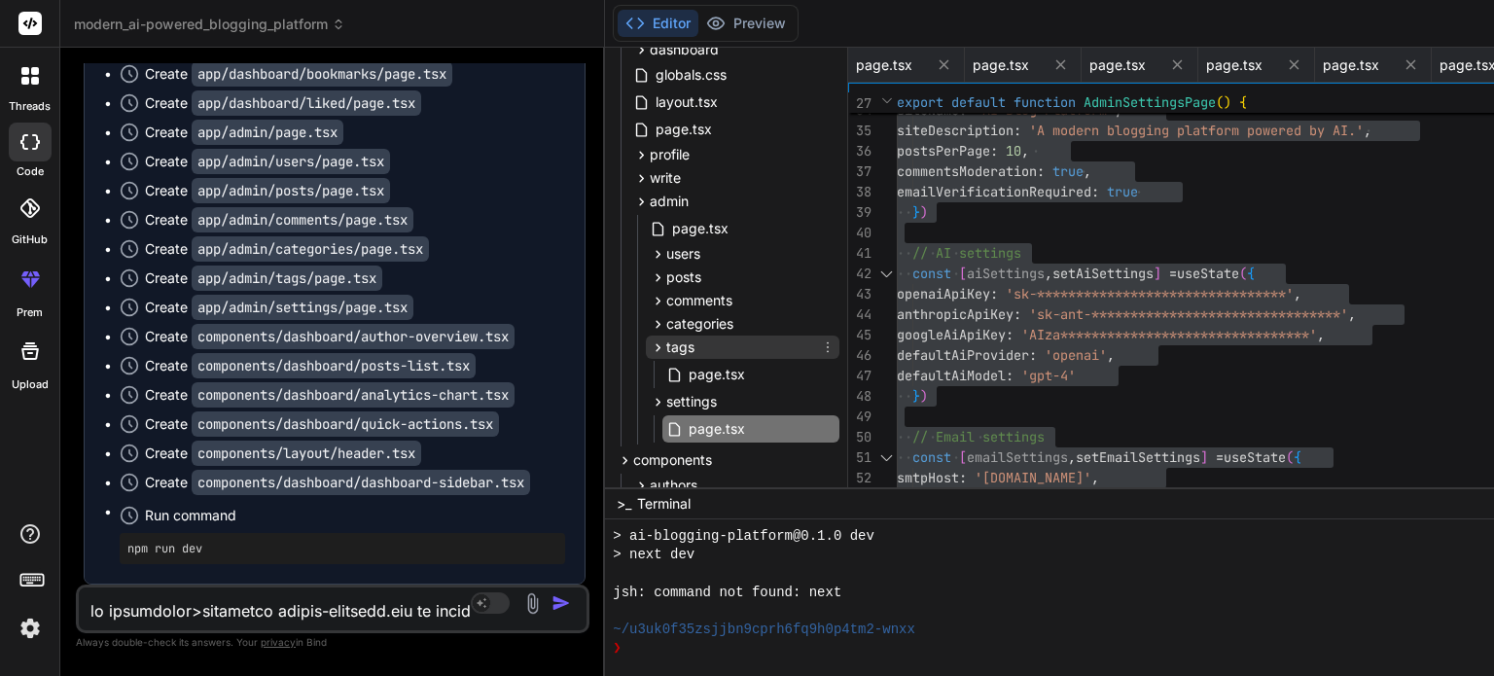
click at [650, 346] on icon at bounding box center [658, 347] width 17 height 17
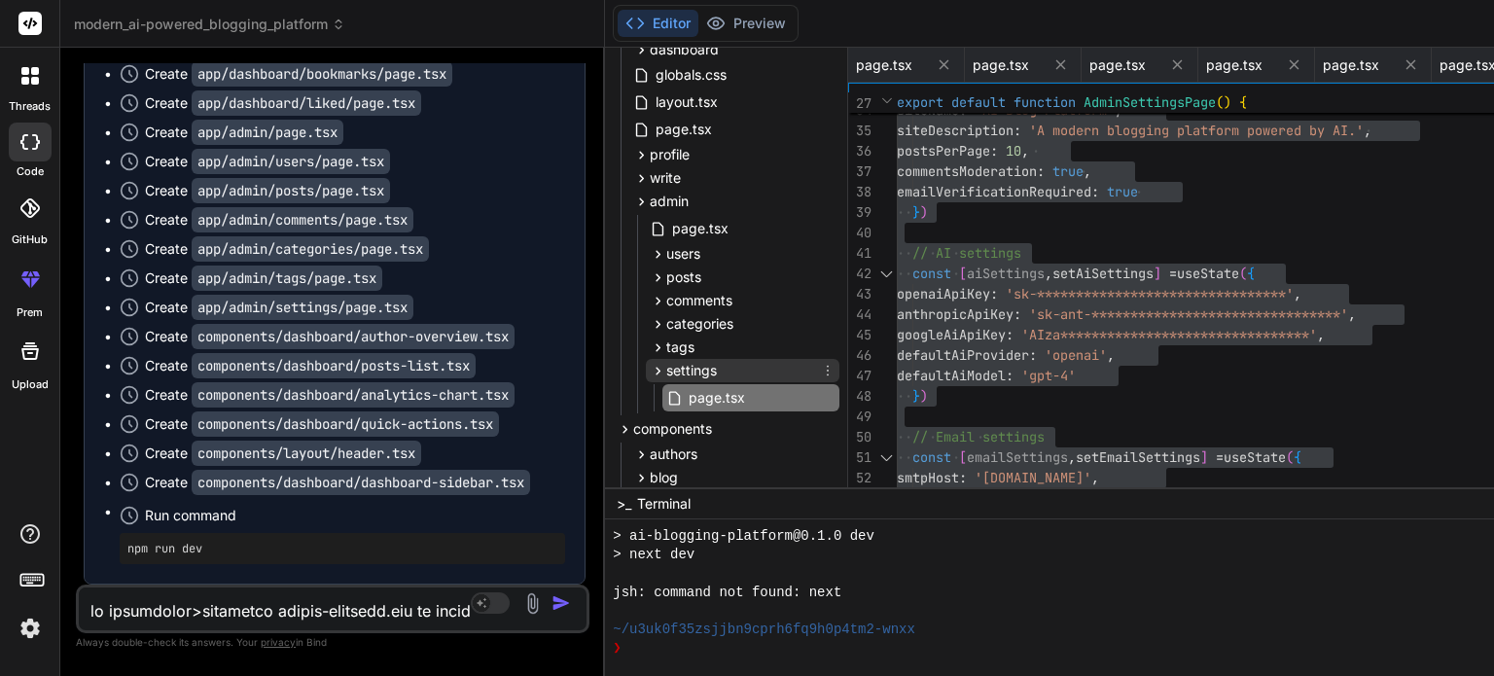
click at [650, 367] on icon at bounding box center [658, 371] width 17 height 17
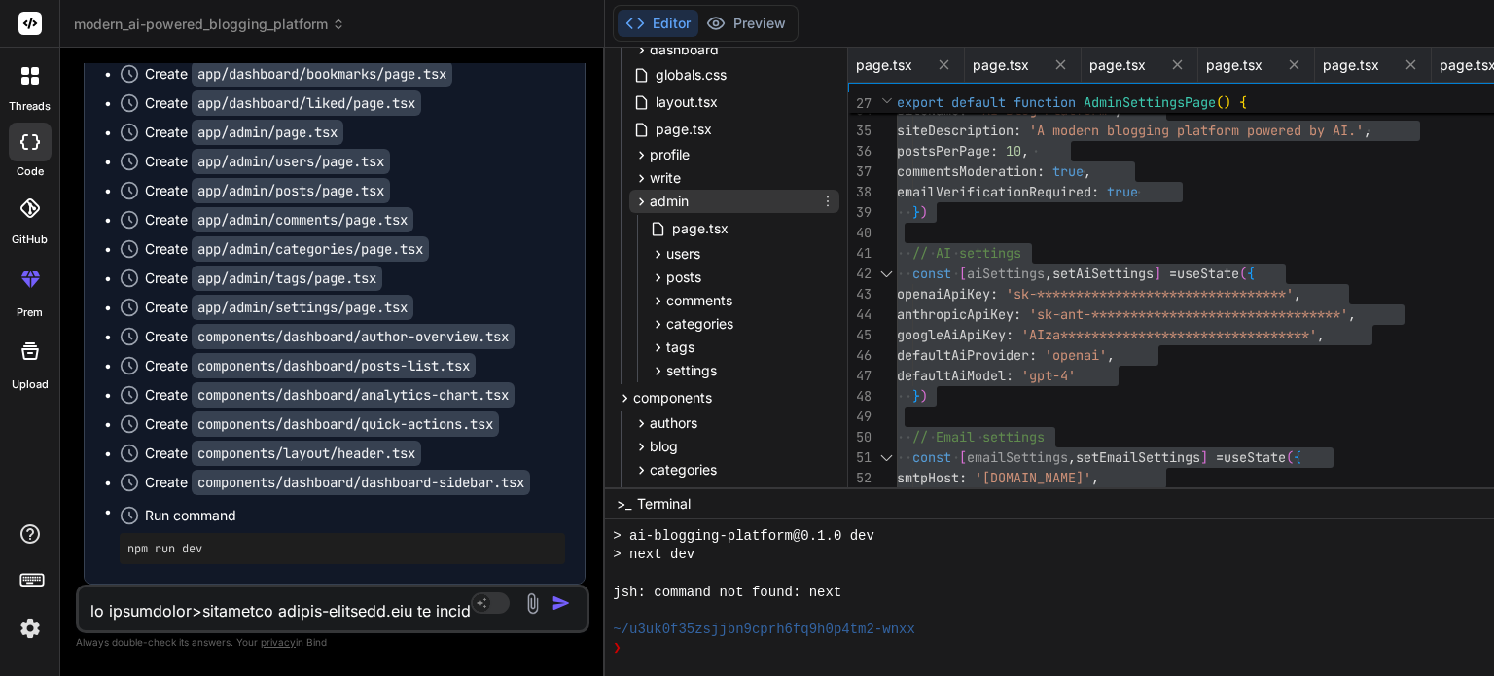
click at [640, 202] on icon at bounding box center [642, 201] width 5 height 8
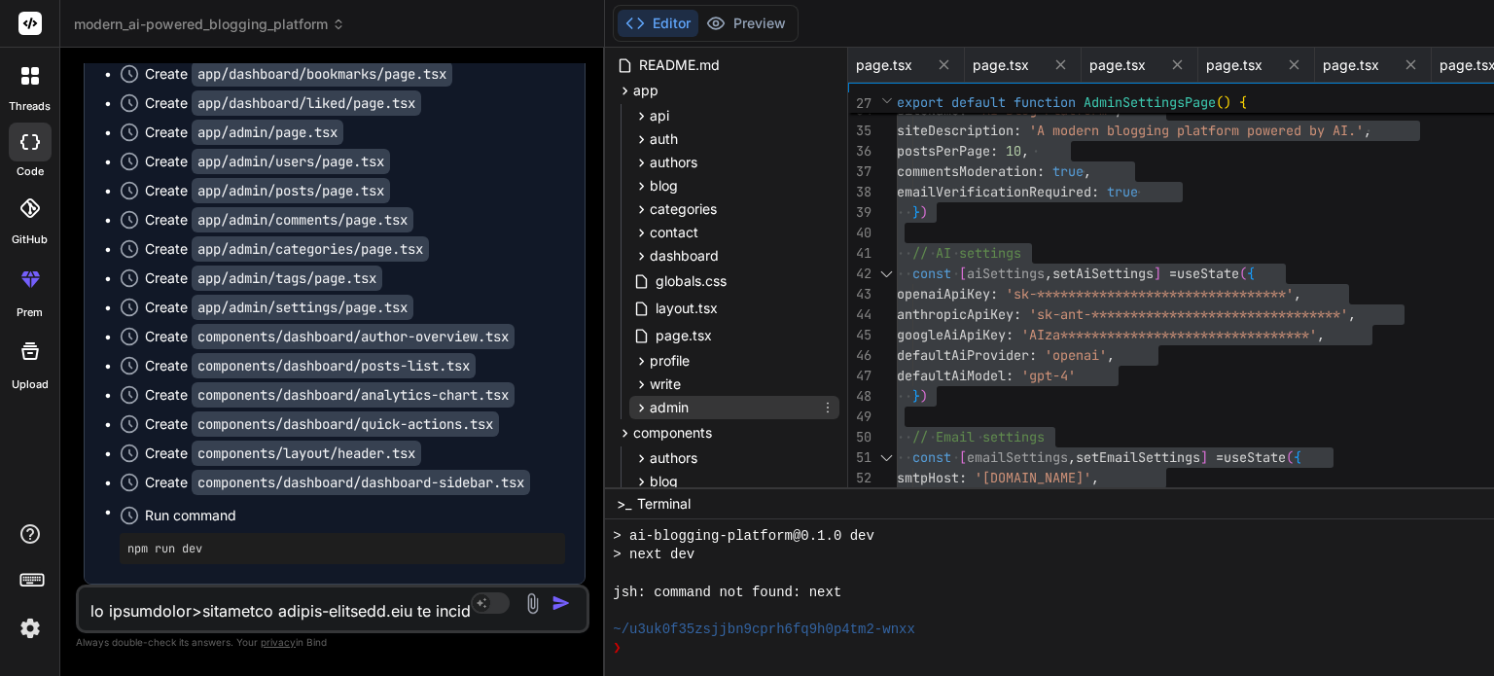
scroll to position [113, 0]
click at [633, 256] on icon at bounding box center [641, 256] width 17 height 17
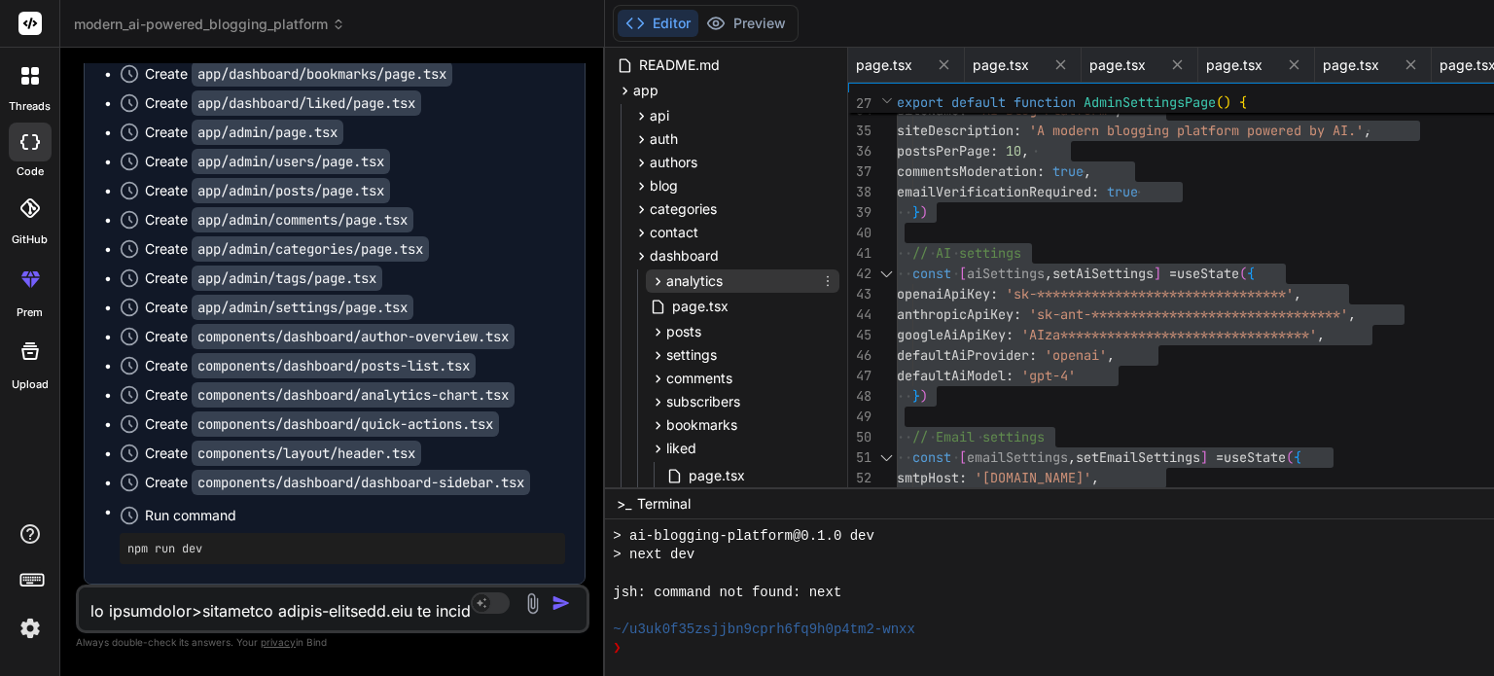
click at [666, 281] on span "analytics" at bounding box center [694, 280] width 56 height 19
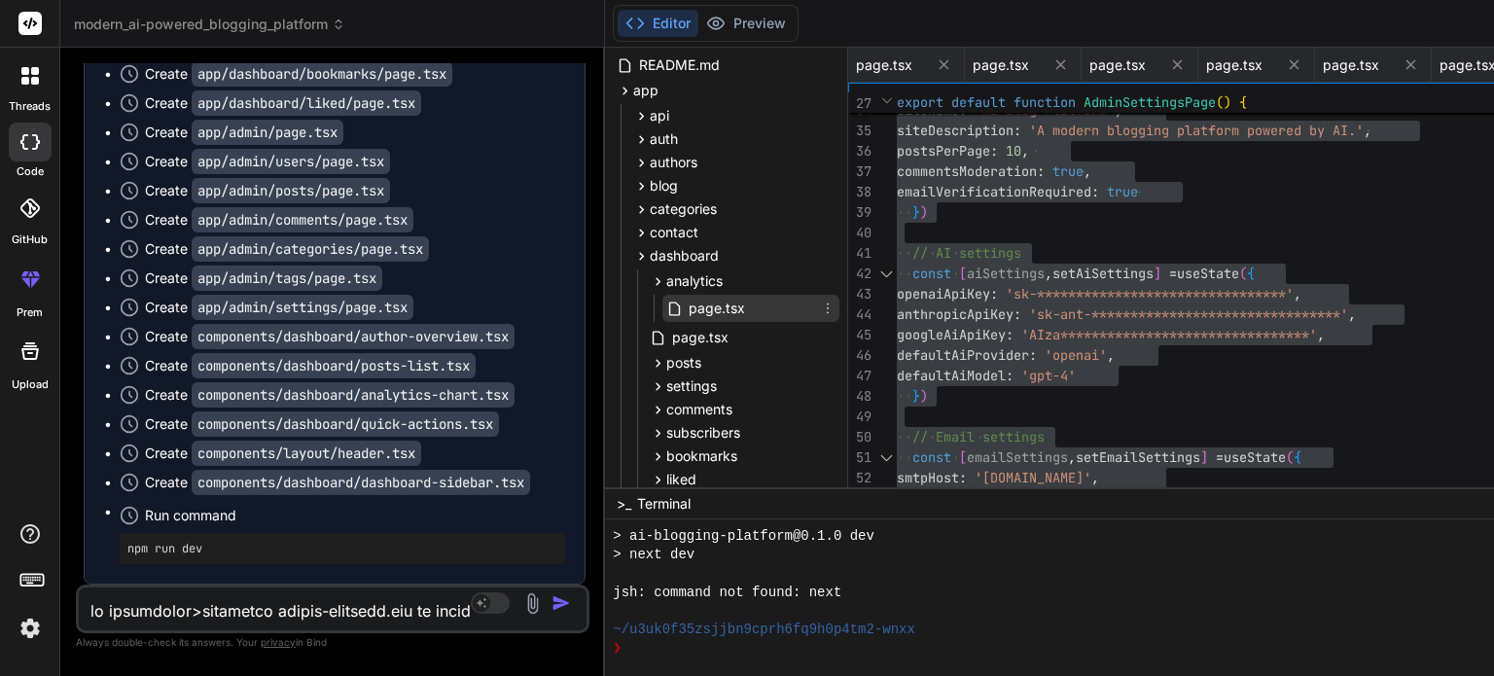
click at [687, 310] on span "page.tsx" at bounding box center [717, 308] width 60 height 23
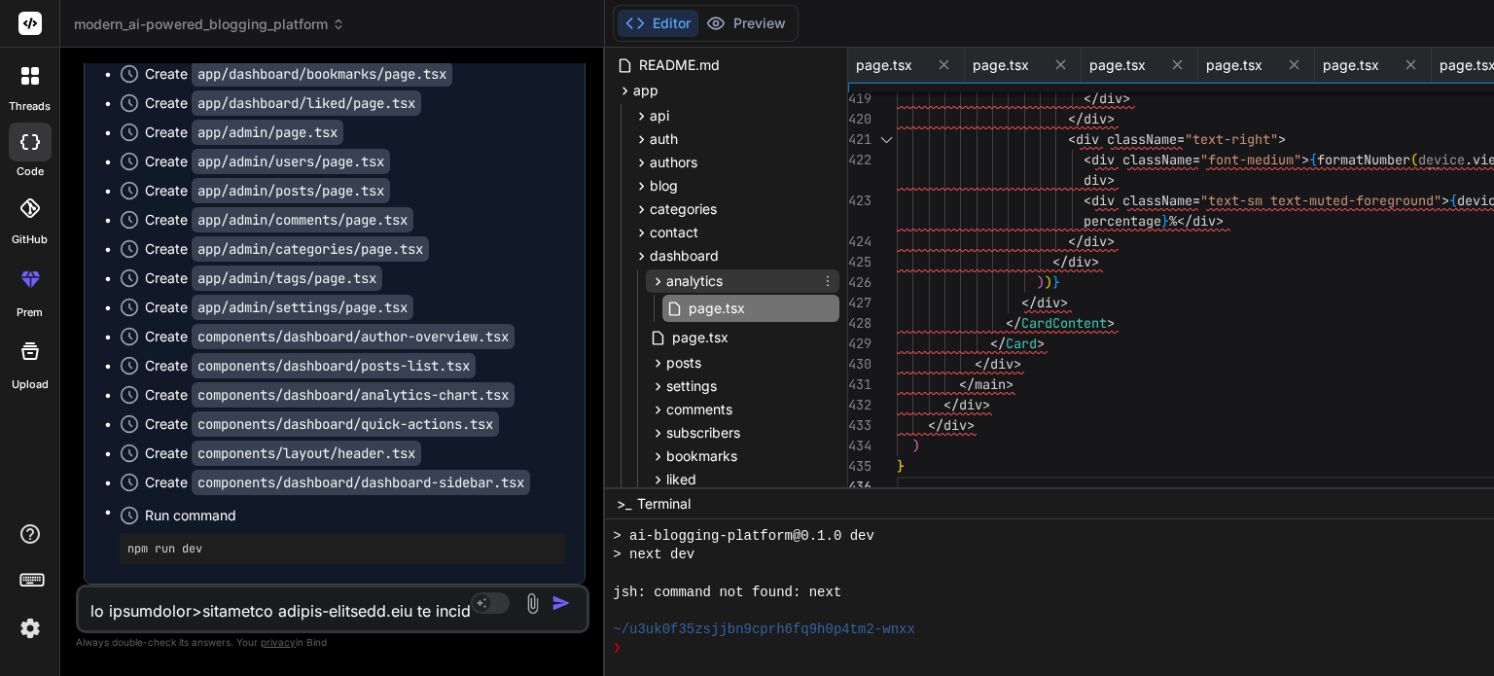
click at [650, 285] on icon at bounding box center [658, 281] width 17 height 17
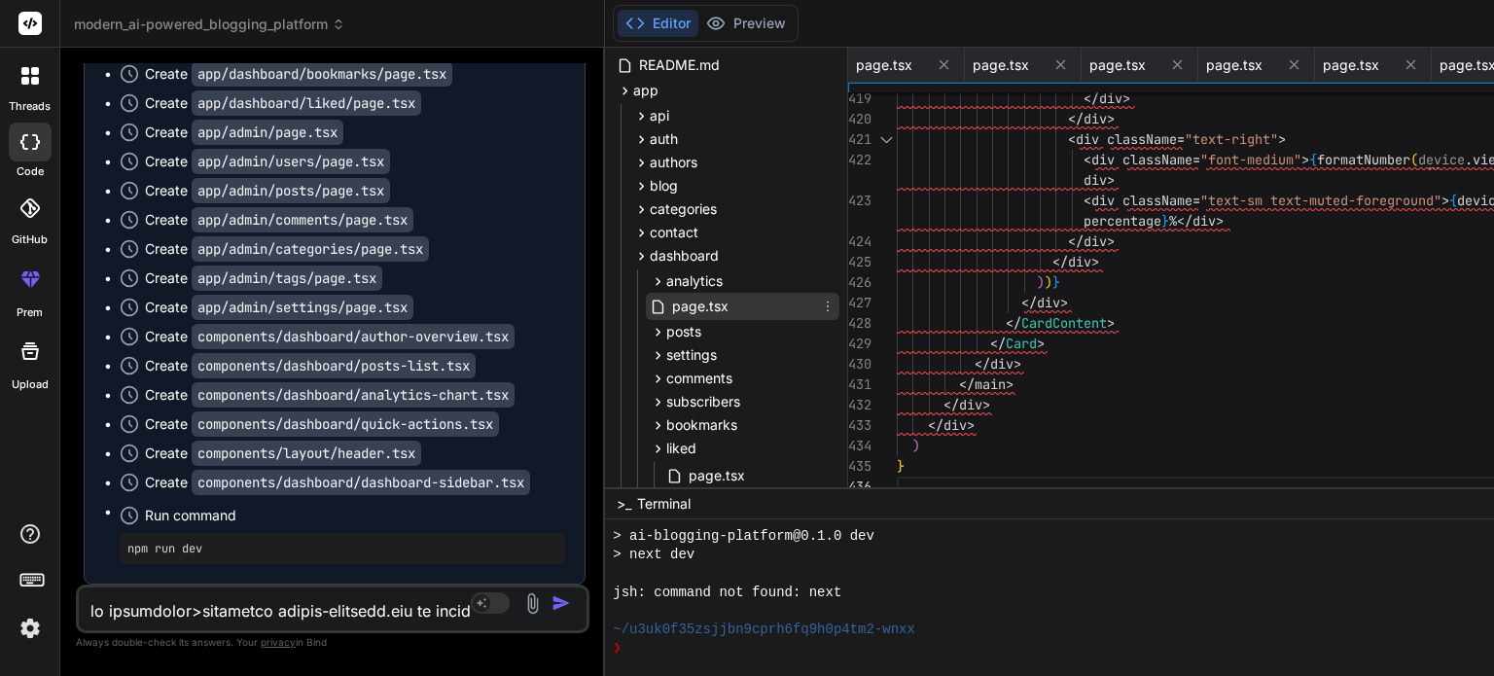
click at [670, 304] on span "page.tsx" at bounding box center [700, 306] width 60 height 23
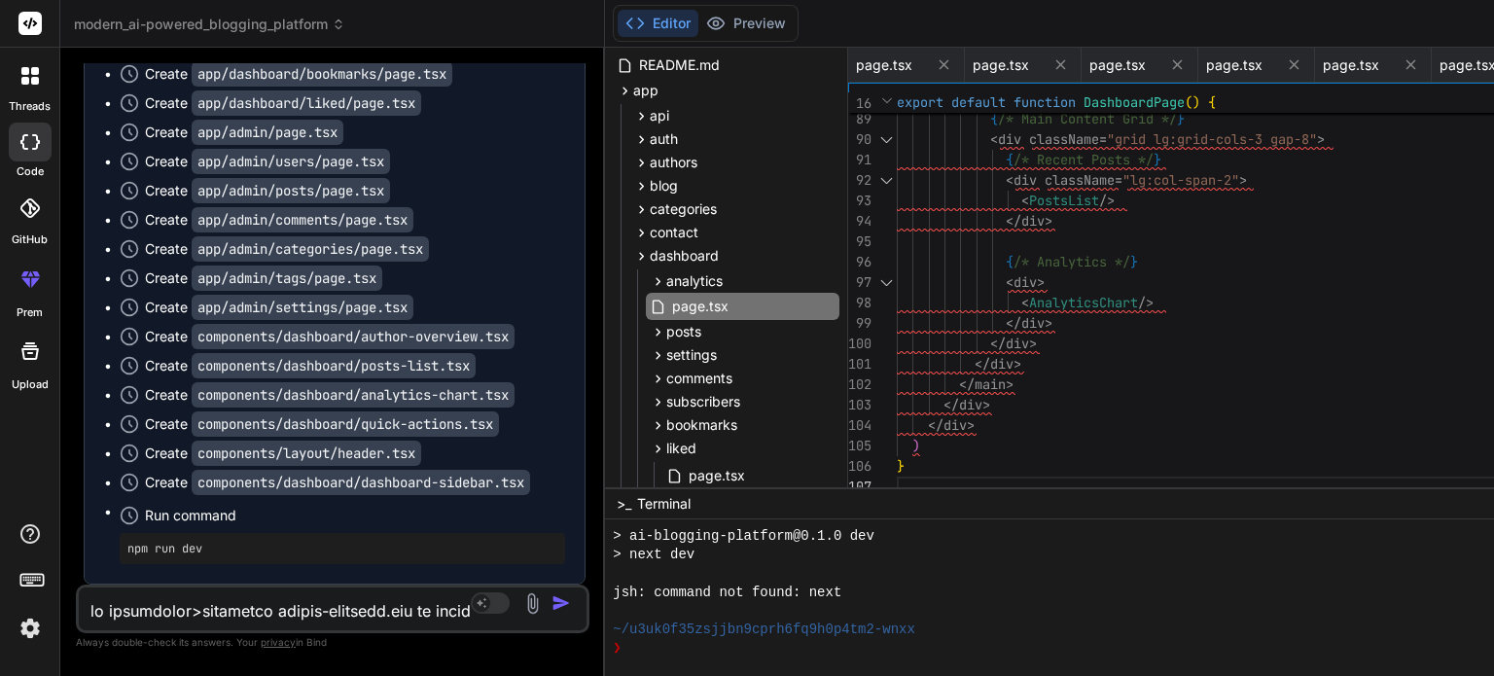
scroll to position [0, 0]
click at [646, 306] on div "page.tsx" at bounding box center [743, 306] width 194 height 27
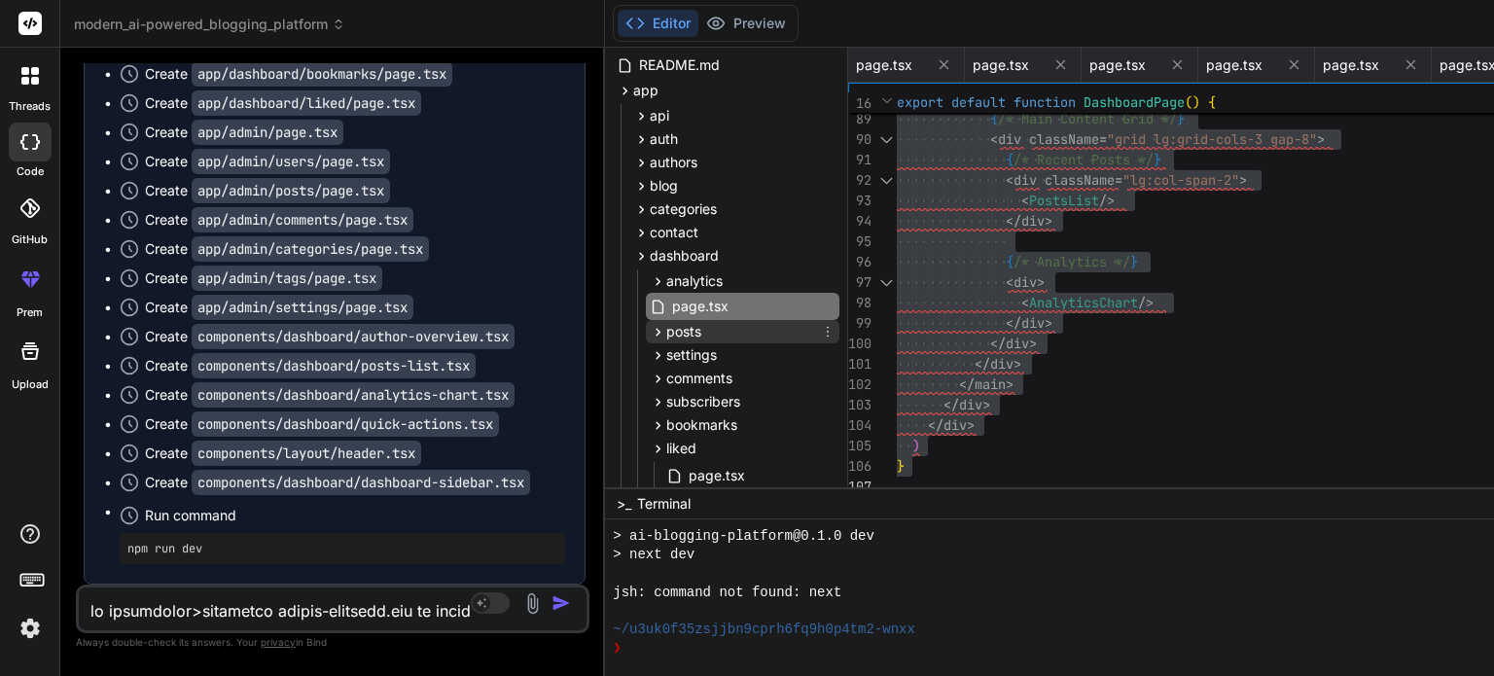
click at [646, 325] on div "posts" at bounding box center [743, 331] width 194 height 23
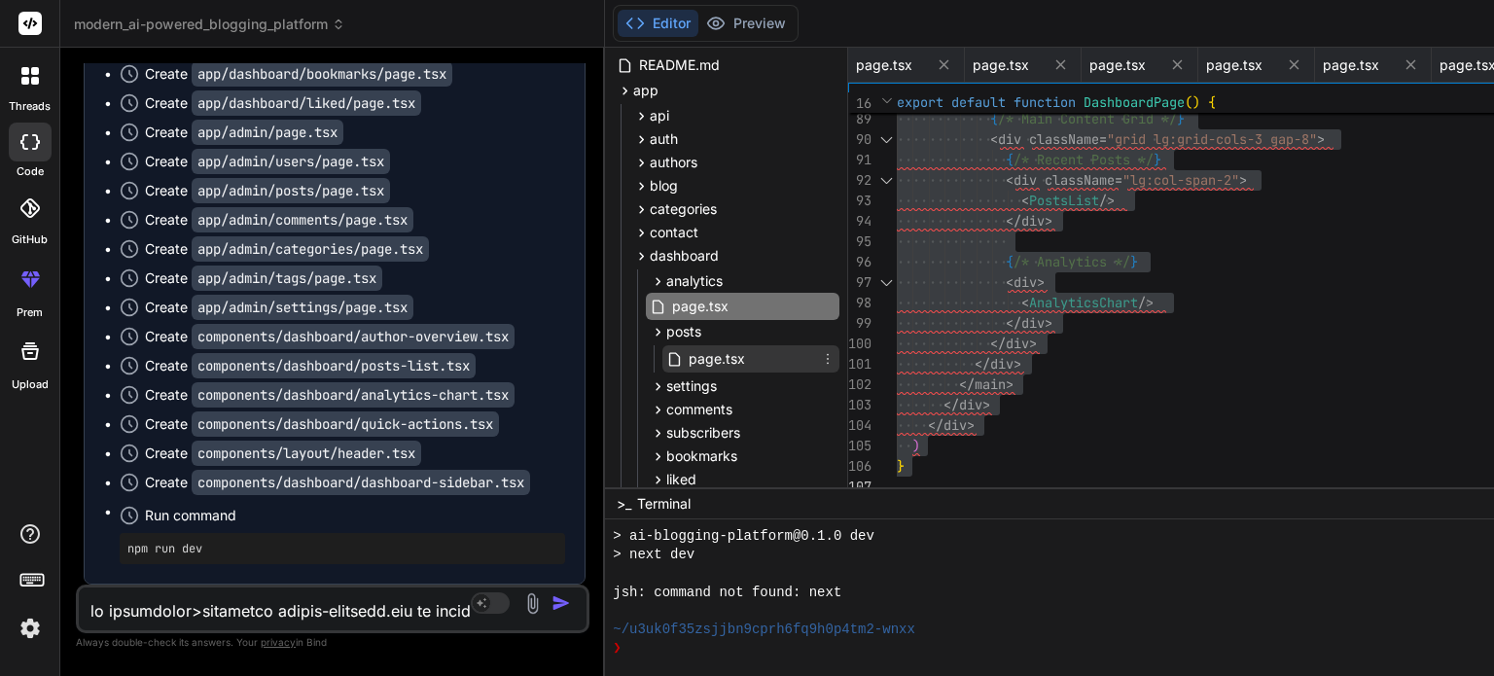
click at [662, 365] on div "page.tsx" at bounding box center [750, 358] width 177 height 27
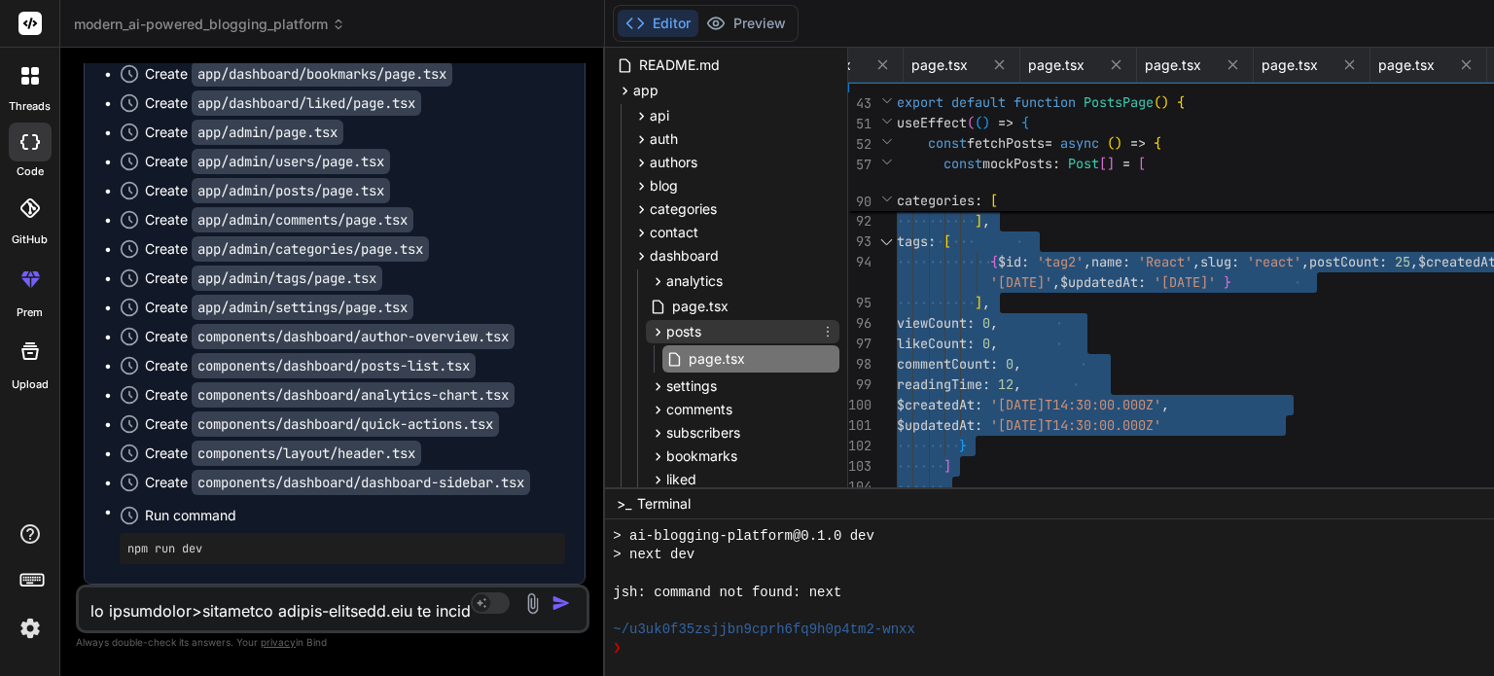
click at [666, 332] on span "posts" at bounding box center [683, 331] width 35 height 19
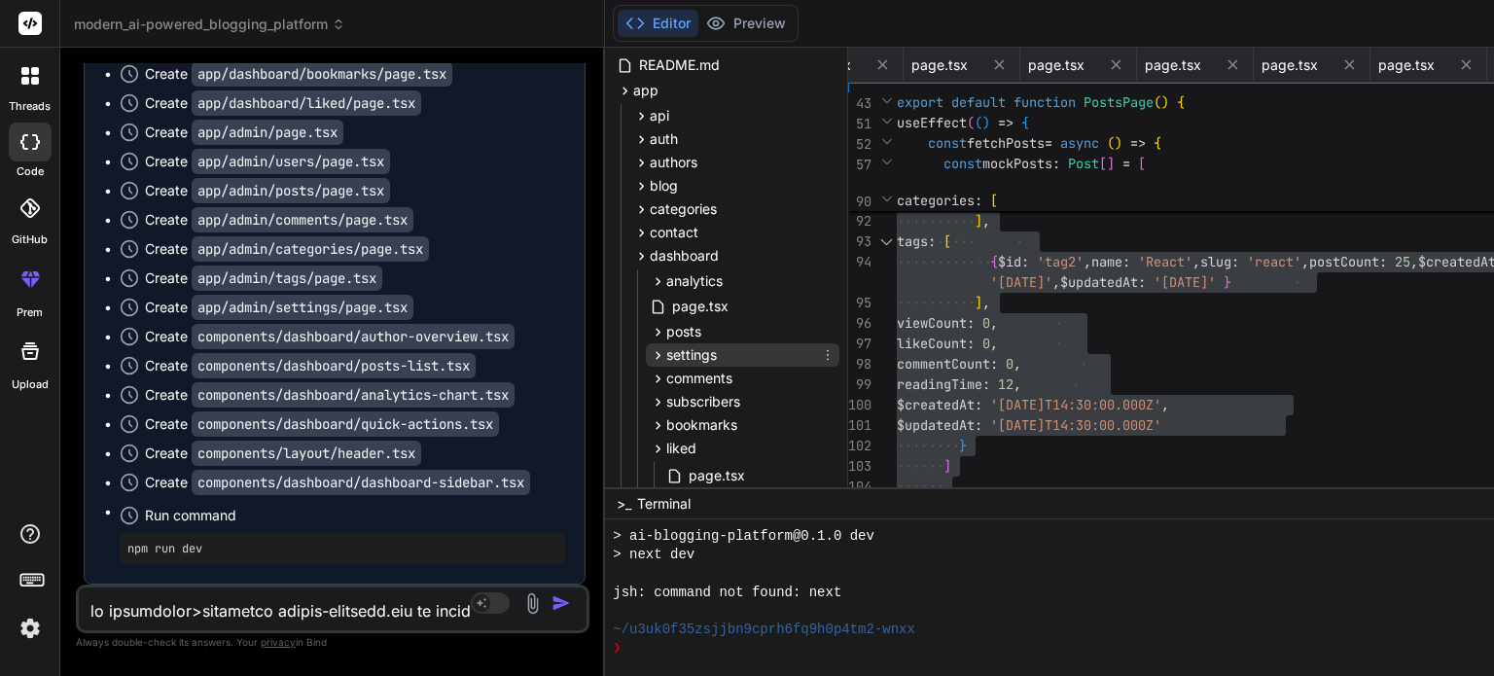
click at [666, 350] on span "settings" at bounding box center [691, 354] width 51 height 19
click at [687, 377] on span "page.tsx" at bounding box center [717, 382] width 60 height 23
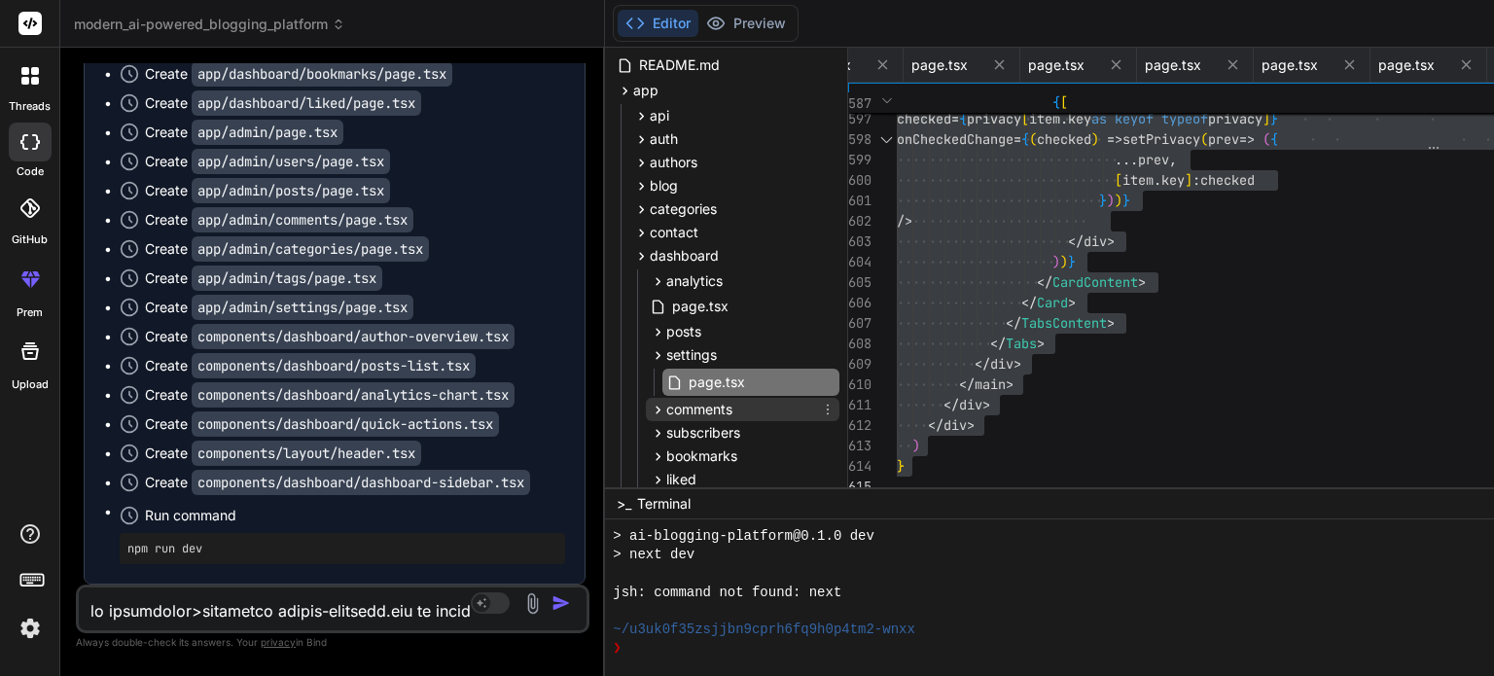
click at [666, 410] on span "comments" at bounding box center [699, 409] width 66 height 19
click at [687, 437] on span "page.tsx" at bounding box center [717, 436] width 60 height 23
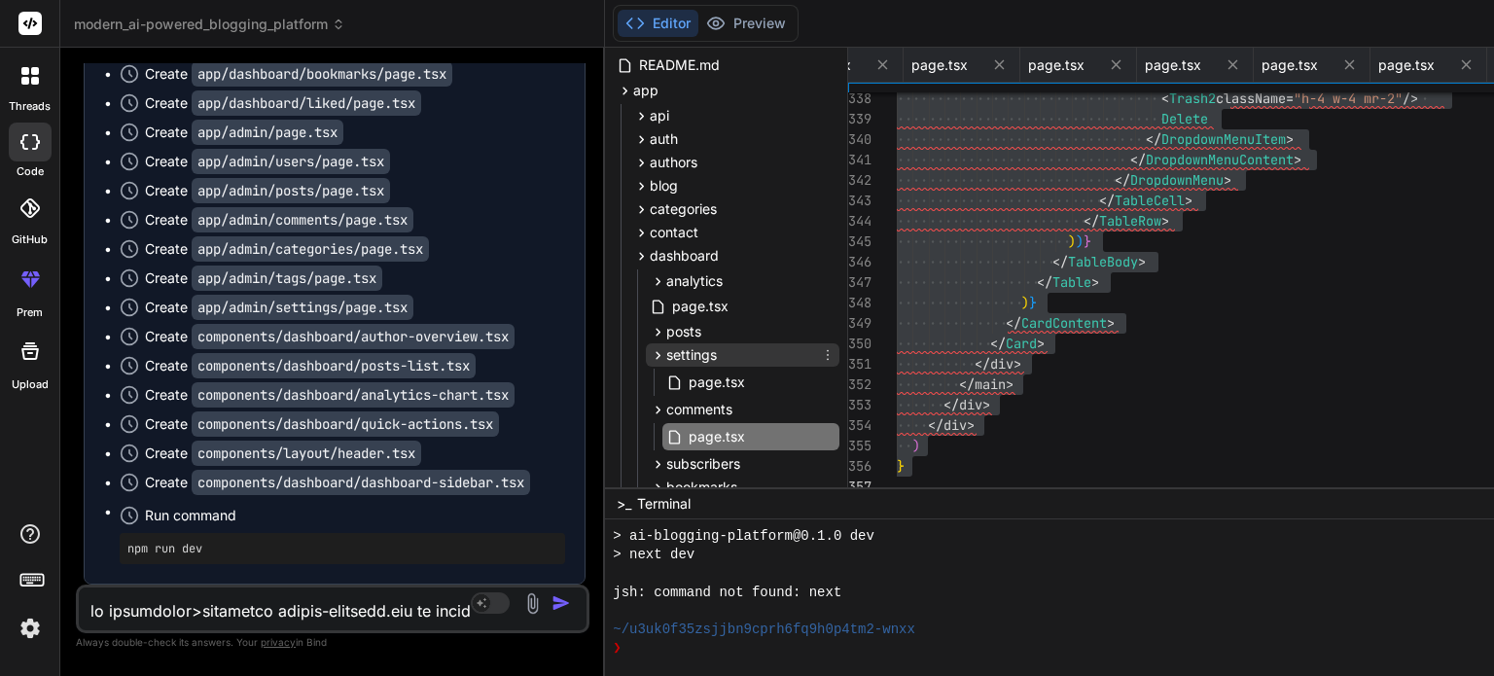
click at [650, 347] on icon at bounding box center [658, 355] width 17 height 17
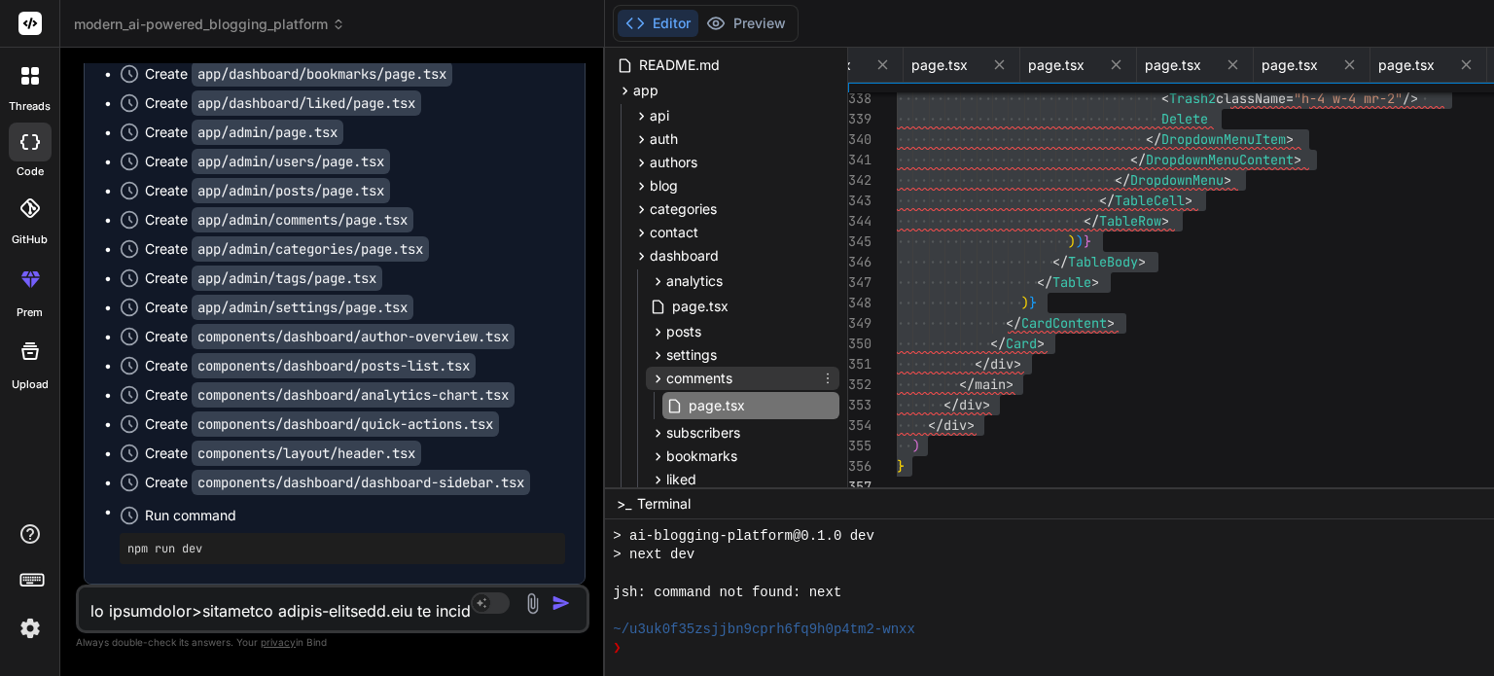
click at [657, 376] on icon at bounding box center [659, 378] width 5 height 8
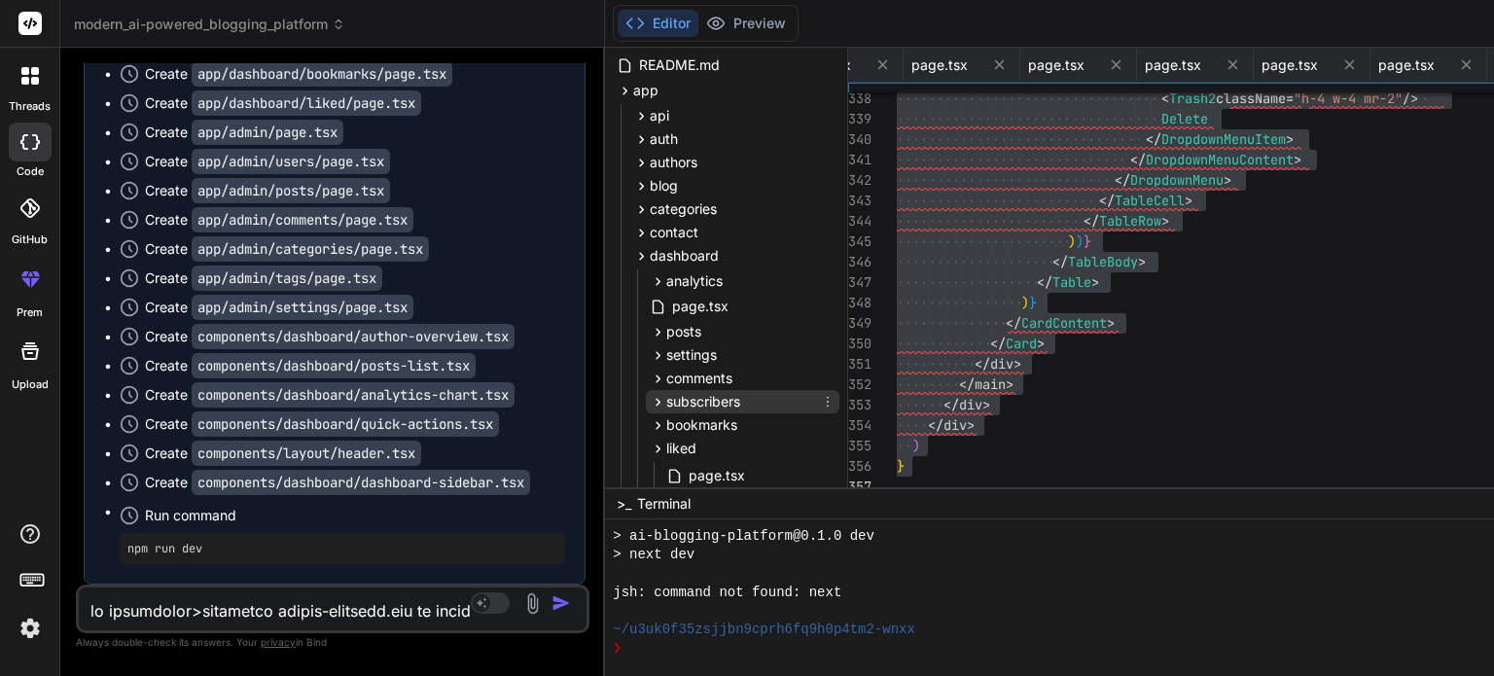
click at [666, 400] on span "subscribers" at bounding box center [703, 401] width 74 height 19
click at [687, 431] on span "page.tsx" at bounding box center [717, 428] width 60 height 23
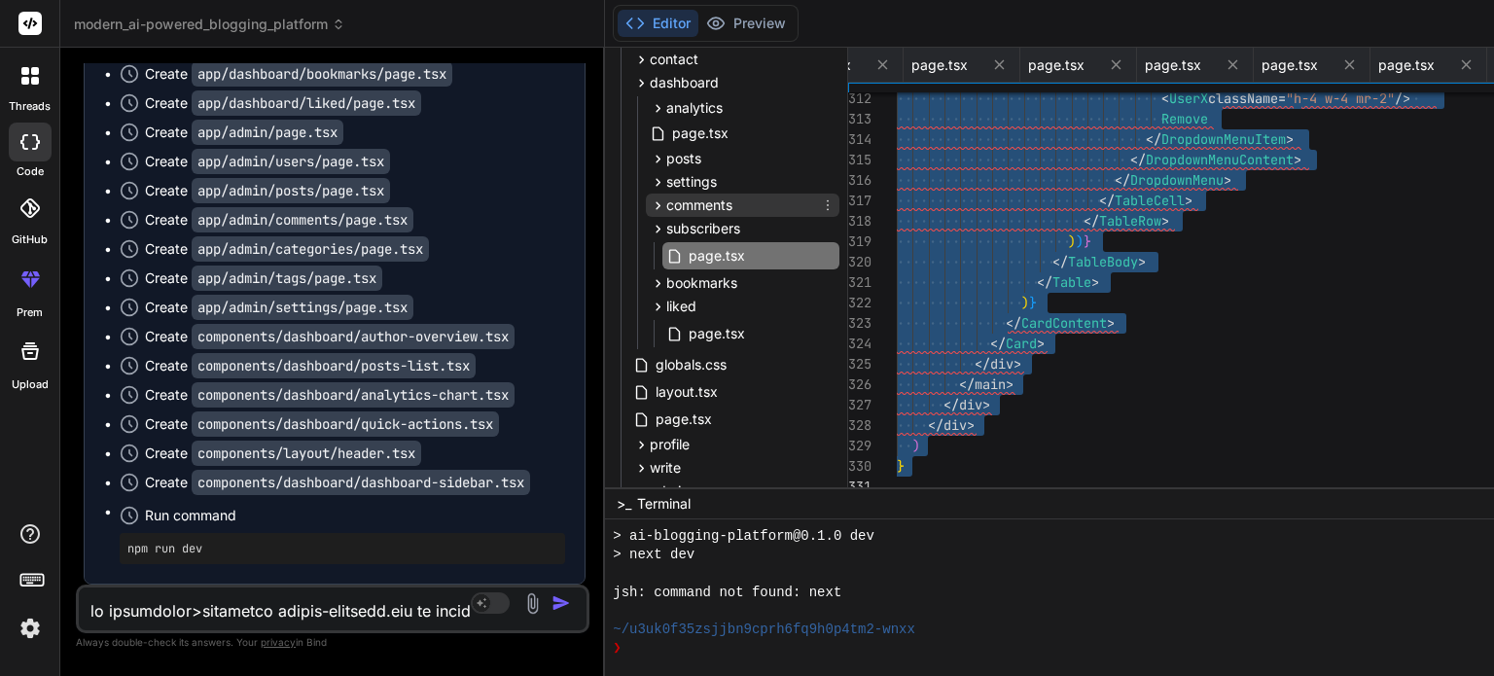
scroll to position [302, 0]
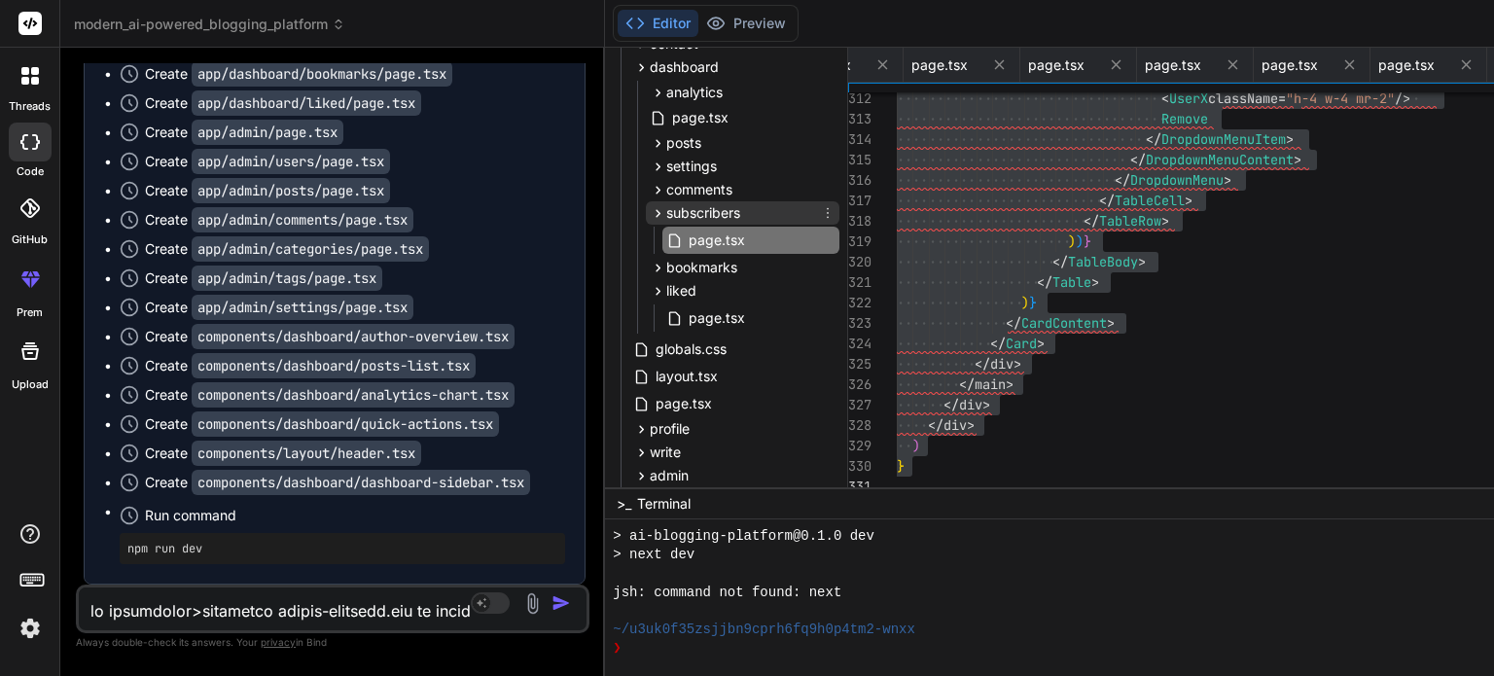
click at [650, 209] on icon at bounding box center [658, 213] width 17 height 17
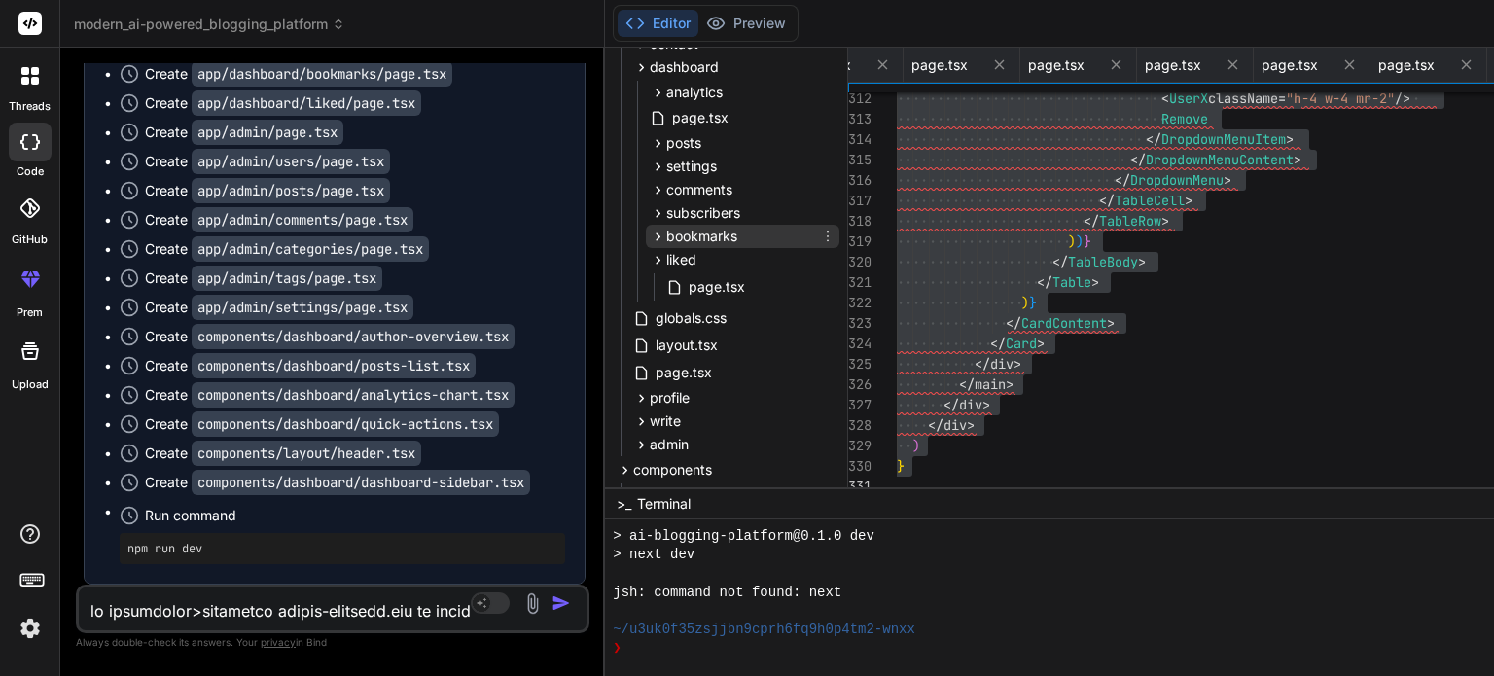
click at [666, 234] on span "bookmarks" at bounding box center [701, 236] width 71 height 19
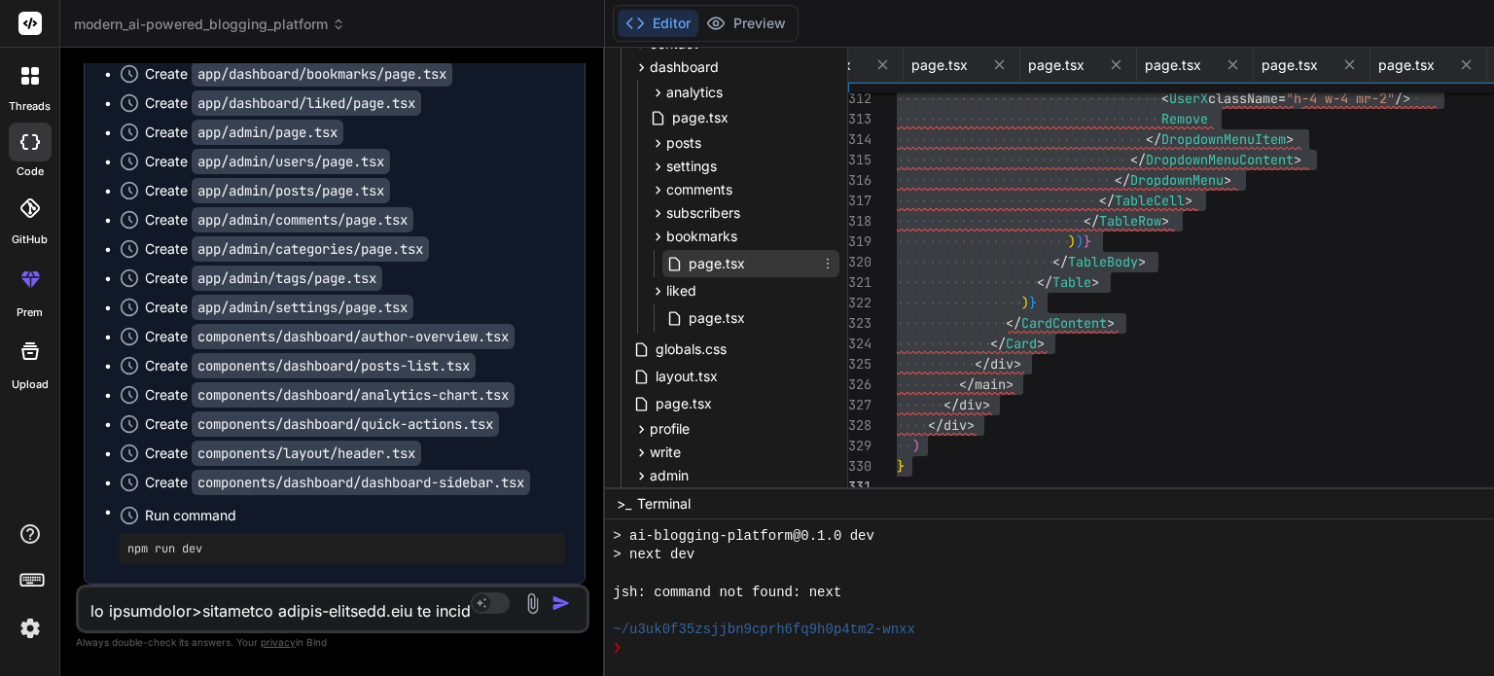
click at [687, 264] on span "page.tsx" at bounding box center [717, 263] width 60 height 23
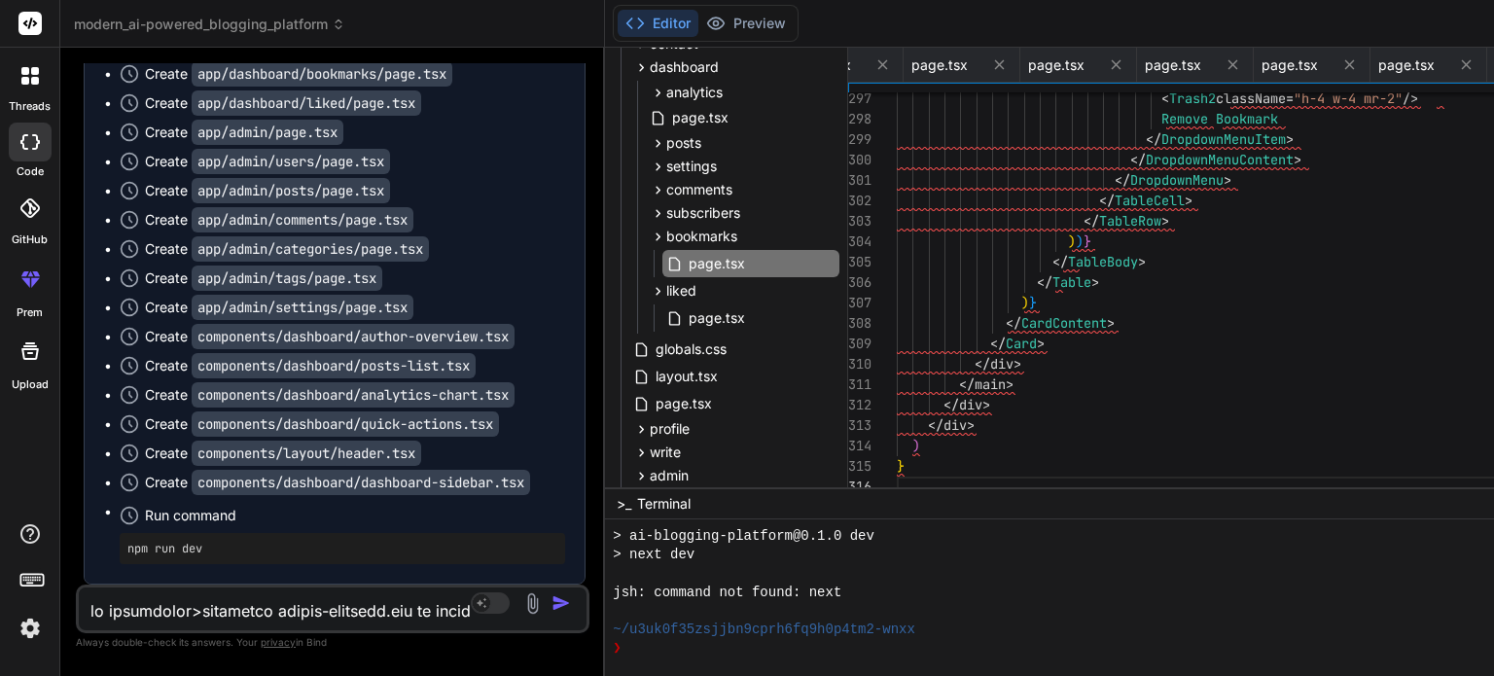
scroll to position [0, 0]
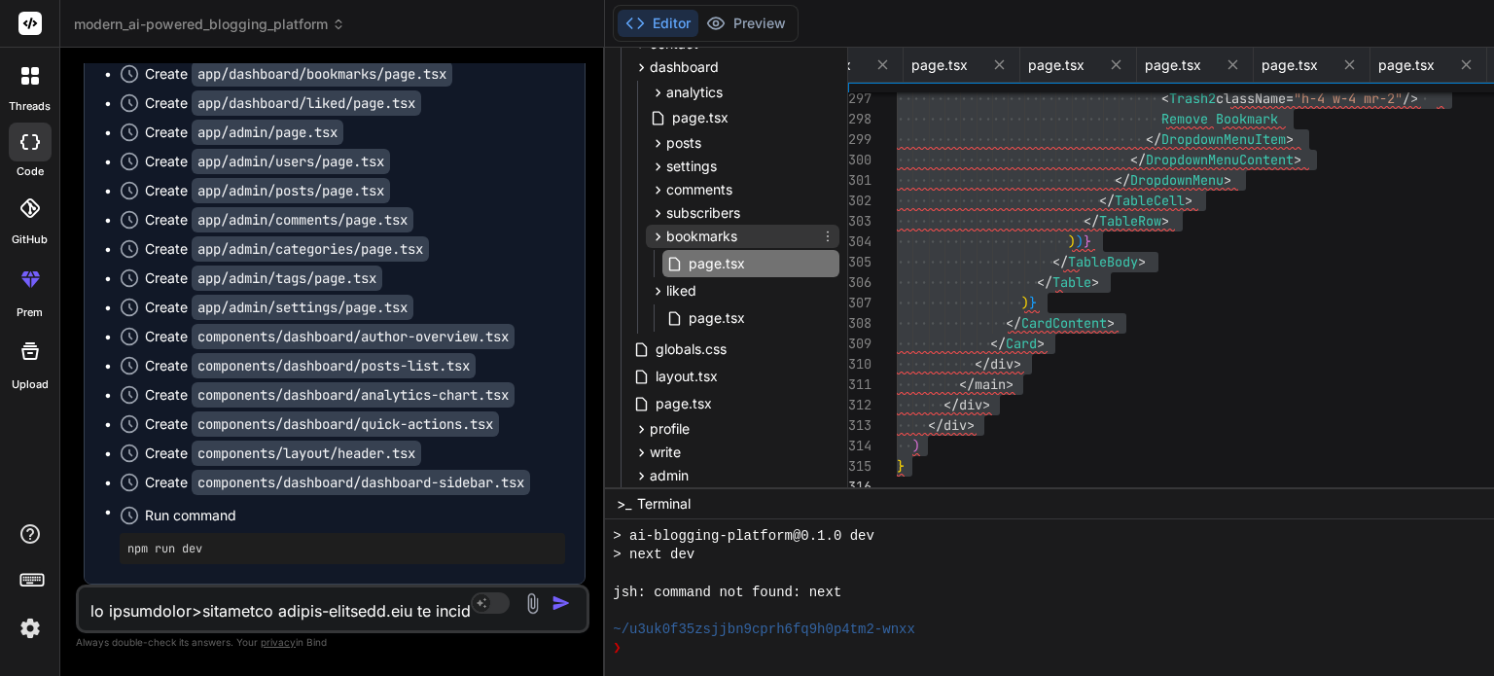
click at [657, 233] on icon at bounding box center [659, 236] width 5 height 8
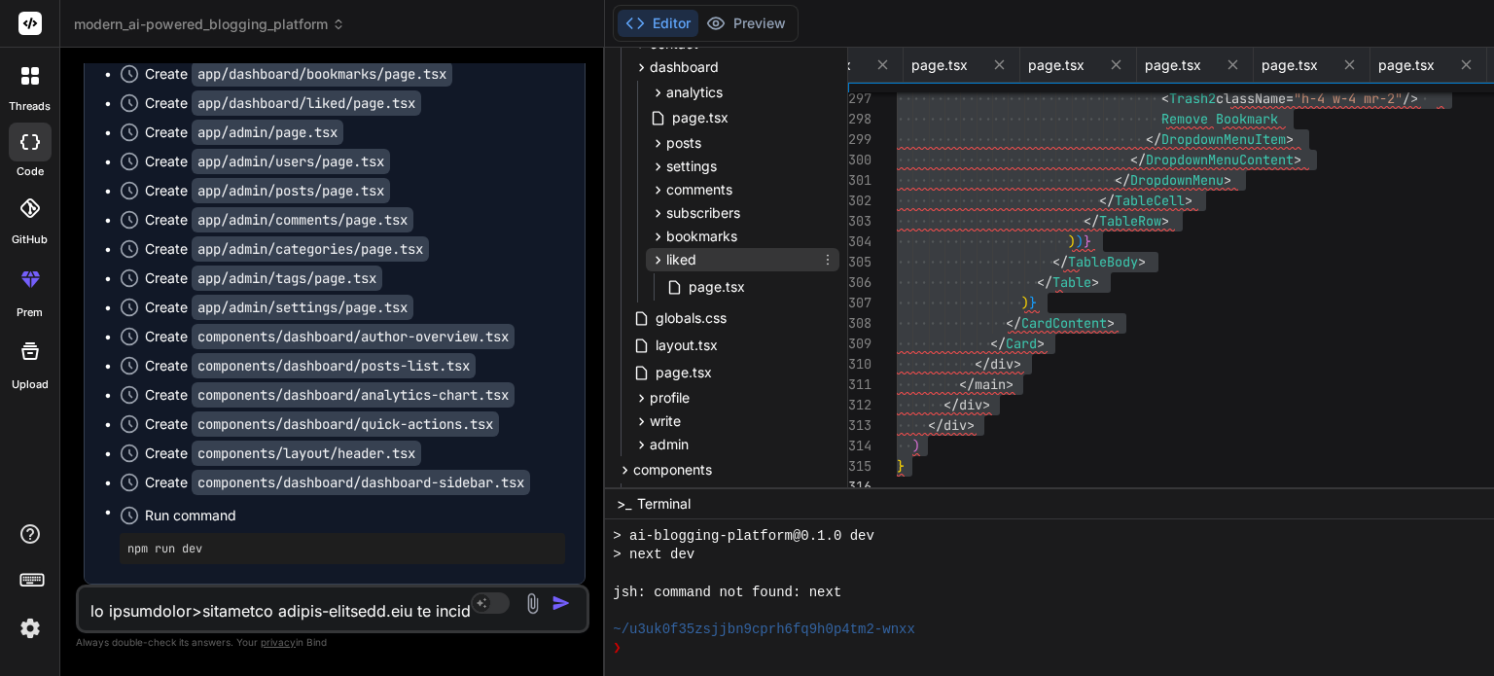
click at [666, 256] on span "liked" at bounding box center [681, 259] width 30 height 19
click at [687, 287] on span "page.tsx" at bounding box center [717, 286] width 60 height 23
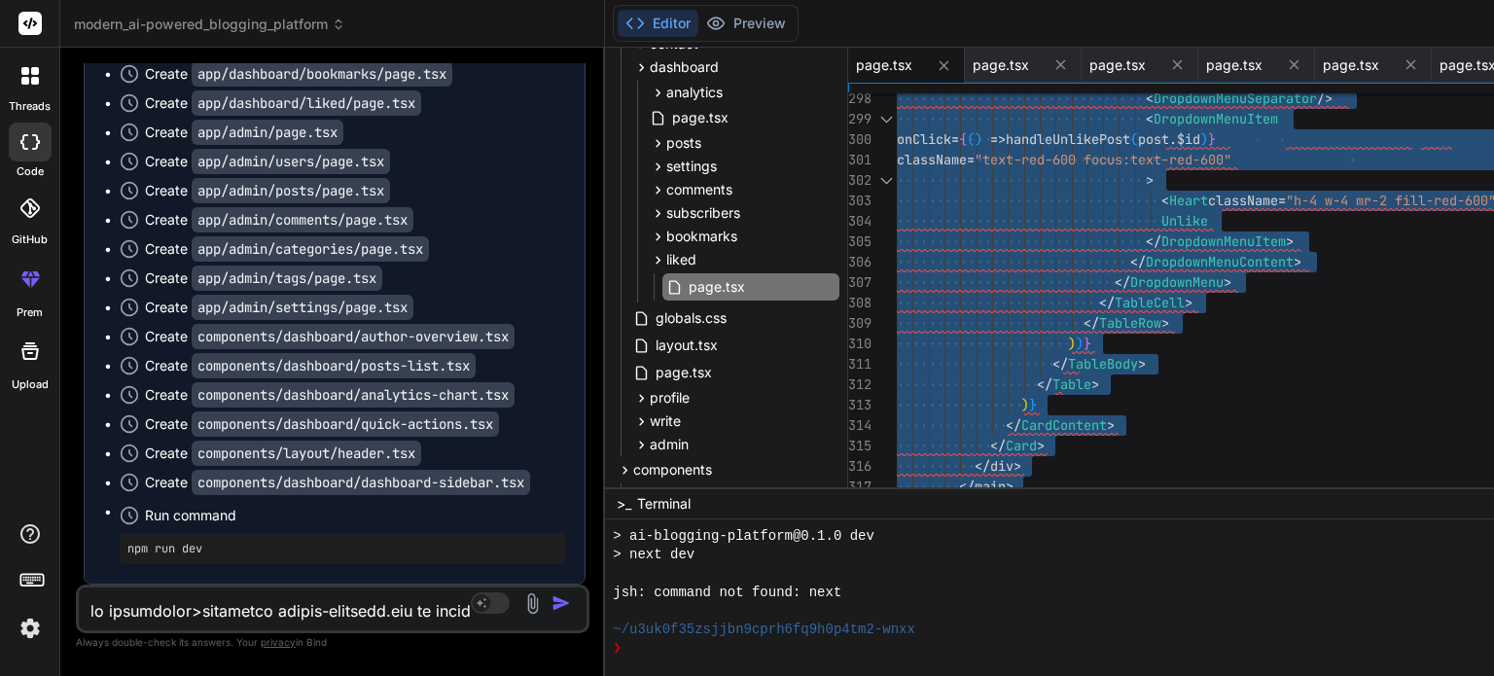
scroll to position [20387, 0]
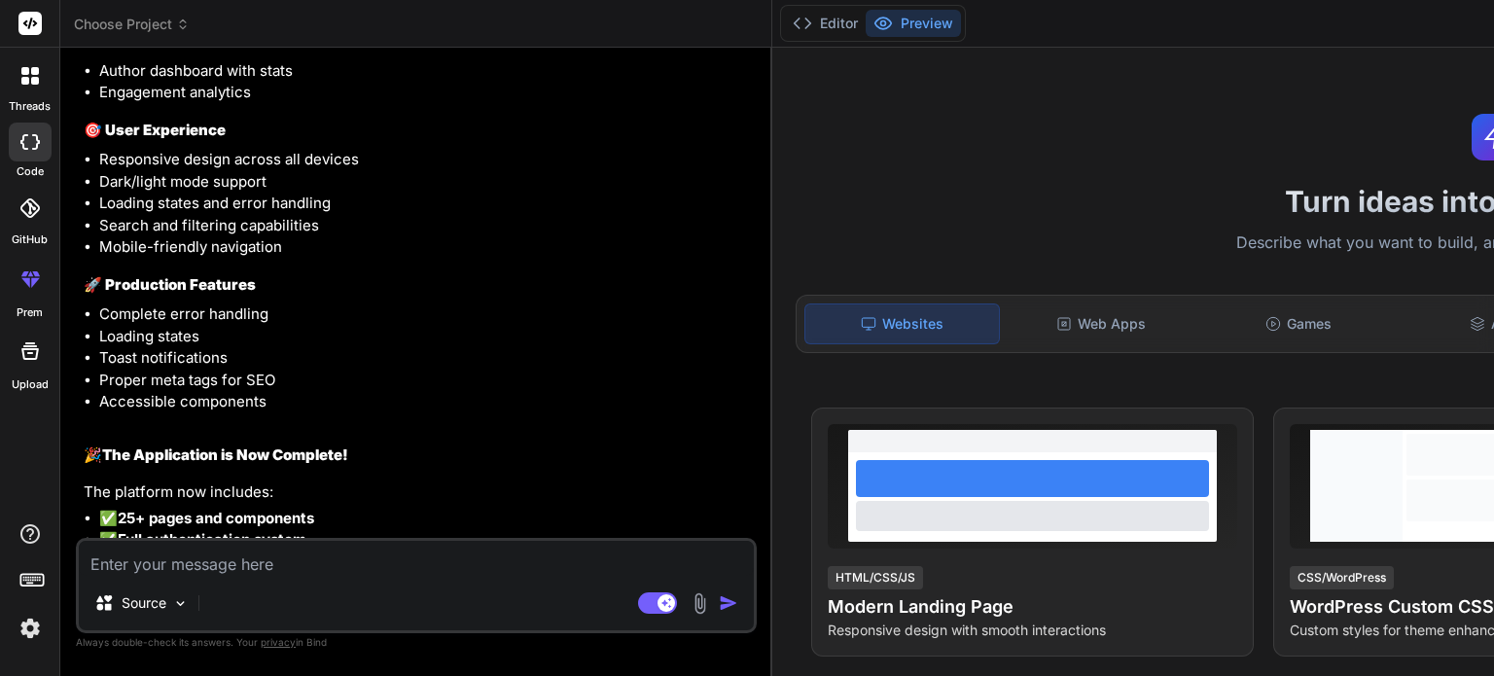
type textarea "x"
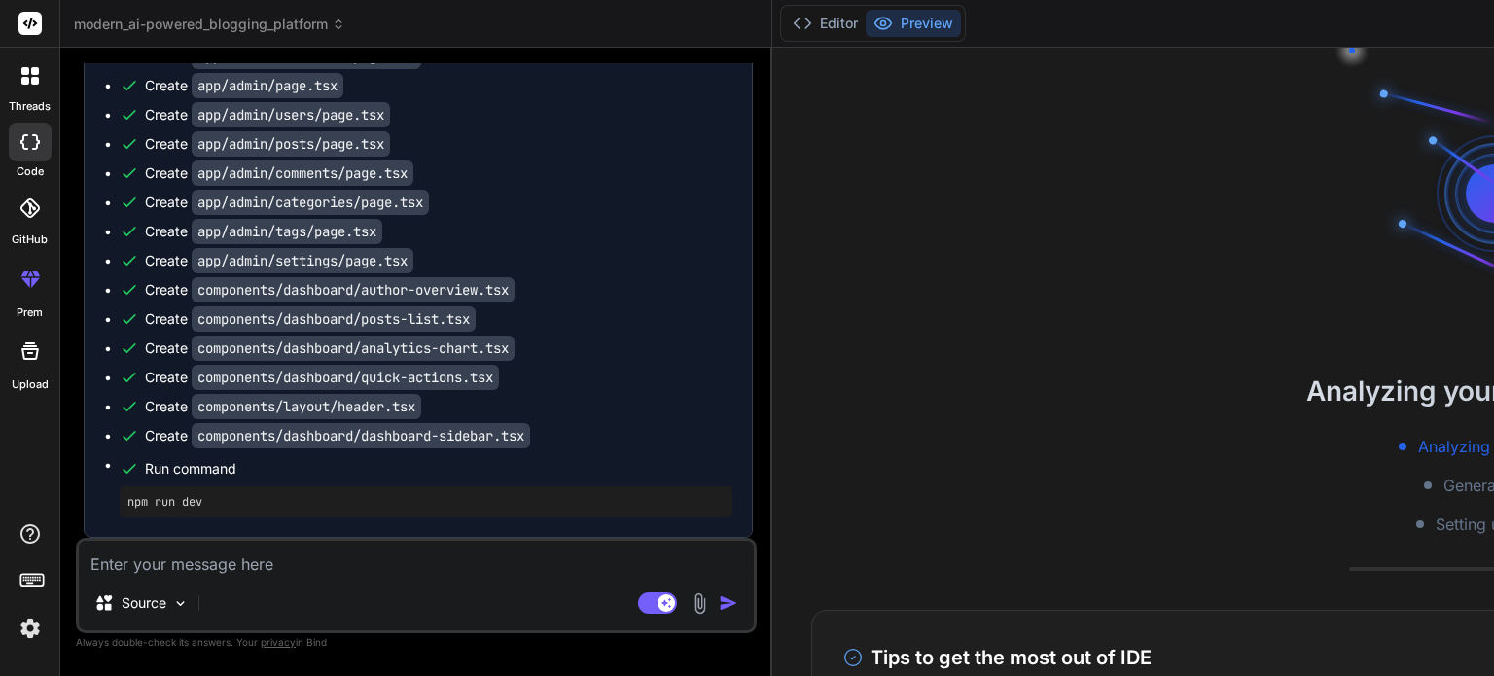
scroll to position [10991, 0]
click at [785, 19] on button "Editor" at bounding box center [825, 23] width 81 height 27
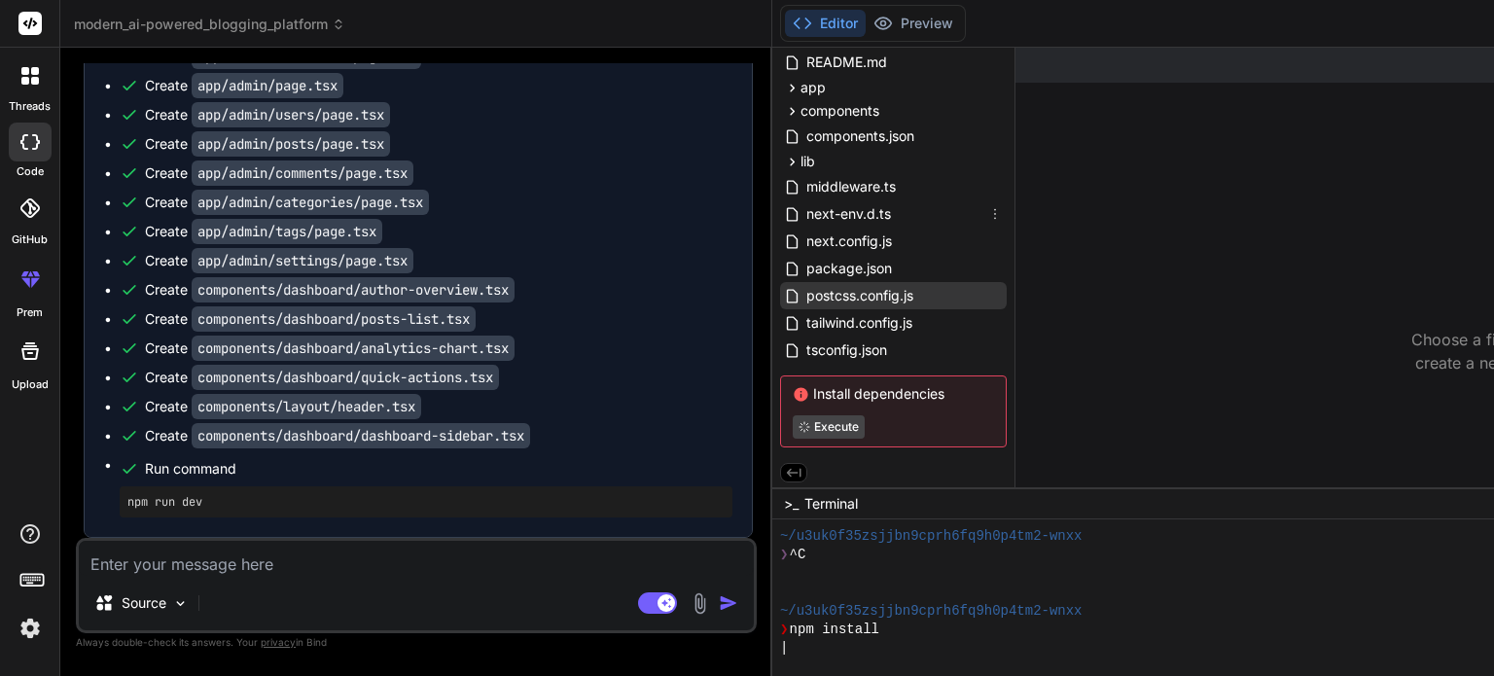
scroll to position [0, 0]
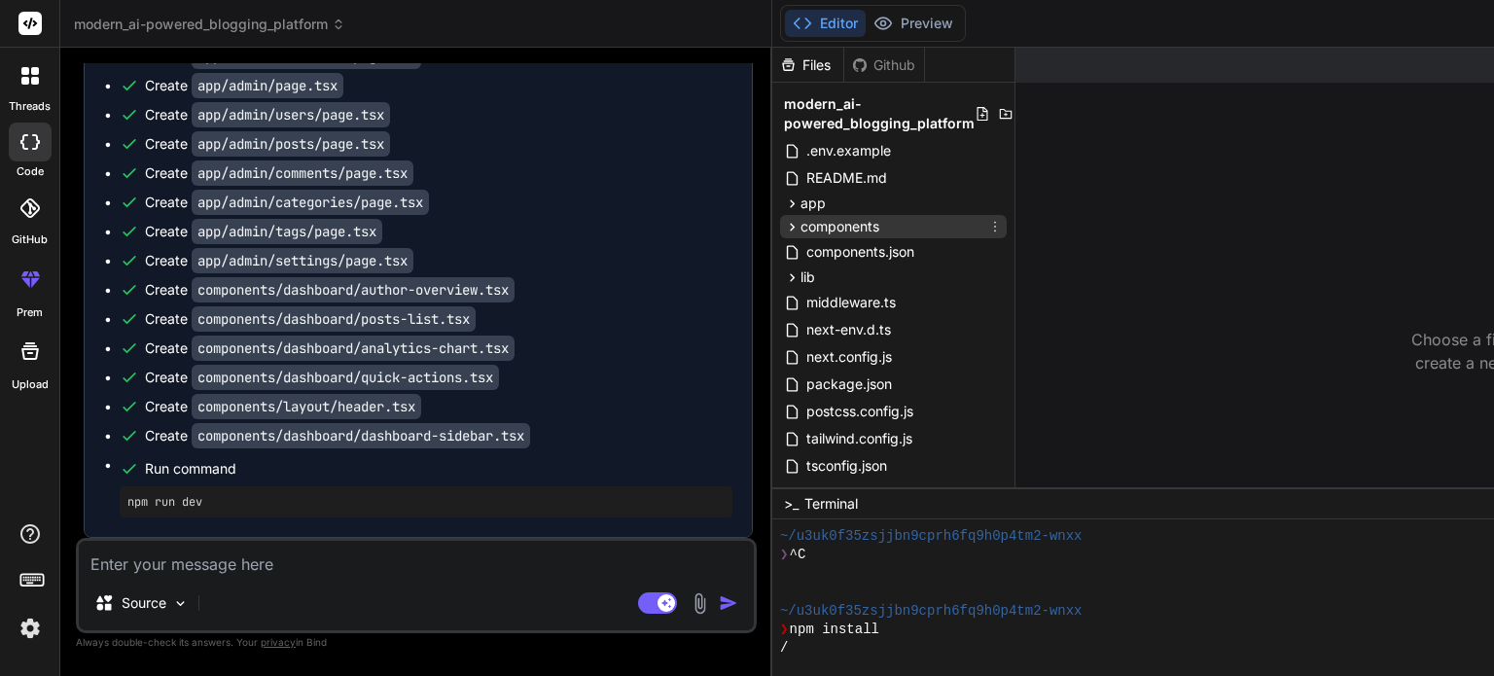
click at [790, 229] on icon at bounding box center [792, 227] width 5 height 8
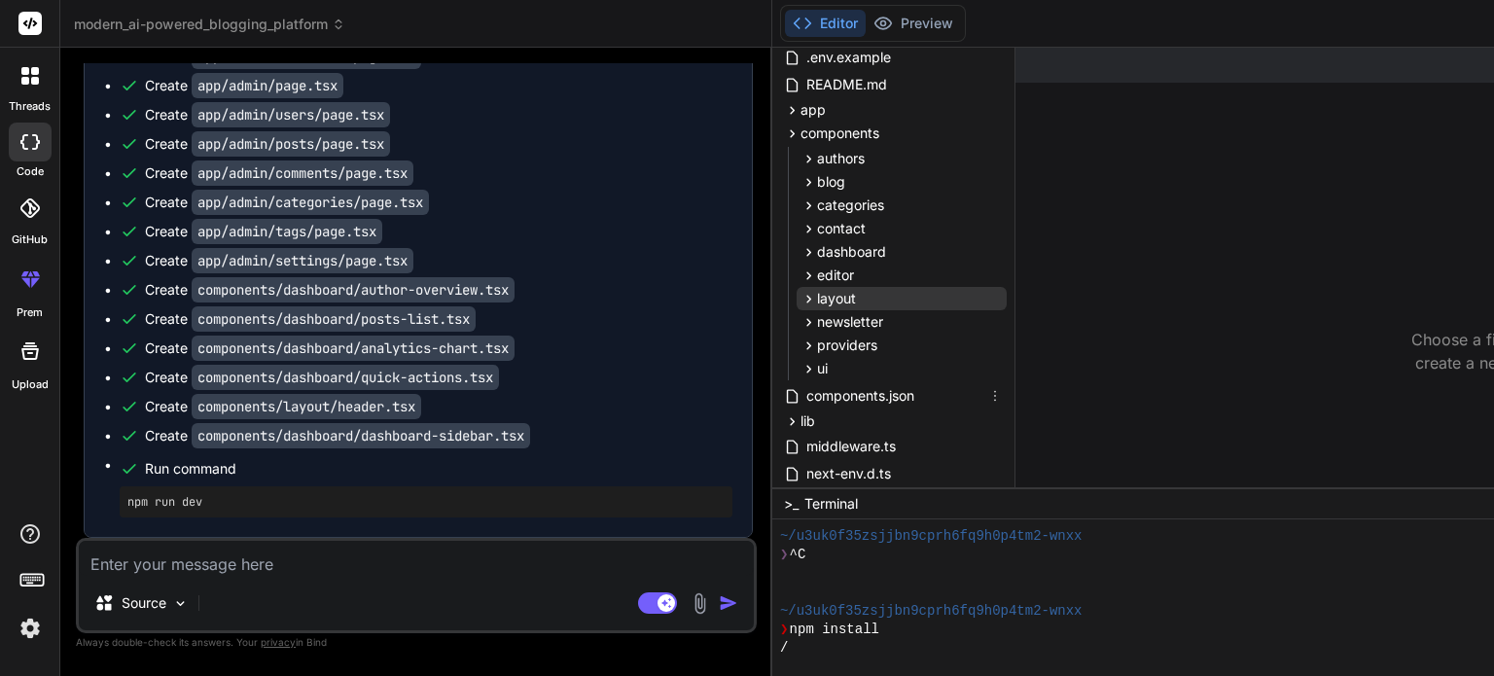
scroll to position [101, 0]
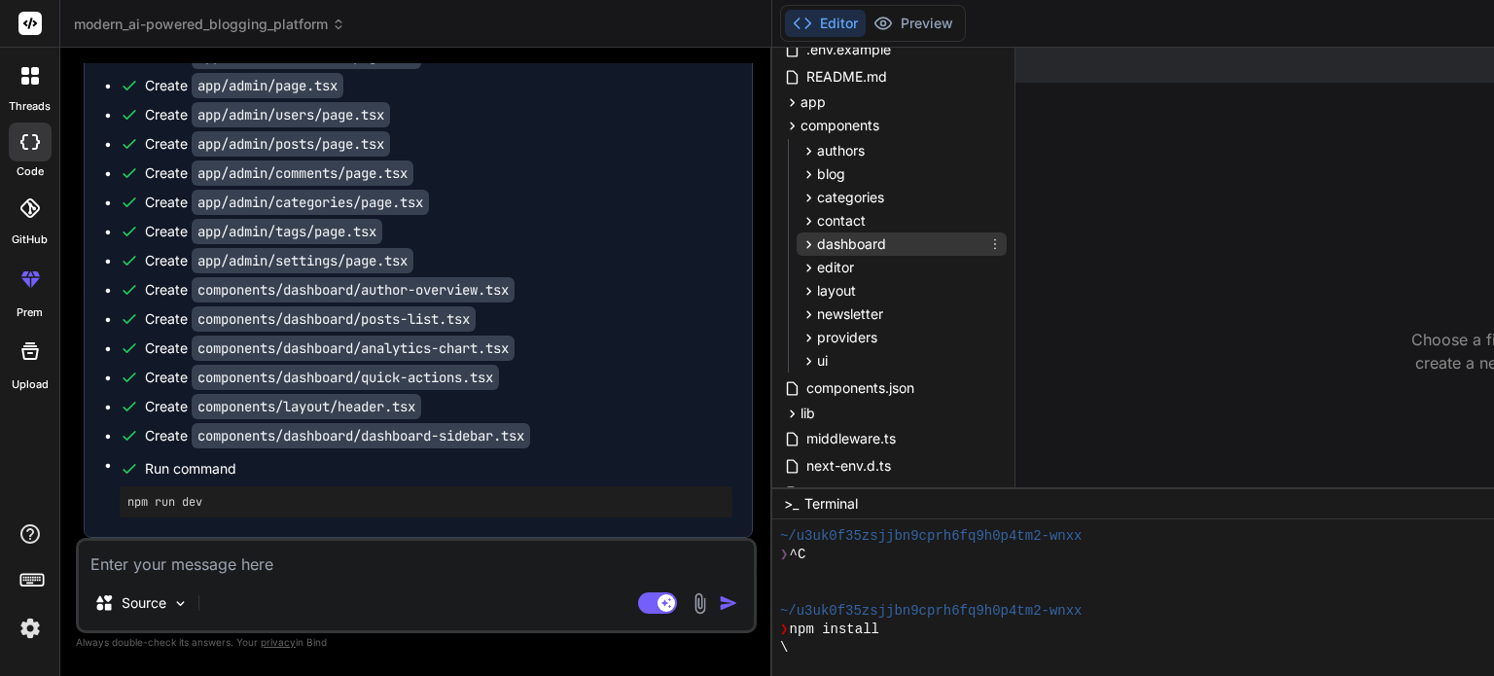
click at [817, 237] on span "dashboard" at bounding box center [851, 243] width 69 height 19
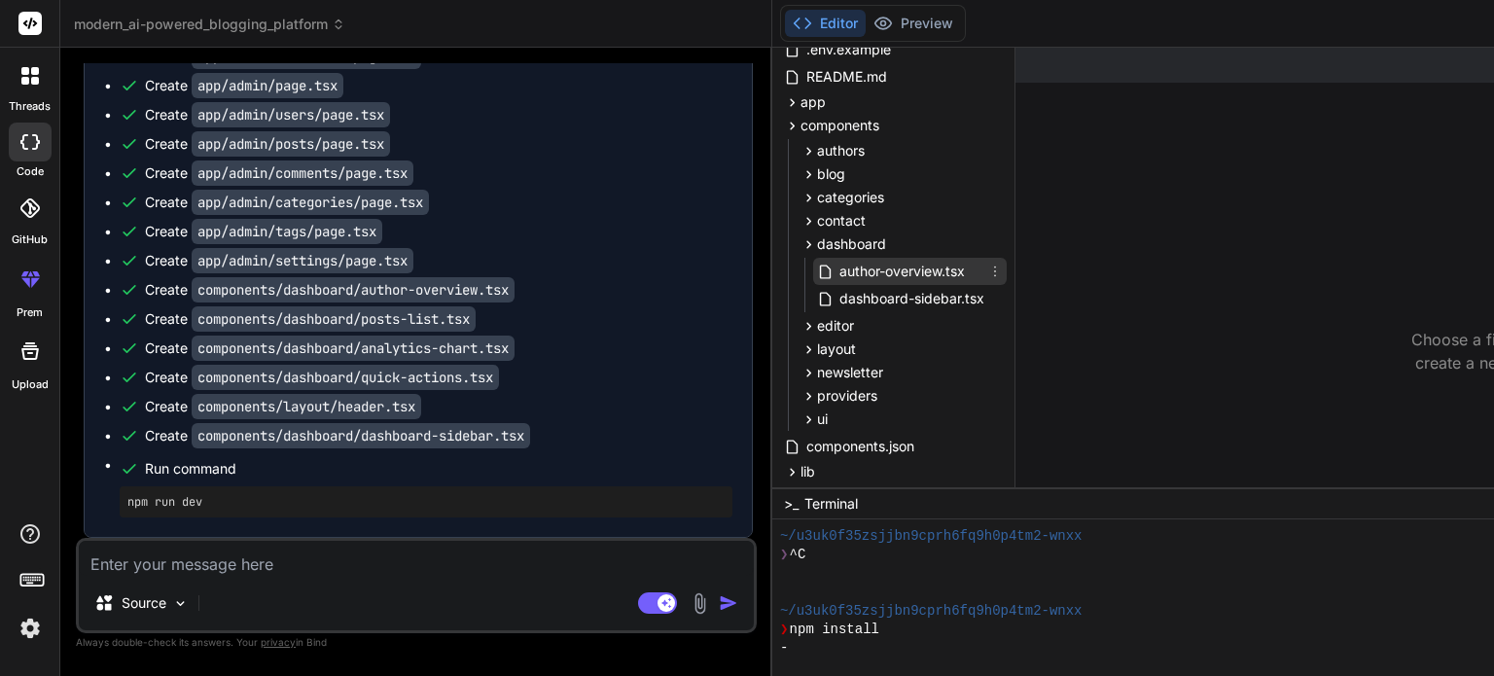
click at [837, 271] on span "author-overview.tsx" at bounding box center [901, 271] width 129 height 23
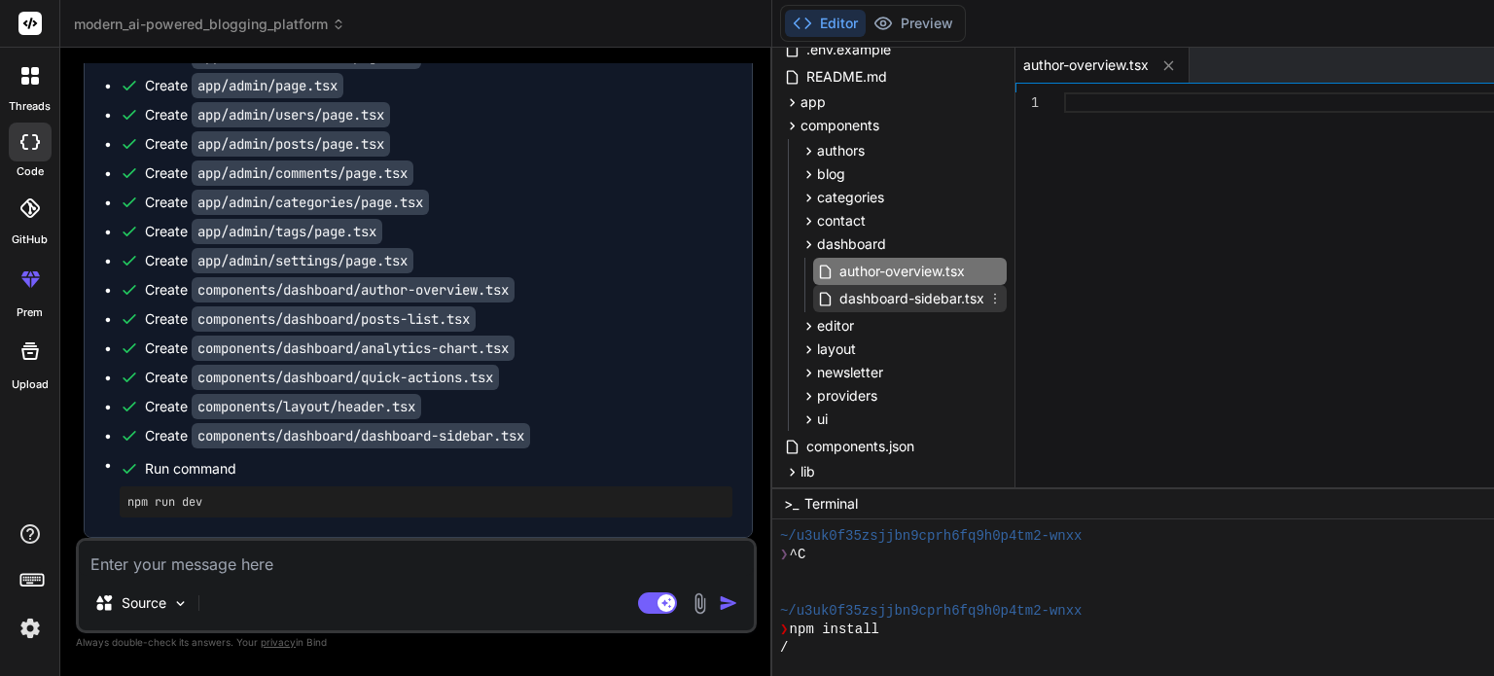
click at [837, 293] on span "dashboard-sidebar.tsx" at bounding box center [911, 298] width 149 height 23
type textarea "</Link> ) })} </div> </div> </div> </> ) }"
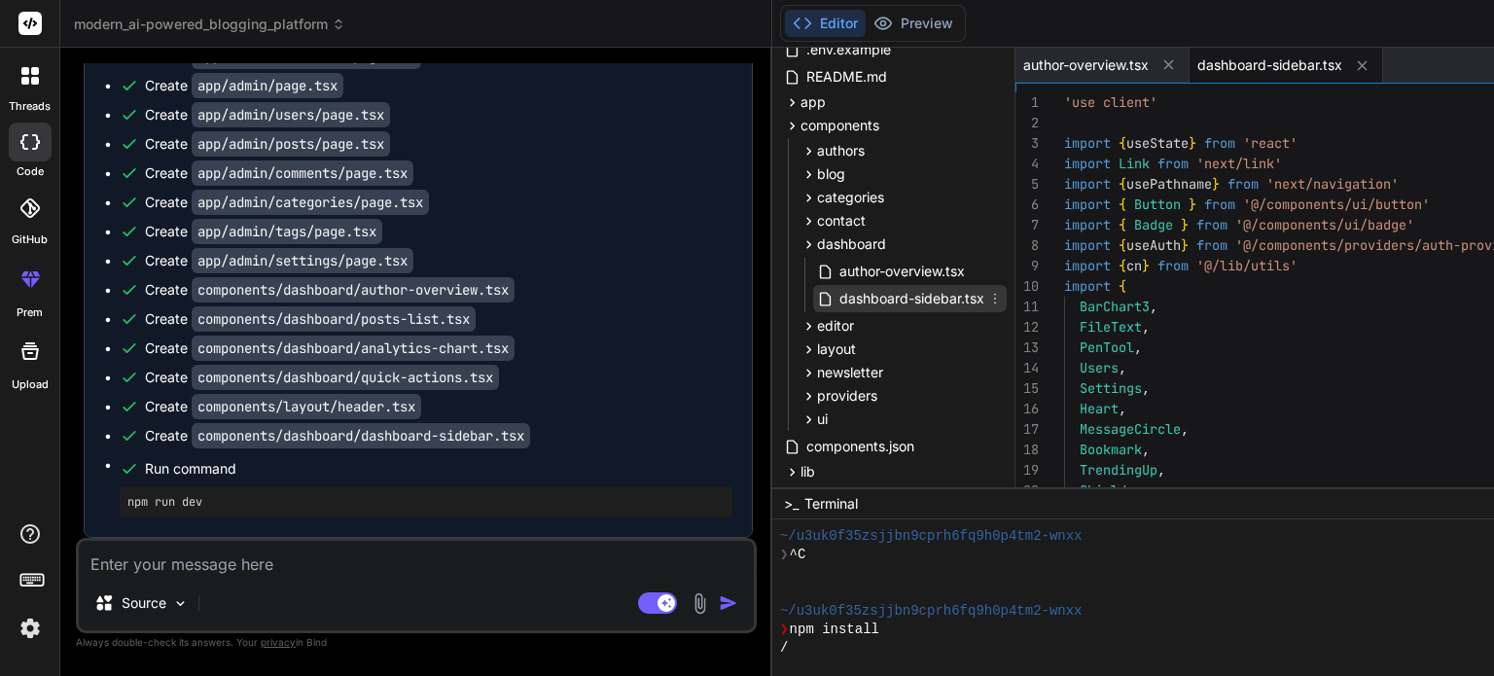
type textarea "x"
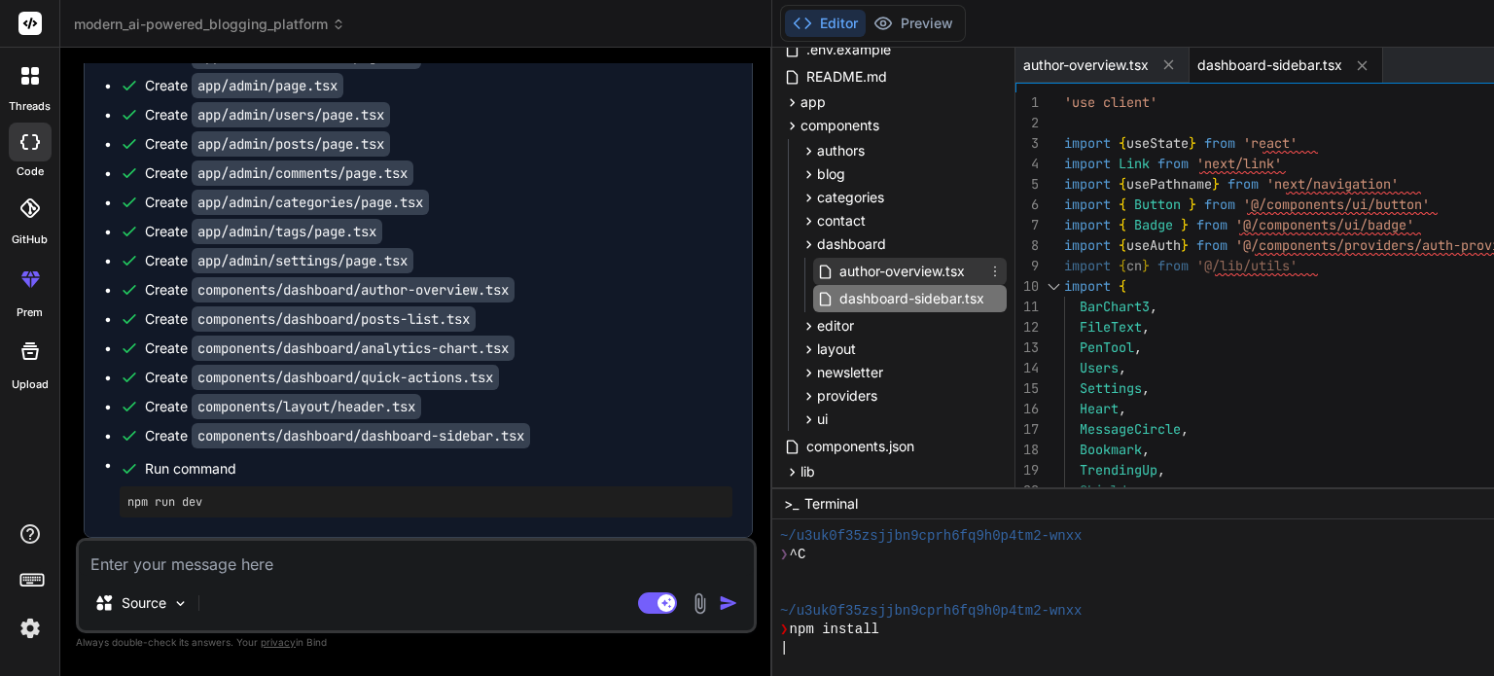
click at [837, 270] on span "author-overview.tsx" at bounding box center [901, 271] width 129 height 23
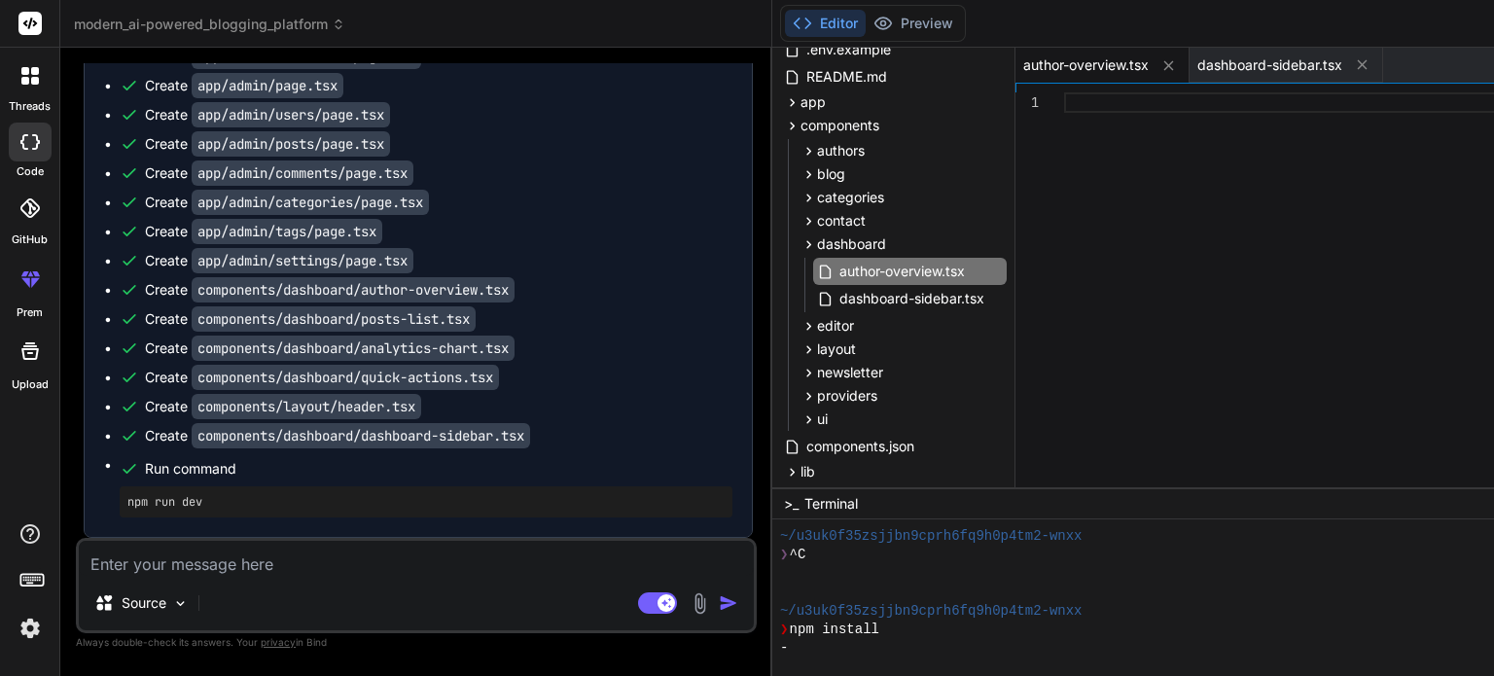
scroll to position [11201, 0]
drag, startPoint x: 368, startPoint y: 429, endPoint x: 381, endPoint y: 457, distance: 31.3
click at [381, 457] on ul "Create next-env.d.ts Create postcss.config.js Create components/ui/dialog.tsx C…" at bounding box center [418, 107] width 628 height 821
copy code "analytics-chart.tsx"
drag, startPoint x: 368, startPoint y: 473, endPoint x: 374, endPoint y: 489, distance: 17.5
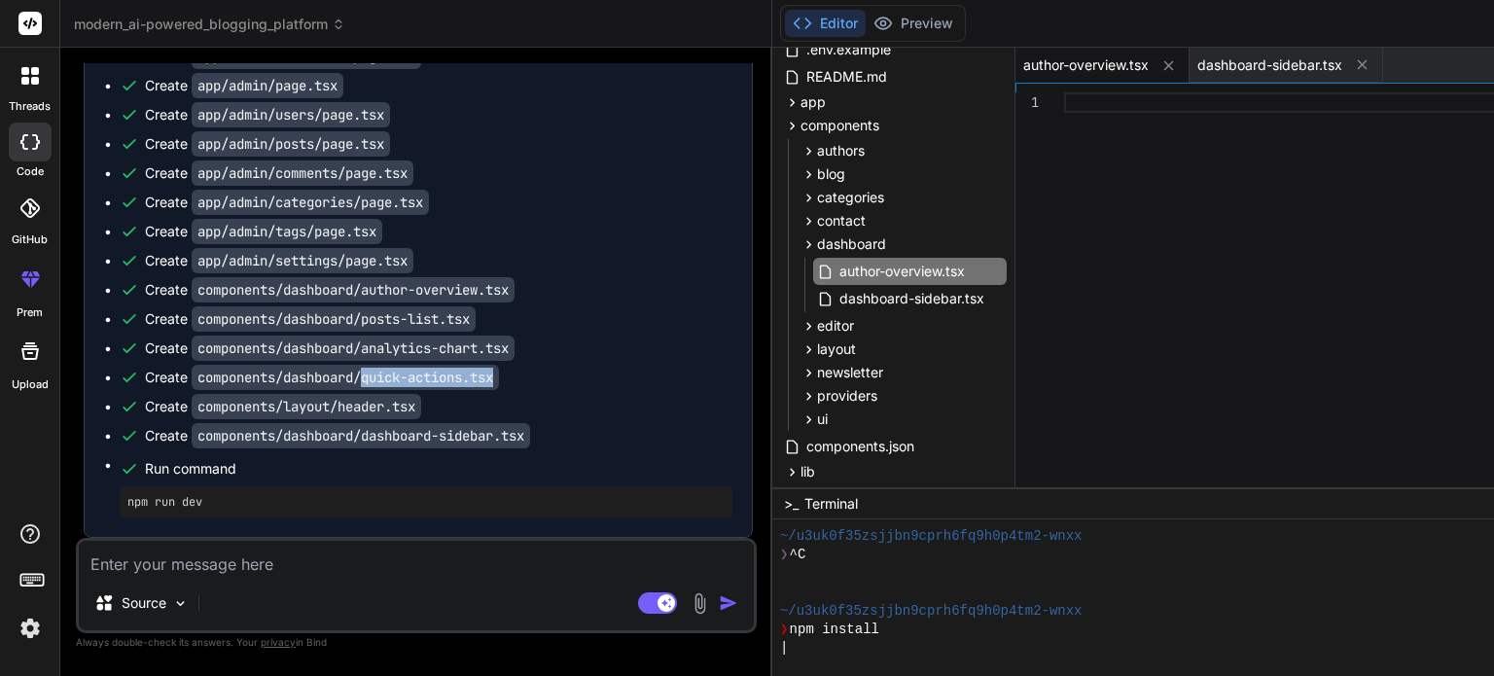
click at [374, 387] on div "Create components/dashboard/quick-actions.tsx" at bounding box center [322, 377] width 354 height 19
copy code "quick-actions.tsx"
drag, startPoint x: 366, startPoint y: 420, endPoint x: 390, endPoint y: 439, distance: 30.5
click at [390, 439] on div "Create components/dashboard/dashboard-sidebar.tsx" at bounding box center [337, 435] width 385 height 19
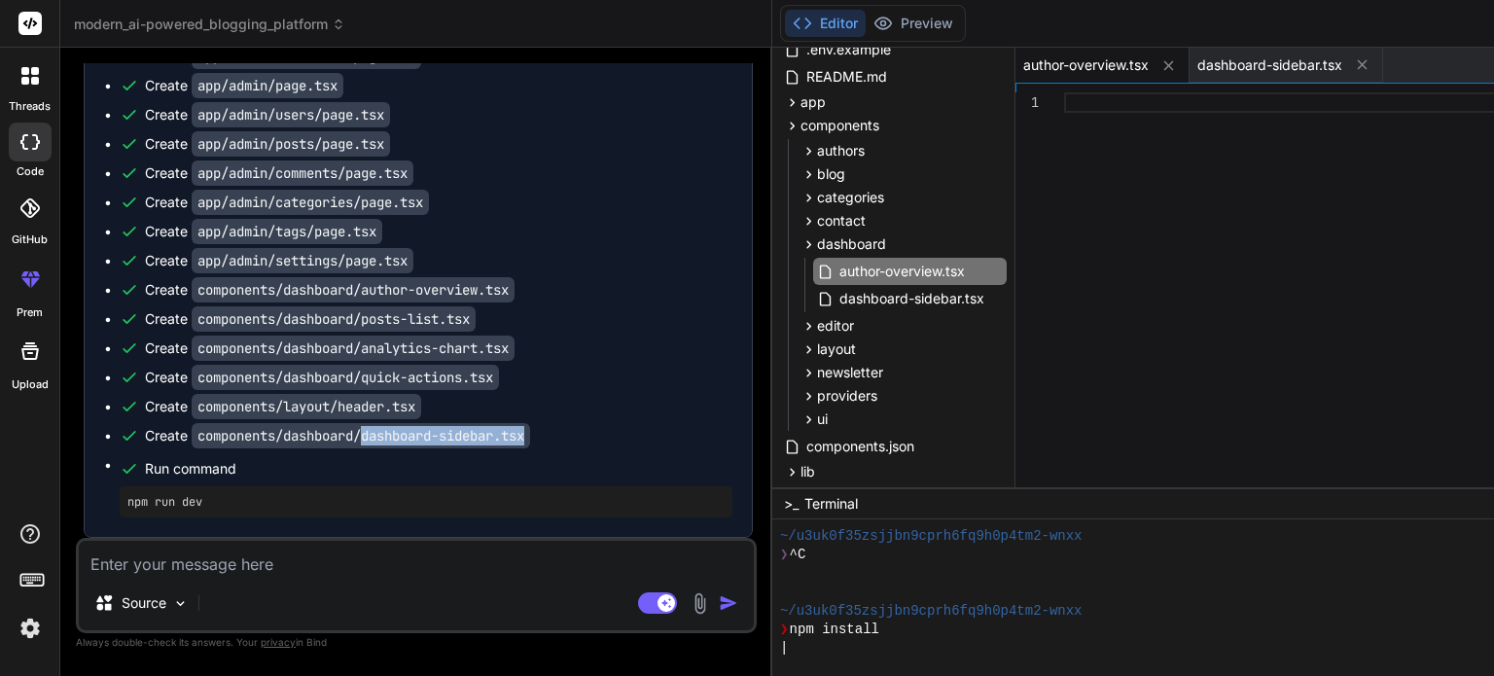
copy code "dashboard-sidebar.tsx"
type textarea "x"
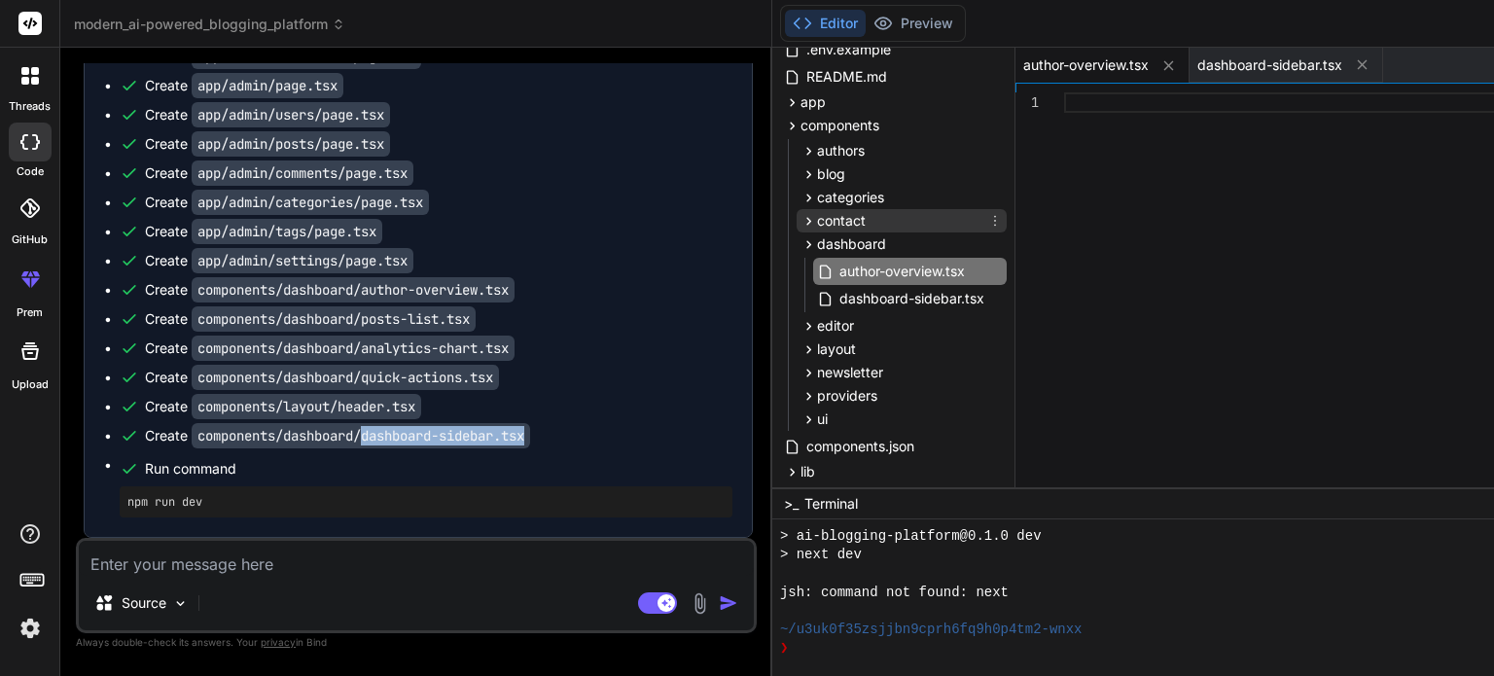
click at [817, 221] on span "contact" at bounding box center [841, 220] width 49 height 19
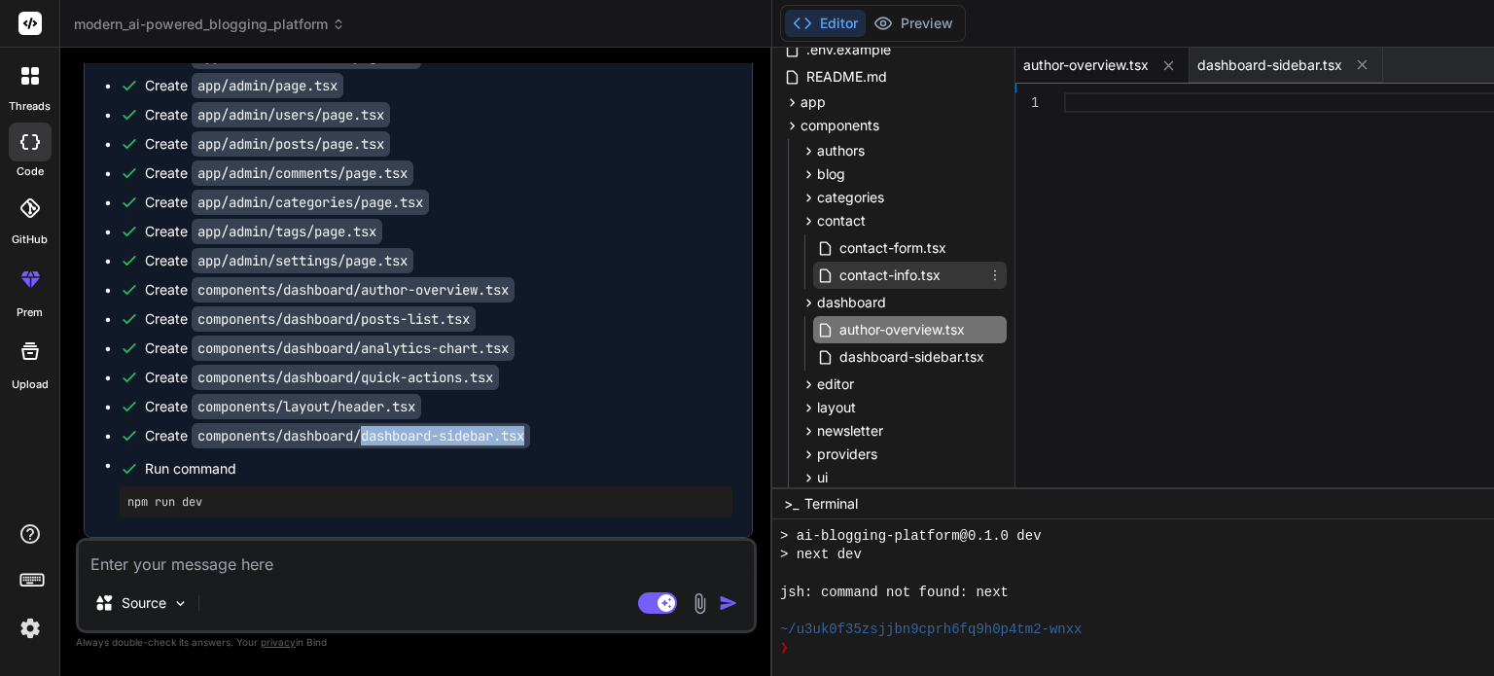
click at [837, 279] on span "contact-info.tsx" at bounding box center [889, 275] width 105 height 23
type textarea ") }"
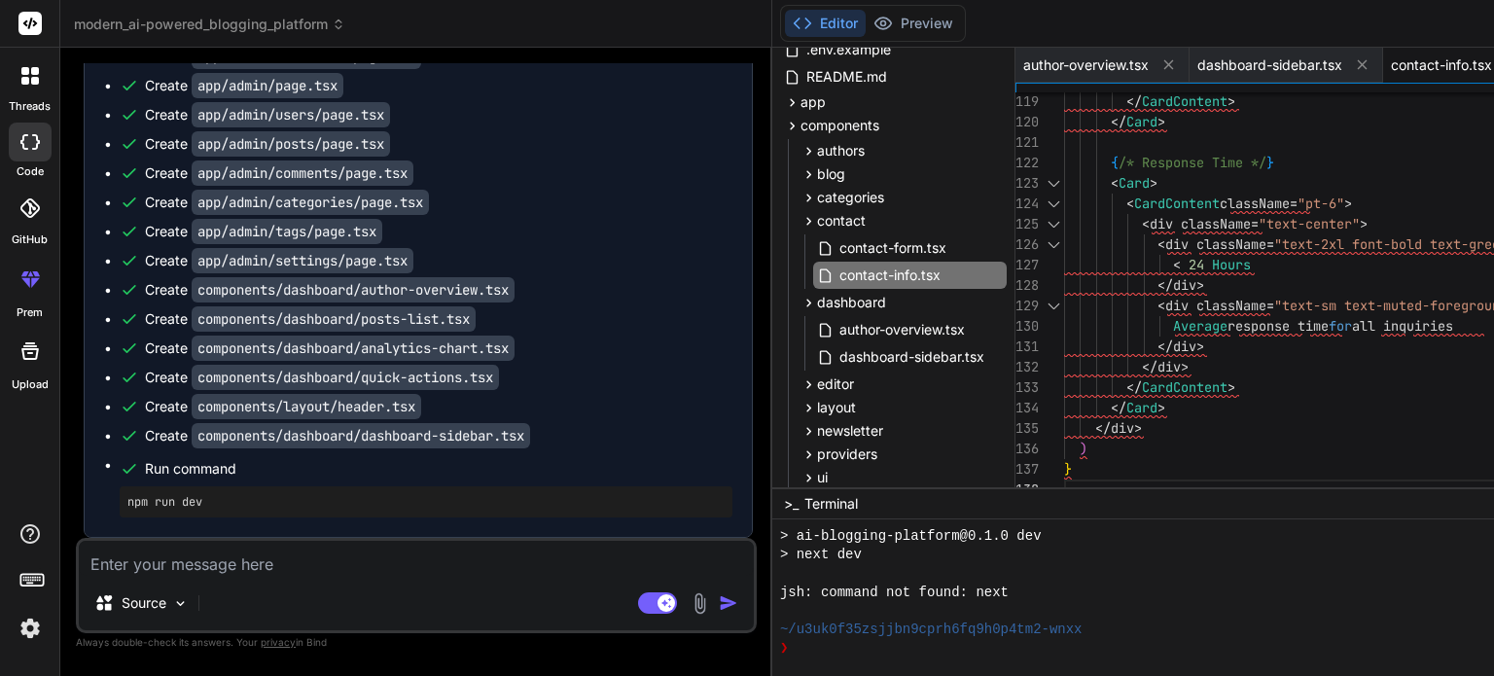
click at [349, 484] on li "Run command npm run dev" at bounding box center [426, 486] width 613 height 62
click at [405, 560] on textarea at bounding box center [416, 558] width 675 height 35
type textarea "c"
type textarea "x"
type textarea "co"
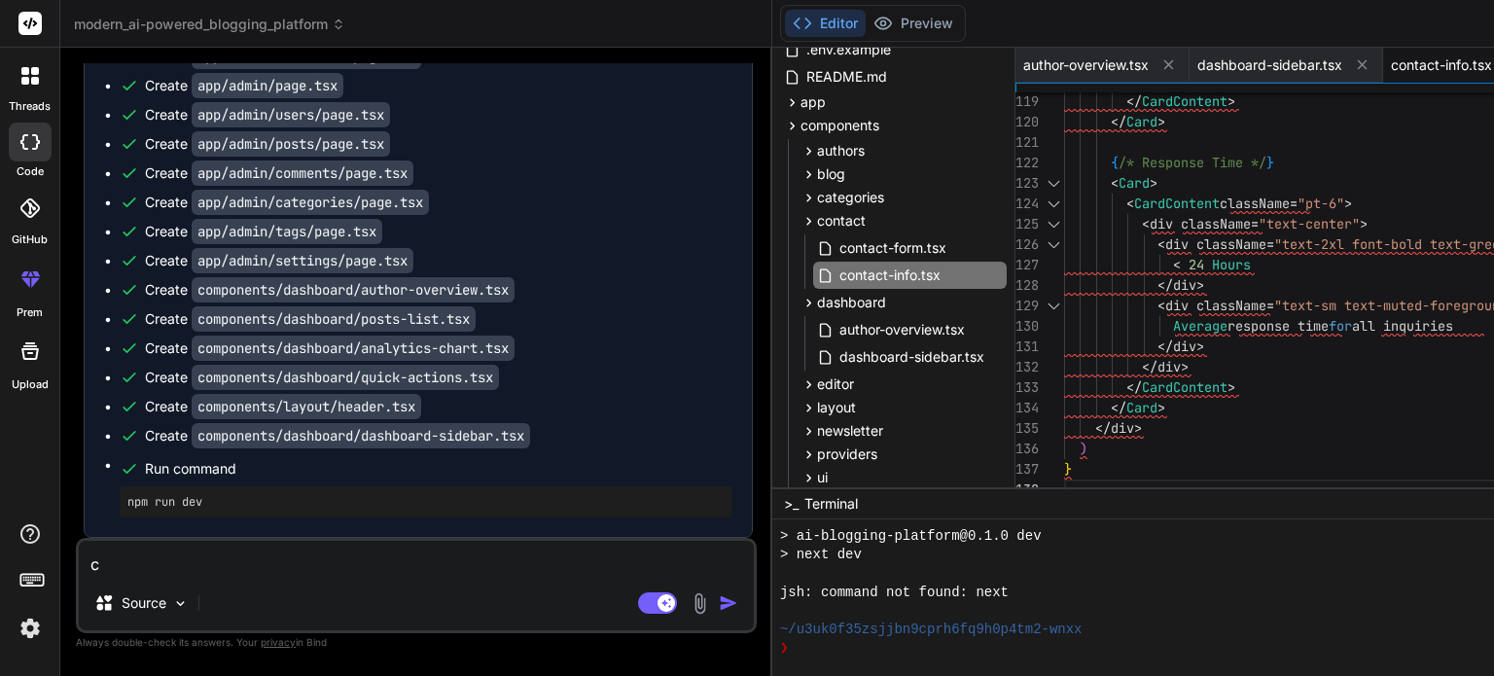
type textarea "x"
type textarea "com"
type textarea "x"
type textarea "comp"
type textarea "x"
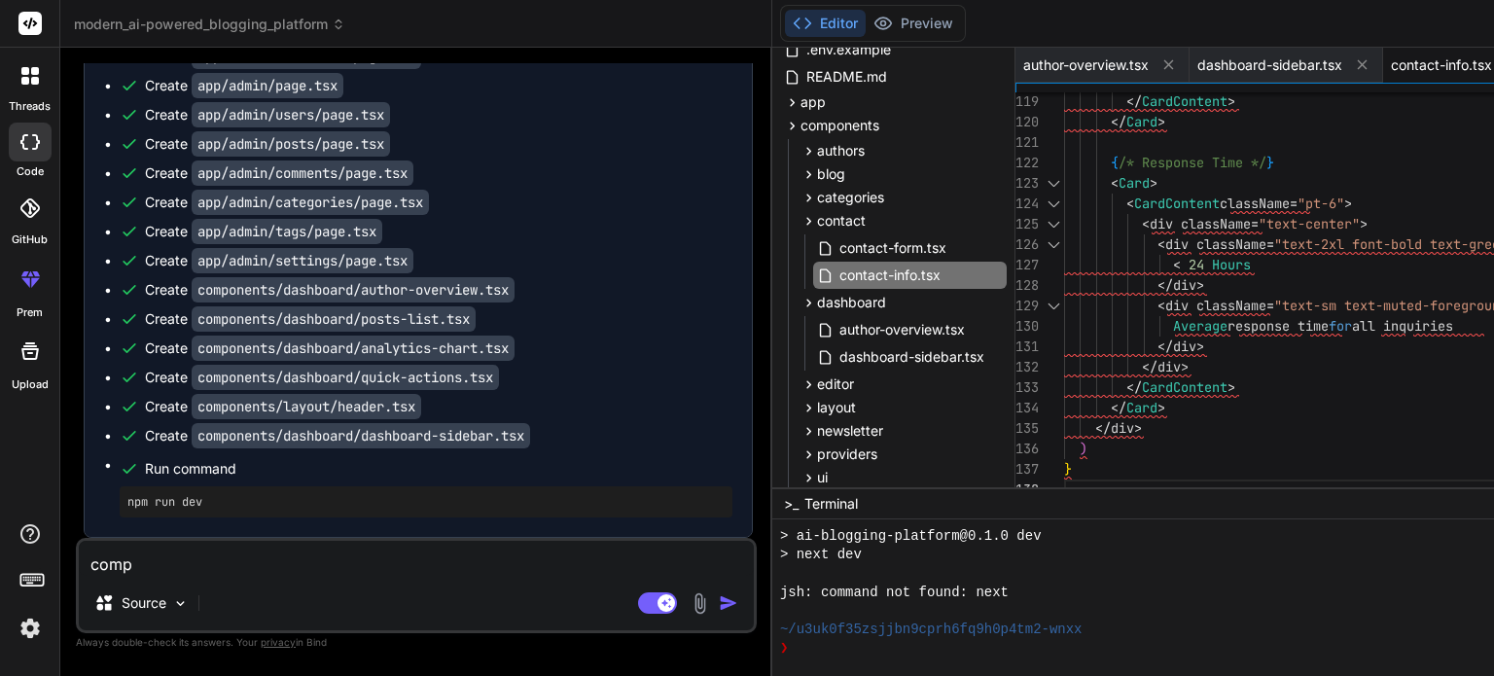
type textarea "compo"
type textarea "x"
type textarea "compon"
type textarea "x"
type textarea "compone"
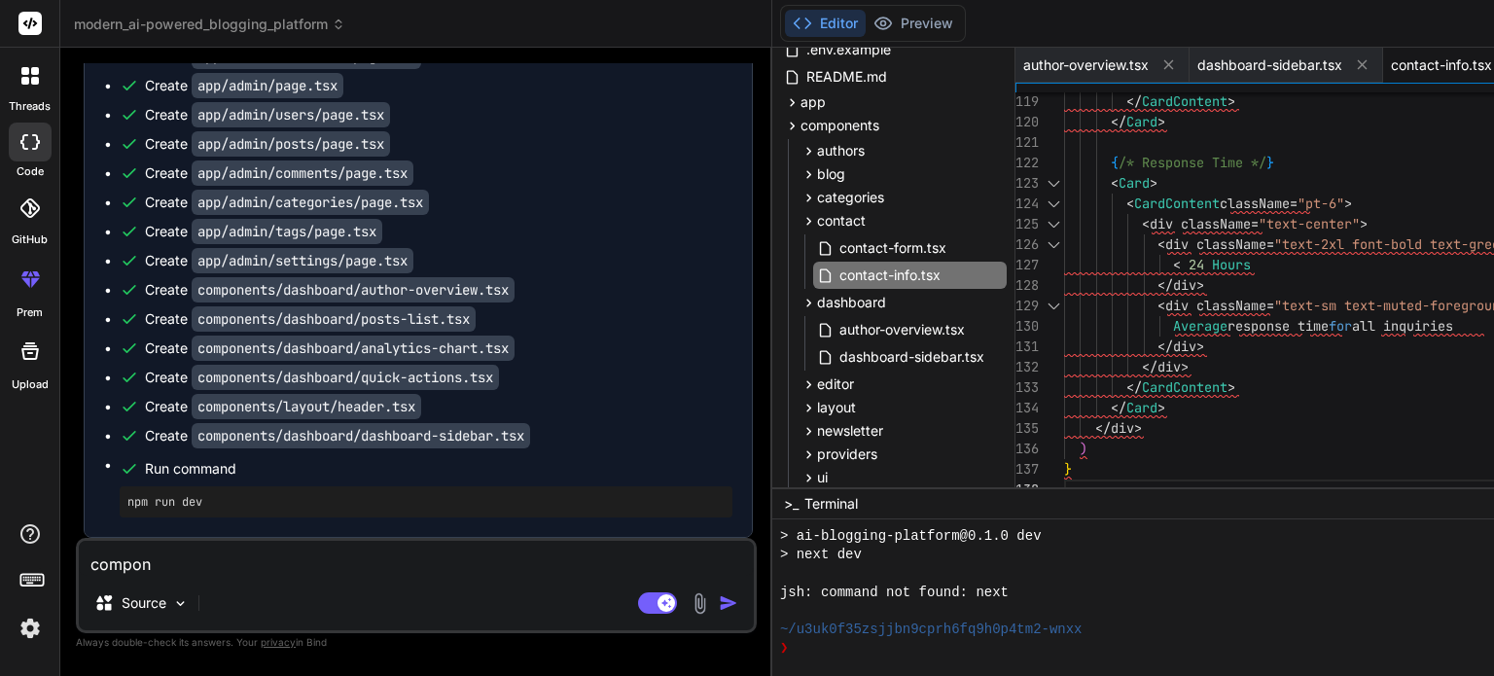
type textarea "x"
type textarea "componen"
type textarea "x"
type textarea "component"
type textarea "x"
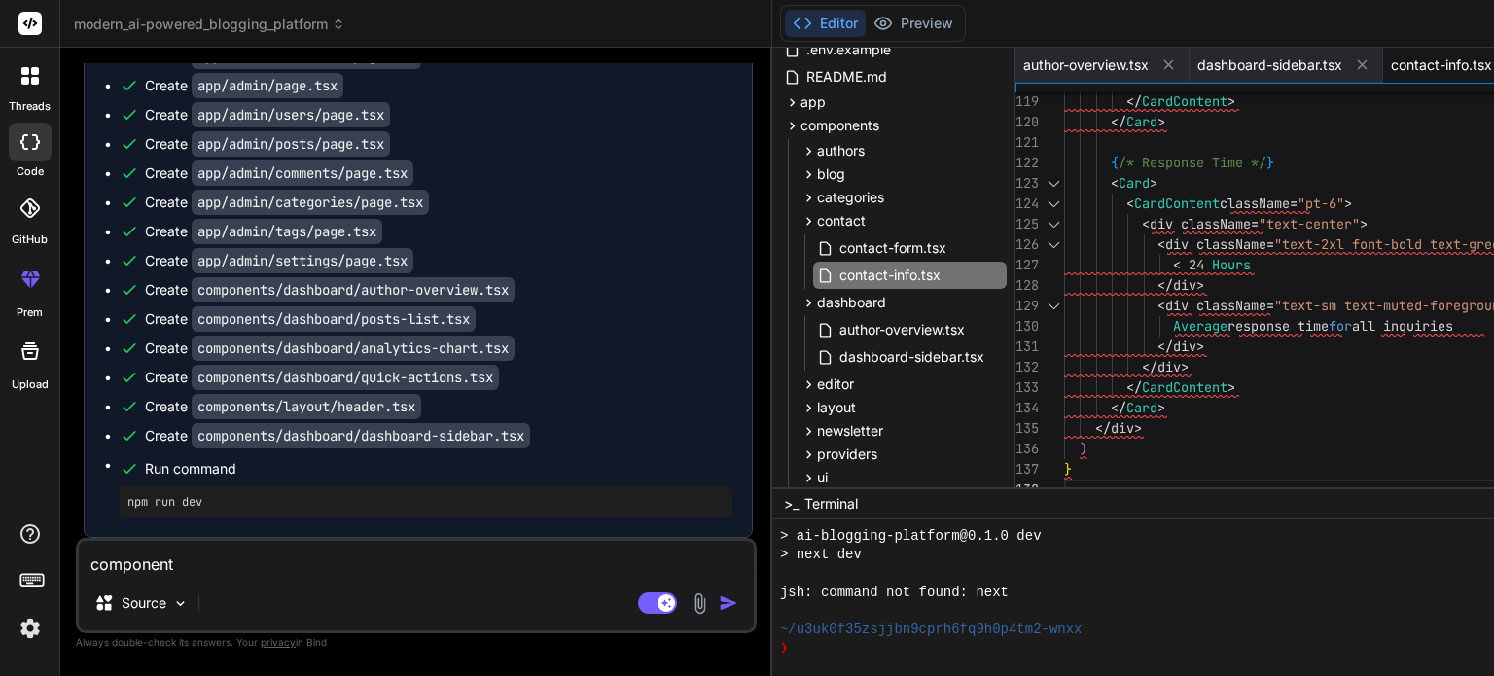
type textarea "components"
type textarea "x"
type textarea "components>"
type textarea "x"
type textarea "components>d"
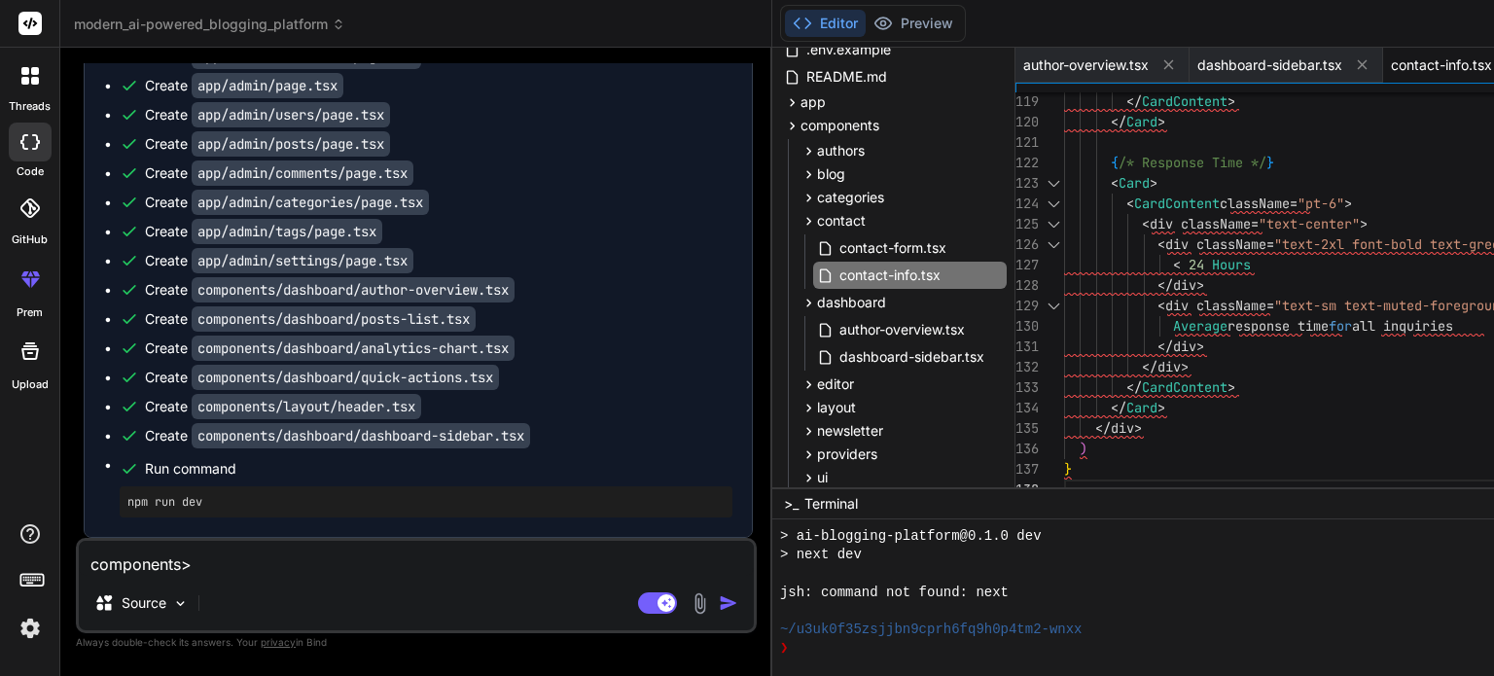
type textarea "x"
type textarea "components>da"
type textarea "x"
type textarea "components>das"
type textarea "x"
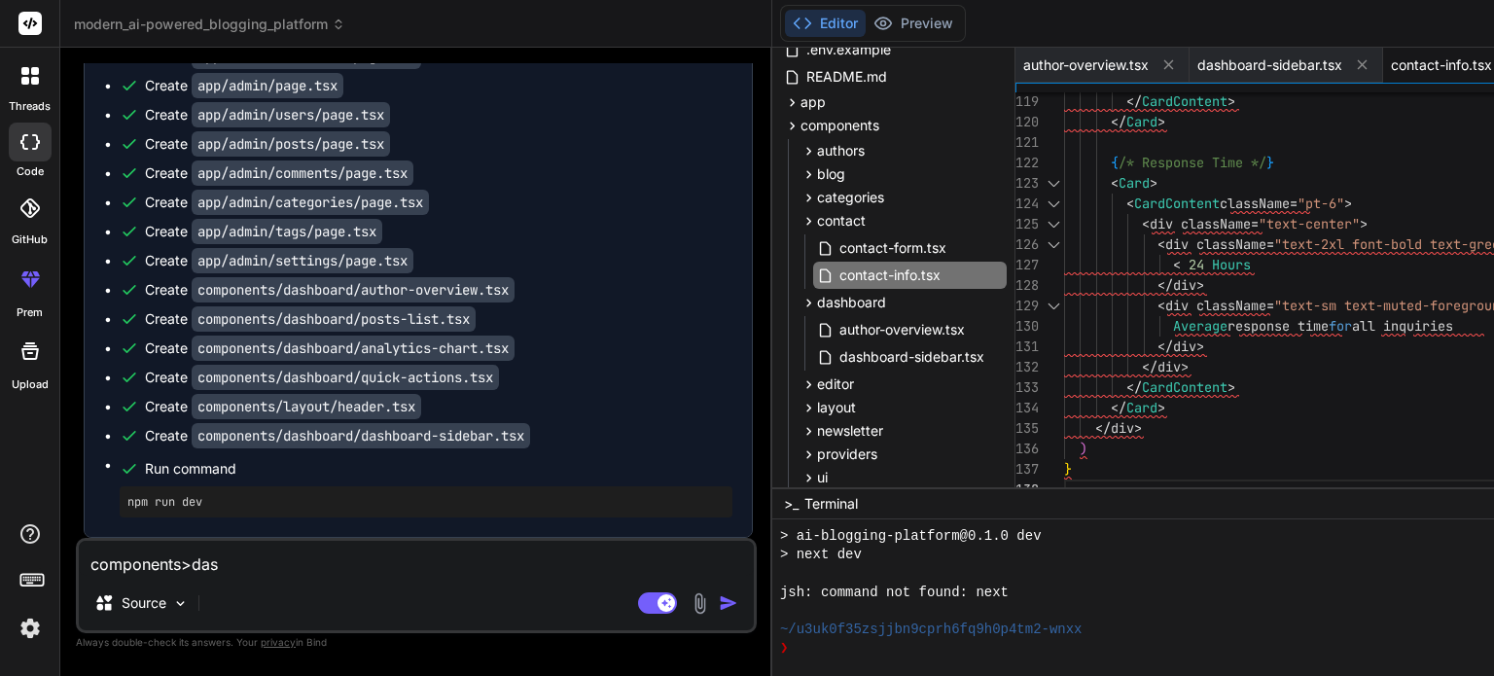
type textarea "components>dash"
type textarea "x"
type textarea "components>dashb"
type textarea "x"
type textarea "components>dashbo"
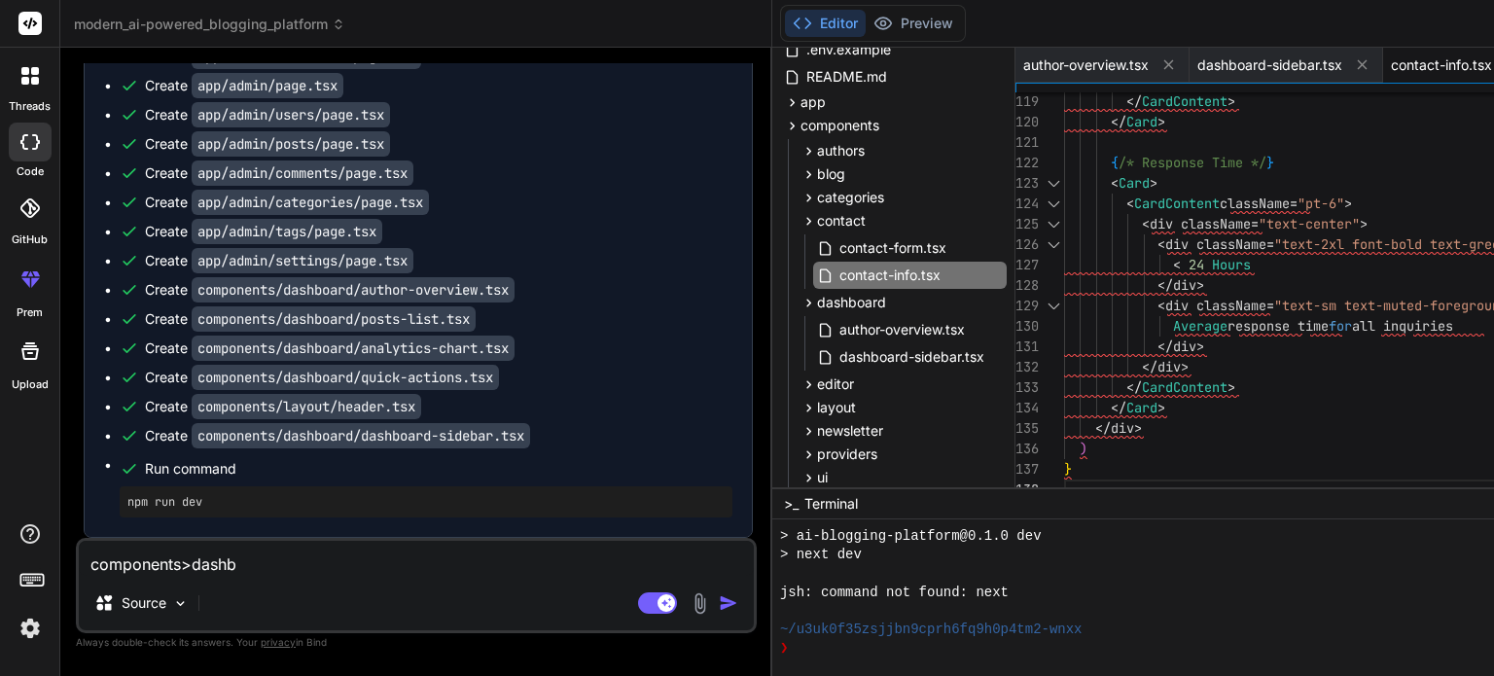
type textarea "x"
type textarea "components>dashboa"
type textarea "x"
type textarea "components>dashboar"
type textarea "x"
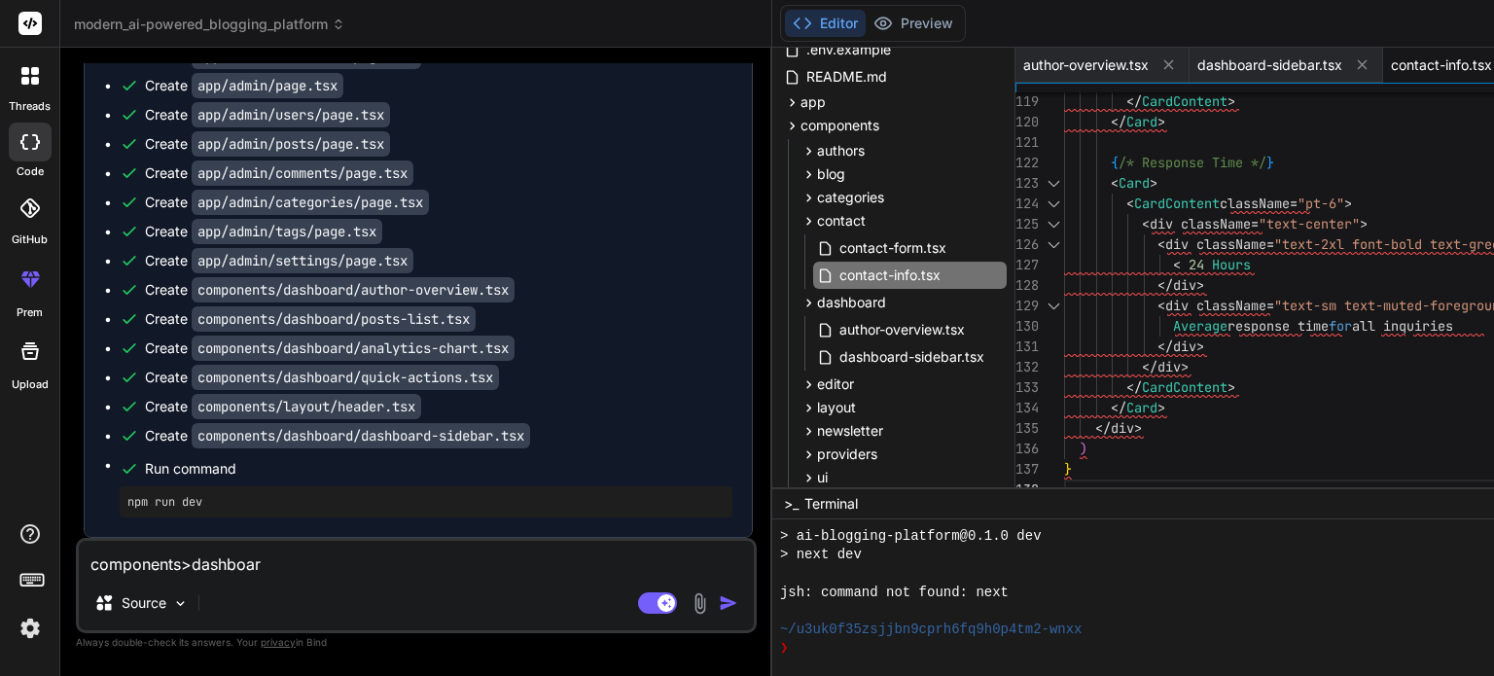
type textarea "components>dashboard"
type textarea "x"
type textarea "components>dashboard"
type textarea "x"
paste textarea "AnalyticsChart"
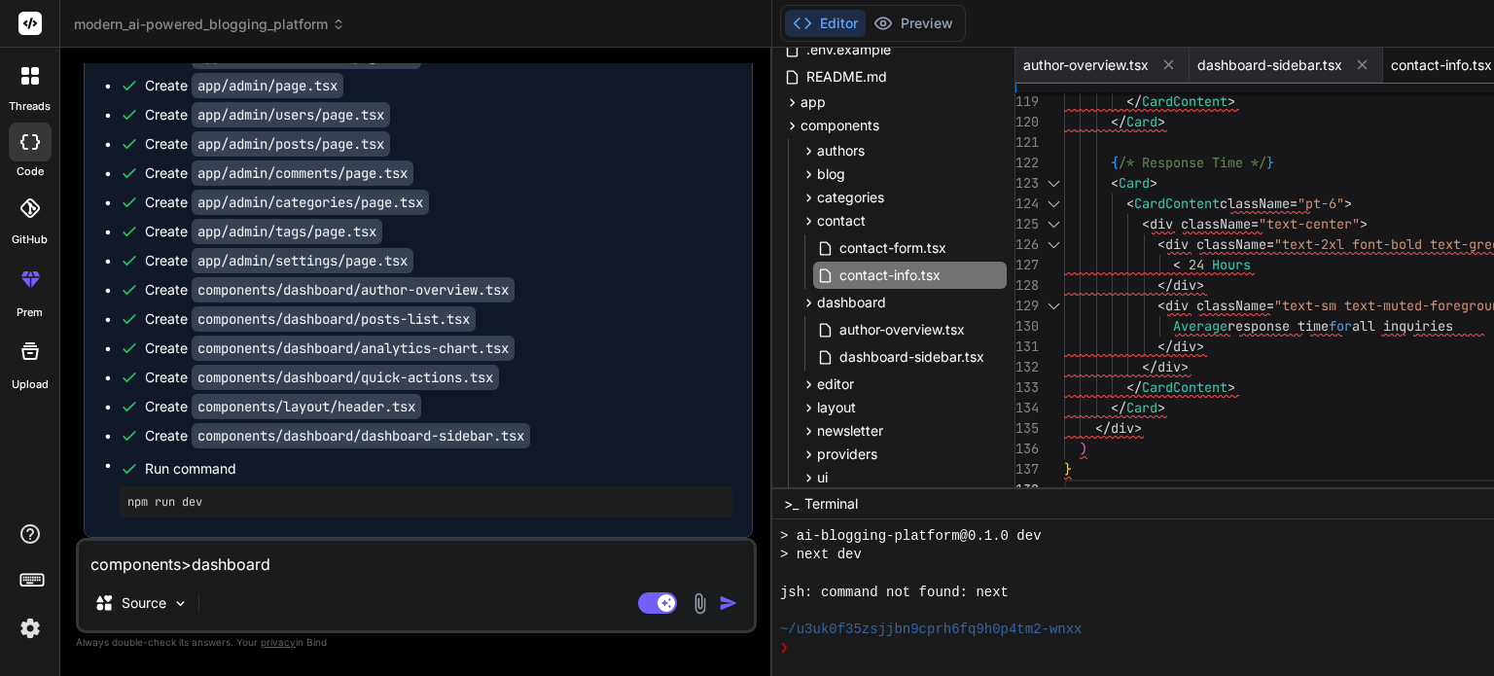
type textarea "components>dashboard AnalyticsChart"
type textarea "x"
type textarea "components>dashboard AnalyticsChart,"
type textarea "x"
paste textarea "AuthorOverview"
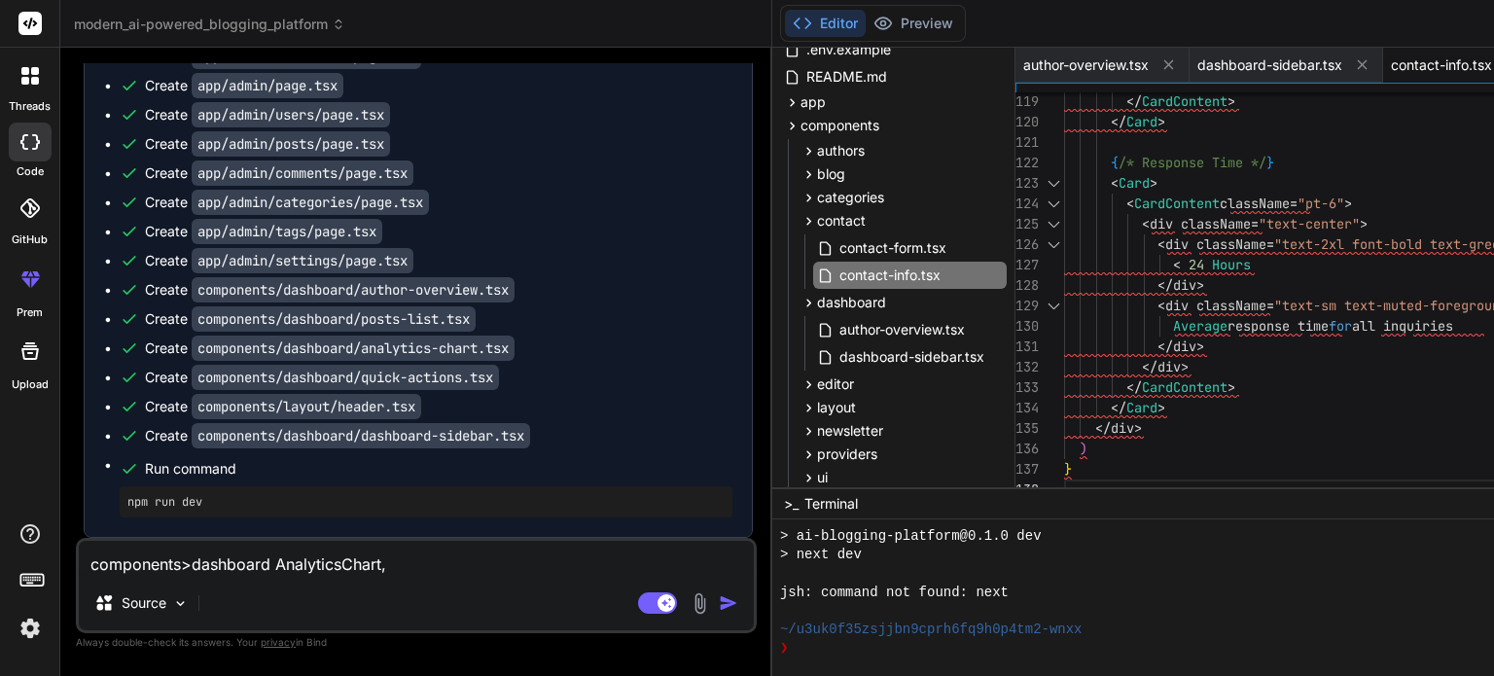
type textarea "components>dashboard AnalyticsChart,AuthorOverview"
type textarea "x"
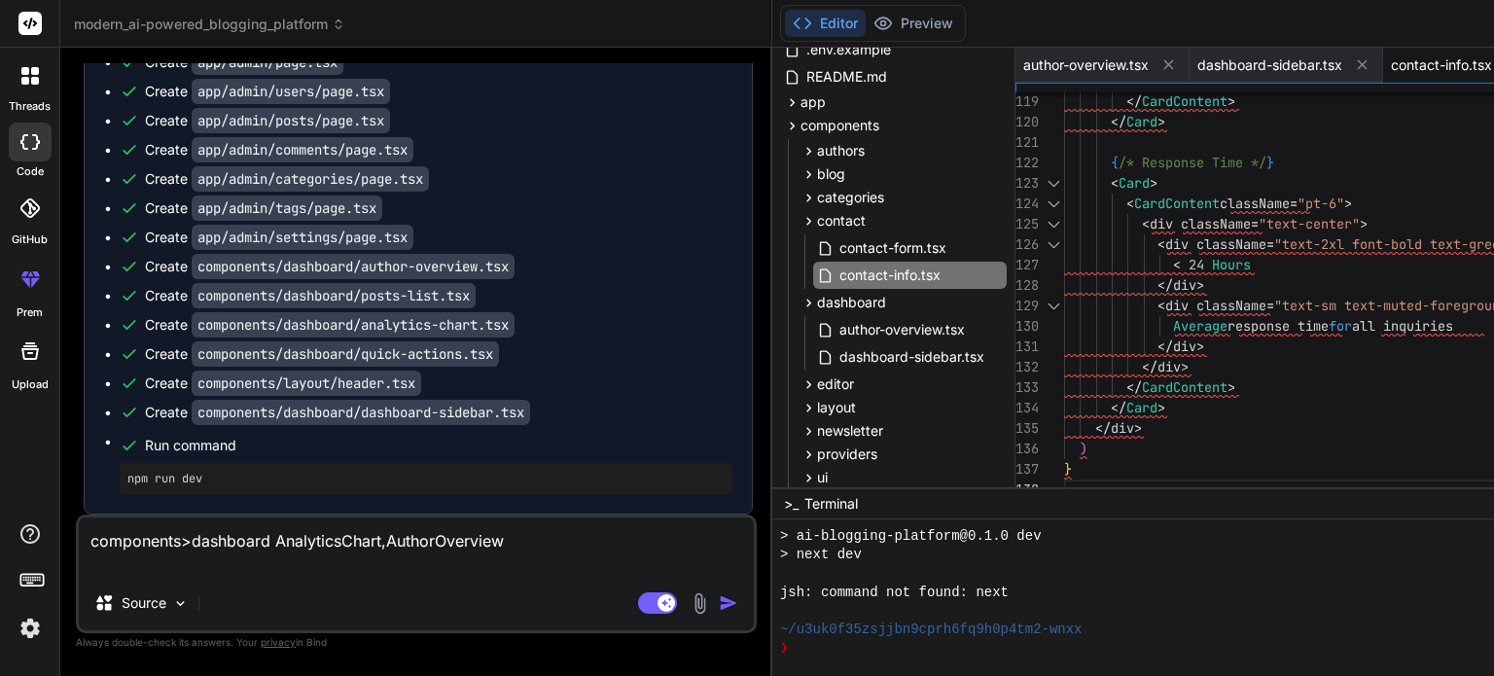
type textarea "components>dashboard AnalyticsChart,AuthorOverview,"
type textarea "x"
paste textarea "PostsList"
type textarea "components>dashboard AnalyticsChart,AuthorOverview,PostsList"
type textarea "x"
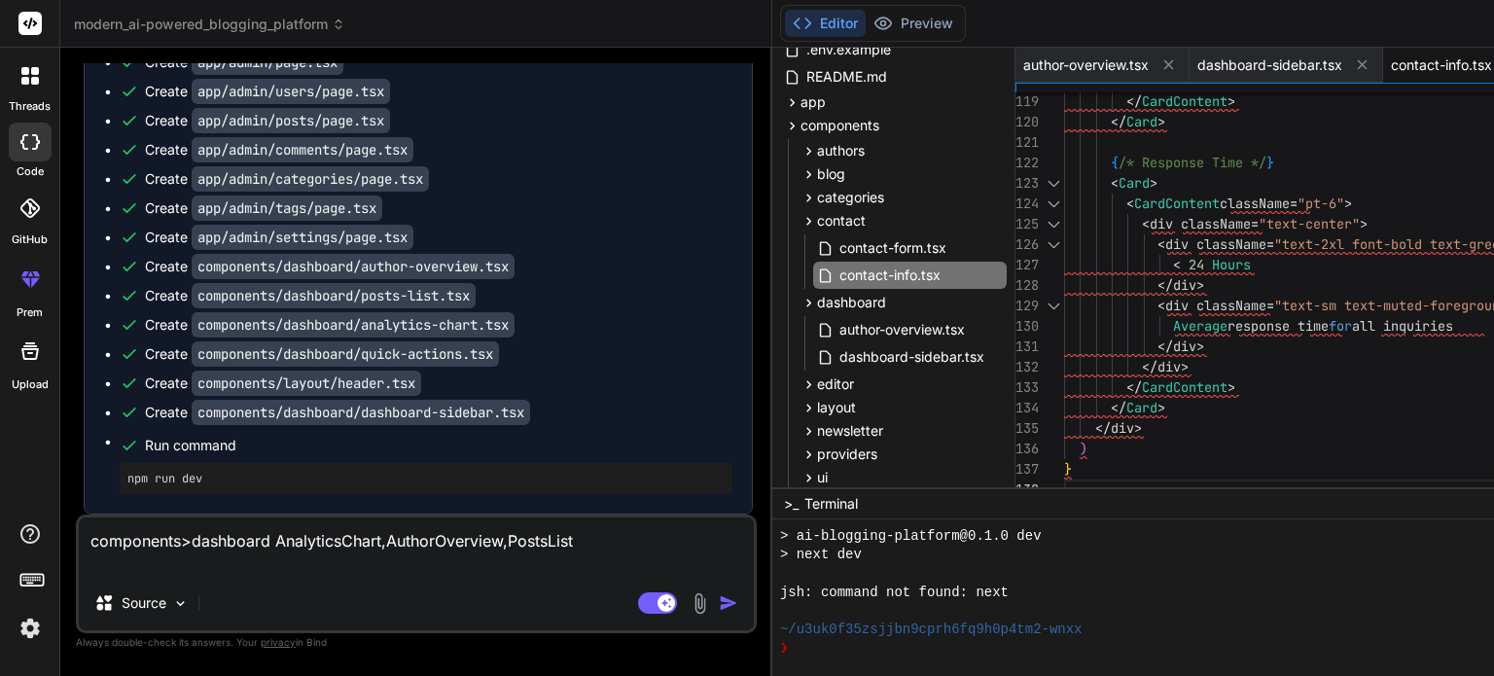
type textarea "components>dashboard AnalyticsChart,AuthorOverview,PostsList,"
type textarea "x"
paste textarea "QuickActions"
type textarea "components>dashboard AnalyticsChart,AuthorOverview,PostsList,QuickActions"
type textarea "x"
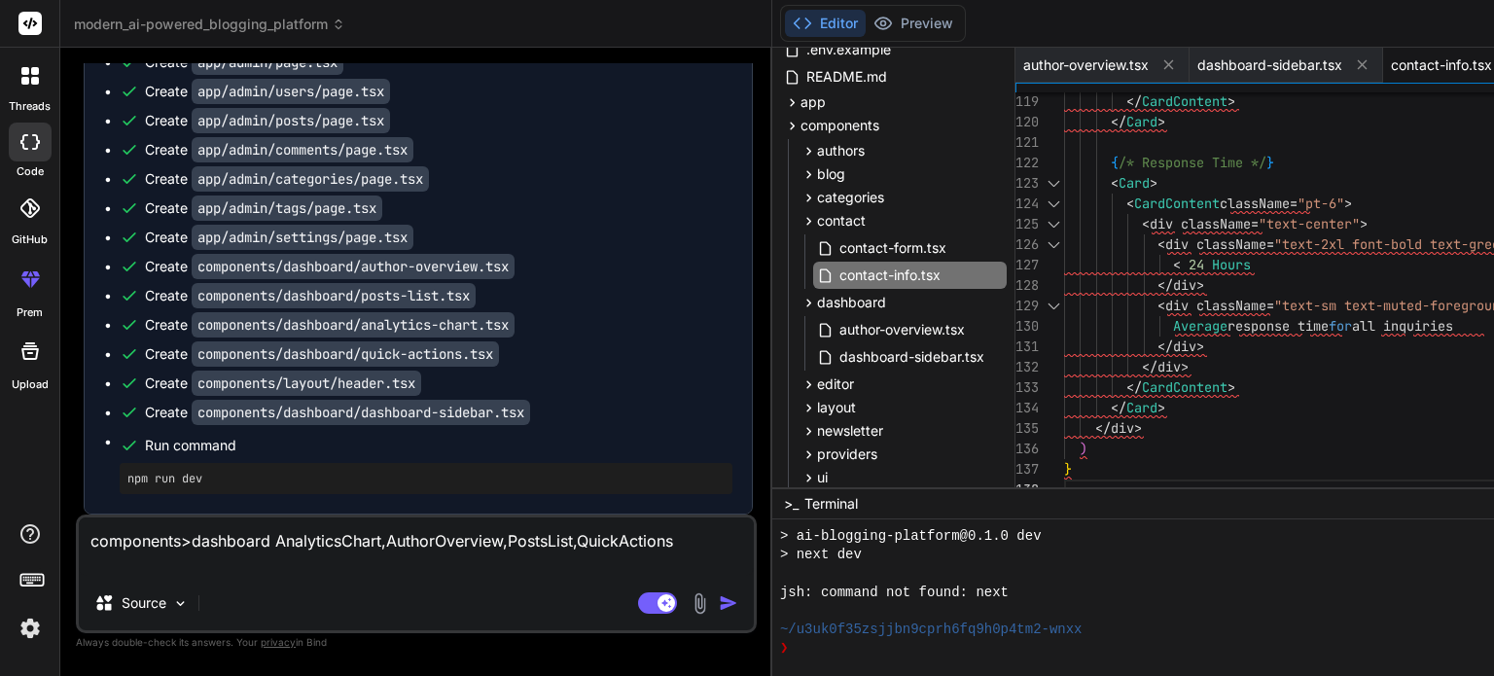
type textarea "components>dashboard AnalyticsChart,AuthorOverview,PostsList,QuickActions"
type textarea "x"
type textarea "components>dashboard AnalyticsChart,AuthorOverview,PostsList,QuickActions c"
type textarea "x"
type textarea "components>dashboard AnalyticsChart,AuthorOverview,PostsList,QuickActions co"
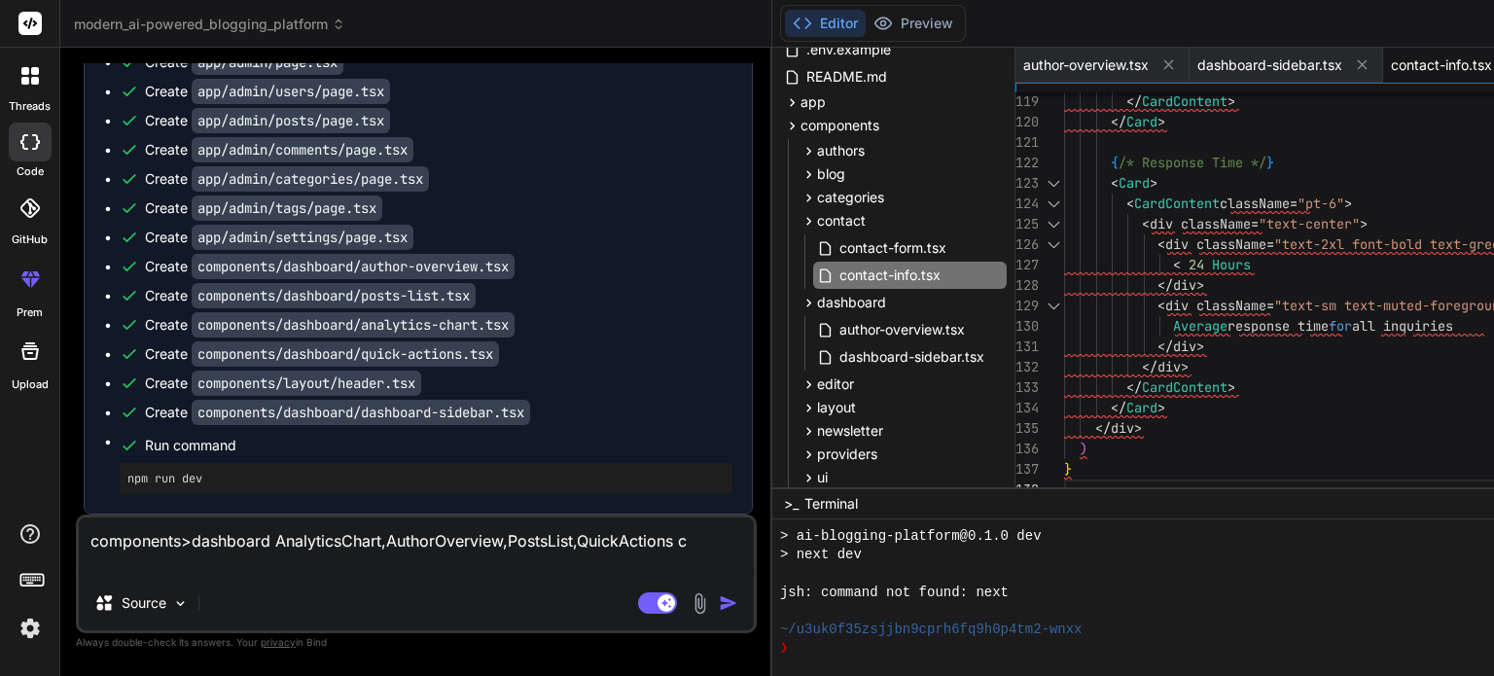
type textarea "x"
type textarea "components>dashboard AnalyticsChart,AuthorOverview,PostsList,QuickActions com"
type textarea "x"
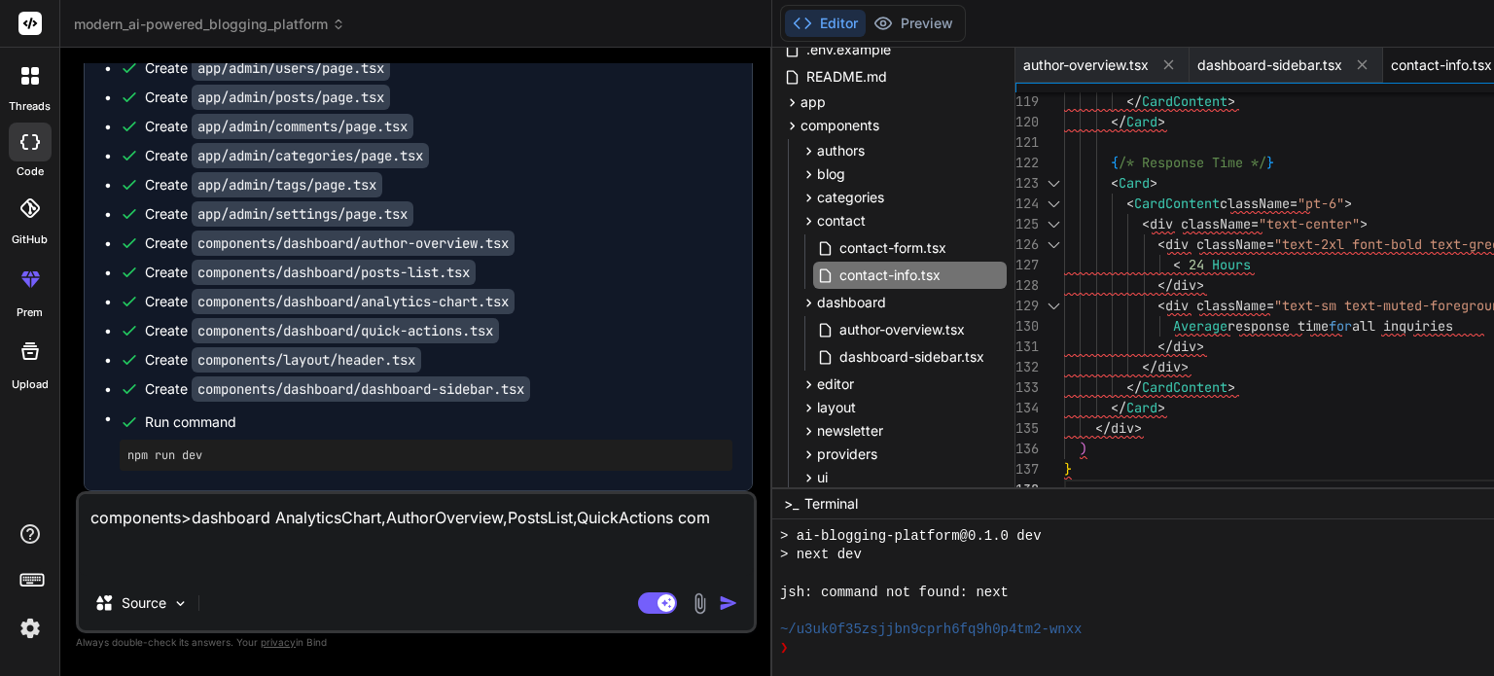
type textarea "components>dashboard AnalyticsChart,AuthorOverview,PostsList,QuickActions comp"
type textarea "x"
type textarea "components>dashboard AnalyticsChart,AuthorOverview,PostsList,QuickActions compo"
type textarea "x"
type textarea "components>dashboard AnalyticsChart,AuthorOverview,PostsList,QuickActions compon"
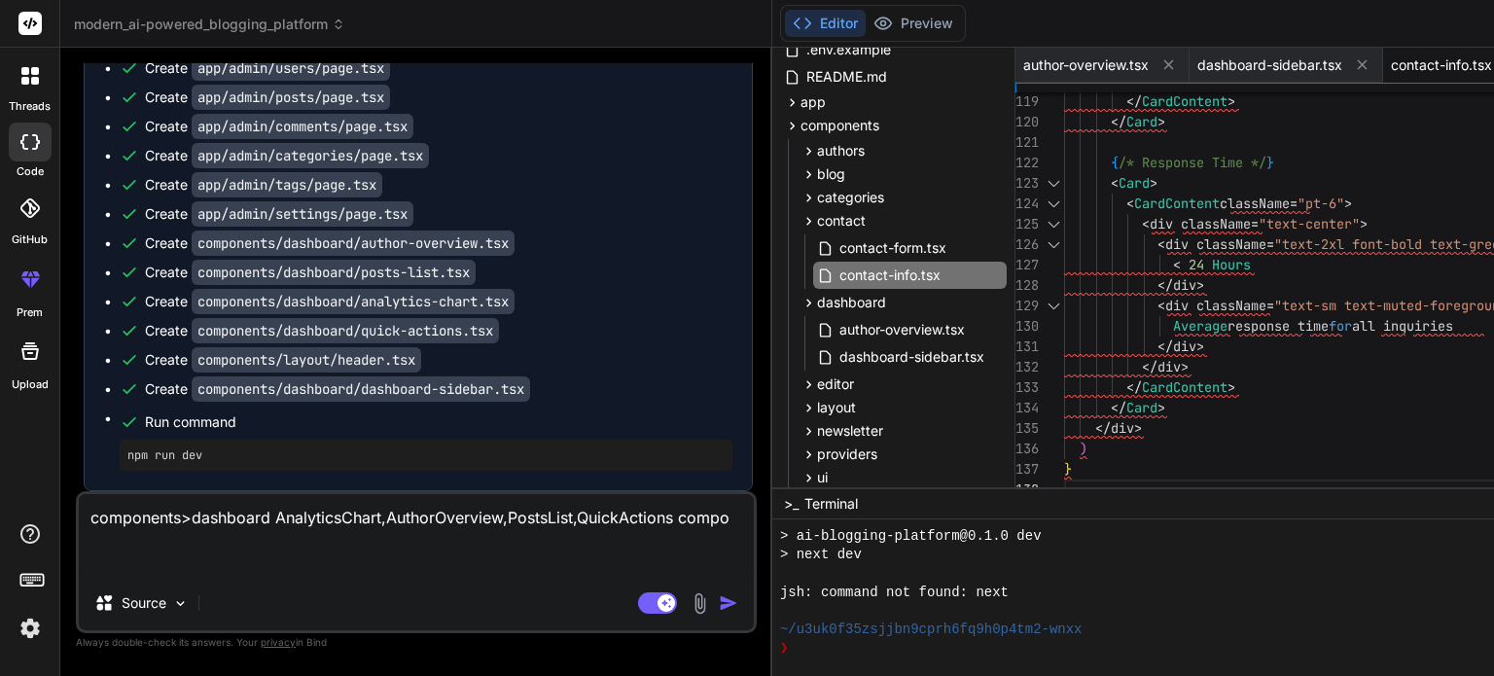
type textarea "x"
type textarea "components>dashboard AnalyticsChart,AuthorOverview,PostsList,QuickActions compo…"
type textarea "x"
type textarea "components>dashboard AnalyticsChart,AuthorOverview,PostsList,QuickActions compo…"
type textarea "x"
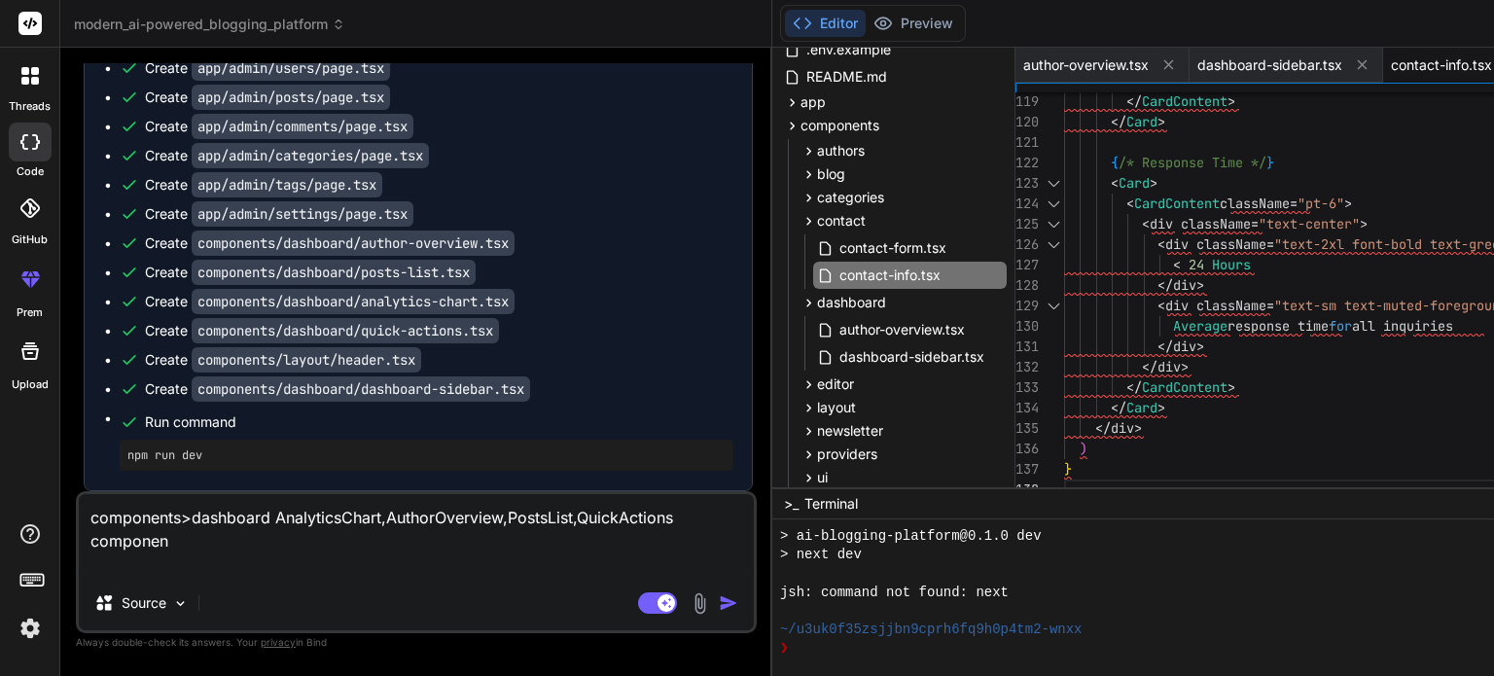
type textarea "components>dashboard AnalyticsChart,AuthorOverview,PostsList,QuickActions compo…"
type textarea "x"
type textarea "components>dashboard AnalyticsChart,AuthorOverview,PostsList,QuickActions compo…"
type textarea "x"
type textarea "components>dashboard AnalyticsChart,AuthorOverview,PostsList,QuickActions compo…"
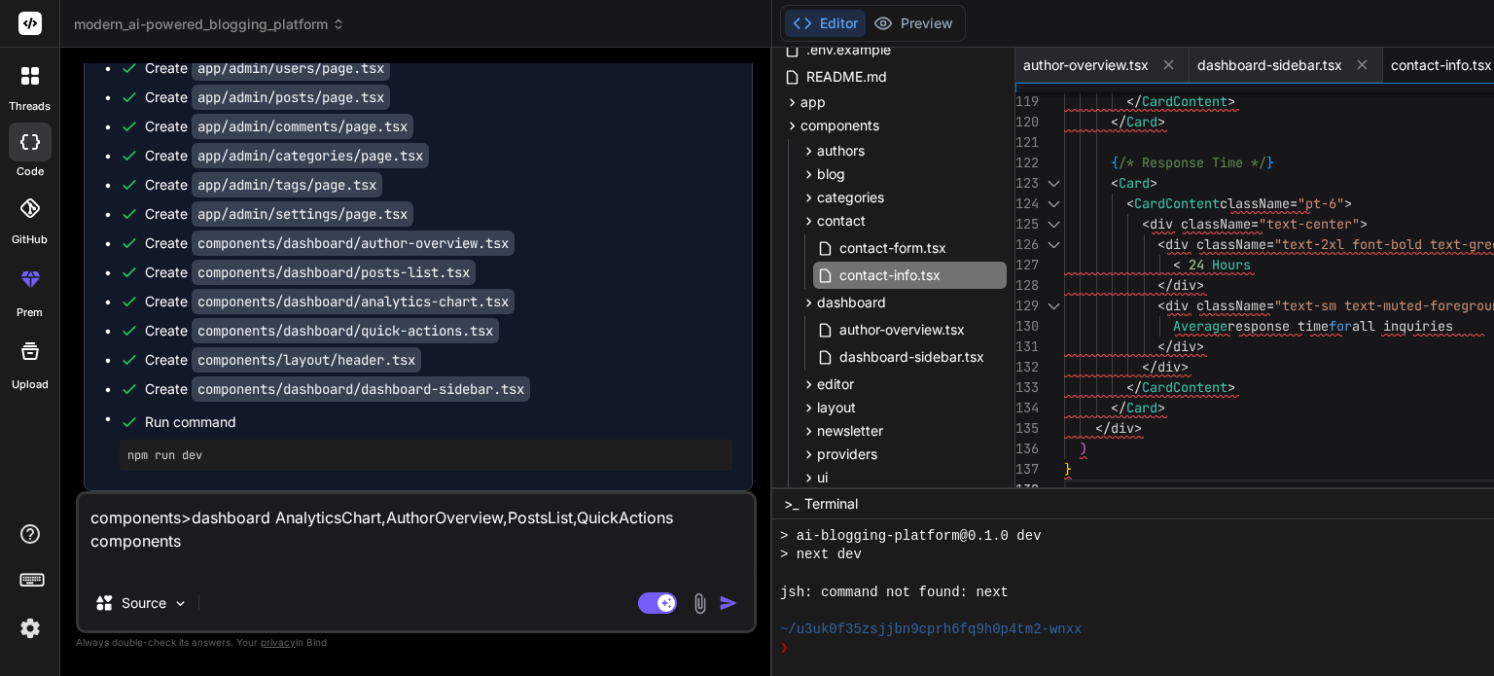
type textarea "x"
type textarea "components>dashboard AnalyticsChart,AuthorOverview,PostsList,QuickActions compo…"
type textarea "x"
type textarea "components>dashboard AnalyticsChart,AuthorOverview,PostsList,QuickActions compo…"
type textarea "x"
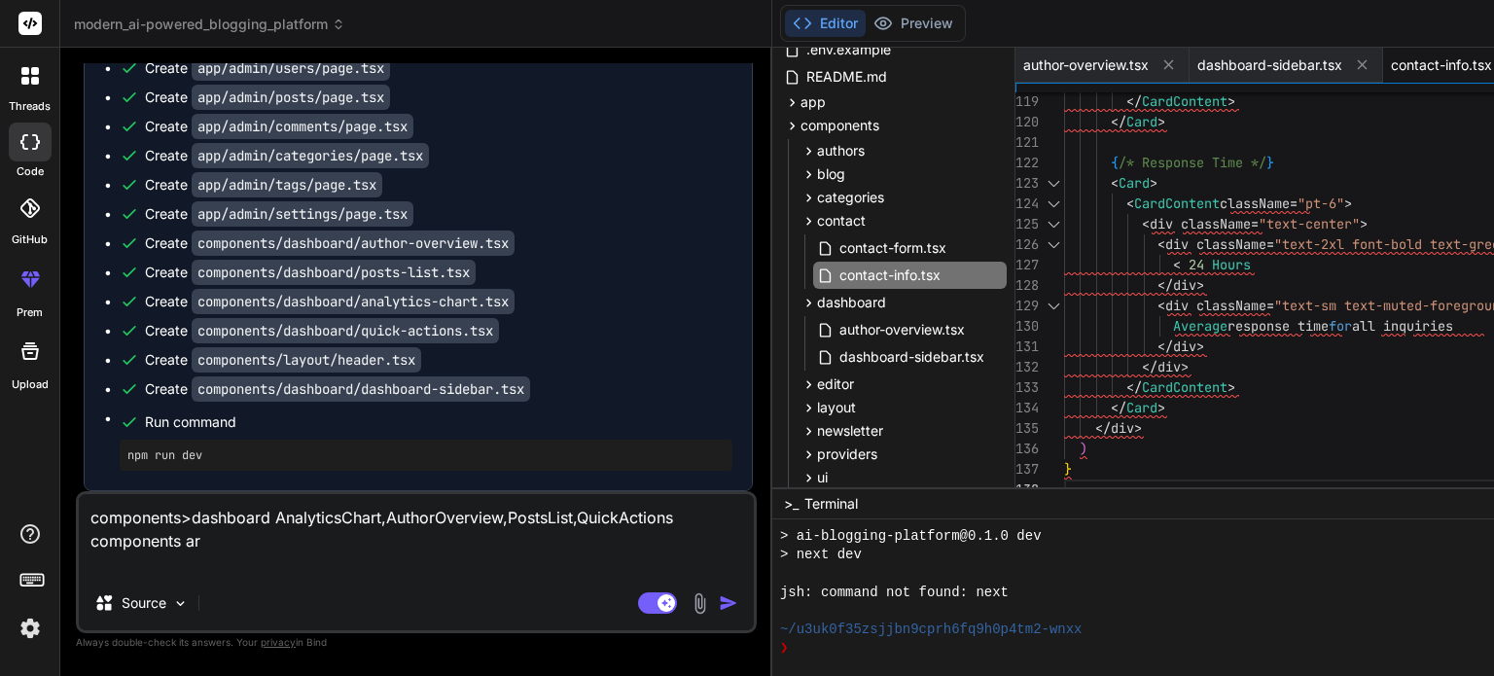
type textarea "components>dashboard AnalyticsChart,AuthorOverview,PostsList,QuickActions compo…"
type textarea "x"
type textarea "components>dashboard AnalyticsChart,AuthorOverview,PostsList,QuickActions compo…"
type textarea "x"
type textarea "components>dashboard AnalyticsChart,AuthorOverview,PostsList,QuickActions compo…"
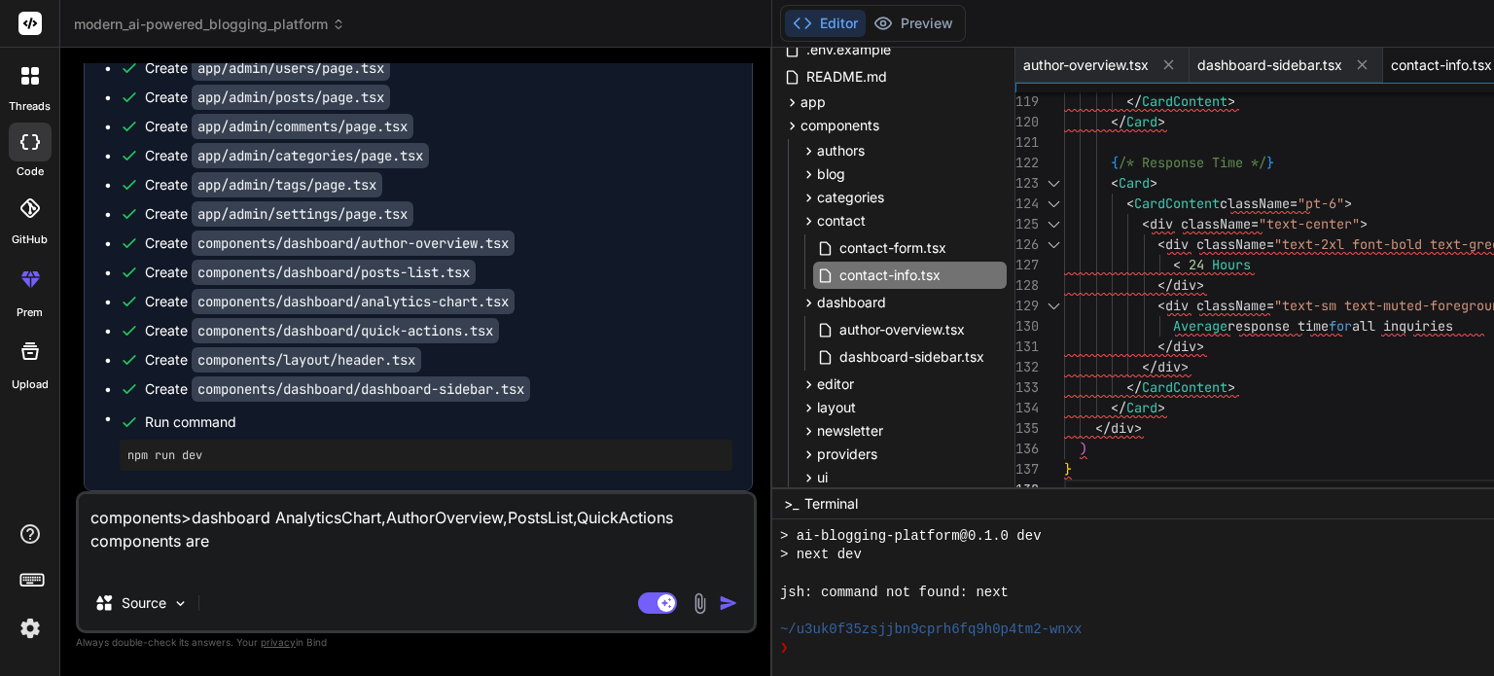
type textarea "x"
type textarea "components>dashboard AnalyticsChart,AuthorOverview,PostsList,QuickActions compo…"
type textarea "x"
type textarea "components>dashboard AnalyticsChart,AuthorOverview,PostsList,QuickActions compo…"
type textarea "x"
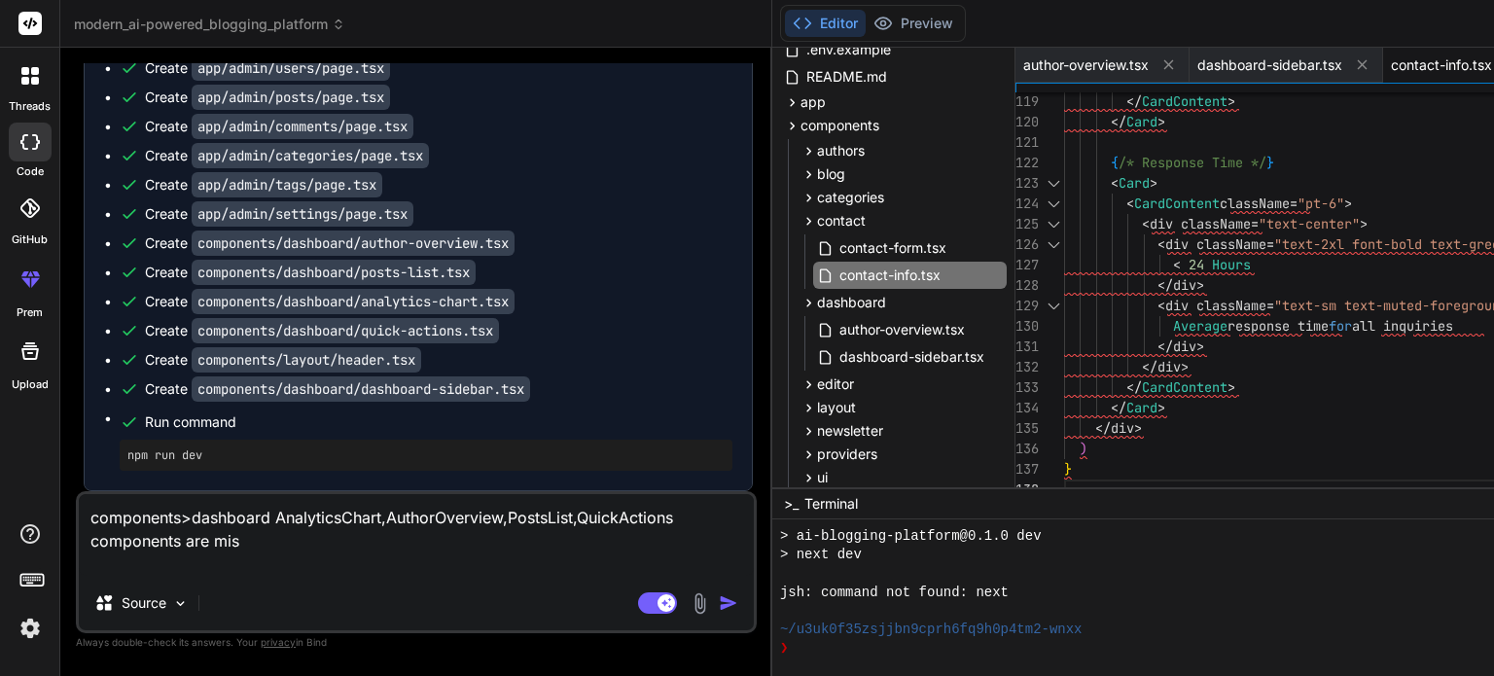
type textarea "components>dashboard AnalyticsChart,AuthorOverview,PostsList,QuickActions compo…"
type textarea "x"
type textarea "components>dashboard AnalyticsChart,AuthorOverview,PostsList,QuickActions compo…"
type textarea "x"
type textarea "components>dashboard AnalyticsChart,AuthorOverview,PostsList,QuickActions compo…"
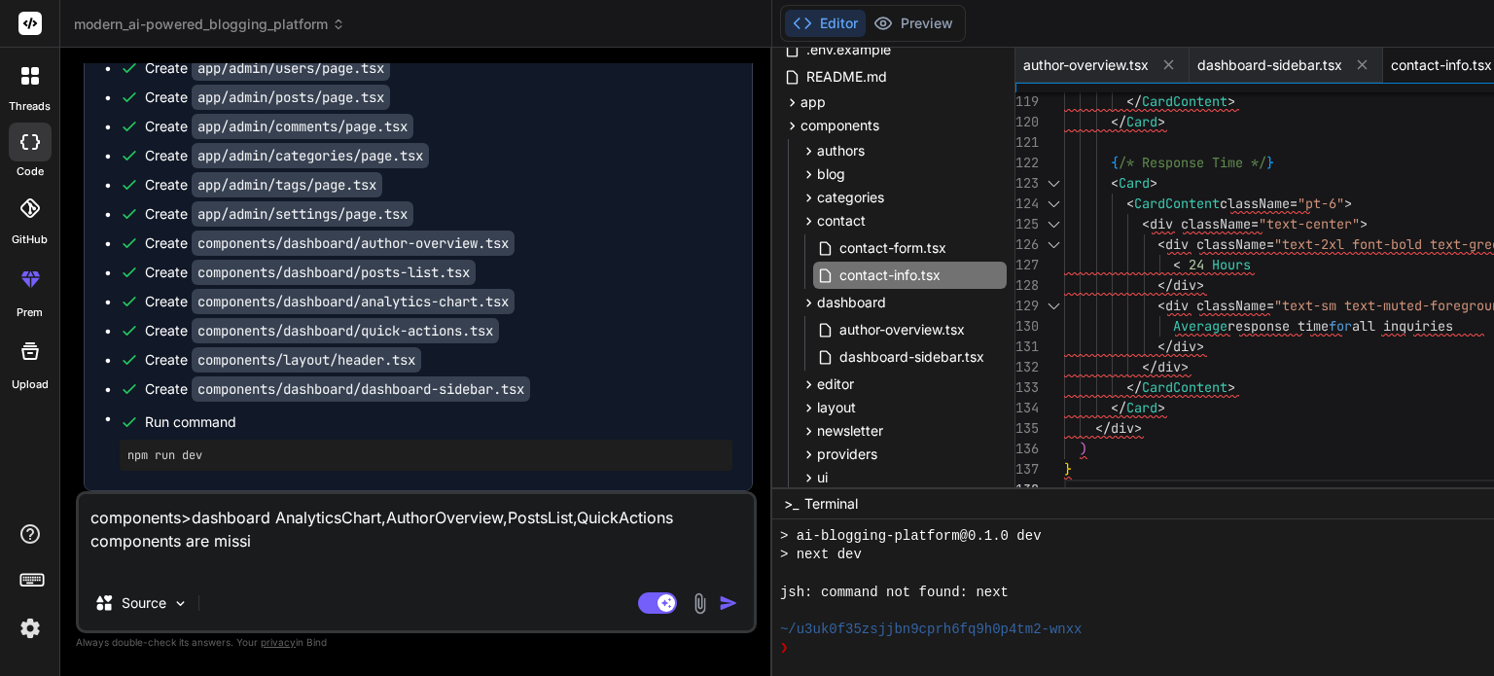
type textarea "x"
type textarea "components>dashboard AnalyticsChart,AuthorOverview,PostsList,QuickActions compo…"
type textarea "x"
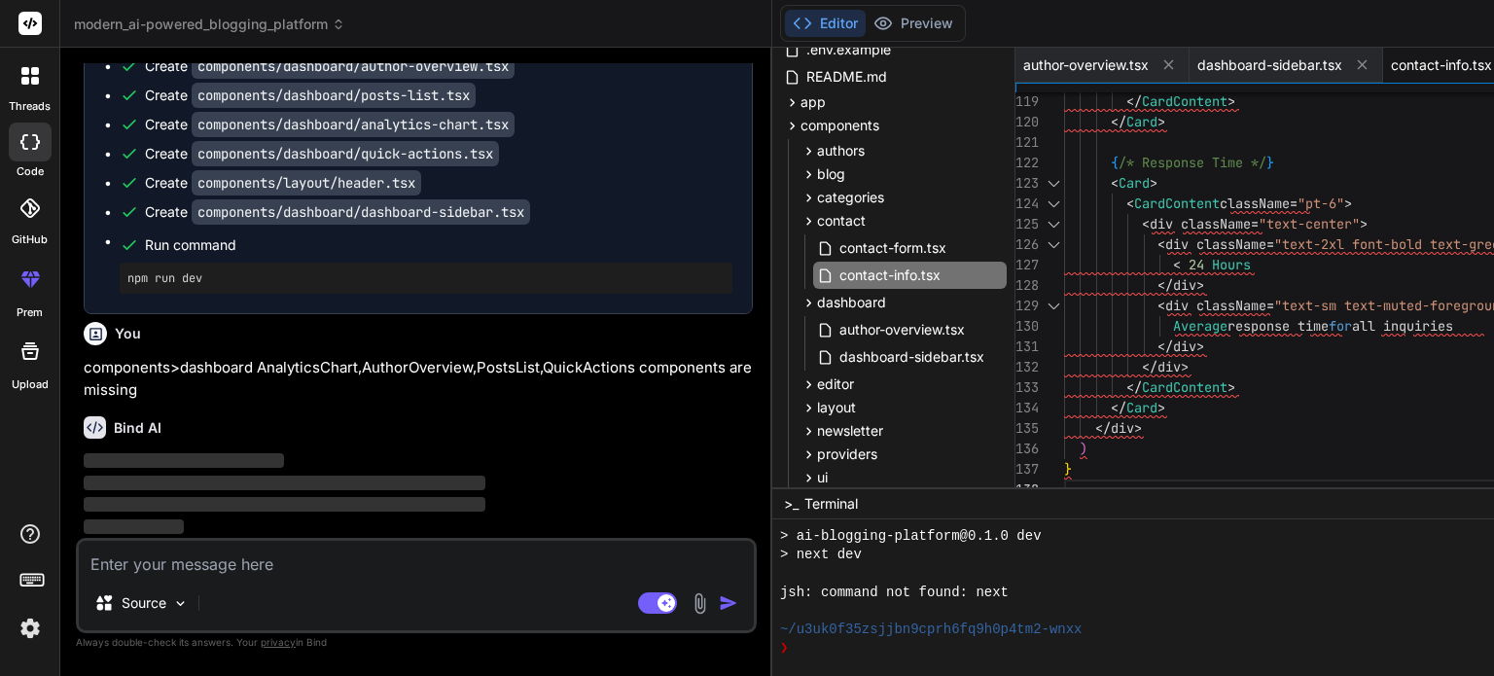
scroll to position [11583, 0]
type textarea "x"
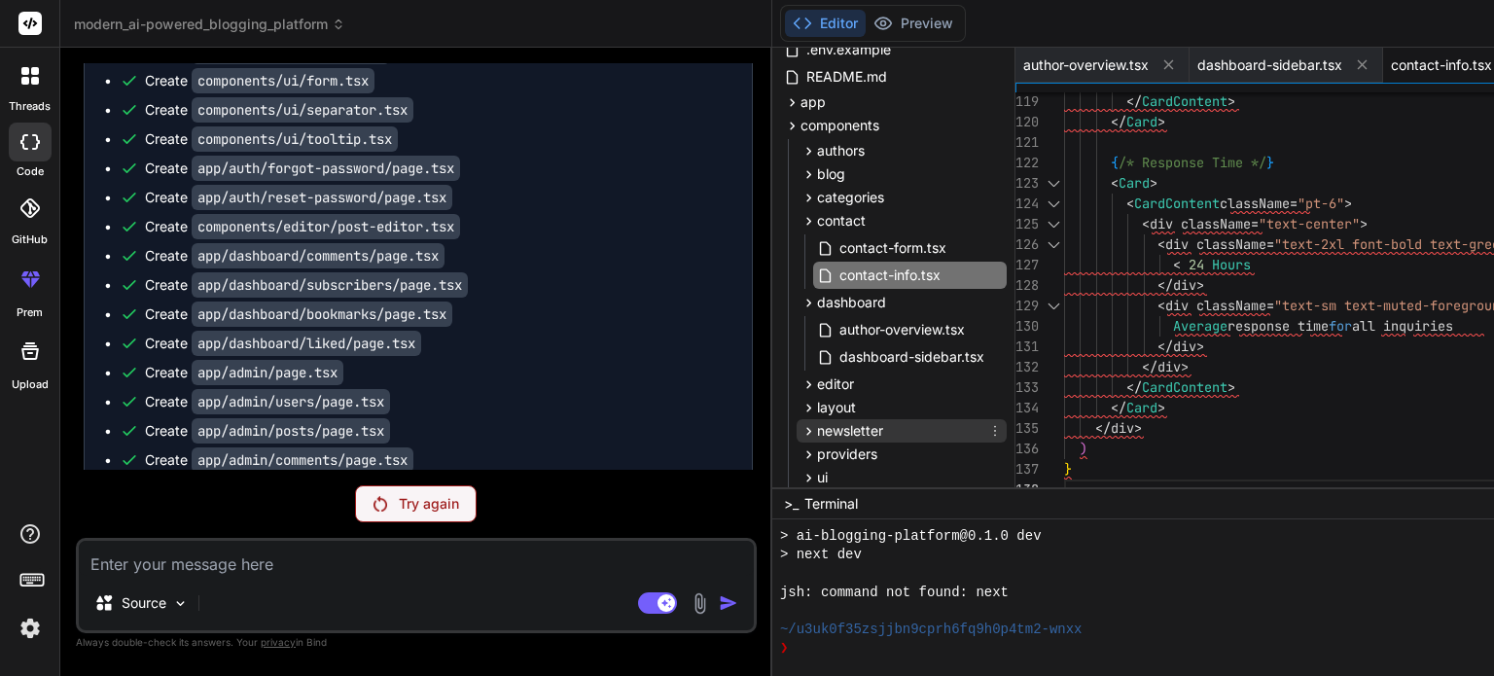
scroll to position [9532, 0]
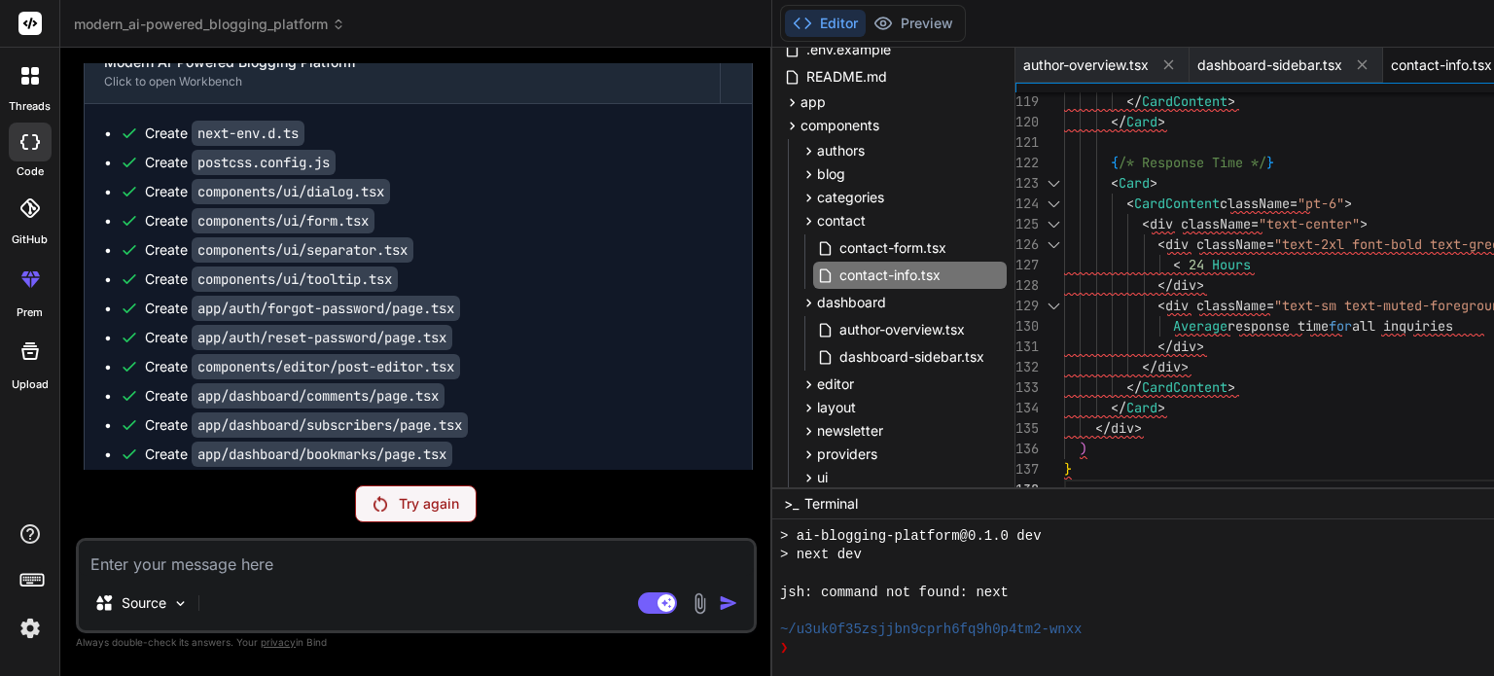
click at [399, 513] on p "Try again" at bounding box center [429, 503] width 60 height 19
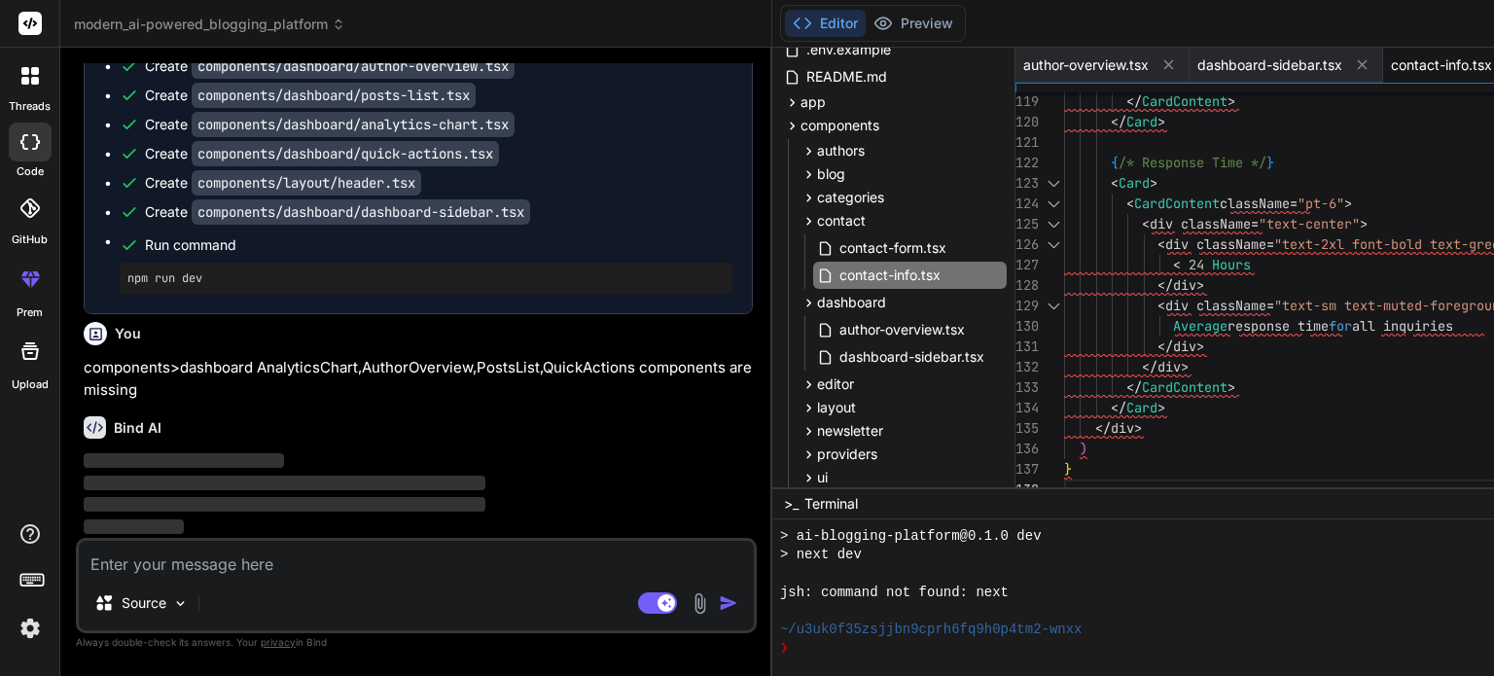
scroll to position [11583, 0]
type textarea "x"
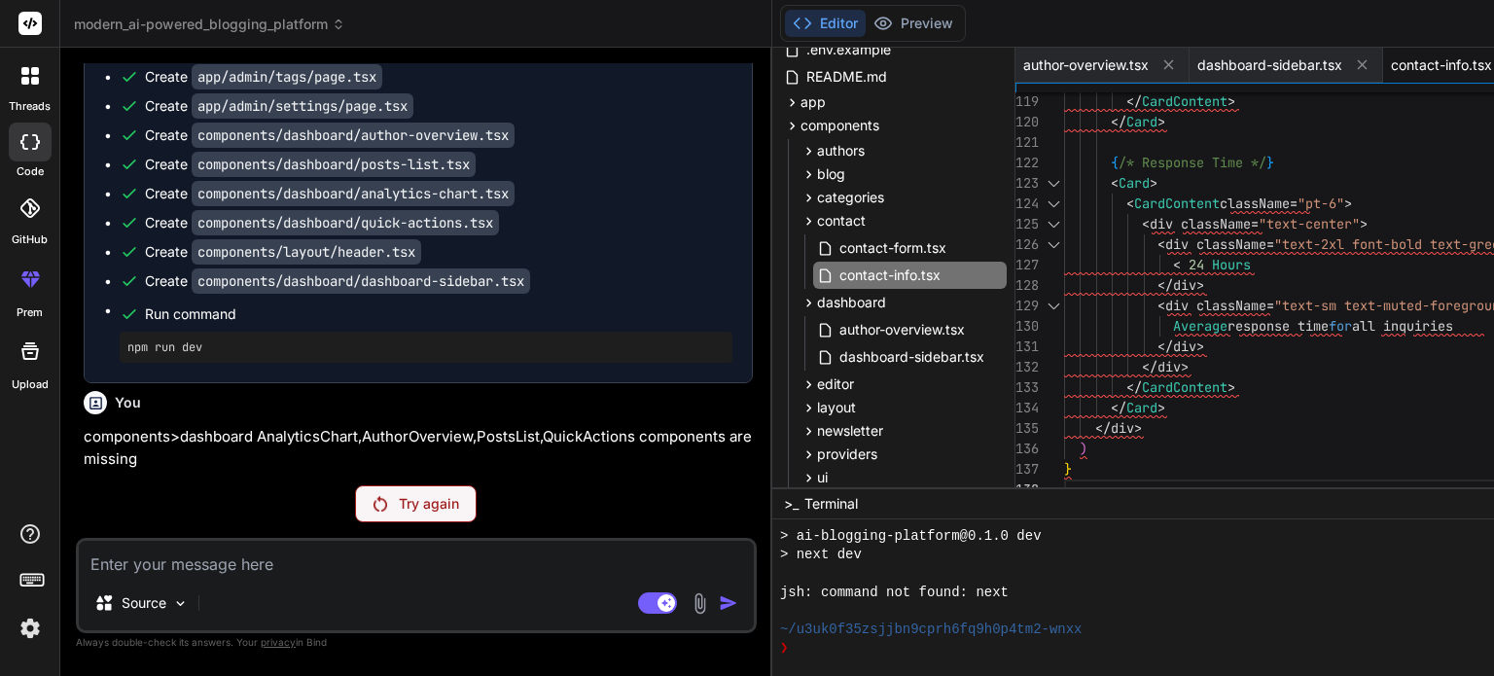
scroll to position [11514, 0]
click at [253, 456] on p "components>dashboard AnalyticsChart,AuthorOverview,PostsList,QuickActions compo…" at bounding box center [418, 448] width 669 height 44
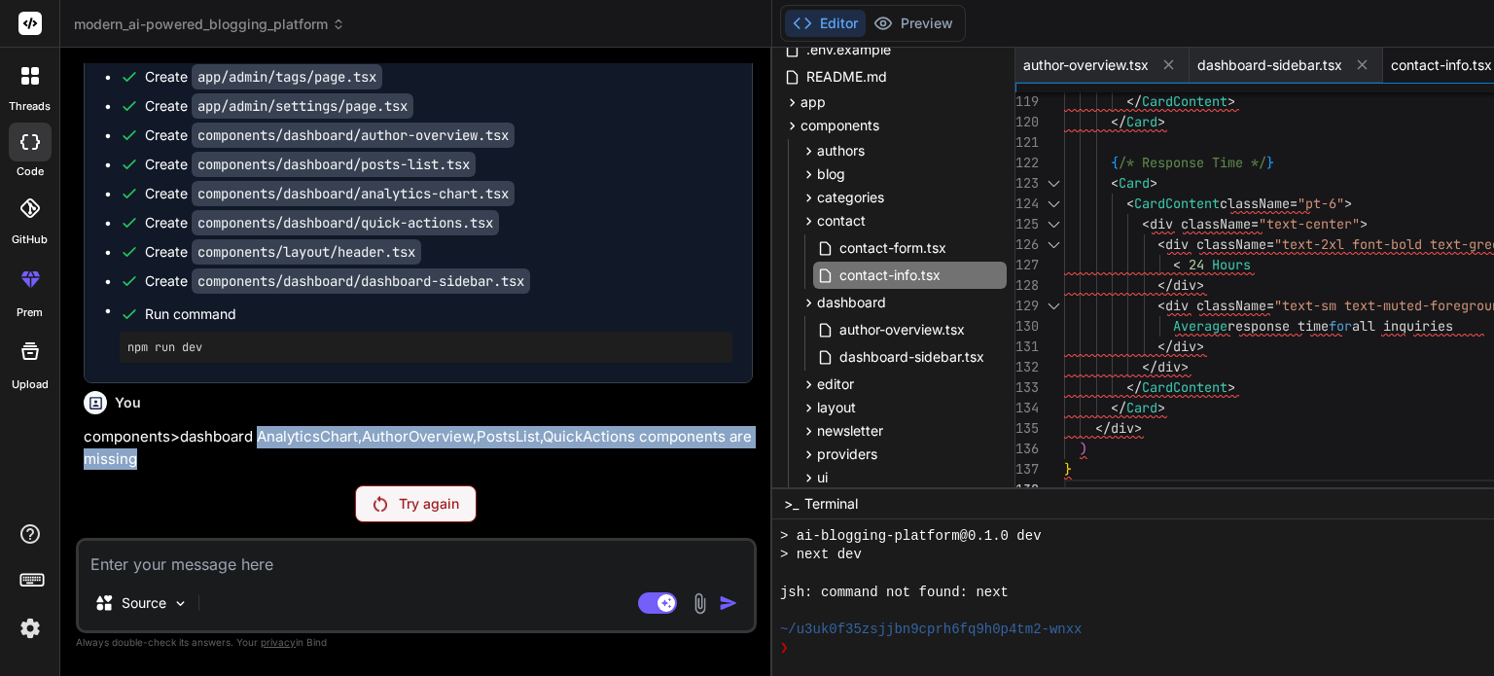
drag, startPoint x: 253, startPoint y: 456, endPoint x: 83, endPoint y: 444, distance: 170.7
click at [84, 444] on p "components>dashboard AnalyticsChart,AuthorOverview,PostsList,QuickActions compo…" at bounding box center [418, 448] width 669 height 44
copy p "AnalyticsChart,AuthorOverview,PostsList,QuickActions components are missing"
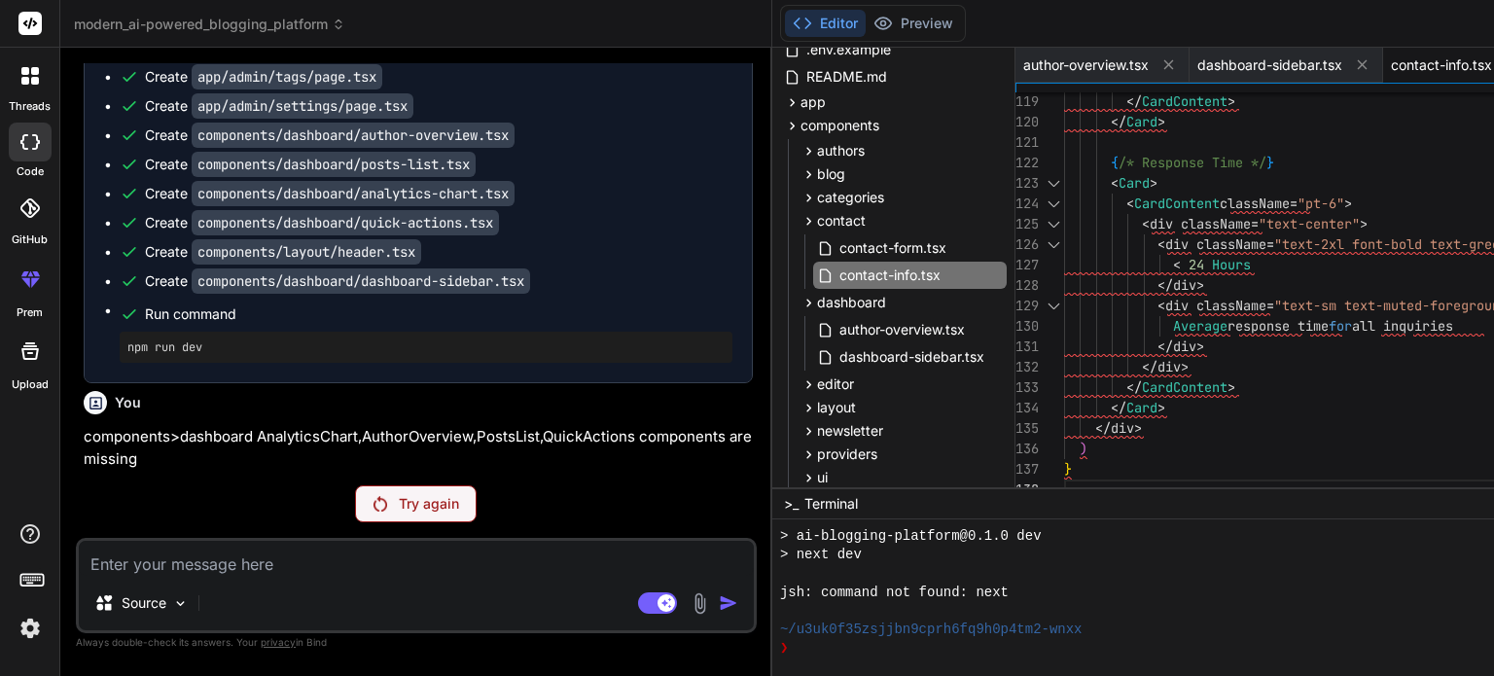
click at [278, 568] on textarea at bounding box center [416, 558] width 675 height 35
paste textarea "AnalyticsChart,AuthorOverview,PostsList,QuickActions components are missing"
type textarea "AnalyticsChart,AuthorOverview,PostsList,QuickActions components are missing"
type textarea "x"
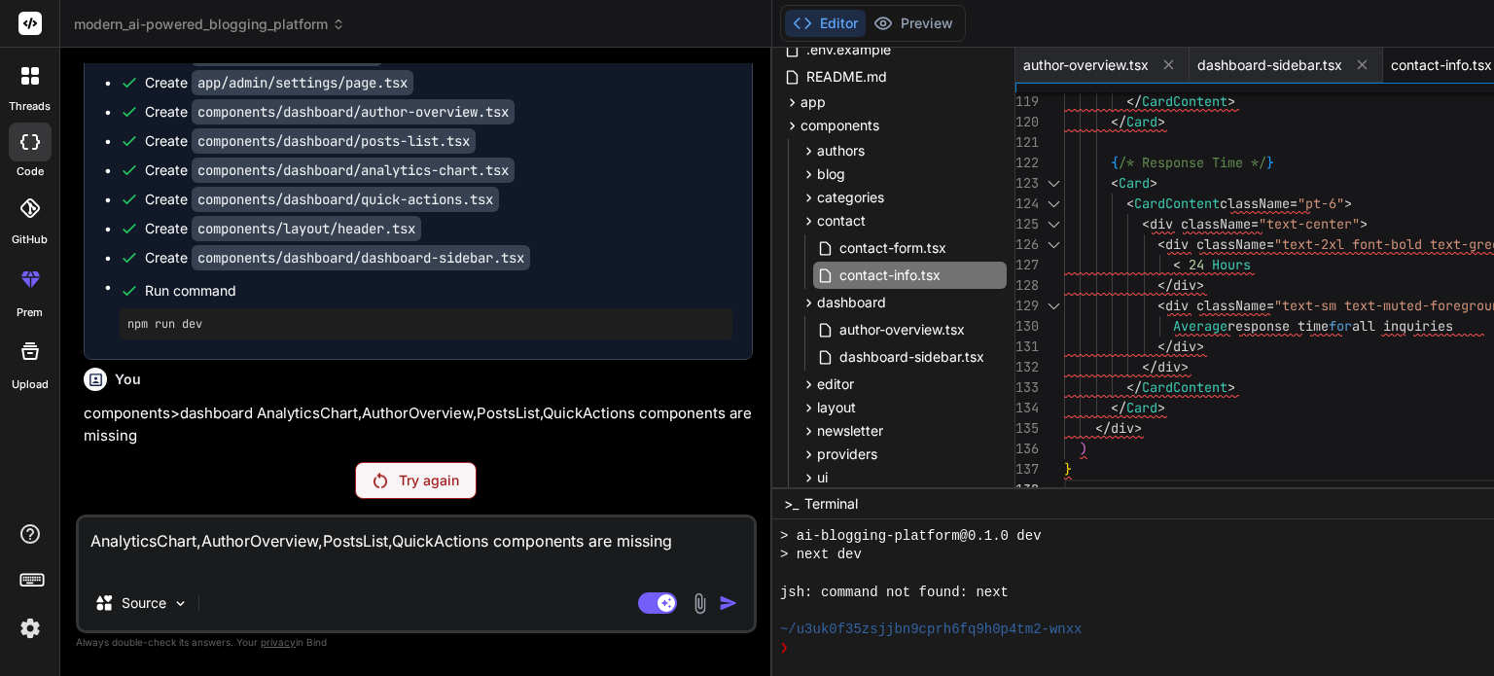
type textarea "AnalyticsChart,AuthorOverview,PostsList,QuickActions components are missing"
type textarea "x"
type textarea "AnalyticsChart,AuthorOverview,PostsList,QuickActions components are missing i"
type textarea "x"
type textarea "AnalyticsChart,AuthorOverview,PostsList,QuickActions components are missing in"
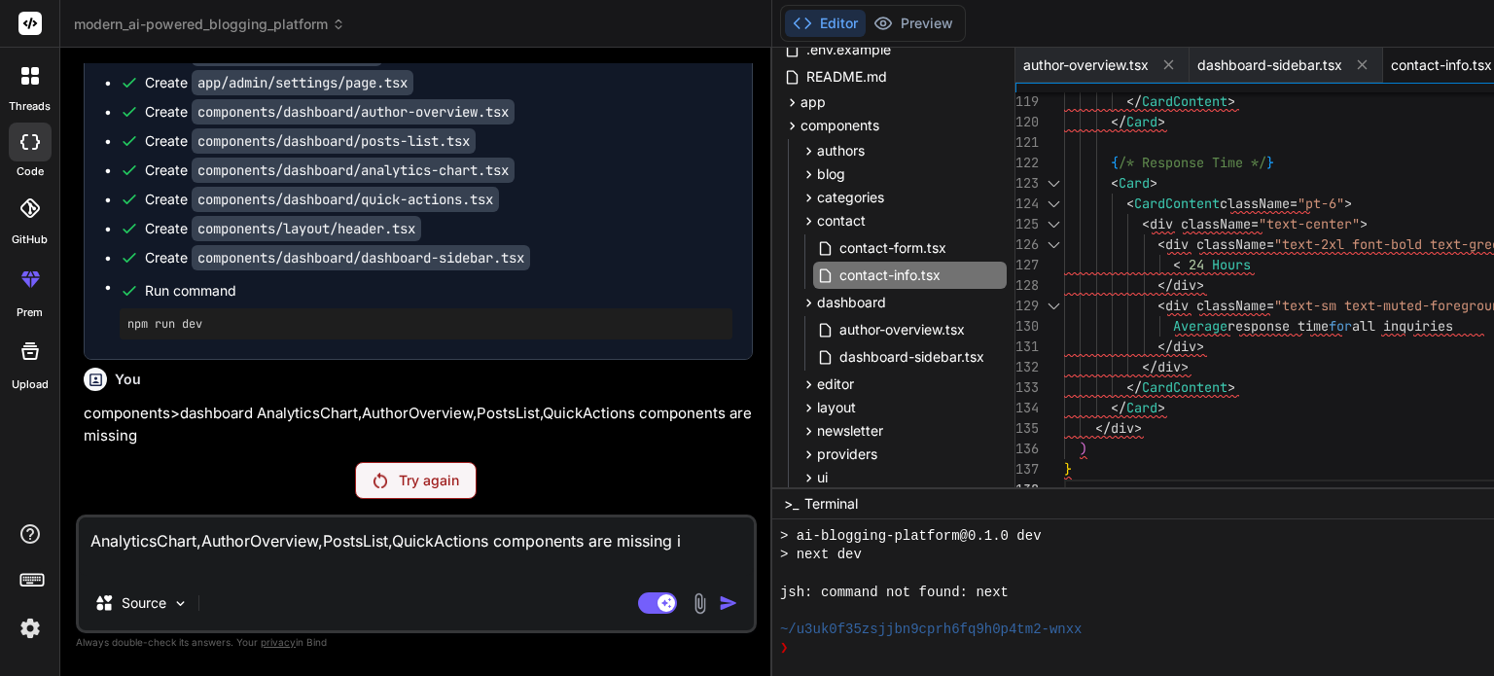
type textarea "x"
type textarea "AnalyticsChart,AuthorOverview,PostsList,QuickActions components are missing in"
type textarea "x"
type textarea "AnalyticsChart,AuthorOverview,PostsList,QuickActions components are missing in s"
type textarea "x"
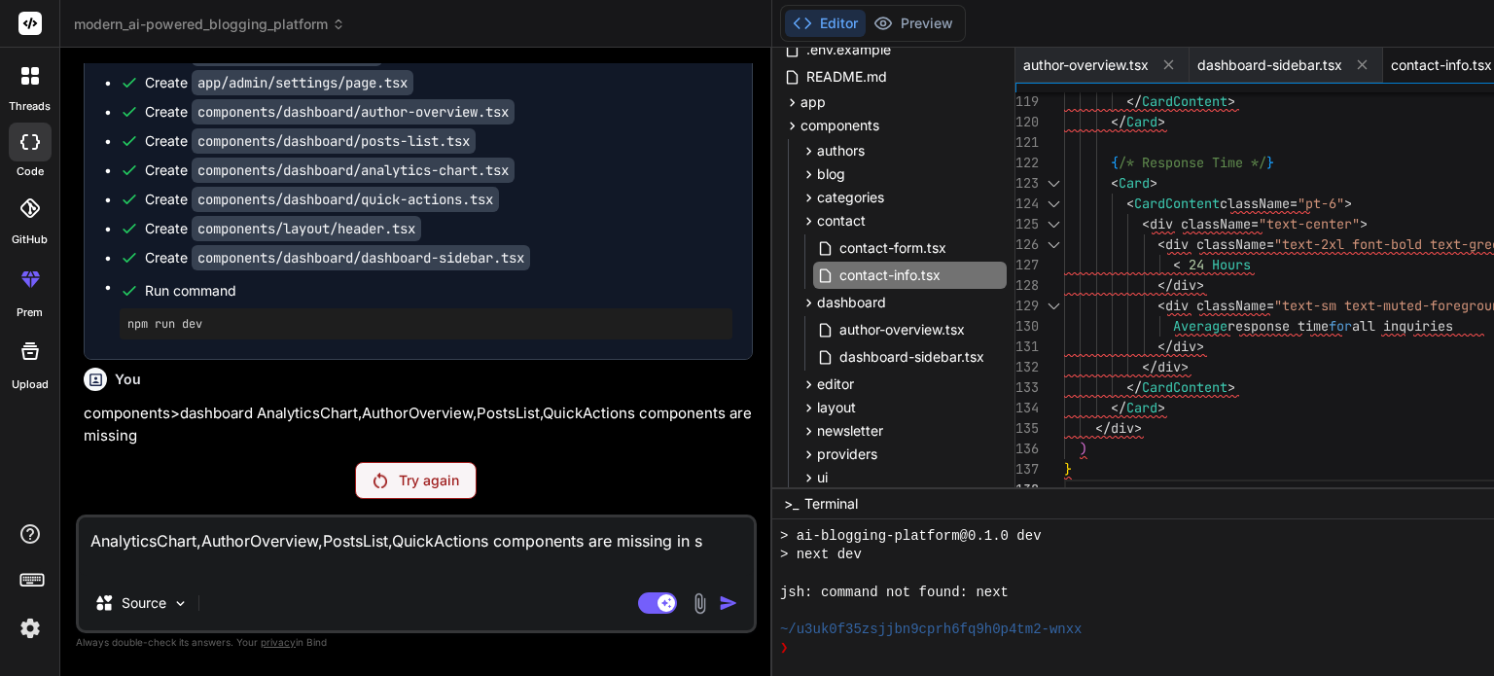
type textarea "AnalyticsChart,AuthorOverview,PostsList,QuickActions components are missing in …"
type textarea "x"
type textarea "AnalyticsChart,AuthorOverview,PostsList,QuickActions components are missing in …"
type textarea "x"
type textarea "AnalyticsChart,AuthorOverview,PostsList,QuickActions components are missing in …"
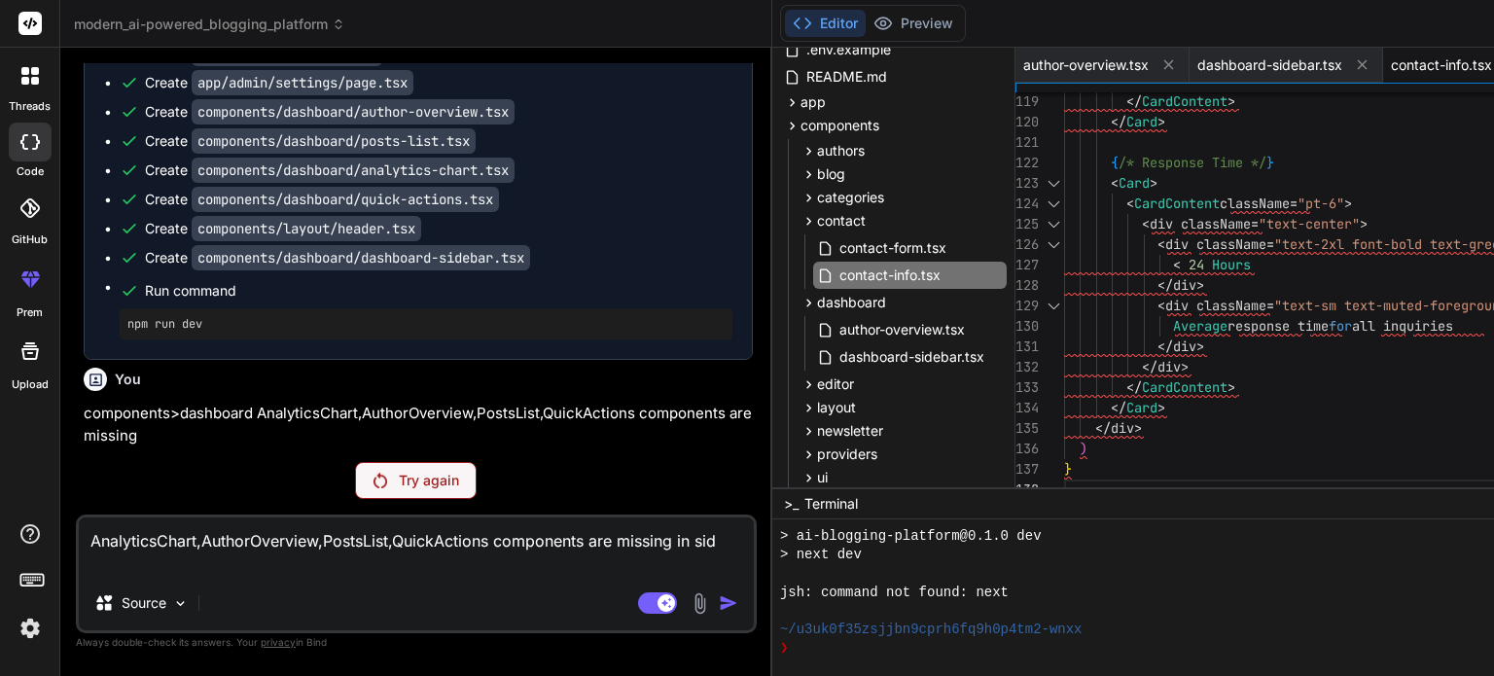
type textarea "x"
type textarea "AnalyticsChart,AuthorOverview,PostsList,QuickActions components are missing in …"
type textarea "x"
type textarea "AnalyticsChart,AuthorOverview,PostsList,QuickActions components are missing in …"
type textarea "x"
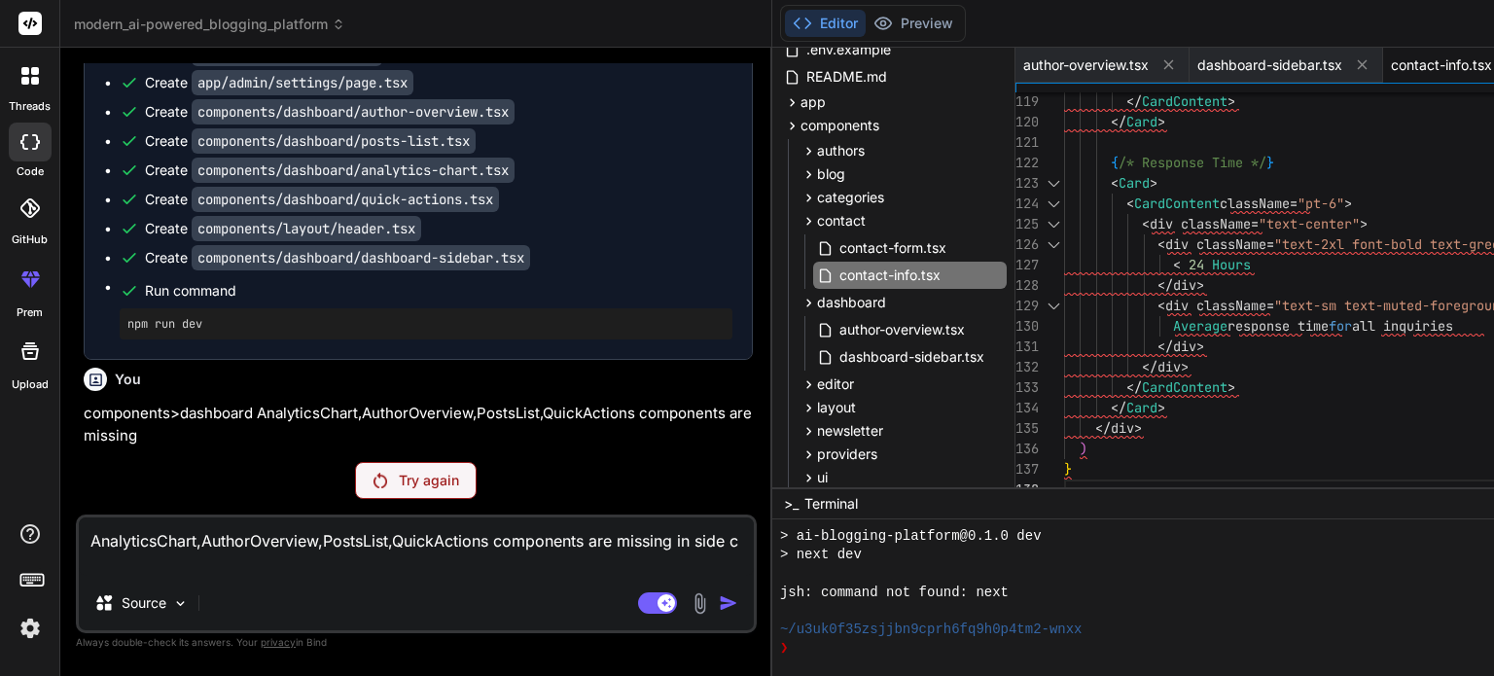
type textarea "AnalyticsChart,AuthorOverview,PostsList,QuickActions components are missing in …"
type textarea "x"
type textarea "AnalyticsChart,AuthorOverview,PostsList,QuickActions components are missing in …"
type textarea "x"
type textarea "AnalyticsChart,AuthorOverview,PostsList,QuickActions components are missing in …"
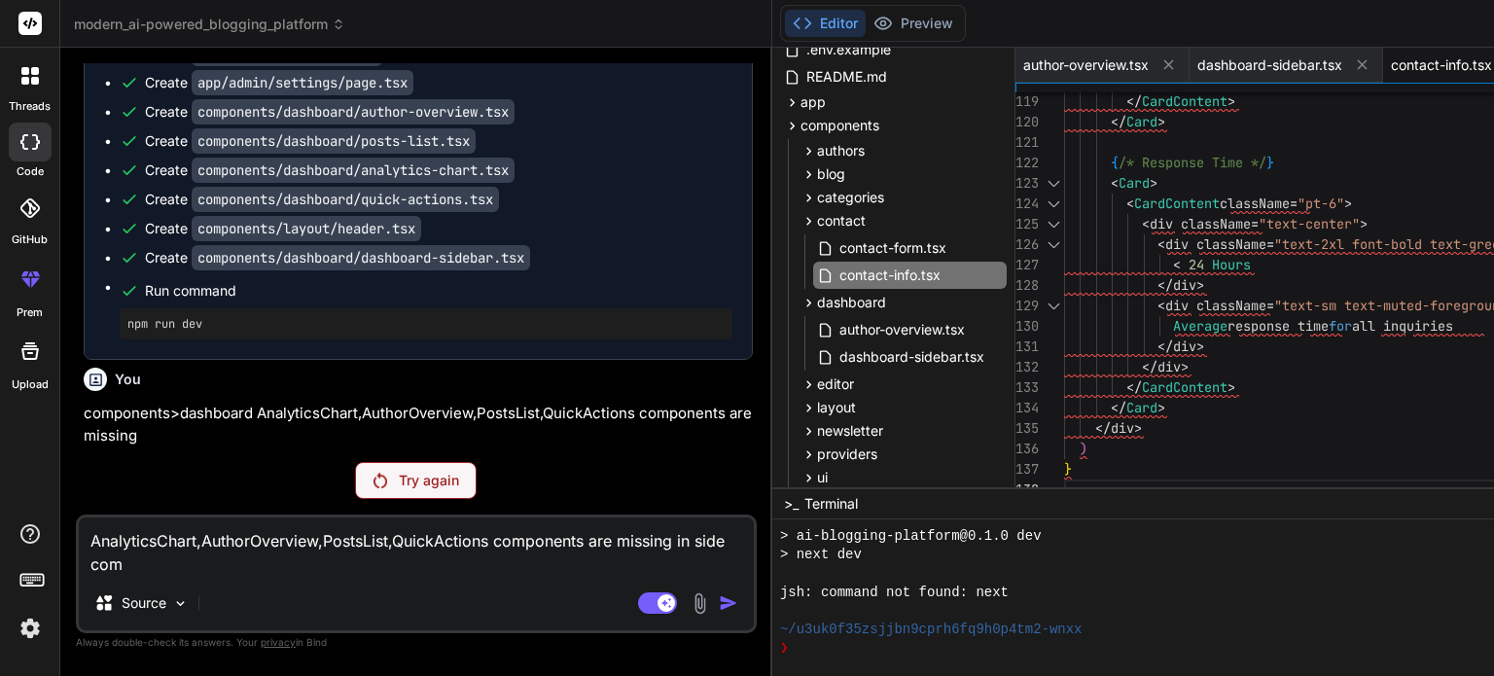
type textarea "x"
type textarea "AnalyticsChart,AuthorOverview,PostsList,QuickActions components are missing in …"
type textarea "x"
type textarea "AnalyticsChart,AuthorOverview,PostsList,QuickActions components are missing in …"
type textarea "x"
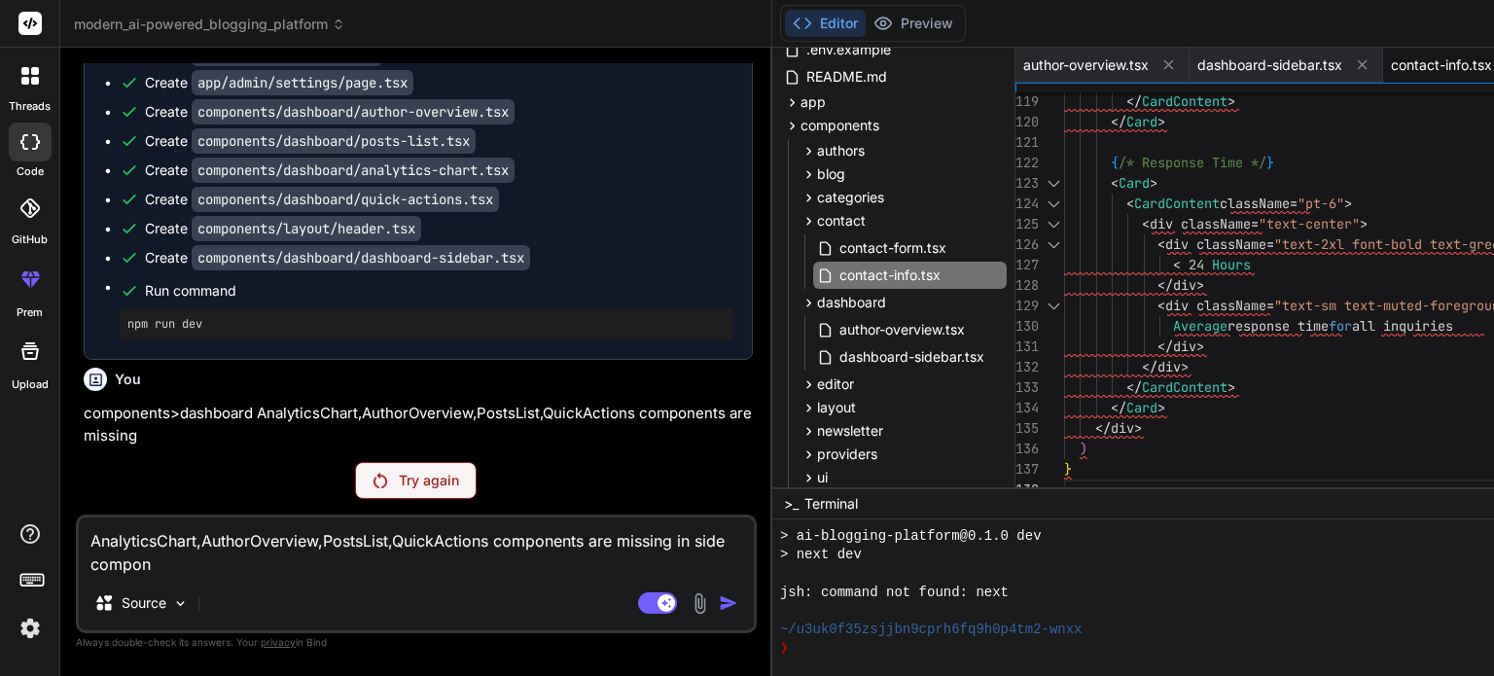
type textarea "AnalyticsChart,AuthorOverview,PostsList,QuickActions components are missing in …"
type textarea "x"
type textarea "AnalyticsChart,AuthorOverview,PostsList,QuickActions components are missing in …"
type textarea "x"
type textarea "AnalyticsChart,AuthorOverview,PostsList,QuickActions components are missing in …"
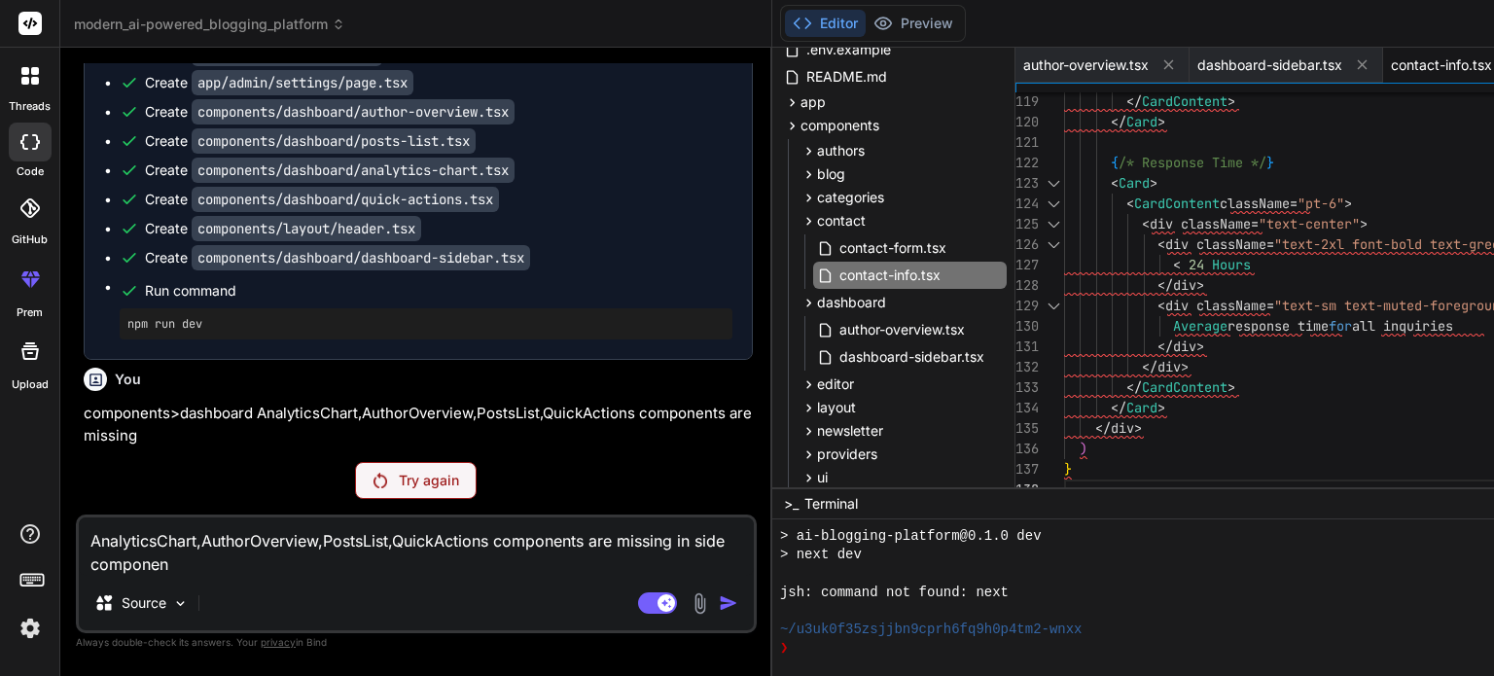
type textarea "x"
type textarea "AnalyticsChart,AuthorOverview,PostsList,QuickActions components are missing in …"
type textarea "x"
type textarea "AnalyticsChart,AuthorOverview,PostsList,QuickActions components are missing in …"
type textarea "x"
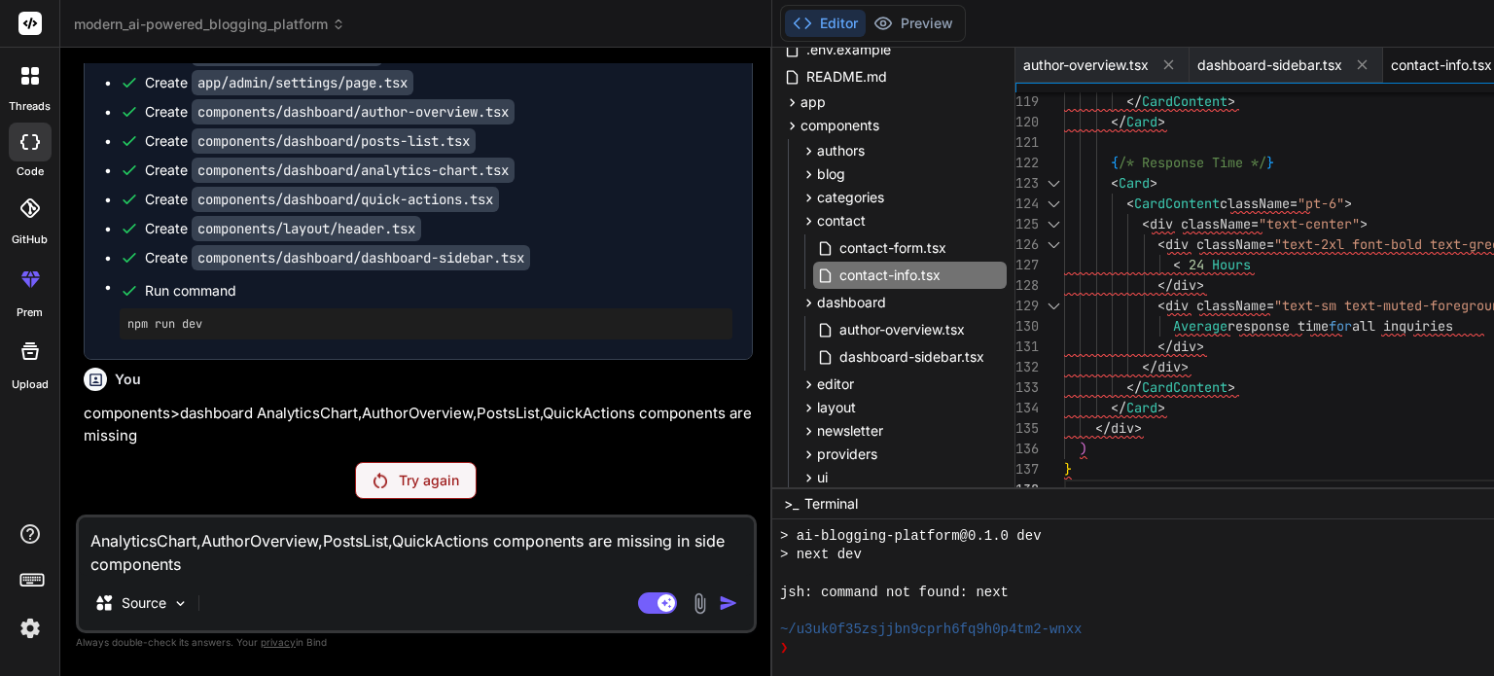
type textarea "AnalyticsChart,AuthorOverview,PostsList,QuickActions components are missing in …"
type textarea "x"
type textarea "AnalyticsChart,AuthorOverview,PostsList,QuickActions components are missing in …"
type textarea "x"
type textarea "AnalyticsChart,AuthorOverview,PostsList,QuickActions components are missing in …"
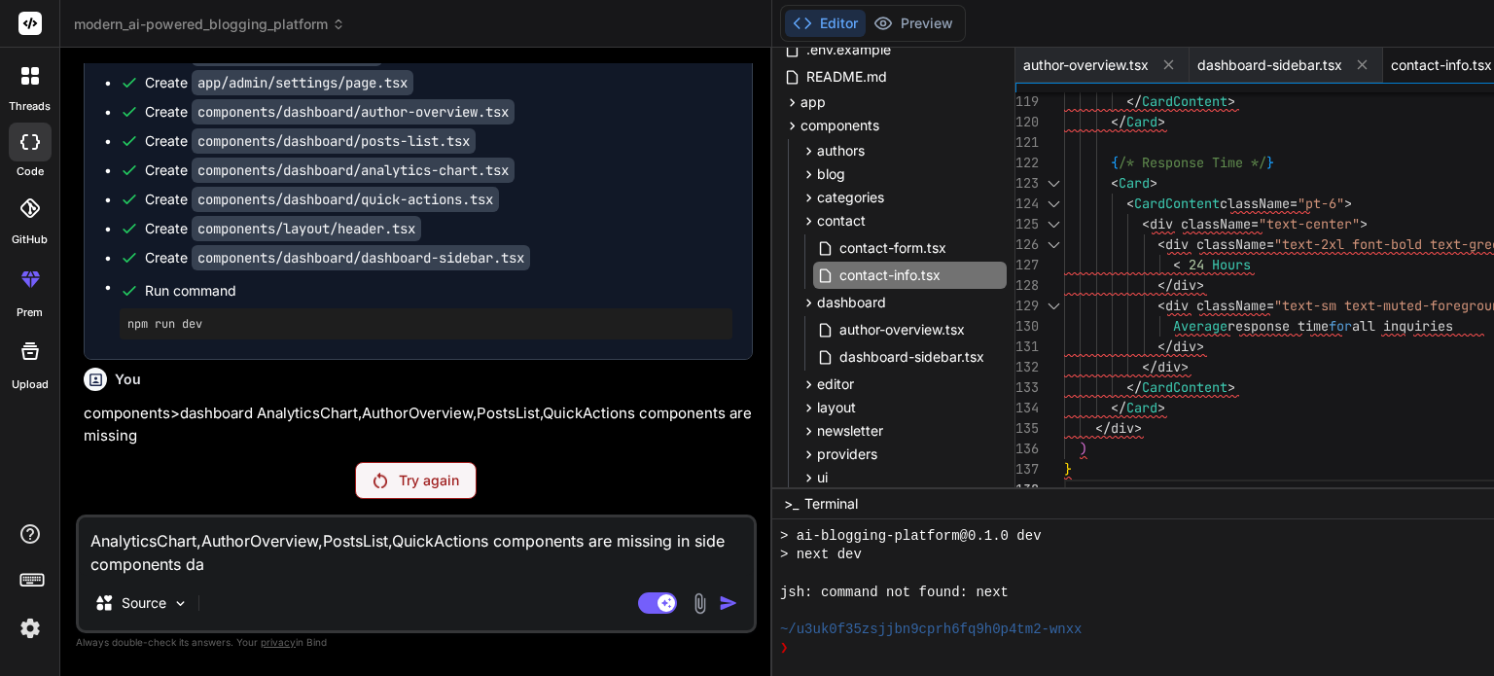
type textarea "x"
type textarea "AnalyticsChart,AuthorOverview,PostsList,QuickActions components are missing in …"
type textarea "x"
type textarea "AnalyticsChart,AuthorOverview,PostsList,QuickActions components are missing in …"
type textarea "x"
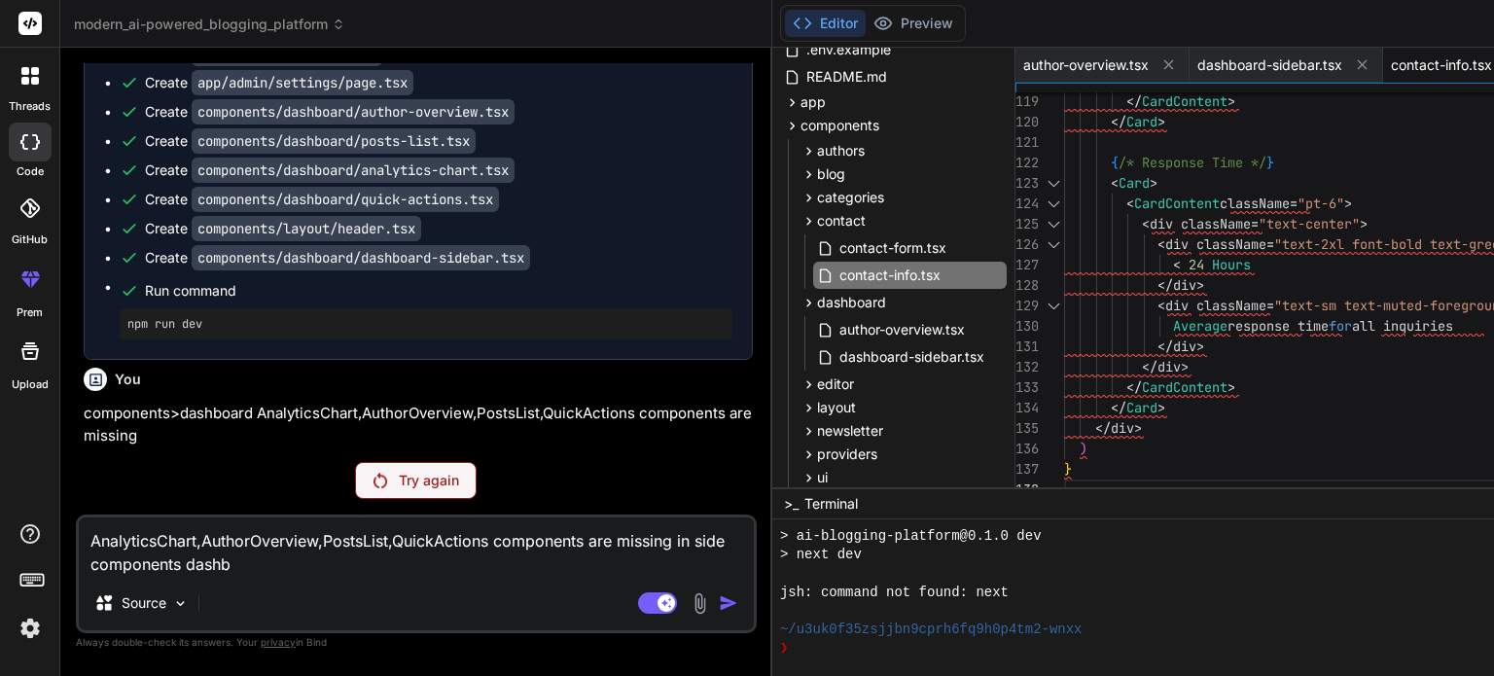
type textarea "AnalyticsChart,AuthorOverview,PostsList,QuickActions components are missing in …"
type textarea "x"
type textarea "AnalyticsChart,AuthorOverview,PostsList,QuickActions components are missing in …"
type textarea "x"
type textarea "AnalyticsChart,AuthorOverview,PostsList,QuickActions components are missing in …"
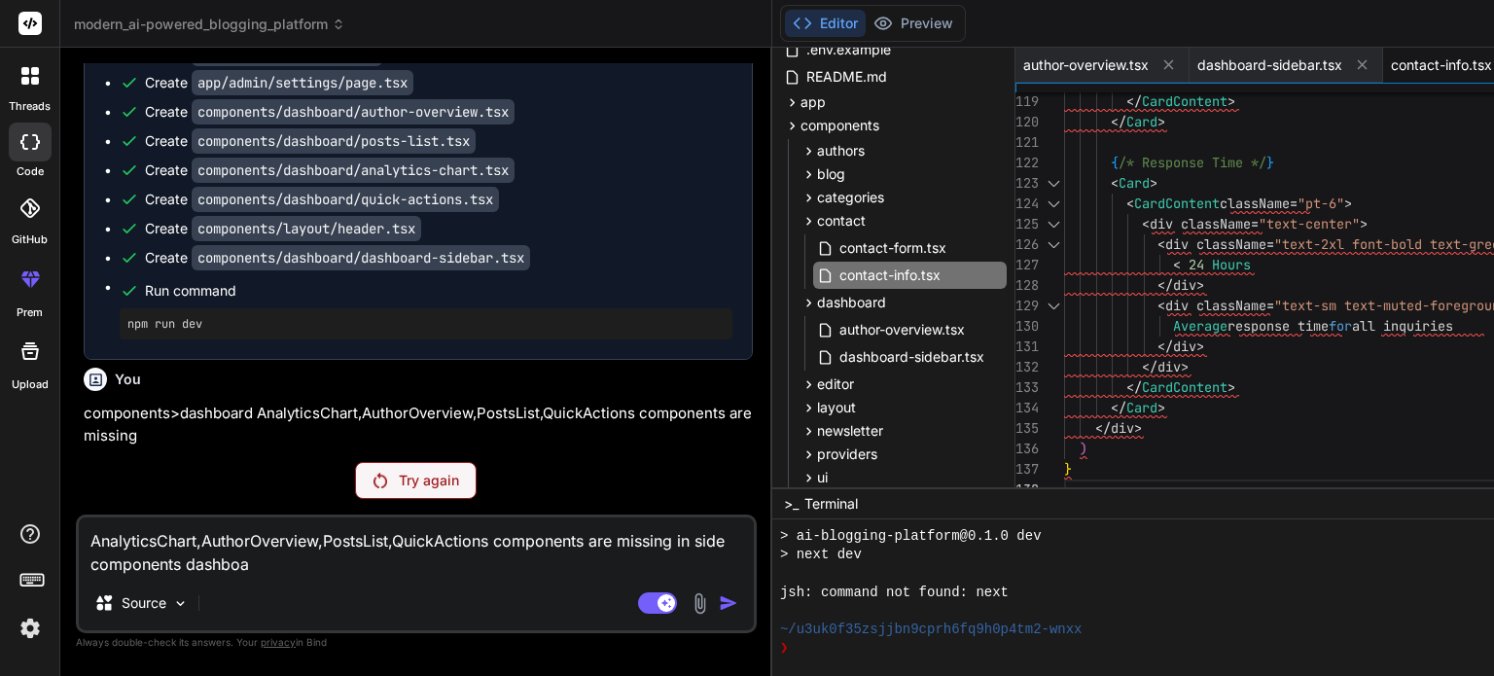
type textarea "x"
type textarea "AnalyticsChart,AuthorOverview,PostsList,QuickActions components are missing in …"
type textarea "x"
type textarea "AnalyticsChart,AuthorOverview,PostsList,QuickActions components are missing in …"
type textarea "x"
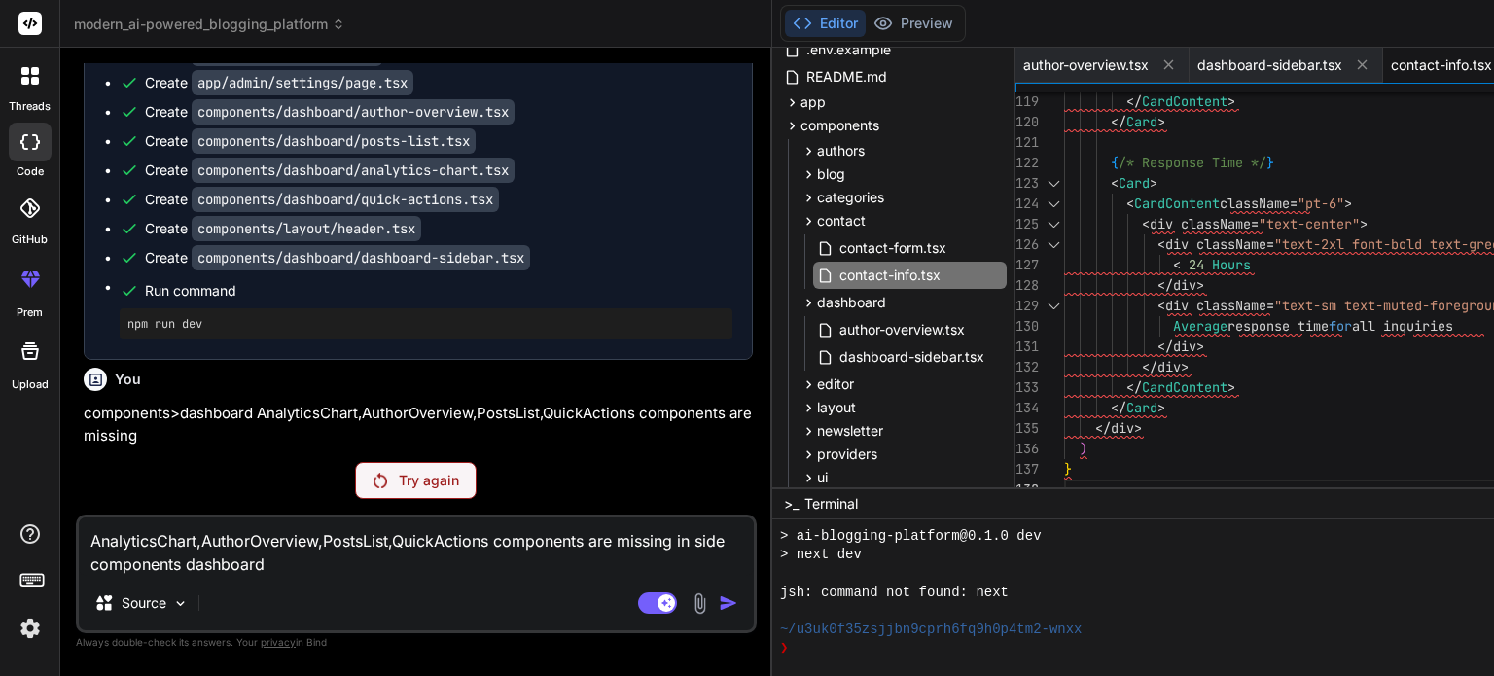
scroll to position [20, 0]
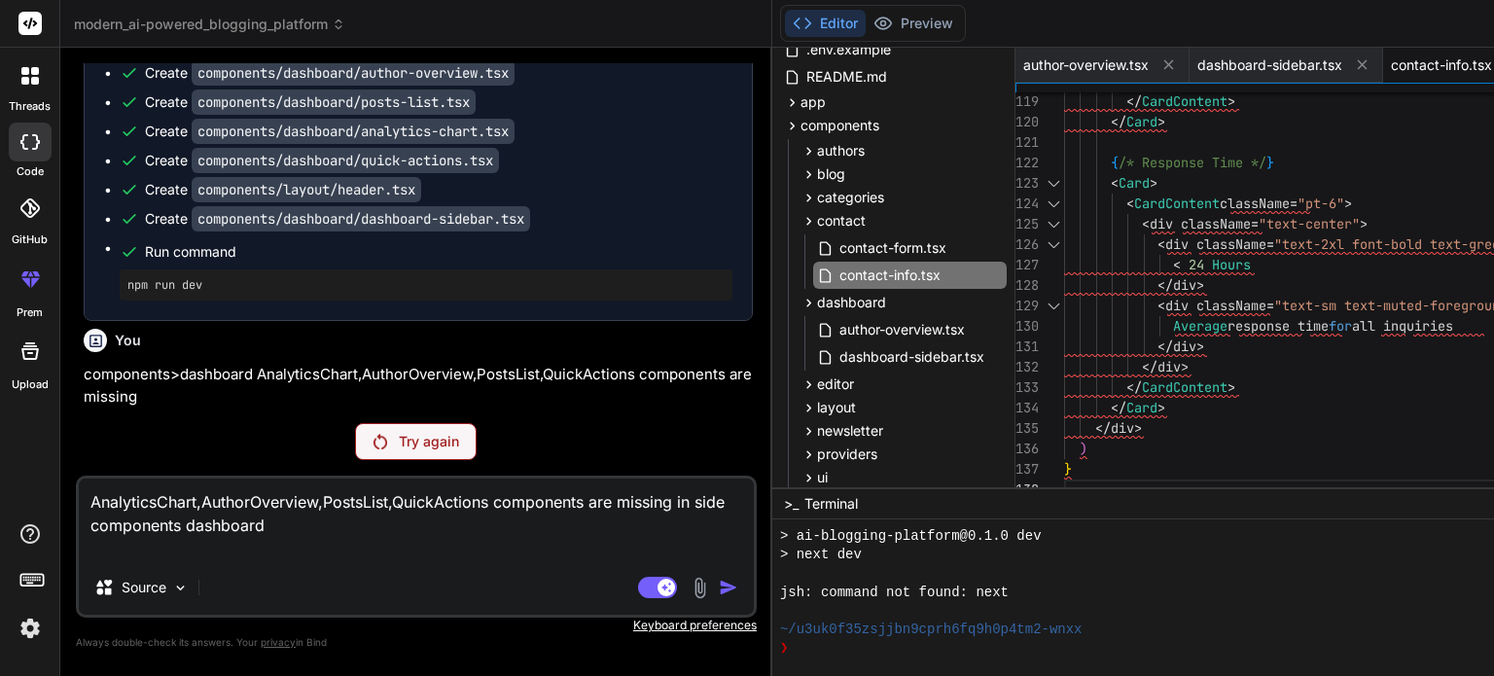
click at [634, 588] on div "Agent Mode. When this toggle is activated, AI automatically makes decisions, re…" at bounding box center [690, 587] width 112 height 23
click at [326, 532] on textarea "AnalyticsChart,AuthorOverview,PostsList,QuickActions components are missing in …" at bounding box center [416, 520] width 675 height 82
click at [367, 532] on textarea "AnalyticsChart,AuthorOverview,PostsList,QuickActions components are missing in …" at bounding box center [416, 520] width 675 height 82
type textarea "AnalyticsChart,AuthorOverview,PostsList,QuickActions components are missing in …"
type textarea "x"
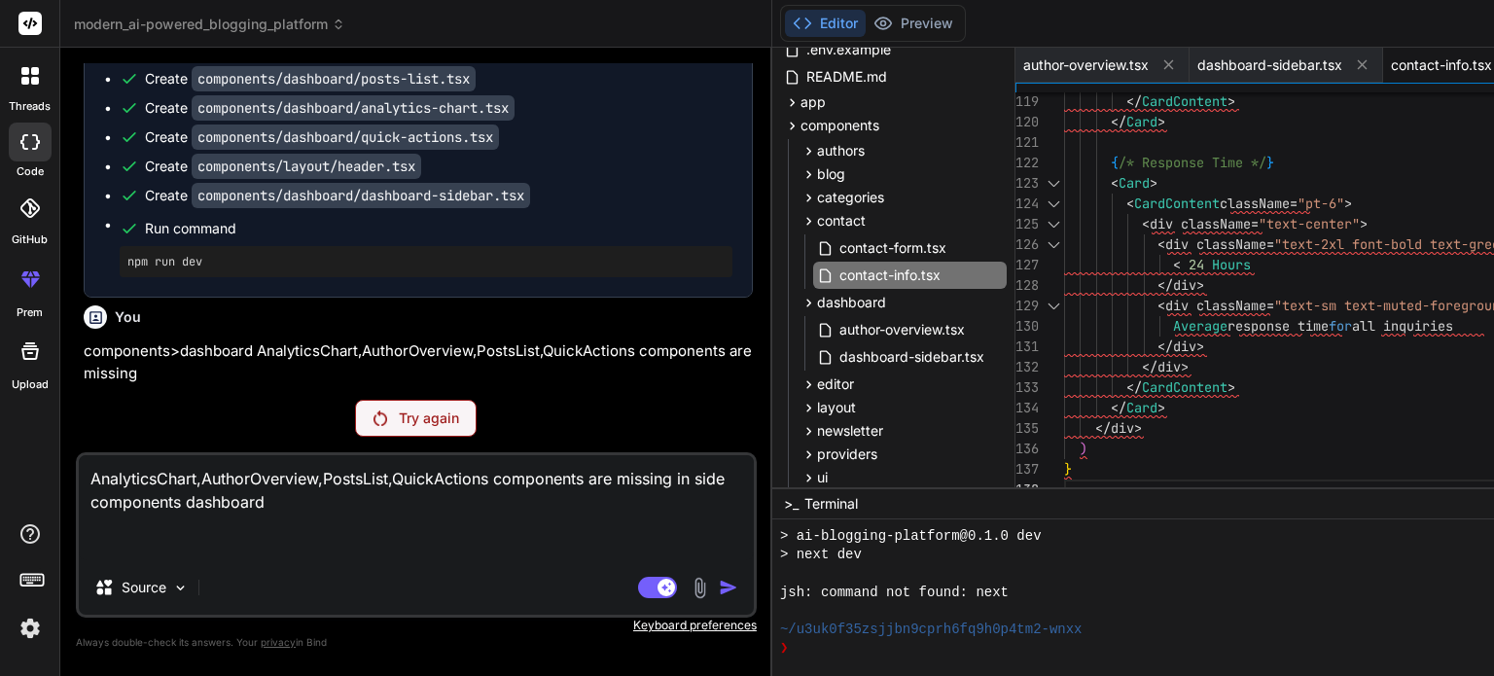
type textarea "AnalyticsChart,AuthorOverview,PostsList,QuickActions components are missing in …"
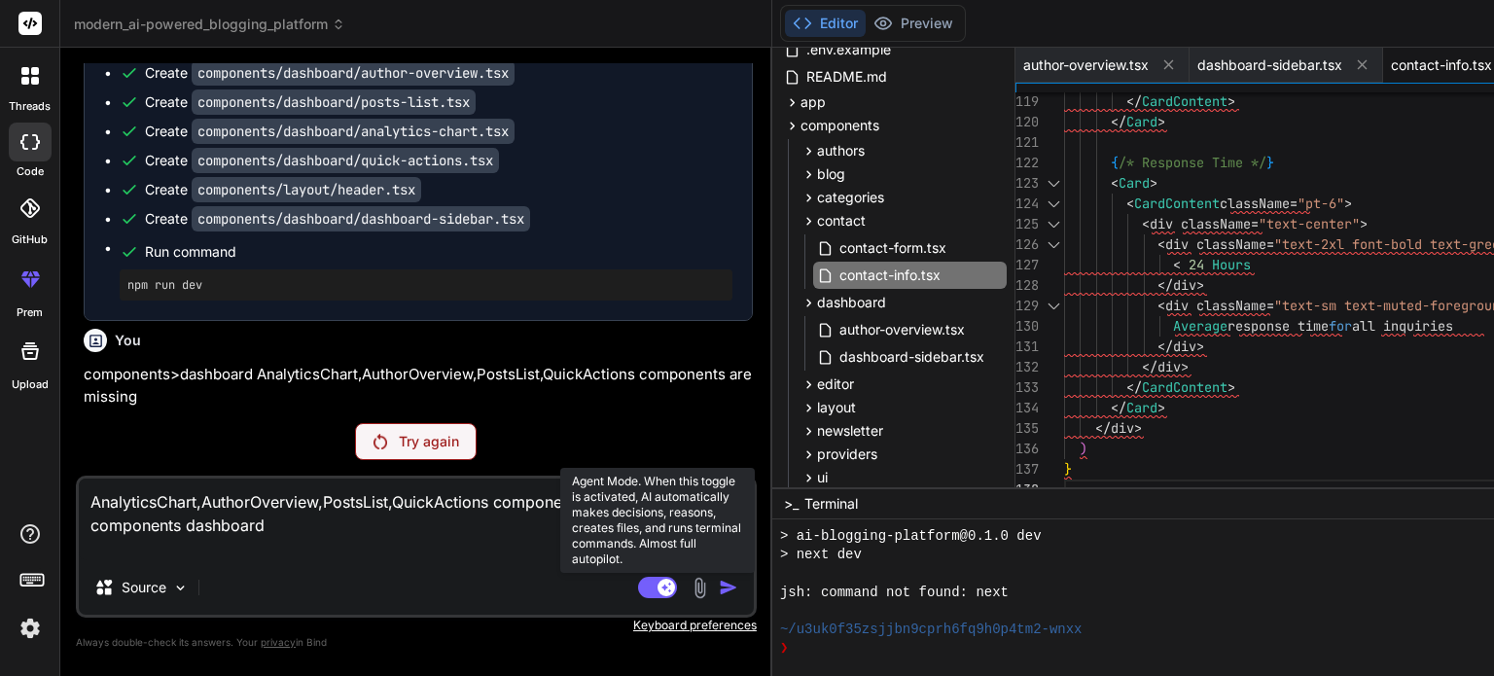
click at [658, 591] on rect at bounding box center [667, 588] width 18 height 18
click at [640, 590] on rect at bounding box center [649, 588] width 18 height 18
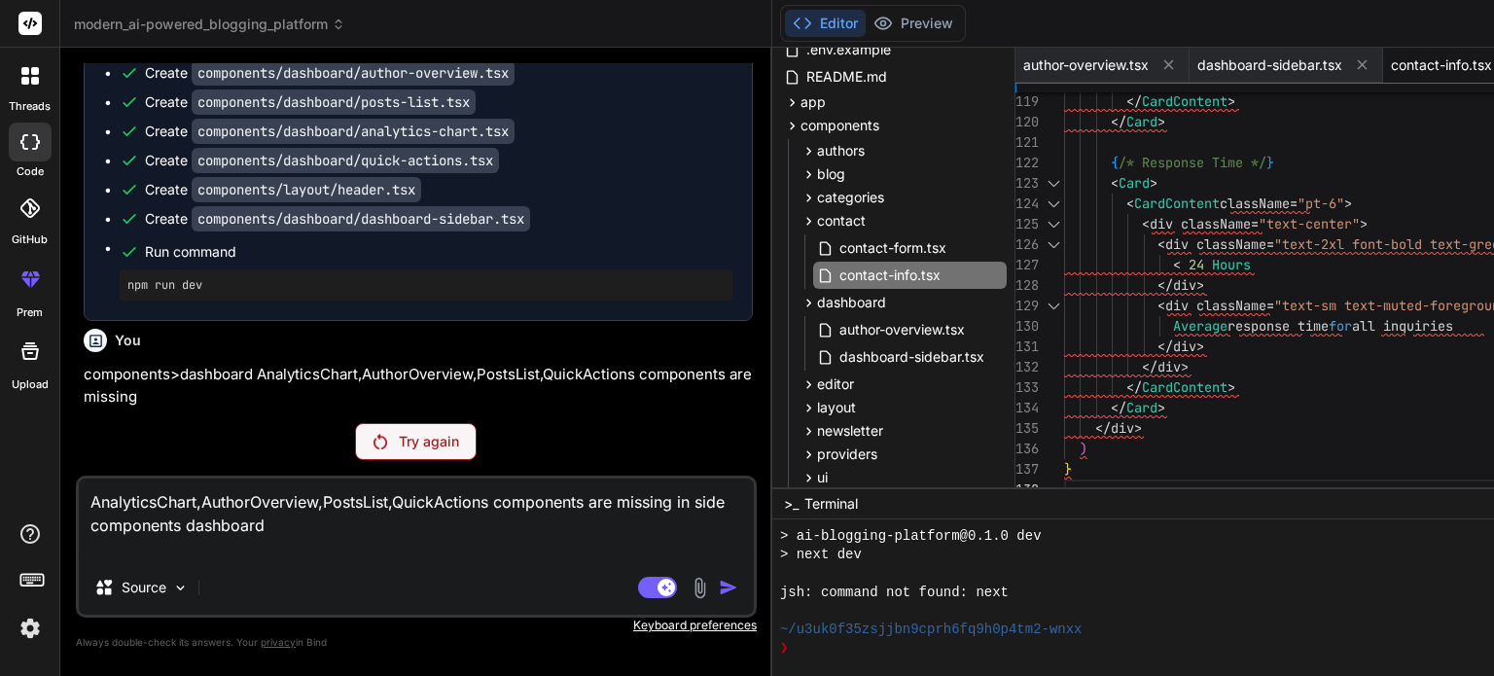
click at [431, 552] on textarea "AnalyticsChart,AuthorOverview,PostsList,QuickActions components are missing in …" at bounding box center [416, 520] width 675 height 82
click at [399, 442] on p "Try again" at bounding box center [429, 441] width 60 height 19
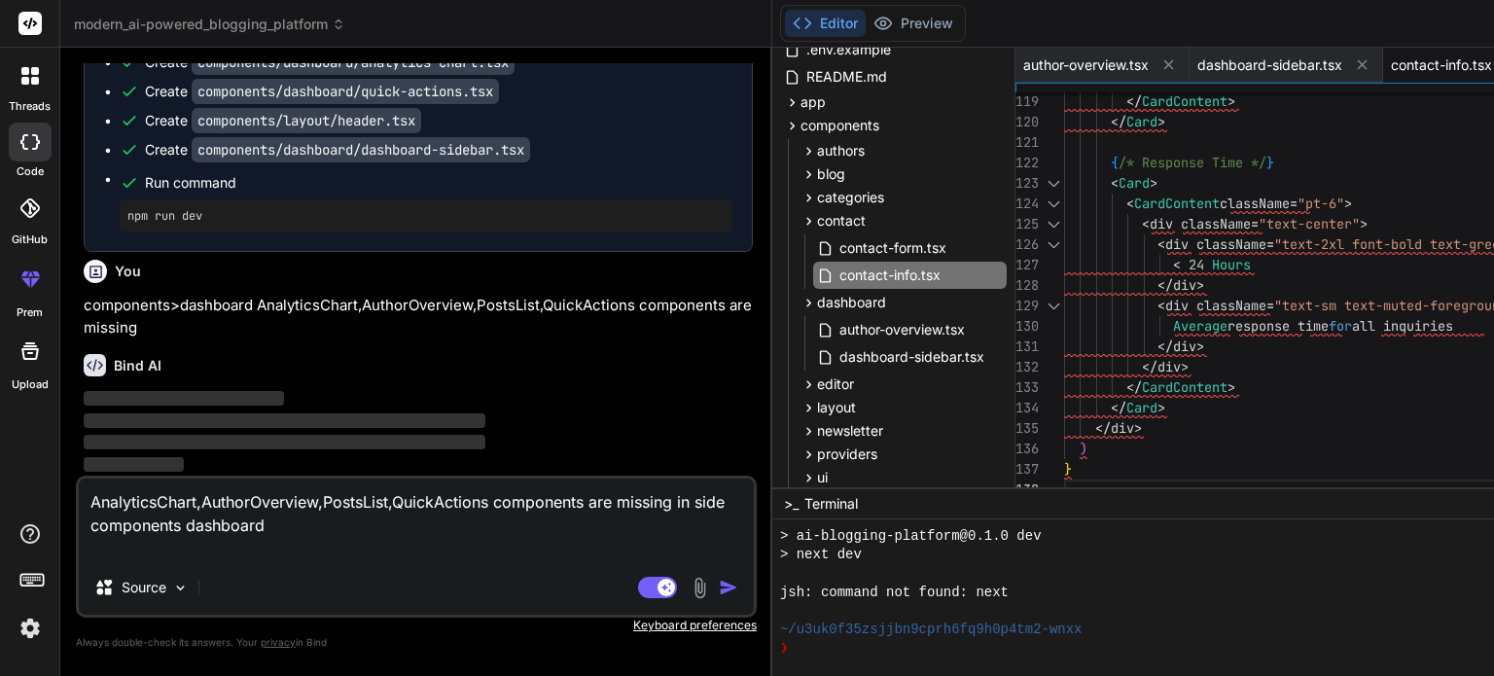
scroll to position [11645, 0]
type textarea "x"
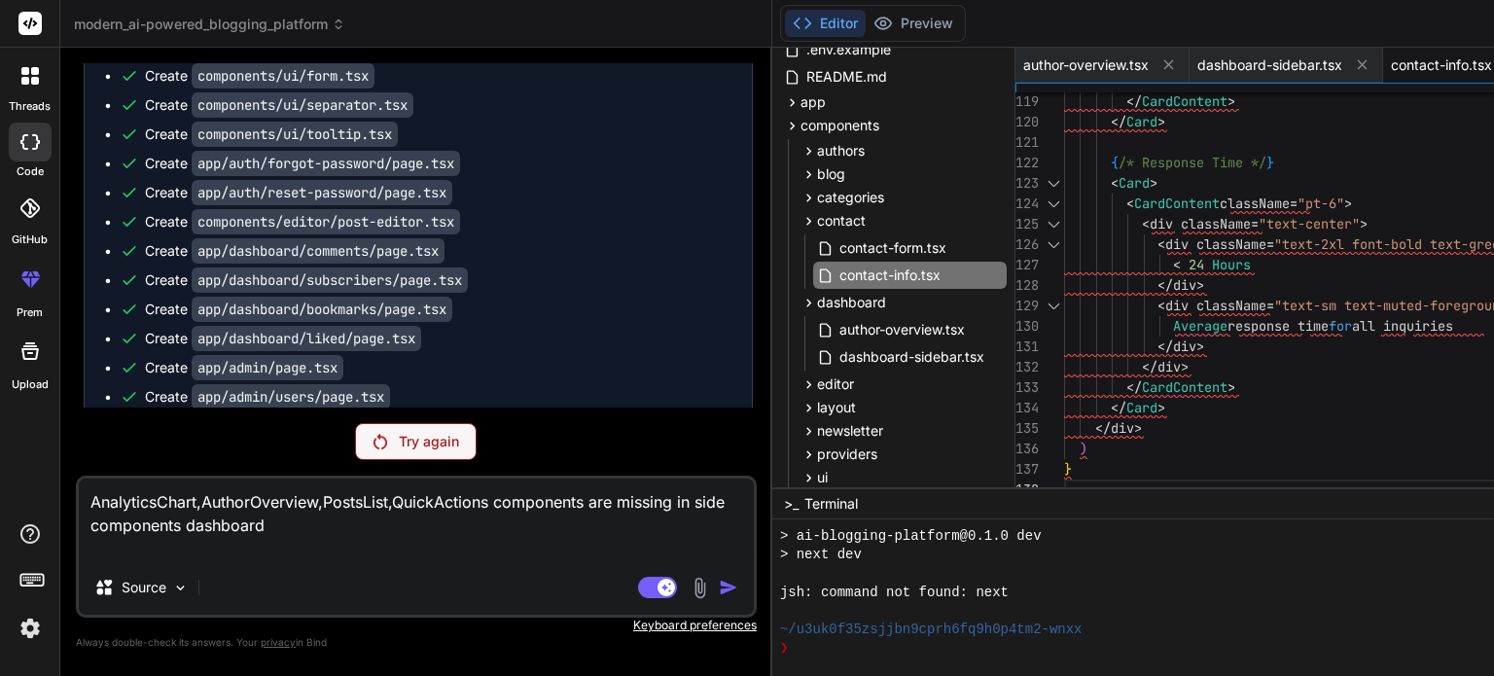
scroll to position [9532, 0]
